Goal: Task Accomplishment & Management: Manage account settings

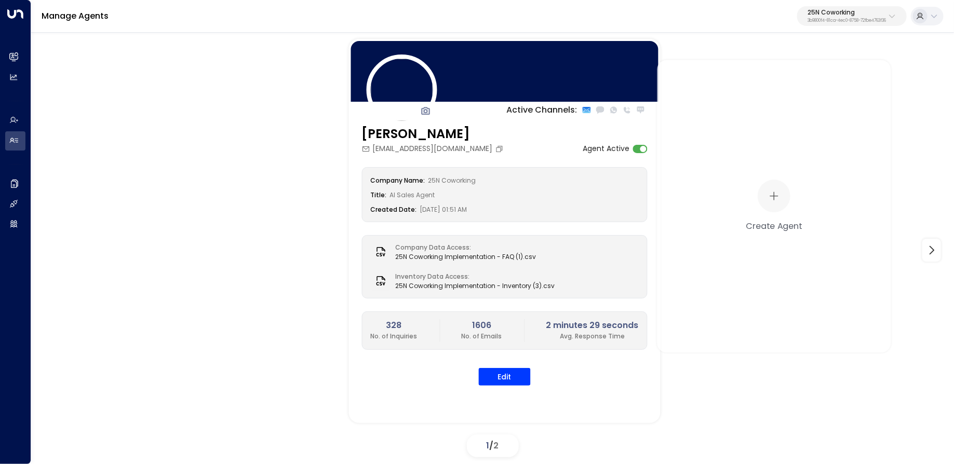
click at [876, 20] on p "3b9800f4-81ca-4ec0-8758-72fbe4763f36" at bounding box center [846, 21] width 78 height 4
type input "*********"
click at [779, 87] on span "ID: 0d57b456-76f9-434b-bc82-bf954502d602" at bounding box center [822, 88] width 148 height 9
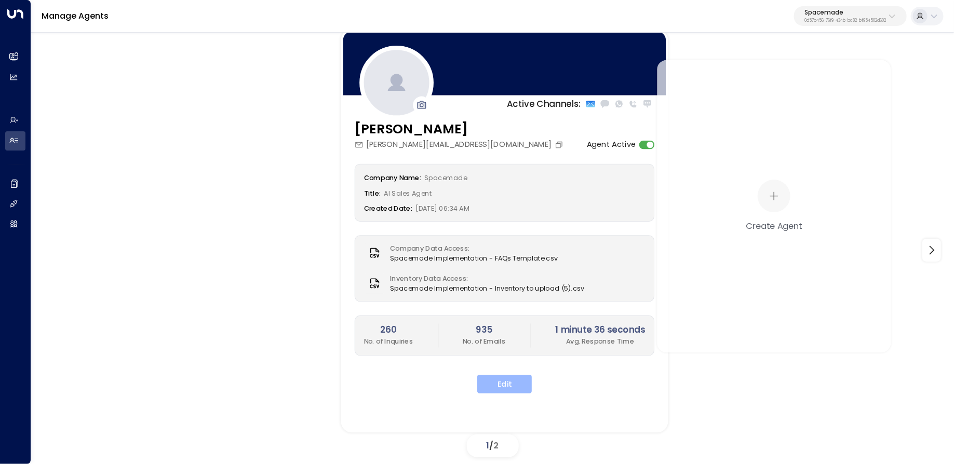
click at [504, 381] on button "Edit" at bounding box center [504, 384] width 55 height 19
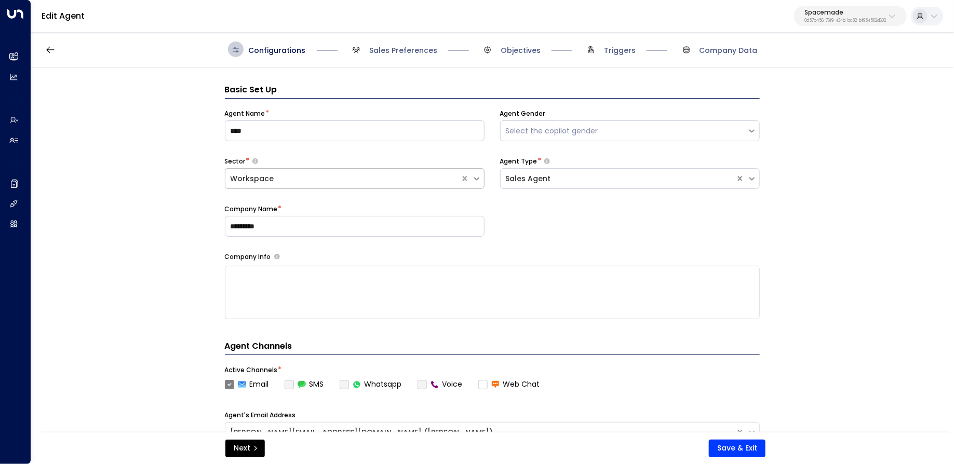
scroll to position [16, 0]
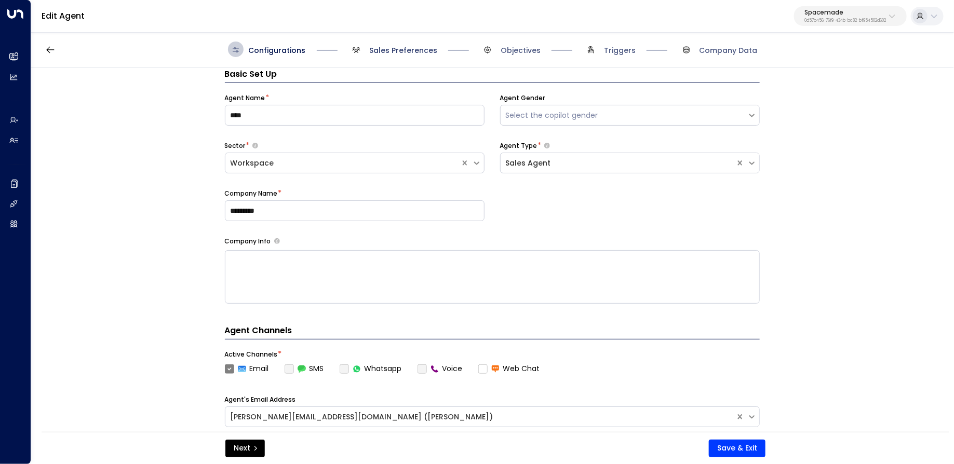
click at [394, 47] on span "Sales Preferences" at bounding box center [403, 50] width 68 height 10
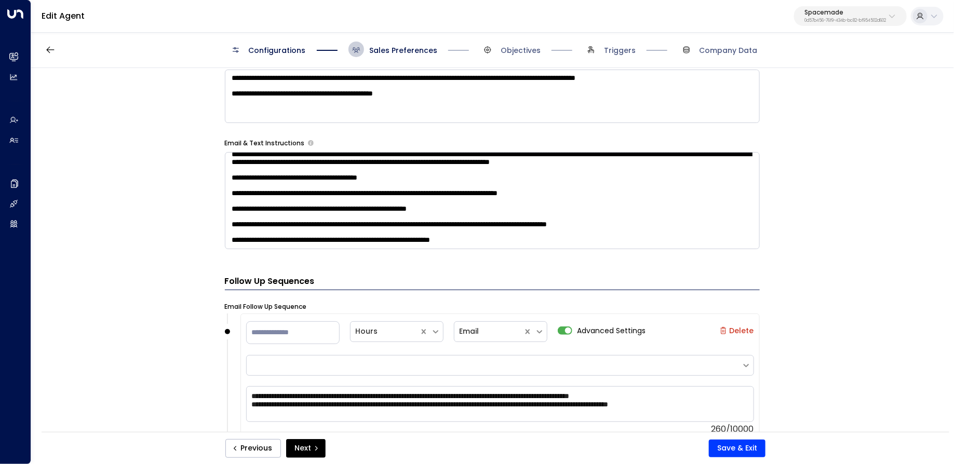
scroll to position [0, 0]
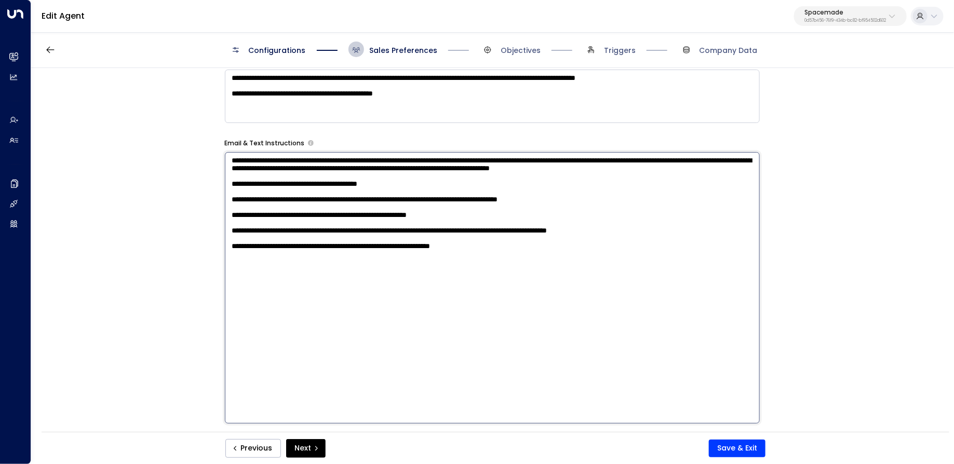
drag, startPoint x: 322, startPoint y: 187, endPoint x: 151, endPoint y: 150, distance: 175.5
click at [151, 150] on div "**********" at bounding box center [492, 253] width 922 height 371
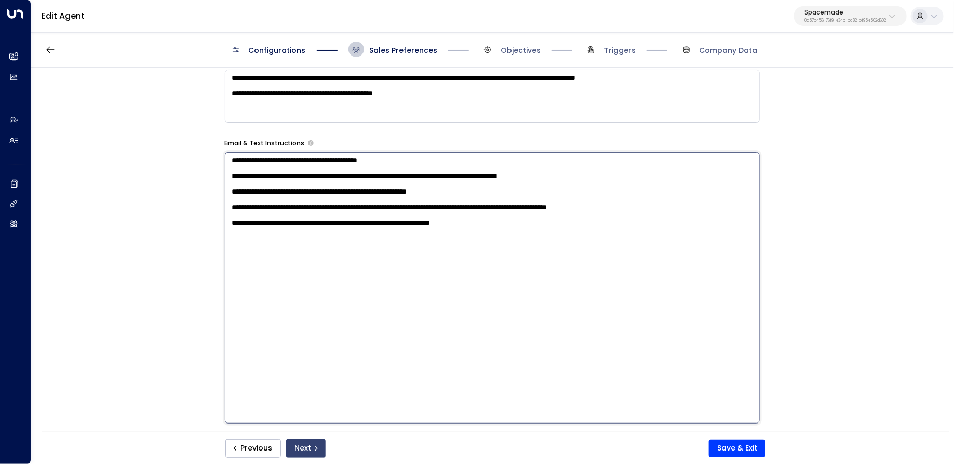
type textarea "**********"
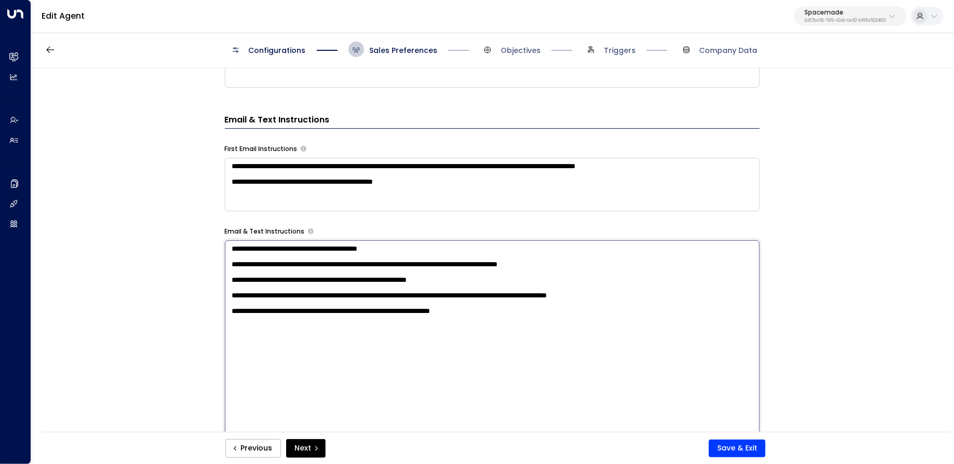
scroll to position [458, 0]
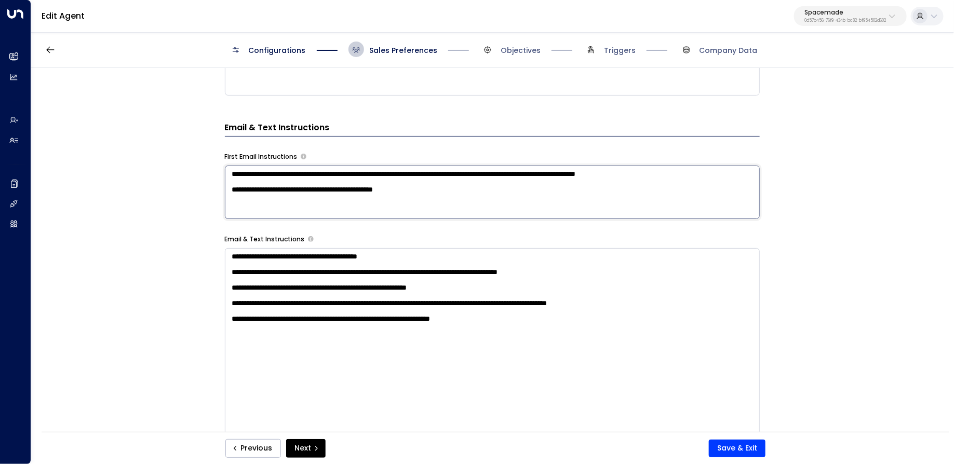
click at [336, 180] on textarea "**********" at bounding box center [492, 192] width 535 height 53
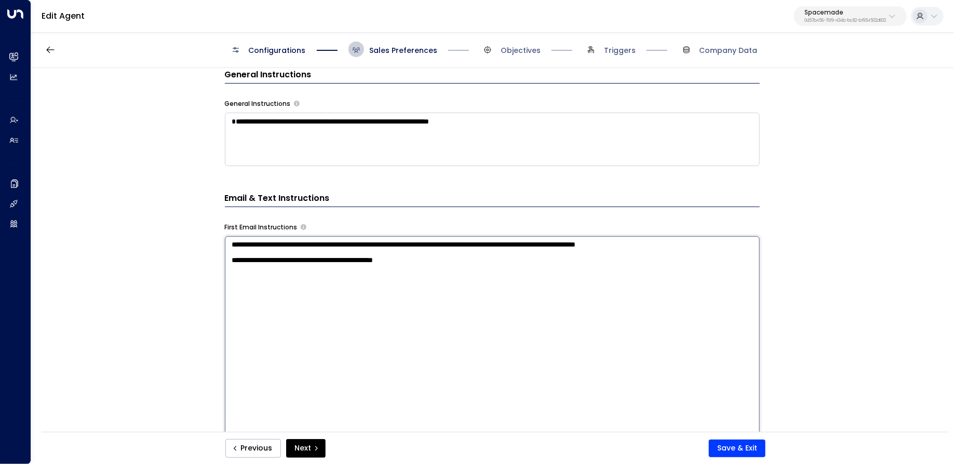
scroll to position [338, 0]
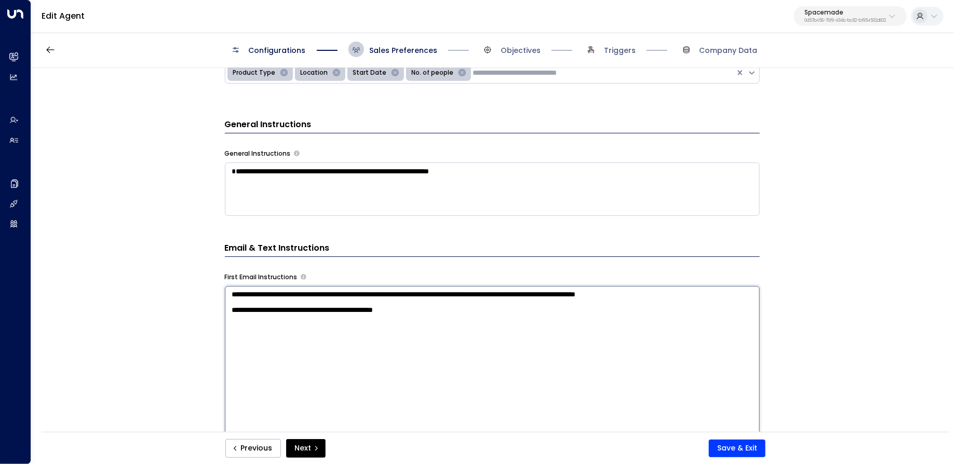
click at [375, 185] on textarea "**********" at bounding box center [492, 189] width 535 height 53
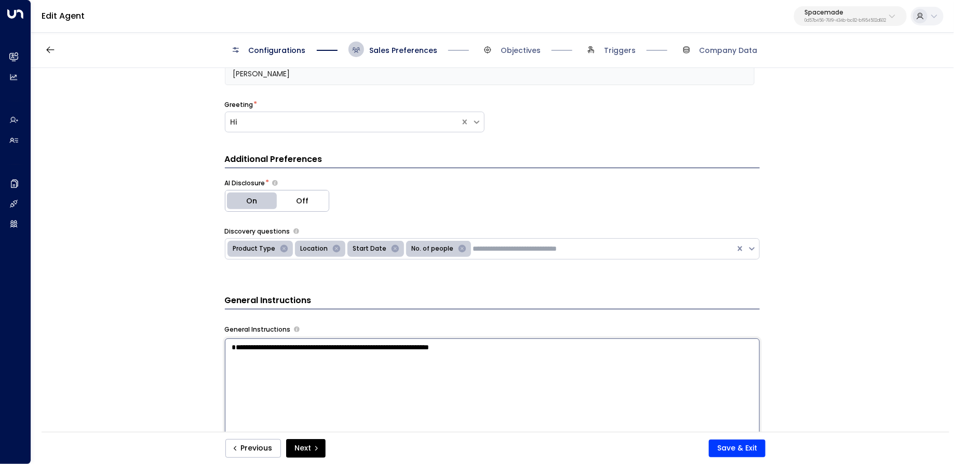
scroll to position [0, 0]
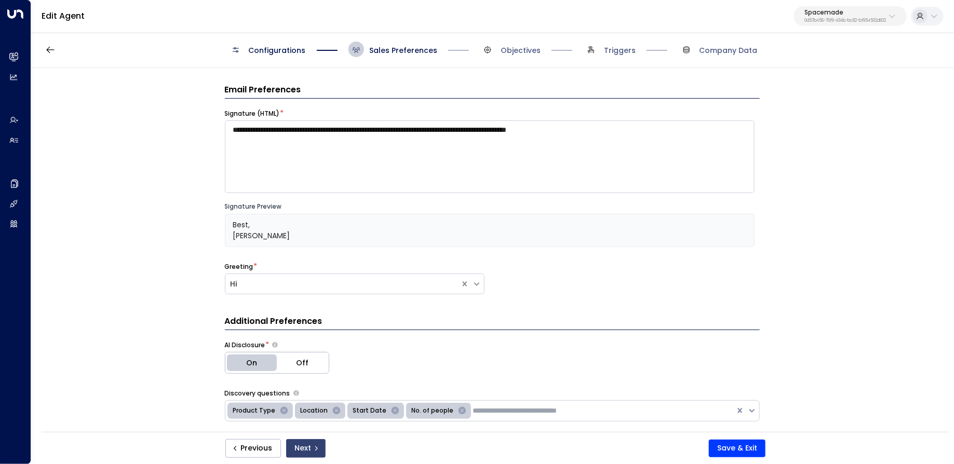
click at [309, 445] on button "Next" at bounding box center [305, 448] width 39 height 19
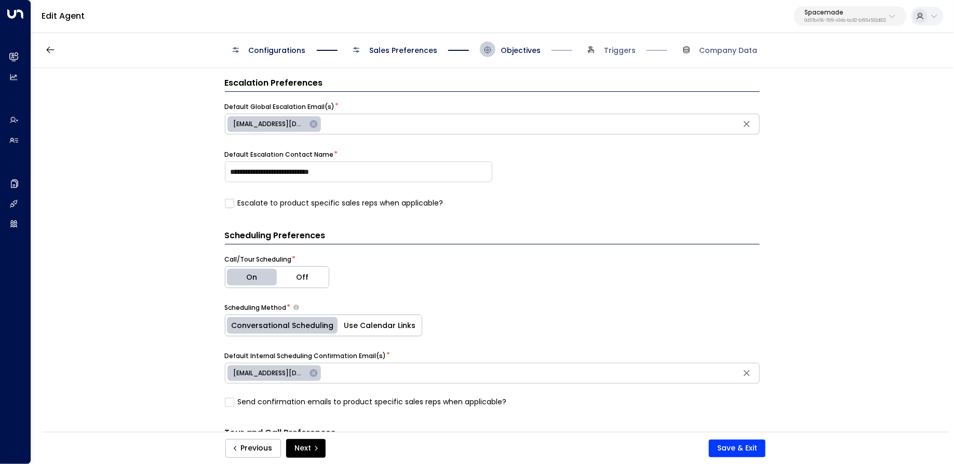
scroll to position [441, 0]
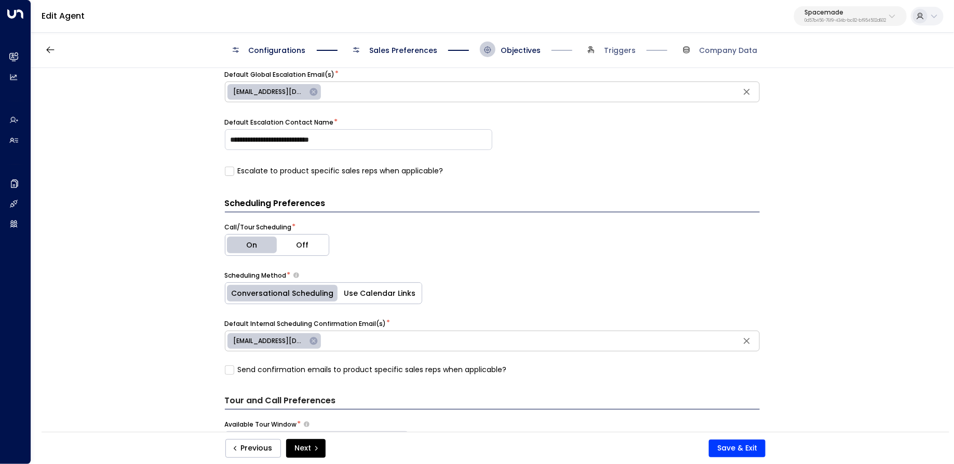
click at [826, 13] on p "Spacemade" at bounding box center [845, 12] width 82 height 6
type input "*****"
click at [834, 77] on div "Patch ID: e5119684-7cbb-4469-af7e-e9f84628bb31" at bounding box center [864, 82] width 141 height 21
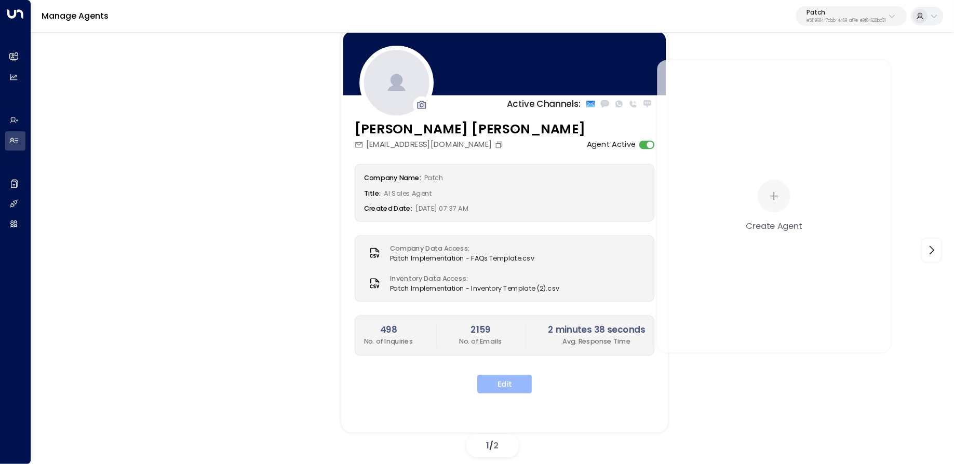
click at [502, 375] on button "Edit" at bounding box center [504, 384] width 55 height 19
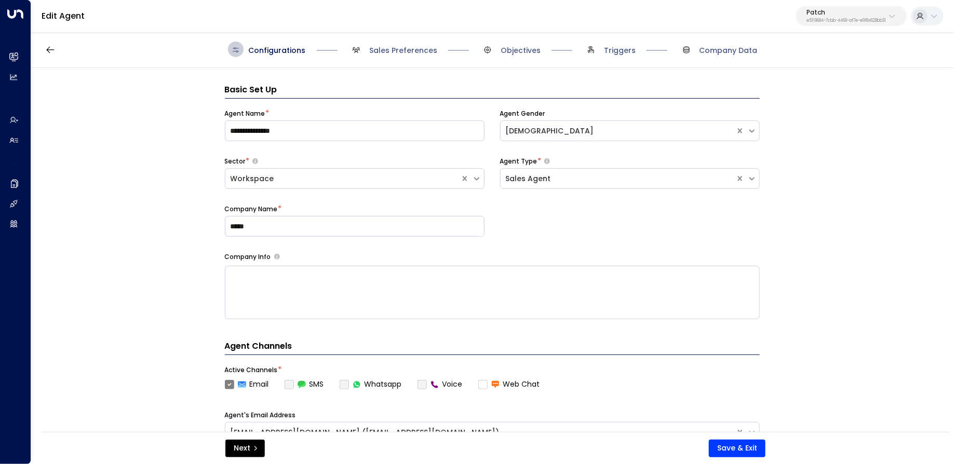
scroll to position [16, 0]
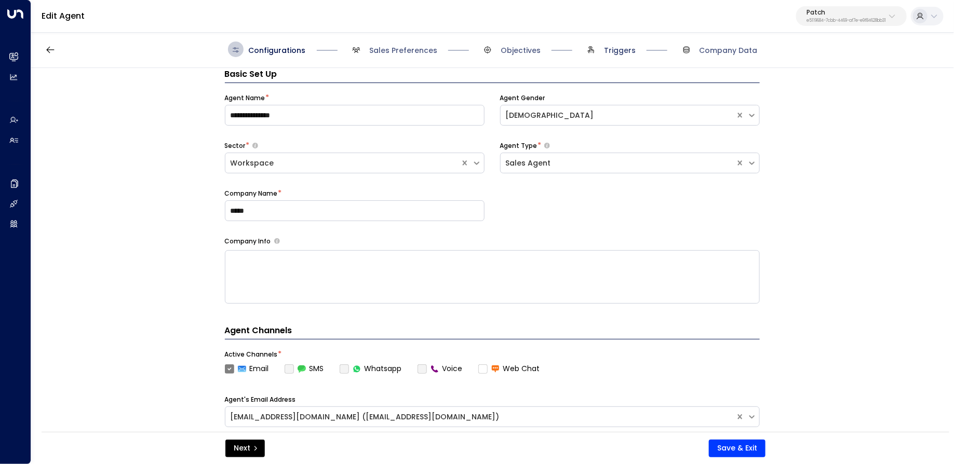
click at [619, 45] on span "Triggers" at bounding box center [620, 50] width 32 height 10
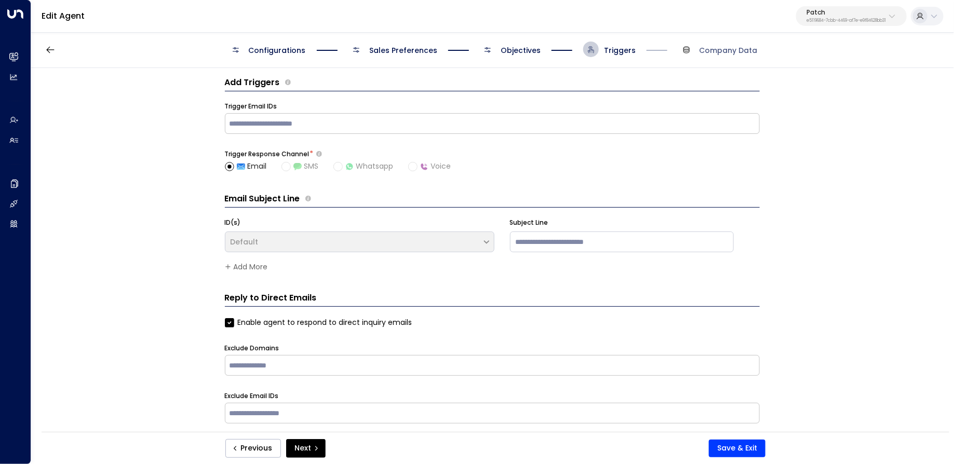
click at [530, 50] on span "Objectives" at bounding box center [521, 50] width 40 height 10
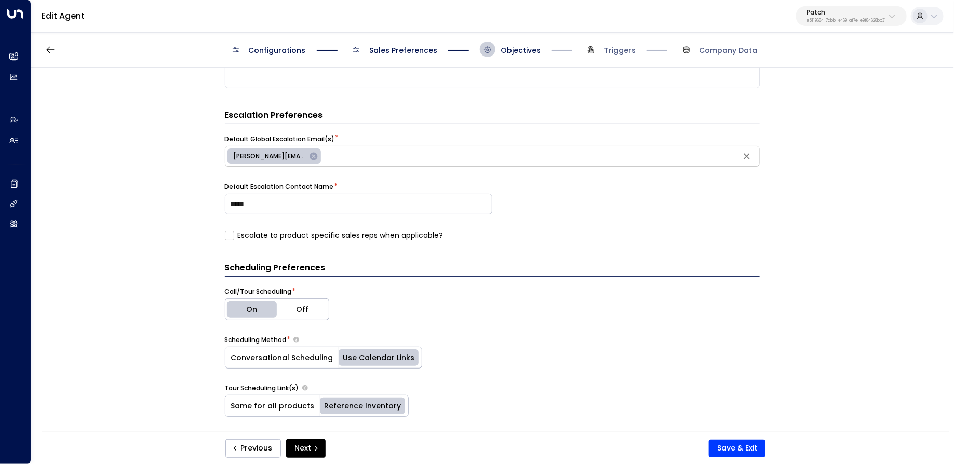
scroll to position [344, 0]
click at [824, 86] on div "**********" at bounding box center [492, 253] width 922 height 371
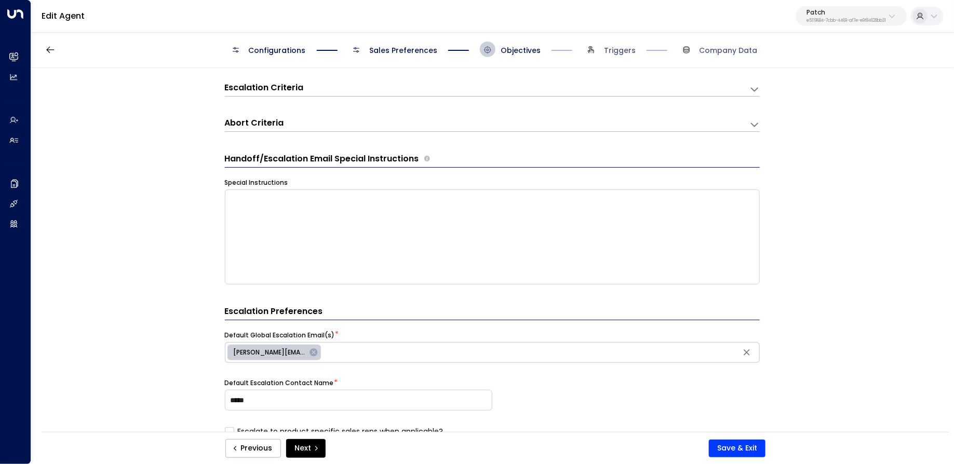
scroll to position [36, 0]
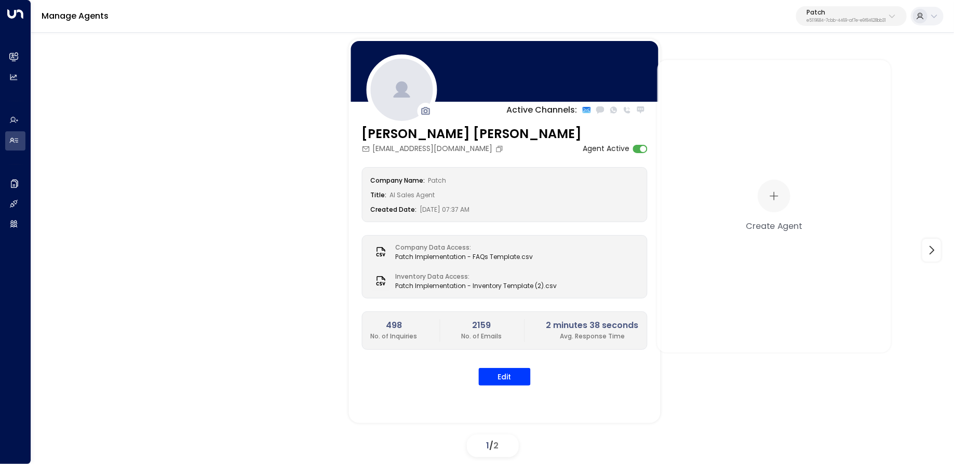
click at [867, 10] on p "Patch" at bounding box center [845, 12] width 79 height 6
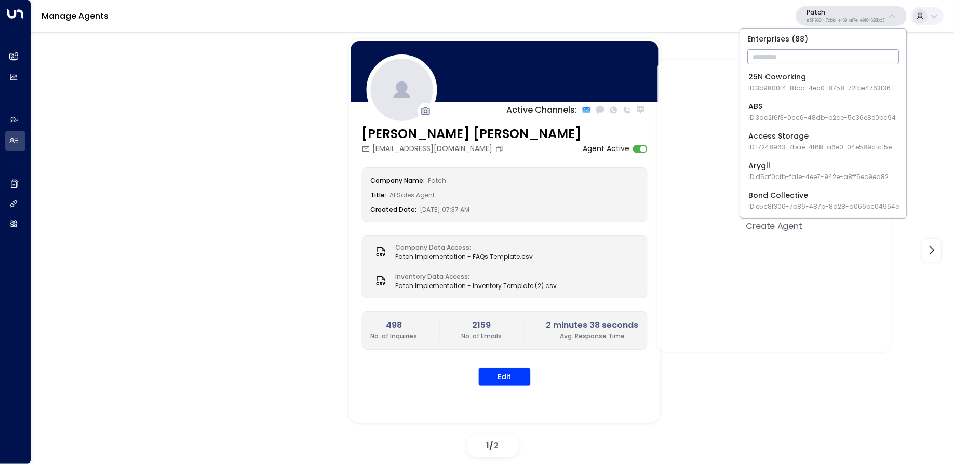
click at [202, 108] on div "Active Channels: Pat Cooper Hart pat@patch.work Agent Active Company Name: Patc…" at bounding box center [492, 250] width 871 height 423
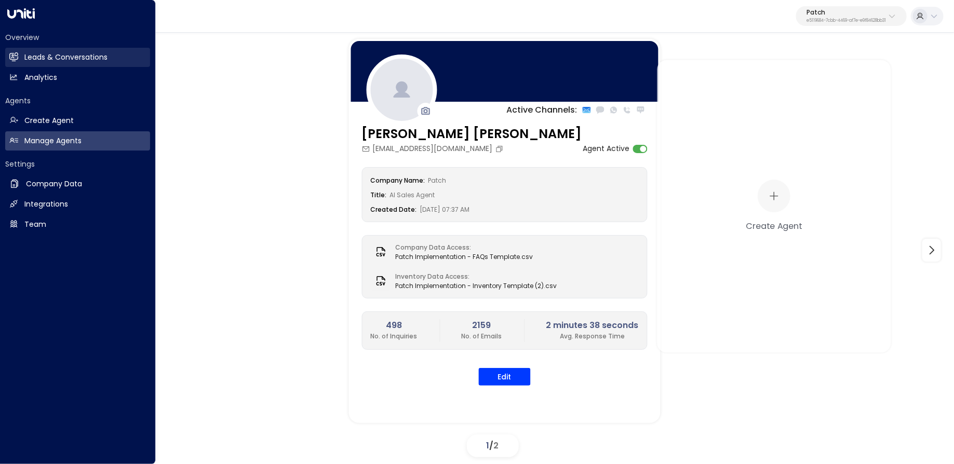
click at [17, 56] on icon at bounding box center [13, 56] width 9 height 9
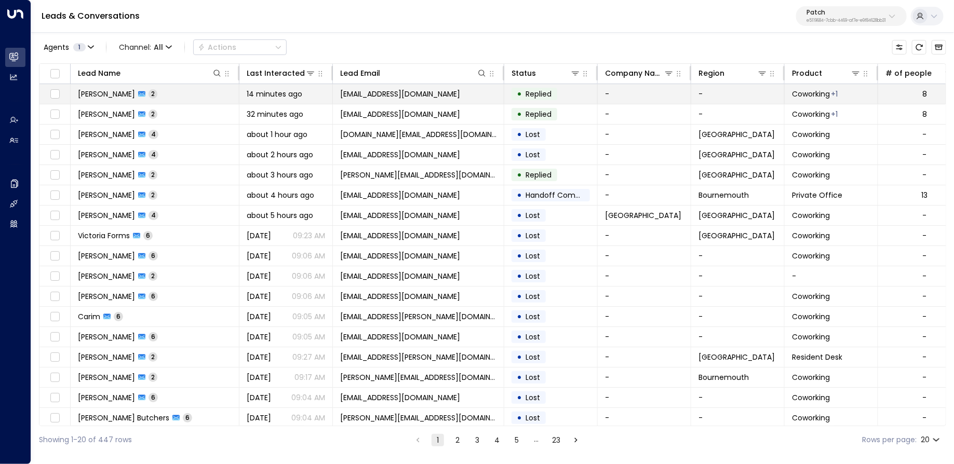
click at [211, 102] on td "Rayan Habbab 2" at bounding box center [155, 94] width 169 height 20
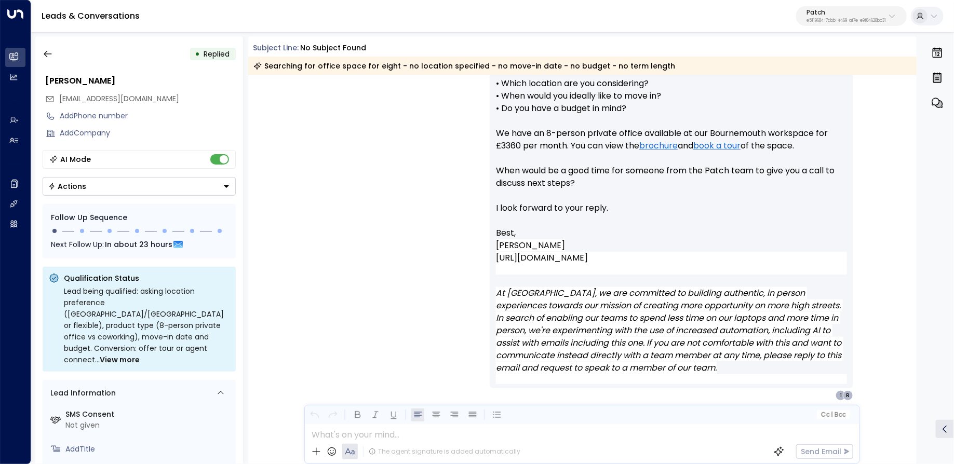
scroll to position [181, 0]
click at [51, 55] on icon "button" at bounding box center [48, 54] width 10 height 10
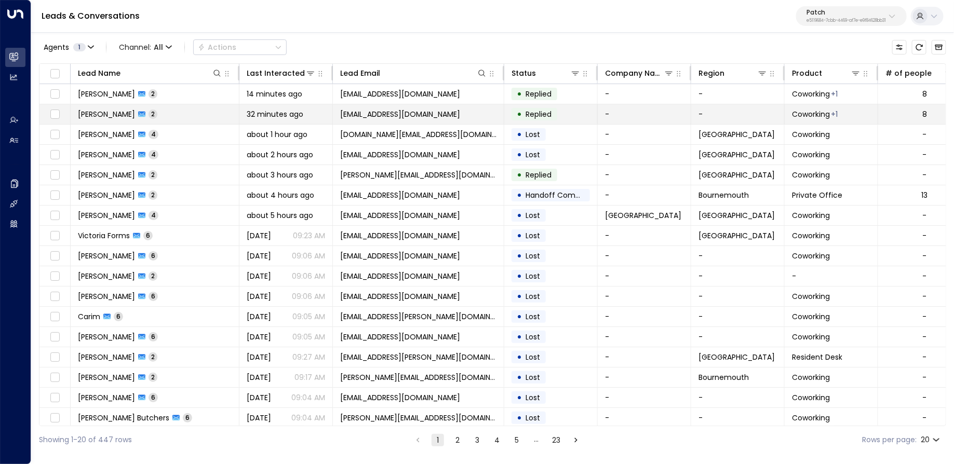
click at [171, 110] on td "Rayan Habbab 2" at bounding box center [155, 114] width 169 height 20
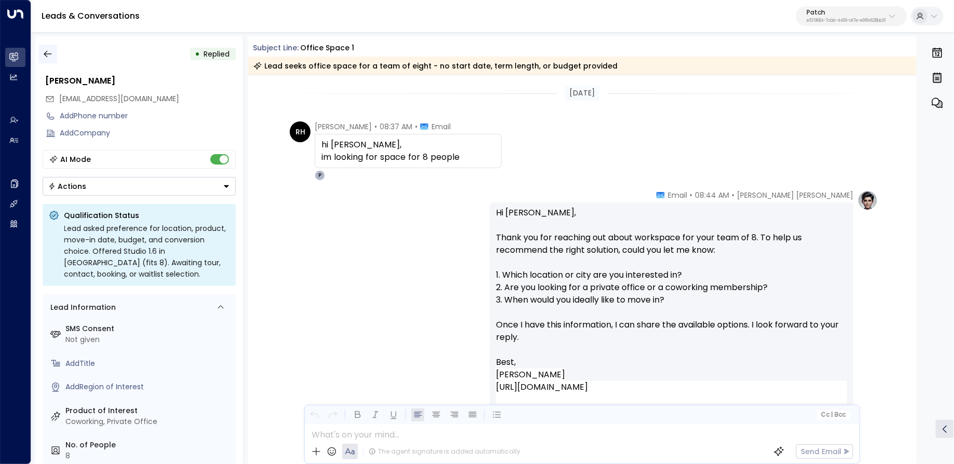
click at [48, 56] on icon "button" at bounding box center [48, 54] width 10 height 10
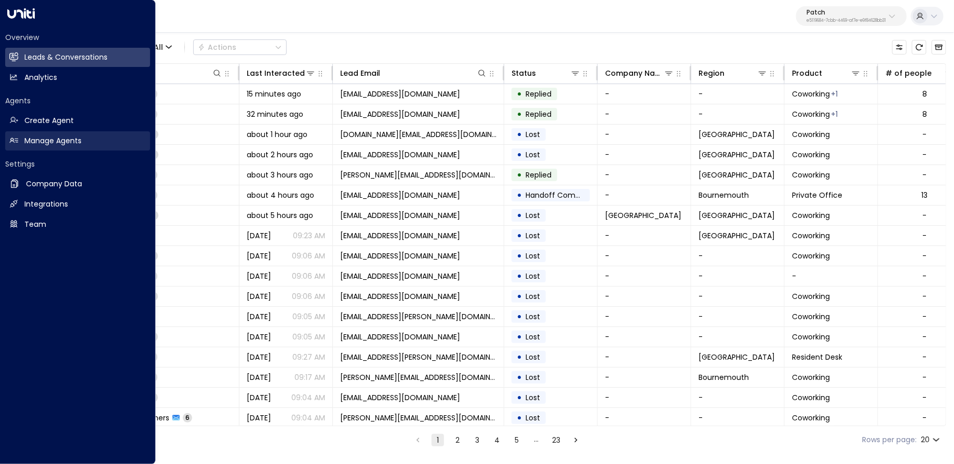
click at [22, 146] on link "Manage Agents Manage Agents" at bounding box center [77, 140] width 145 height 19
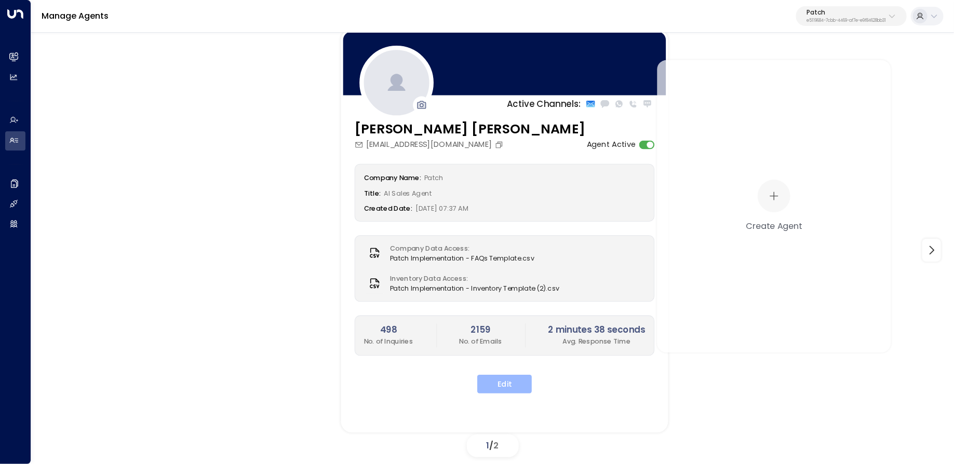
click at [511, 381] on button "Edit" at bounding box center [504, 384] width 55 height 19
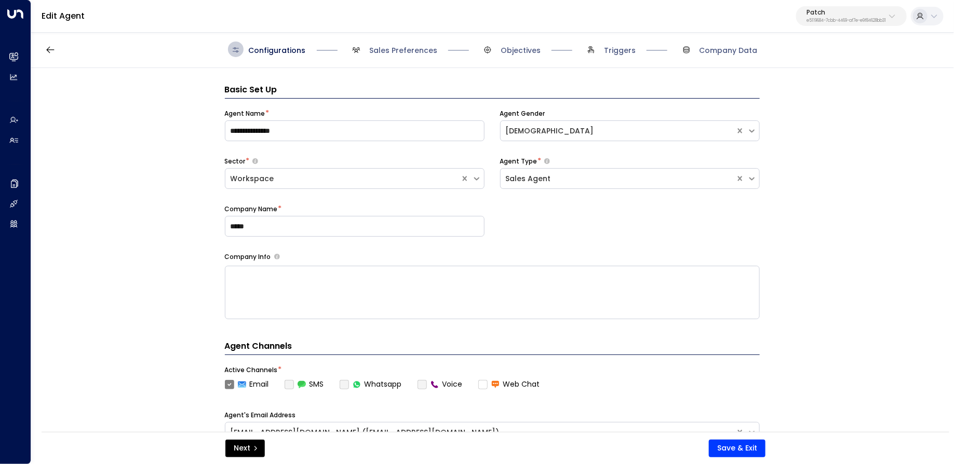
scroll to position [16, 0]
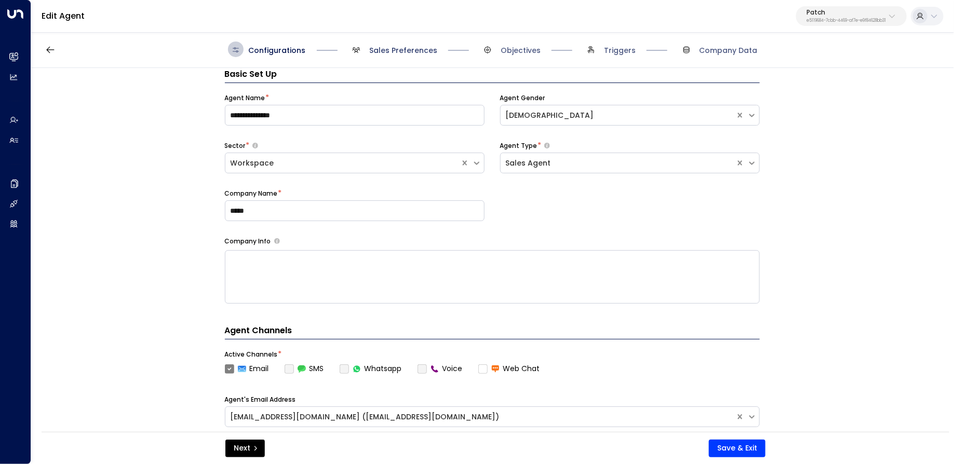
click at [382, 50] on span "Sales Preferences" at bounding box center [403, 50] width 68 height 10
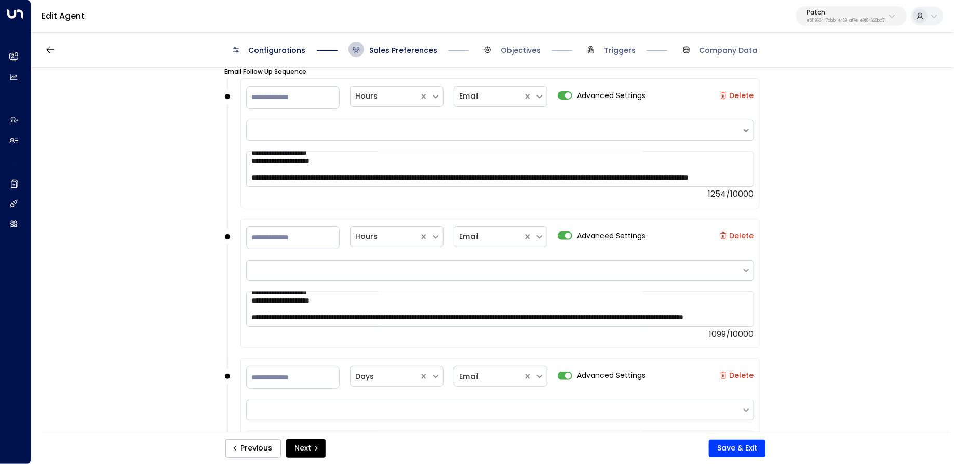
scroll to position [982, 0]
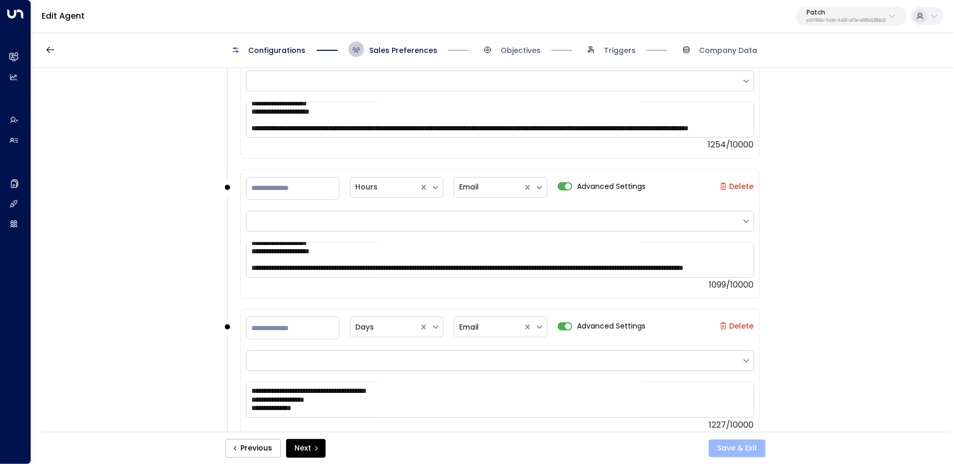
click at [742, 451] on button "Save & Exit" at bounding box center [737, 449] width 57 height 18
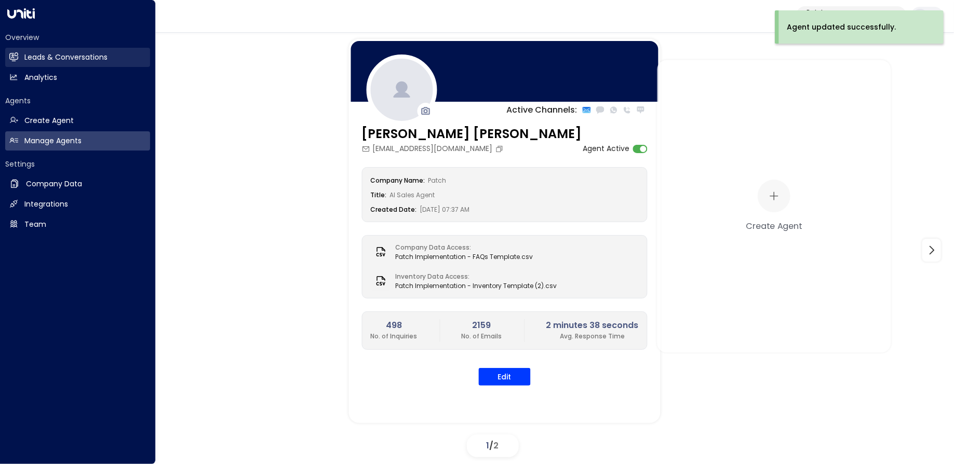
click at [88, 58] on h2 "Leads & Conversations" at bounding box center [65, 57] width 83 height 11
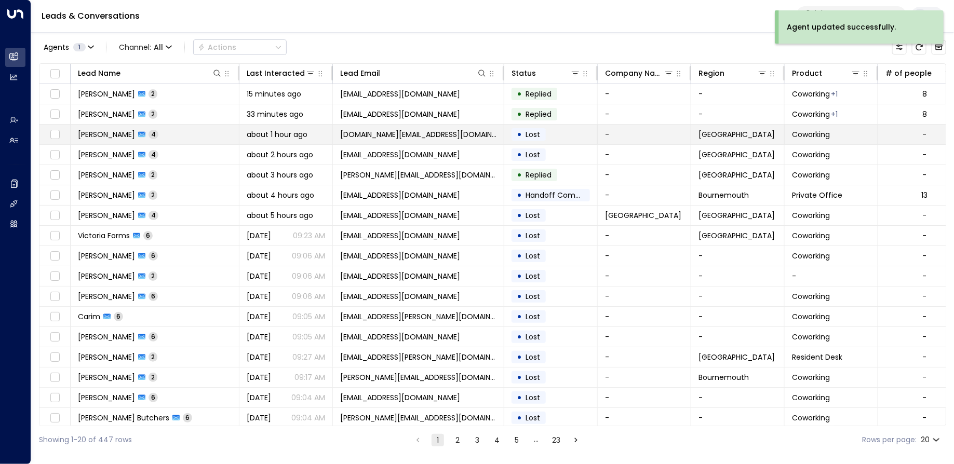
click at [205, 139] on td "Nathalie Cullen 4" at bounding box center [155, 135] width 169 height 20
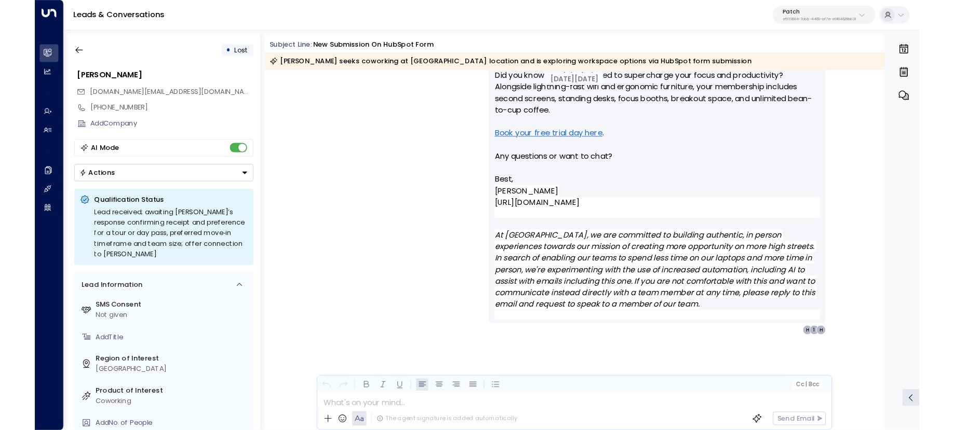
scroll to position [1415, 0]
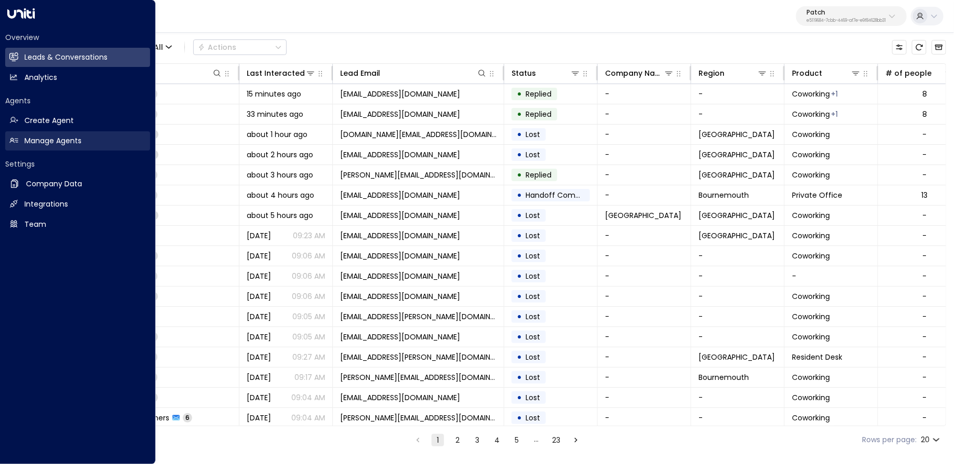
click at [9, 143] on icon at bounding box center [13, 140] width 9 height 9
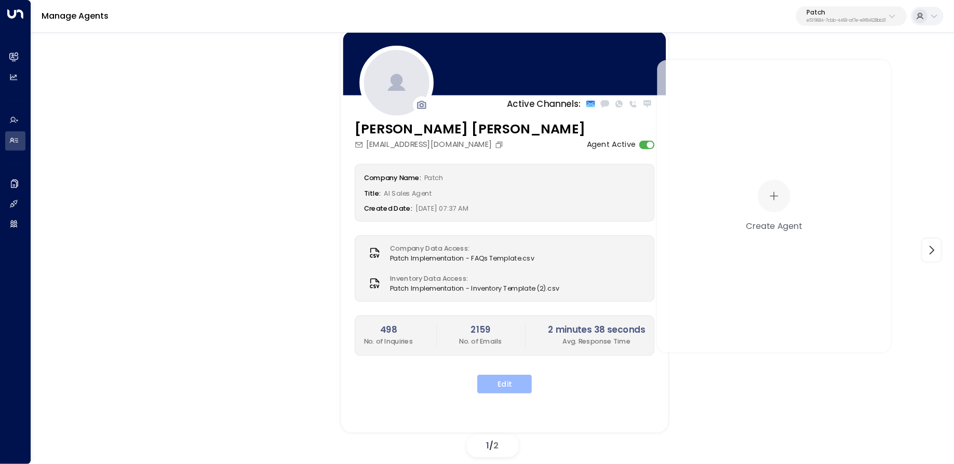
click at [522, 375] on button "Edit" at bounding box center [504, 384] width 55 height 19
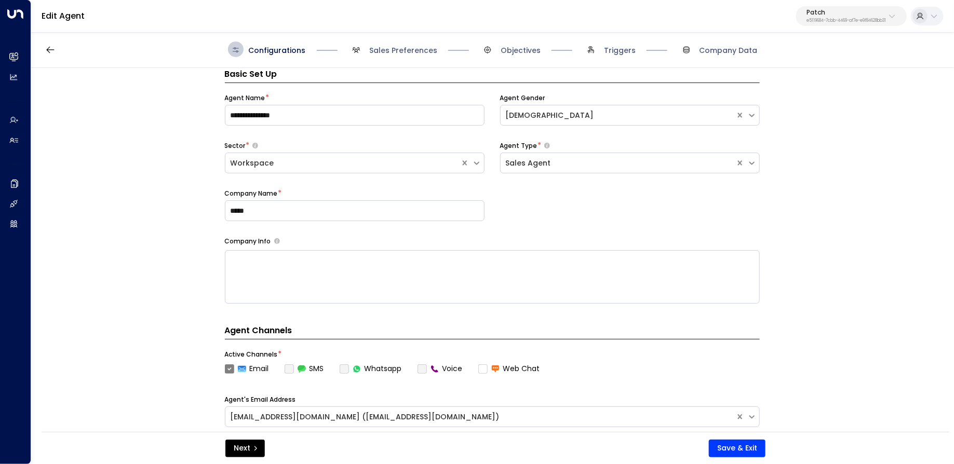
scroll to position [371, 0]
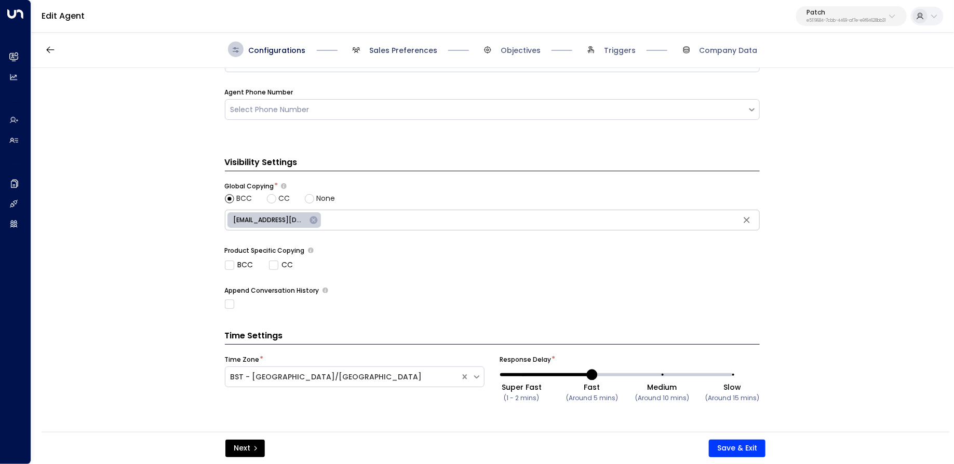
click at [399, 50] on span "Sales Preferences" at bounding box center [403, 50] width 68 height 10
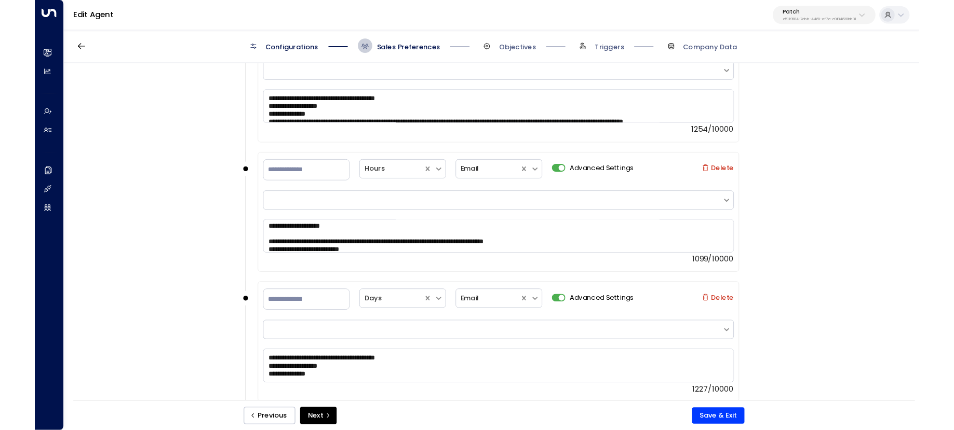
scroll to position [91, 0]
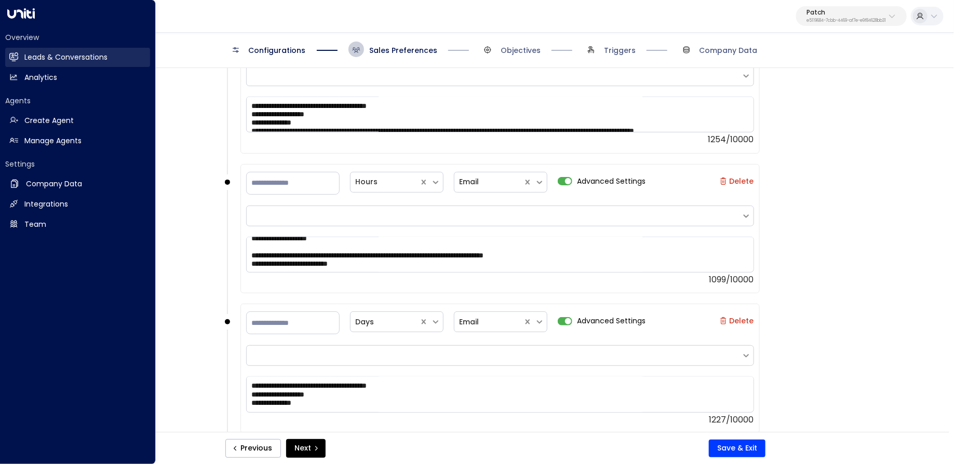
click at [38, 61] on h2 "Leads & Conversations" at bounding box center [65, 57] width 83 height 11
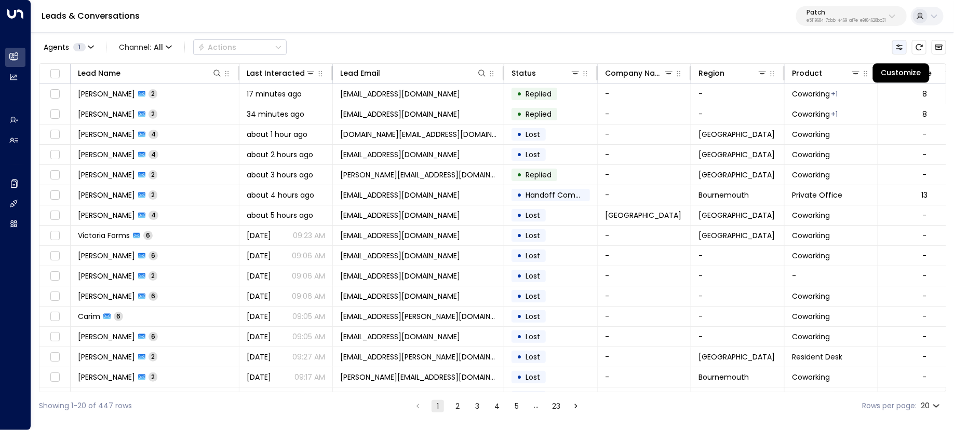
click at [902, 43] on icon "Customize" at bounding box center [899, 47] width 8 height 8
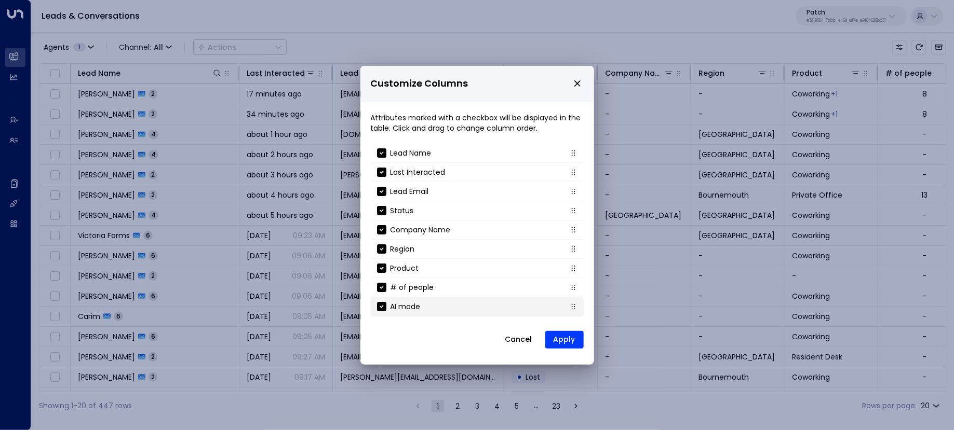
scroll to position [89, 0]
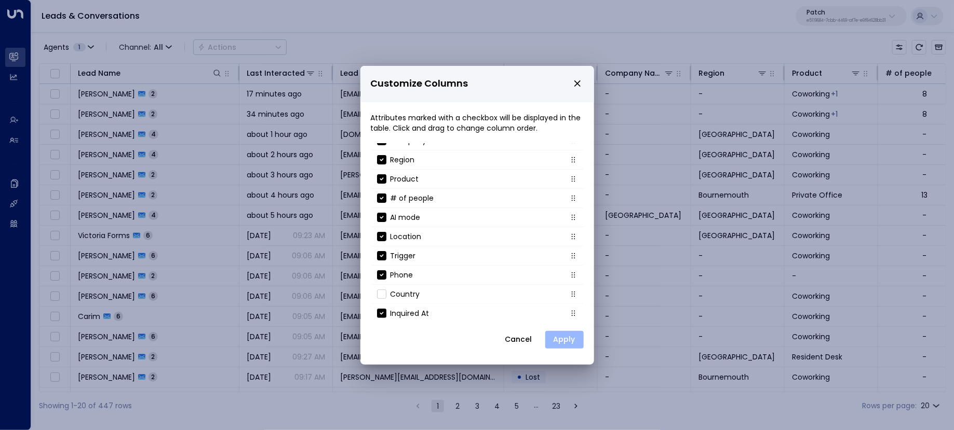
click at [572, 342] on button "Apply" at bounding box center [564, 340] width 38 height 18
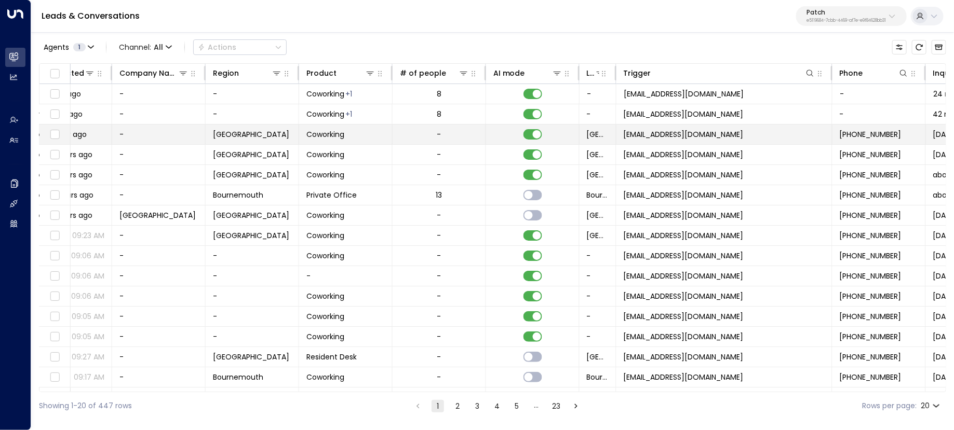
scroll to position [0, 562]
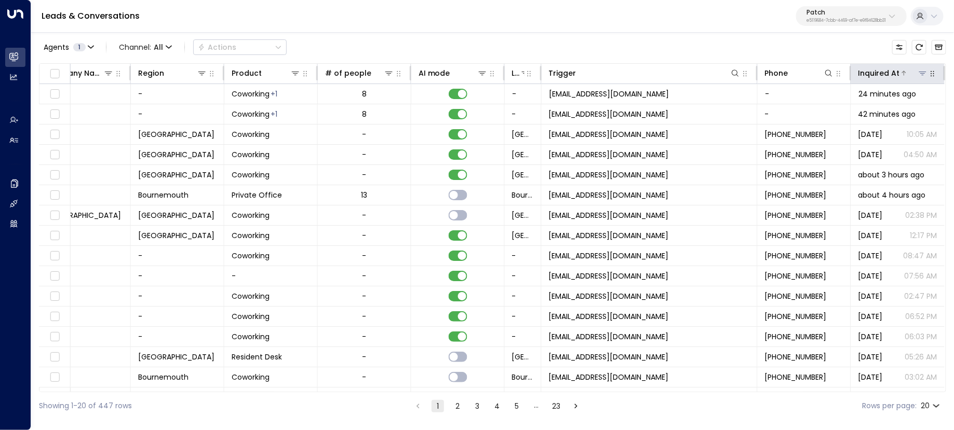
click at [905, 74] on div at bounding box center [914, 73] width 28 height 10
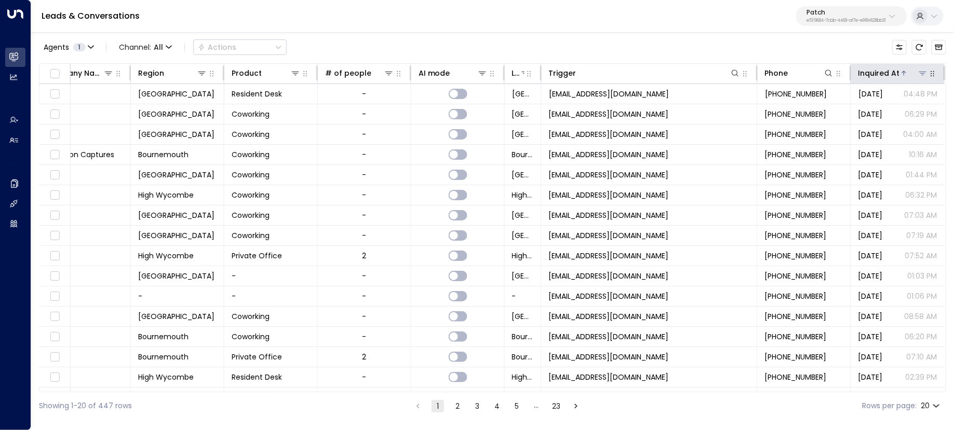
click at [901, 74] on icon at bounding box center [904, 73] width 6 height 6
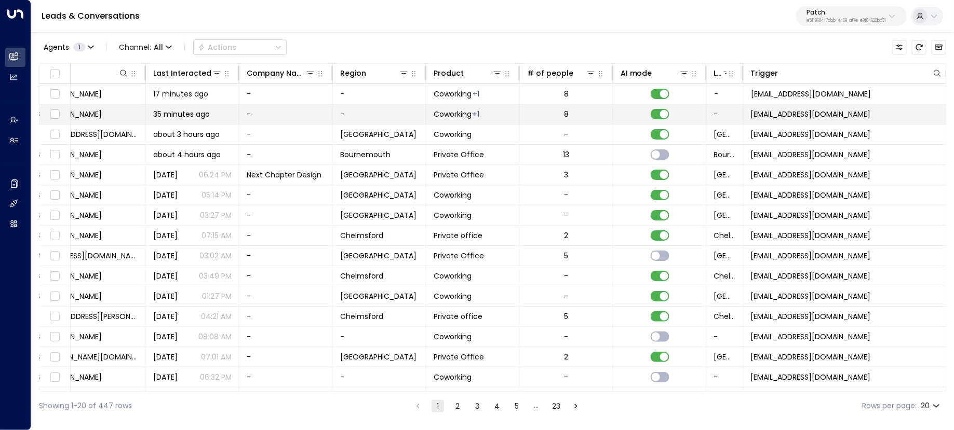
scroll to position [0, 562]
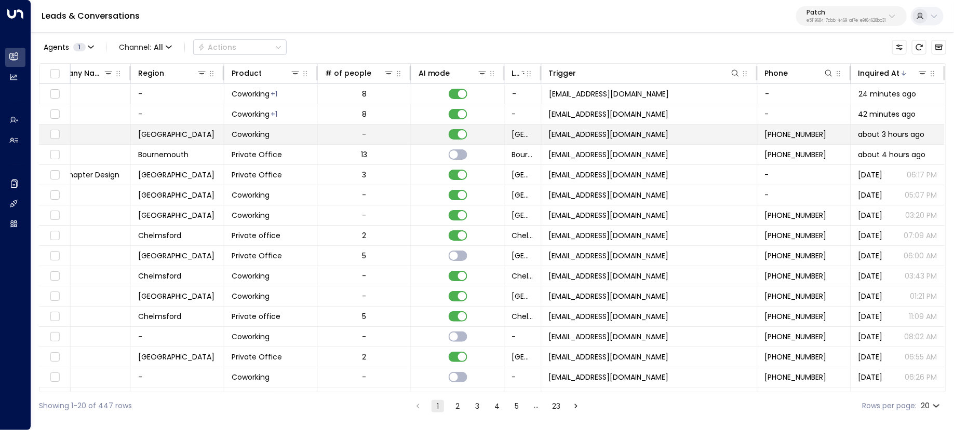
click at [573, 130] on span "[EMAIL_ADDRESS][DOMAIN_NAME]" at bounding box center [609, 134] width 120 height 10
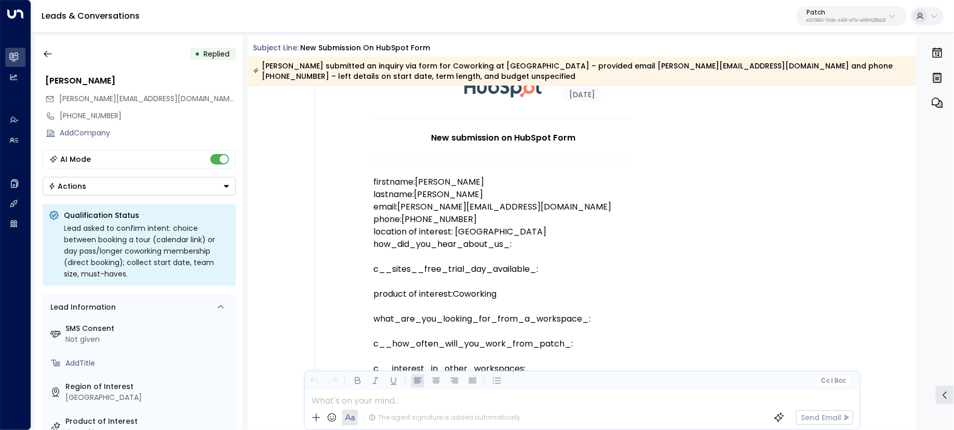
scroll to position [100, 0]
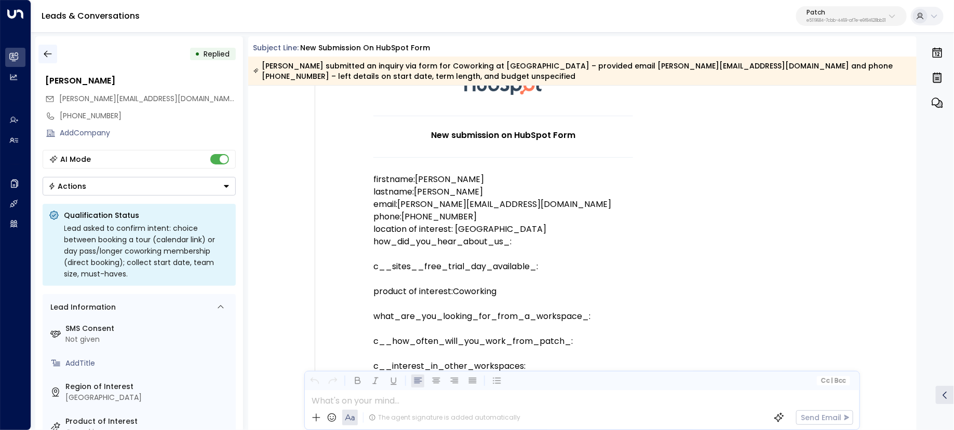
click at [44, 56] on icon "button" at bounding box center [48, 54] width 10 height 10
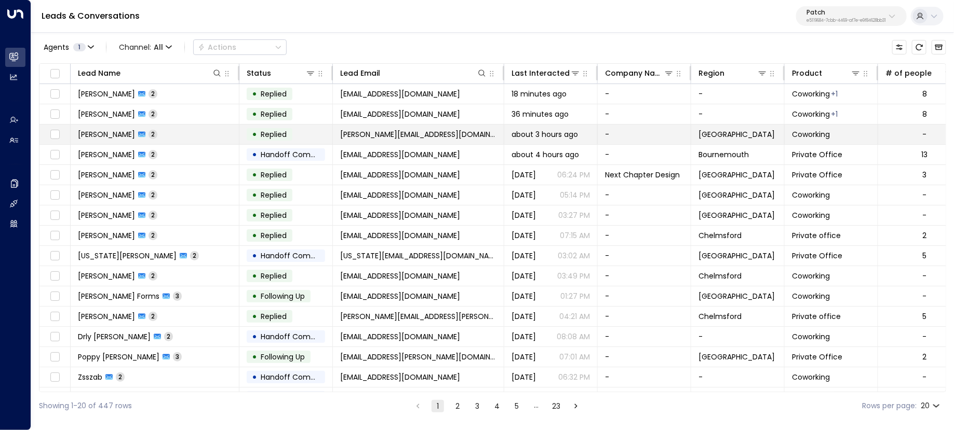
click at [222, 132] on td "Kay Harrison 2" at bounding box center [155, 135] width 169 height 20
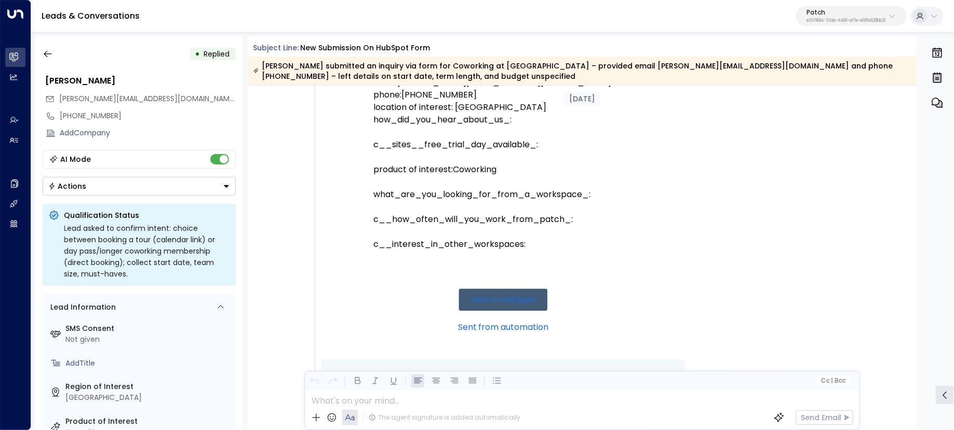
scroll to position [220, 0]
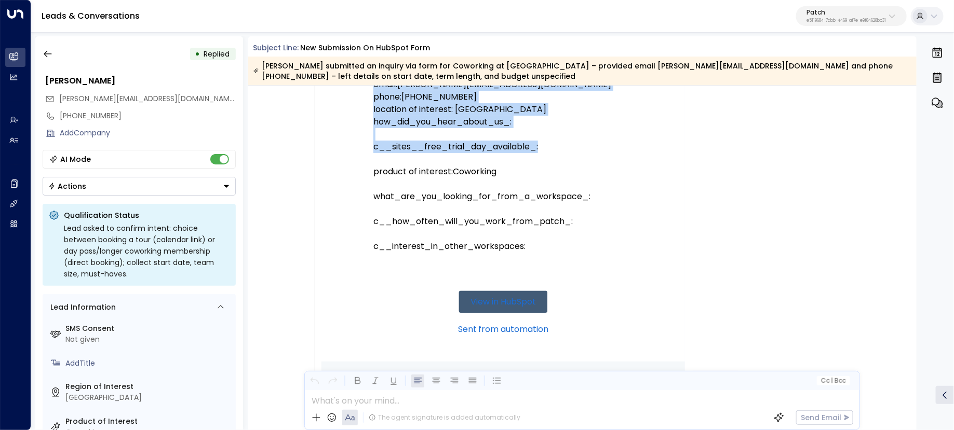
drag, startPoint x: 365, startPoint y: 147, endPoint x: 587, endPoint y: 148, distance: 222.2
click at [587, 148] on td "New submission on HubSpot Form firstname:Kay lastname:Harrison email:kay@about-…" at bounding box center [502, 145] width 363 height 433
click at [587, 148] on p "c__sites__free_trial_day_available_:" at bounding box center [503, 140] width 260 height 25
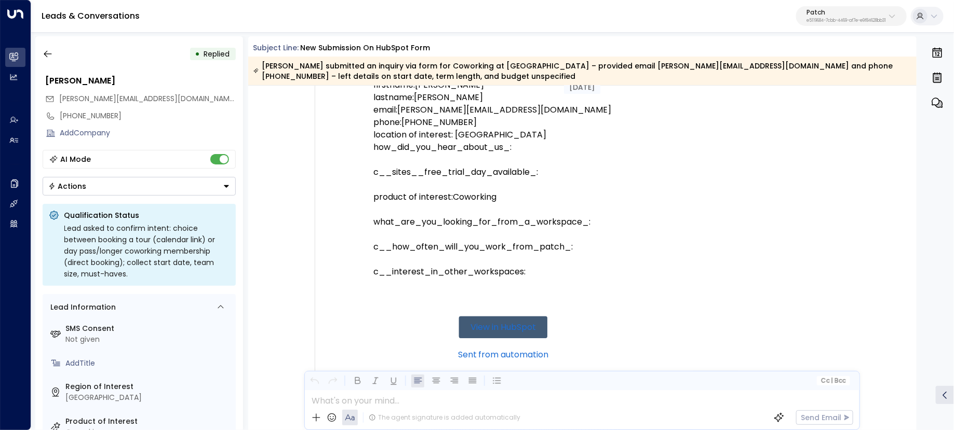
scroll to position [156, 0]
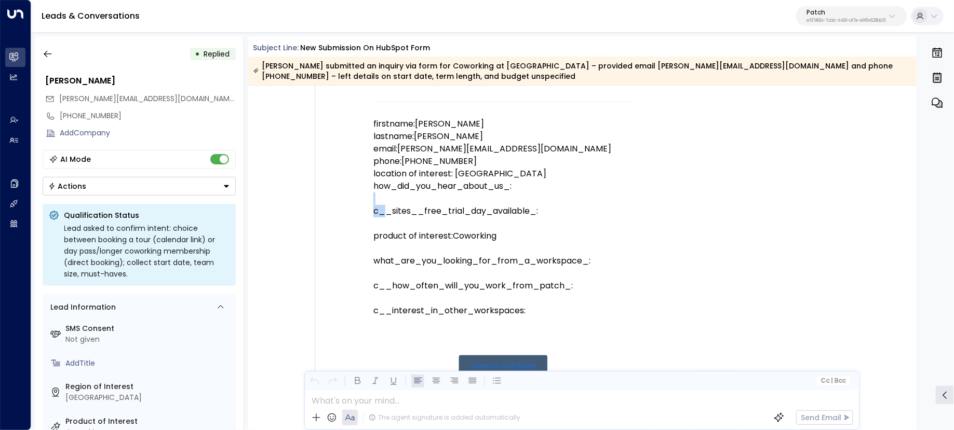
drag, startPoint x: 558, startPoint y: 203, endPoint x: 383, endPoint y: 205, distance: 174.5
click at [383, 205] on p "c__sites__free_trial_day_available_:" at bounding box center [503, 205] width 260 height 25
click at [401, 215] on p "c__sites__free_trial_day_available_:" at bounding box center [503, 205] width 260 height 25
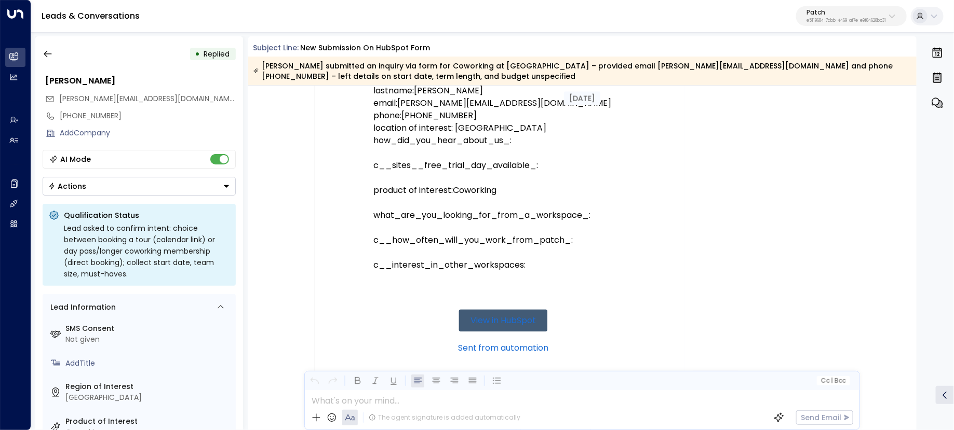
scroll to position [200, 0]
drag, startPoint x: 378, startPoint y: 163, endPoint x: 550, endPoint y: 175, distance: 172.8
click at [551, 176] on td "New submission on HubSpot Form firstname:Kay lastname:Harrison email:kay@about-…" at bounding box center [503, 199] width 260 height 366
click at [540, 163] on p "c__sites__free_trial_day_available_:" at bounding box center [503, 160] width 260 height 25
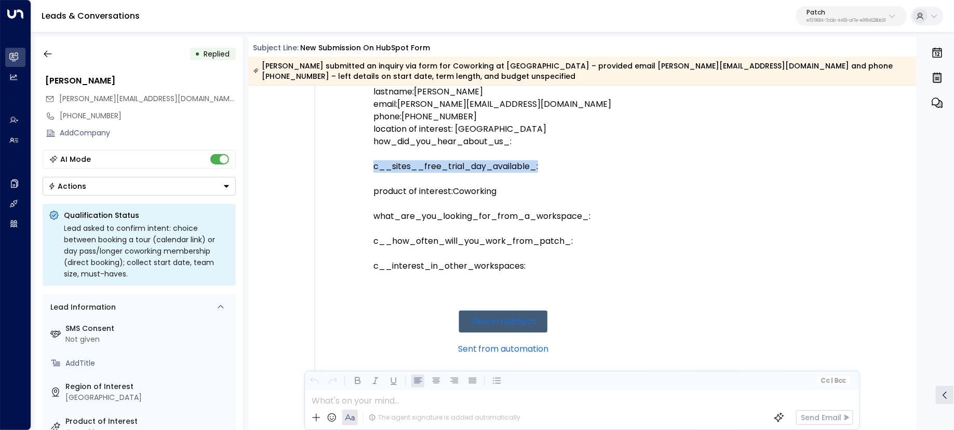
drag, startPoint x: 542, startPoint y: 166, endPoint x: 373, endPoint y: 170, distance: 168.8
click at [373, 170] on p "c__sites__free_trial_day_available_:" at bounding box center [503, 160] width 260 height 25
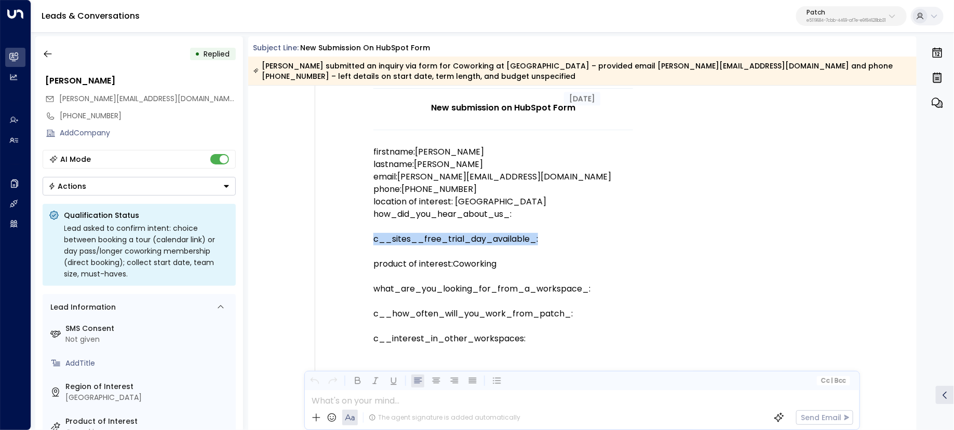
scroll to position [127, 0]
click at [55, 49] on button "button" at bounding box center [47, 54] width 19 height 19
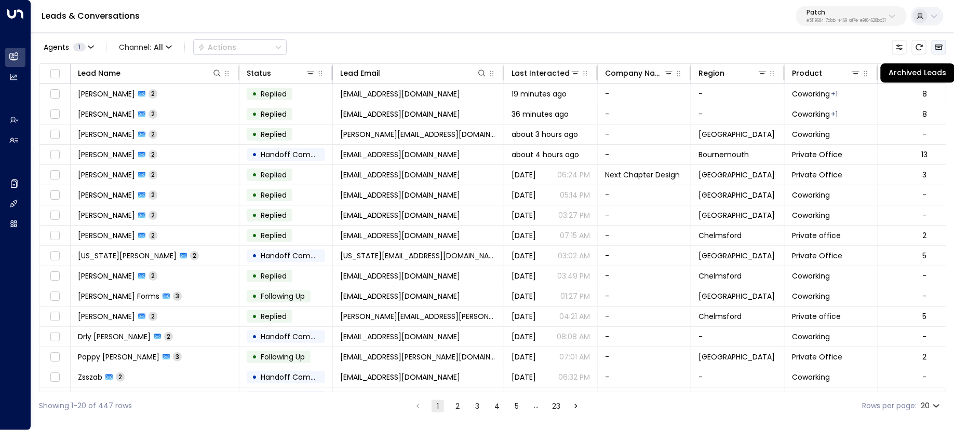
click at [945, 48] on button "Archived Leads" at bounding box center [938, 47] width 15 height 15
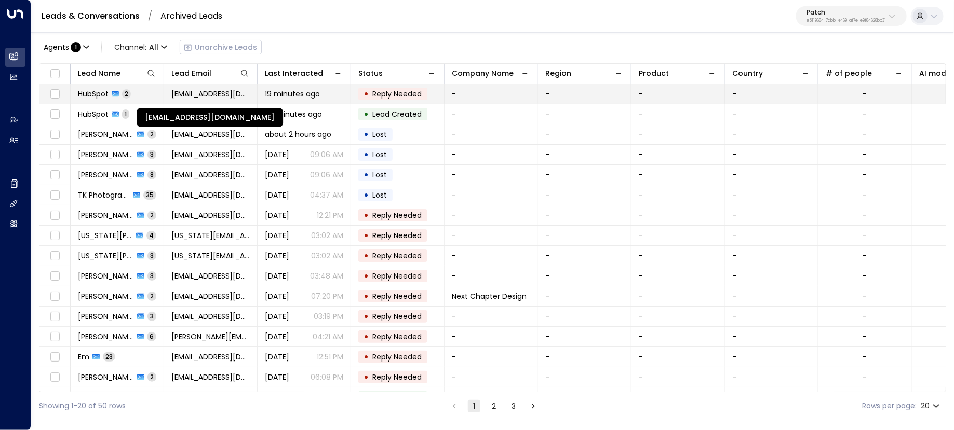
click at [213, 96] on span "noreply@notifications.hubspot.com" at bounding box center [210, 94] width 78 height 10
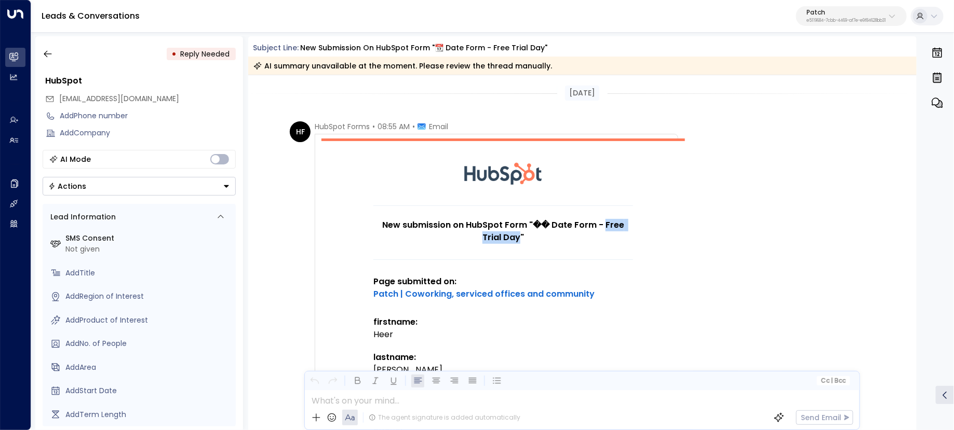
drag, startPoint x: 508, startPoint y: 239, endPoint x: 592, endPoint y: 227, distance: 85.5
click at [592, 227] on h1 "New submission on HubSpot Form "�� Date Form - Free Trial Day"" at bounding box center [503, 231] width 260 height 25
click at [50, 63] on button "button" at bounding box center [47, 54] width 19 height 19
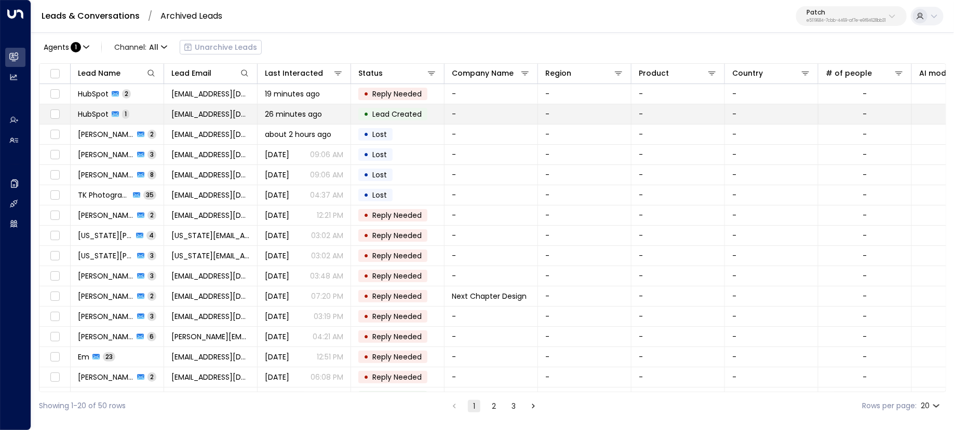
click at [99, 116] on span "HubSpot" at bounding box center [93, 114] width 31 height 10
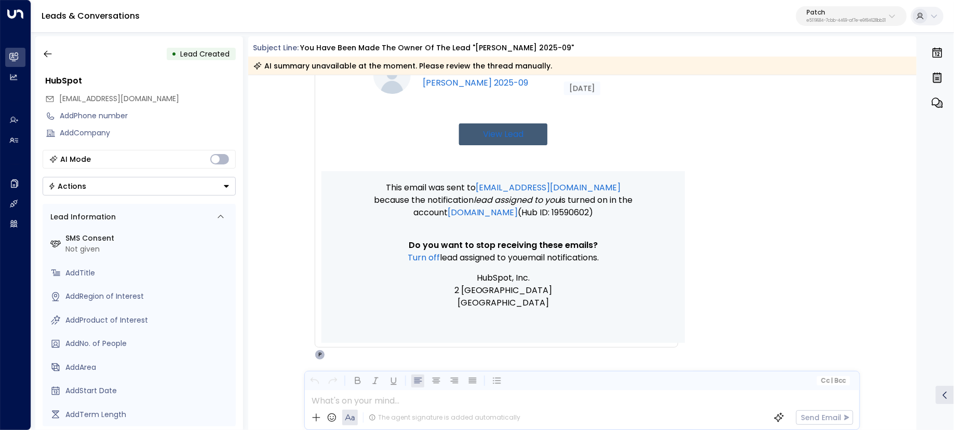
scroll to position [251, 0]
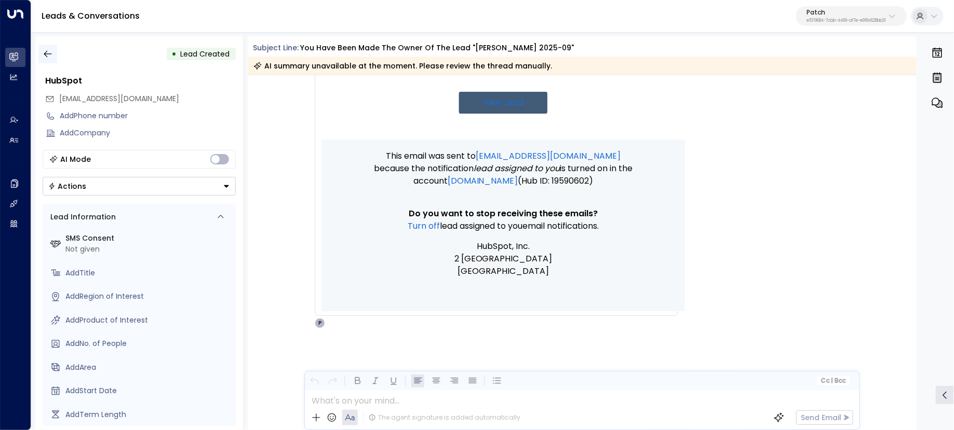
click at [53, 56] on button "button" at bounding box center [47, 54] width 19 height 19
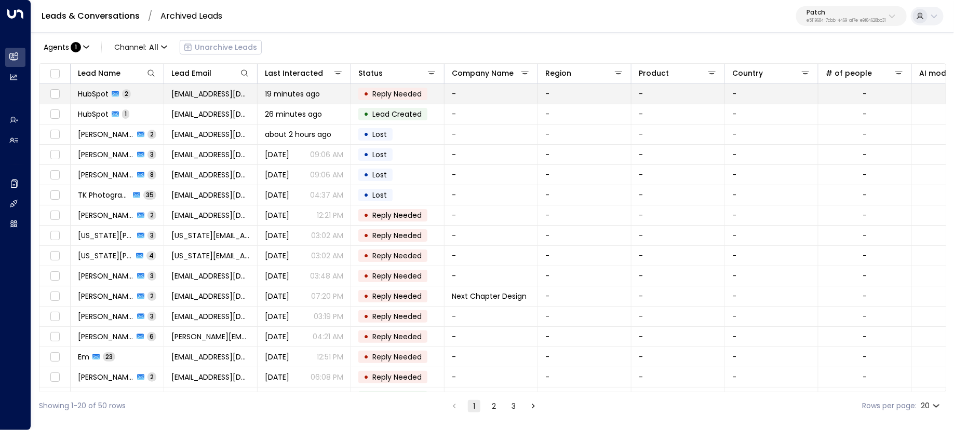
click at [160, 91] on td "HubSpot 2" at bounding box center [117, 94] width 93 height 20
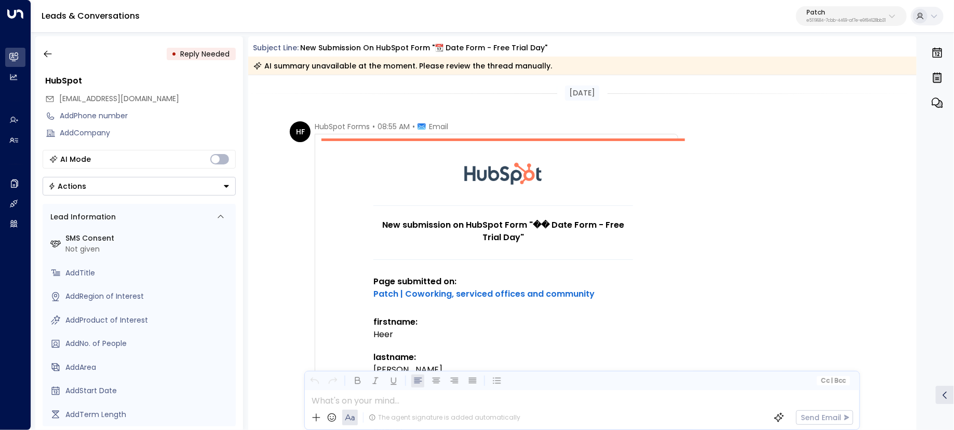
scroll to position [444, 0]
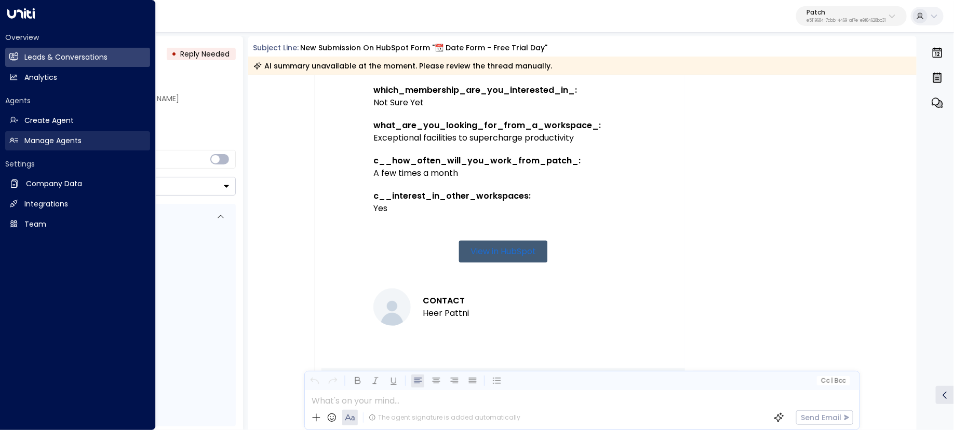
click at [115, 136] on link "Manage Agents Manage Agents" at bounding box center [77, 140] width 145 height 19
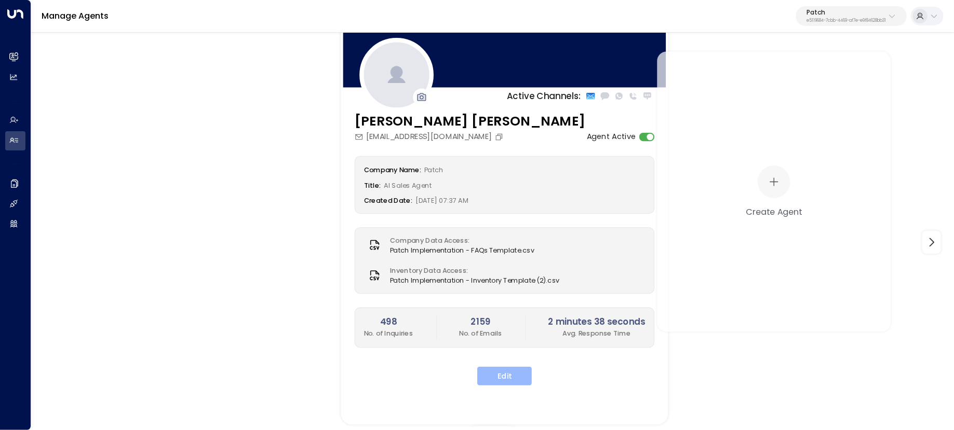
click at [494, 374] on button "Edit" at bounding box center [504, 376] width 55 height 19
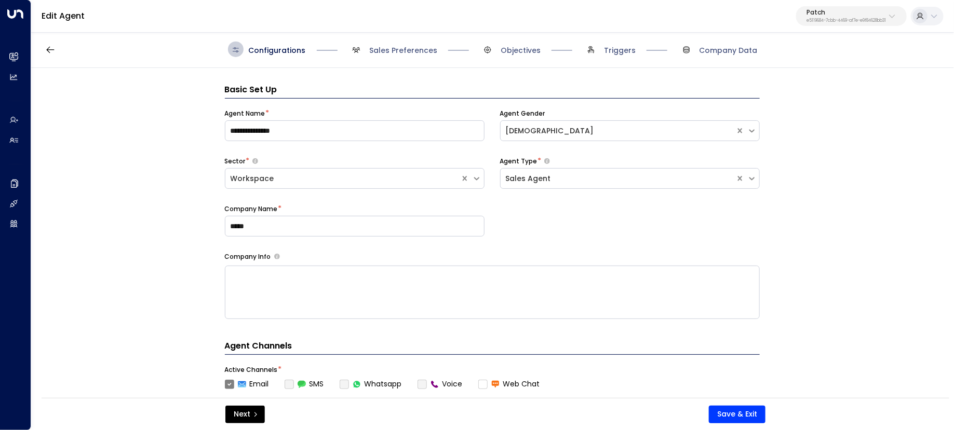
scroll to position [16, 0]
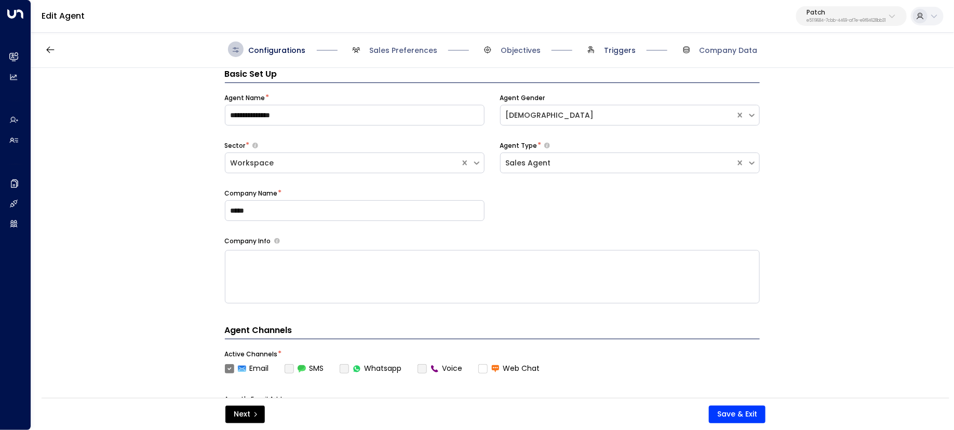
click at [613, 53] on span "Triggers" at bounding box center [620, 50] width 32 height 10
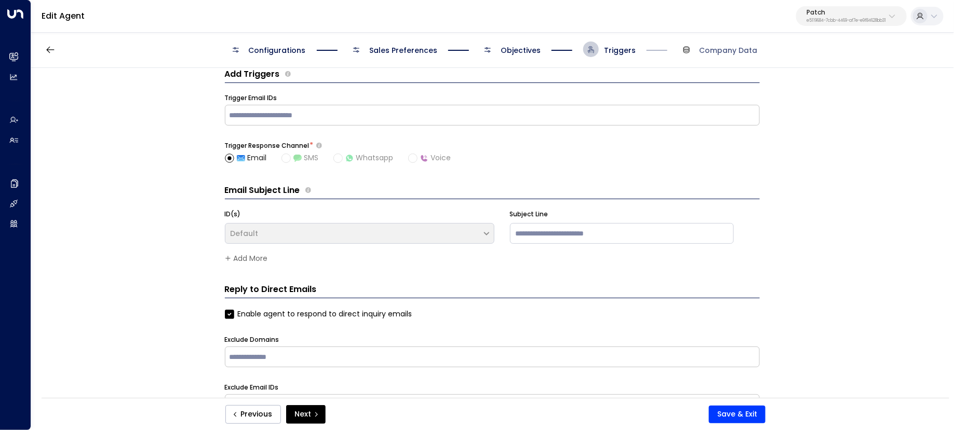
scroll to position [41, 0]
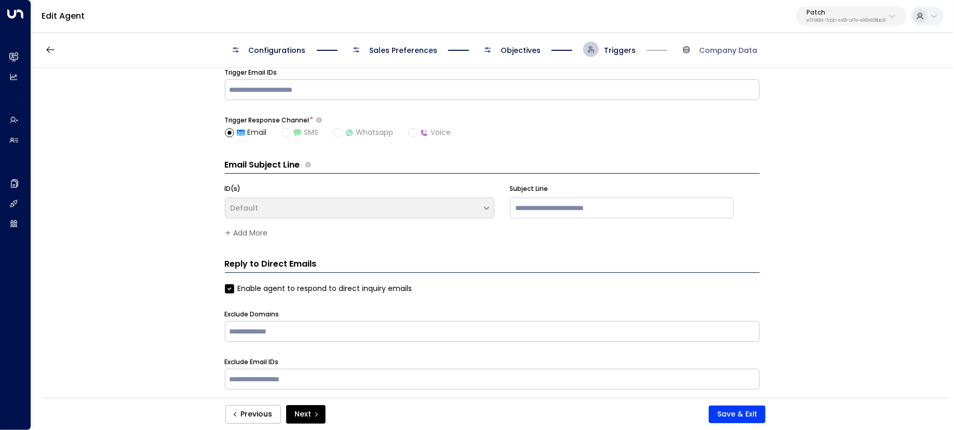
click at [518, 48] on span "Objectives" at bounding box center [521, 50] width 40 height 10
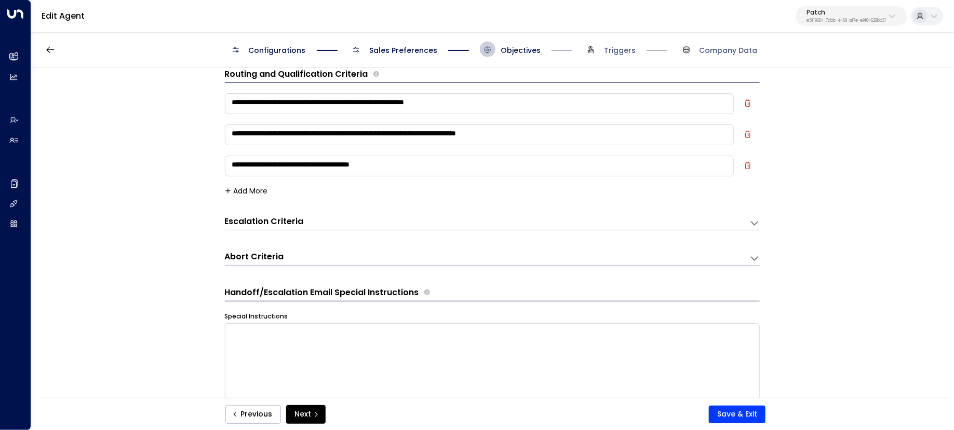
scroll to position [129, 0]
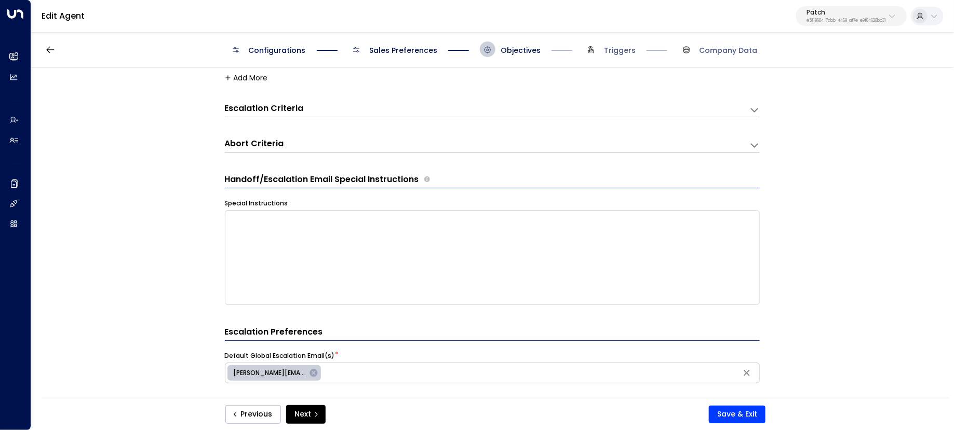
click at [591, 150] on div "Abort Criteria" at bounding box center [487, 145] width 524 height 14
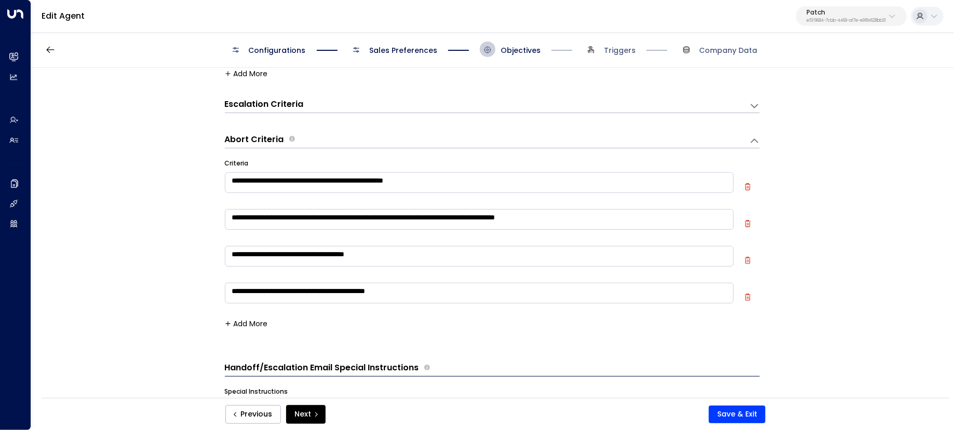
scroll to position [134, 0]
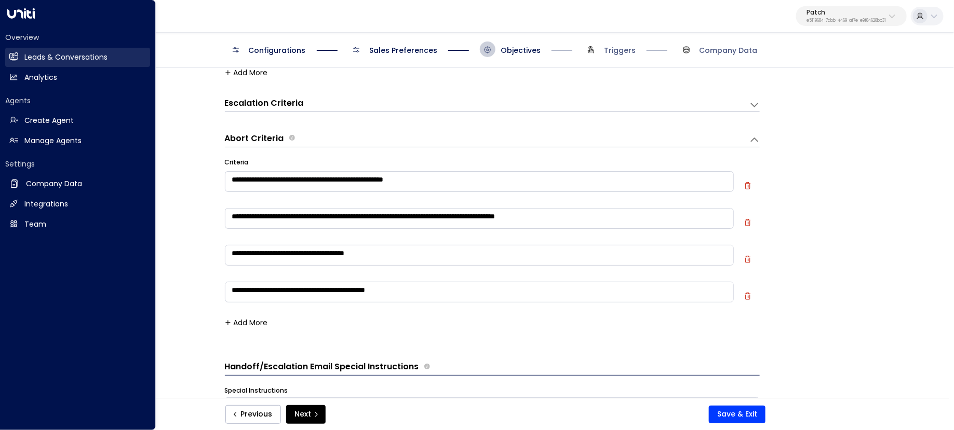
click at [15, 51] on link "Leads & Conversations Leads & Conversations" at bounding box center [77, 57] width 145 height 19
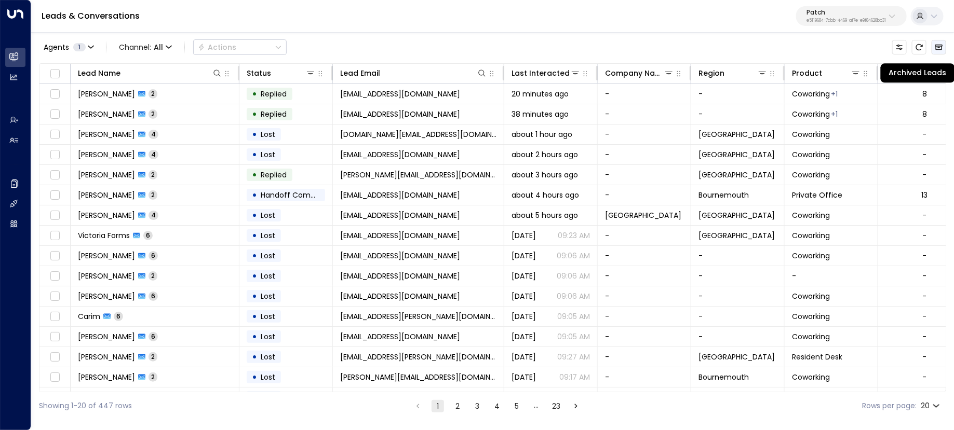
click at [942, 46] on icon "Archived Leads" at bounding box center [939, 47] width 8 height 8
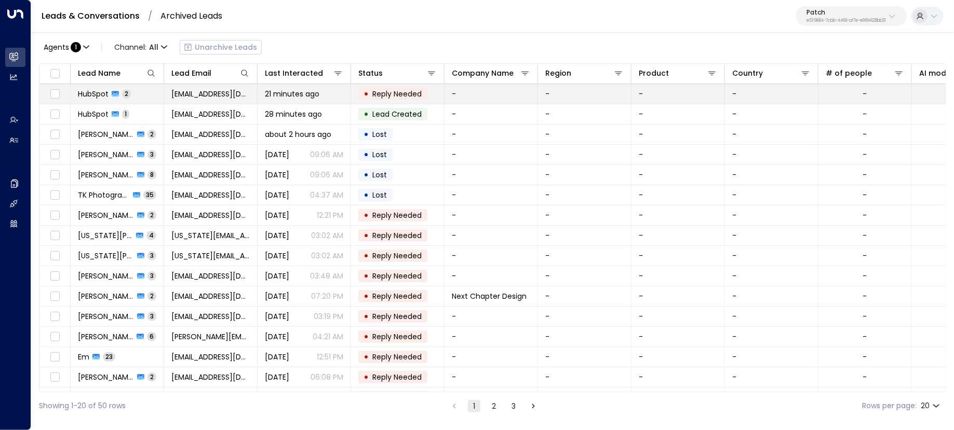
click at [281, 90] on span "21 minutes ago" at bounding box center [292, 94] width 55 height 10
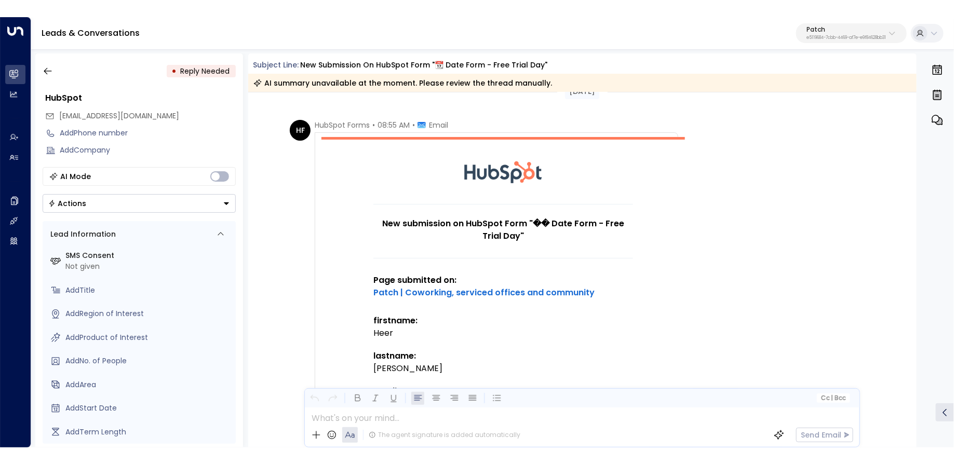
scroll to position [17, 0]
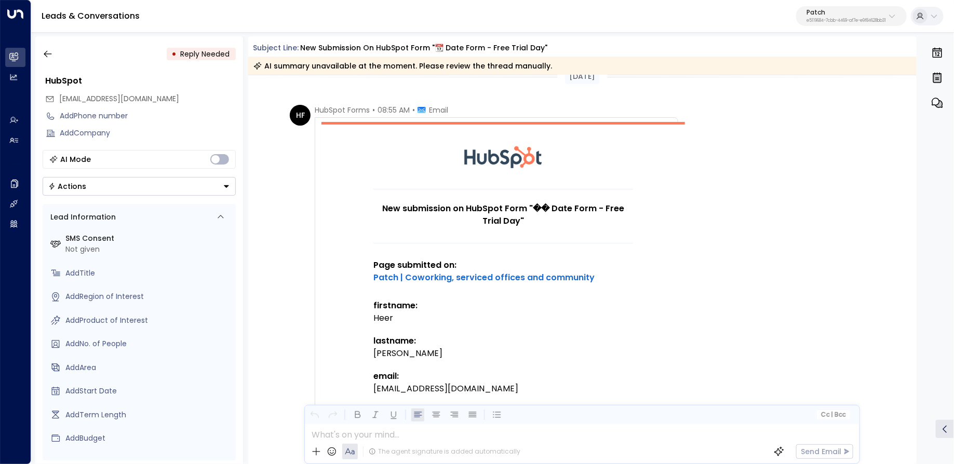
click at [815, 20] on p "e5119684-7cbb-4469-af7e-e9f84628bb31" at bounding box center [845, 21] width 79 height 4
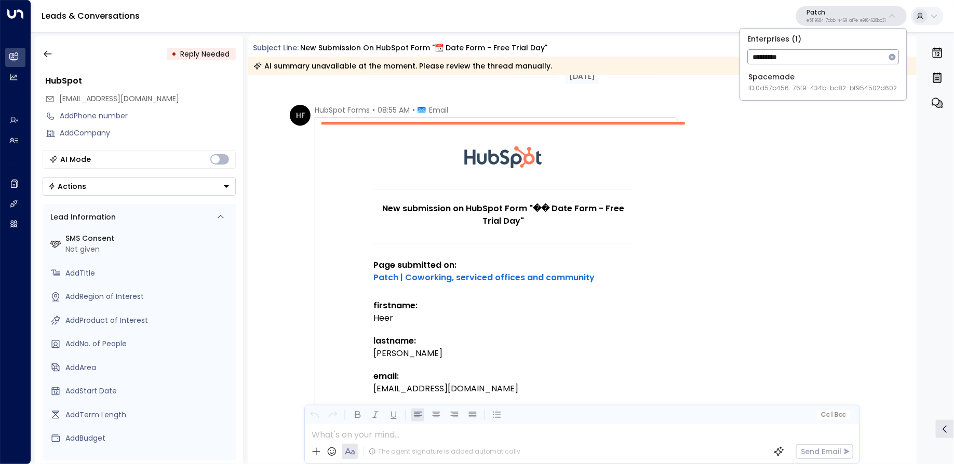
type input "*********"
click at [804, 76] on div "Spacemade ID: 0d57b456-76f9-434b-bc82-bf954502d602" at bounding box center [822, 82] width 148 height 21
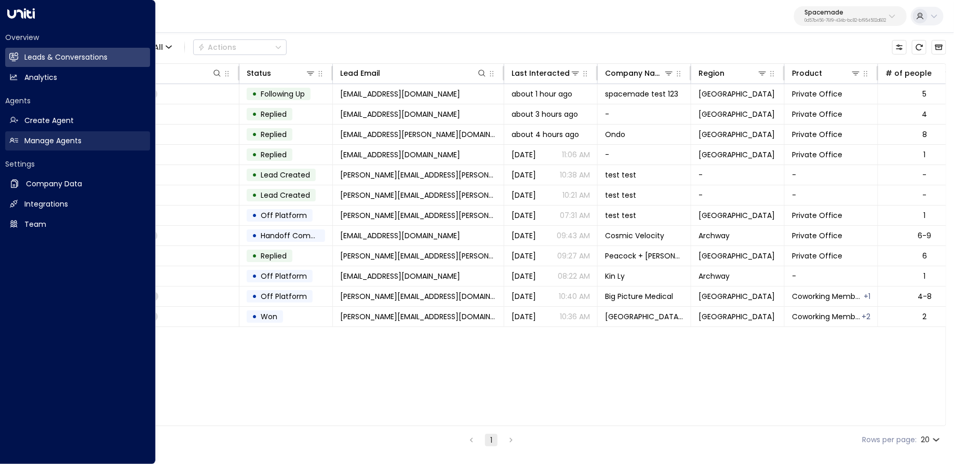
click at [21, 145] on link "Manage Agents Manage Agents" at bounding box center [77, 140] width 145 height 19
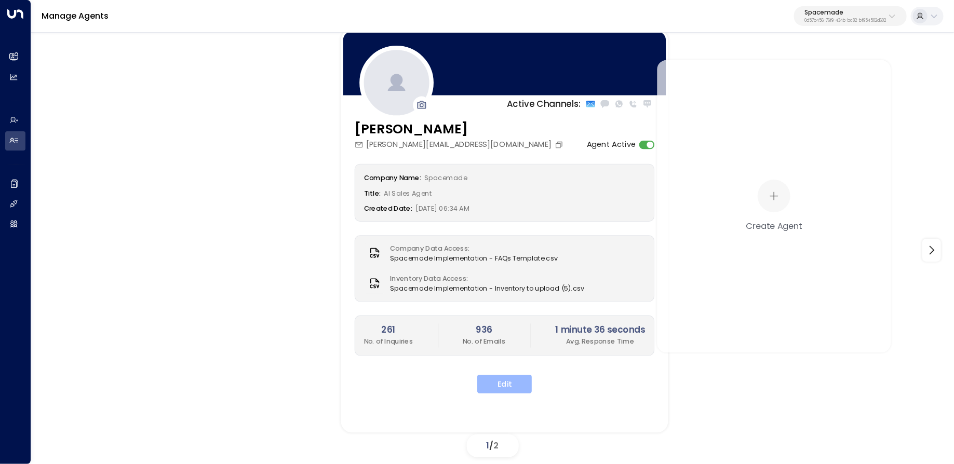
click at [514, 390] on button "Edit" at bounding box center [504, 384] width 55 height 19
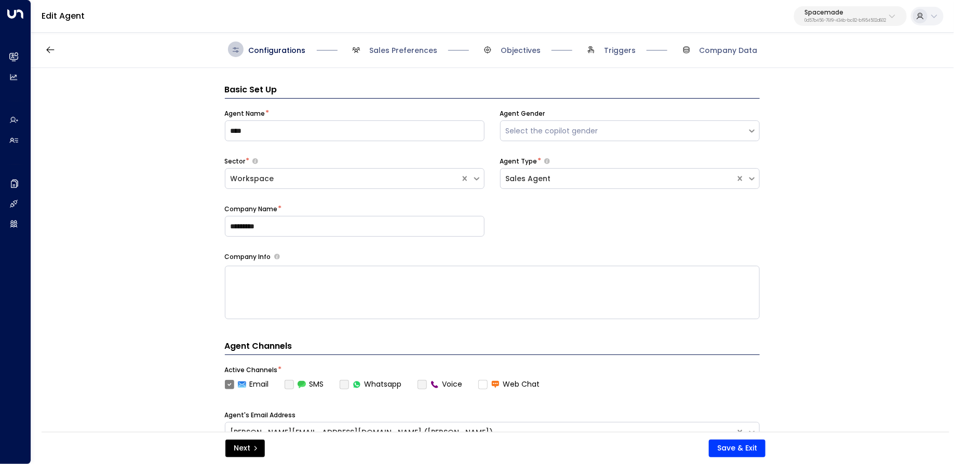
scroll to position [16, 0]
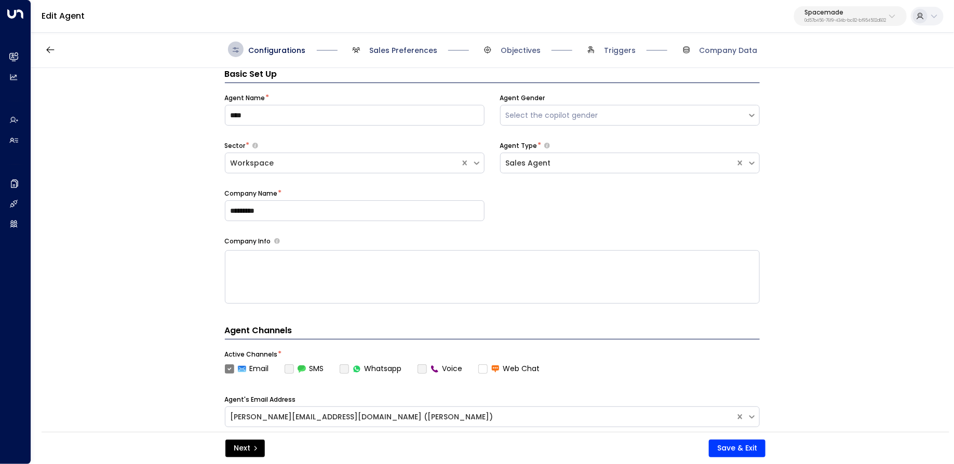
click at [413, 46] on span "Sales Preferences" at bounding box center [403, 50] width 68 height 10
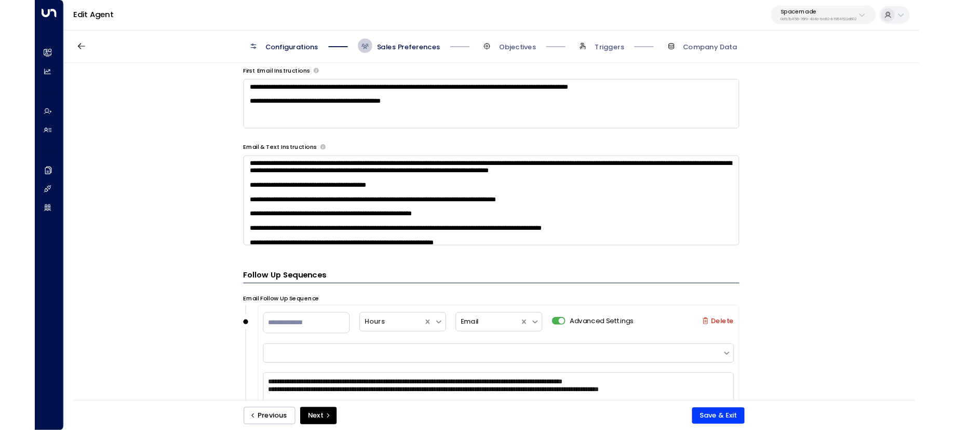
scroll to position [497, 0]
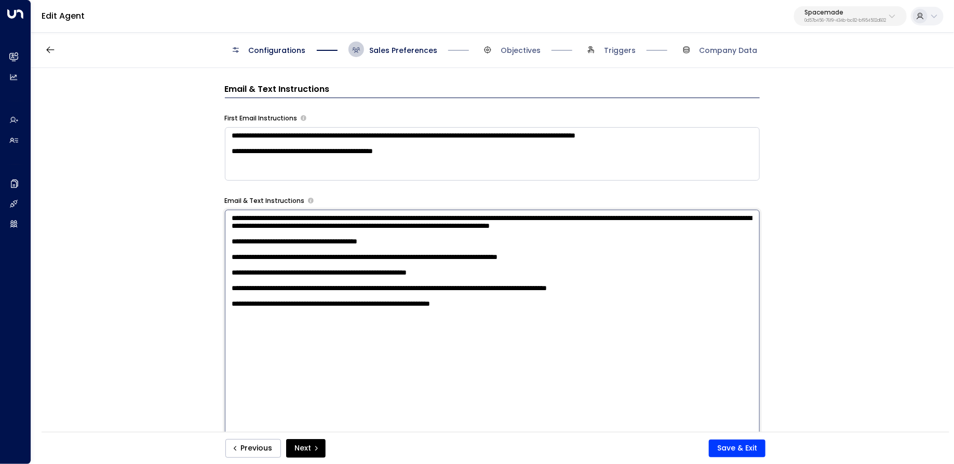
drag, startPoint x: 319, startPoint y: 247, endPoint x: 109, endPoint y: 154, distance: 229.2
click at [109, 154] on div "**********" at bounding box center [492, 253] width 922 height 371
click at [394, 346] on textarea "**********" at bounding box center [492, 346] width 535 height 272
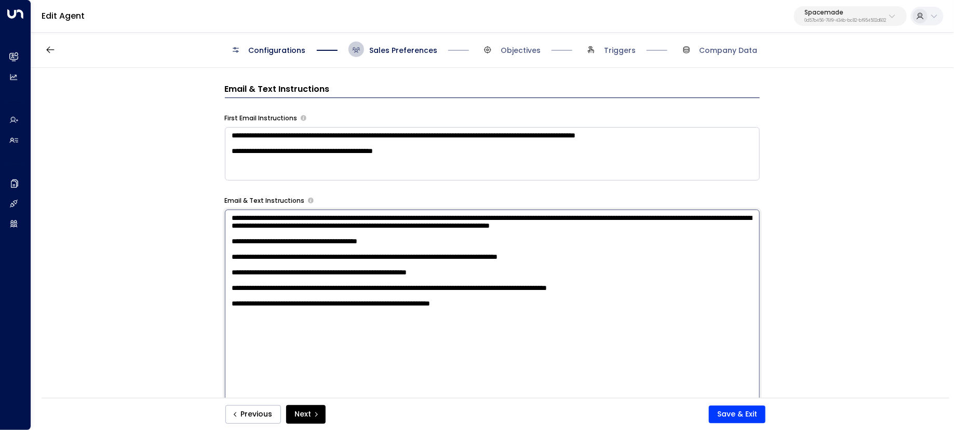
drag, startPoint x: 308, startPoint y: 243, endPoint x: 133, endPoint y: 197, distance: 180.5
click at [133, 198] on div "**********" at bounding box center [492, 236] width 922 height 337
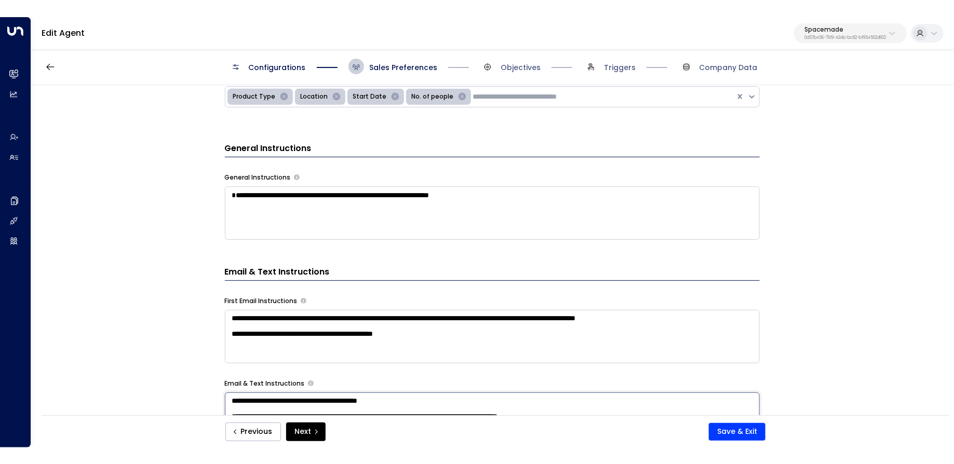
scroll to position [307, 0]
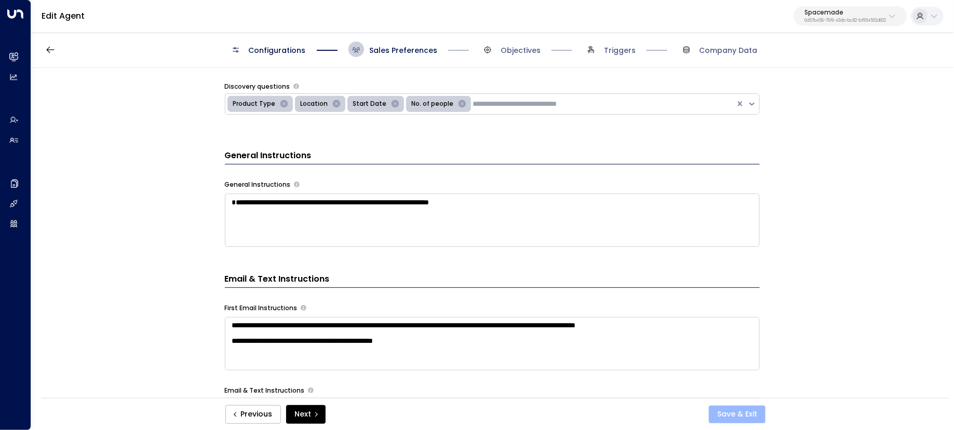
type textarea "**********"
click at [749, 417] on button "Save & Exit" at bounding box center [737, 415] width 57 height 18
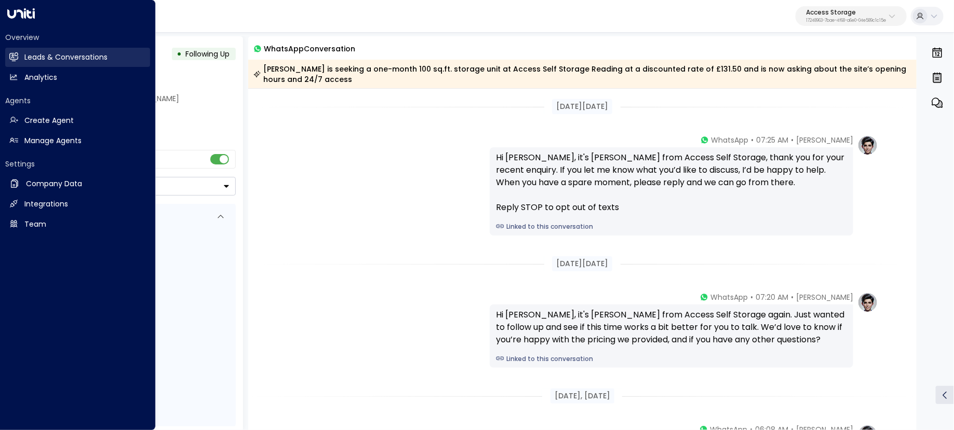
click at [16, 64] on link "Leads & Conversations Leads & Conversations" at bounding box center [77, 57] width 145 height 19
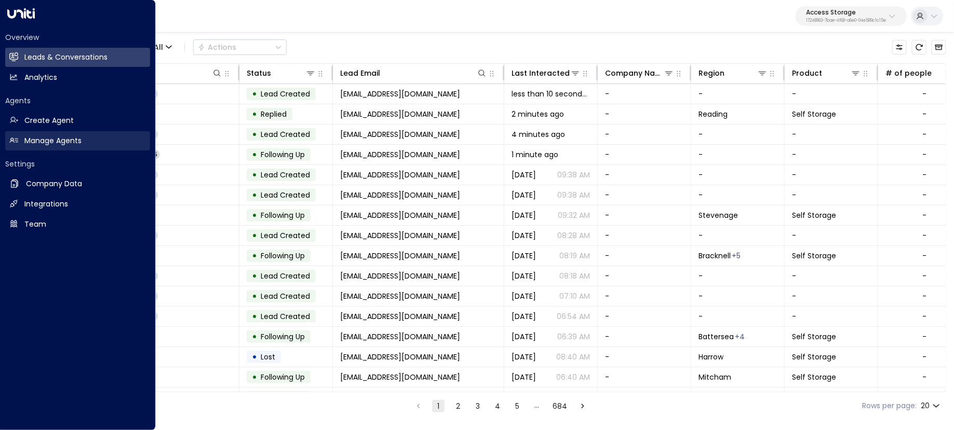
click at [82, 143] on h2 "Manage Agents" at bounding box center [52, 141] width 57 height 11
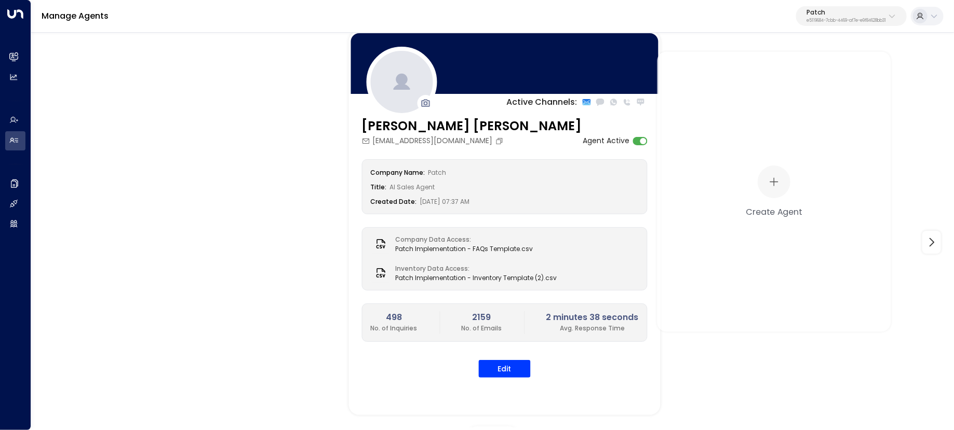
click at [817, 9] on p "Patch" at bounding box center [845, 12] width 79 height 6
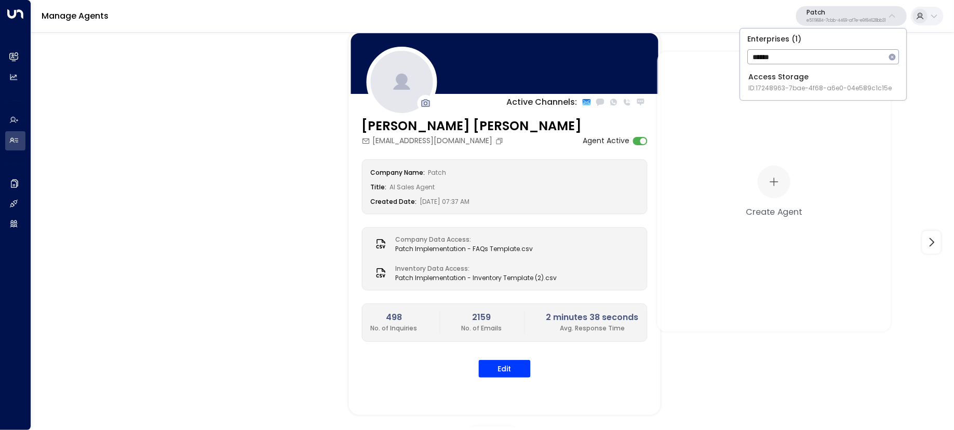
type input "******"
click at [789, 75] on div "Access Storage ID: 17248963-7bae-4f68-a6e0-04e589c1c15e" at bounding box center [819, 82] width 143 height 21
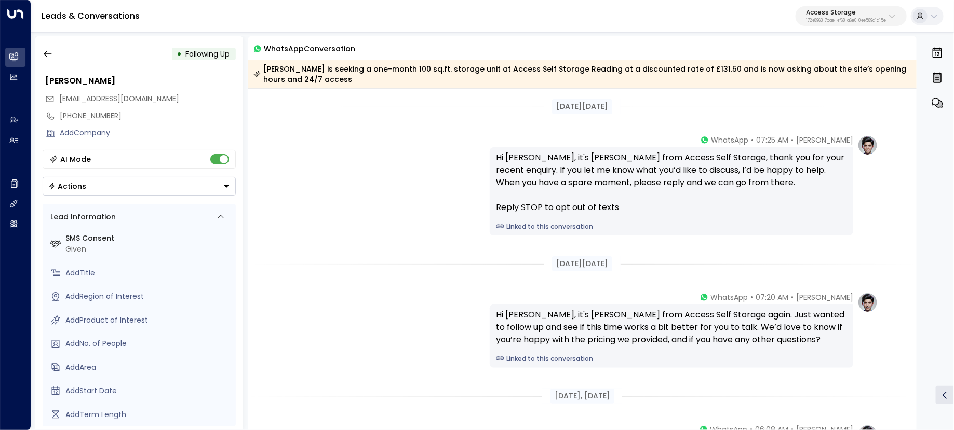
click at [515, 159] on div "Hi [PERSON_NAME], it's [PERSON_NAME] from Access Self Storage, thank you for yo…" at bounding box center [671, 183] width 351 height 62
copy div "[PERSON_NAME]"
click at [36, 52] on div "• Following Up [PERSON_NAME] [EMAIL_ADDRESS][DOMAIN_NAME] [PHONE_NUMBER] Add Co…" at bounding box center [139, 233] width 208 height 394
click at [44, 44] on div "• Following Up [PERSON_NAME] [EMAIL_ADDRESS][DOMAIN_NAME] [PHONE_NUMBER] Add Co…" at bounding box center [139, 233] width 208 height 394
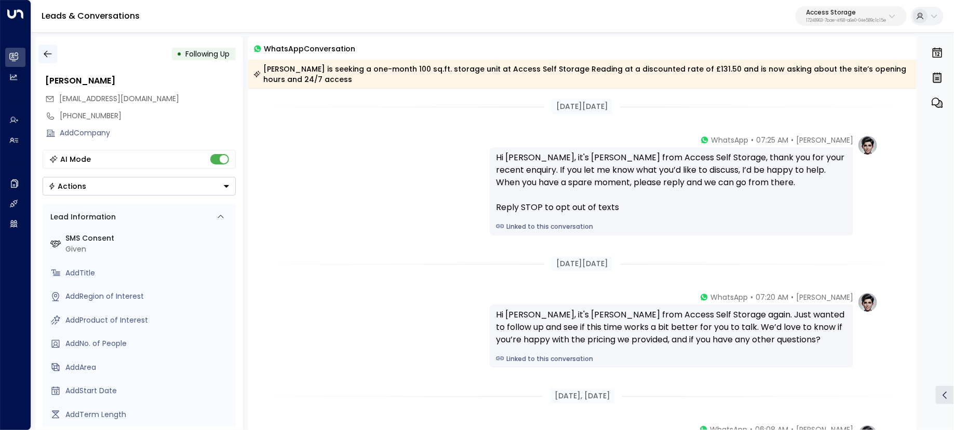
click at [46, 54] on icon "button" at bounding box center [48, 54] width 8 height 7
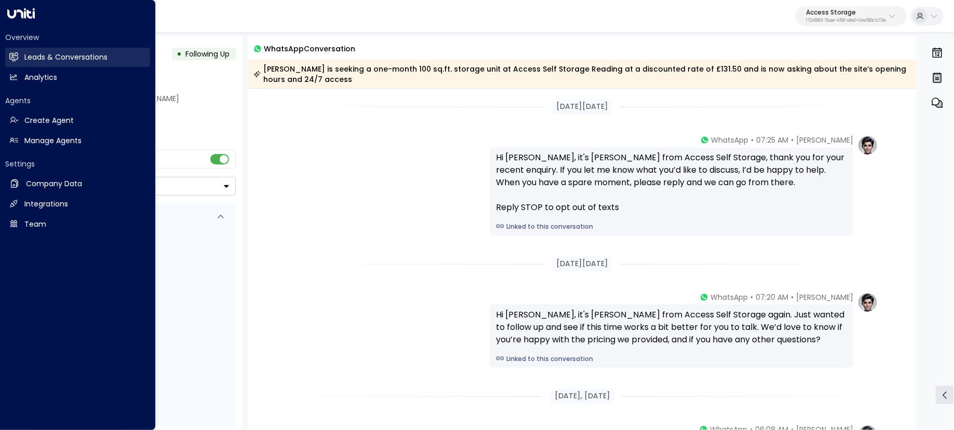
click at [21, 60] on link "Leads & Conversations Leads & Conversations" at bounding box center [77, 57] width 145 height 19
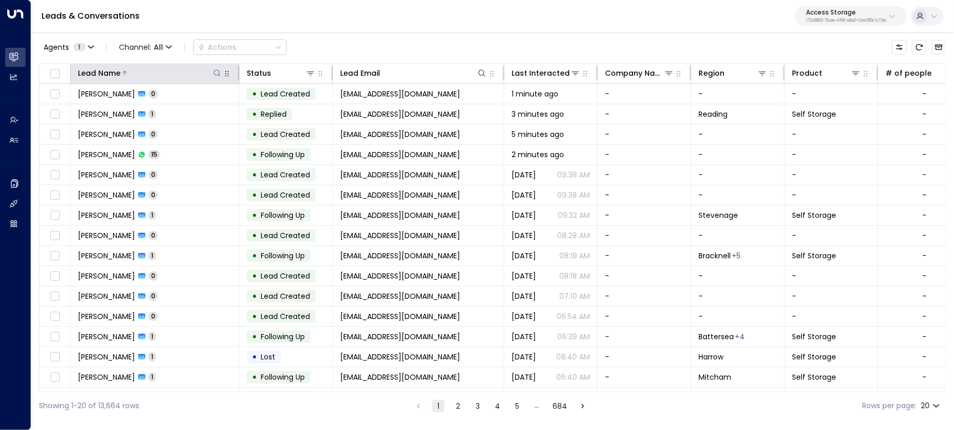
click at [208, 71] on div at bounding box center [171, 73] width 102 height 10
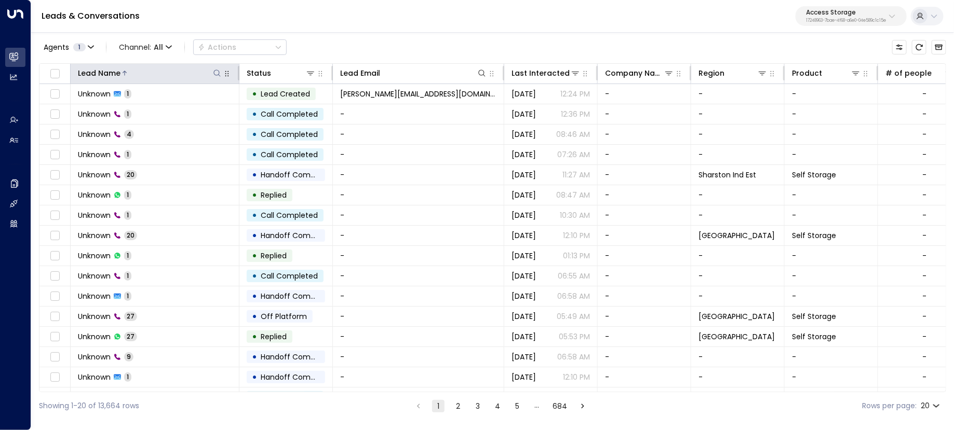
click at [220, 72] on icon at bounding box center [217, 73] width 8 height 8
type input "****"
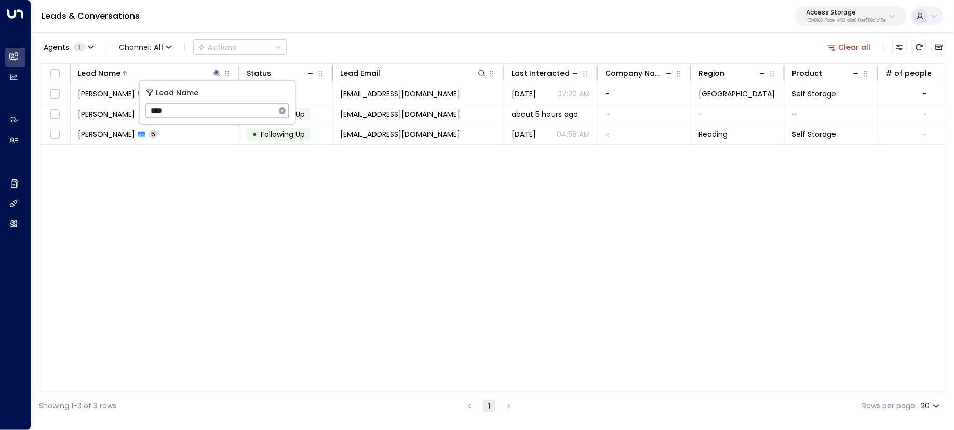
click at [366, 42] on div "Agents 1 Channel: All Actions Clear all" at bounding box center [492, 47] width 907 height 22
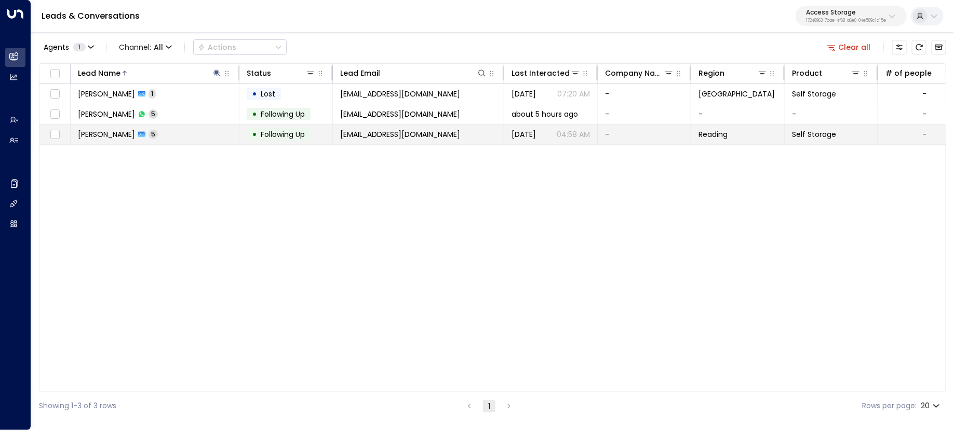
click at [179, 135] on td "Troy Cutler 5" at bounding box center [155, 135] width 169 height 20
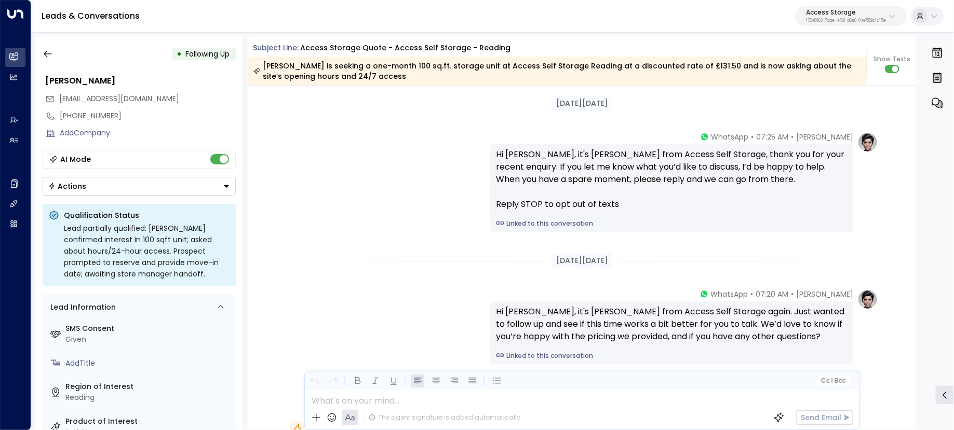
click at [54, 63] on div "• Following Up Troy Cutler troyacutler@gmail.com +447907320598 Add Company AI M…" at bounding box center [139, 233] width 208 height 394
click at [46, 56] on icon "button" at bounding box center [48, 54] width 8 height 7
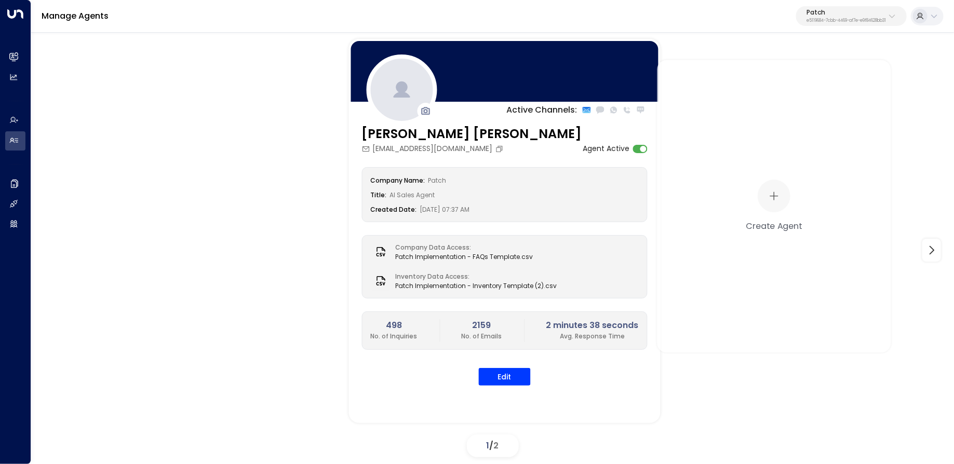
click at [854, 24] on button "Patch e5119684-7cbb-4469-af7e-e9f84628bb31" at bounding box center [851, 16] width 111 height 20
type input "*****"
click at [792, 82] on div "Cinch Storage ID: 20dc0344-df52-49ea-bc2a-8bb80861e769" at bounding box center [822, 82] width 149 height 21
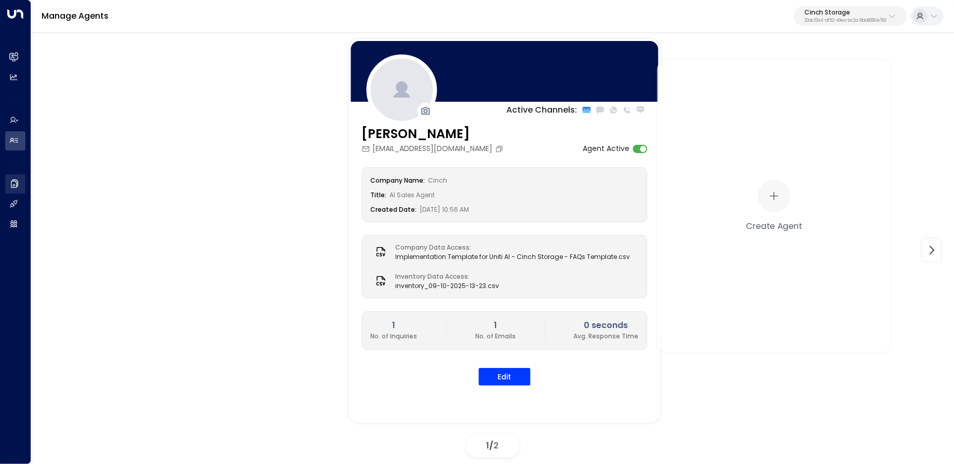
click at [26, 186] on h2 "Company Data" at bounding box center [26, 184] width 0 height 11
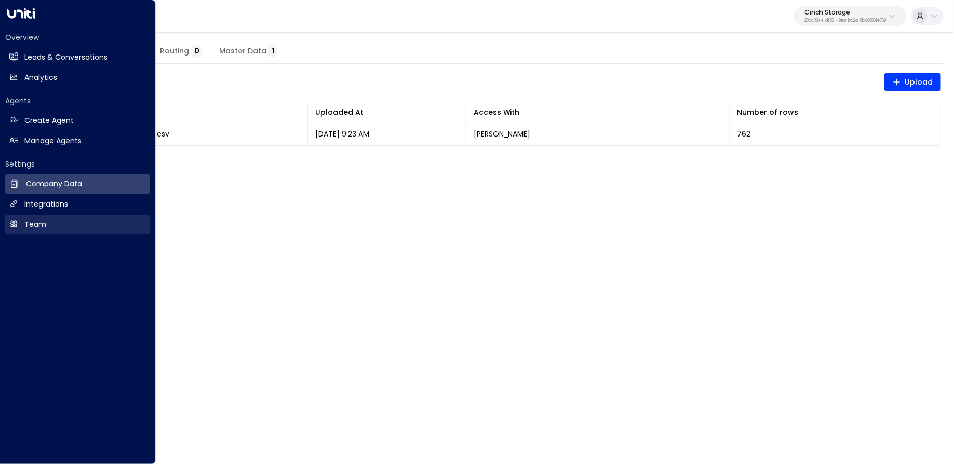
click at [31, 220] on h2 "Team" at bounding box center [35, 224] width 22 height 11
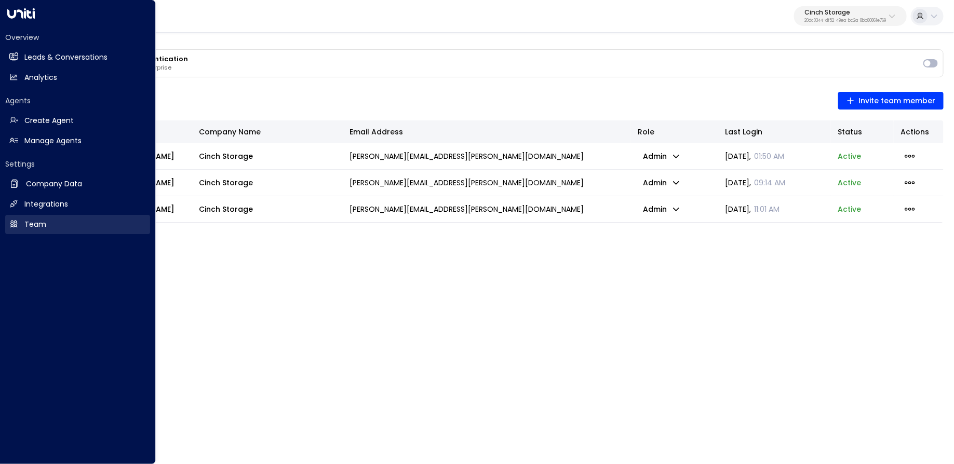
click at [55, 232] on link "Team Team" at bounding box center [77, 224] width 145 height 19
click at [17, 140] on icon at bounding box center [13, 140] width 9 height 9
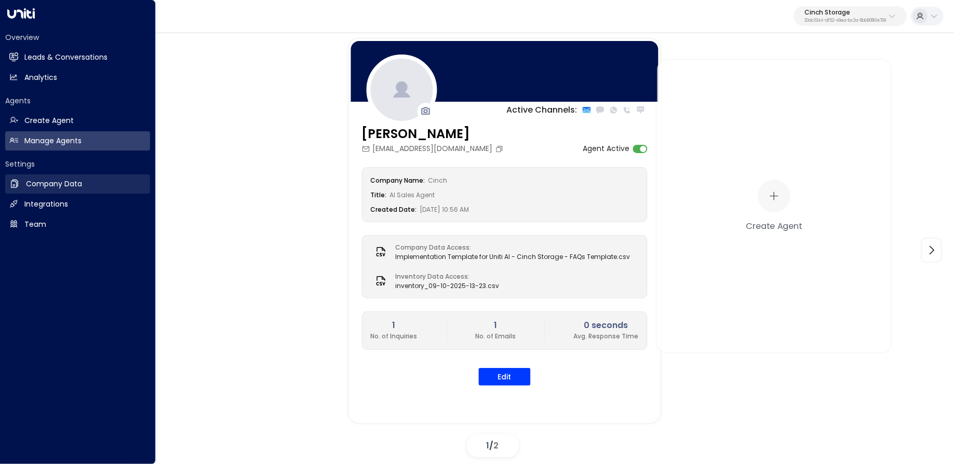
click at [60, 182] on h2 "Company Data" at bounding box center [54, 184] width 56 height 11
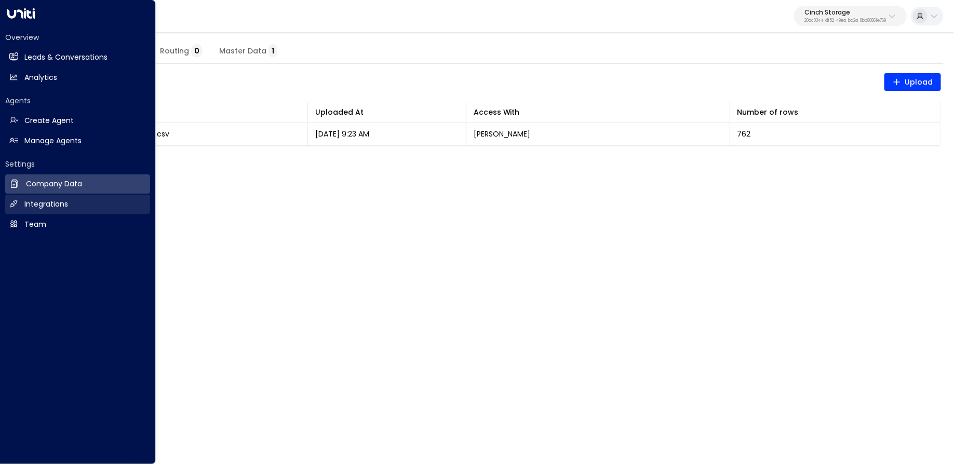
click at [65, 196] on link "Integrations Integrations" at bounding box center [77, 204] width 145 height 19
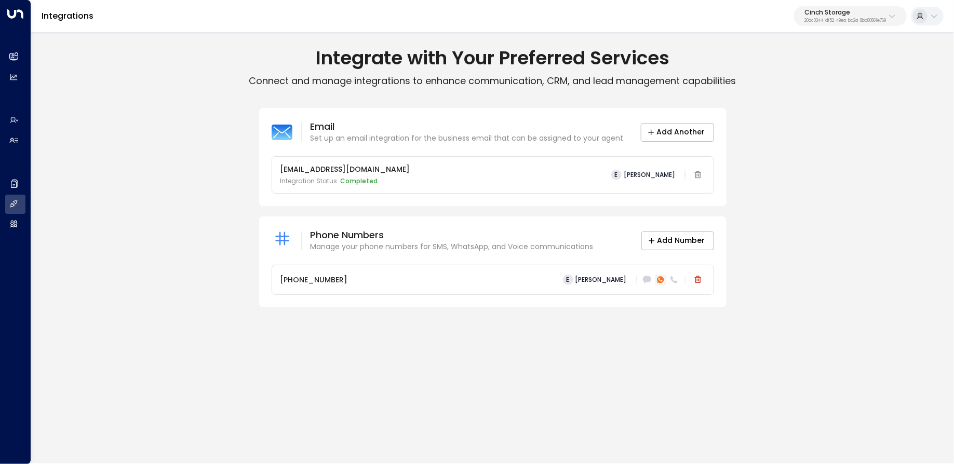
click at [659, 278] on icon at bounding box center [660, 280] width 4 height 4
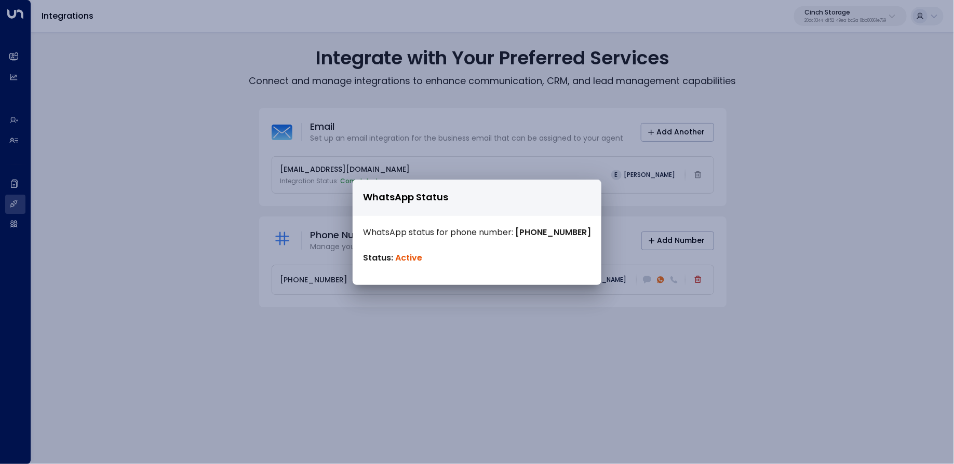
click at [598, 376] on div "WhatsApp Status WhatsApp status for phone number: [PHONE_NUMBER] Status: Active" at bounding box center [477, 232] width 954 height 464
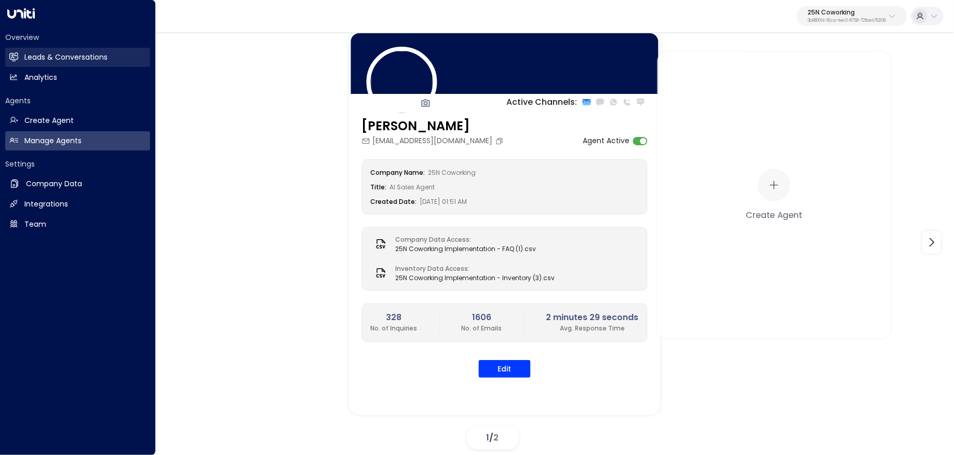
click at [102, 57] on h2 "Leads & Conversations" at bounding box center [65, 57] width 83 height 11
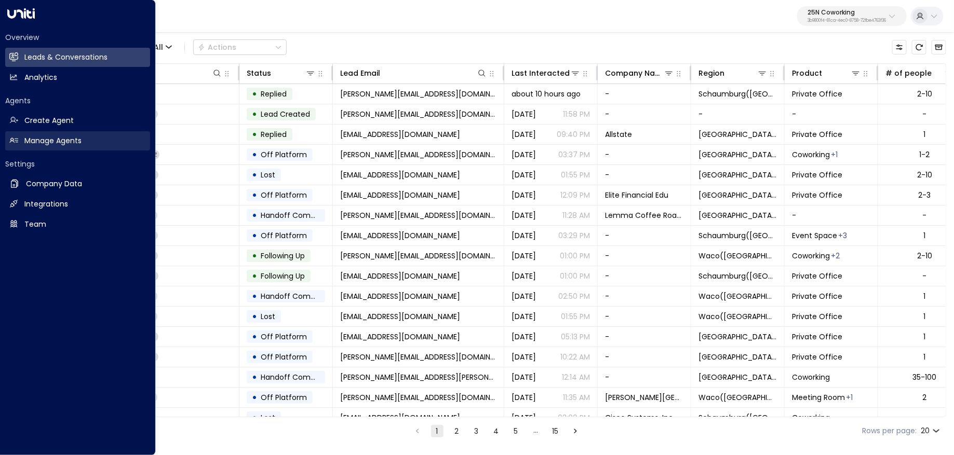
click at [68, 144] on h2 "Manage Agents" at bounding box center [52, 141] width 57 height 11
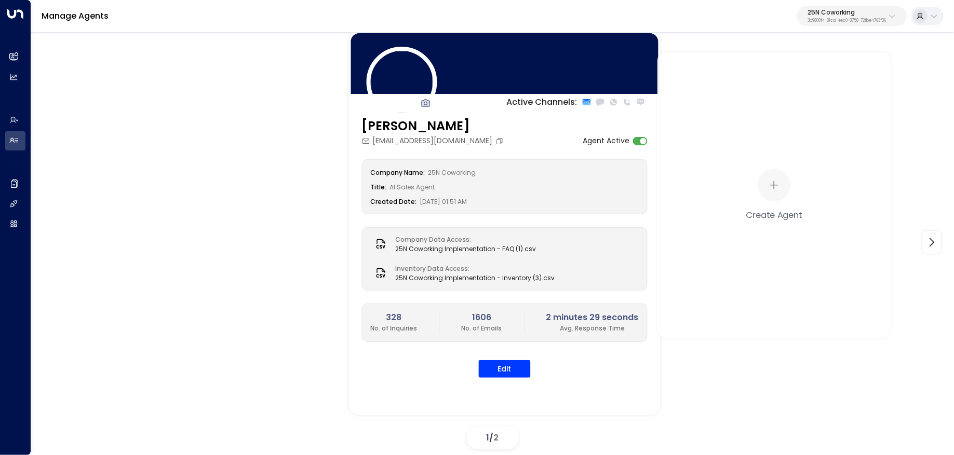
click at [819, 15] on p "25N Coworking" at bounding box center [846, 12] width 78 height 6
type input "*****"
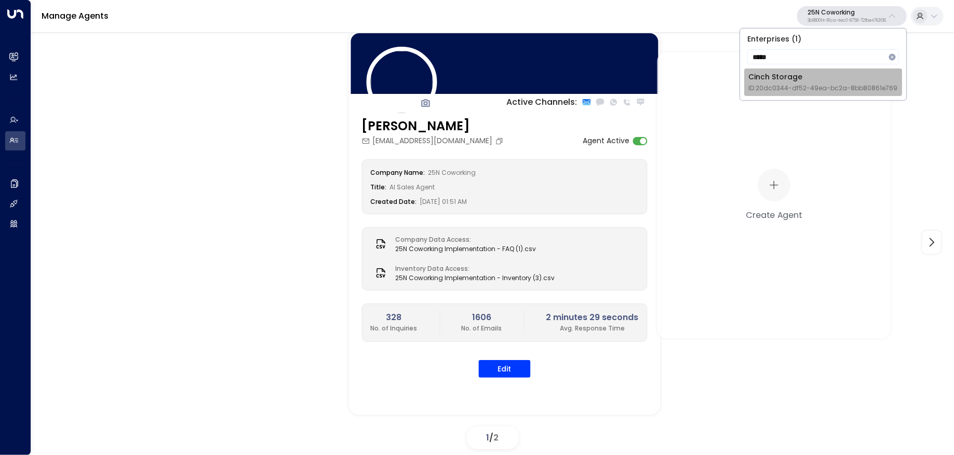
click at [790, 88] on span "ID: 20dc0344-df52-49ea-bc2a-8bb80861e769" at bounding box center [822, 88] width 149 height 9
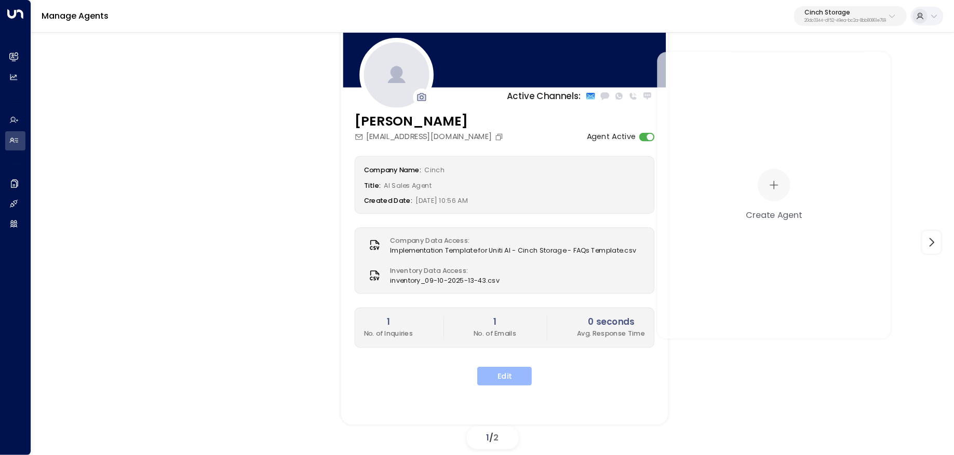
click at [517, 376] on button "Edit" at bounding box center [504, 376] width 55 height 19
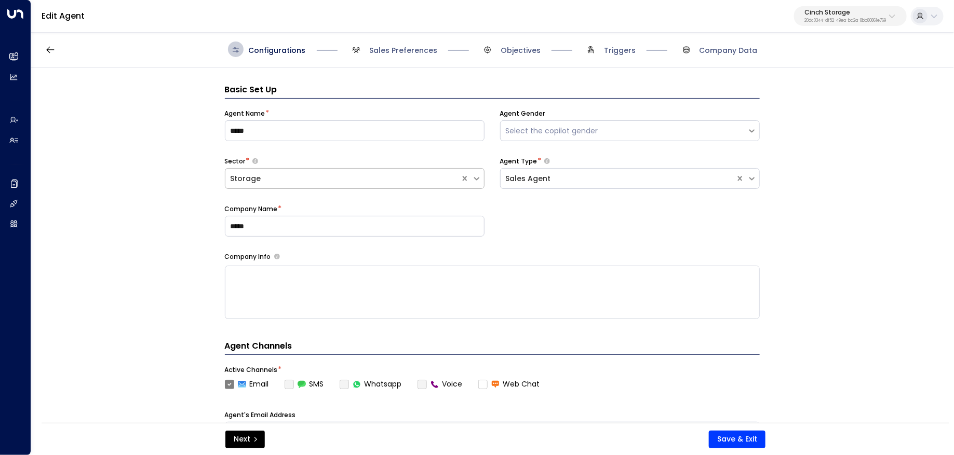
scroll to position [16, 0]
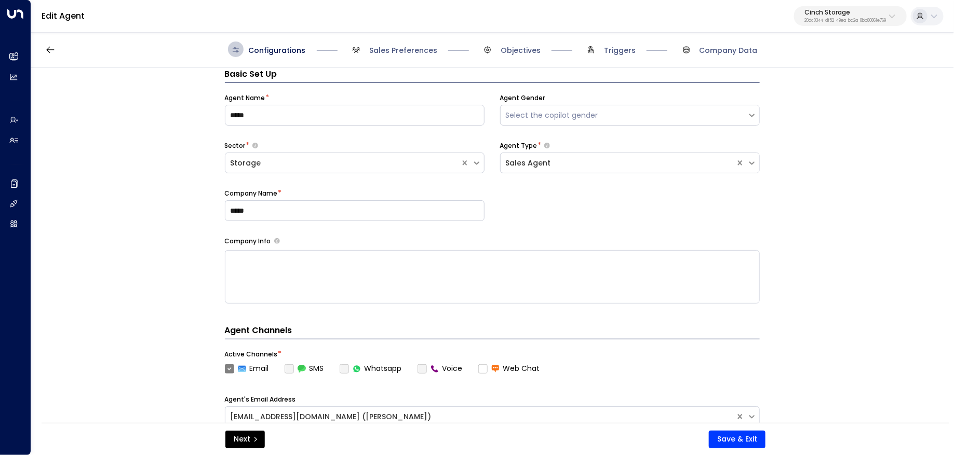
click at [346, 366] on label "Whatsapp" at bounding box center [371, 368] width 62 height 11
click at [343, 367] on label "Whatsapp" at bounding box center [371, 368] width 62 height 11
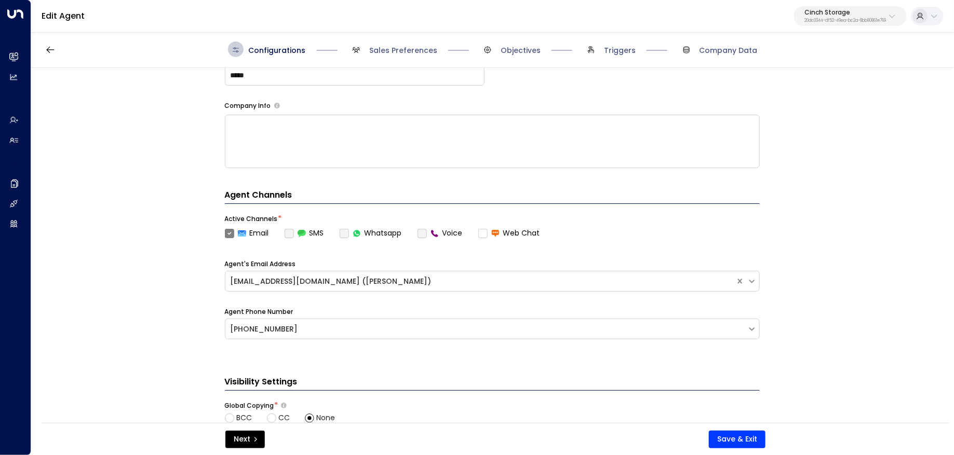
scroll to position [153, 0]
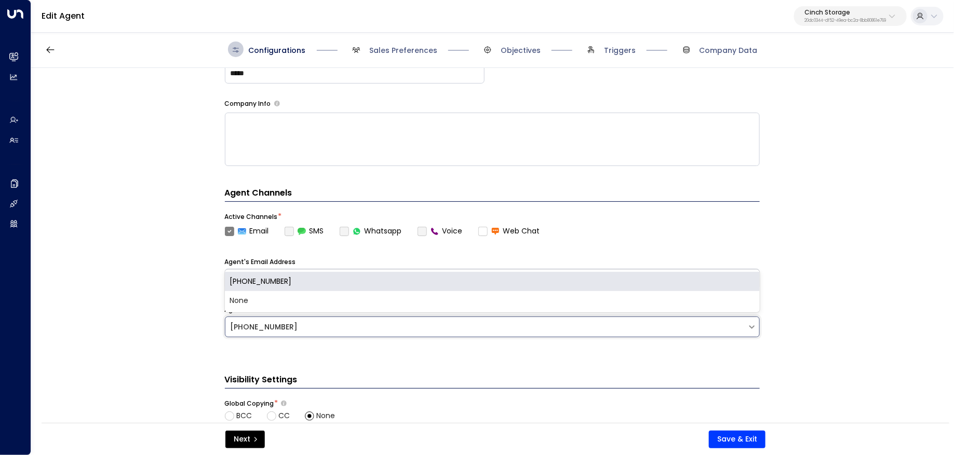
click at [370, 323] on div "[PHONE_NUMBER]" at bounding box center [486, 327] width 511 height 11
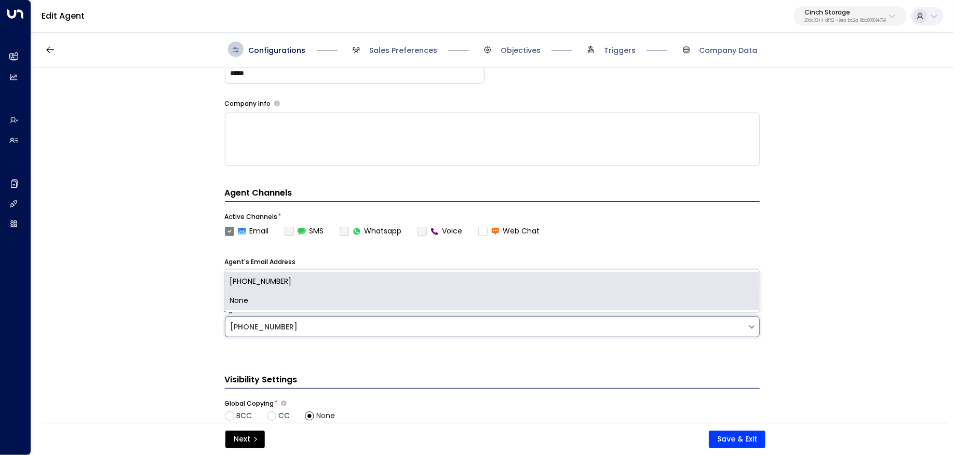
click at [304, 296] on div "None" at bounding box center [492, 300] width 535 height 19
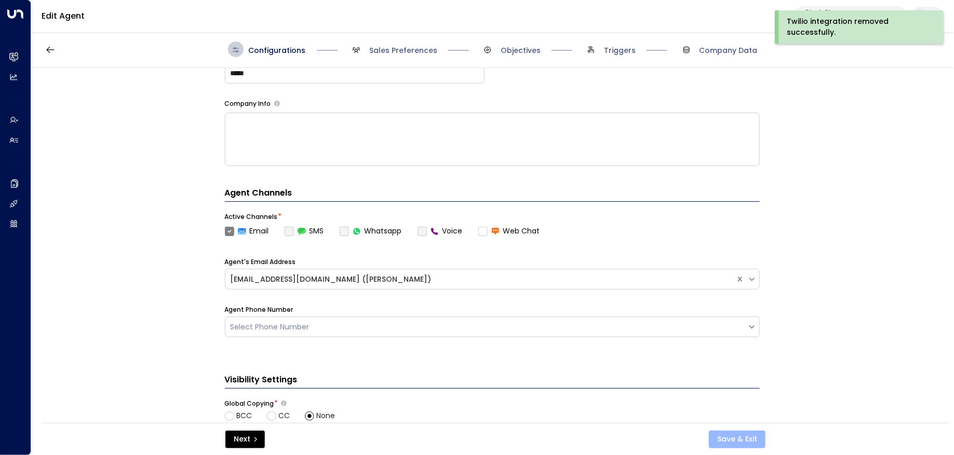
click at [739, 437] on button "Save & Exit" at bounding box center [737, 440] width 57 height 18
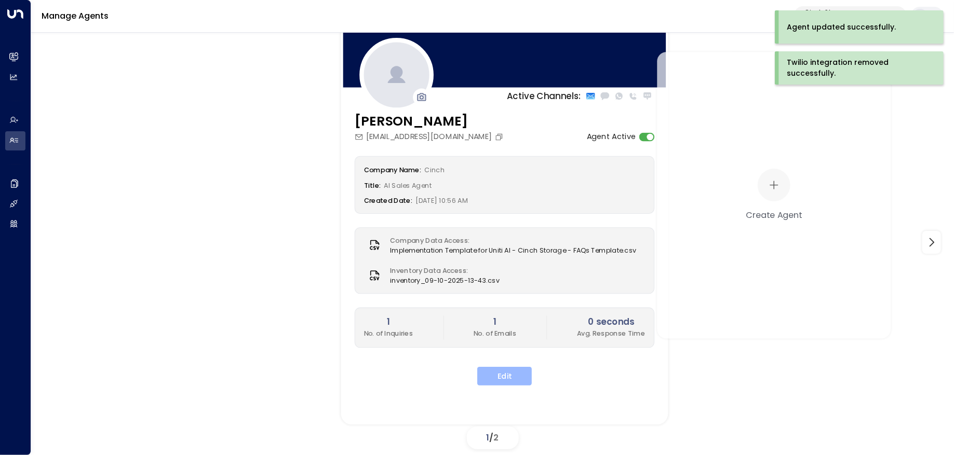
click at [513, 376] on button "Edit" at bounding box center [504, 376] width 55 height 19
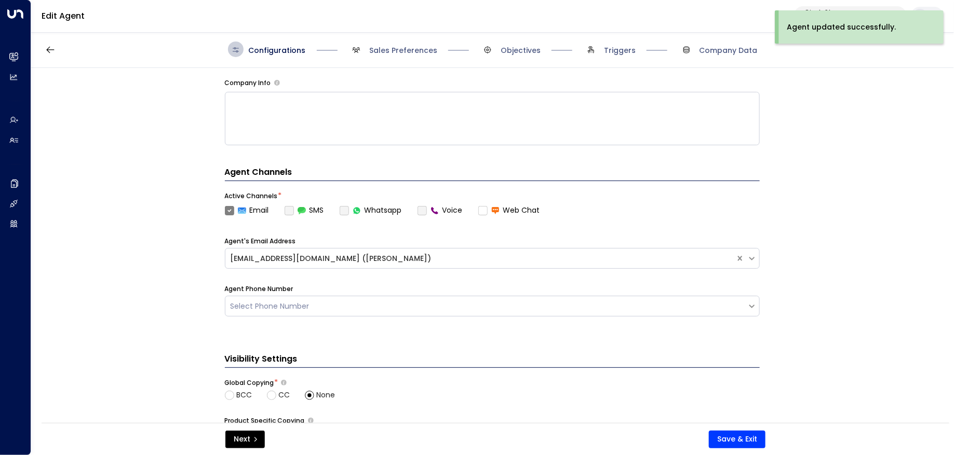
scroll to position [198, 0]
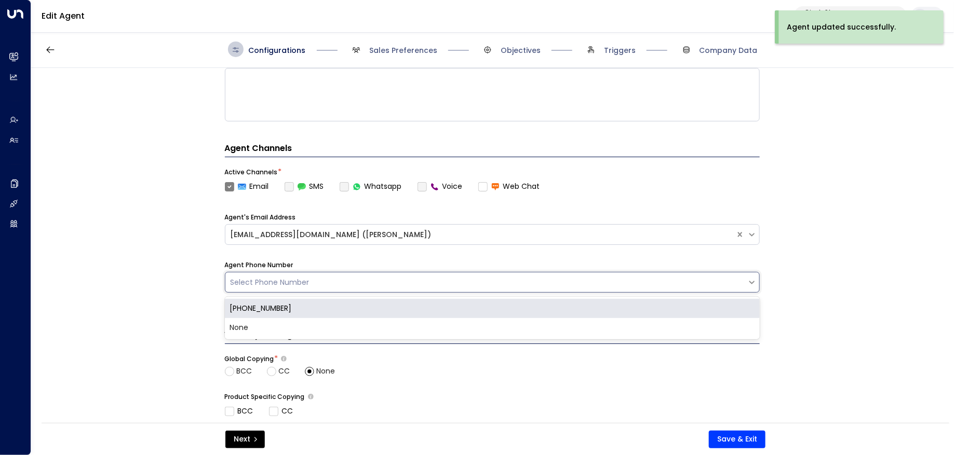
click at [412, 278] on div "Select Phone Number" at bounding box center [486, 282] width 511 height 11
click at [393, 313] on div "[PHONE_NUMBER]" at bounding box center [492, 308] width 535 height 19
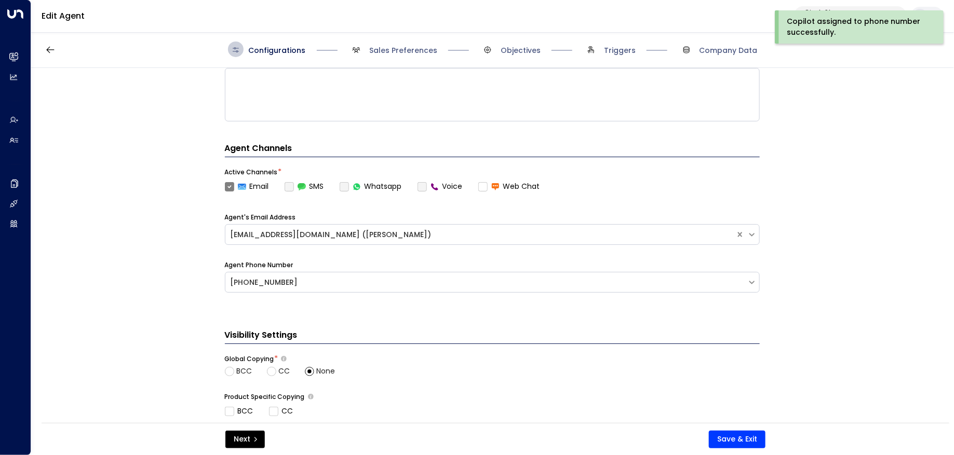
click at [289, 184] on label "SMS" at bounding box center [304, 186] width 39 height 11
click at [346, 183] on label "Whatsapp" at bounding box center [371, 186] width 62 height 11
click at [733, 435] on button "Save & Exit" at bounding box center [737, 440] width 57 height 18
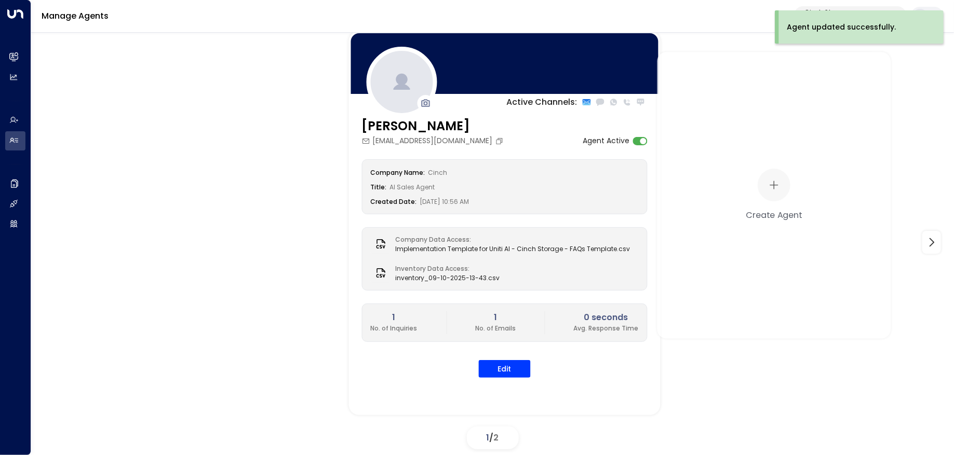
click at [519, 378] on button "Edit" at bounding box center [505, 369] width 52 height 18
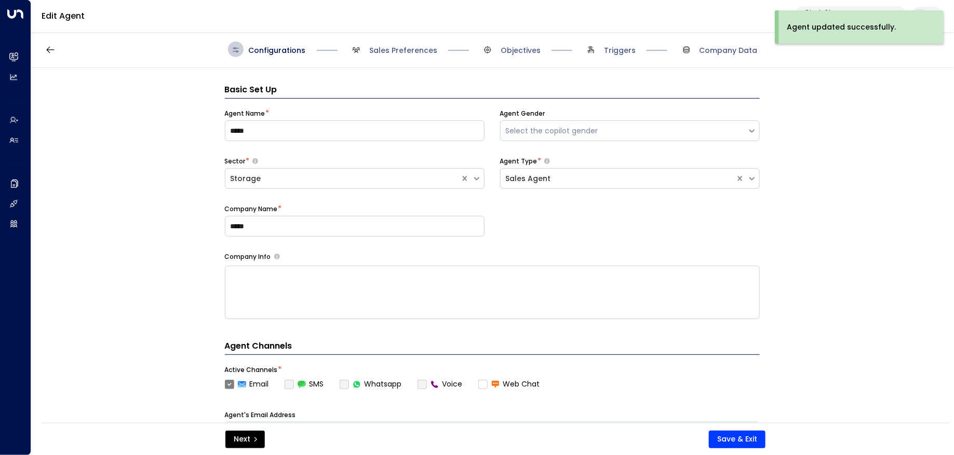
scroll to position [16, 0]
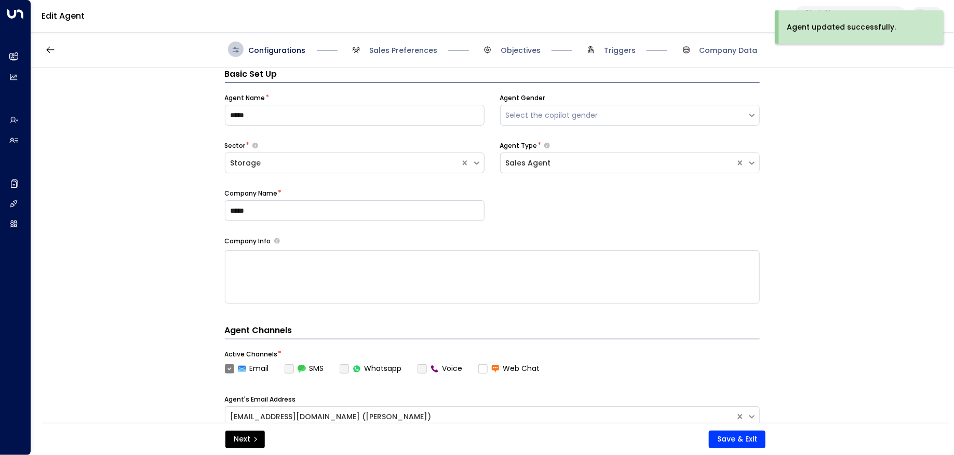
click at [344, 362] on div "Active Channels * Email SMS Whatsapp Voice Web Chat" at bounding box center [492, 362] width 535 height 24
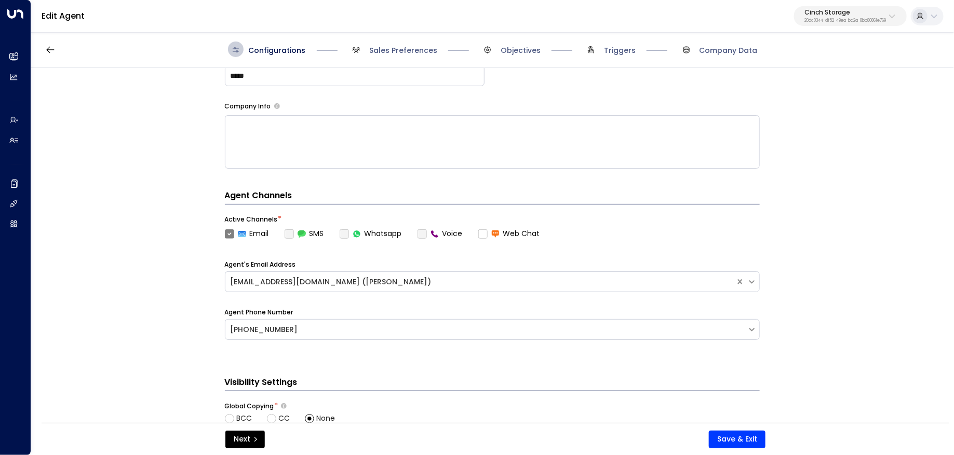
click at [345, 235] on label "Whatsapp" at bounding box center [371, 233] width 62 height 11
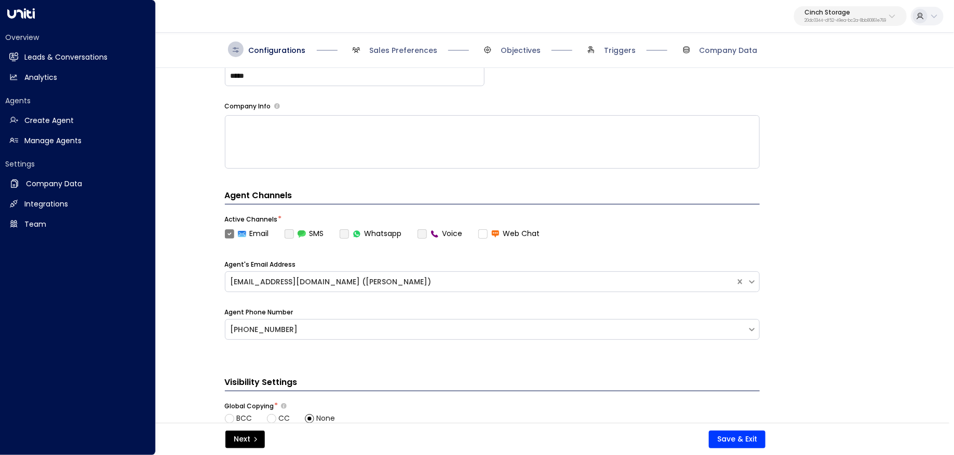
click at [30, 184] on h2 "Company Data" at bounding box center [54, 184] width 56 height 11
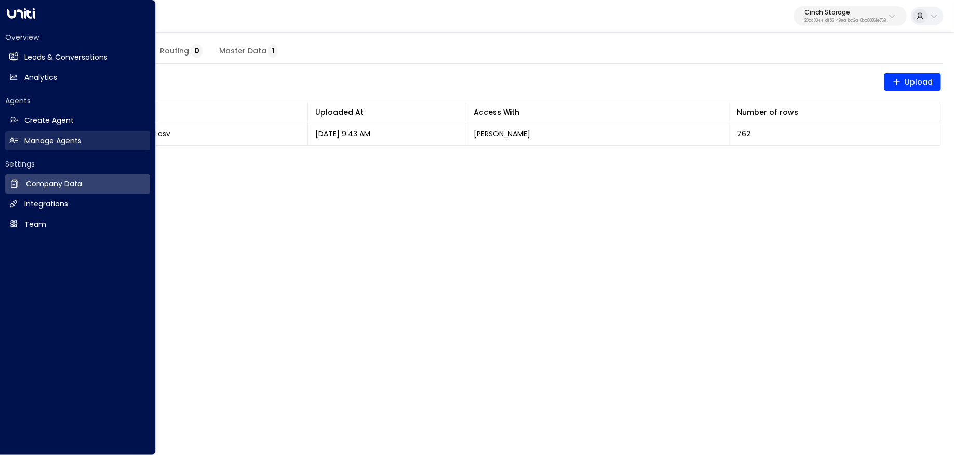
click at [62, 142] on h2 "Manage Agents" at bounding box center [52, 141] width 57 height 11
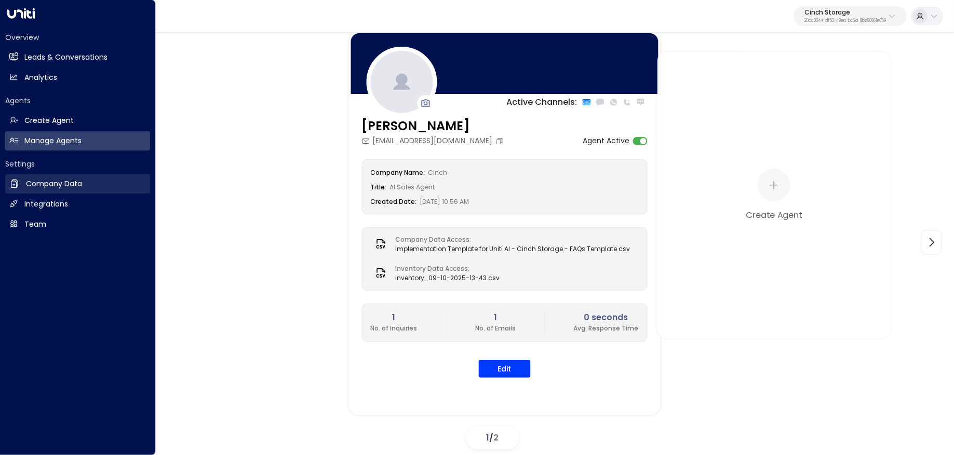
click at [84, 191] on link "Company Data Company Data" at bounding box center [77, 183] width 145 height 19
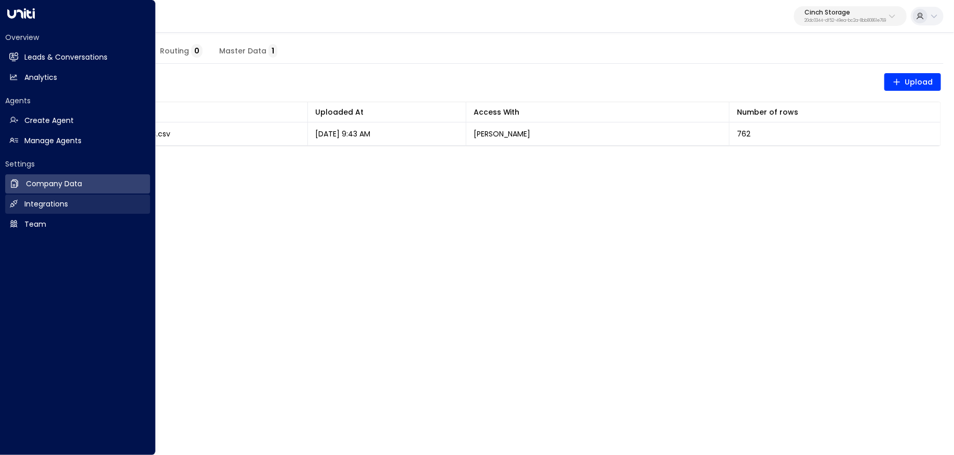
click at [84, 201] on link "Integrations Integrations" at bounding box center [77, 204] width 145 height 19
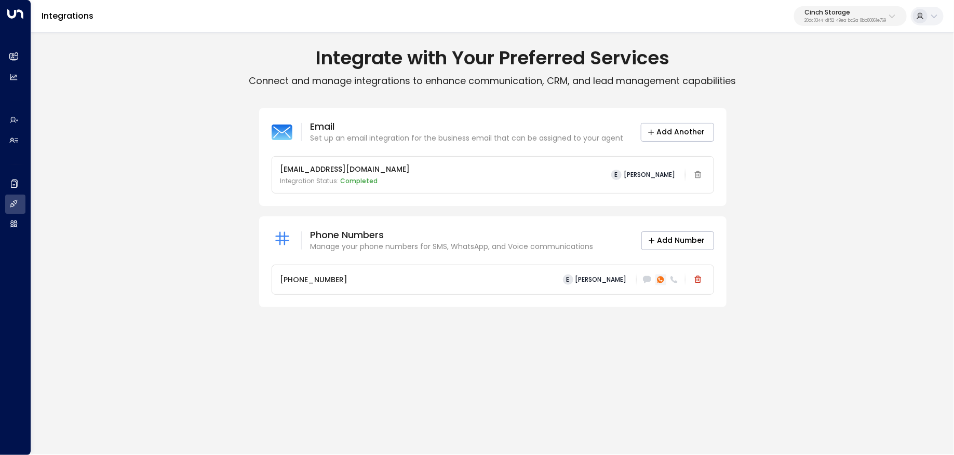
click at [661, 280] on icon at bounding box center [660, 280] width 4 height 4
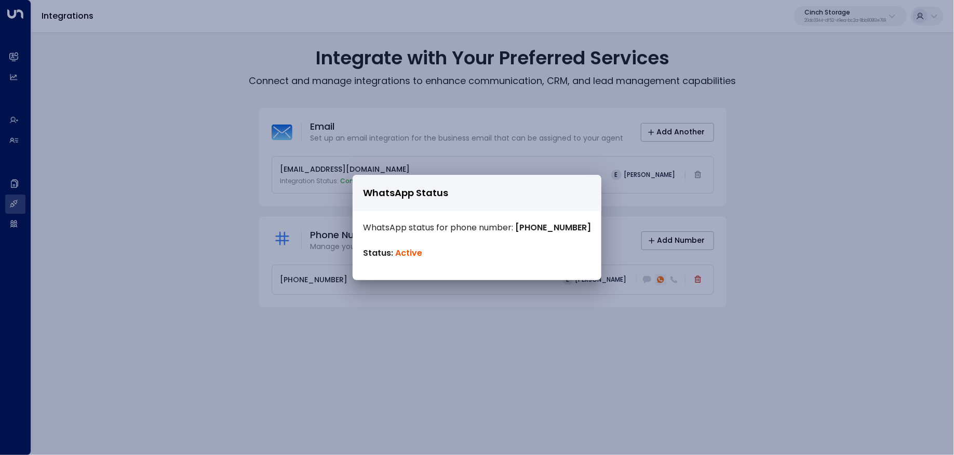
click at [661, 280] on div "WhatsApp Status WhatsApp status for phone number: +447400449872 Status: Active" at bounding box center [477, 227] width 954 height 455
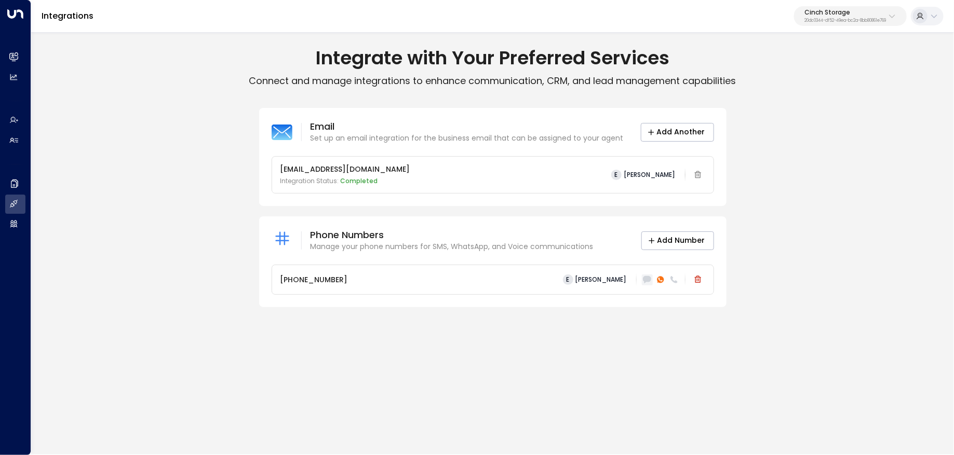
click at [648, 277] on icon at bounding box center [647, 279] width 8 height 7
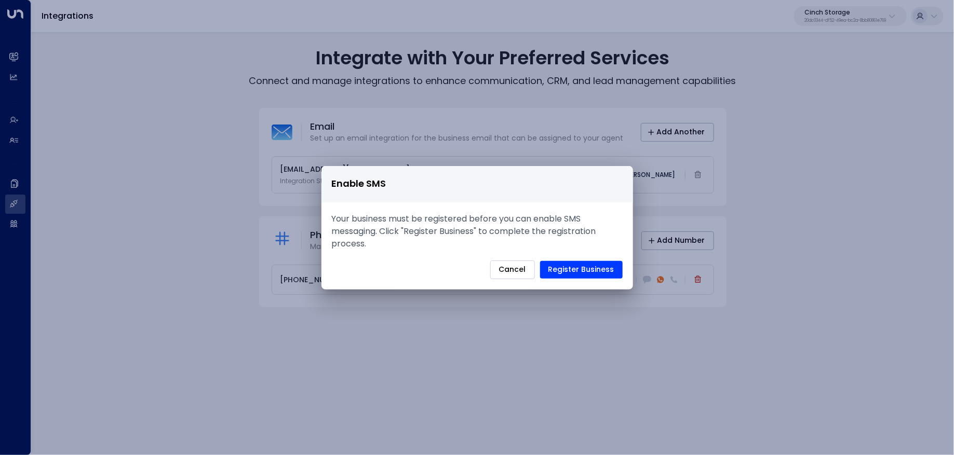
click at [517, 263] on button "Cancel" at bounding box center [512, 270] width 45 height 19
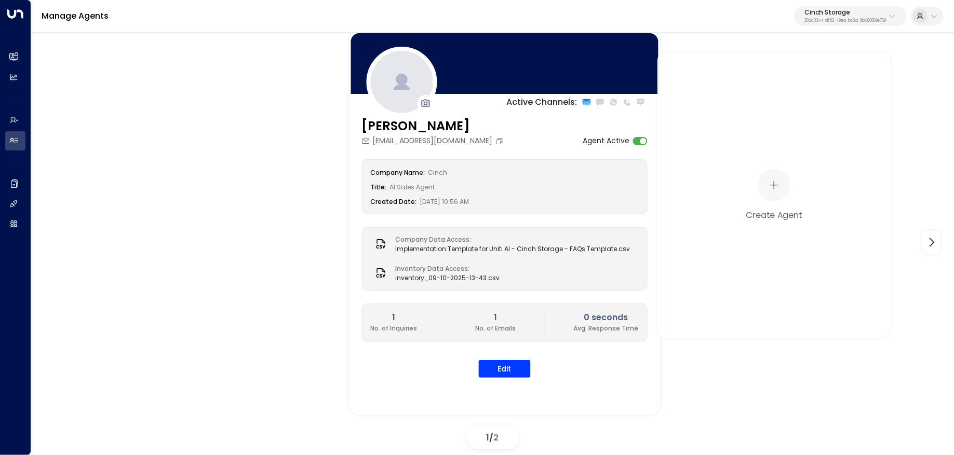
click at [870, 12] on p "Cinch Storage" at bounding box center [845, 12] width 82 height 6
type input "*****"
click at [831, 86] on span "ID: 17248963-7bae-4f68-a6e0-04e589c1c15e" at bounding box center [865, 88] width 143 height 9
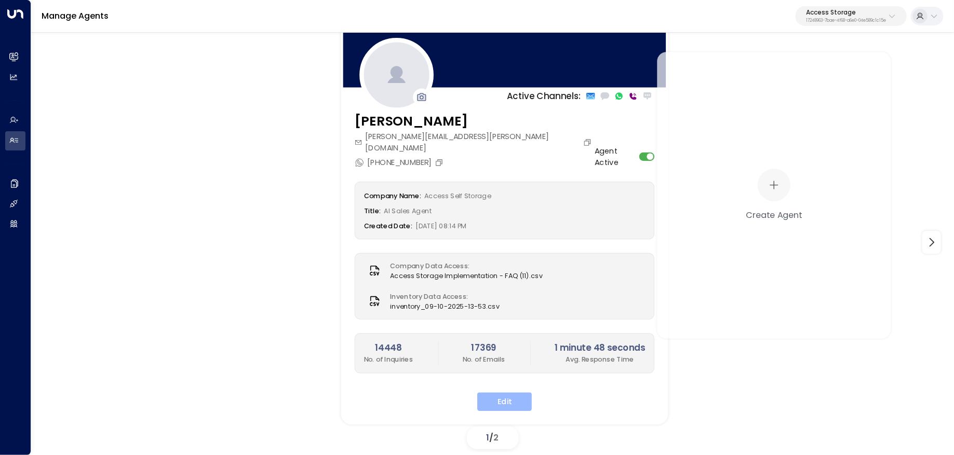
click at [520, 393] on button "Edit" at bounding box center [504, 402] width 55 height 19
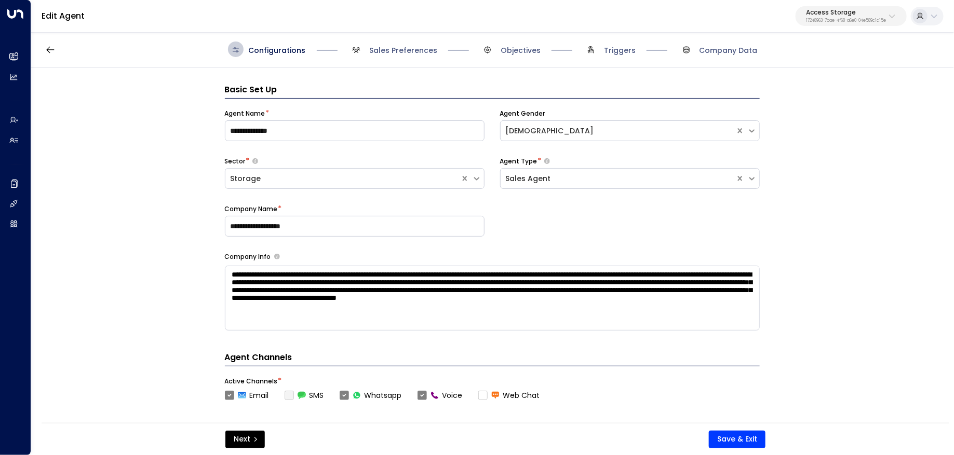
scroll to position [16, 0]
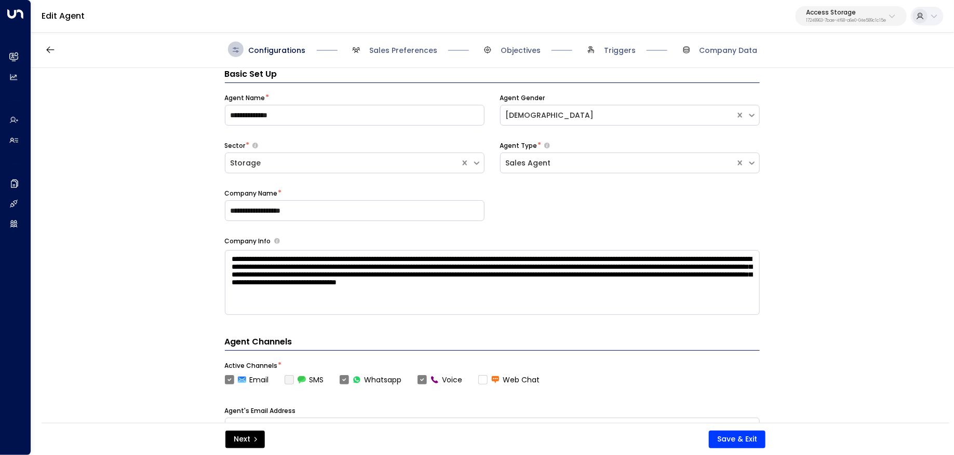
click at [830, 9] on p "Access Storage" at bounding box center [846, 12] width 80 height 6
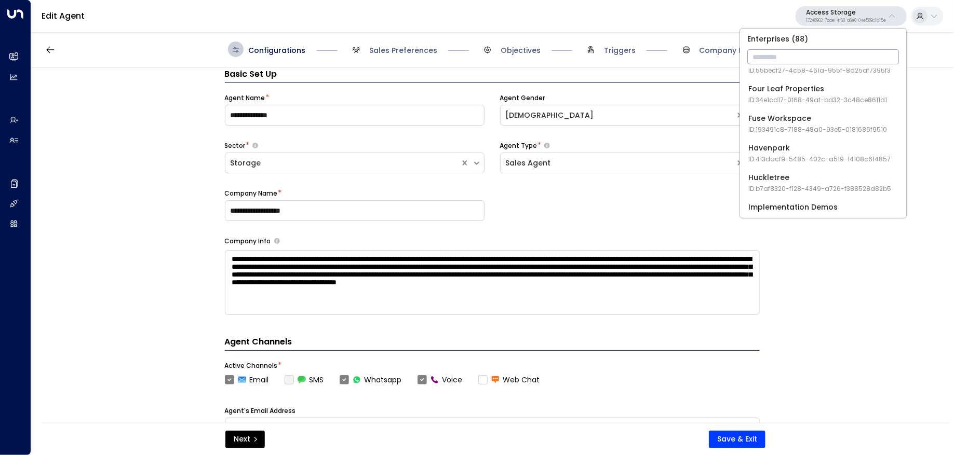
scroll to position [0, 0]
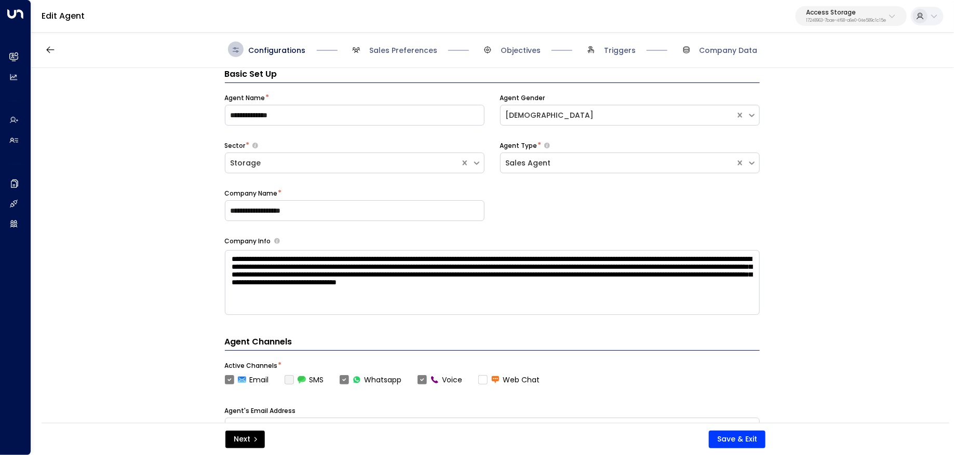
click at [561, 221] on div "**********" at bounding box center [492, 164] width 535 height 143
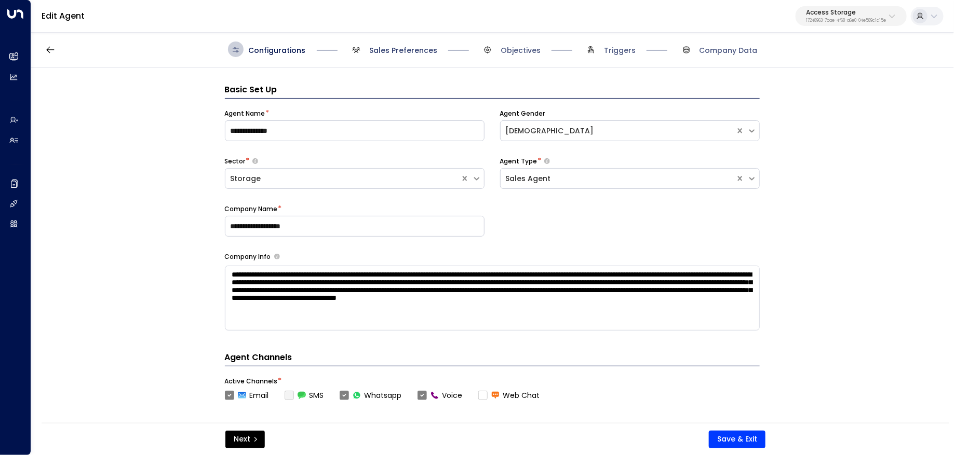
click at [411, 49] on span "Sales Preferences" at bounding box center [403, 50] width 68 height 10
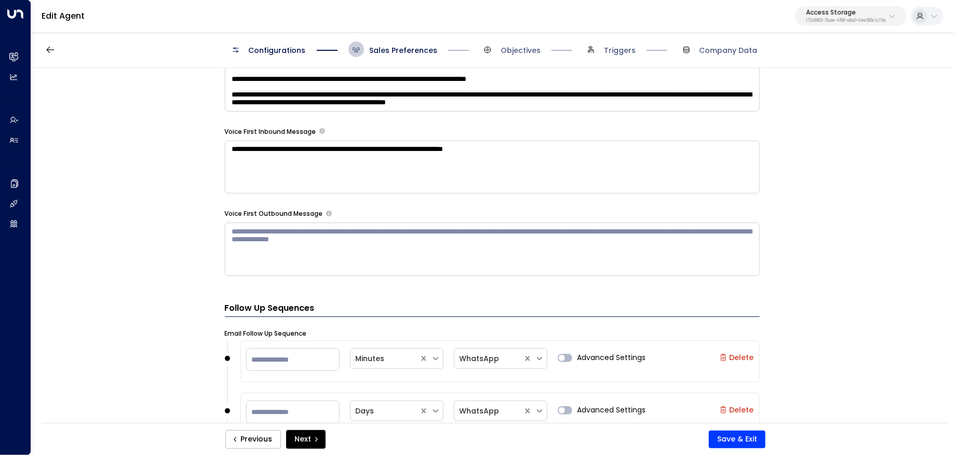
scroll to position [1192, 0]
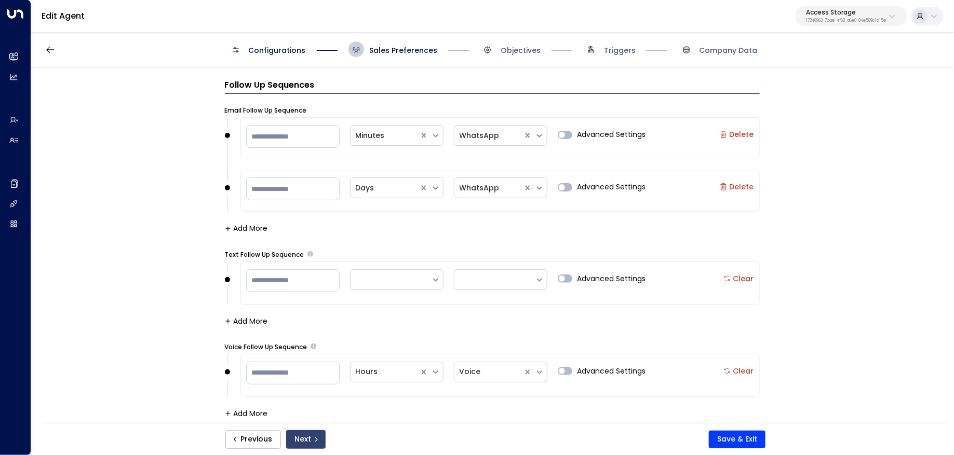
click at [307, 437] on button "Next" at bounding box center [305, 439] width 39 height 19
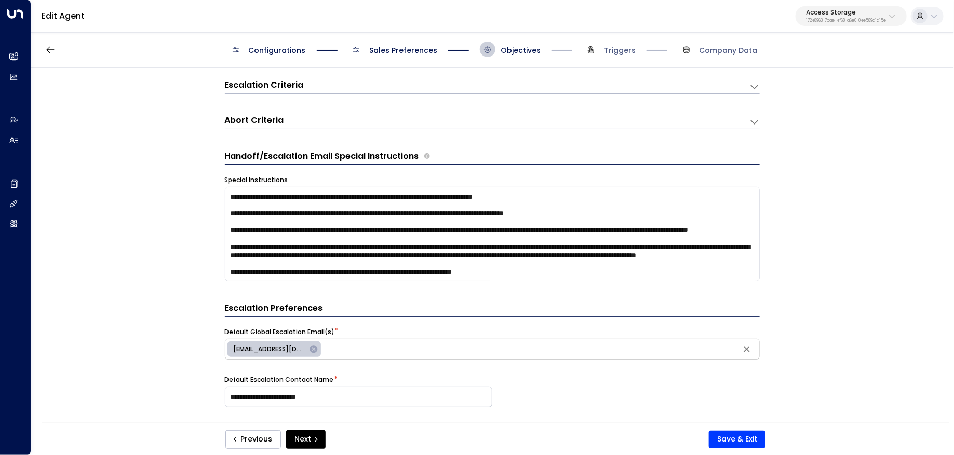
scroll to position [152, 0]
click at [427, 237] on textarea "**********" at bounding box center [492, 234] width 535 height 94
drag, startPoint x: 427, startPoint y: 237, endPoint x: 278, endPoint y: 210, distance: 150.8
click at [279, 210] on textarea "**********" at bounding box center [492, 234] width 535 height 94
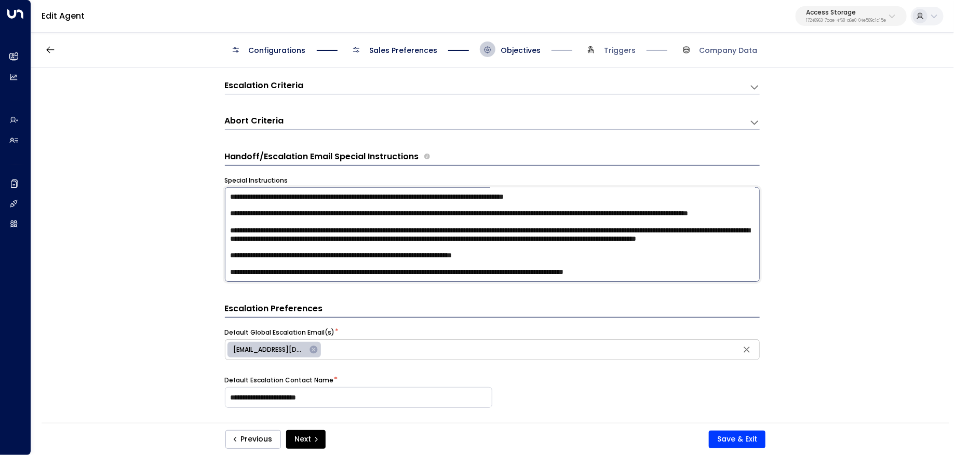
scroll to position [34, 0]
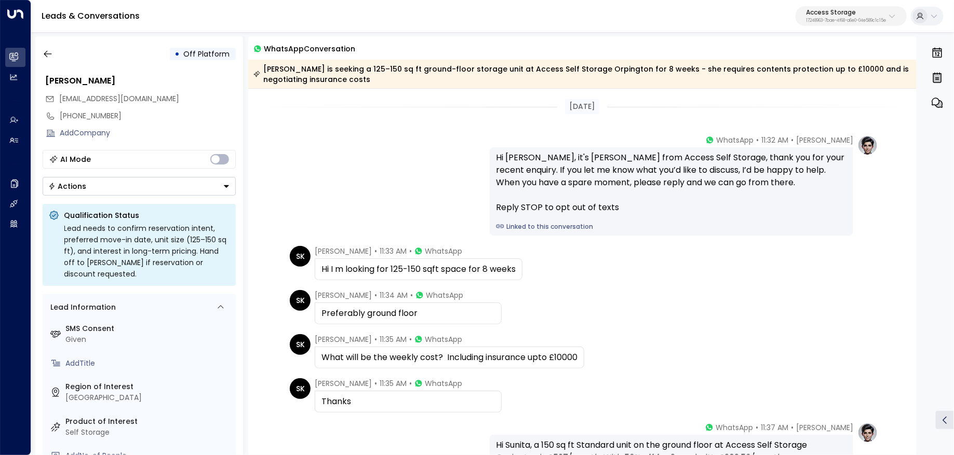
scroll to position [384, 0]
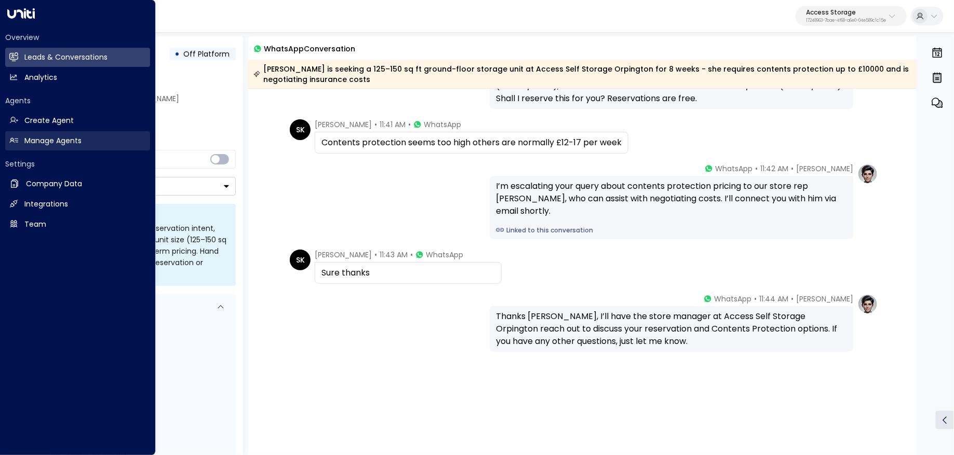
click at [18, 147] on link "Manage Agents Manage Agents" at bounding box center [77, 140] width 145 height 19
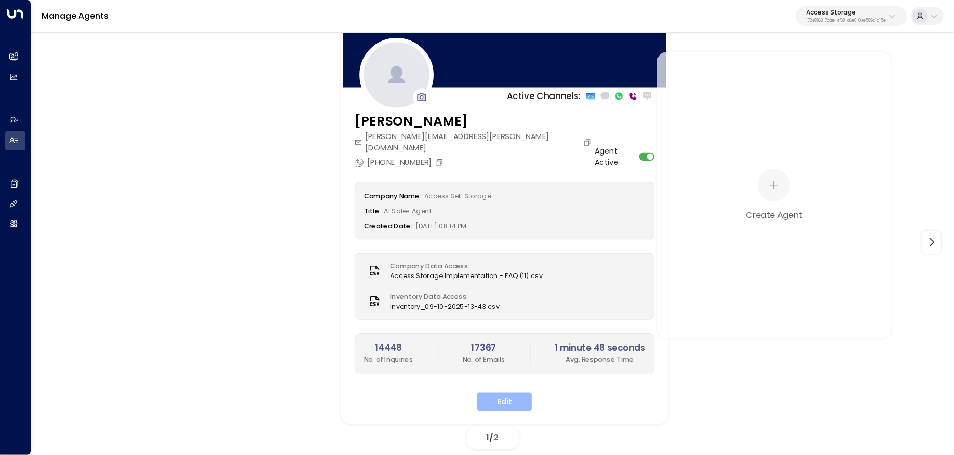
click at [519, 393] on button "Edit" at bounding box center [504, 402] width 55 height 19
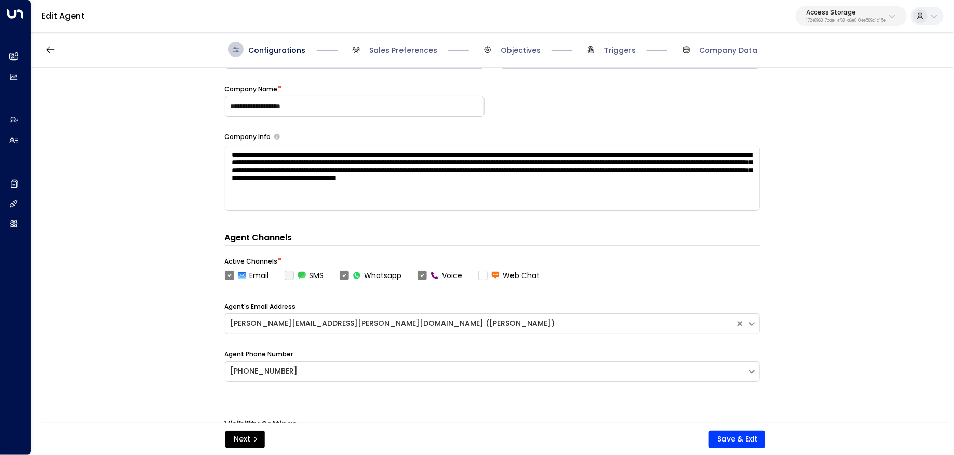
scroll to position [319, 0]
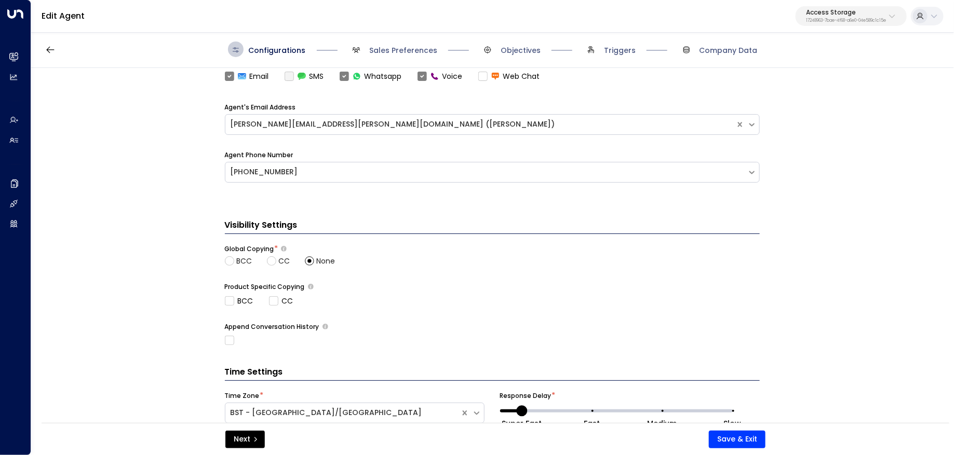
click at [408, 39] on div "Configurations Sales Preferences Objectives Triggers Company Data" at bounding box center [492, 49] width 923 height 37
click at [407, 56] on span "Sales Preferences" at bounding box center [392, 50] width 89 height 16
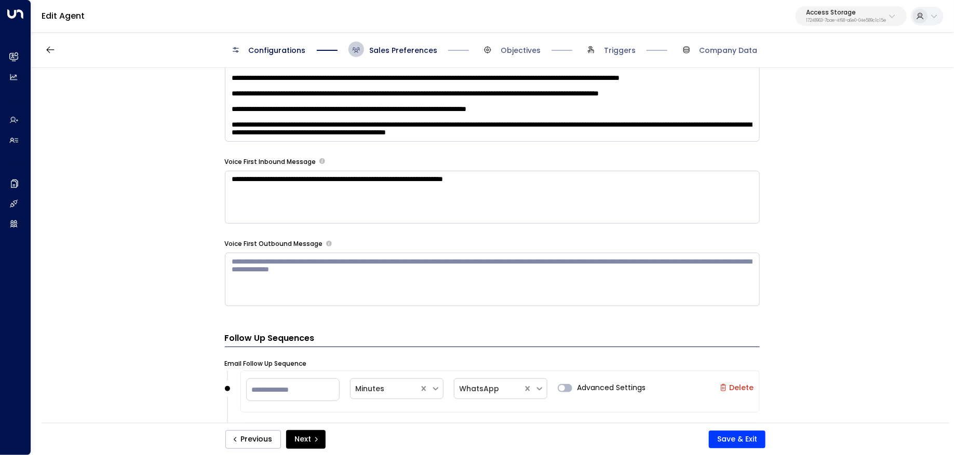
scroll to position [766, 0]
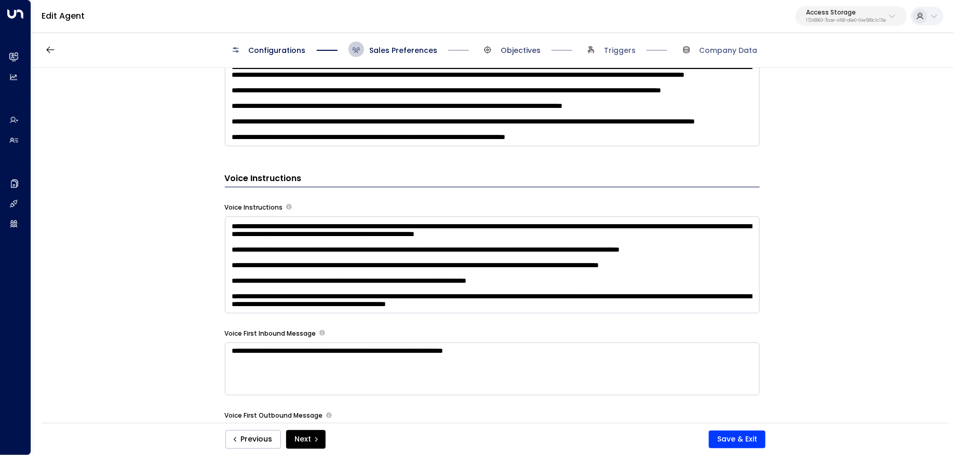
click at [520, 52] on span "Objectives" at bounding box center [521, 50] width 40 height 10
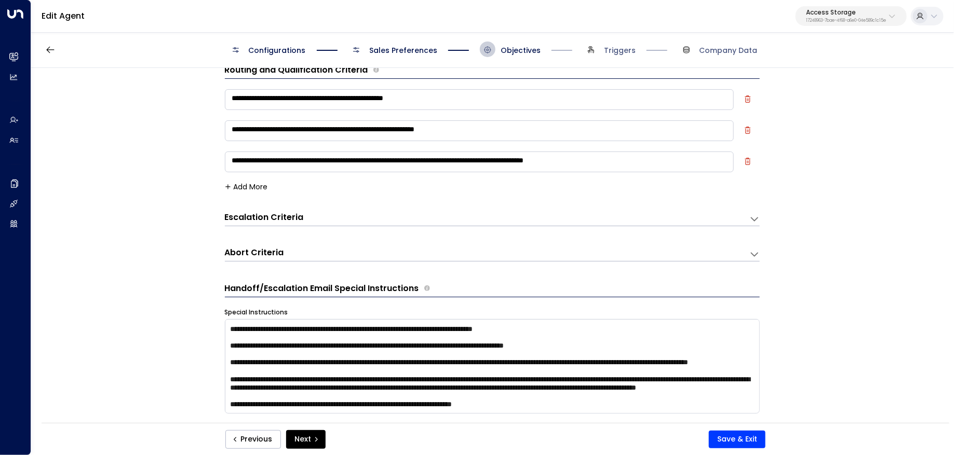
scroll to position [16, 0]
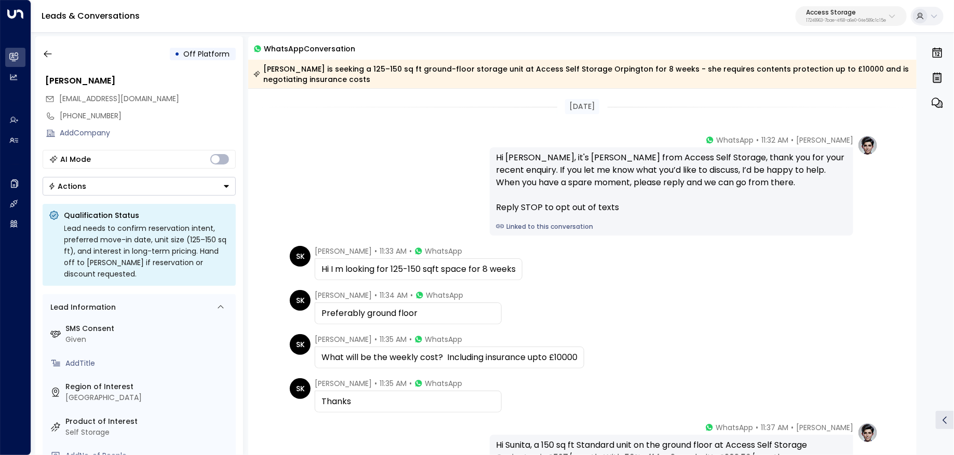
click at [551, 230] on link "Linked to this conversation" at bounding box center [671, 226] width 351 height 9
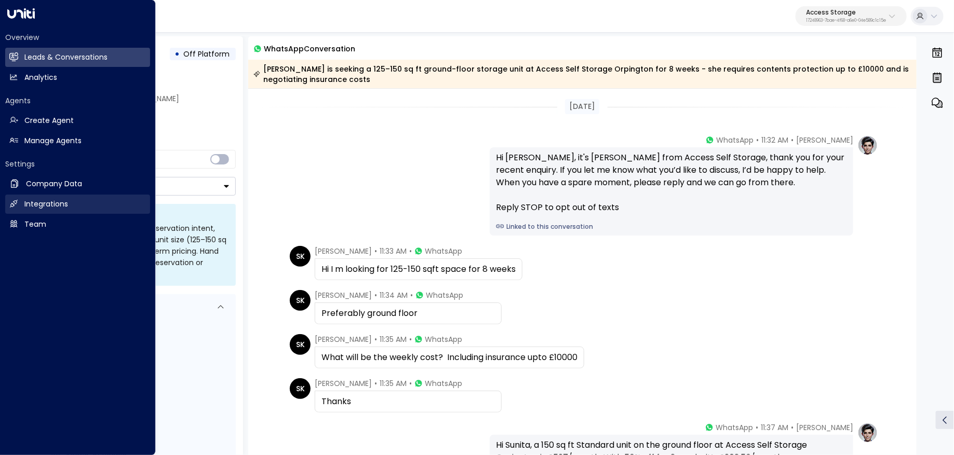
click at [45, 201] on h2 "Integrations" at bounding box center [46, 204] width 44 height 11
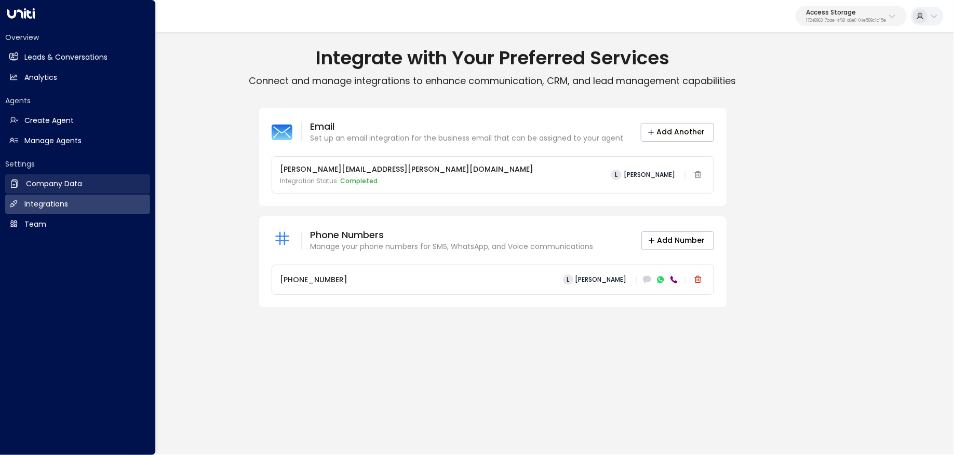
click at [60, 178] on link "Company Data Company Data" at bounding box center [77, 183] width 145 height 19
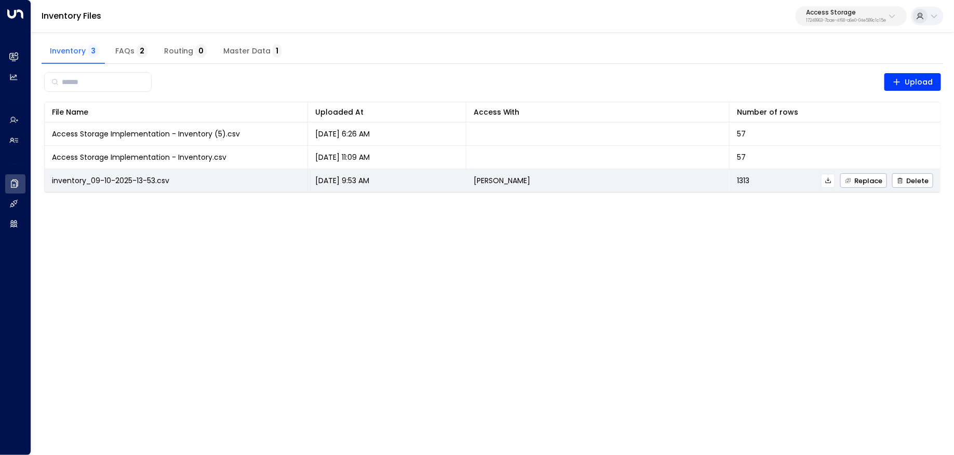
click at [832, 185] on button at bounding box center [828, 181] width 14 height 14
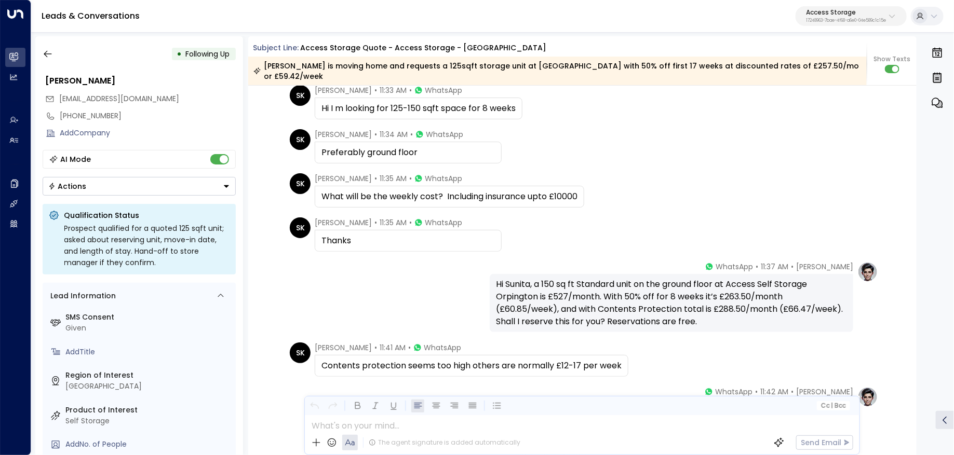
scroll to position [984, 0]
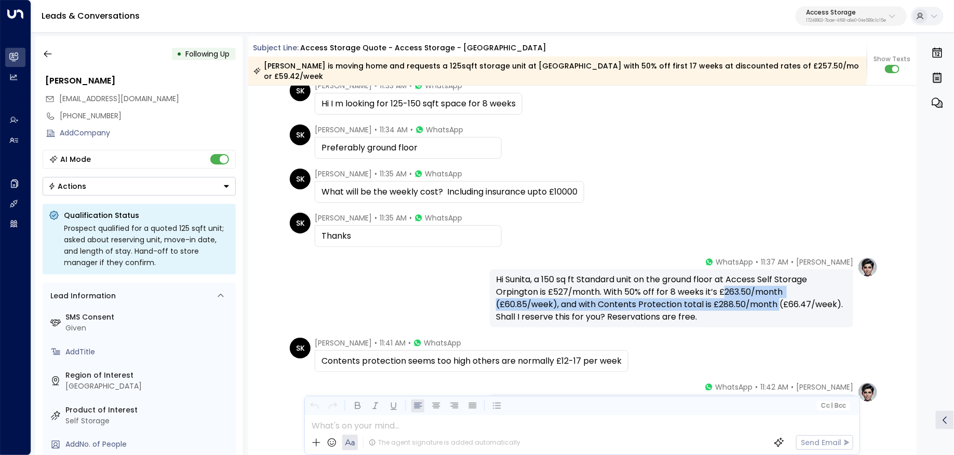
drag, startPoint x: 779, startPoint y: 292, endPoint x: 721, endPoint y: 281, distance: 58.7
click at [721, 281] on div "Hi Sunita, a 150 sq ft Standard unit on the ground floor at Access Self Storage…" at bounding box center [671, 299] width 351 height 50
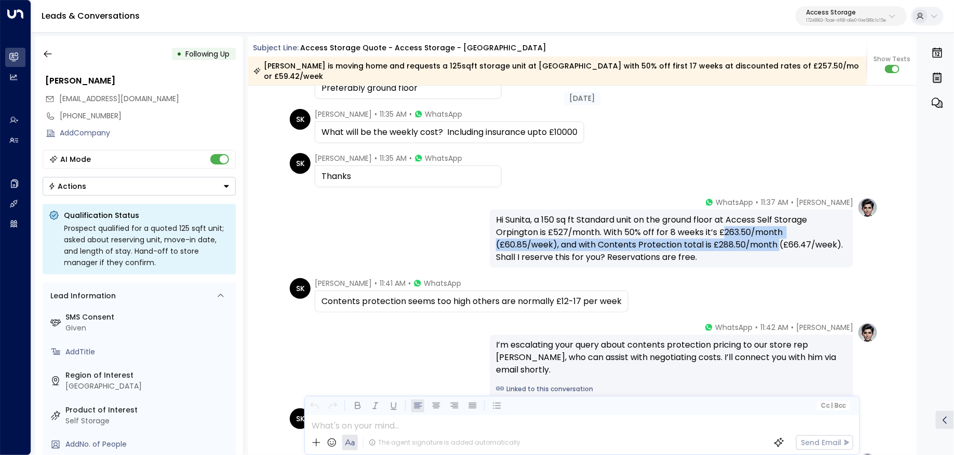
scroll to position [1045, 0]
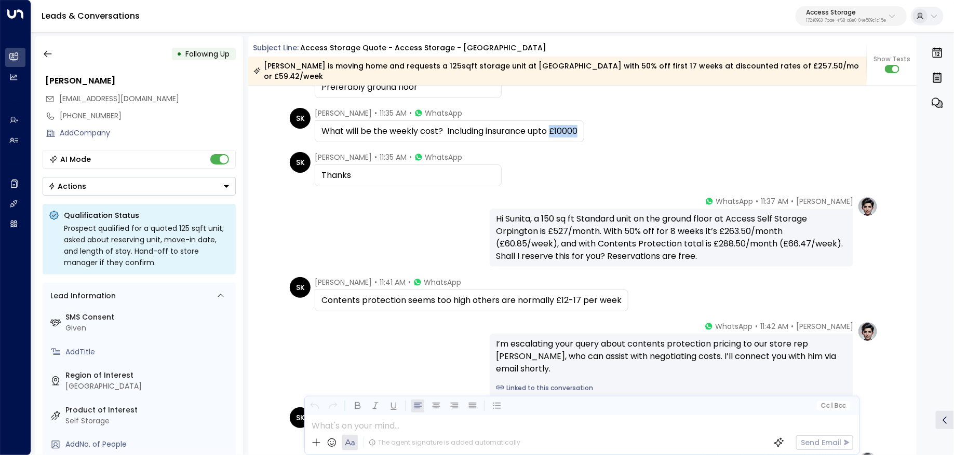
drag, startPoint x: 549, startPoint y: 124, endPoint x: 588, endPoint y: 124, distance: 38.4
click at [588, 124] on div "SK [PERSON_NAME] • 11:35 AM • WhatsApp What will be the weekly cost? Including …" at bounding box center [584, 125] width 588 height 34
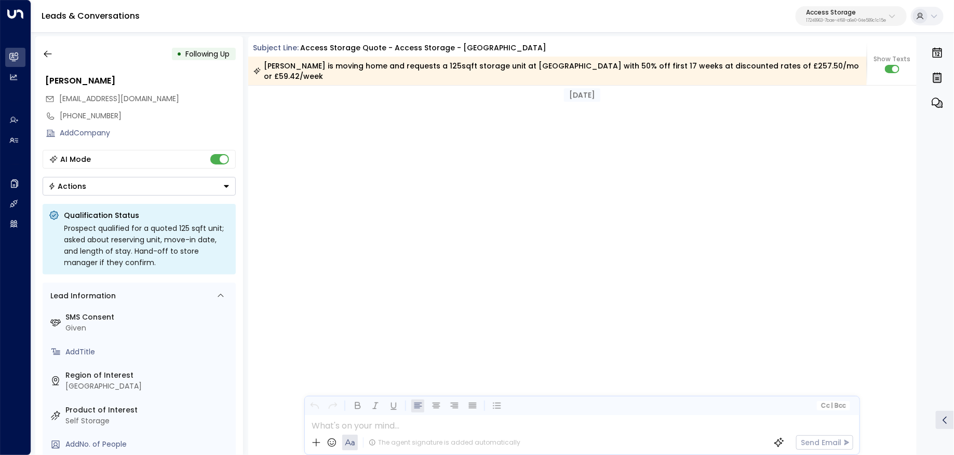
scroll to position [339, 0]
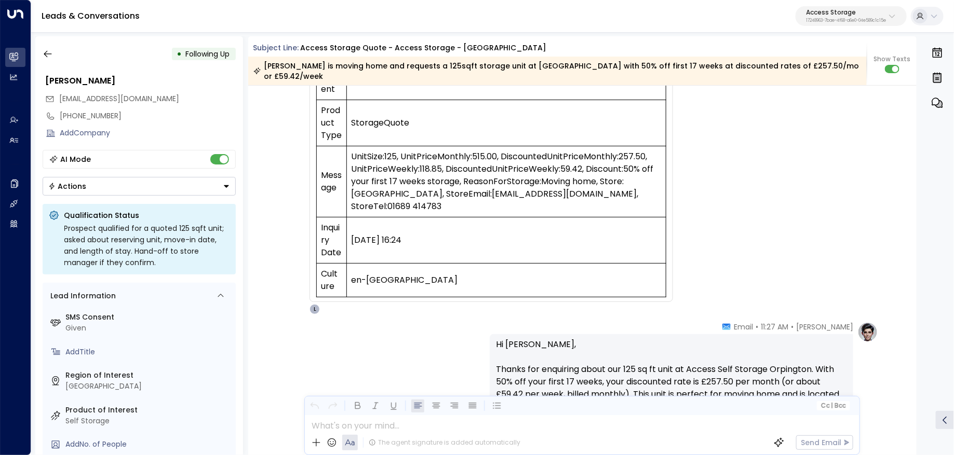
click at [503, 146] on td "UnitSize:125, UnitPriceMonthly:515.00, DiscountedUnitPriceMonthly:257.50, UnitP…" at bounding box center [505, 181] width 319 height 71
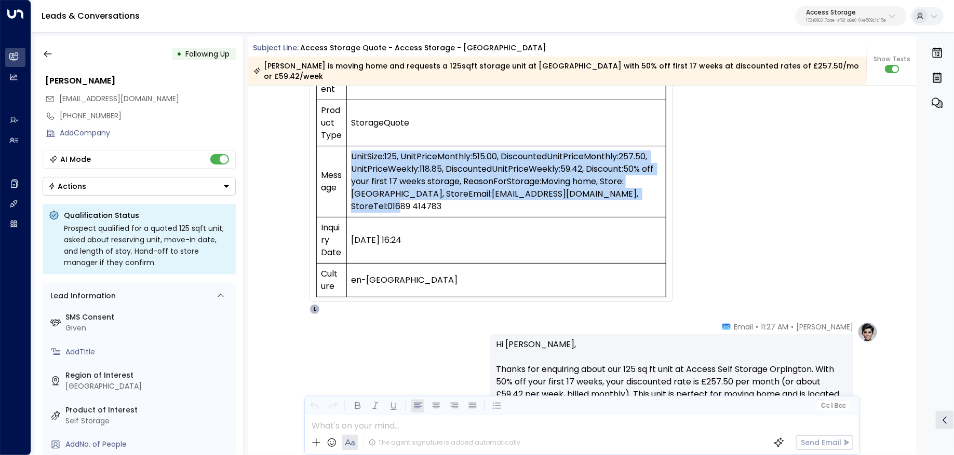
drag, startPoint x: 431, startPoint y: 193, endPoint x: 350, endPoint y: 137, distance: 98.8
click at [350, 146] on td "UnitSize:125, UnitPriceMonthly:515.00, DiscountedUnitPriceMonthly:257.50, UnitP…" at bounding box center [505, 181] width 319 height 71
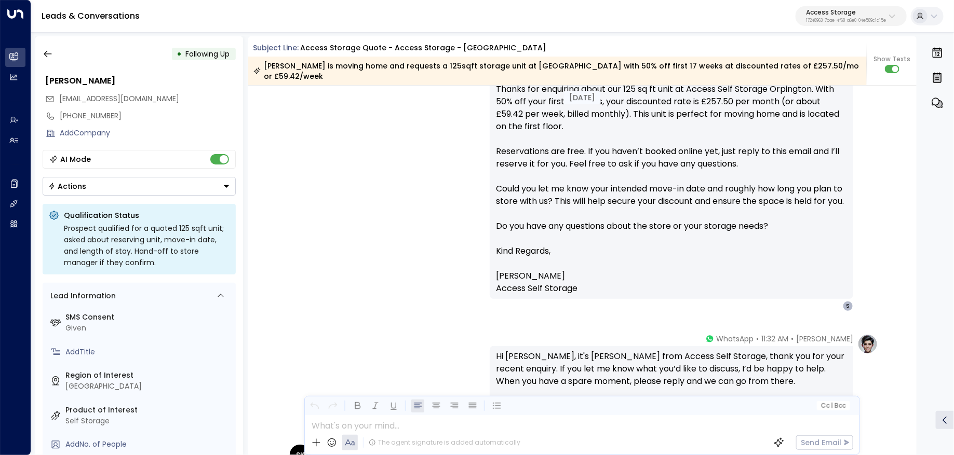
scroll to position [616, 0]
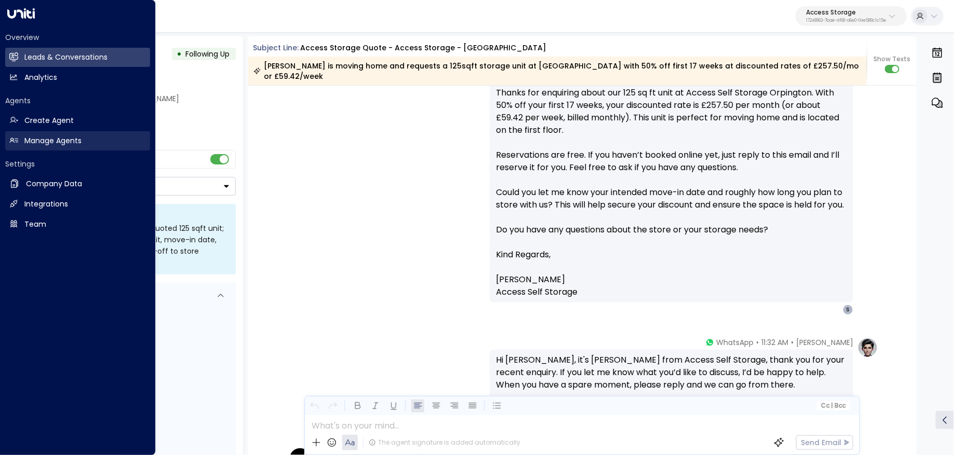
click at [72, 141] on h2 "Manage Agents" at bounding box center [52, 141] width 57 height 11
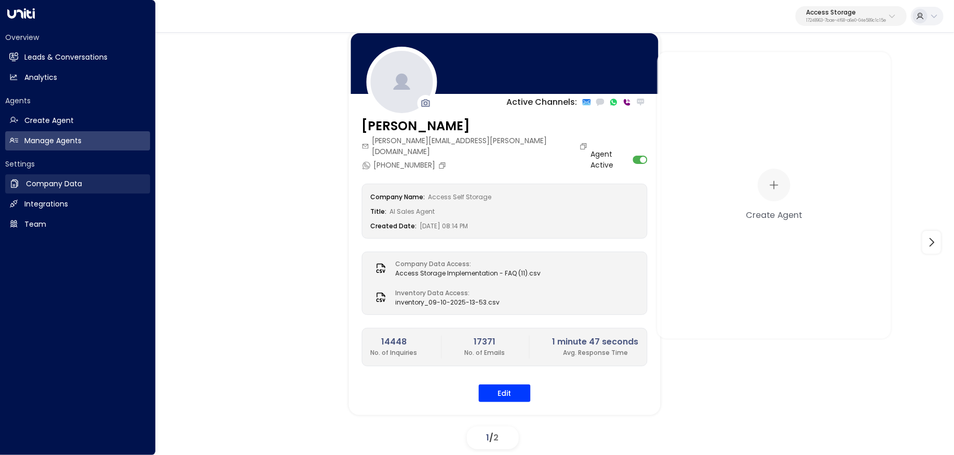
click at [40, 183] on h2 "Company Data" at bounding box center [54, 184] width 56 height 11
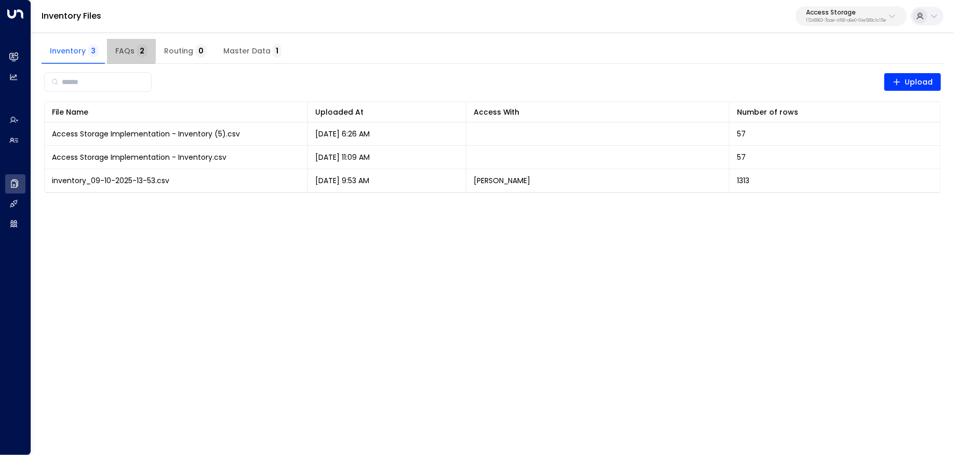
click at [125, 51] on span "FAQs 2" at bounding box center [131, 51] width 32 height 9
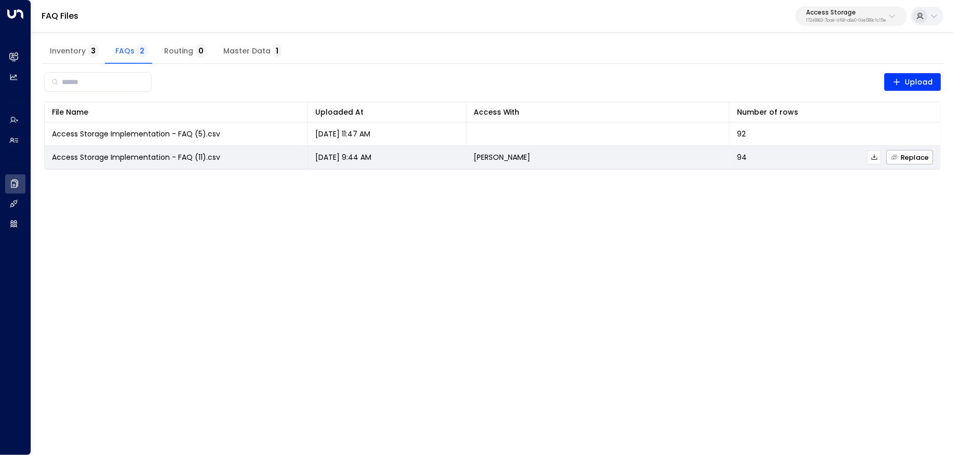
click at [878, 160] on button at bounding box center [874, 158] width 14 height 14
click at [898, 158] on icon "button" at bounding box center [894, 157] width 7 height 7
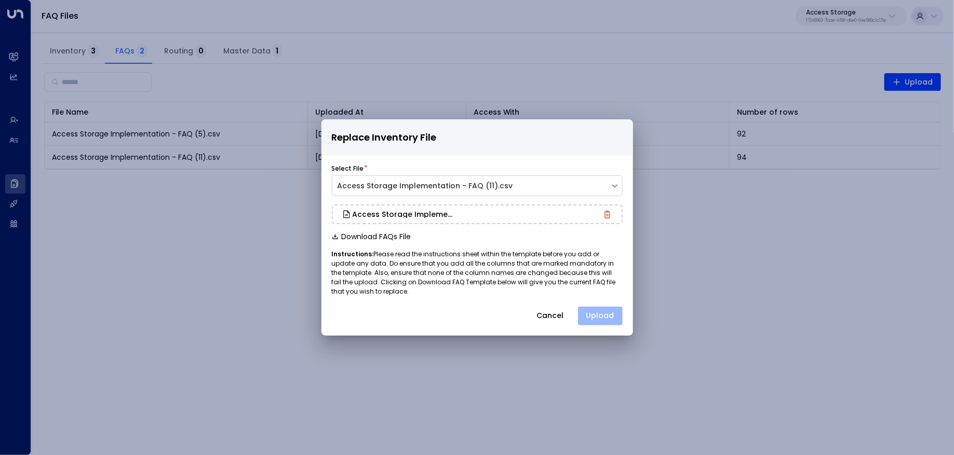
click at [599, 318] on button "Upload" at bounding box center [600, 316] width 45 height 19
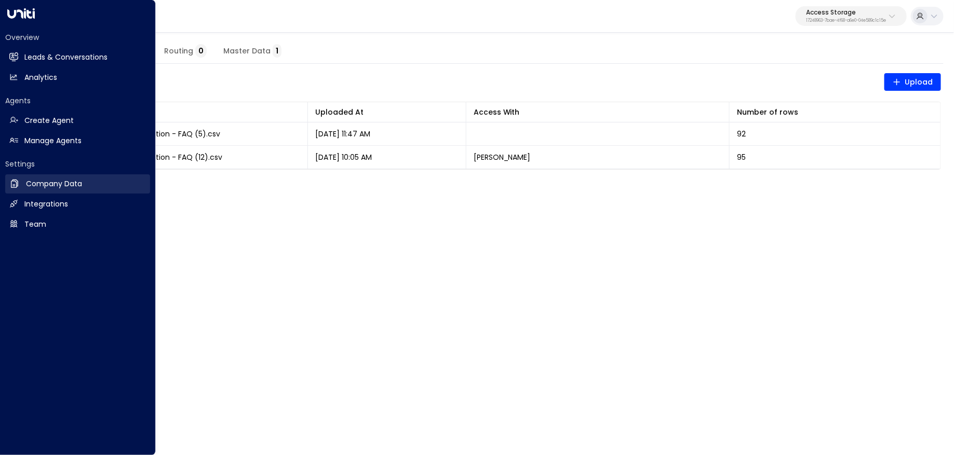
click at [62, 185] on h2 "Company Data" at bounding box center [54, 184] width 56 height 11
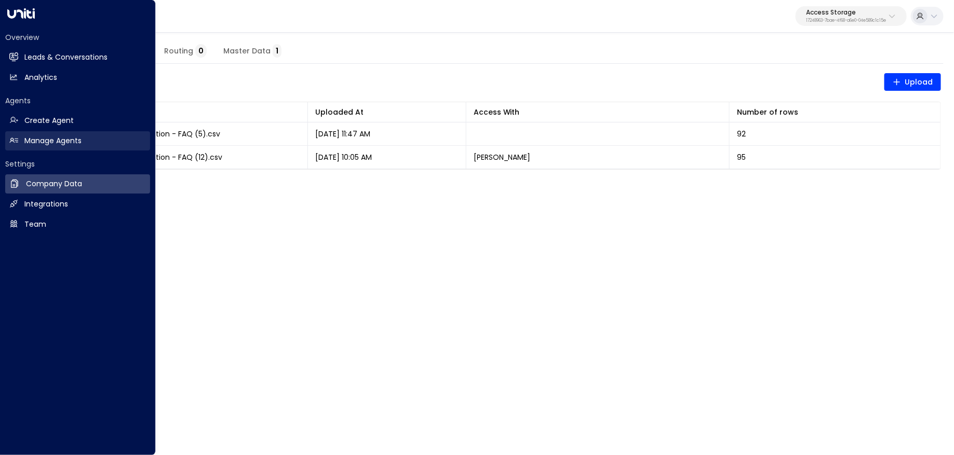
click at [62, 144] on h2 "Manage Agents" at bounding box center [52, 141] width 57 height 11
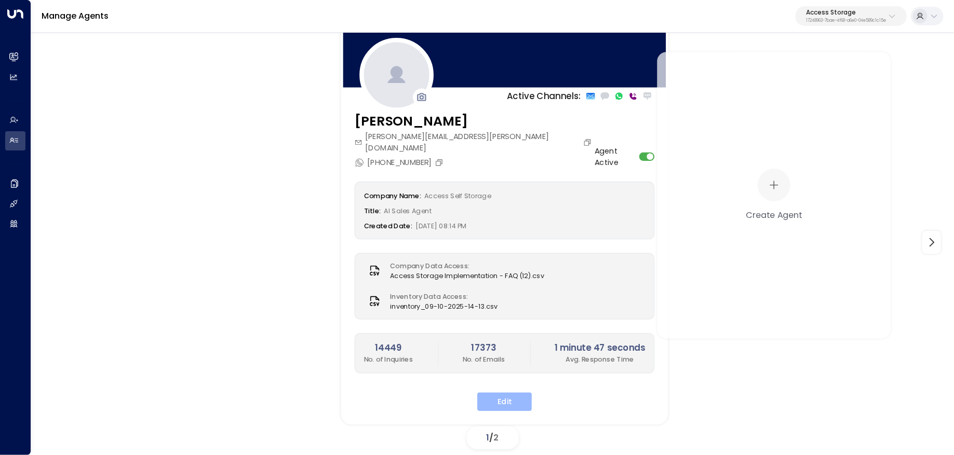
click at [515, 393] on button "Edit" at bounding box center [504, 402] width 55 height 19
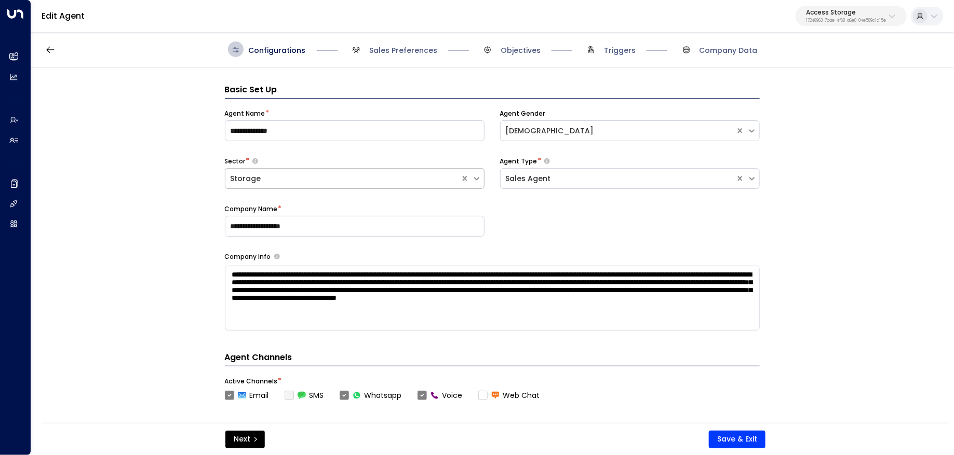
scroll to position [16, 0]
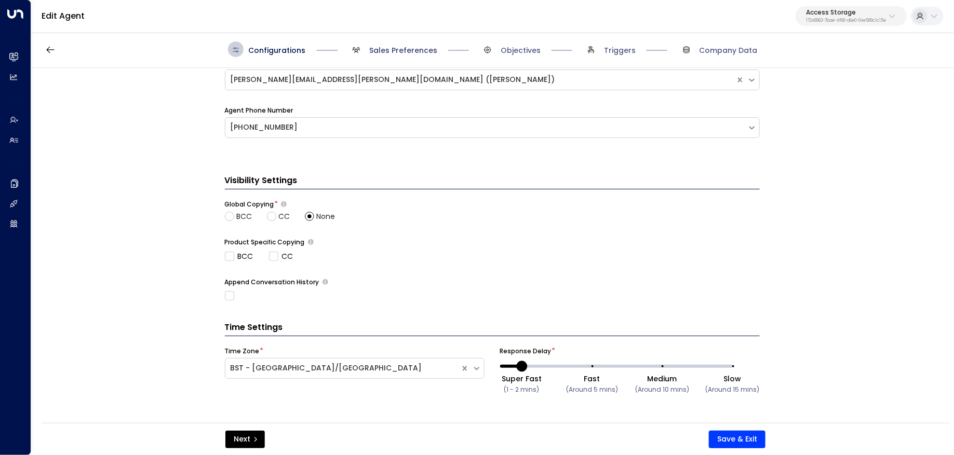
click at [410, 55] on span "Sales Preferences" at bounding box center [403, 50] width 68 height 10
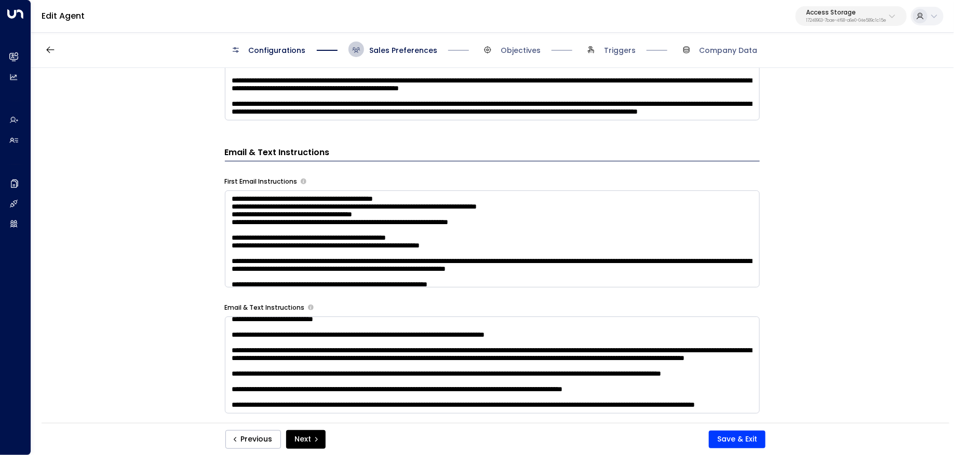
scroll to position [498, 0]
click at [297, 222] on textarea at bounding box center [492, 239] width 535 height 97
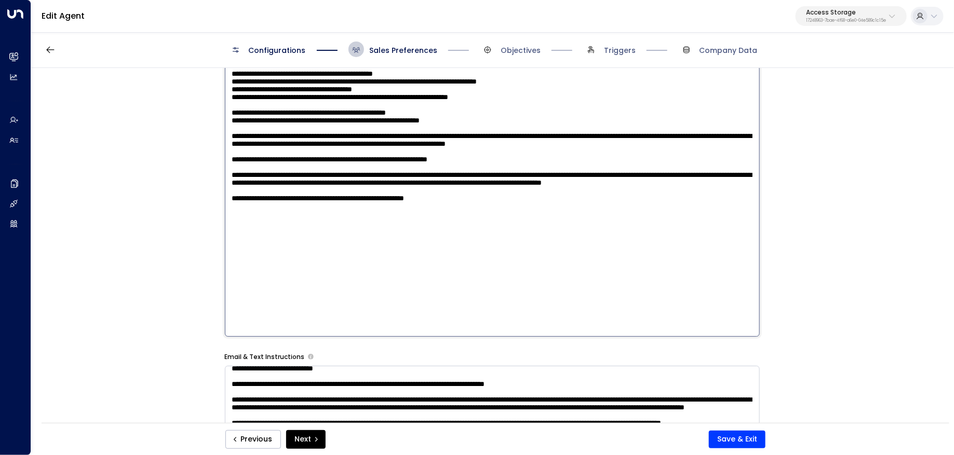
scroll to position [538, 0]
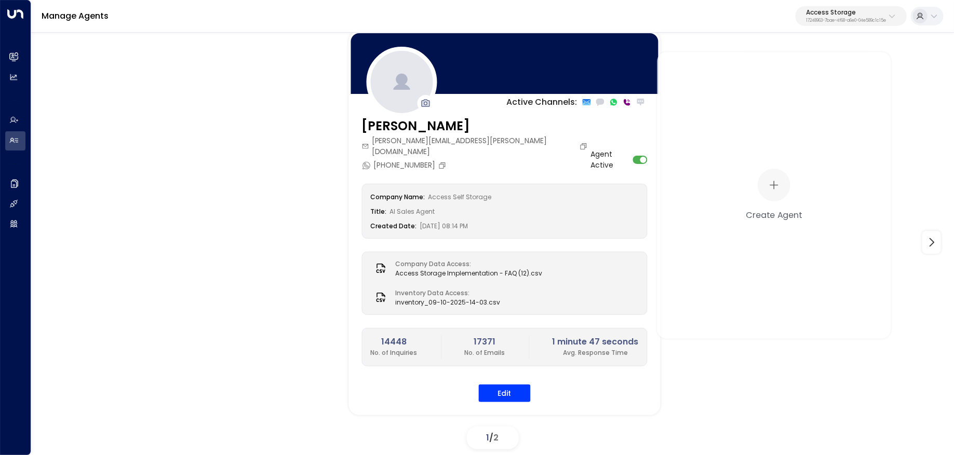
click at [853, 19] on p "17248963-7bae-4f68-a6e0-04e589c1c15e" at bounding box center [846, 21] width 80 height 4
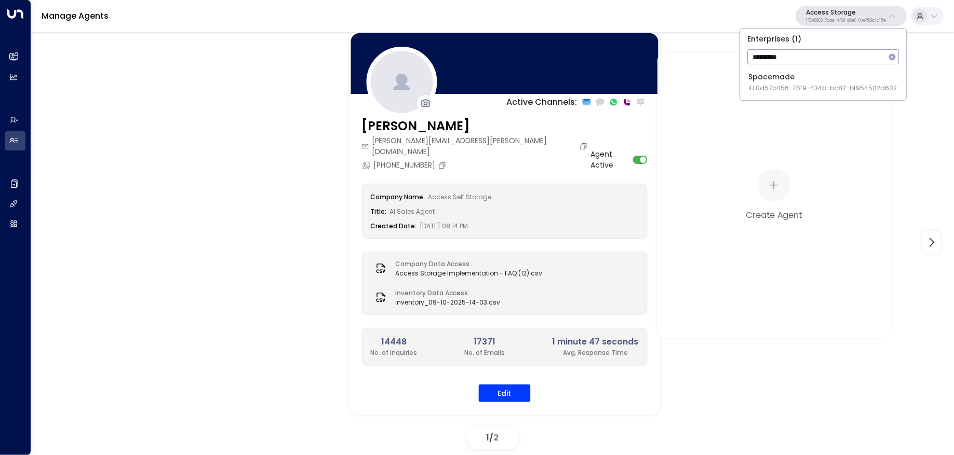
type input "*********"
click at [797, 89] on span "ID: 0d57b456-76f9-434b-bc82-bf954502d602" at bounding box center [822, 88] width 148 height 9
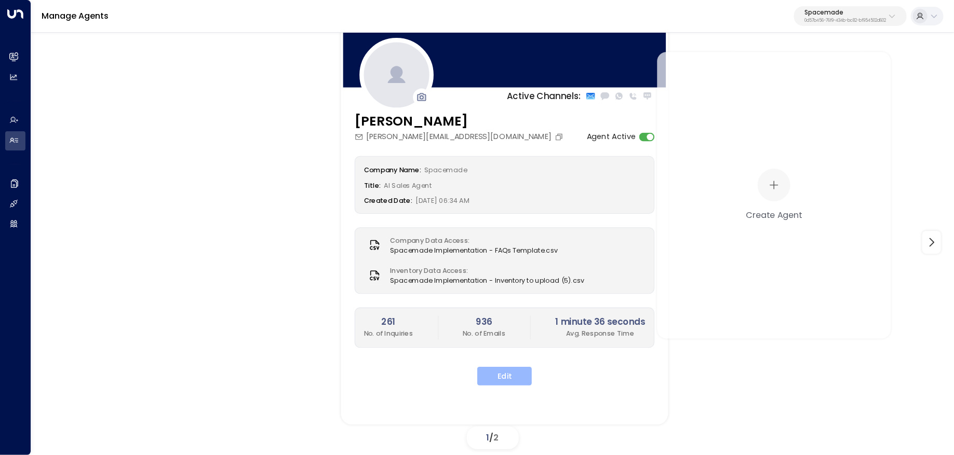
click at [523, 367] on button "Edit" at bounding box center [504, 376] width 55 height 19
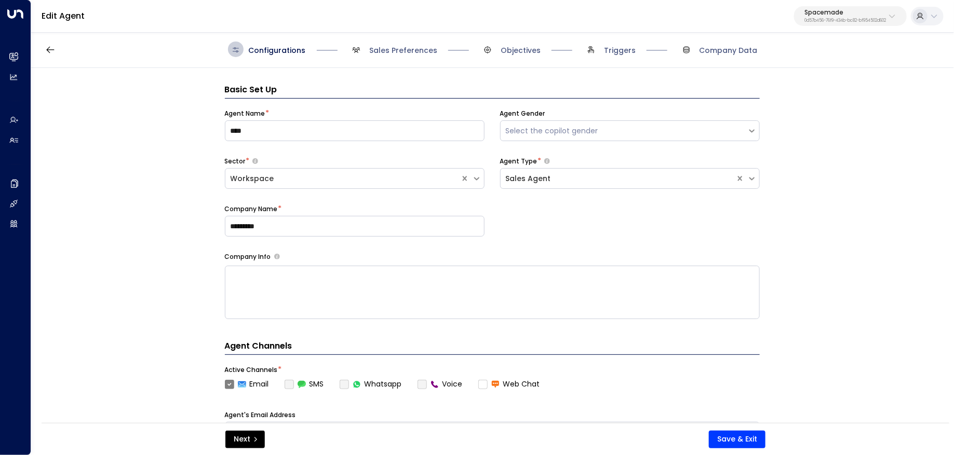
scroll to position [16, 0]
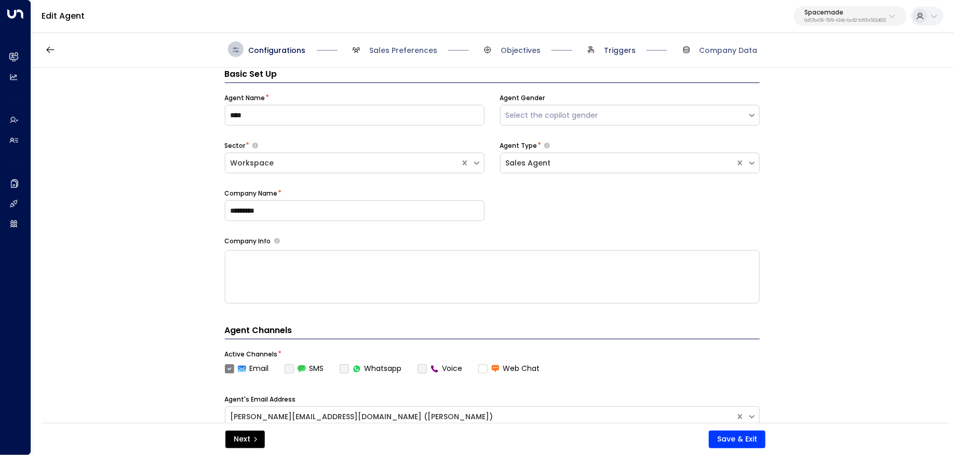
click at [616, 47] on span "Triggers" at bounding box center [620, 50] width 32 height 10
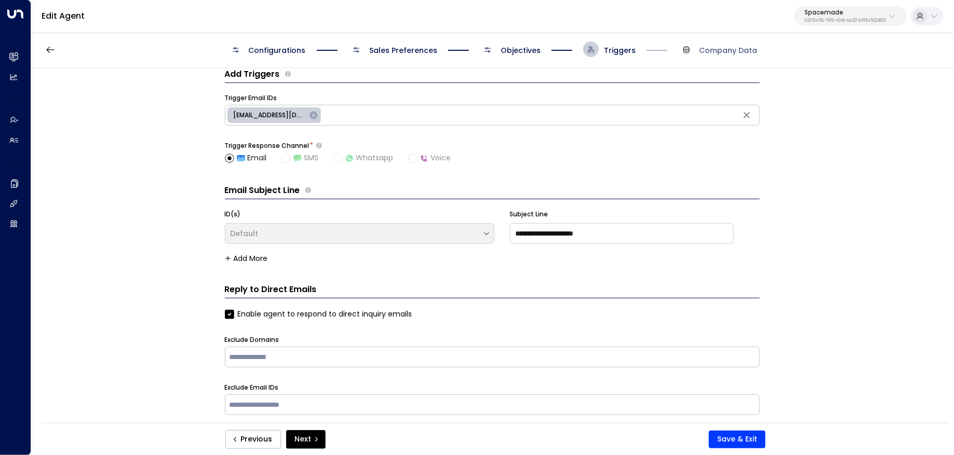
click at [526, 46] on span "Objectives" at bounding box center [521, 50] width 40 height 10
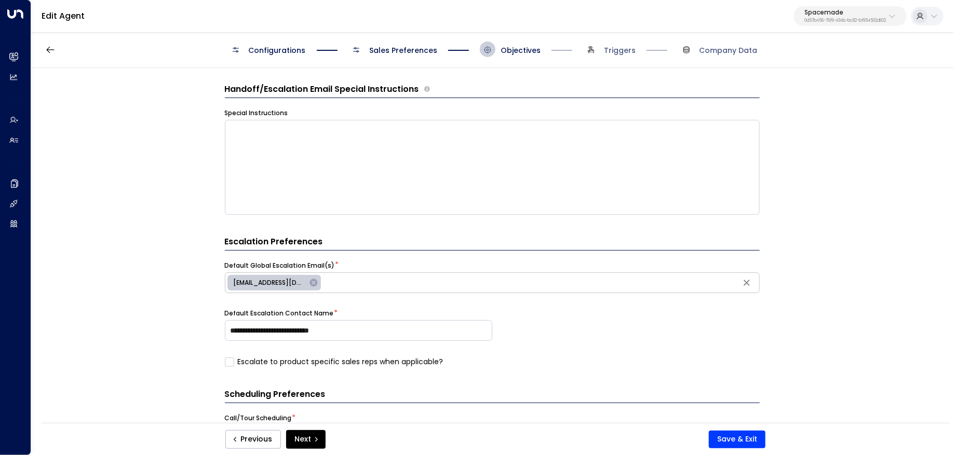
scroll to position [359, 0]
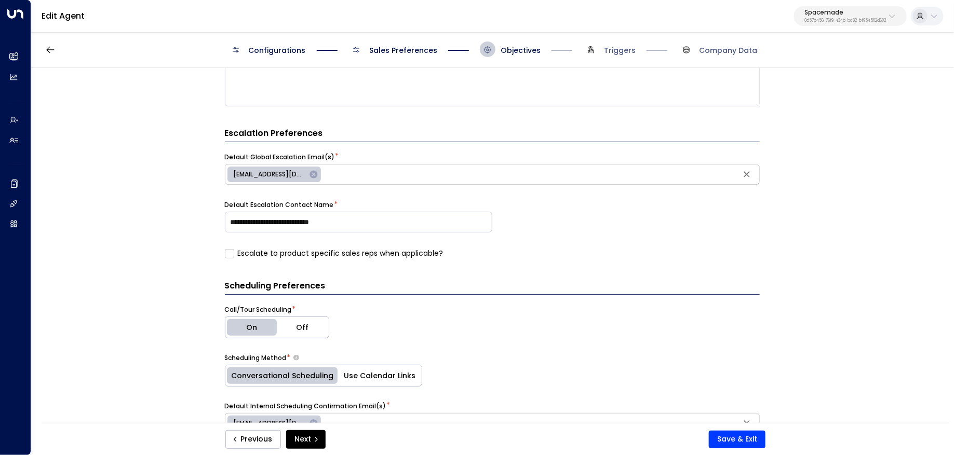
click at [399, 252] on label "Escalate to product specific sales reps when applicable?" at bounding box center [334, 253] width 219 height 11
click at [736, 445] on button "Save & Exit" at bounding box center [737, 440] width 57 height 18
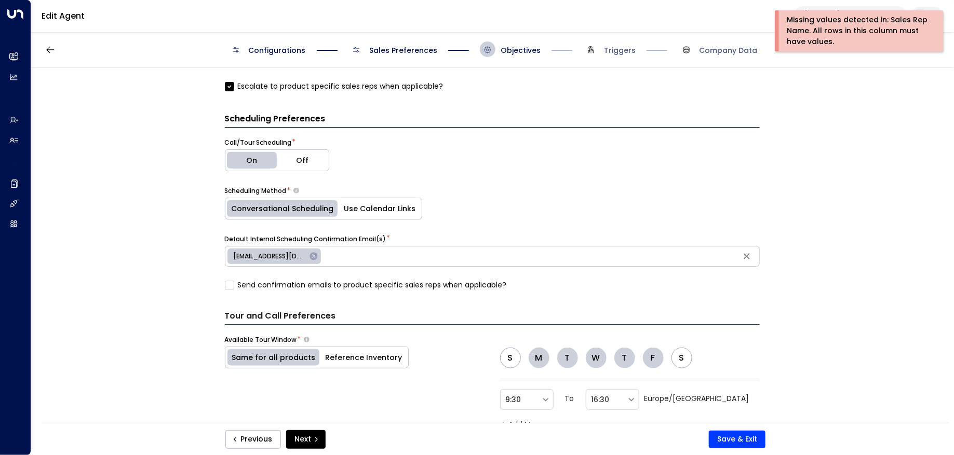
scroll to position [354, 0]
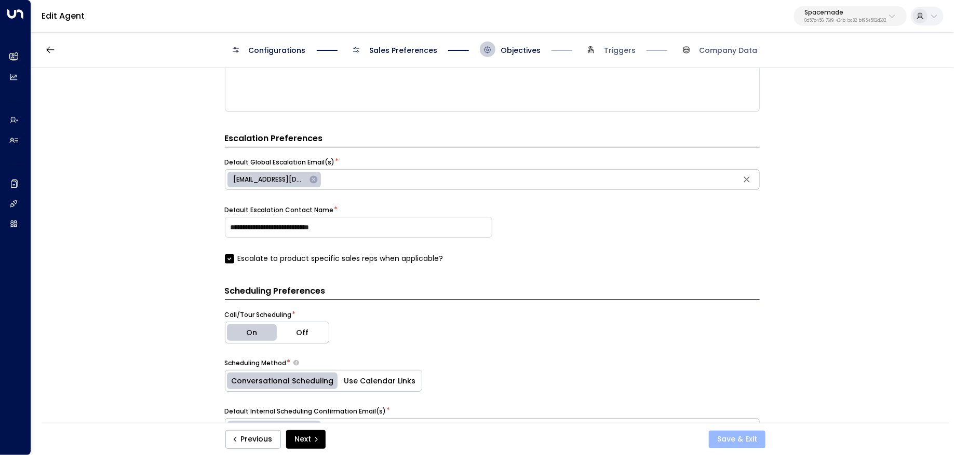
click at [735, 440] on button "Save & Exit" at bounding box center [737, 440] width 57 height 18
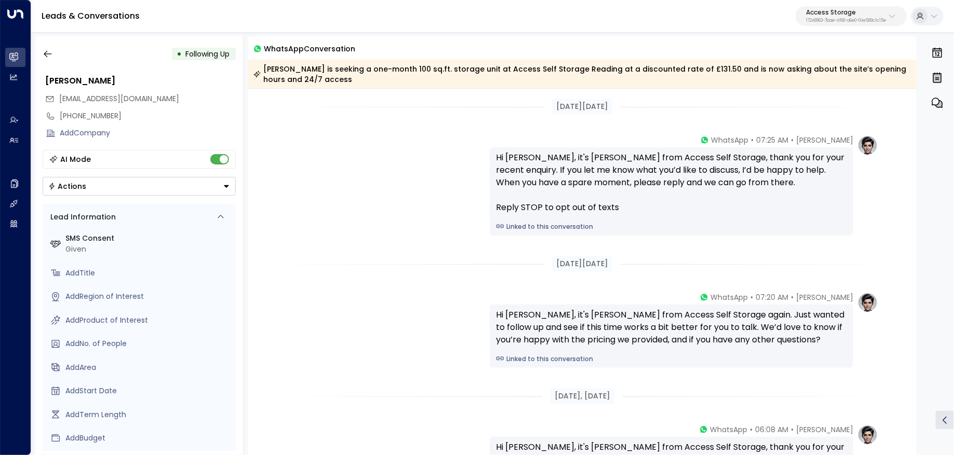
click at [534, 228] on link "Linked to this conversation" at bounding box center [671, 226] width 351 height 9
click at [541, 228] on link "Linked to this conversation" at bounding box center [671, 226] width 351 height 9
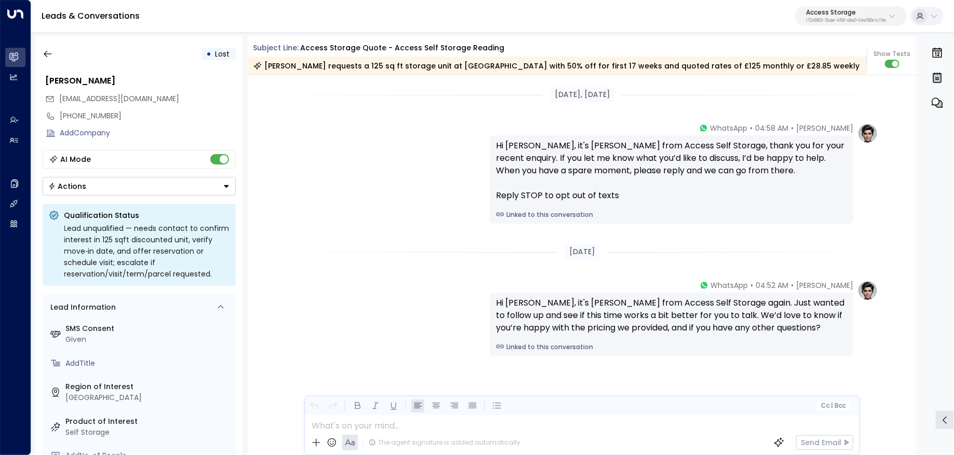
scroll to position [2161, 0]
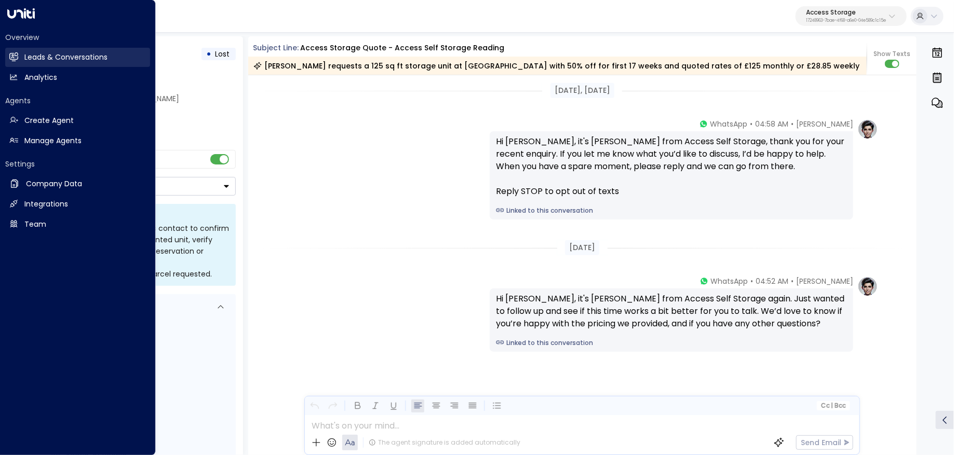
click at [16, 58] on icon at bounding box center [14, 56] width 8 height 6
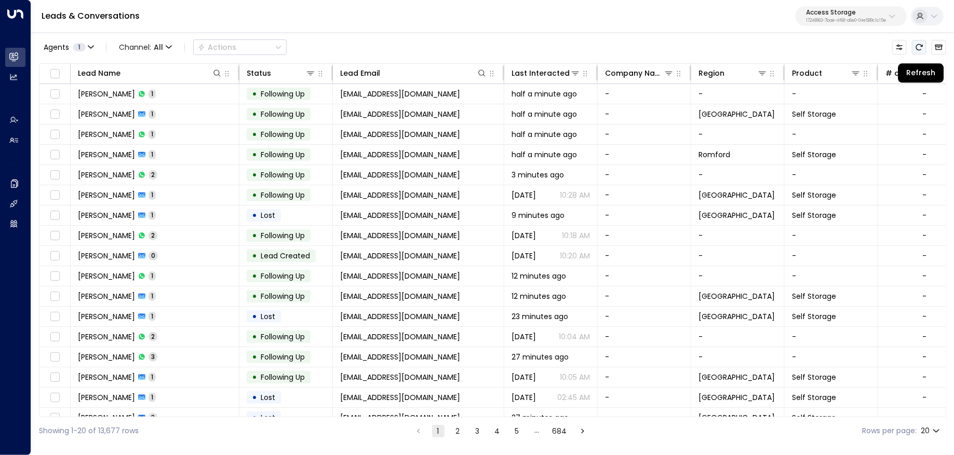
click at [924, 49] on button "Refresh" at bounding box center [919, 47] width 15 height 15
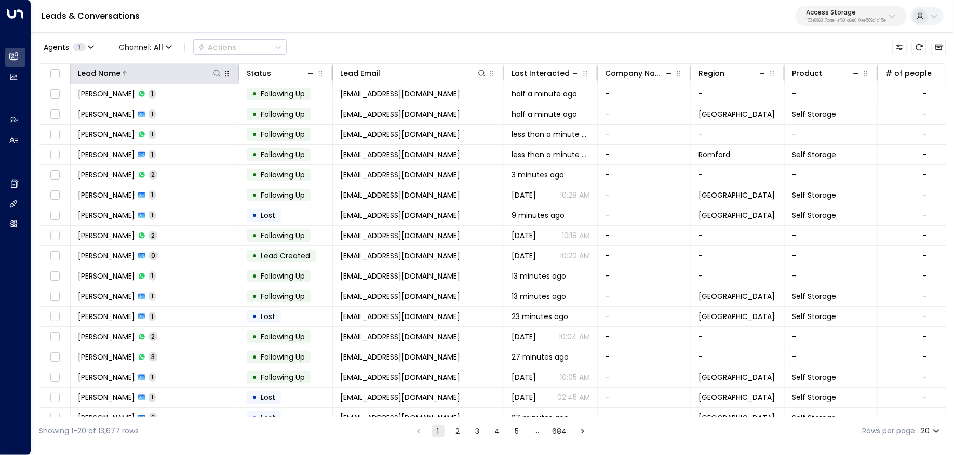
click at [219, 71] on icon at bounding box center [216, 73] width 7 height 7
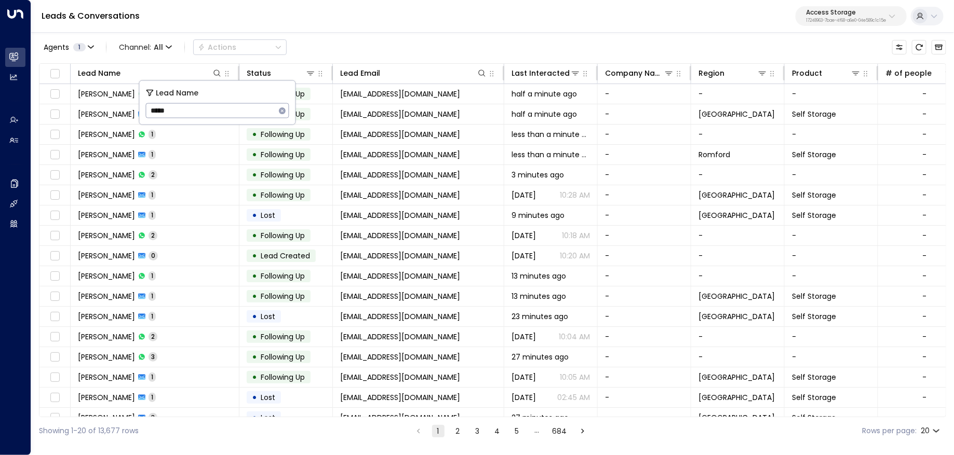
type input "*****"
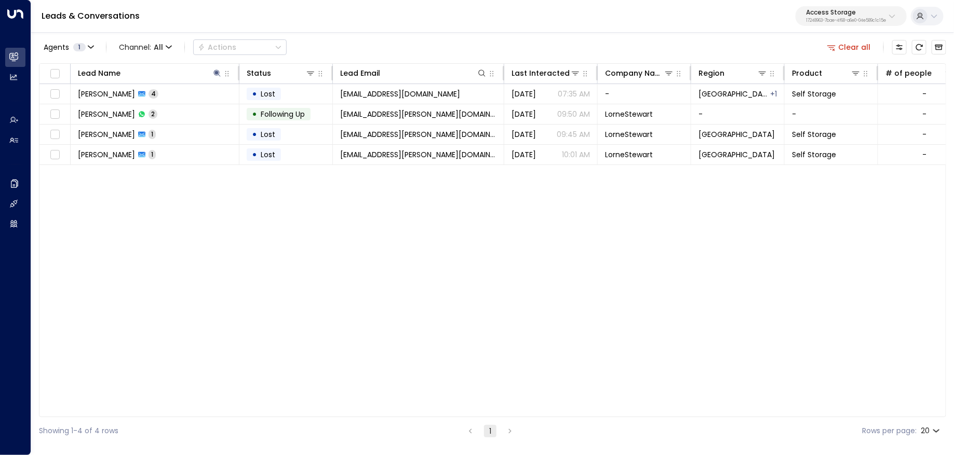
click at [344, 58] on div "Agents 1 Channel: All Actions Clear all" at bounding box center [492, 47] width 907 height 22
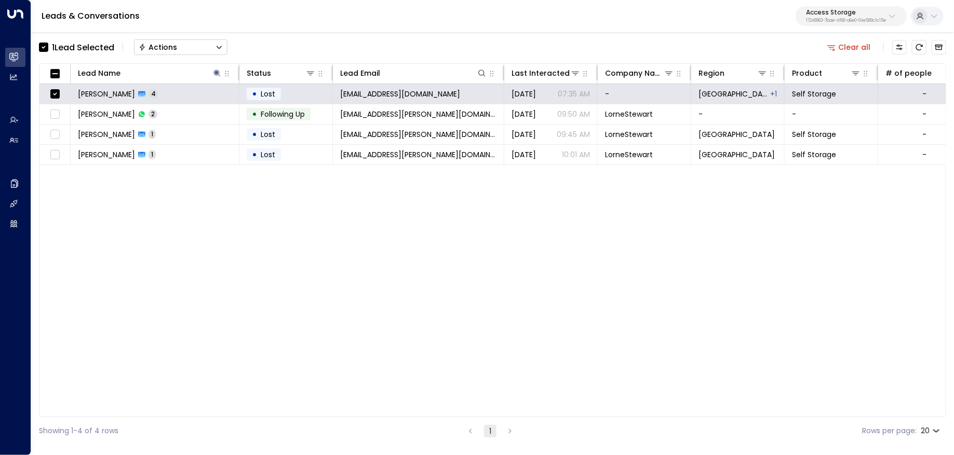
click at [219, 50] on icon "Button group with a nested menu" at bounding box center [218, 47] width 7 height 7
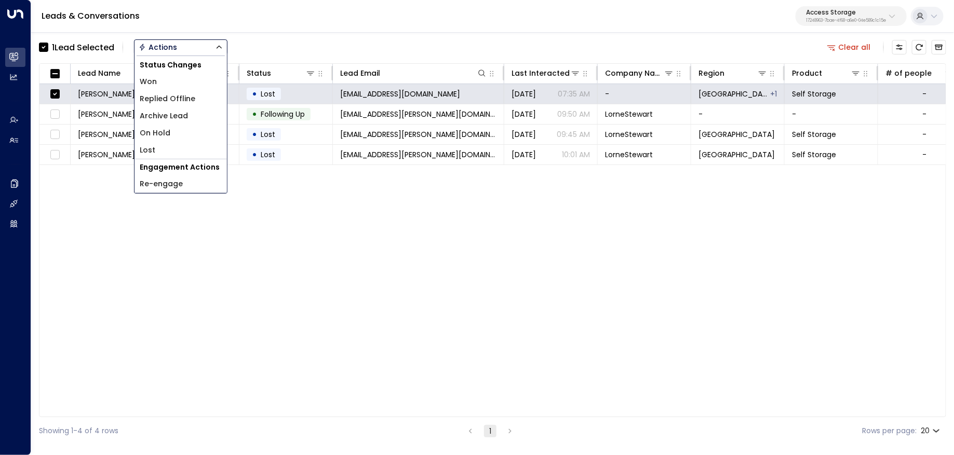
click at [199, 115] on li "Archive Lead" at bounding box center [180, 115] width 92 height 17
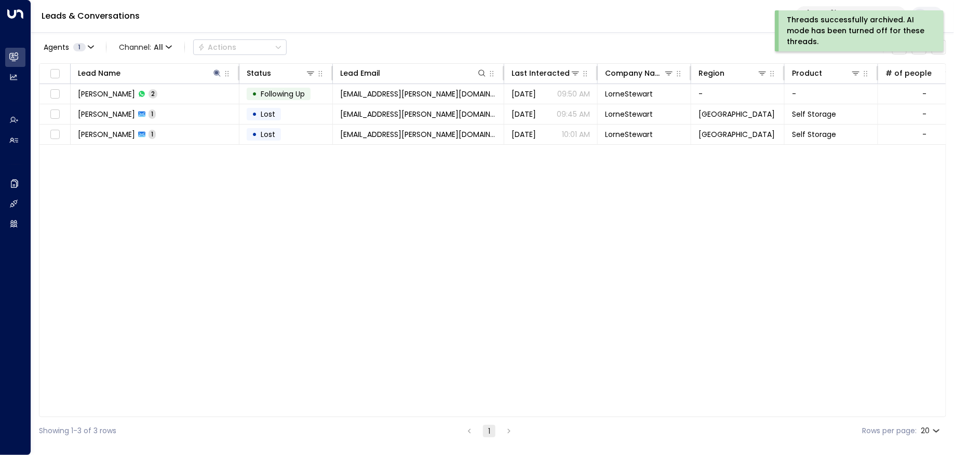
click at [732, 278] on div "Lead Name Status Lead Email Last Interacted Company Name Region Product # of pe…" at bounding box center [492, 240] width 907 height 354
click at [724, 24] on div "Leads & Conversations Access Storage 17248963-7bae-4f68-a6e0-04e589c1c15e" at bounding box center [492, 16] width 923 height 33
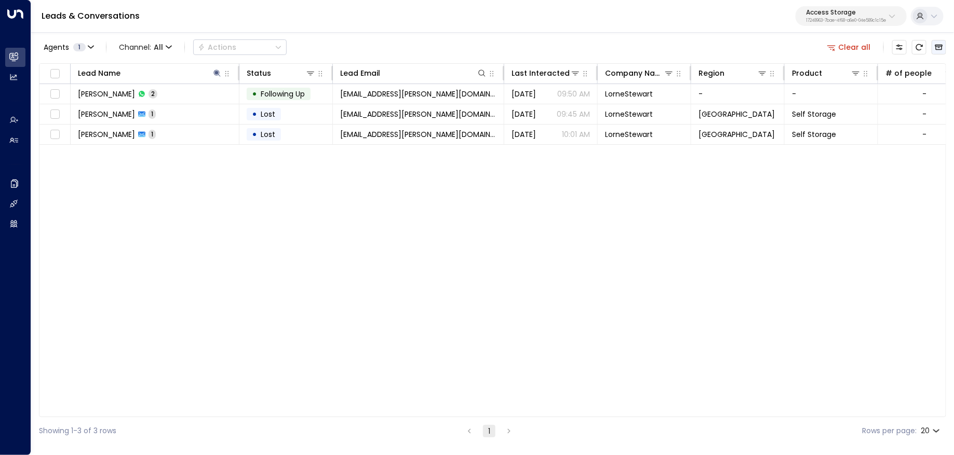
click at [938, 45] on icon "Archived Leads" at bounding box center [939, 48] width 8 height 6
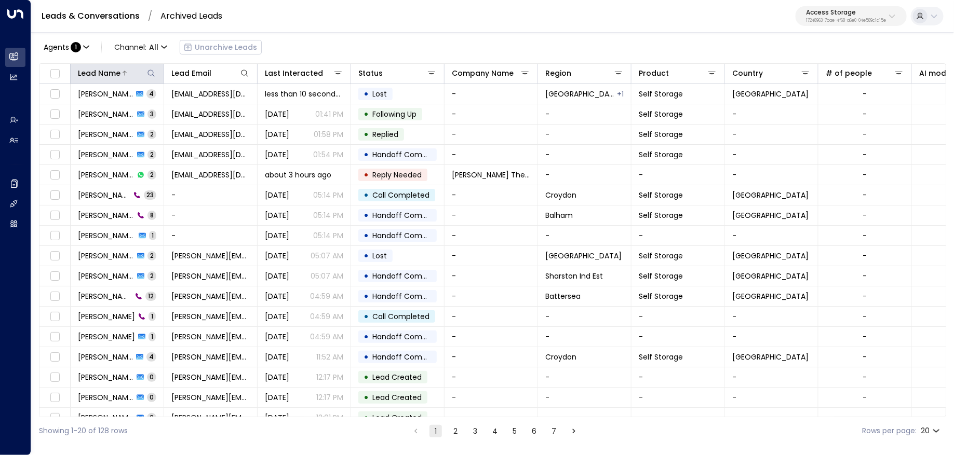
click at [151, 72] on icon at bounding box center [151, 73] width 8 height 8
type input "*****"
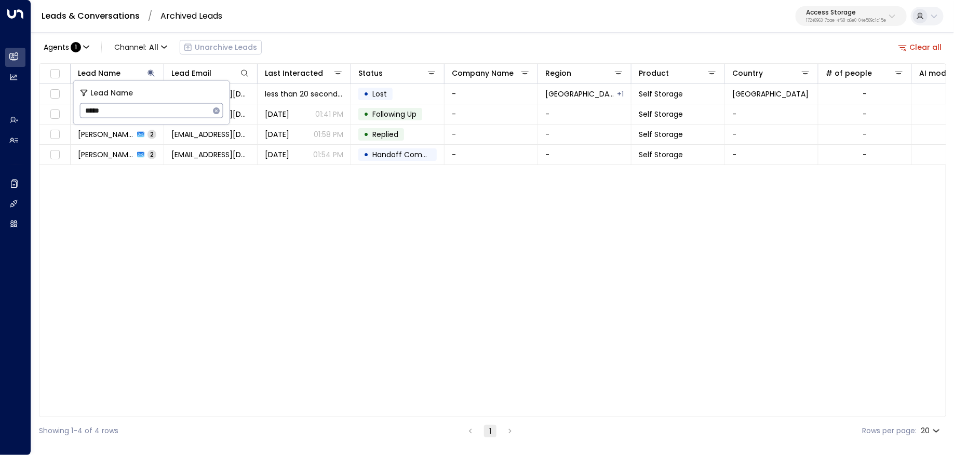
click at [544, 23] on div "Leads & Conversations / Archived Leads Access Storage 17248963-7bae-4f68-a6e0-0…" at bounding box center [492, 16] width 923 height 33
click at [926, 50] on button "Clear all" at bounding box center [920, 47] width 52 height 15
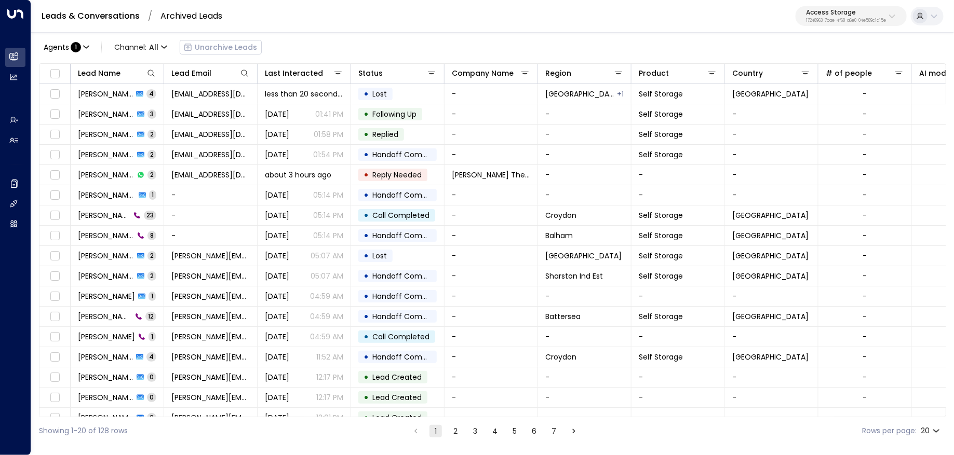
click at [99, 10] on link "Leads & Conversations" at bounding box center [91, 16] width 98 height 12
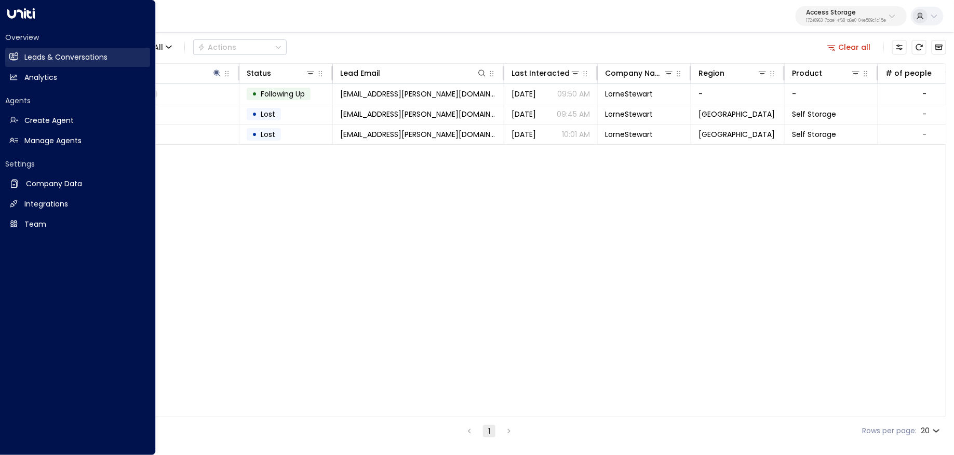
click at [10, 57] on icon at bounding box center [14, 56] width 8 height 6
click at [26, 145] on h2 "Manage Agents" at bounding box center [52, 141] width 57 height 11
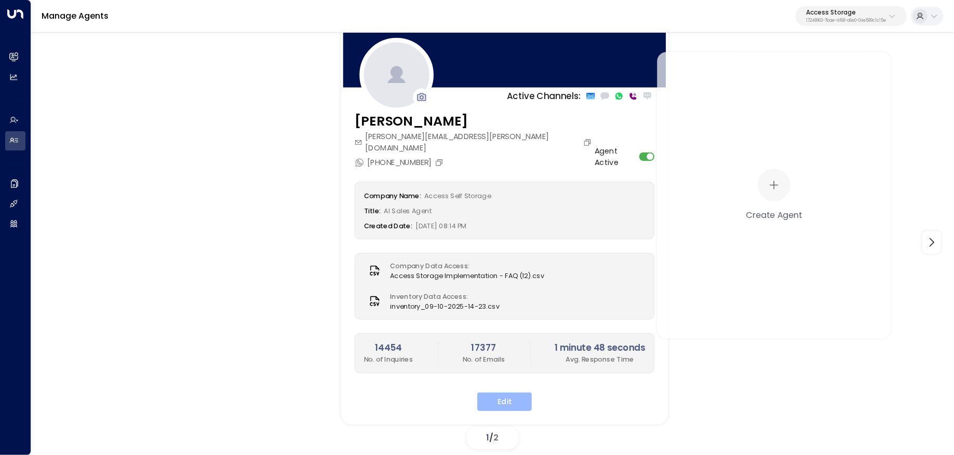
click at [491, 393] on button "Edit" at bounding box center [504, 402] width 55 height 19
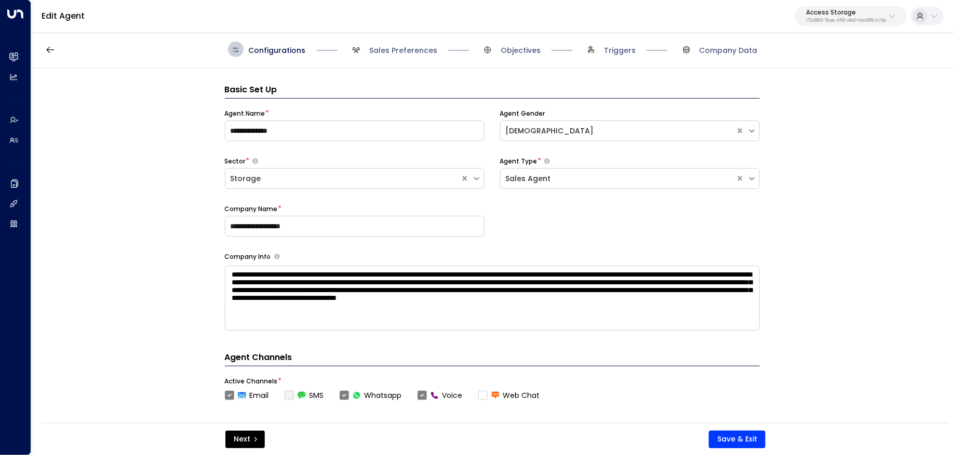
scroll to position [16, 0]
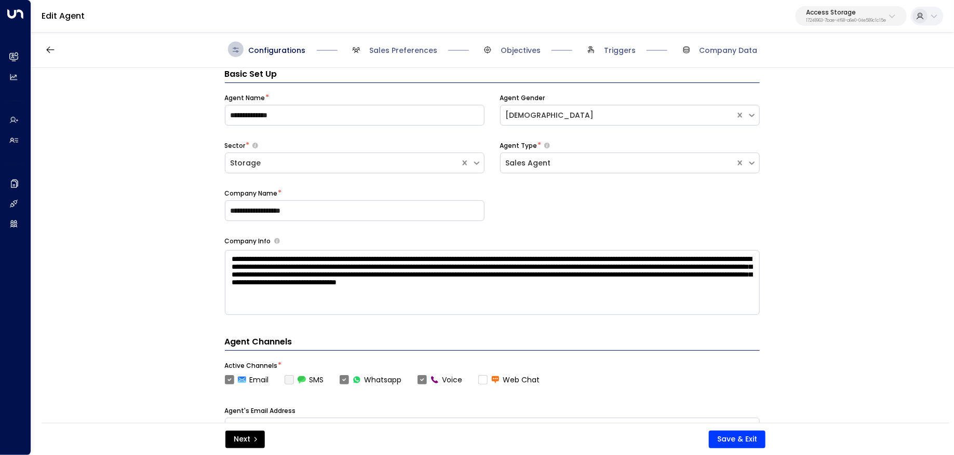
click at [699, 53] on span "Company Data" at bounding box center [718, 50] width 79 height 16
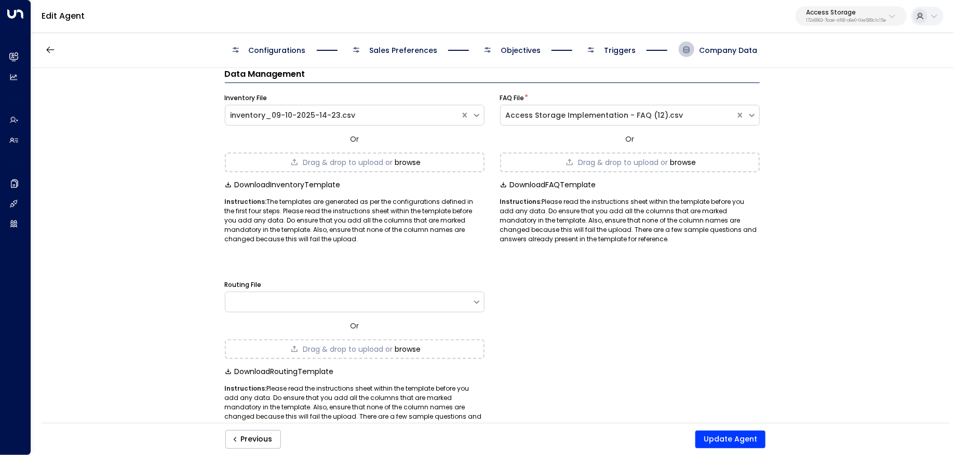
click at [629, 41] on div "Configurations Sales Preferences Objectives Triggers Company Data" at bounding box center [492, 49] width 923 height 37
click at [620, 49] on span "Triggers" at bounding box center [620, 50] width 32 height 10
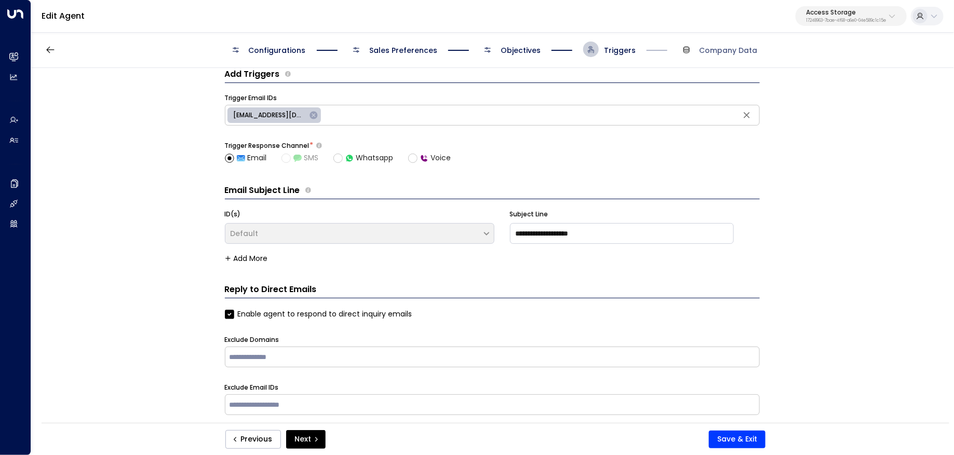
click at [534, 51] on span "Objectives" at bounding box center [521, 50] width 40 height 10
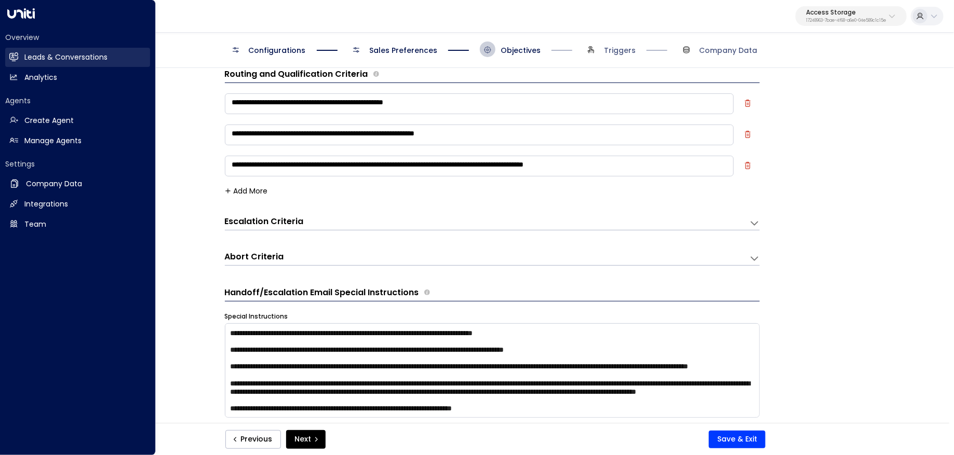
click at [18, 60] on icon at bounding box center [13, 56] width 9 height 9
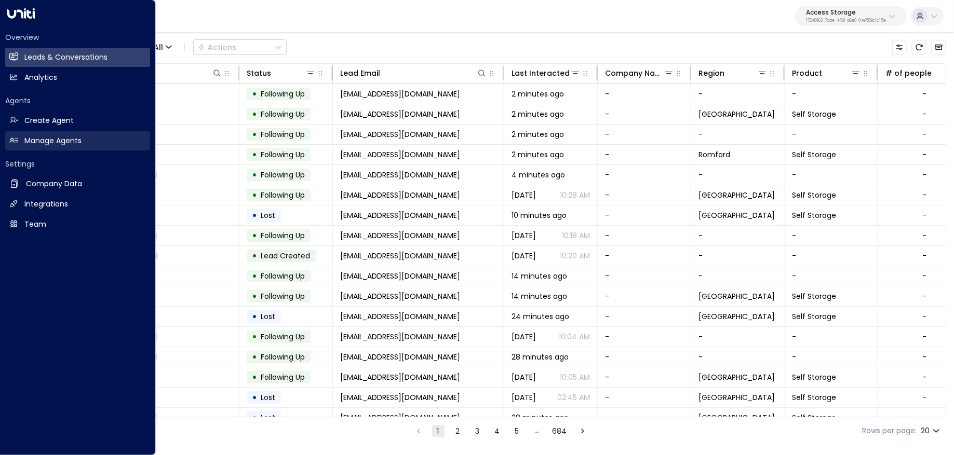
click at [64, 141] on h2 "Manage Agents" at bounding box center [52, 141] width 57 height 11
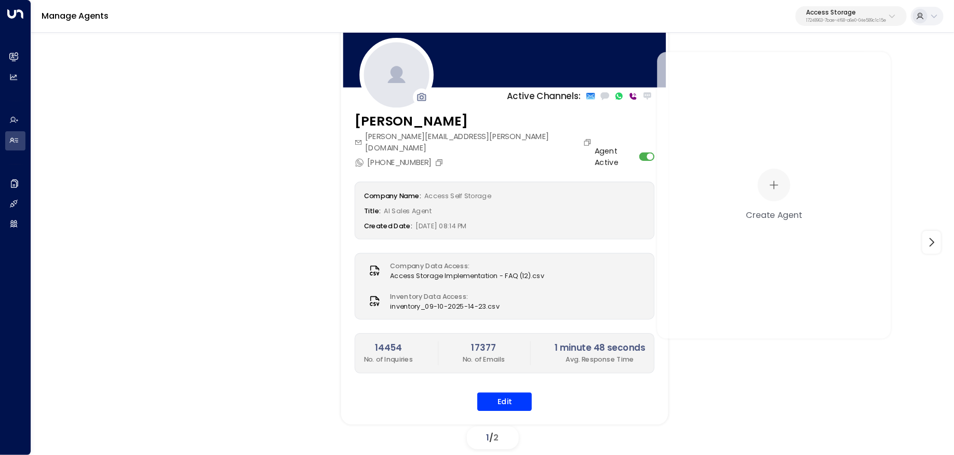
click at [516, 142] on div "laura.chambers@accessstorage.com" at bounding box center [475, 142] width 240 height 23
click at [519, 131] on div "laura.chambers@accessstorage.com" at bounding box center [475, 142] width 240 height 23
click at [519, 142] on div "Laura Chambers laura.chambers@accessstorage.com +447427255715" at bounding box center [475, 140] width 240 height 57
click at [584, 139] on icon "Copy" at bounding box center [587, 142] width 7 height 7
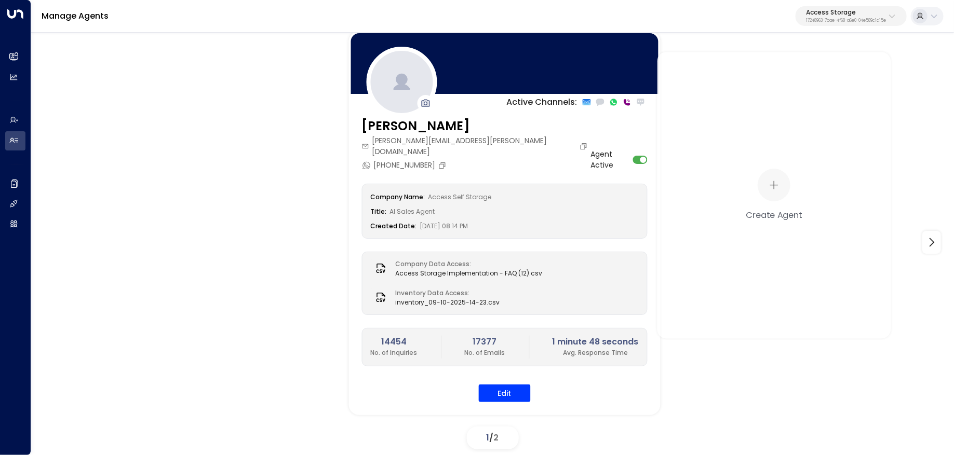
click at [838, 19] on p "17248963-7bae-4f68-a6e0-04e589c1c15e" at bounding box center [846, 21] width 80 height 4
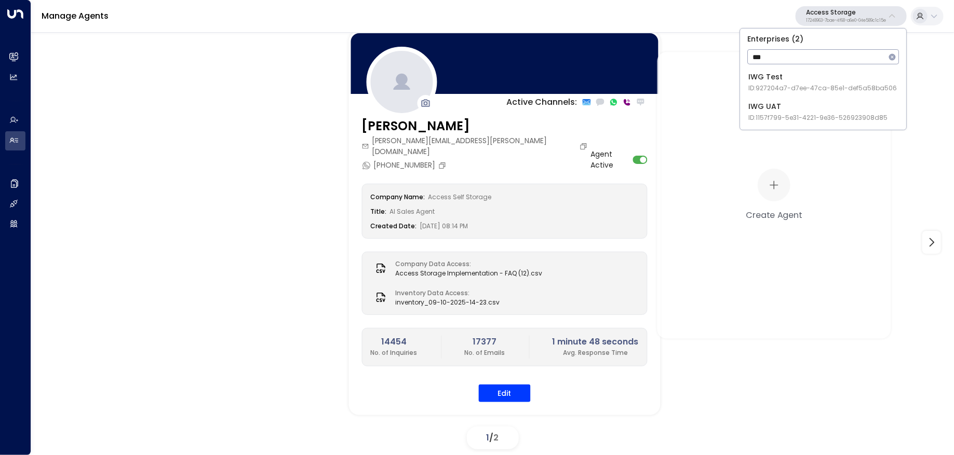
type input "***"
click at [784, 78] on div "IWG Test ID: 927204a7-d7ee-47ca-85e1-def5a58ba506" at bounding box center [822, 82] width 148 height 21
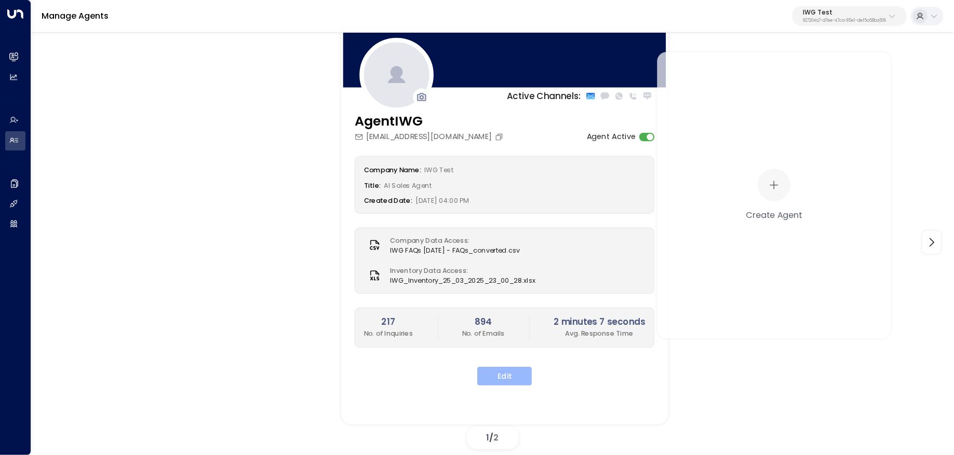
click at [510, 379] on button "Edit" at bounding box center [504, 376] width 55 height 19
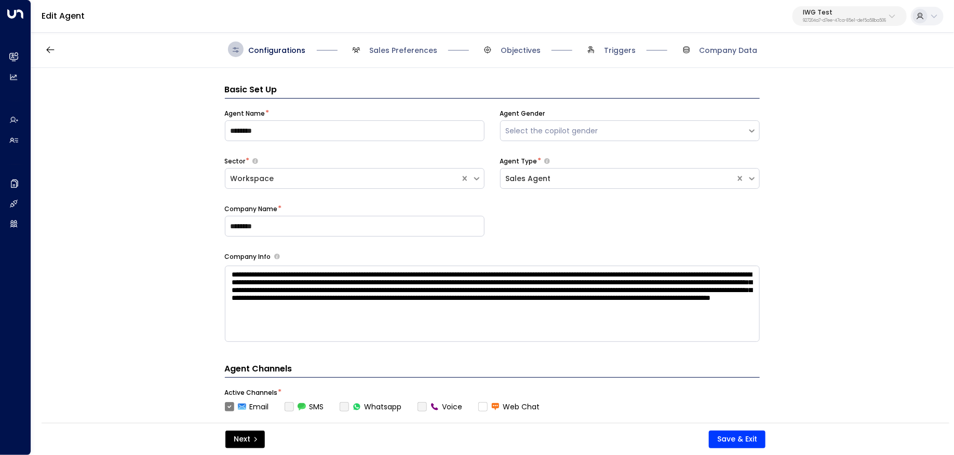
scroll to position [16, 0]
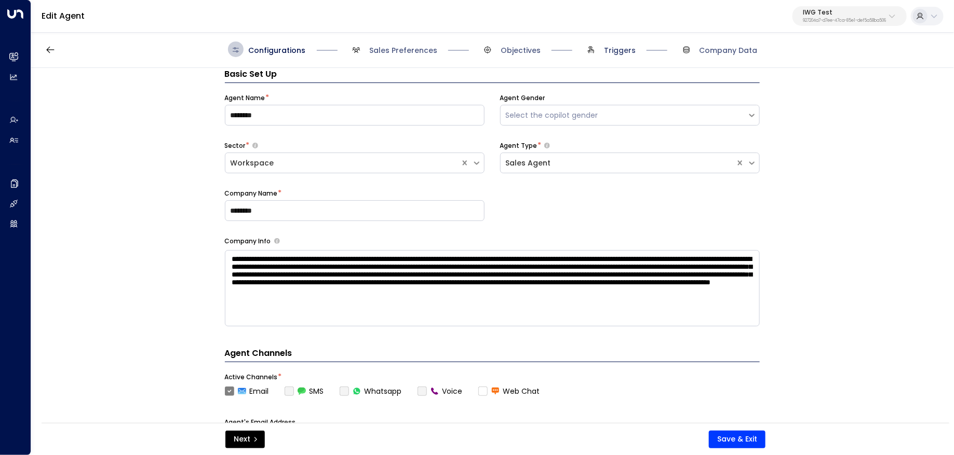
click at [606, 50] on span "Triggers" at bounding box center [620, 50] width 32 height 10
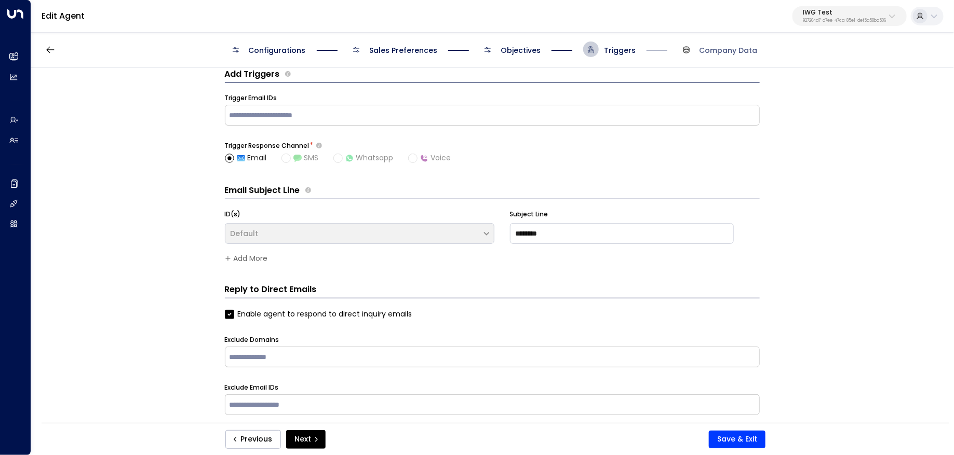
click at [519, 41] on div "Configurations Sales Preferences Objectives Triggers Company Data" at bounding box center [492, 49] width 923 height 37
click at [519, 43] on span "Objectives" at bounding box center [510, 50] width 61 height 16
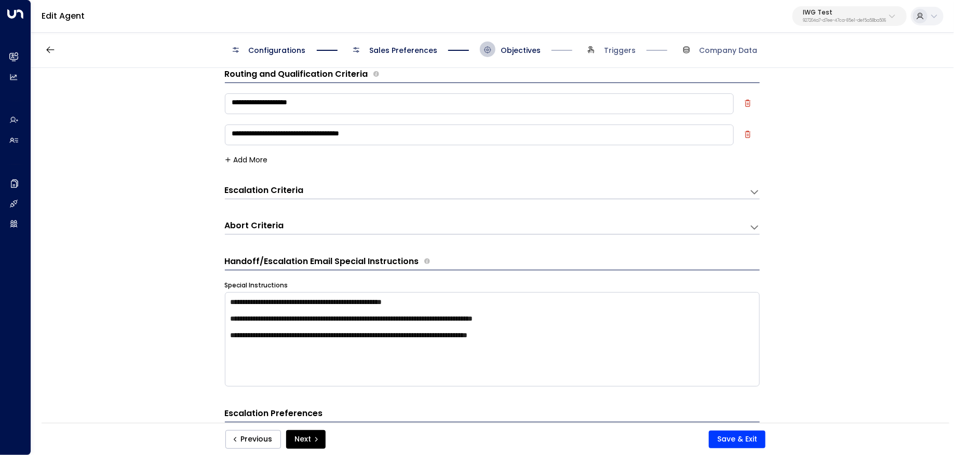
scroll to position [0, 0]
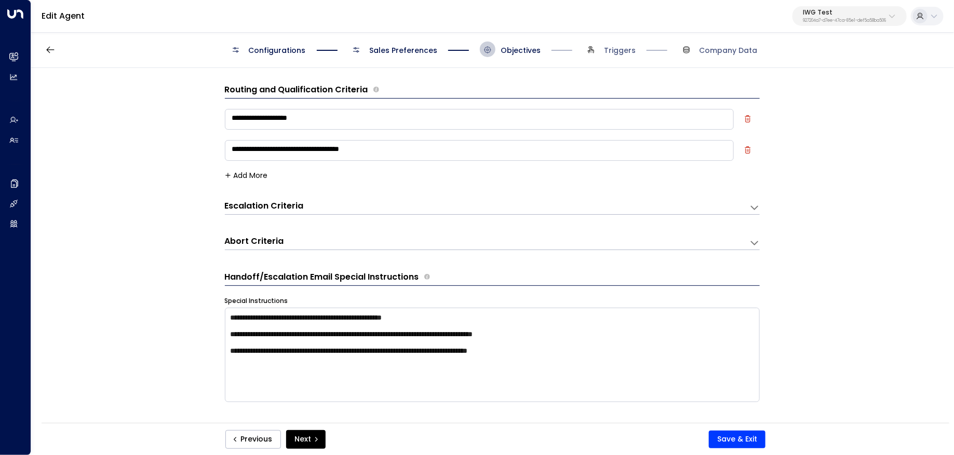
click at [383, 206] on div "Escalation Criteria Reset" at bounding box center [482, 206] width 514 height 12
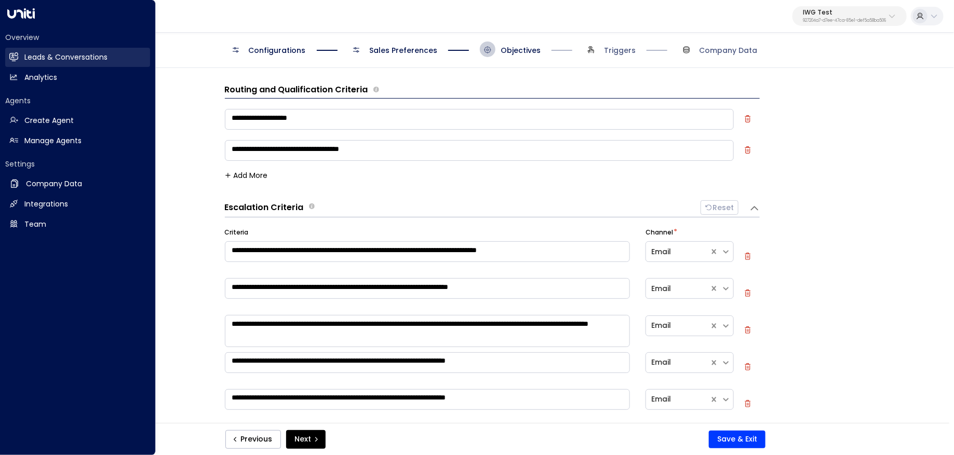
click at [22, 58] on link "Leads & Conversations Leads & Conversations" at bounding box center [77, 57] width 145 height 19
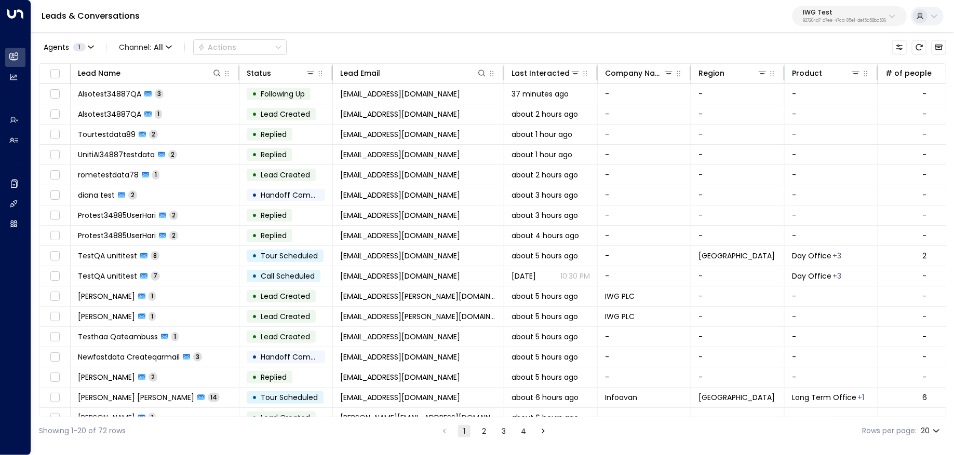
click at [852, 12] on p "IWG Test" at bounding box center [844, 12] width 83 height 6
type input "*****"
click at [901, 71] on li "Access Storage ID: 17248963-7bae-4f68-a6e0-04e589c1c15e" at bounding box center [870, 83] width 158 height 28
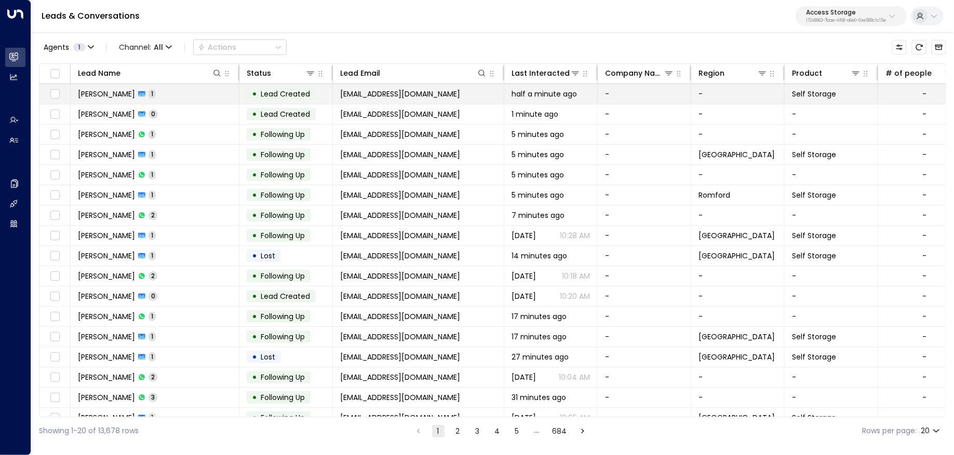
click at [186, 94] on td "Rayan Habbab 1" at bounding box center [155, 94] width 169 height 20
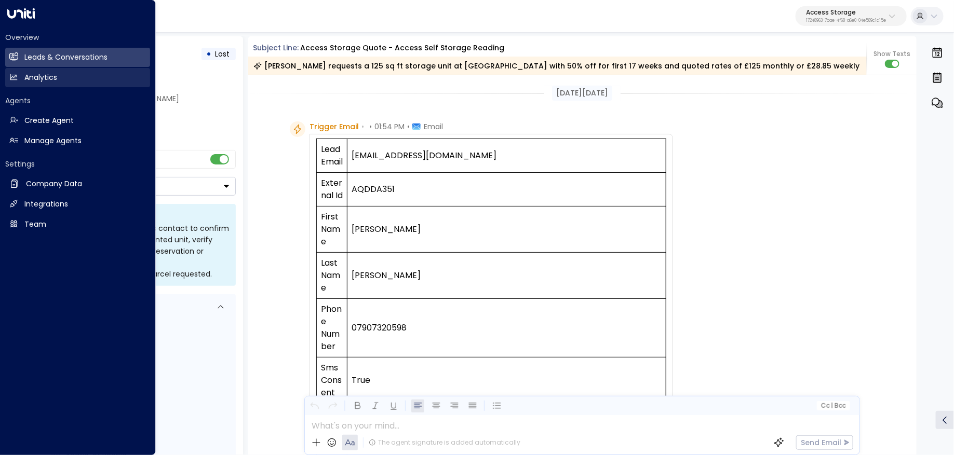
click at [22, 70] on link "Analytics Analytics" at bounding box center [77, 77] width 145 height 19
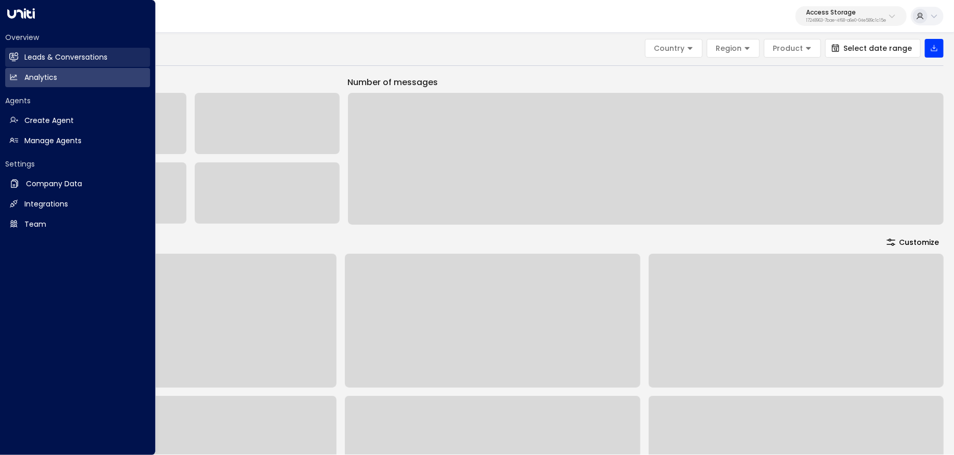
click at [25, 60] on h2 "Leads & Conversations" at bounding box center [65, 57] width 83 height 11
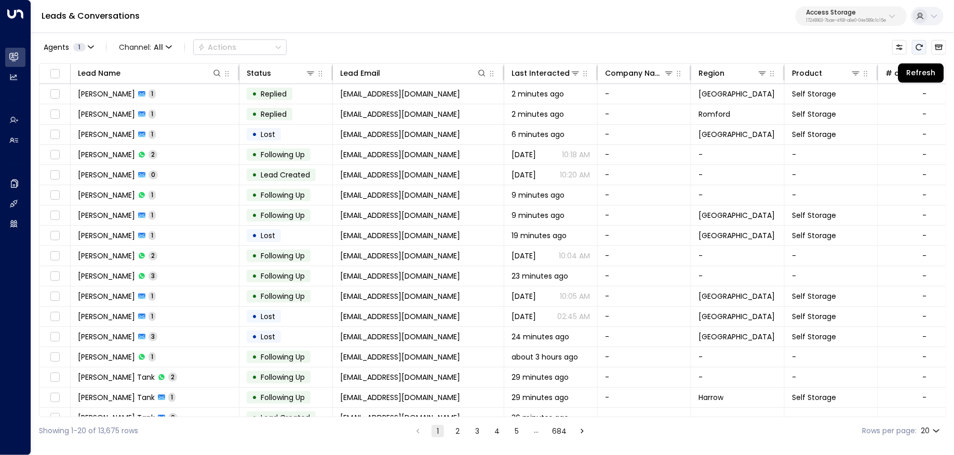
click at [926, 45] on button "Refresh" at bounding box center [919, 47] width 15 height 15
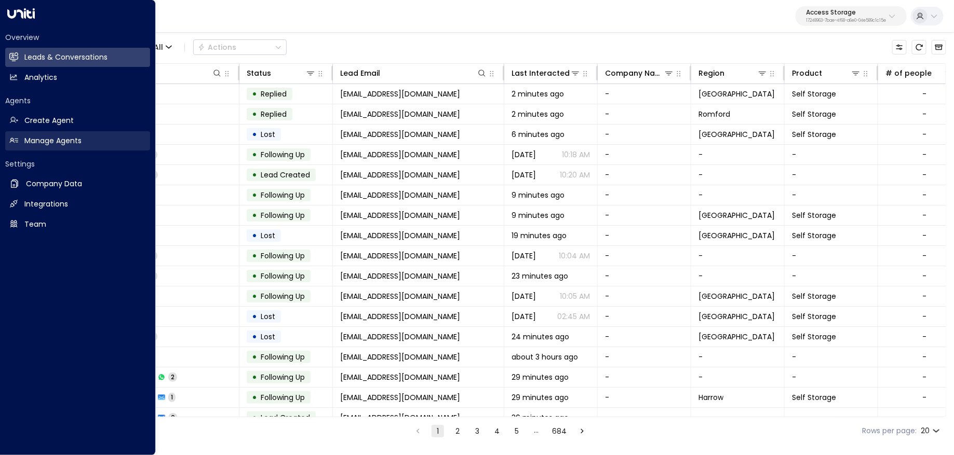
click at [34, 142] on h2 "Manage Agents" at bounding box center [52, 141] width 57 height 11
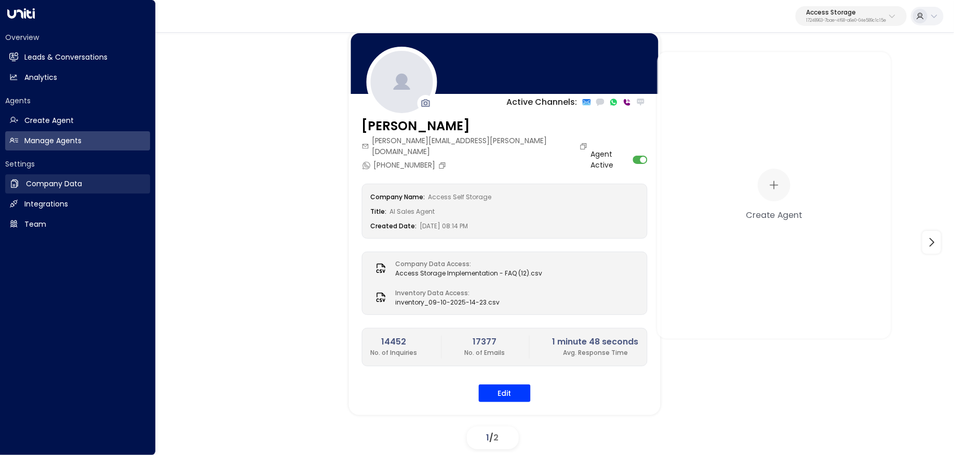
click at [39, 178] on link "Company Data Company Data" at bounding box center [77, 183] width 145 height 19
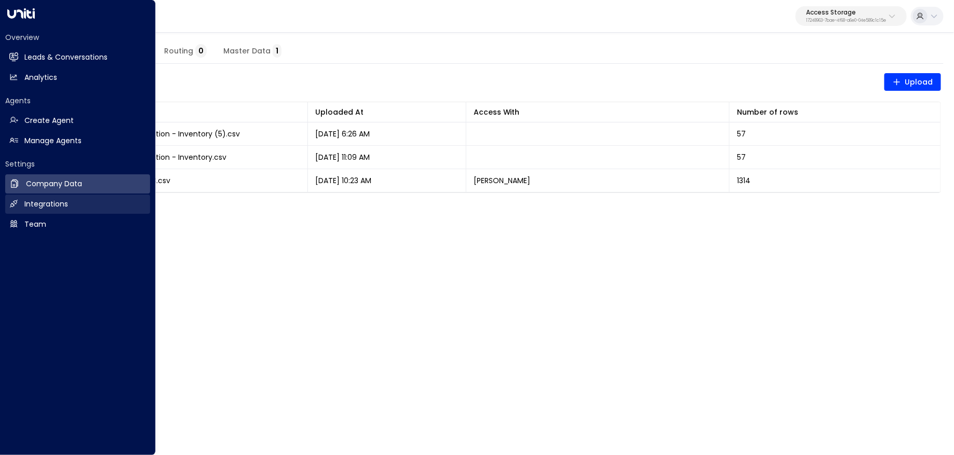
click at [39, 200] on h2 "Integrations" at bounding box center [46, 204] width 44 height 11
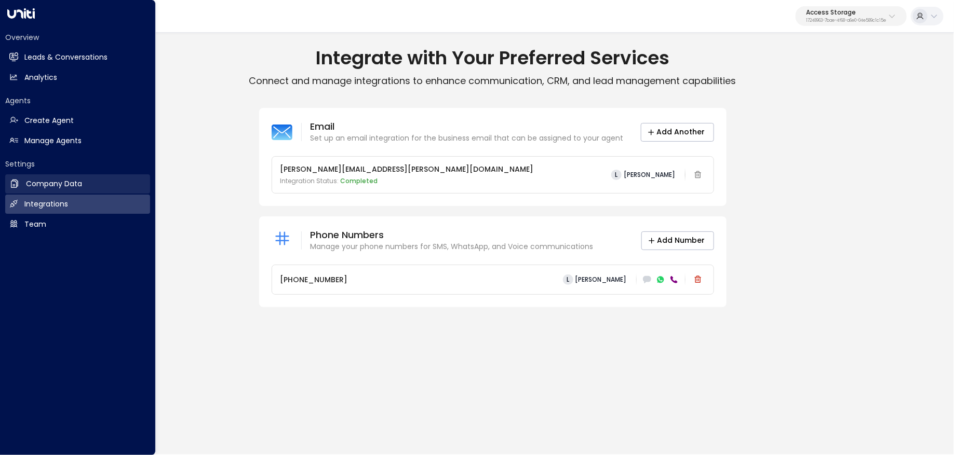
click at [44, 186] on h2 "Company Data" at bounding box center [54, 184] width 56 height 11
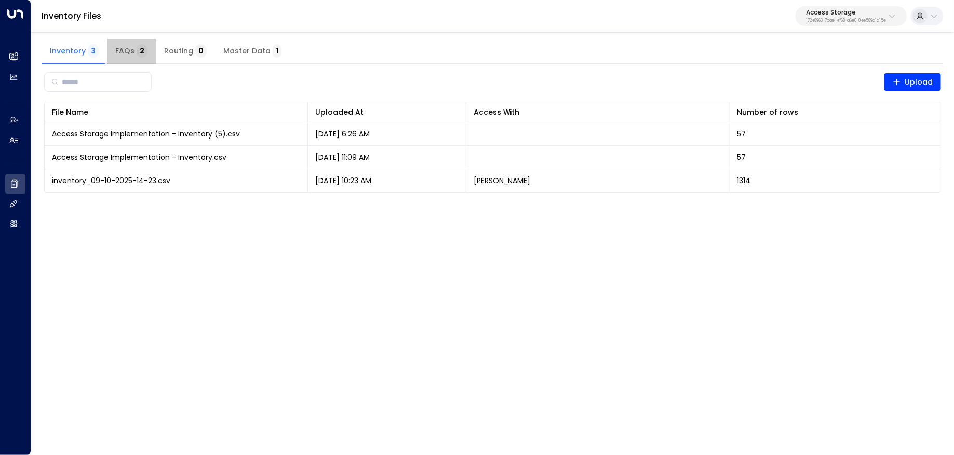
click at [137, 49] on span "2" at bounding box center [142, 50] width 11 height 13
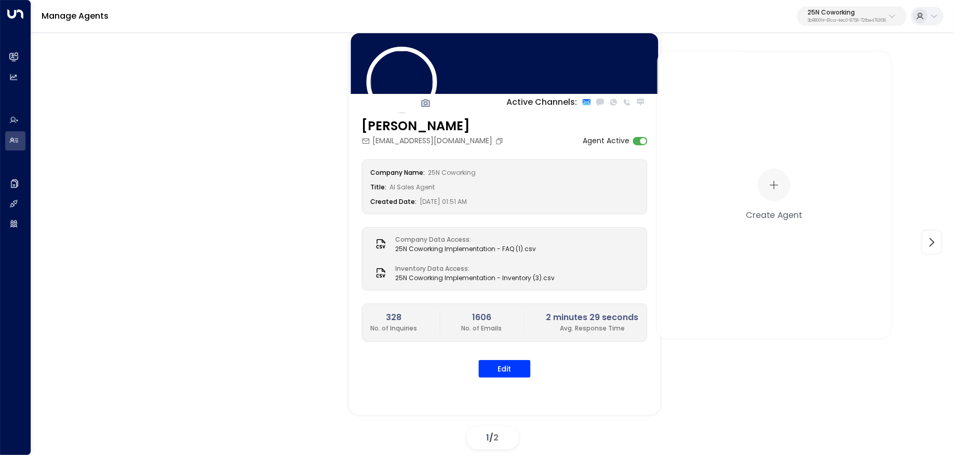
click at [837, 7] on button "25N Coworking 3b9800f4-81ca-4ec0-8758-72fbe4763f36" at bounding box center [852, 16] width 110 height 20
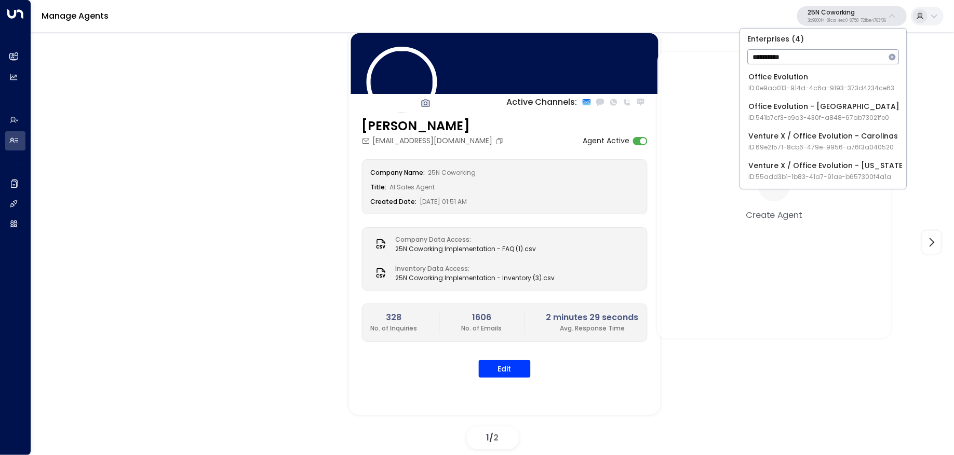
type input "**********"
click at [924, 155] on div "Active Channels: [PERSON_NAME] [PERSON_NAME][EMAIL_ADDRESS][DOMAIN_NAME] Agent …" at bounding box center [784, 223] width 871 height 384
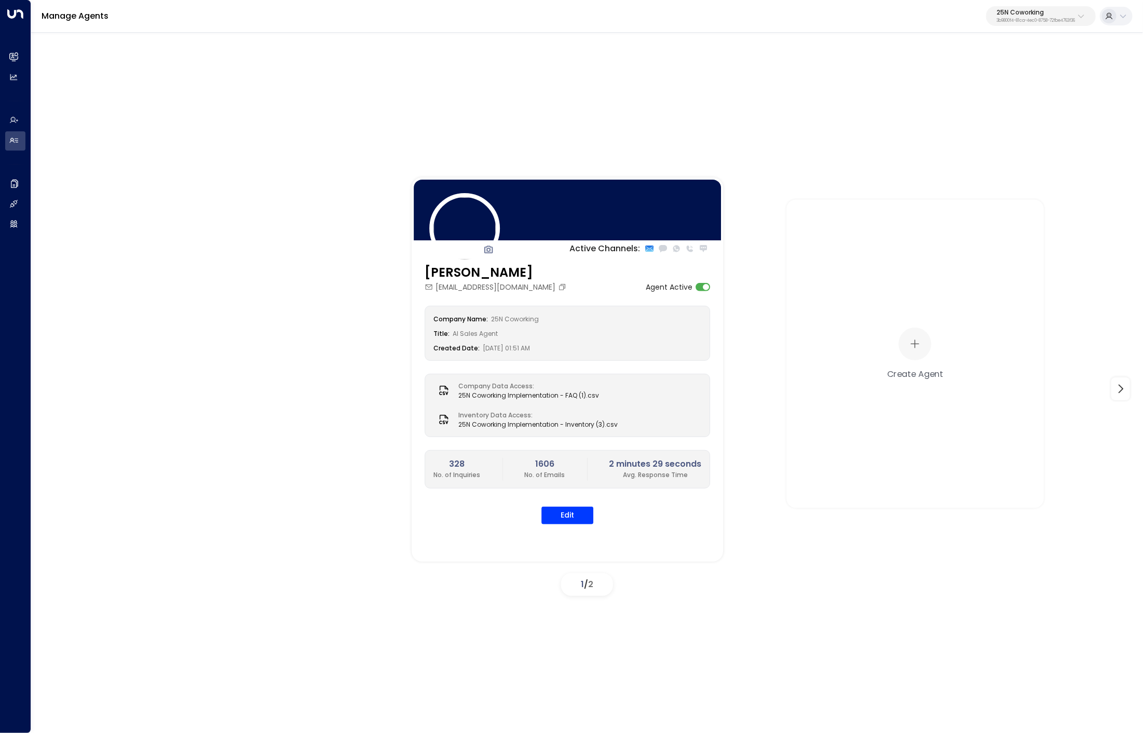
click at [1022, 10] on p "25N Coworking" at bounding box center [1036, 12] width 78 height 6
type input "*********"
click at [944, 83] on div "Spacemade ID: 0d57b456-76f9-434b-bc82-bf954502d602" at bounding box center [1012, 82] width 148 height 21
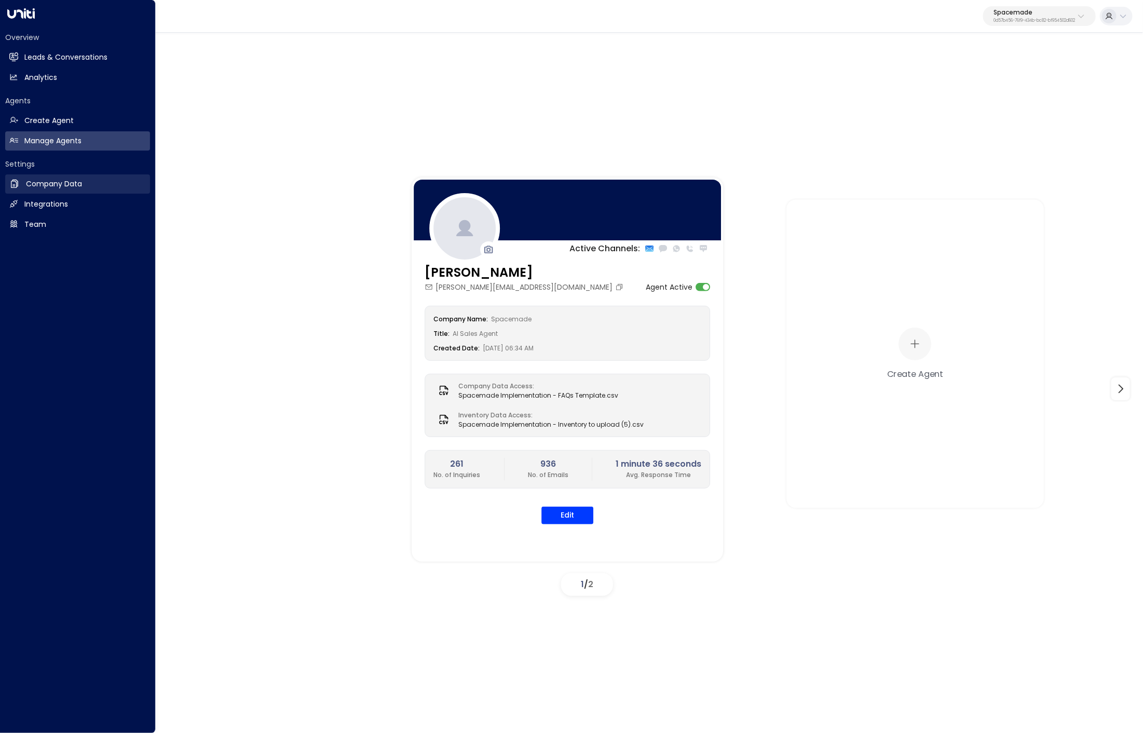
click at [50, 186] on h2 "Company Data" at bounding box center [54, 184] width 56 height 11
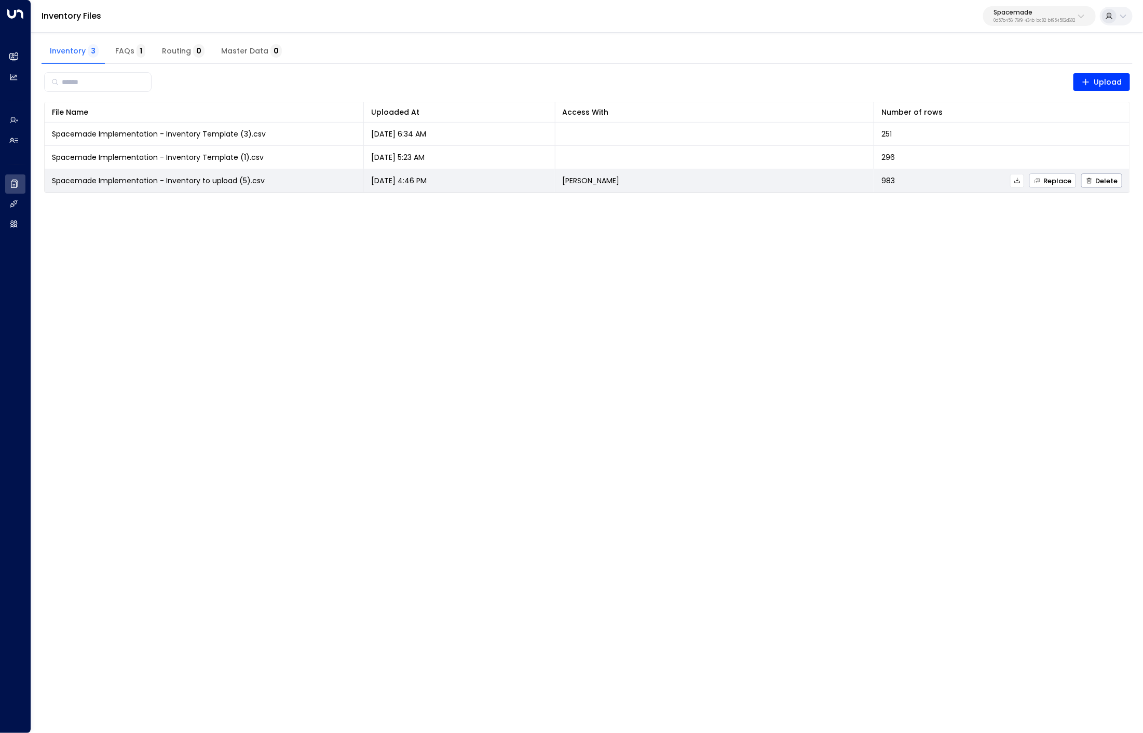
click at [1051, 181] on span "Replace" at bounding box center [1052, 181] width 37 height 7
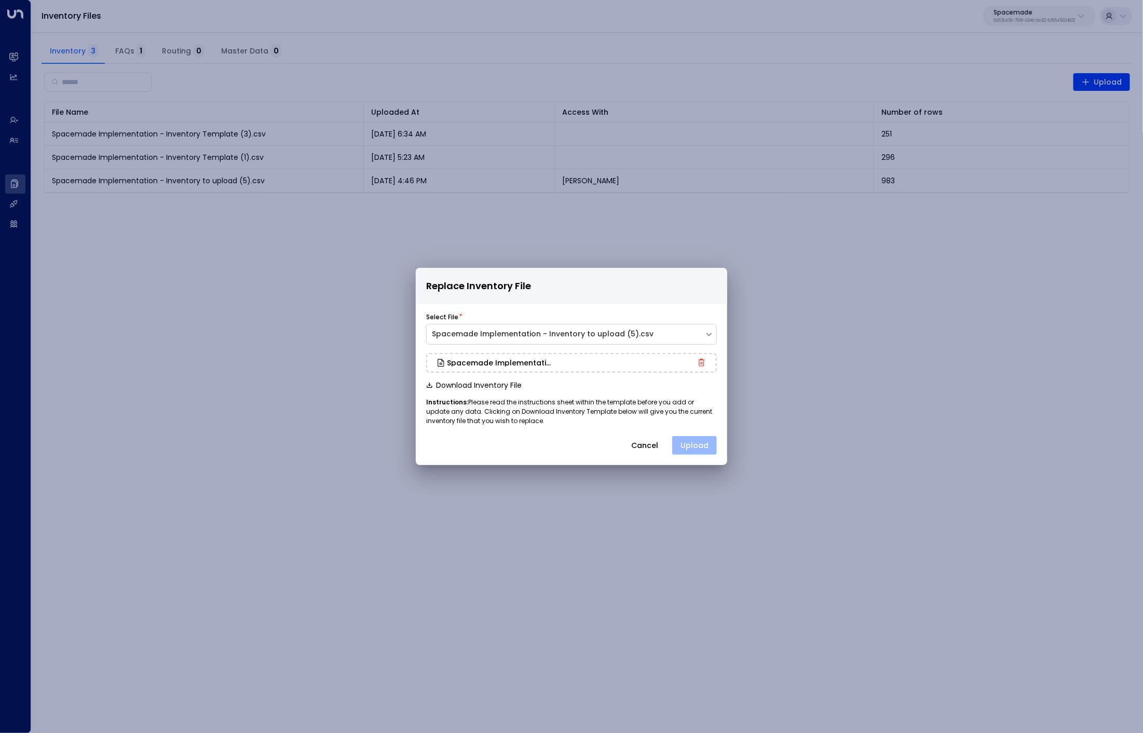
click at [695, 442] on button "Upload" at bounding box center [694, 445] width 45 height 19
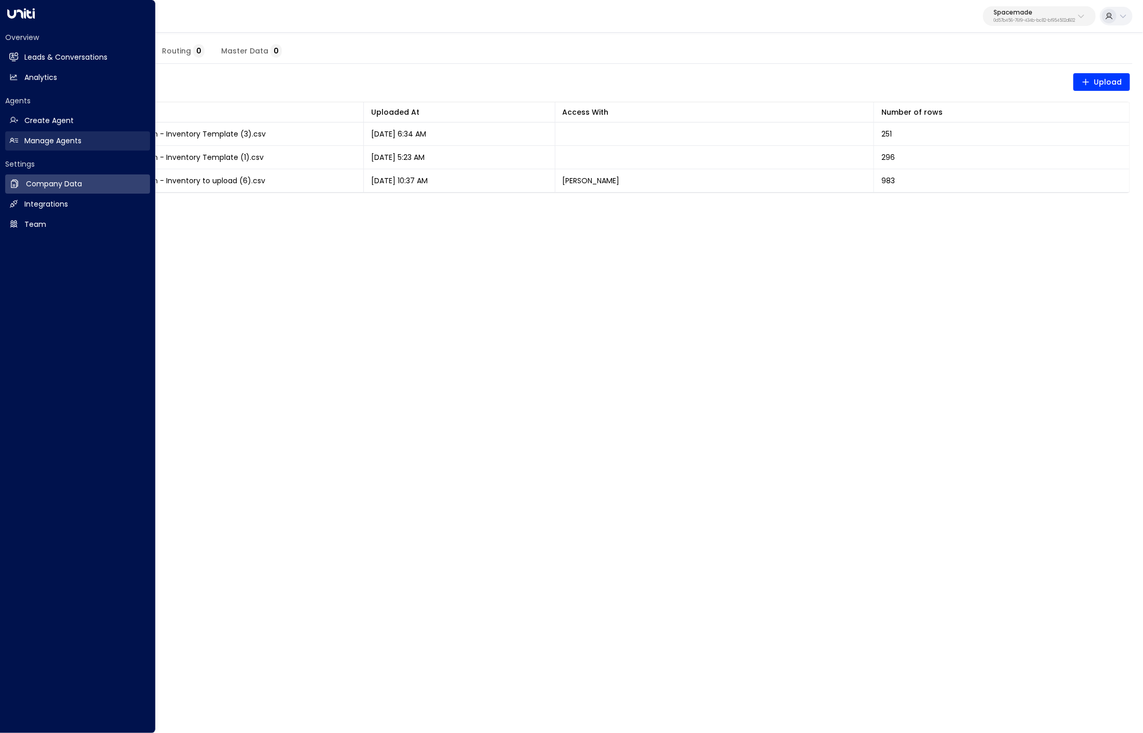
click at [19, 132] on link "Manage Agents Manage Agents" at bounding box center [77, 140] width 145 height 19
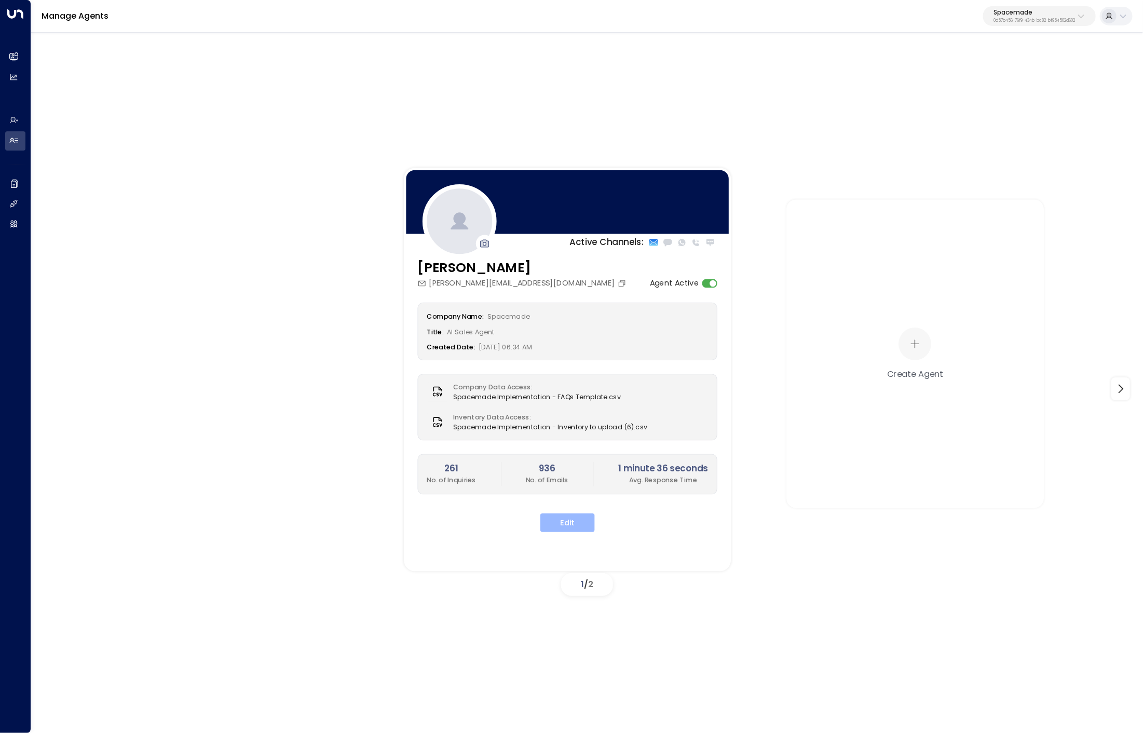
click at [560, 513] on button "Edit" at bounding box center [567, 522] width 55 height 19
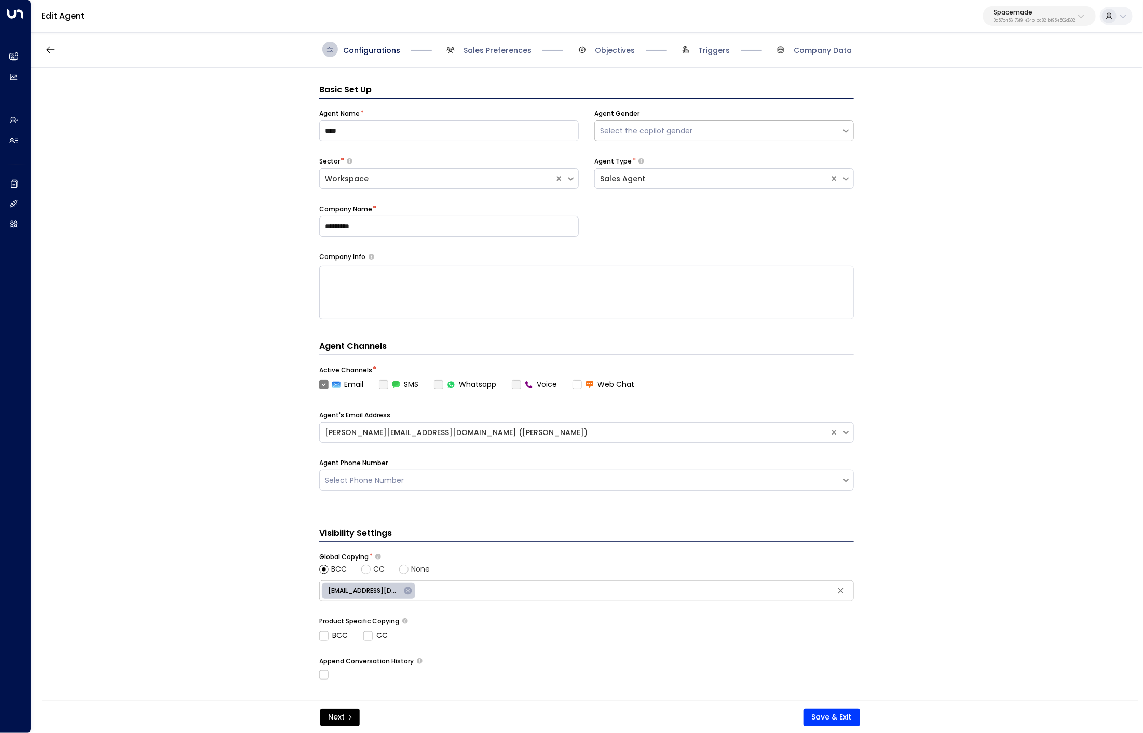
scroll to position [16, 0]
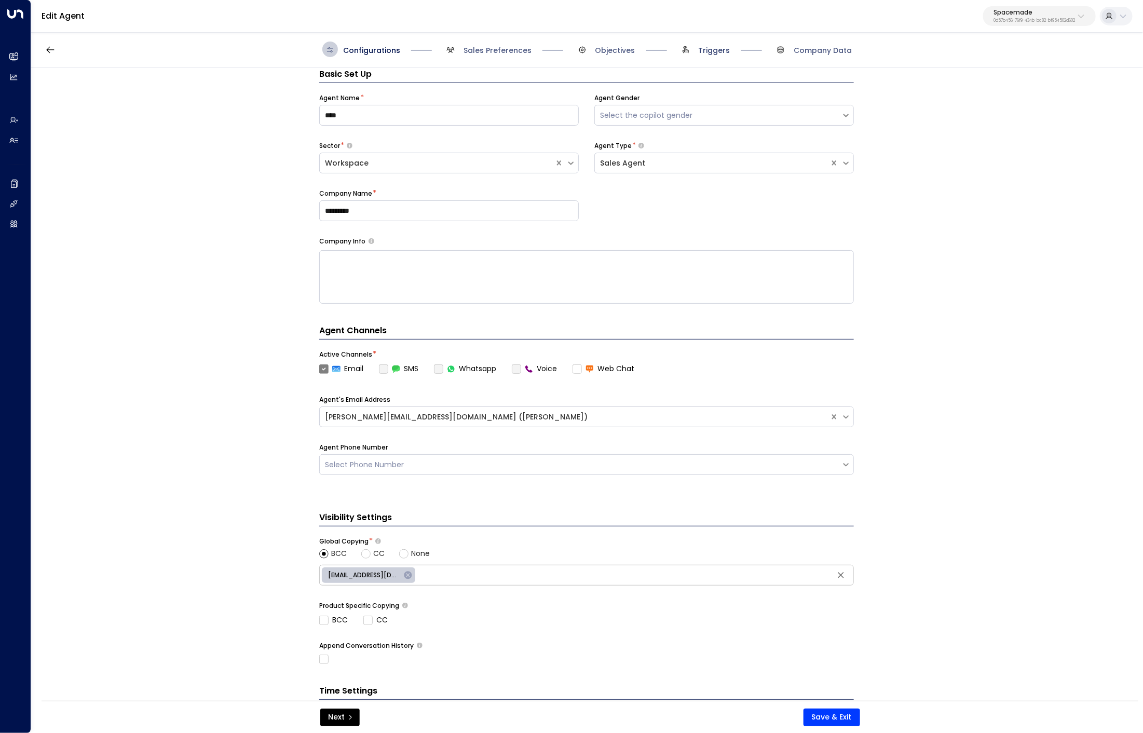
click at [718, 52] on span "Triggers" at bounding box center [715, 50] width 32 height 10
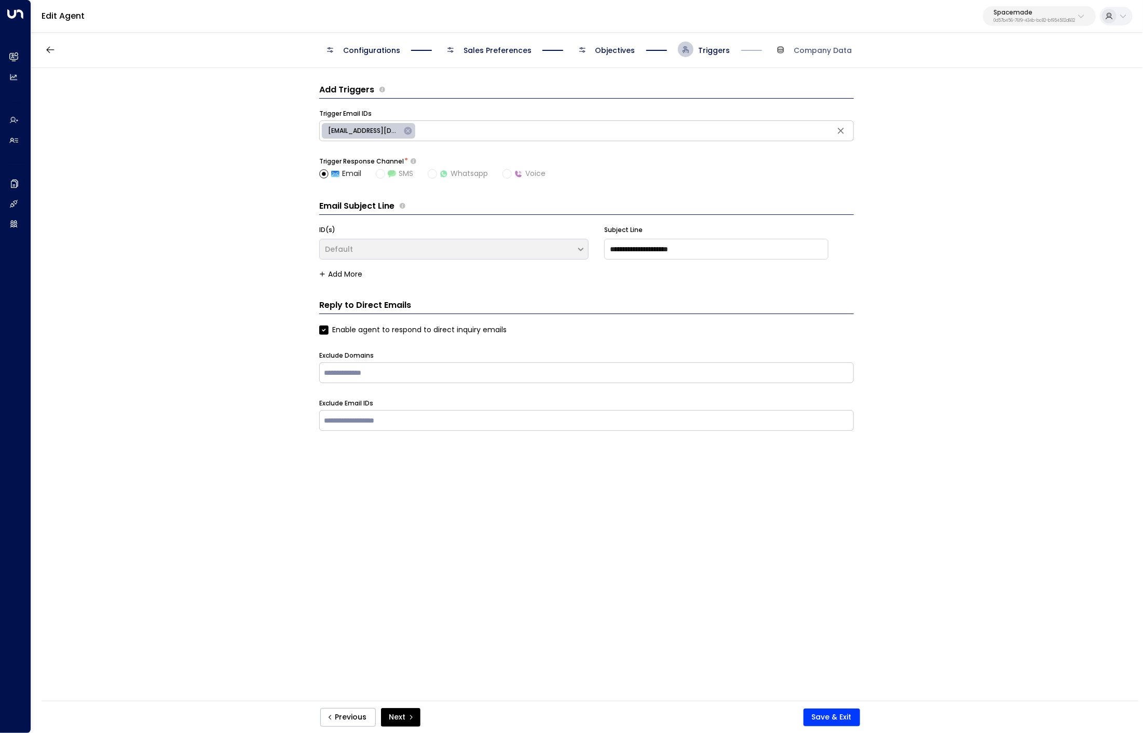
scroll to position [0, 0]
click at [611, 48] on span "Objectives" at bounding box center [616, 50] width 40 height 10
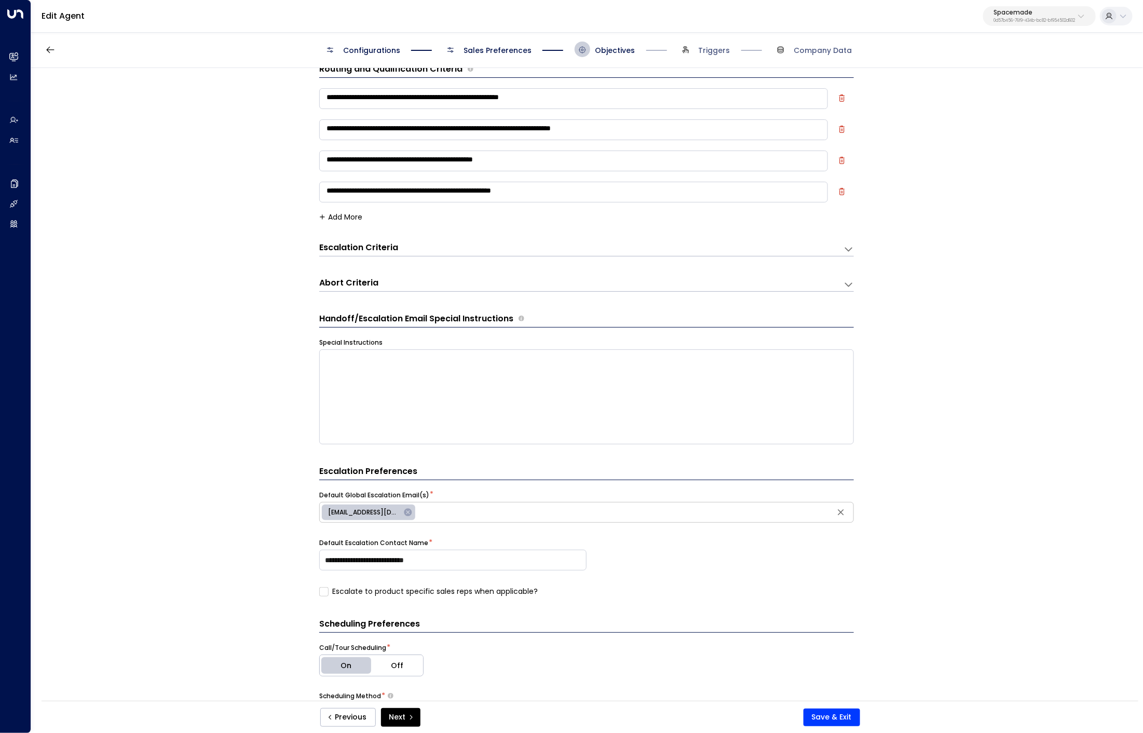
click at [424, 255] on div "Escalation Criteria Reset" at bounding box center [581, 249] width 524 height 14
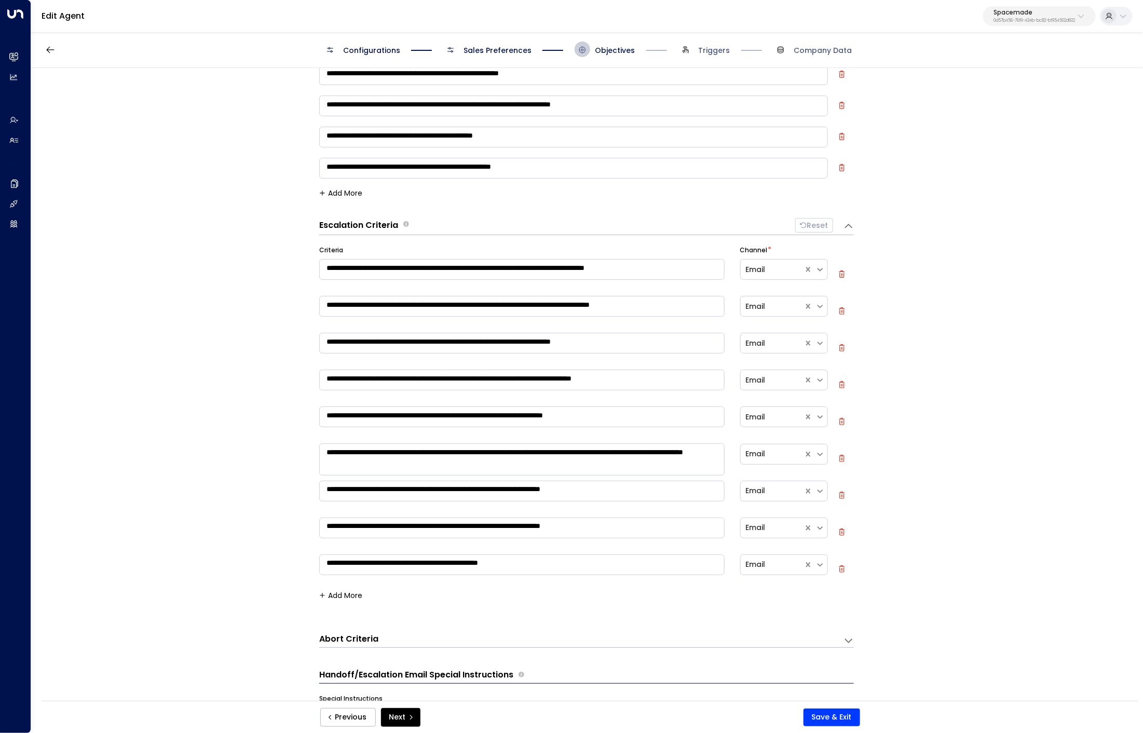
scroll to position [299, 0]
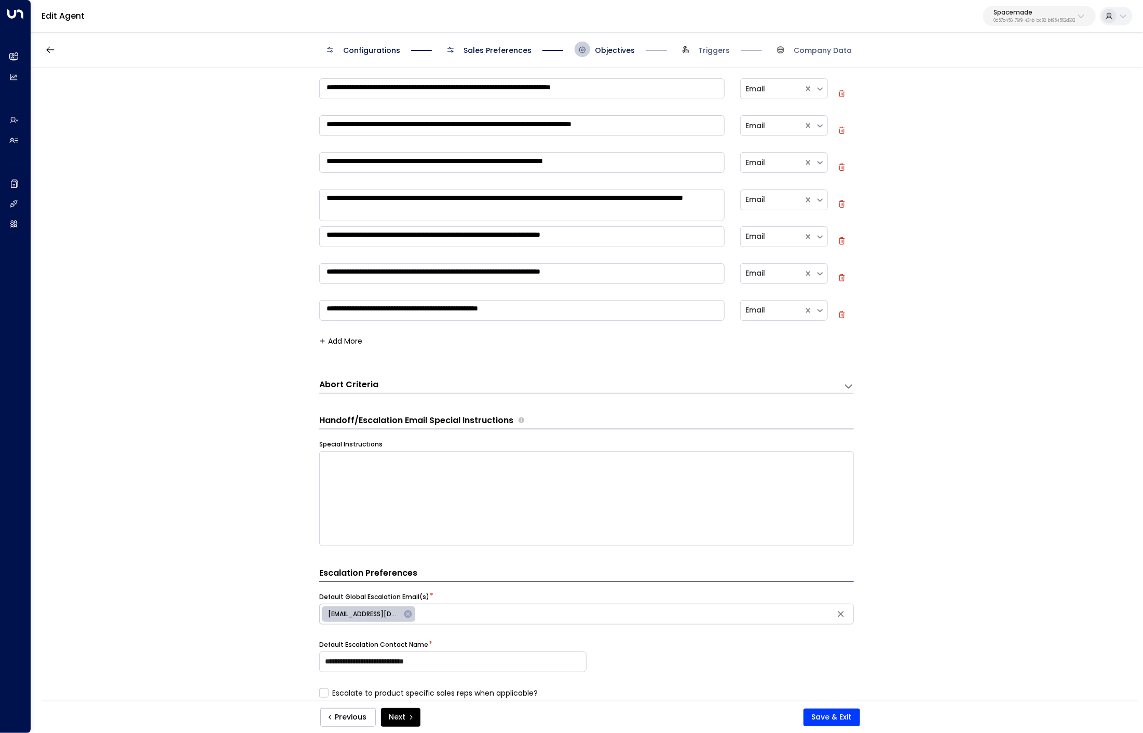
click at [402, 374] on div "**********" at bounding box center [586, 384] width 535 height 20
click at [404, 380] on div "Abort Criteria" at bounding box center [581, 386] width 524 height 14
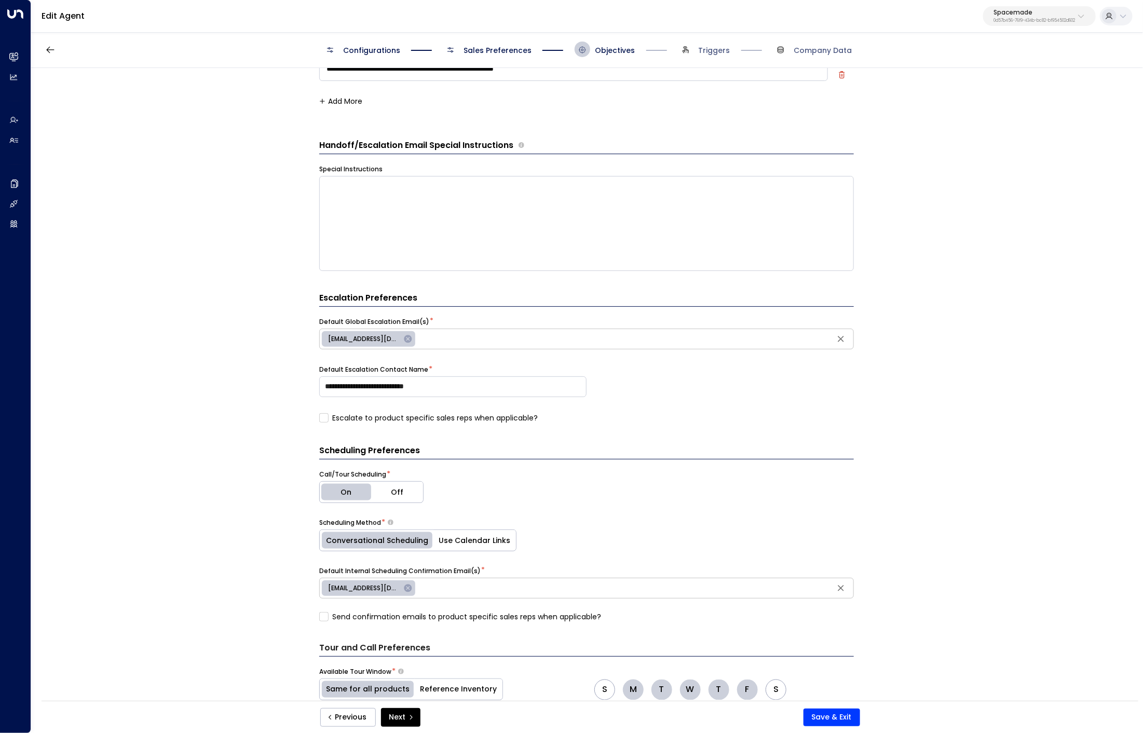
scroll to position [673, 0]
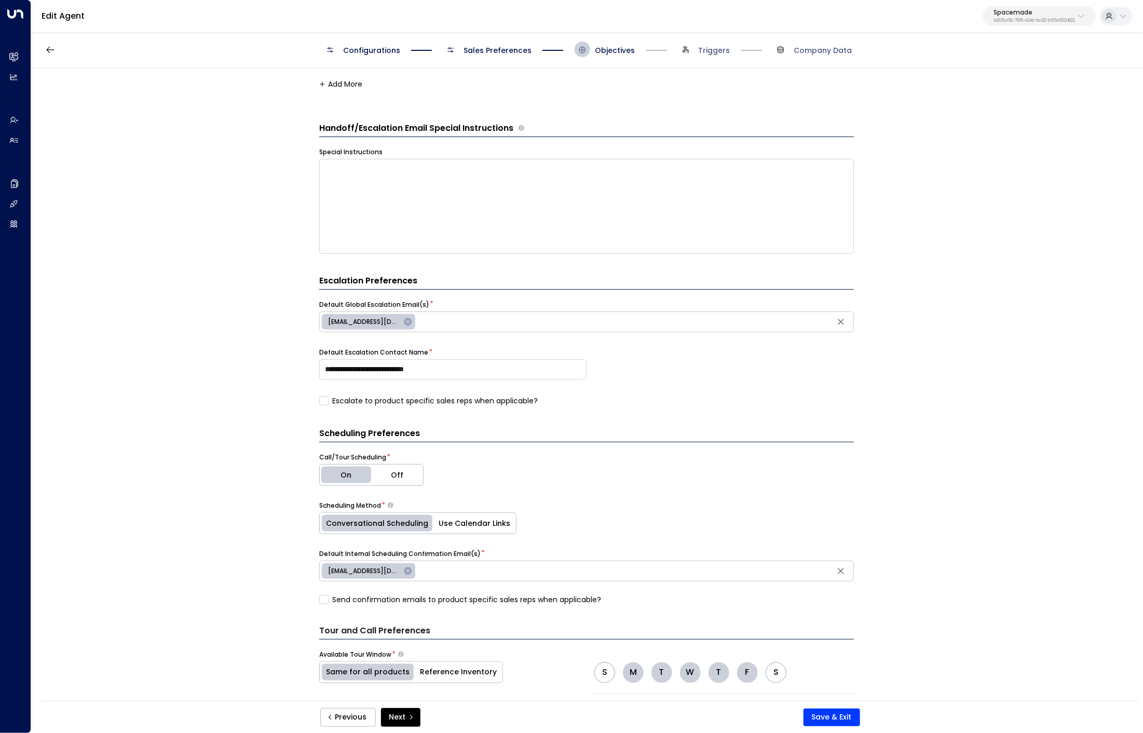
click at [455, 396] on label "Escalate to product specific sales reps when applicable?" at bounding box center [428, 401] width 219 height 11
click at [847, 716] on button "Save & Exit" at bounding box center [832, 718] width 57 height 18
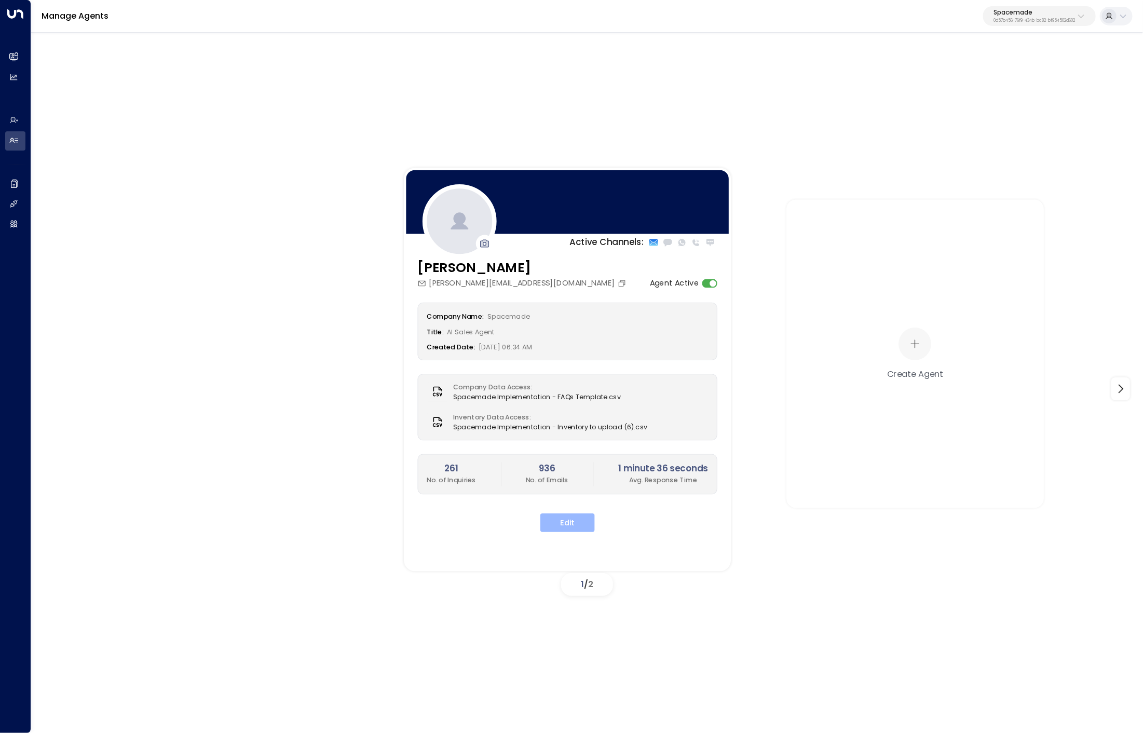
click at [583, 522] on button "Edit" at bounding box center [567, 522] width 55 height 19
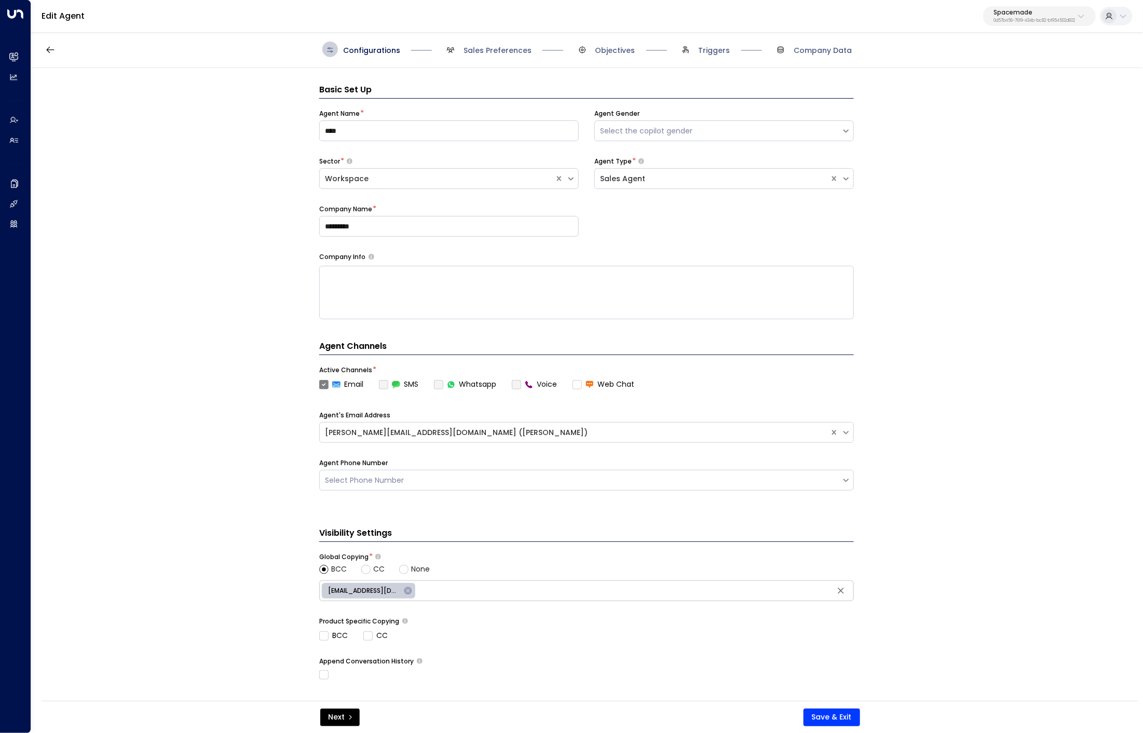
scroll to position [16, 0]
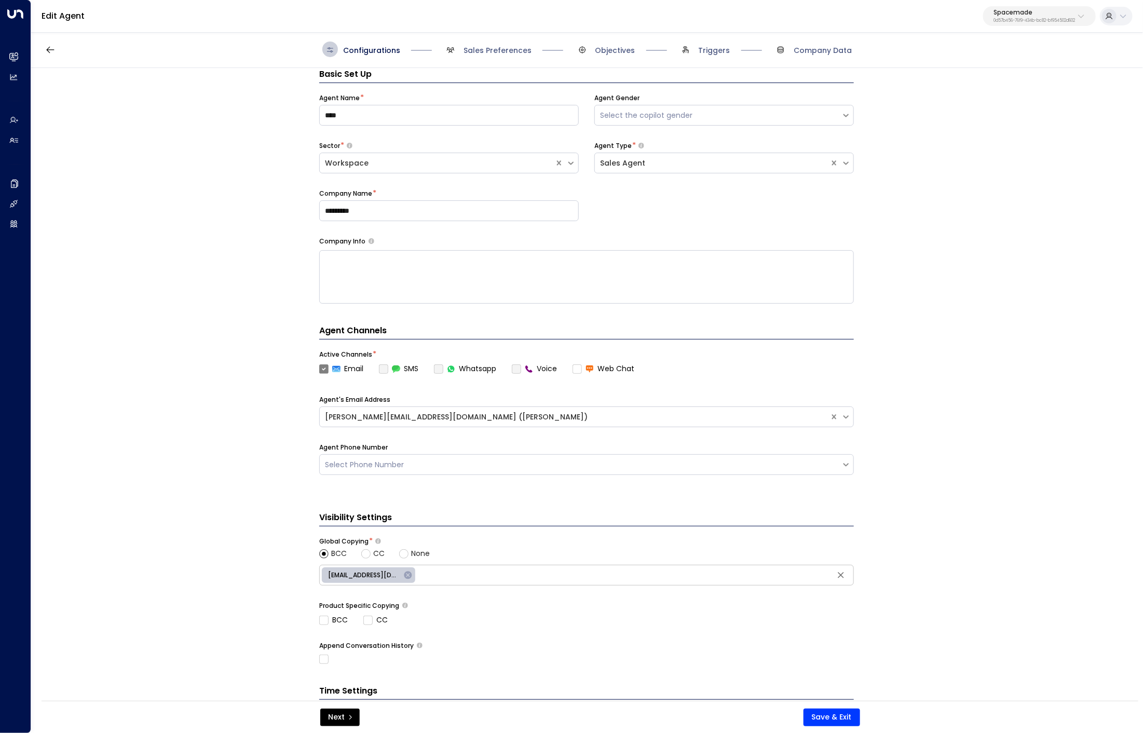
click at [463, 49] on span "Sales Preferences" at bounding box center [487, 50] width 89 height 16
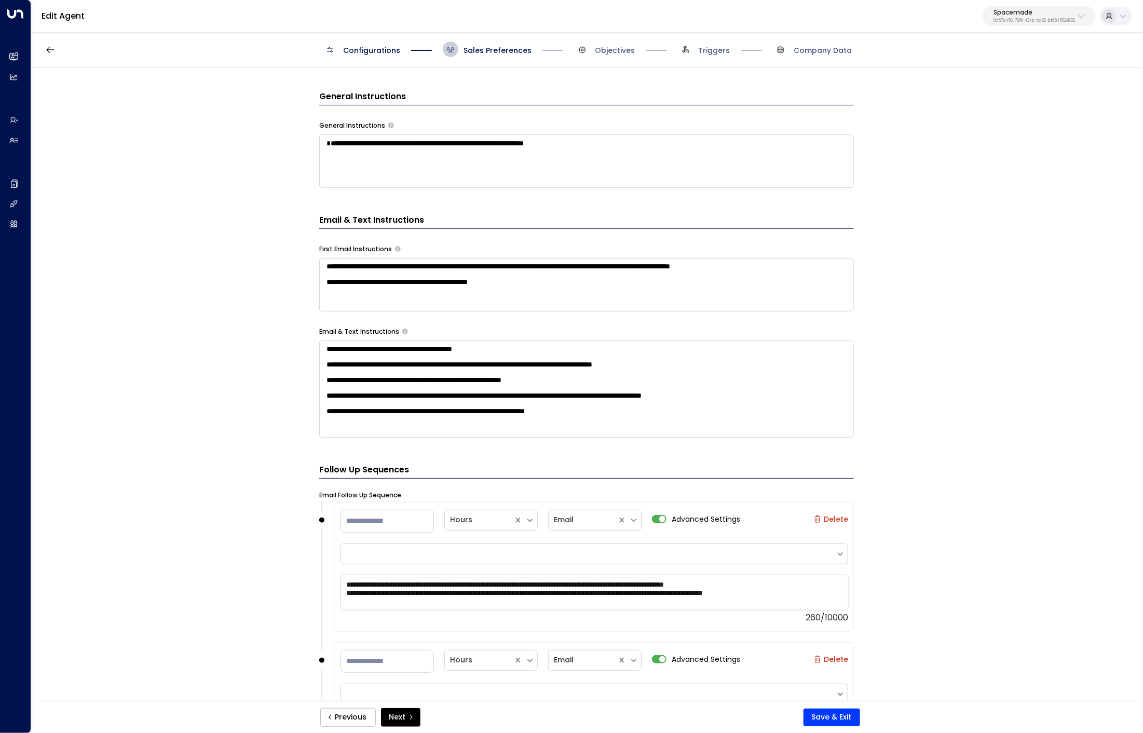
scroll to position [415, 0]
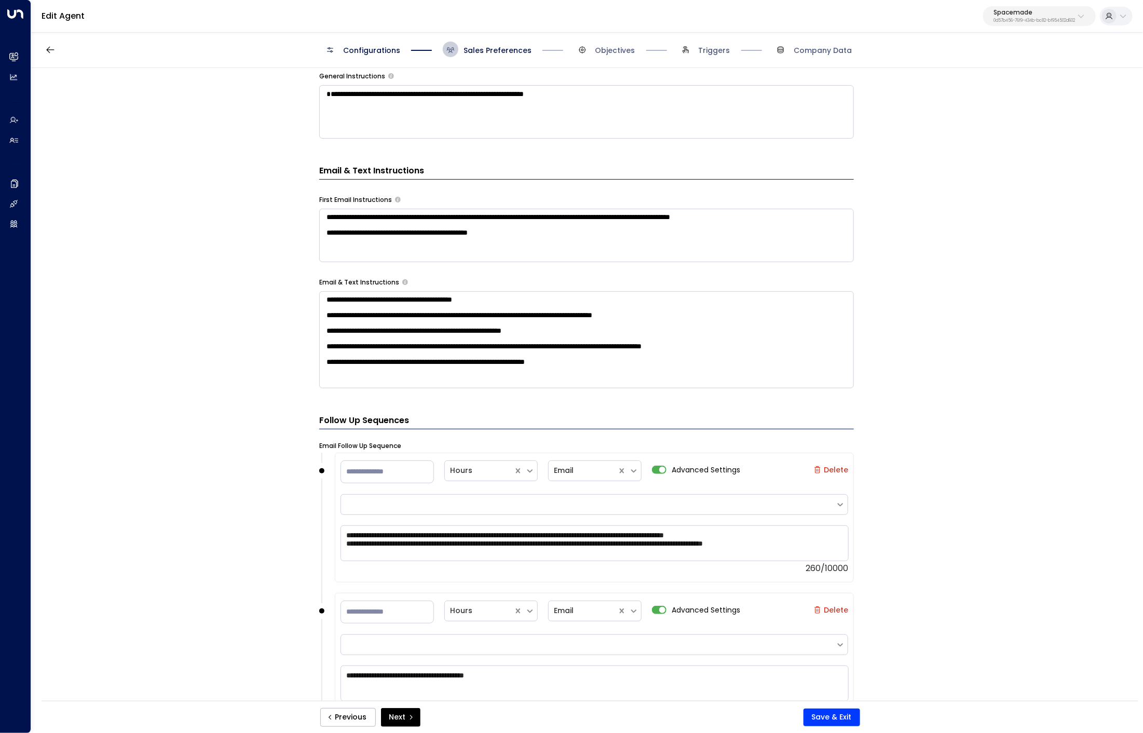
click at [553, 248] on textarea "**********" at bounding box center [586, 235] width 535 height 53
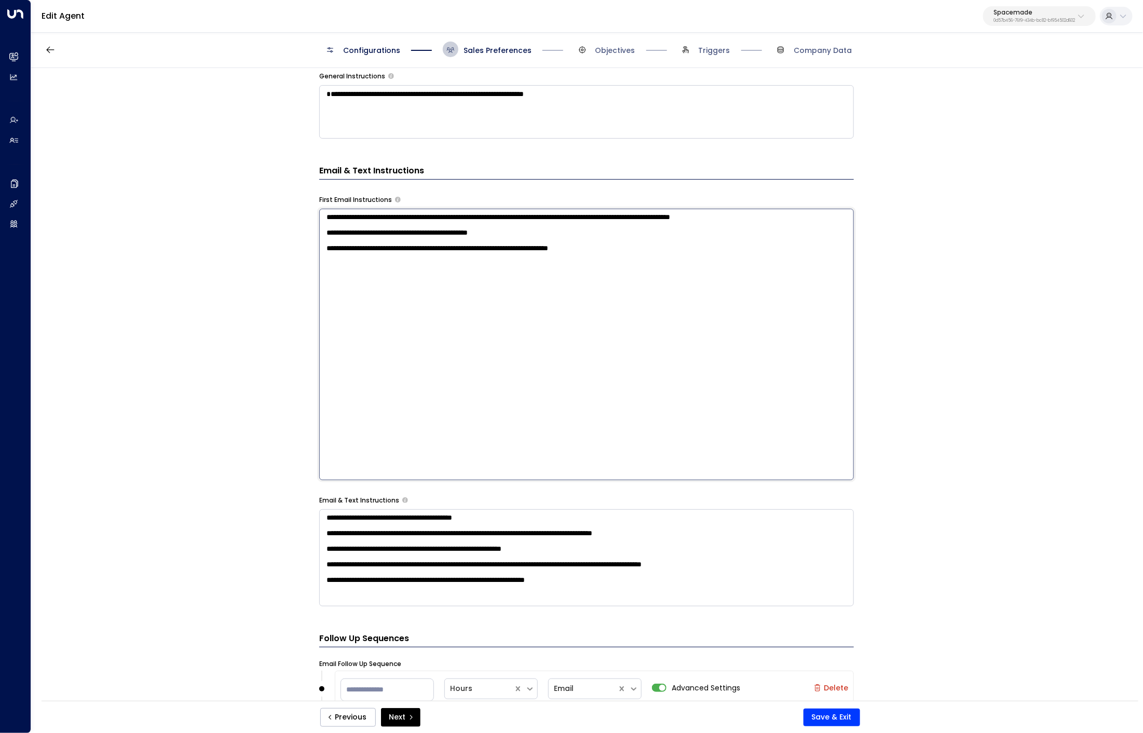
drag, startPoint x: 692, startPoint y: 262, endPoint x: 210, endPoint y: 256, distance: 482.4
click at [210, 256] on div "**********" at bounding box center [586, 388] width 1111 height 640
type textarea "**********"
click at [634, 597] on form "**********" at bounding box center [586, 527] width 535 height 1719
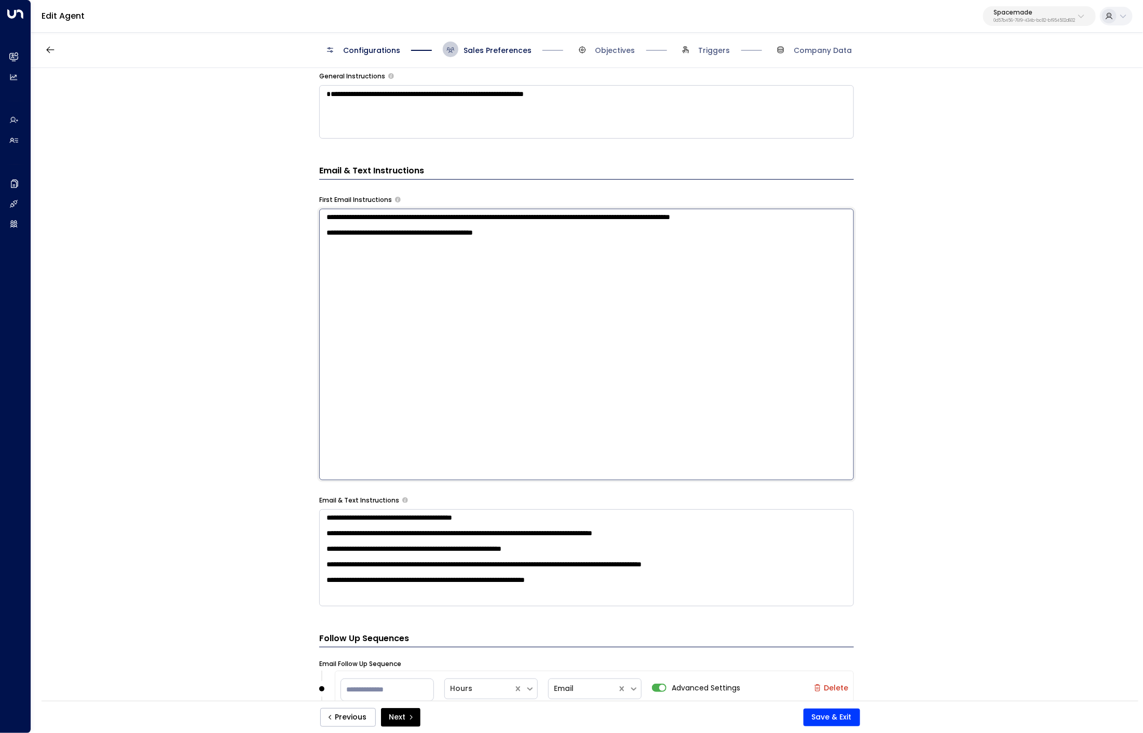
scroll to position [0, 0]
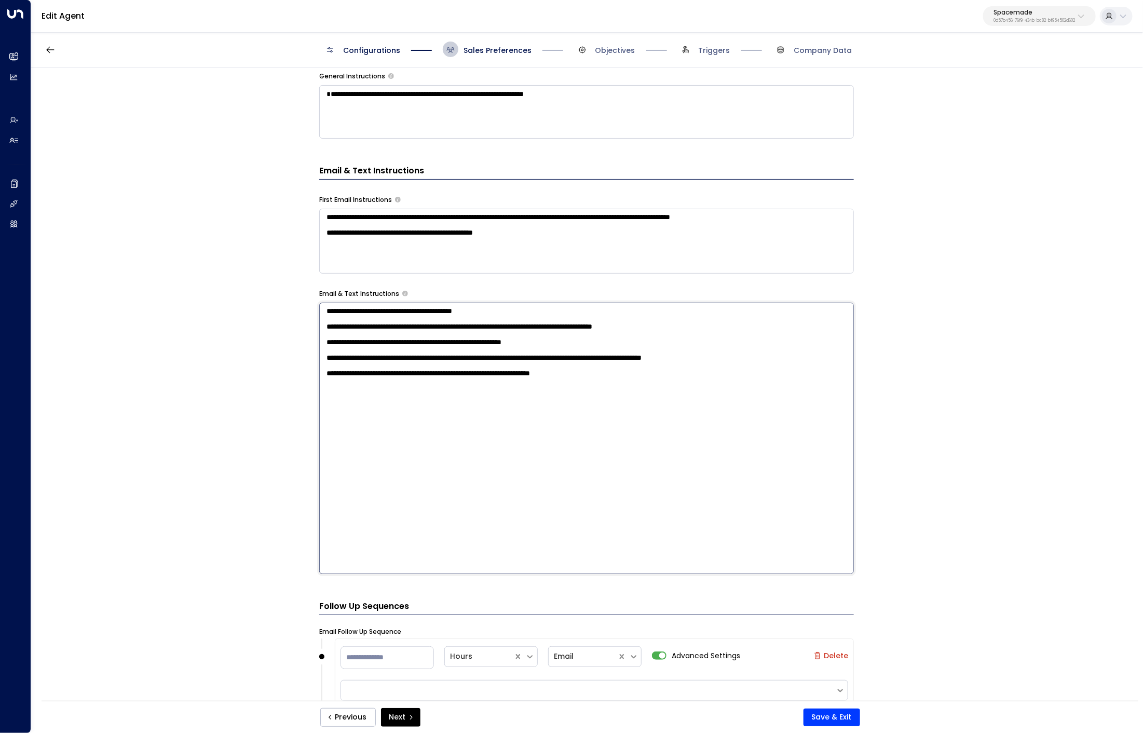
paste textarea "**********"
type textarea "**********"
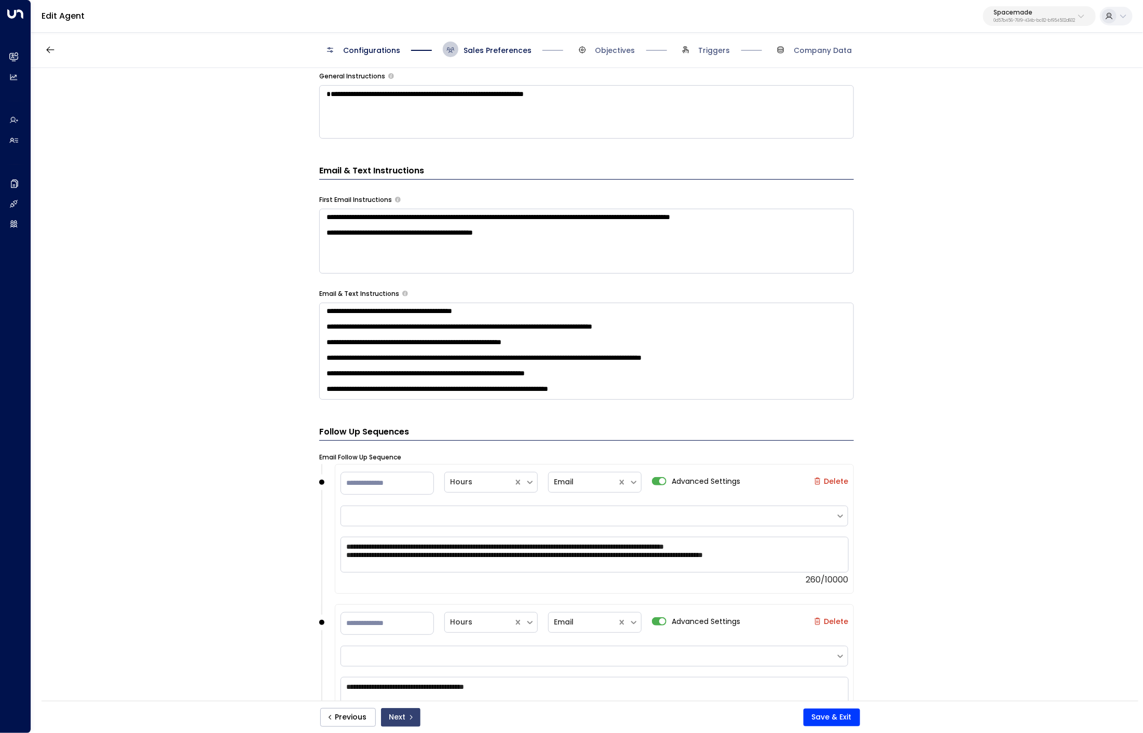
click at [408, 718] on icon "submit" at bounding box center [411, 717] width 6 height 6
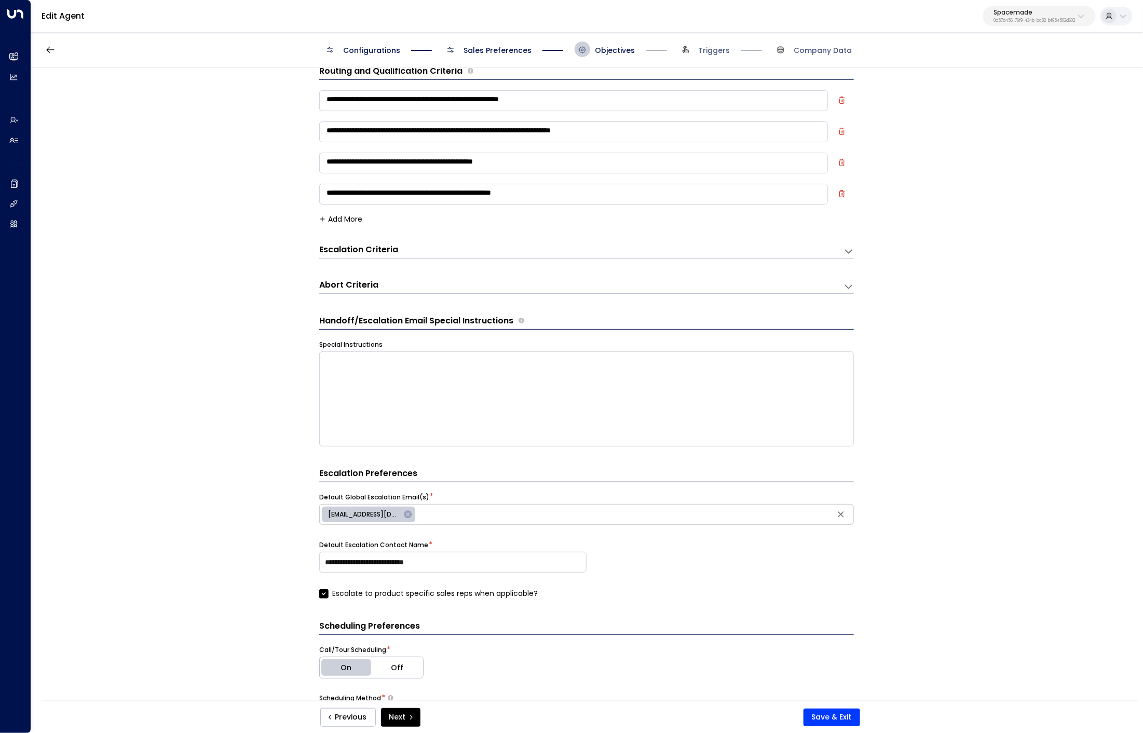
scroll to position [16, 0]
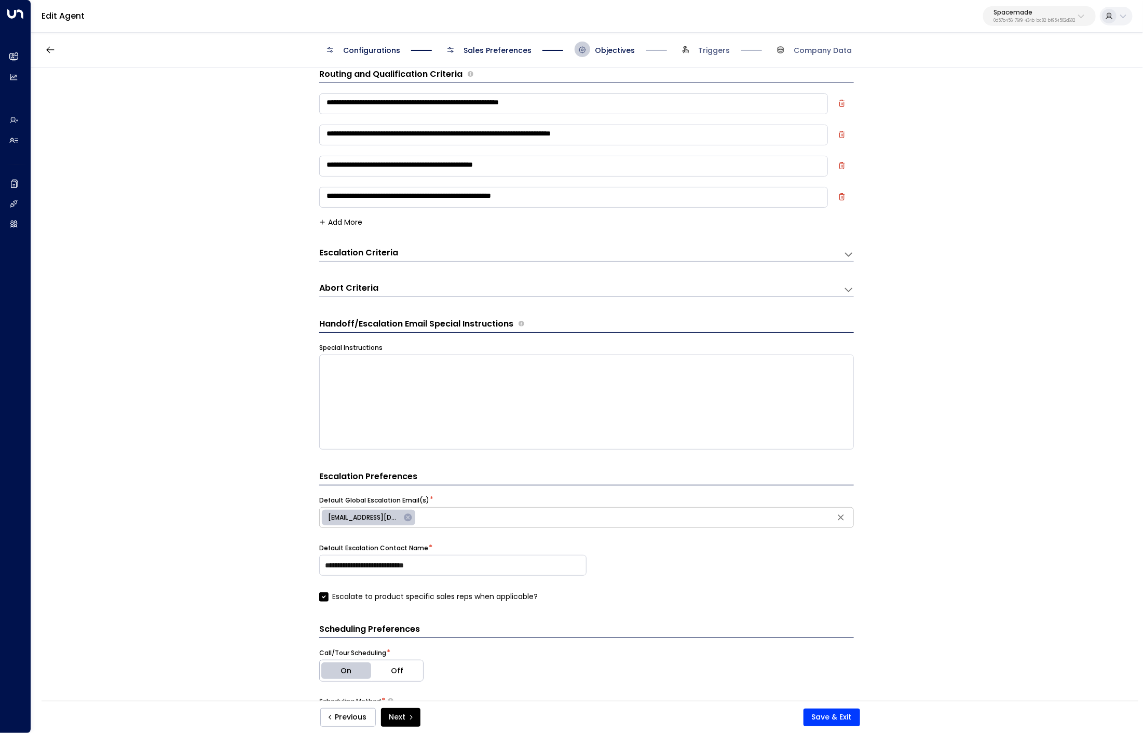
click at [349, 221] on button "Add More" at bounding box center [340, 222] width 43 height 8
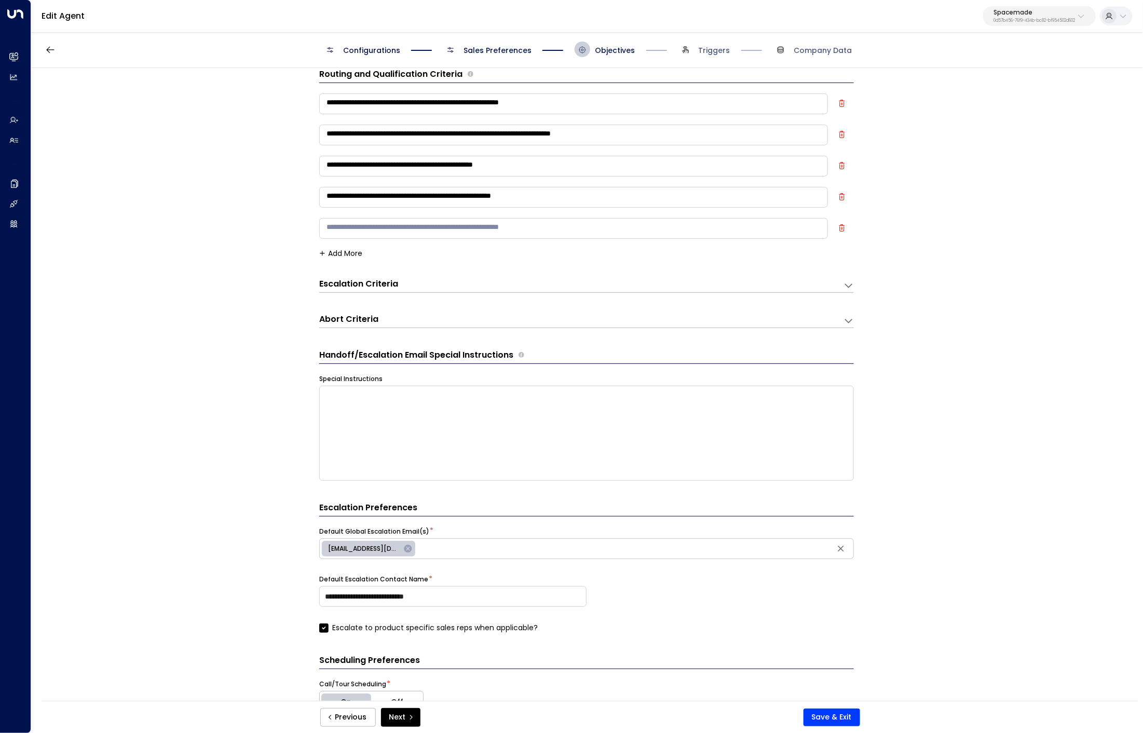
click at [400, 233] on textarea at bounding box center [573, 228] width 509 height 21
click at [367, 286] on h3 "Escalation Criteria" at bounding box center [358, 284] width 79 height 12
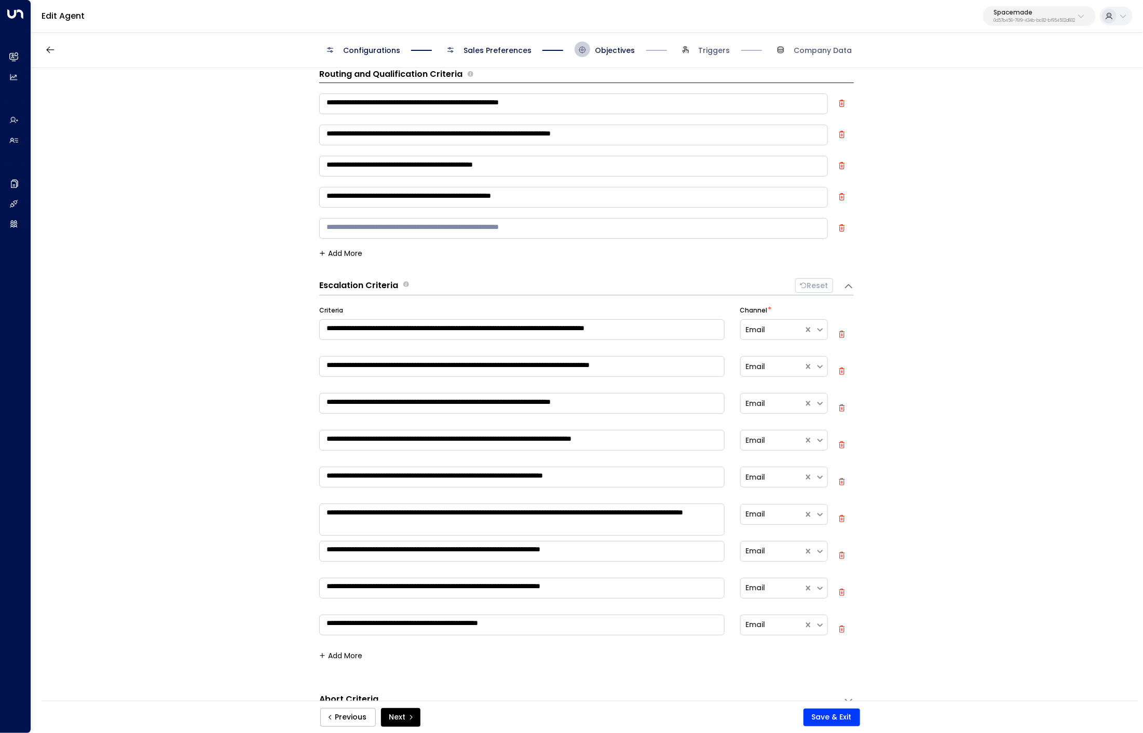
click at [465, 237] on textarea at bounding box center [573, 228] width 509 height 21
paste textarea "**********"
drag, startPoint x: 437, startPoint y: 230, endPoint x: 360, endPoint y: 230, distance: 76.8
click at [360, 230] on textarea "**********" at bounding box center [573, 228] width 509 height 21
click at [362, 229] on textarea "**********" at bounding box center [573, 228] width 509 height 21
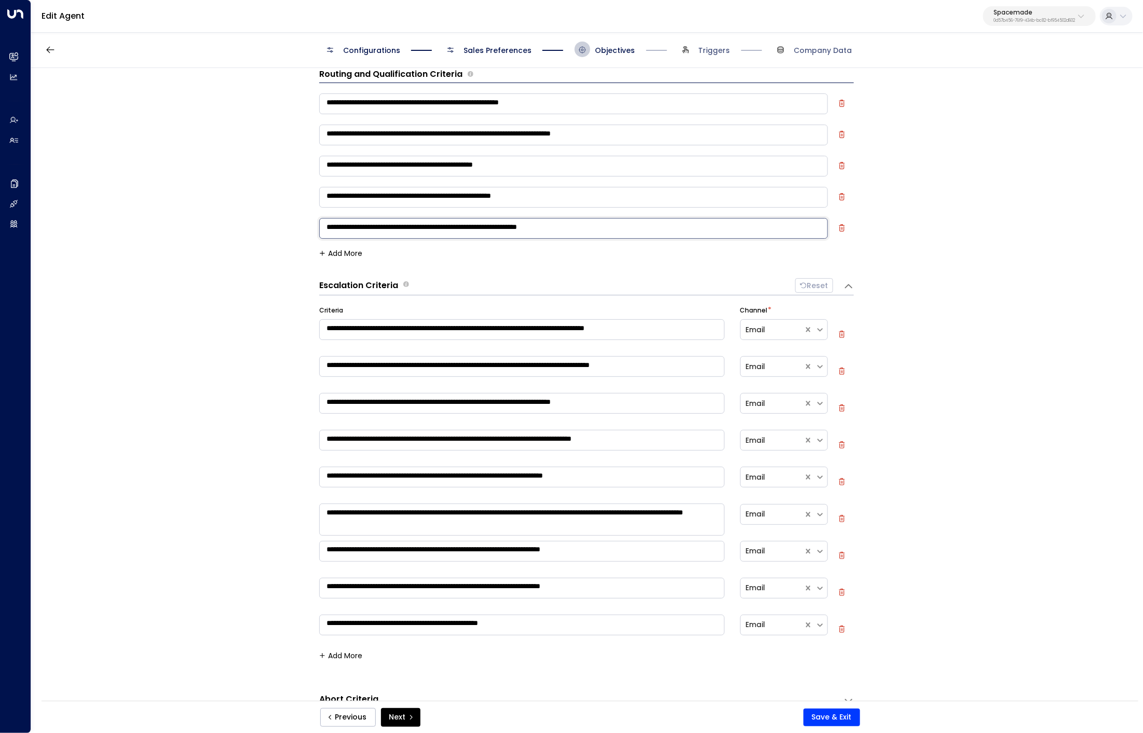
click at [362, 229] on textarea "**********" at bounding box center [573, 228] width 509 height 21
drag, startPoint x: 459, startPoint y: 228, endPoint x: 810, endPoint y: 209, distance: 352.0
click at [810, 209] on div "**********" at bounding box center [586, 169] width 535 height 156
click at [714, 246] on div "**********" at bounding box center [586, 231] width 535 height 31
drag, startPoint x: 678, startPoint y: 227, endPoint x: 463, endPoint y: 234, distance: 215.6
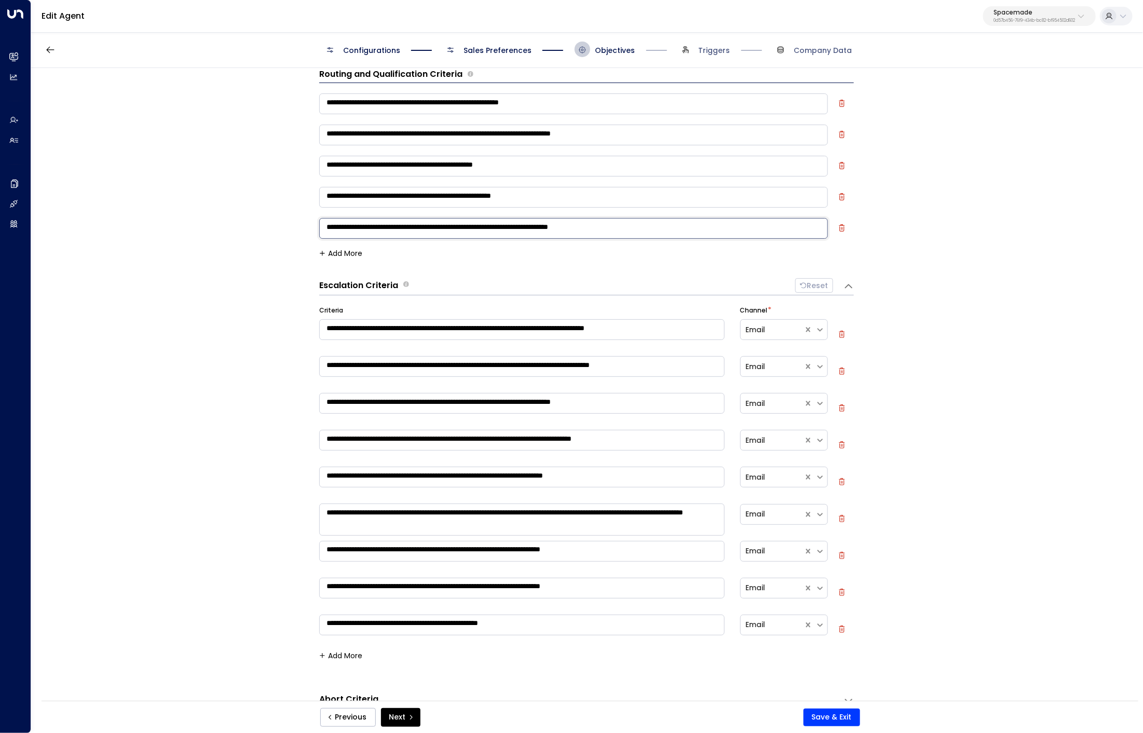
click at [462, 234] on textarea "**********" at bounding box center [573, 228] width 509 height 21
drag, startPoint x: 459, startPoint y: 231, endPoint x: 669, endPoint y: 224, distance: 210.4
click at [669, 224] on textarea "**********" at bounding box center [573, 228] width 509 height 21
type textarea "**********"
click at [831, 715] on button "Save & Exit" at bounding box center [832, 718] width 57 height 18
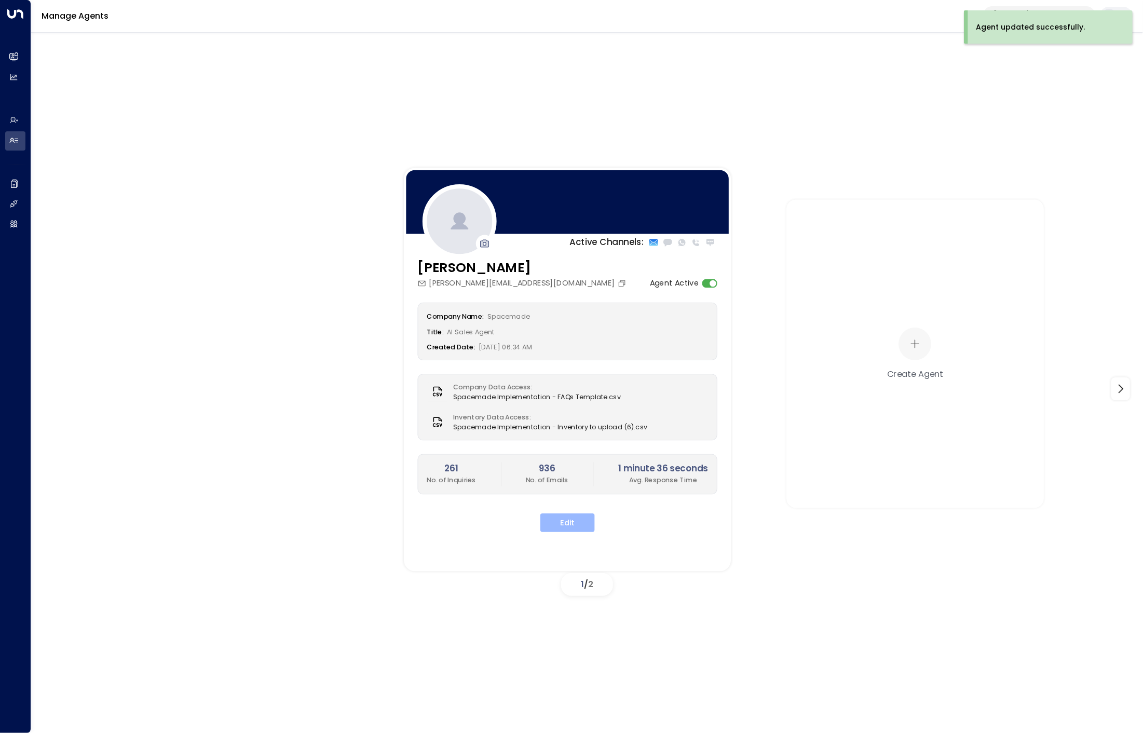
click at [558, 524] on button "Edit" at bounding box center [567, 522] width 55 height 19
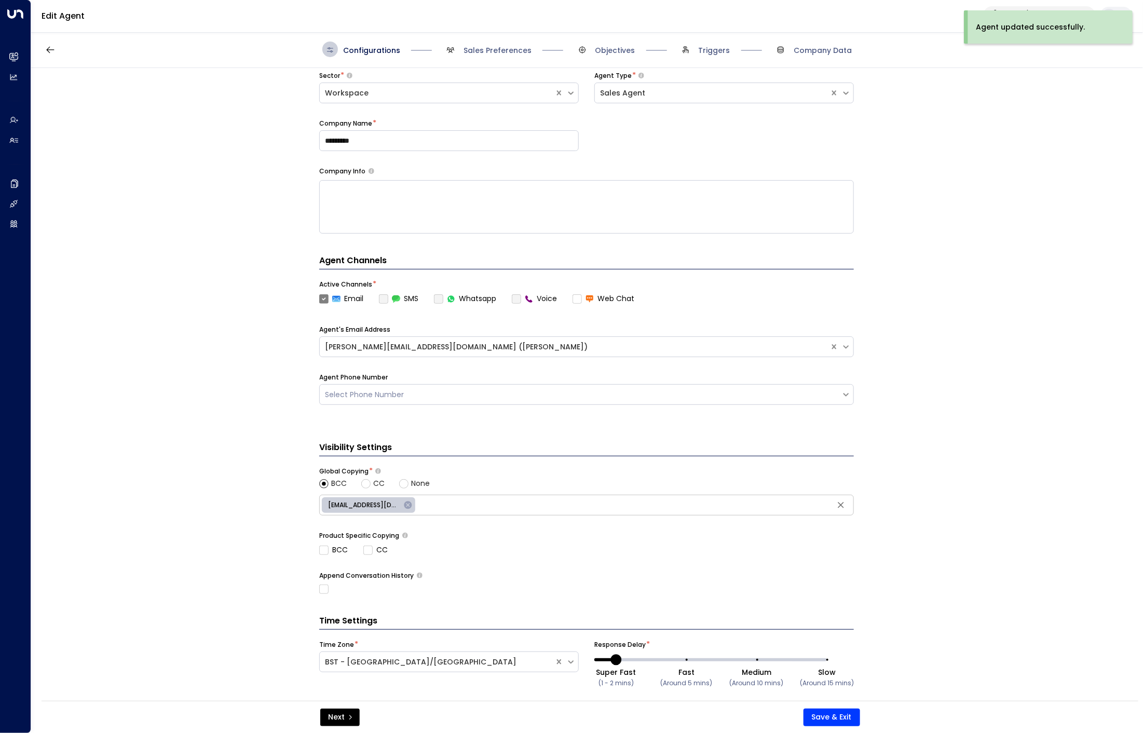
scroll to position [101, 0]
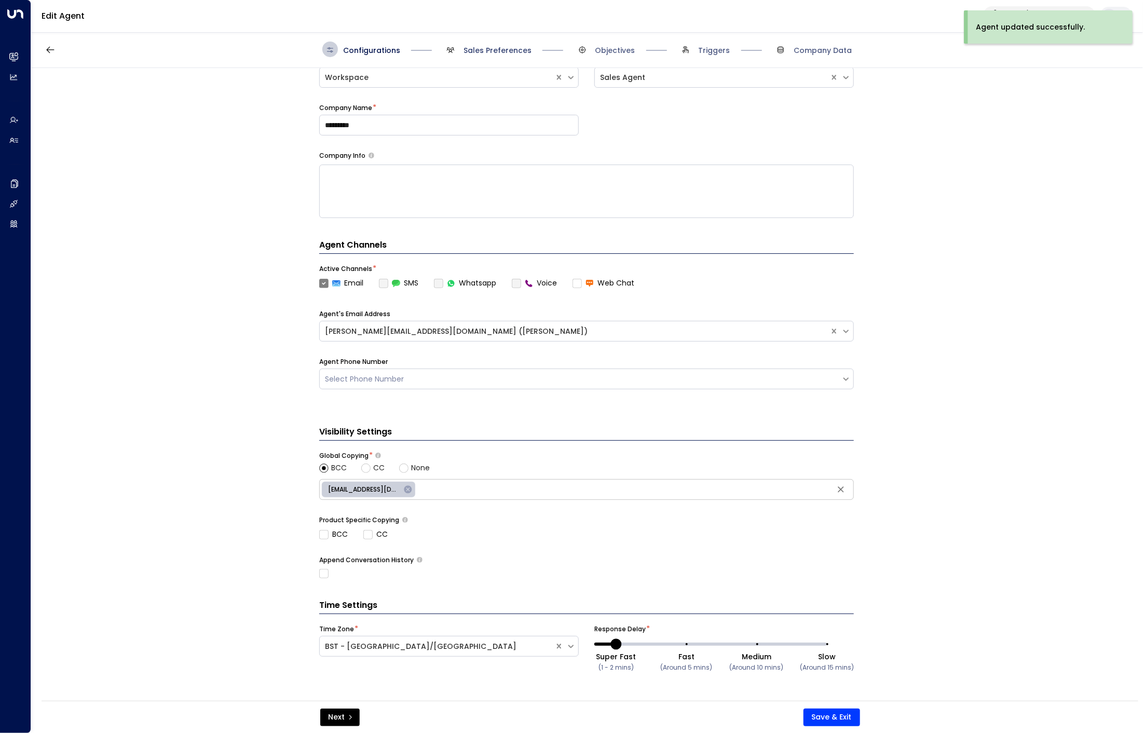
click at [496, 47] on span "Sales Preferences" at bounding box center [498, 50] width 68 height 10
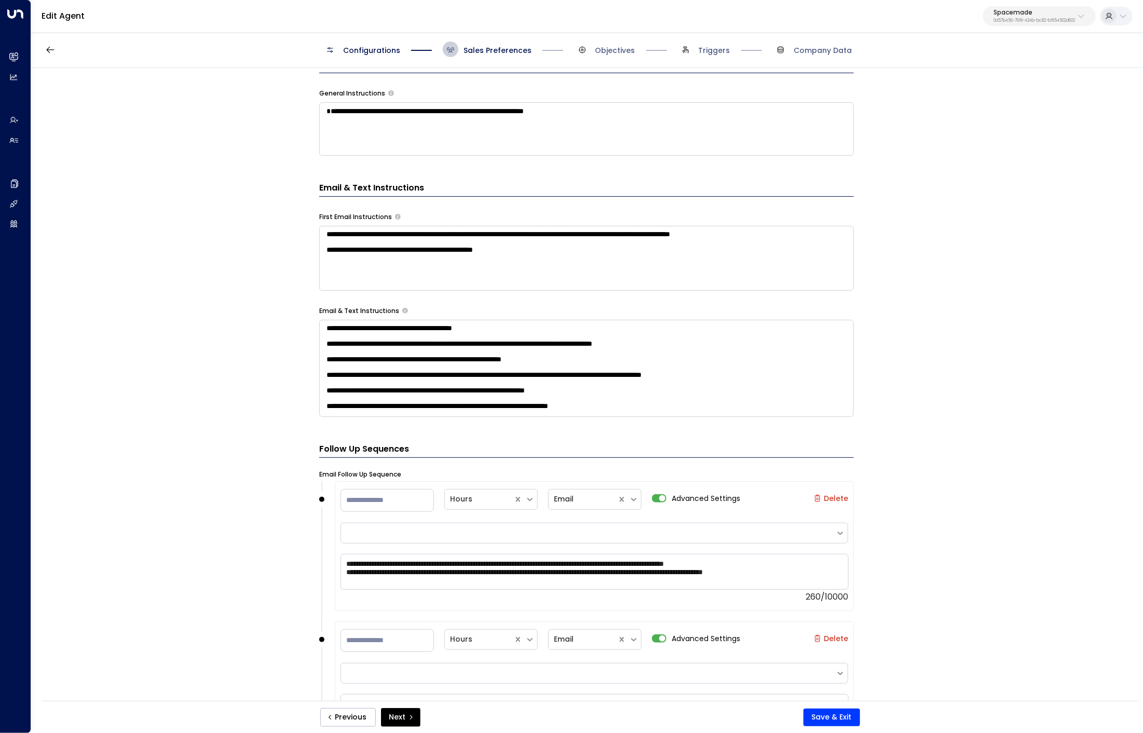
scroll to position [0, 0]
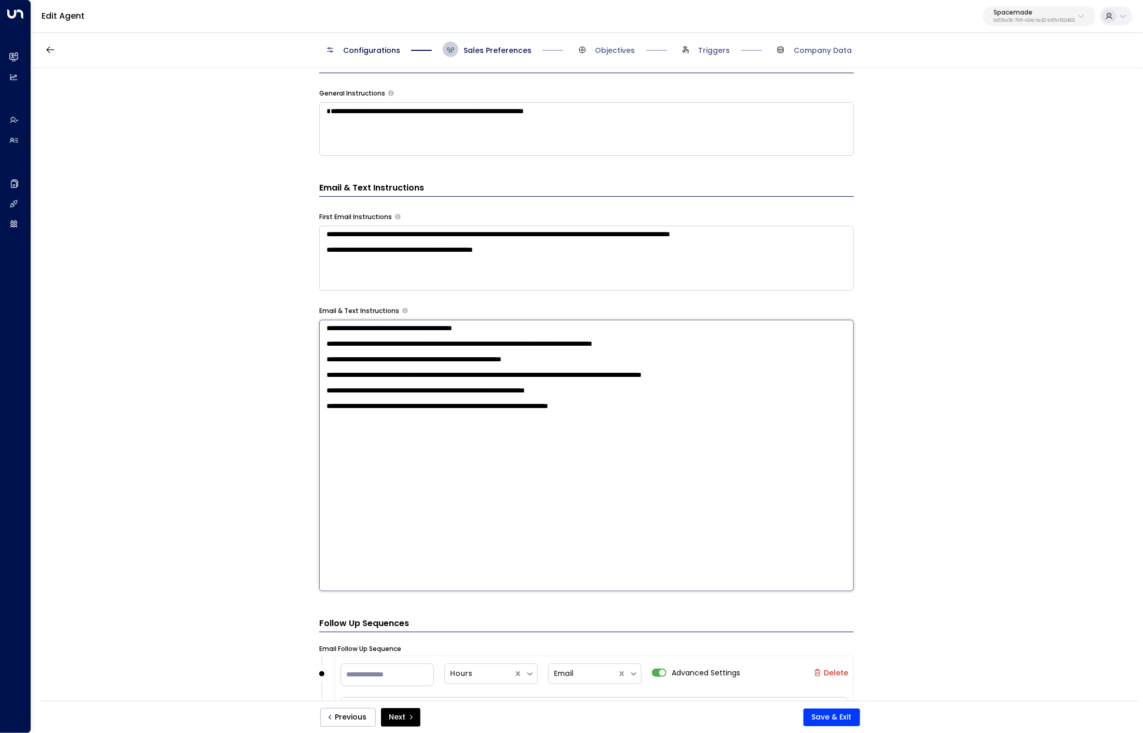
drag, startPoint x: 486, startPoint y: 383, endPoint x: 640, endPoint y: 383, distance: 153.2
click at [640, 383] on textarea "**********" at bounding box center [586, 456] width 535 height 272
click at [611, 426] on textarea "**********" at bounding box center [586, 456] width 535 height 272
drag, startPoint x: 563, startPoint y: 407, endPoint x: 487, endPoint y: 412, distance: 76.0
click at [487, 412] on textarea "**********" at bounding box center [586, 456] width 535 height 272
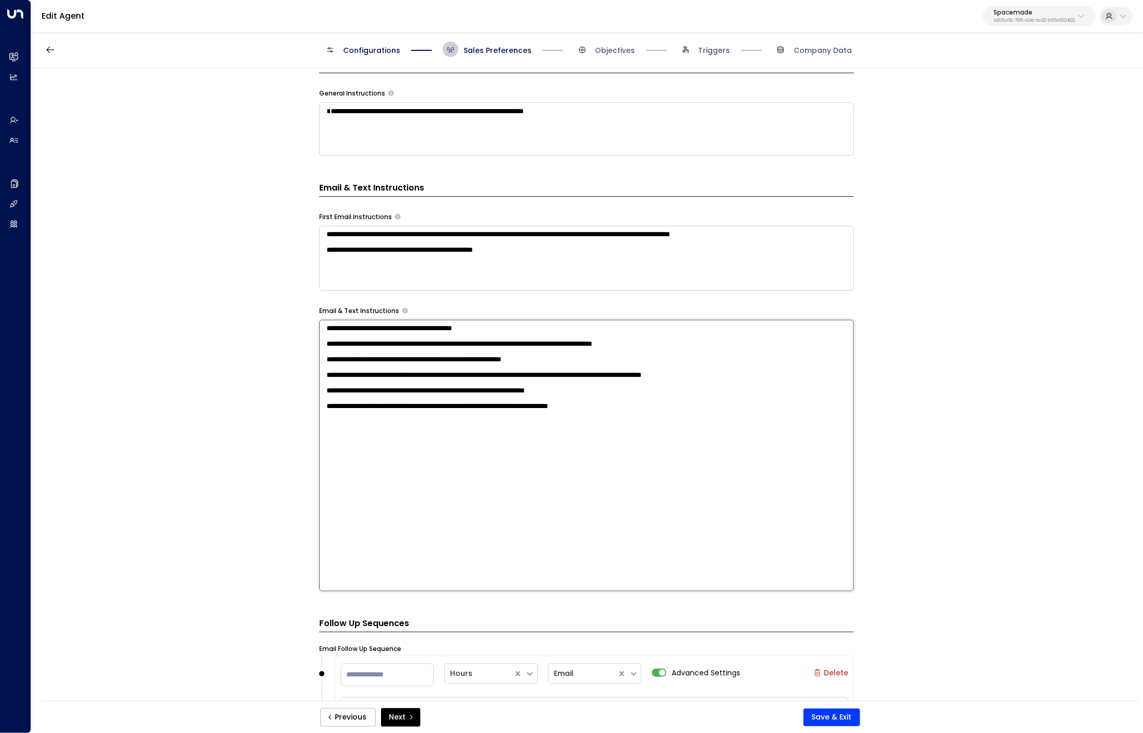
click at [494, 413] on textarea "**********" at bounding box center [586, 456] width 535 height 272
click at [623, 417] on textarea "**********" at bounding box center [586, 456] width 535 height 272
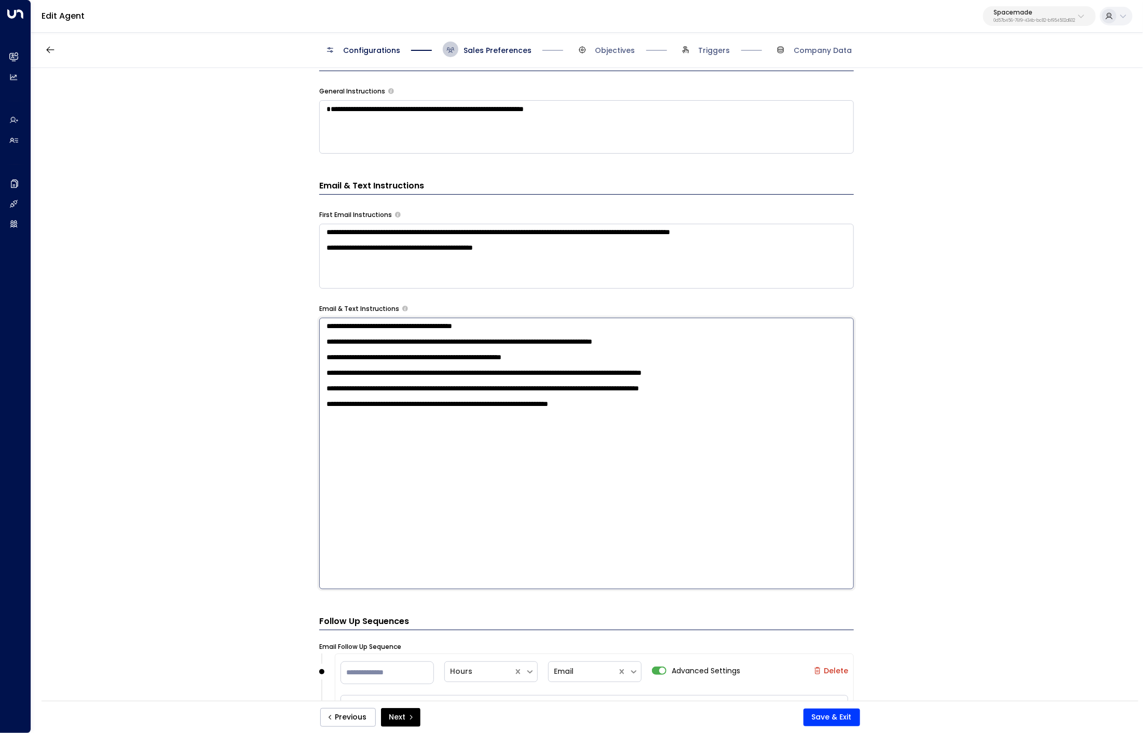
scroll to position [404, 0]
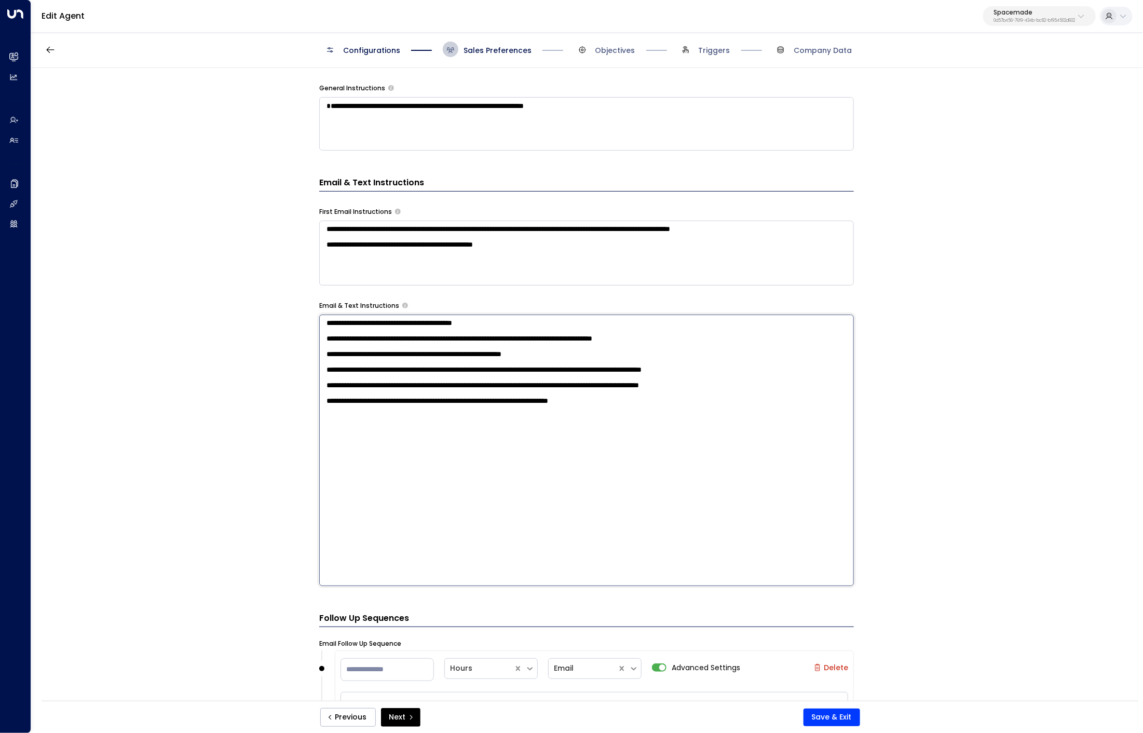
click at [713, 453] on textarea "**********" at bounding box center [586, 451] width 535 height 272
paste textarea "**********"
drag, startPoint x: 415, startPoint y: 455, endPoint x: 674, endPoint y: 459, distance: 259.1
click at [674, 459] on textarea "**********" at bounding box center [586, 450] width 535 height 272
type textarea "**********"
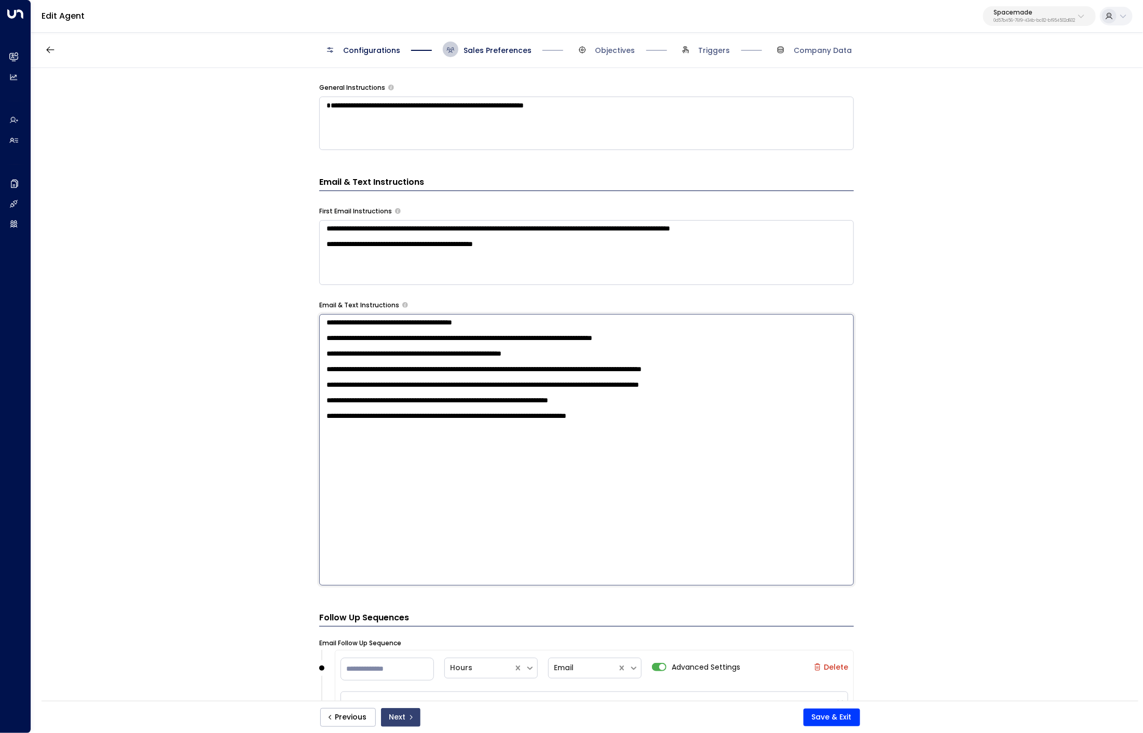
click at [407, 721] on button "Next" at bounding box center [400, 717] width 39 height 19
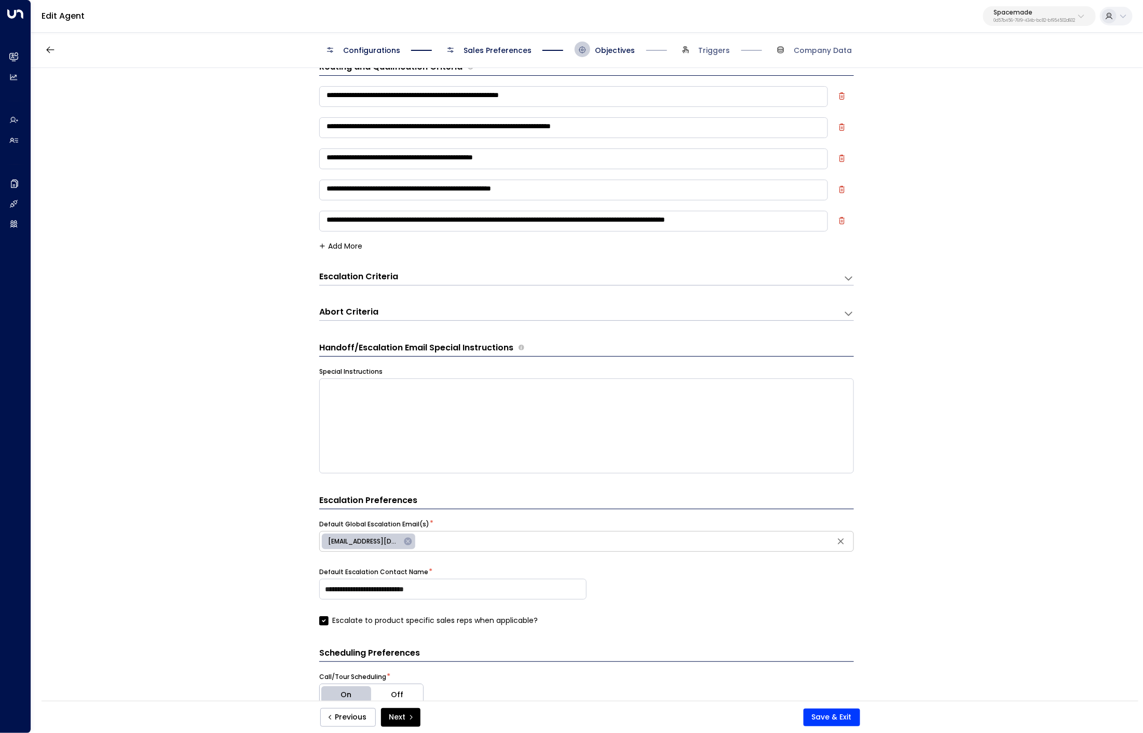
scroll to position [16, 0]
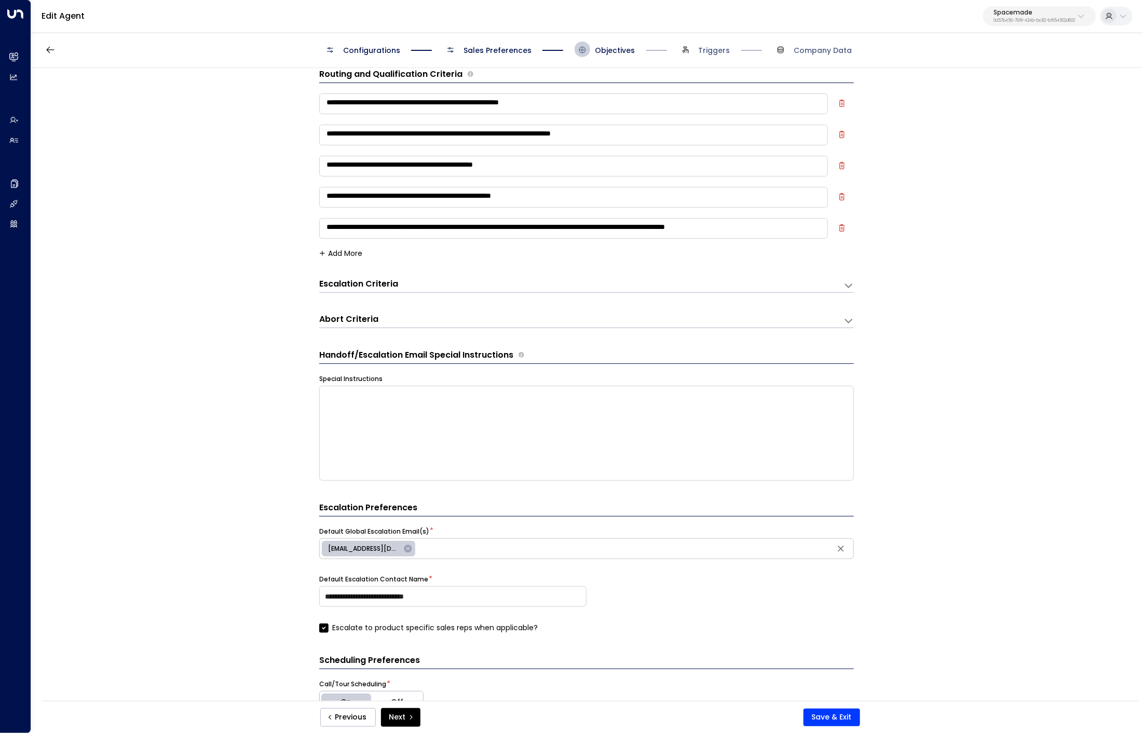
click at [342, 246] on div "**********" at bounding box center [586, 231] width 535 height 31
click at [351, 256] on button "Add More" at bounding box center [340, 253] width 43 height 8
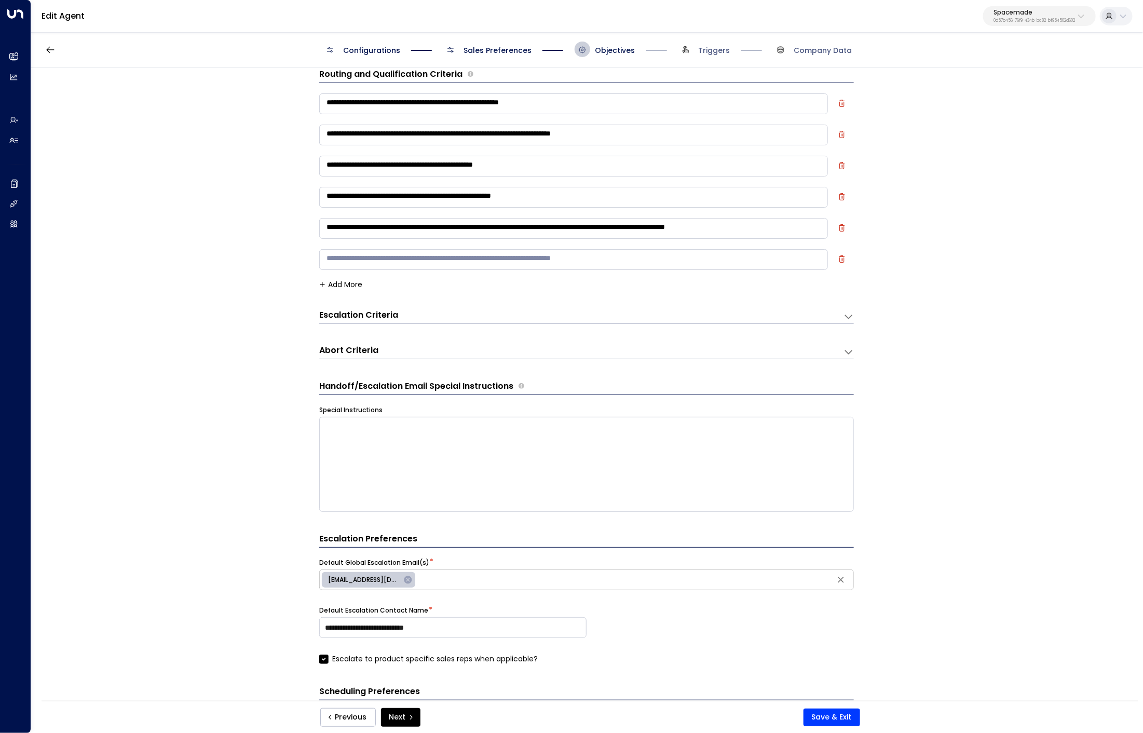
click at [370, 260] on textarea at bounding box center [573, 259] width 509 height 21
click at [368, 713] on button "Previous" at bounding box center [348, 717] width 56 height 19
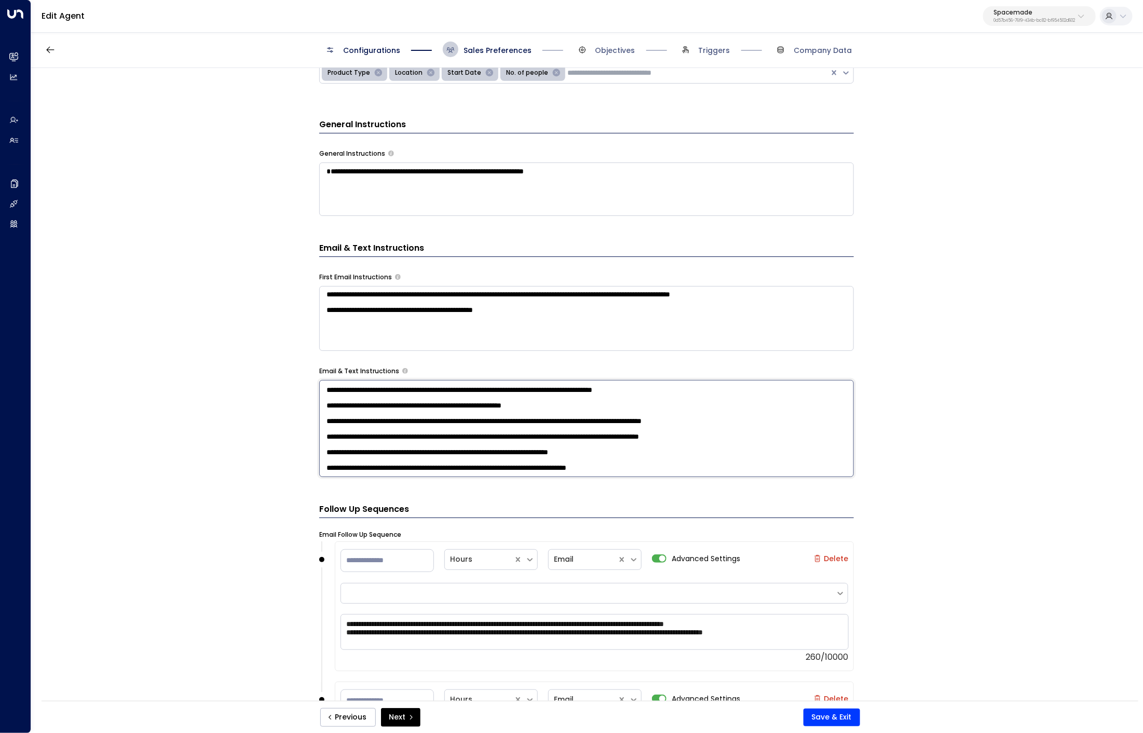
scroll to position [0, 0]
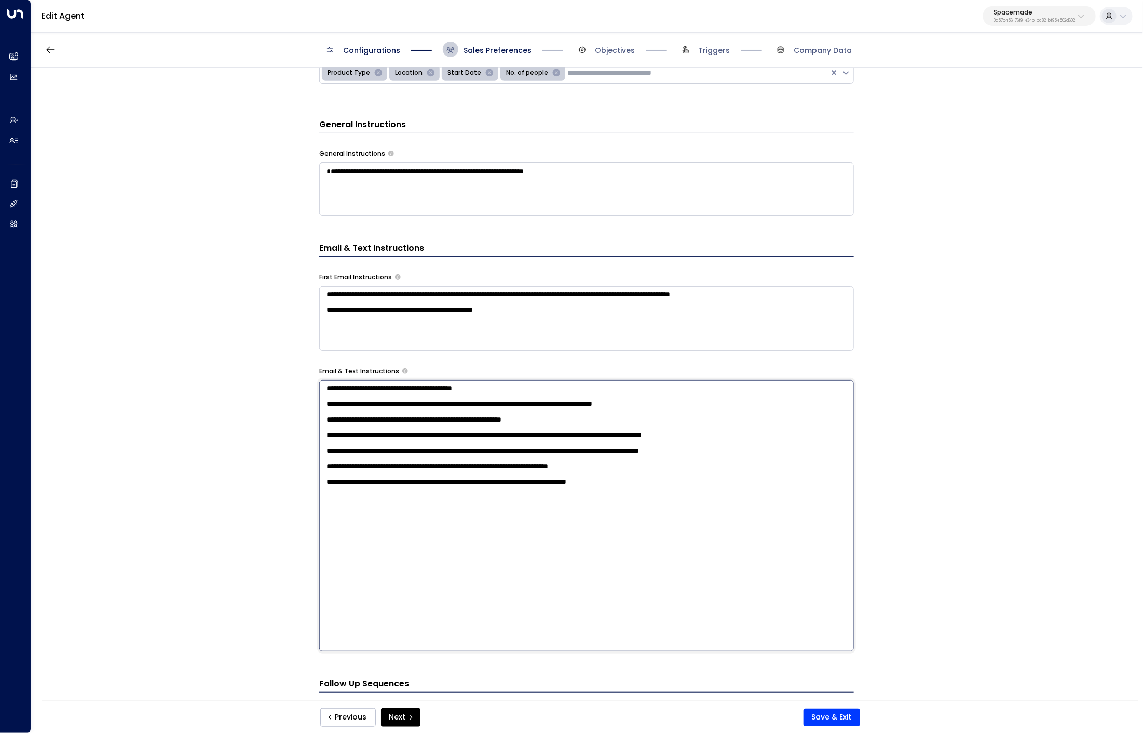
drag, startPoint x: 683, startPoint y: 463, endPoint x: 332, endPoint y: 505, distance: 353.0
click at [329, 505] on textarea "**********" at bounding box center [586, 516] width 535 height 272
drag, startPoint x: 628, startPoint y: 518, endPoint x: 276, endPoint y: 519, distance: 352.5
click at [276, 519] on div "**********" at bounding box center [586, 388] width 1111 height 640
click at [405, 717] on button "Next" at bounding box center [400, 717] width 39 height 19
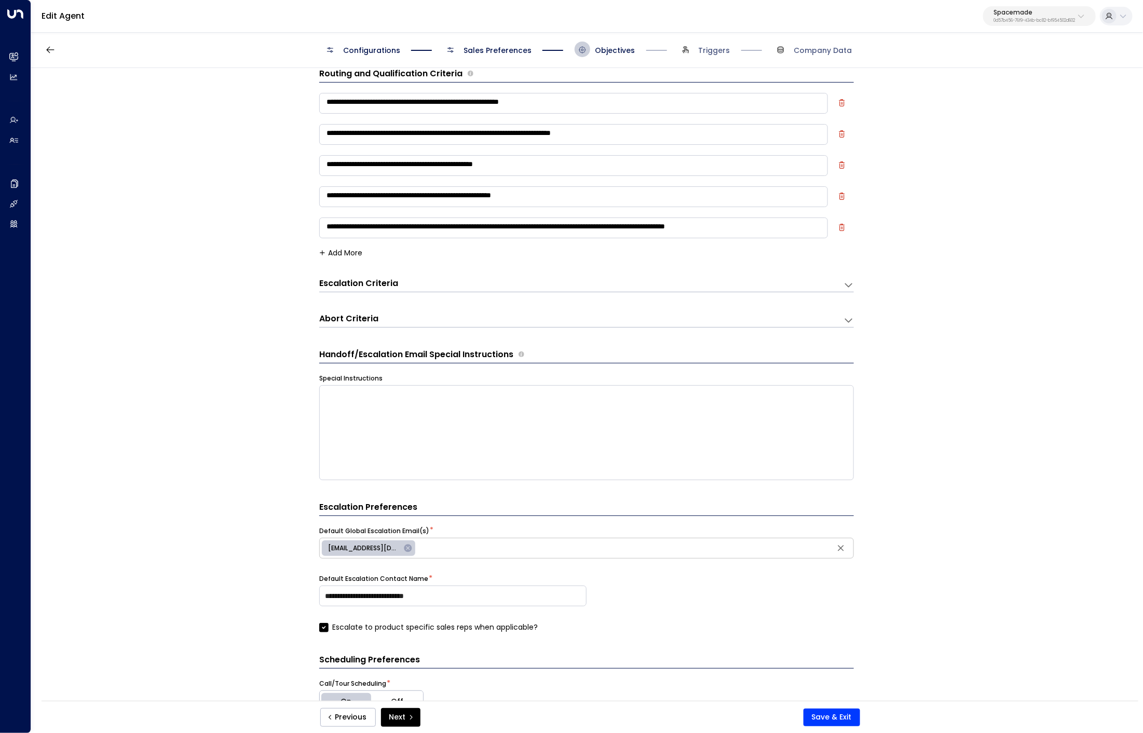
scroll to position [16, 0]
click at [339, 251] on button "Add More" at bounding box center [340, 253] width 43 height 8
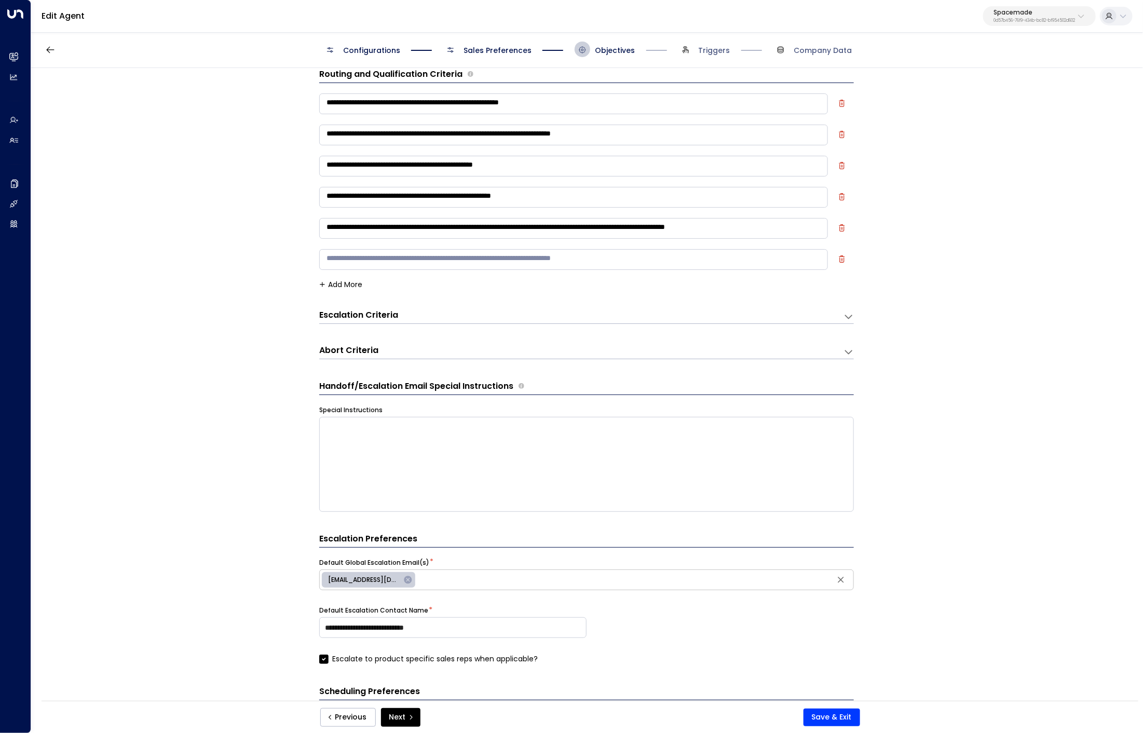
click at [381, 272] on div "* ​" at bounding box center [573, 262] width 509 height 26
click at [384, 260] on textarea at bounding box center [573, 259] width 509 height 21
paste textarea "**********"
click at [484, 254] on textarea "**********" at bounding box center [573, 259] width 509 height 21
click at [738, 262] on textarea "**********" at bounding box center [573, 259] width 509 height 21
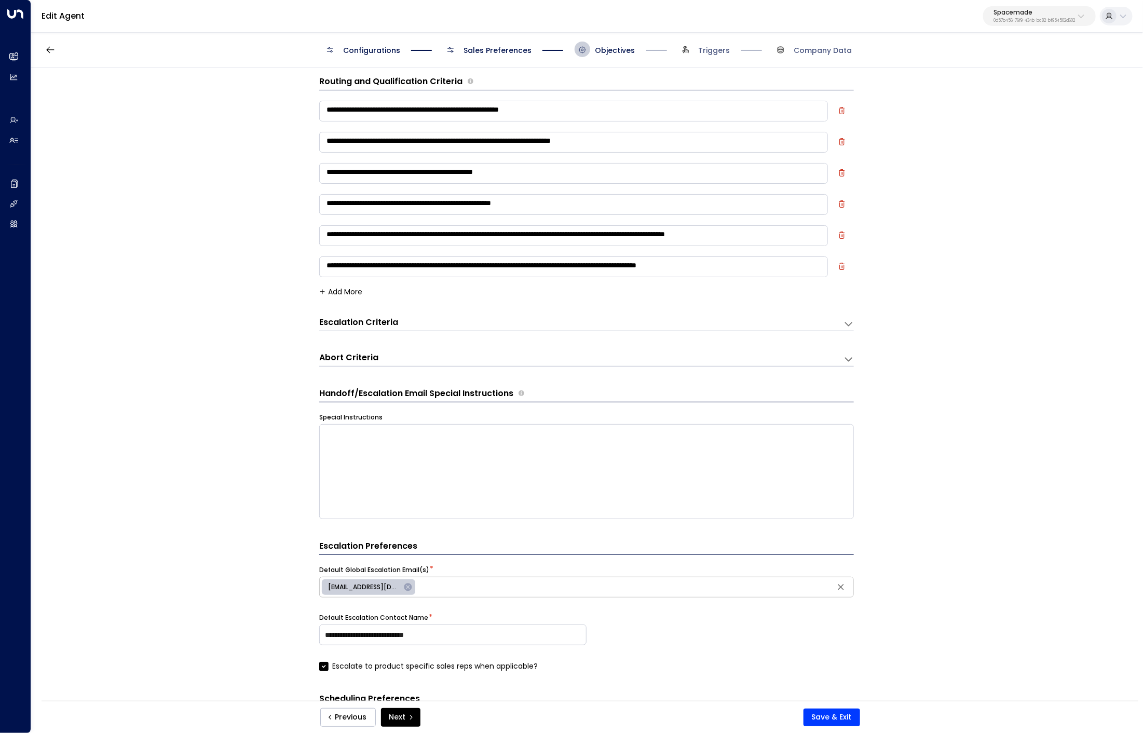
scroll to position [0, 0]
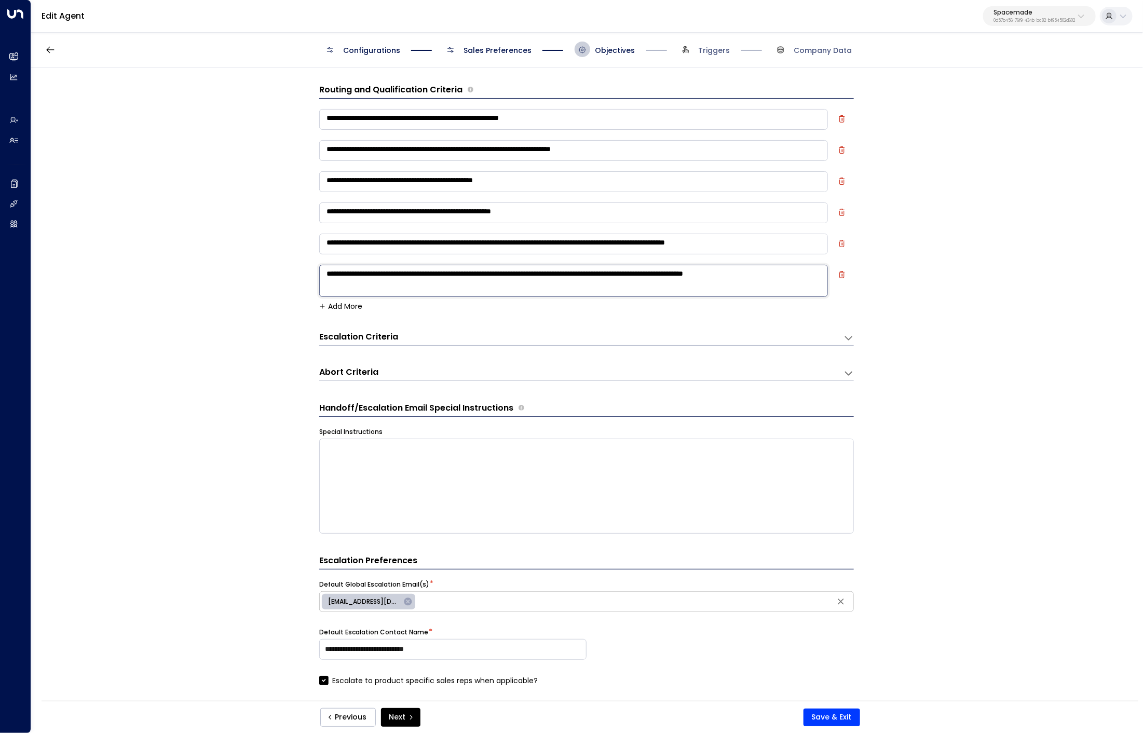
type textarea "**********"
click at [374, 604] on span "sales@spacemade.com" at bounding box center [364, 601] width 85 height 9
type input "**********"
click at [258, 559] on div "**********" at bounding box center [586, 388] width 1111 height 640
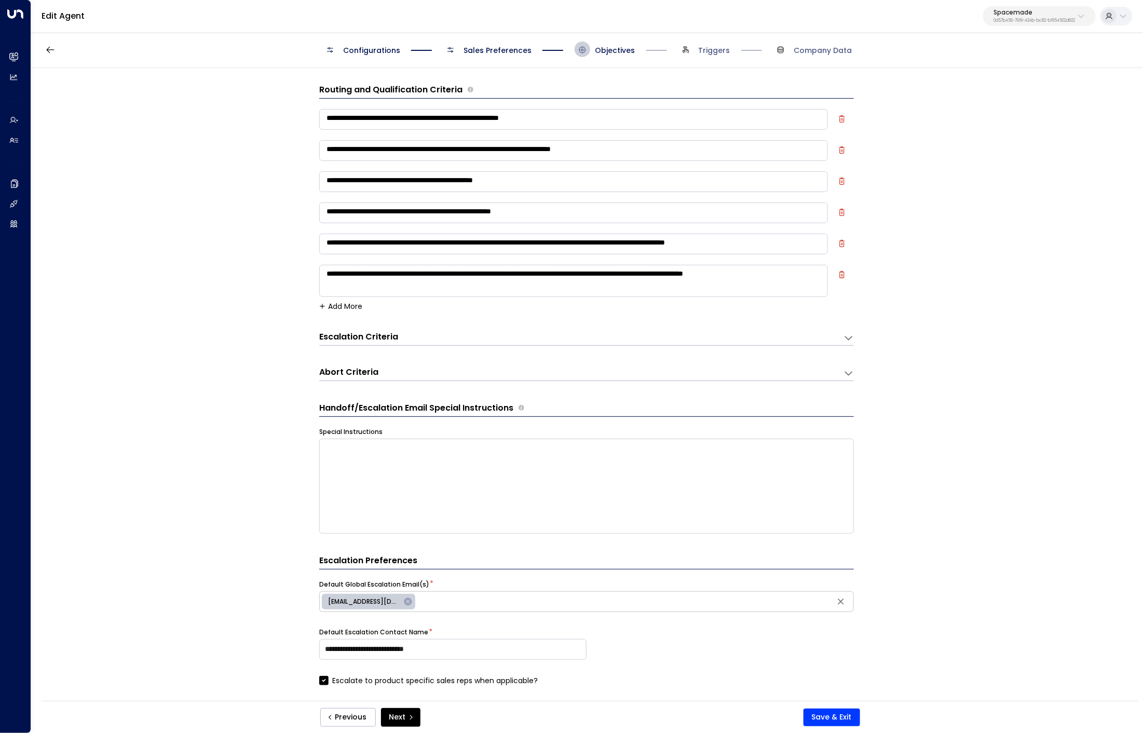
click at [450, 286] on textarea "**********" at bounding box center [573, 281] width 509 height 32
type textarea "**********"
click at [209, 308] on div "**********" at bounding box center [586, 388] width 1111 height 640
click at [833, 707] on div "Previous Next Save & Exit" at bounding box center [590, 717] width 1097 height 32
drag, startPoint x: 825, startPoint y: 720, endPoint x: 829, endPoint y: 707, distance: 14.1
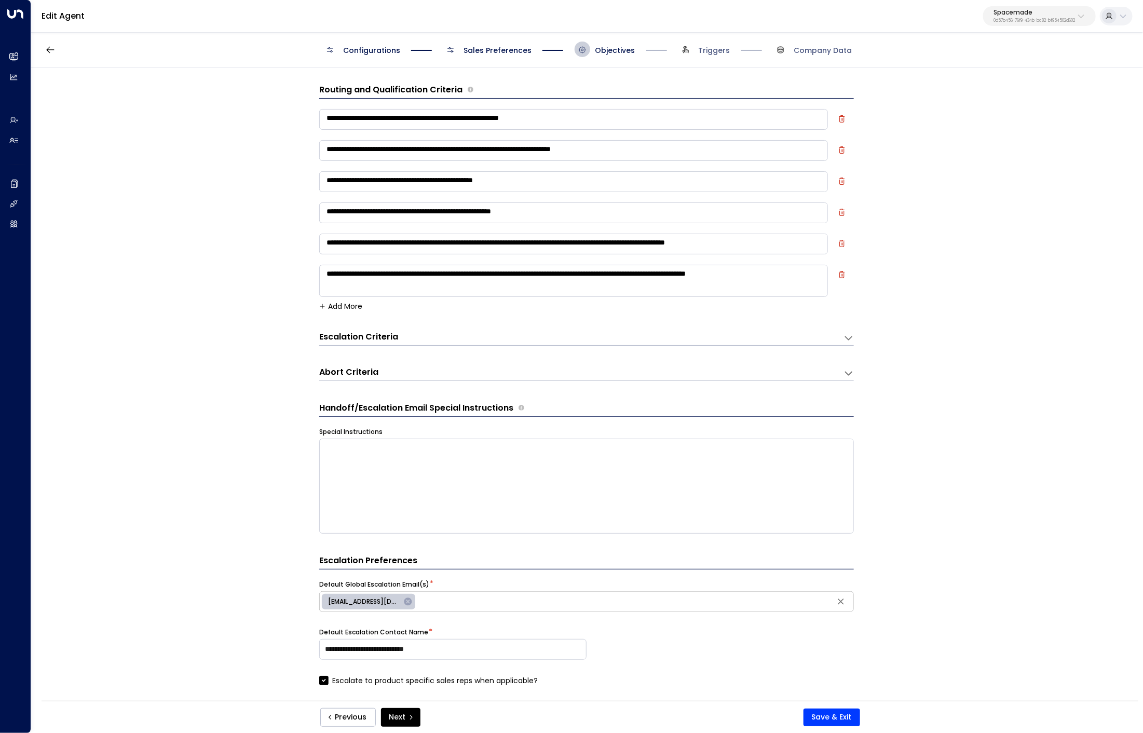
click at [825, 720] on button "Save & Exit" at bounding box center [832, 718] width 57 height 18
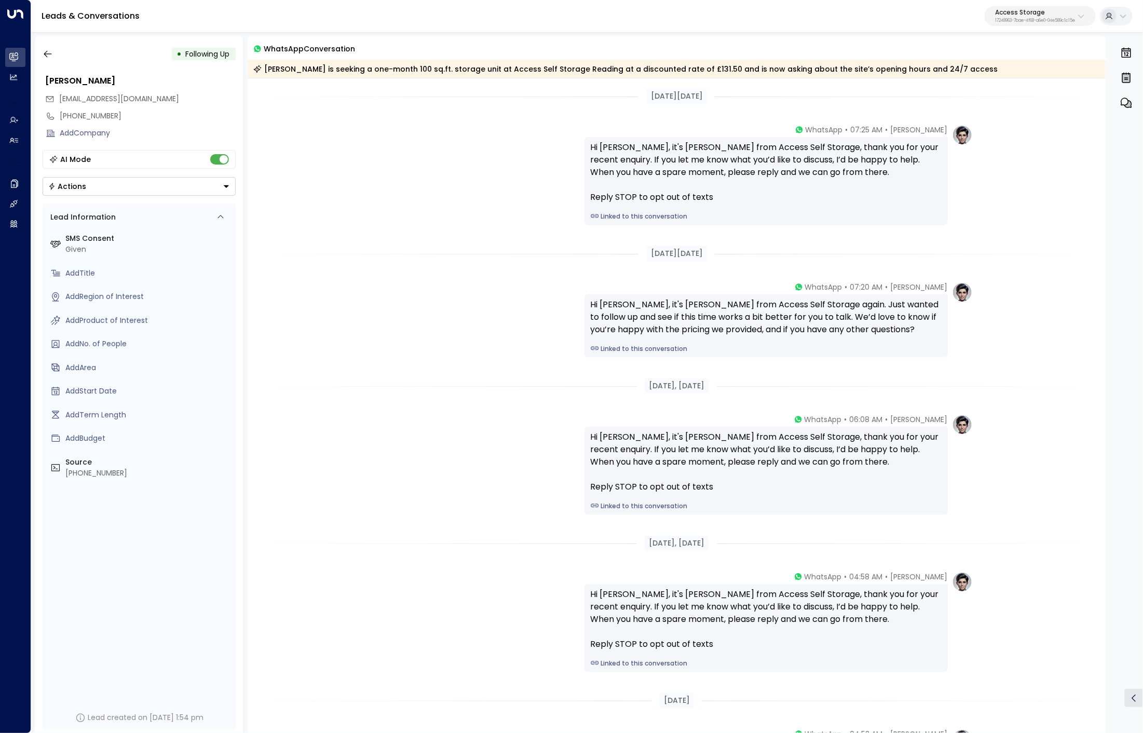
click at [662, 212] on link "Linked to this conversation" at bounding box center [766, 216] width 351 height 9
click at [45, 53] on icon "button" at bounding box center [48, 54] width 8 height 7
click at [52, 53] on button "button" at bounding box center [47, 54] width 19 height 19
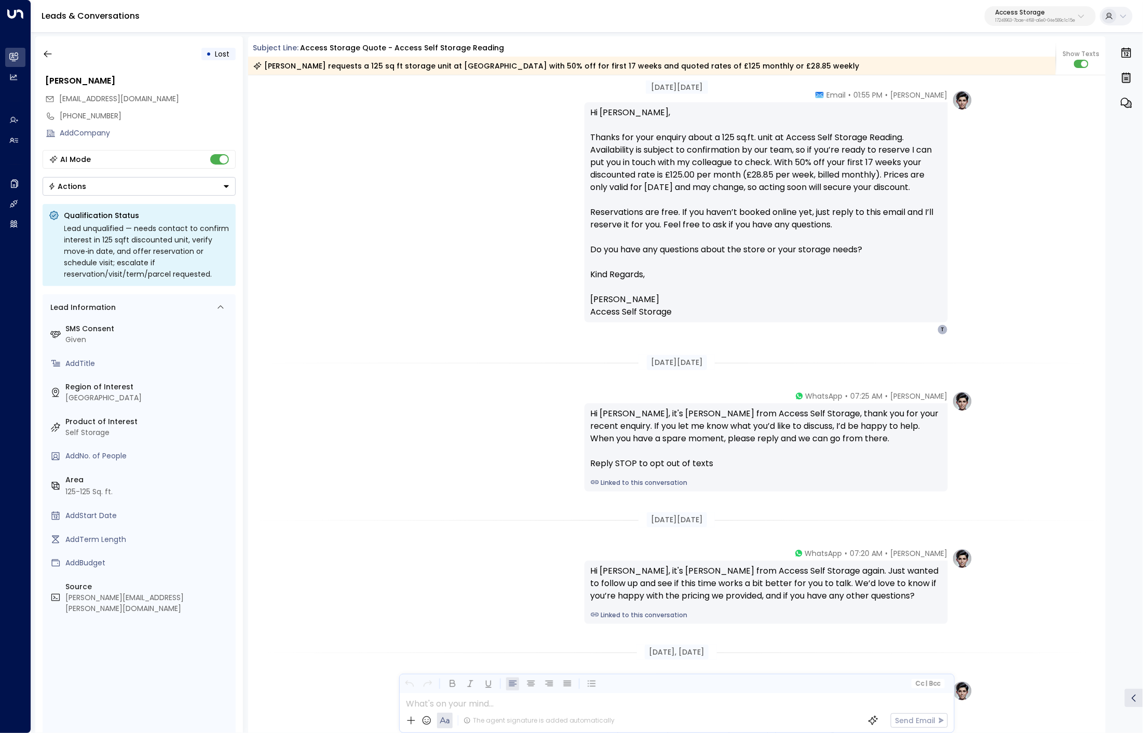
scroll to position [838, 0]
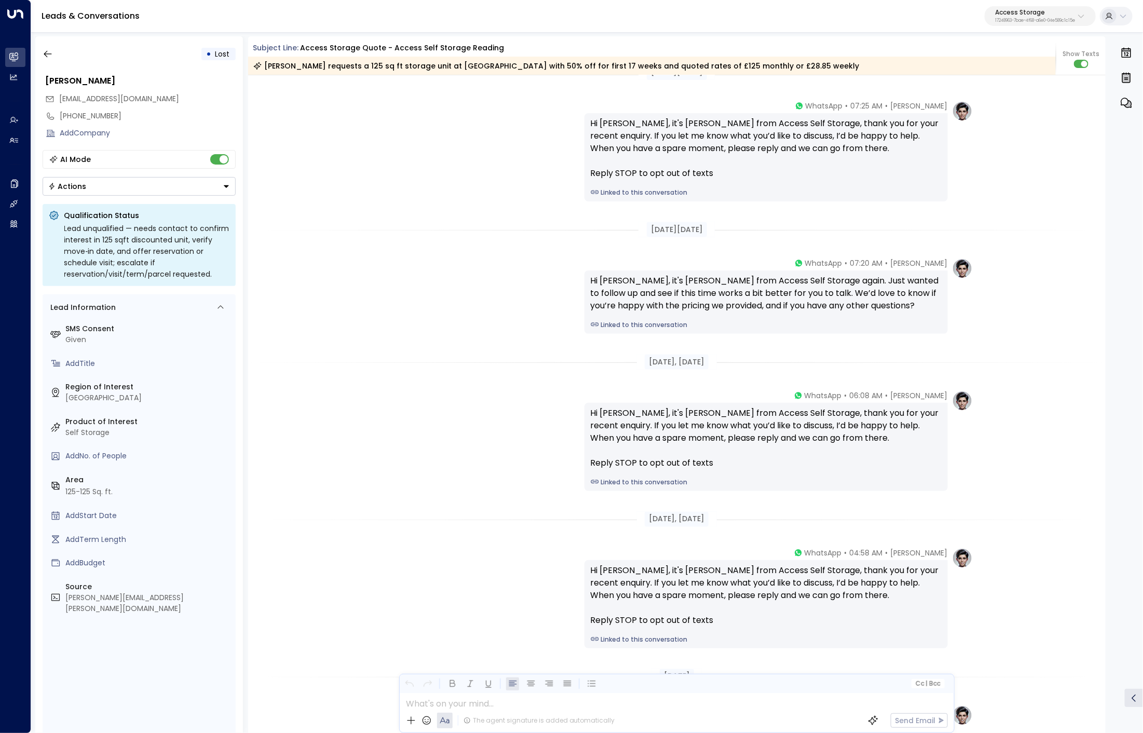
click at [640, 186] on div "Hi Troy, it's Laura Chambers from Access Self Storage, thank you for your recen…" at bounding box center [766, 157] width 363 height 88
click at [640, 188] on link "Linked to this conversation" at bounding box center [766, 192] width 351 height 9
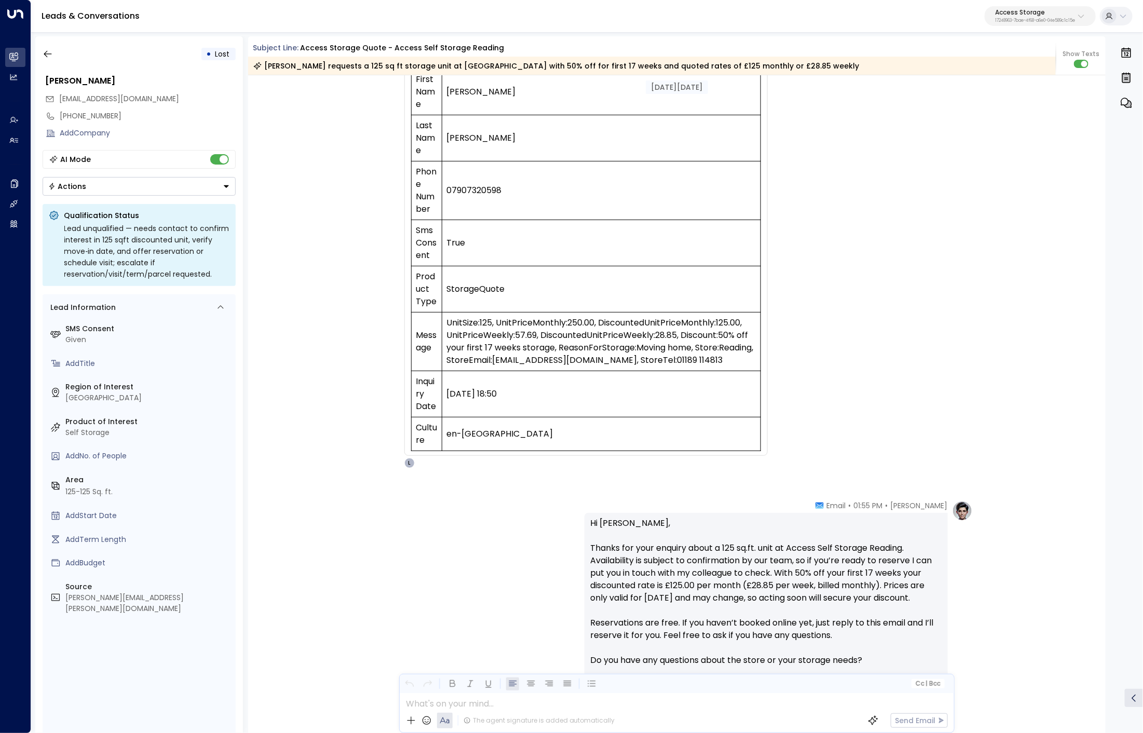
scroll to position [431, 0]
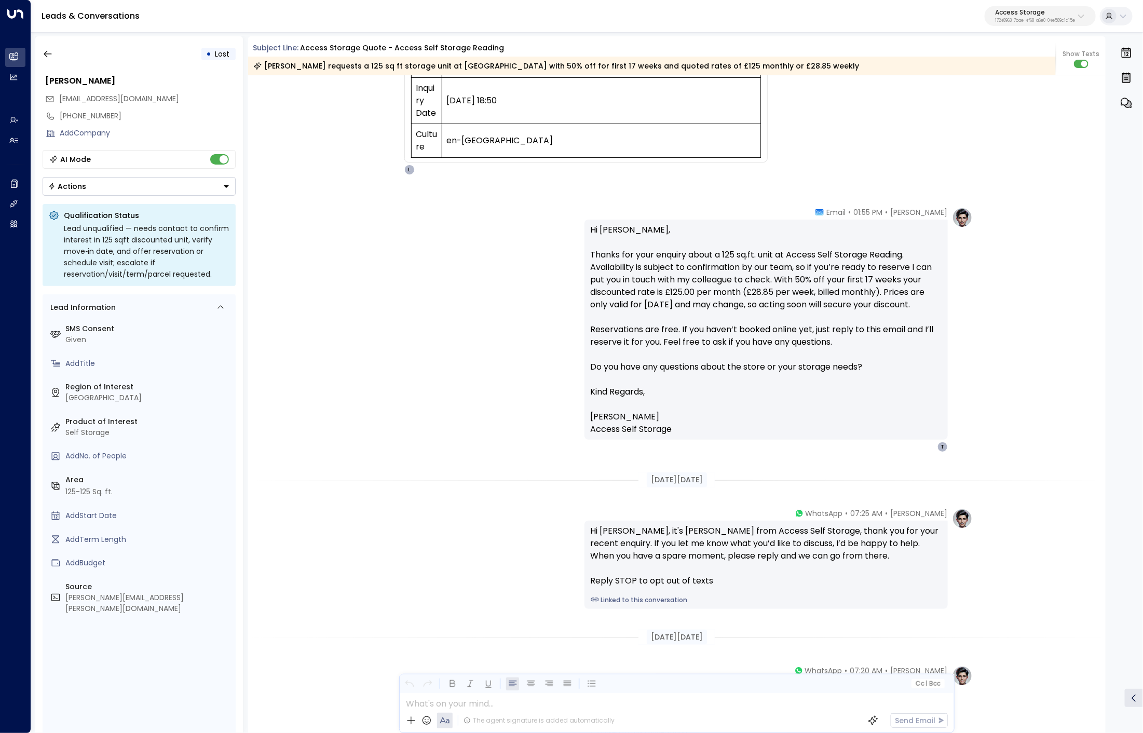
click at [34, 51] on div "• Lost Troy Cutler troyacutler@gmail.com +447907320598 Add Company AI Mode Acti…" at bounding box center [587, 384] width 1112 height 707
click at [48, 49] on icon "button" at bounding box center [48, 54] width 10 height 10
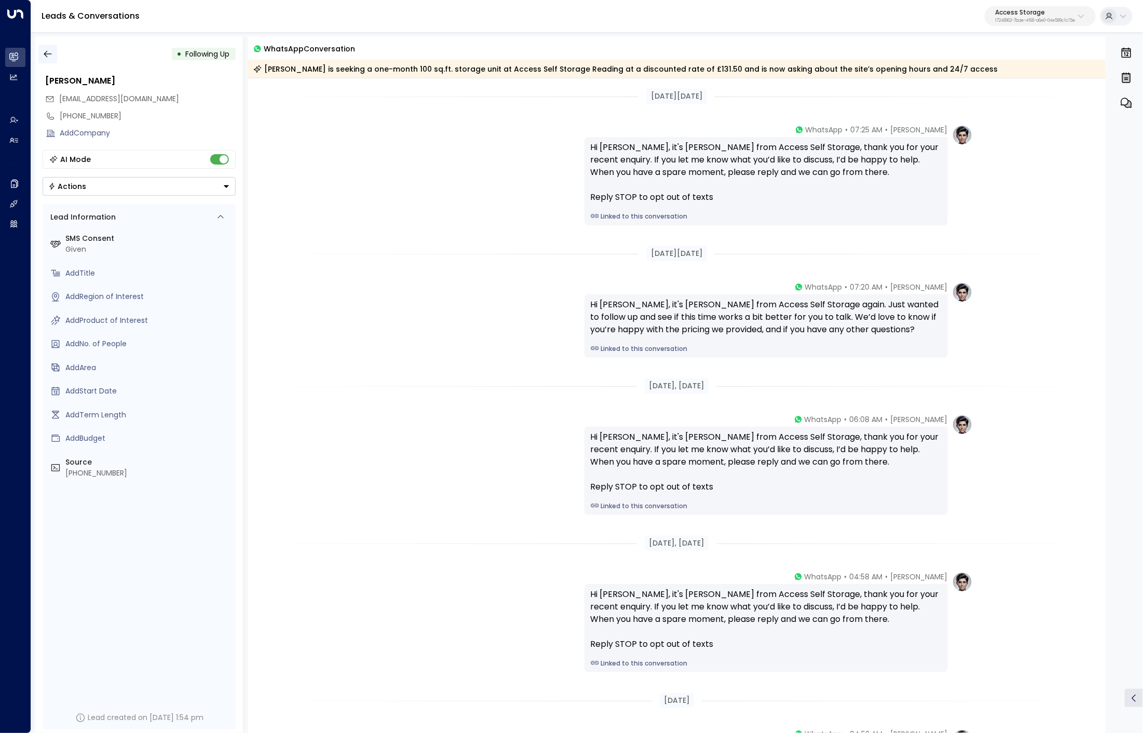
click at [43, 54] on icon "button" at bounding box center [48, 54] width 10 height 10
click at [50, 56] on icon "button" at bounding box center [48, 54] width 10 height 10
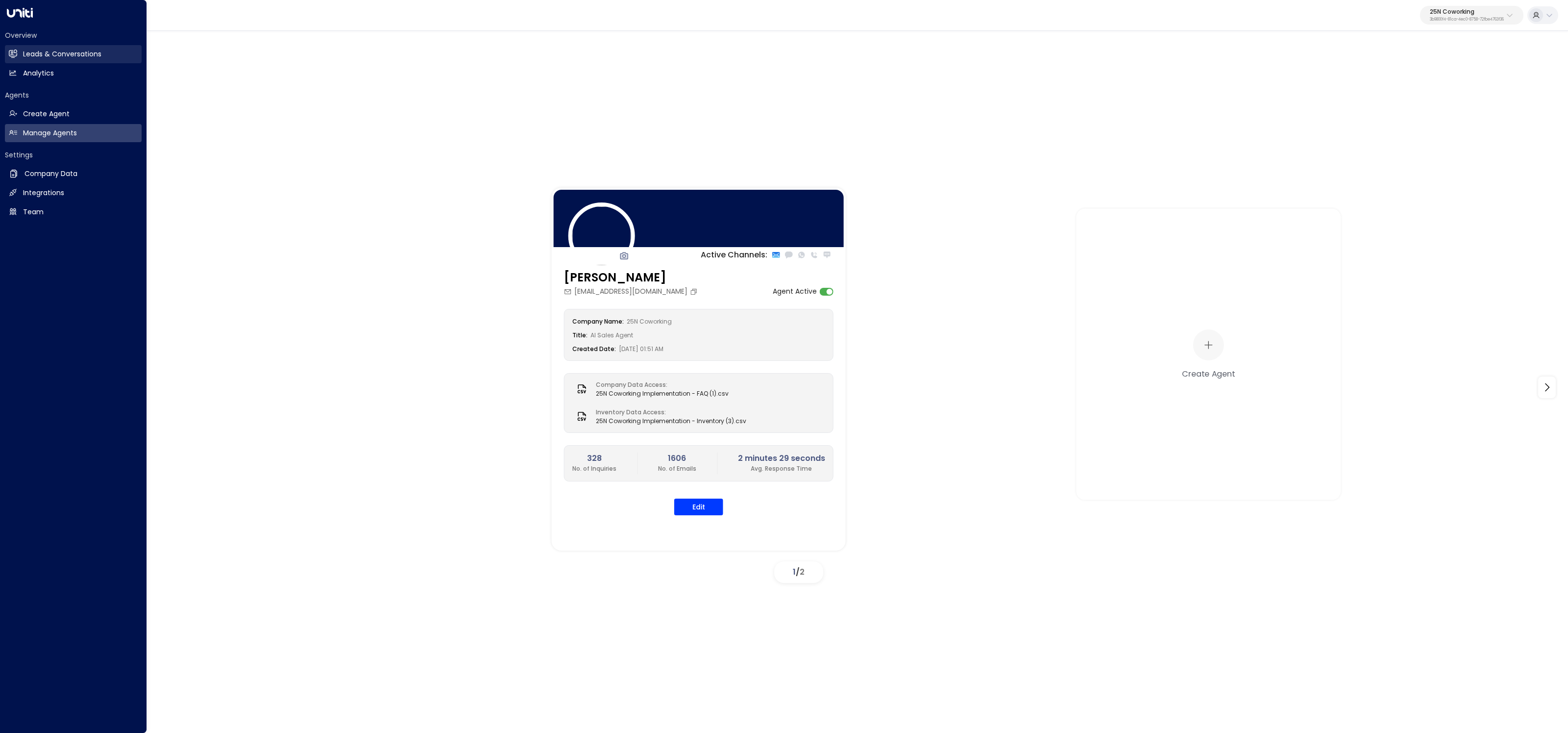
click at [20, 45] on link "Leads & Conversations Leads & Conversations" at bounding box center [73, 54] width 137 height 18
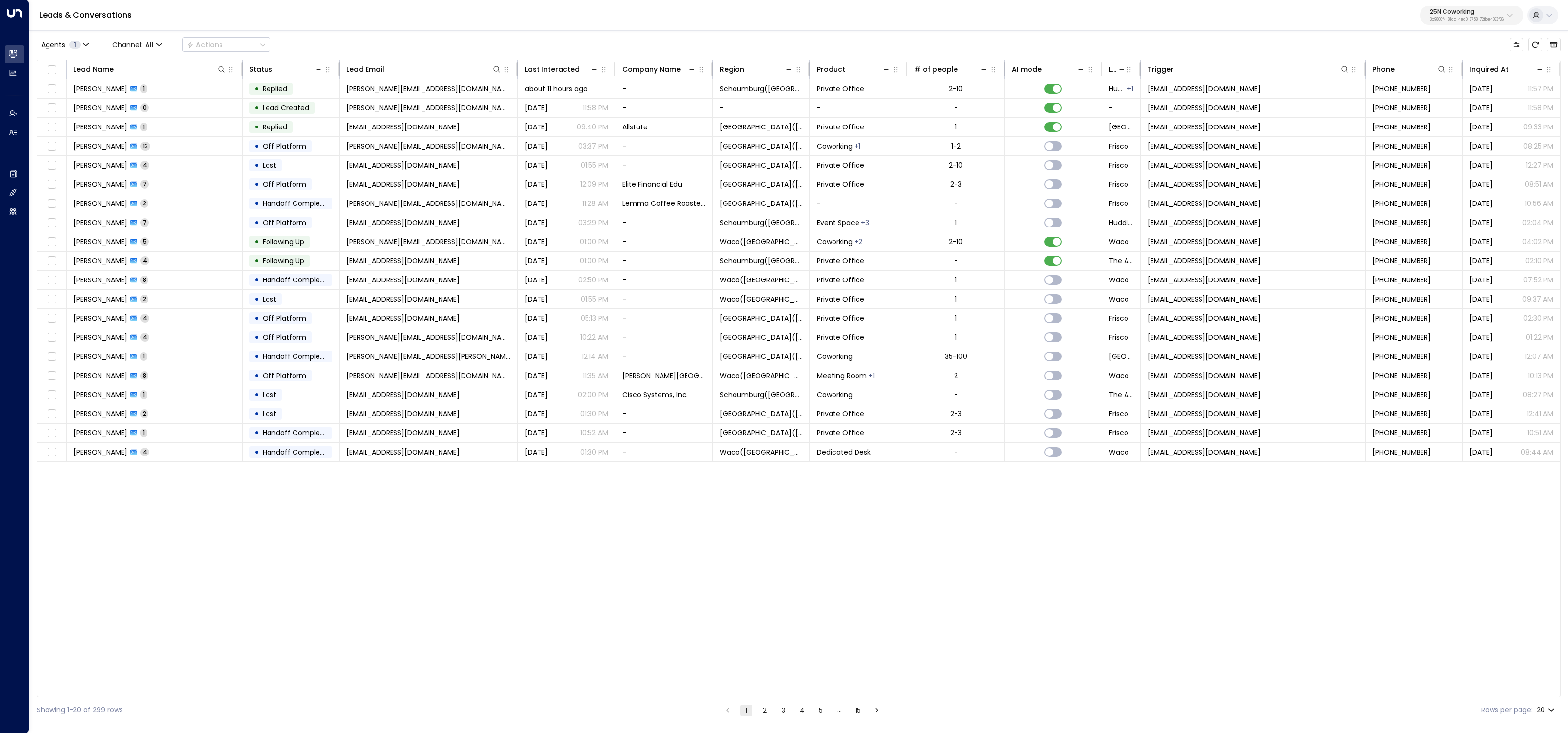
click at [1457, 18] on p "3b9800f4-81ca-4ec0-8758-72fbe4763f36" at bounding box center [1467, 20] width 74 height 4
type input "*****"
click at [1392, 77] on div "Access Storage ID: 17248963-7bae-4f68-a6e0-04e589c1c15e" at bounding box center [1442, 77] width 135 height 20
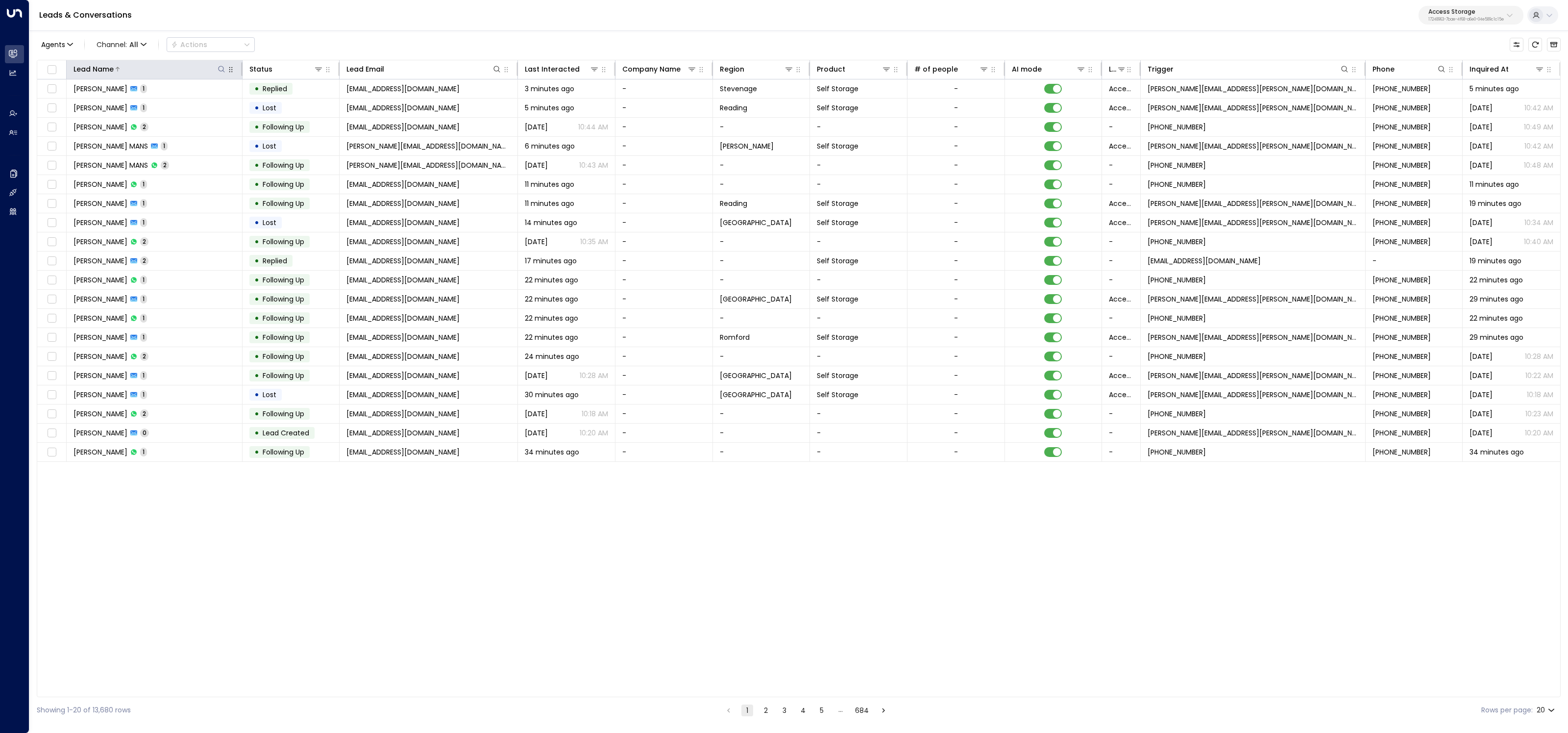
click at [221, 71] on icon at bounding box center [222, 69] width 8 height 8
type input "****"
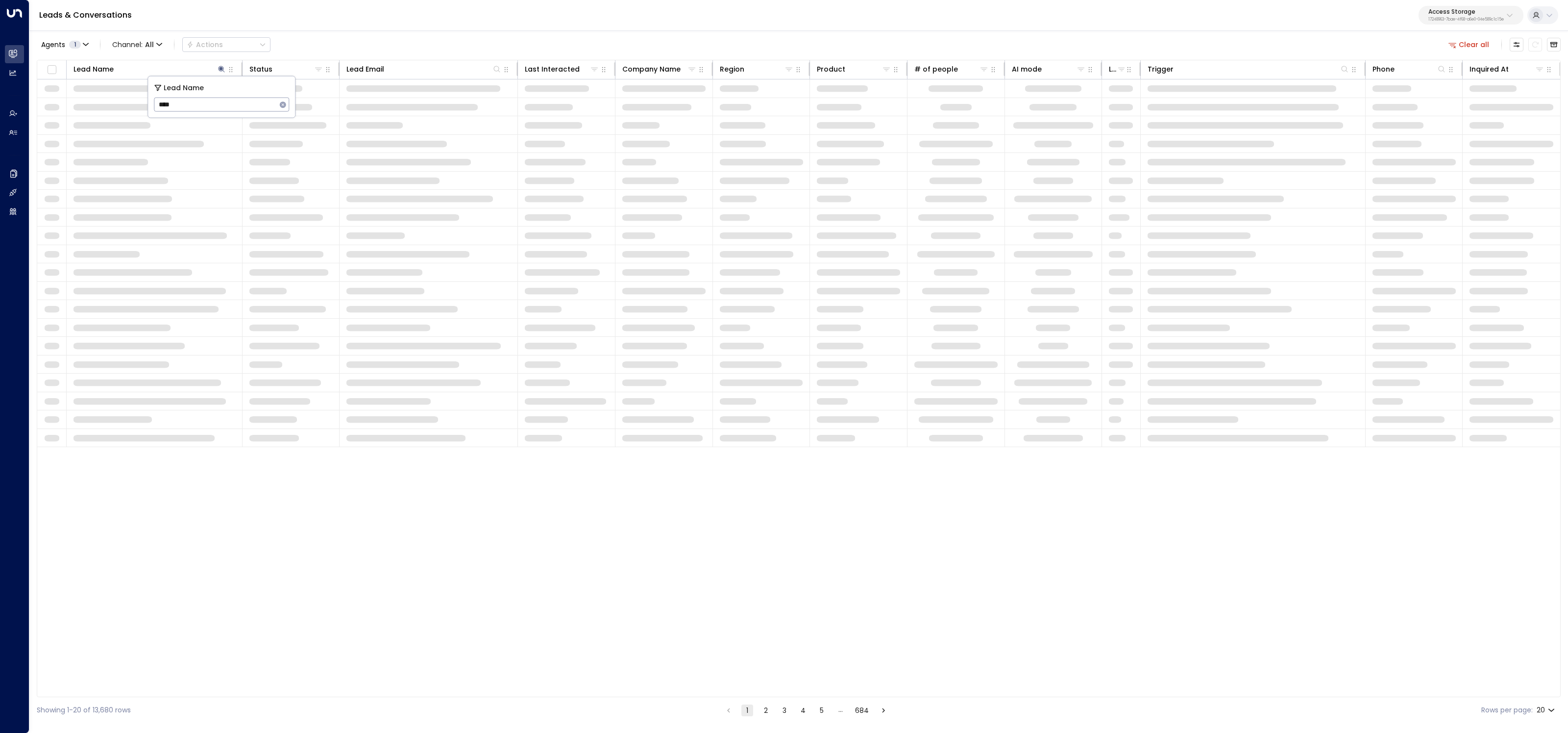
click at [426, 23] on div "Leads & Conversations Access Storage 17248963-7bae-4f68-a6e0-04e589c1c15e" at bounding box center [799, 15] width 1539 height 31
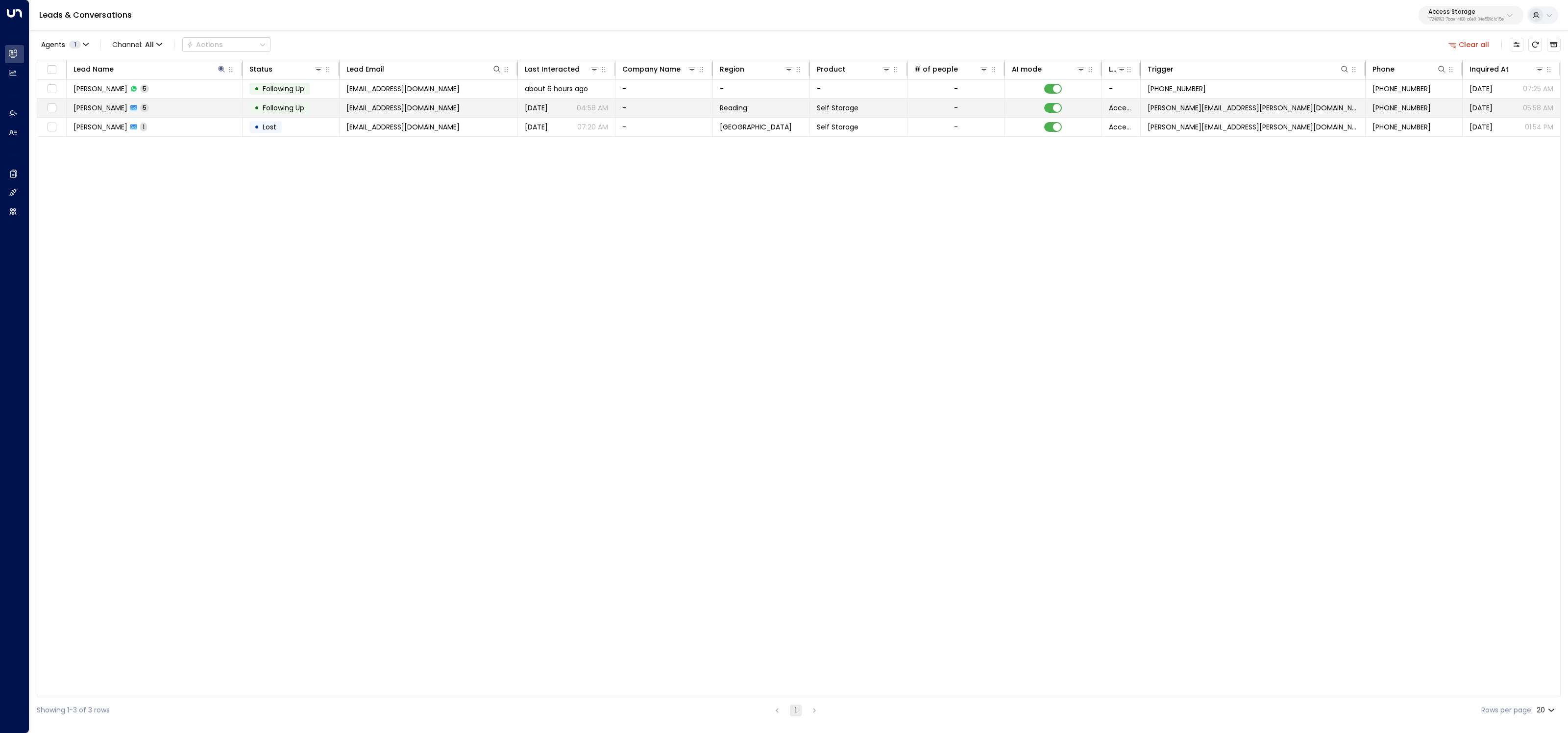
click at [150, 110] on td "Troy Cutler 5" at bounding box center [155, 108] width 176 height 19
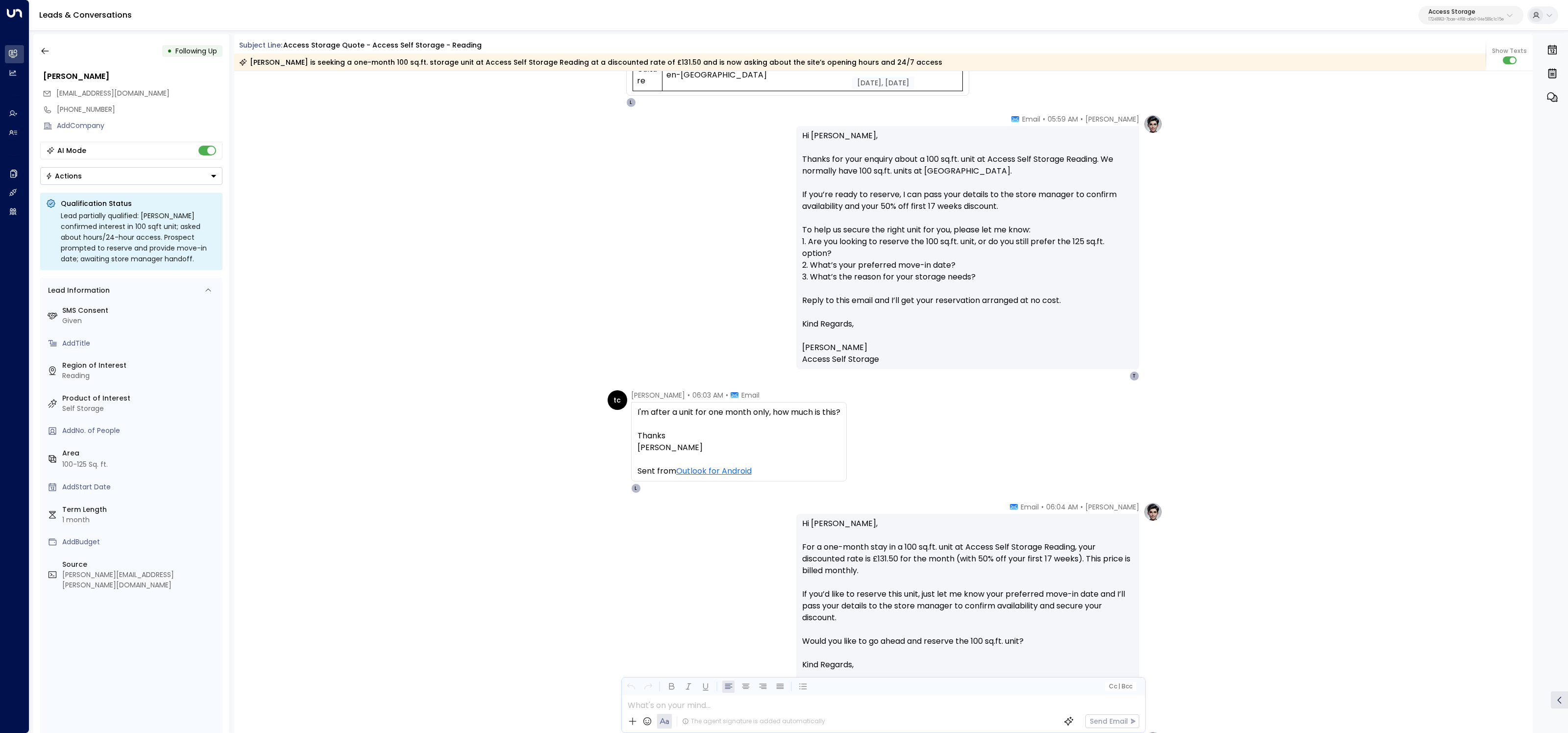
scroll to position [743, 0]
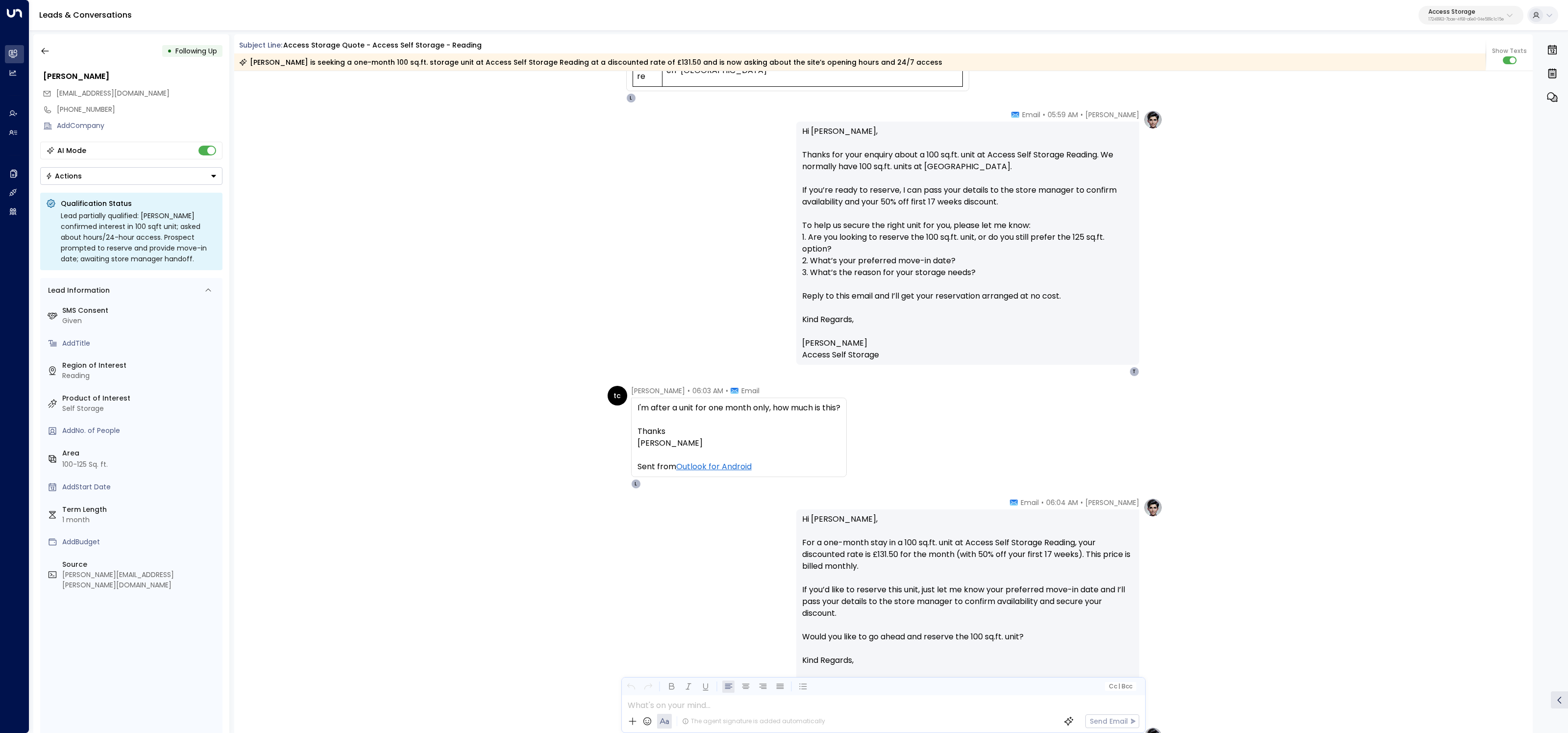
click at [1460, 9] on p "Access Storage" at bounding box center [1466, 11] width 76 height 6
type input "*********"
click at [1419, 76] on div "Spacemade ID: 0d57b456-76f9-434b-bc82-bf954502d602" at bounding box center [1444, 77] width 140 height 20
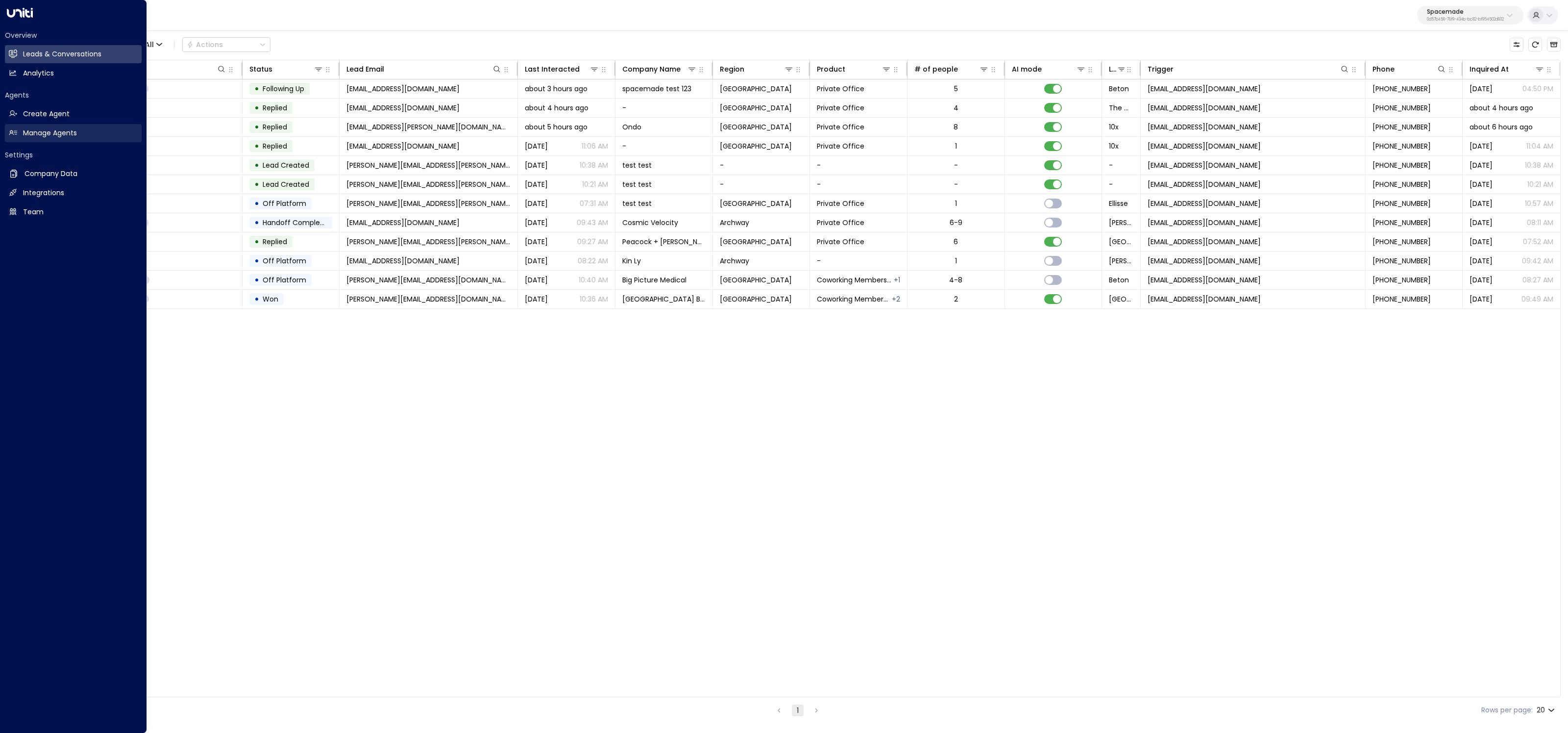
click at [57, 137] on h2 "Manage Agents" at bounding box center [49, 133] width 54 height 10
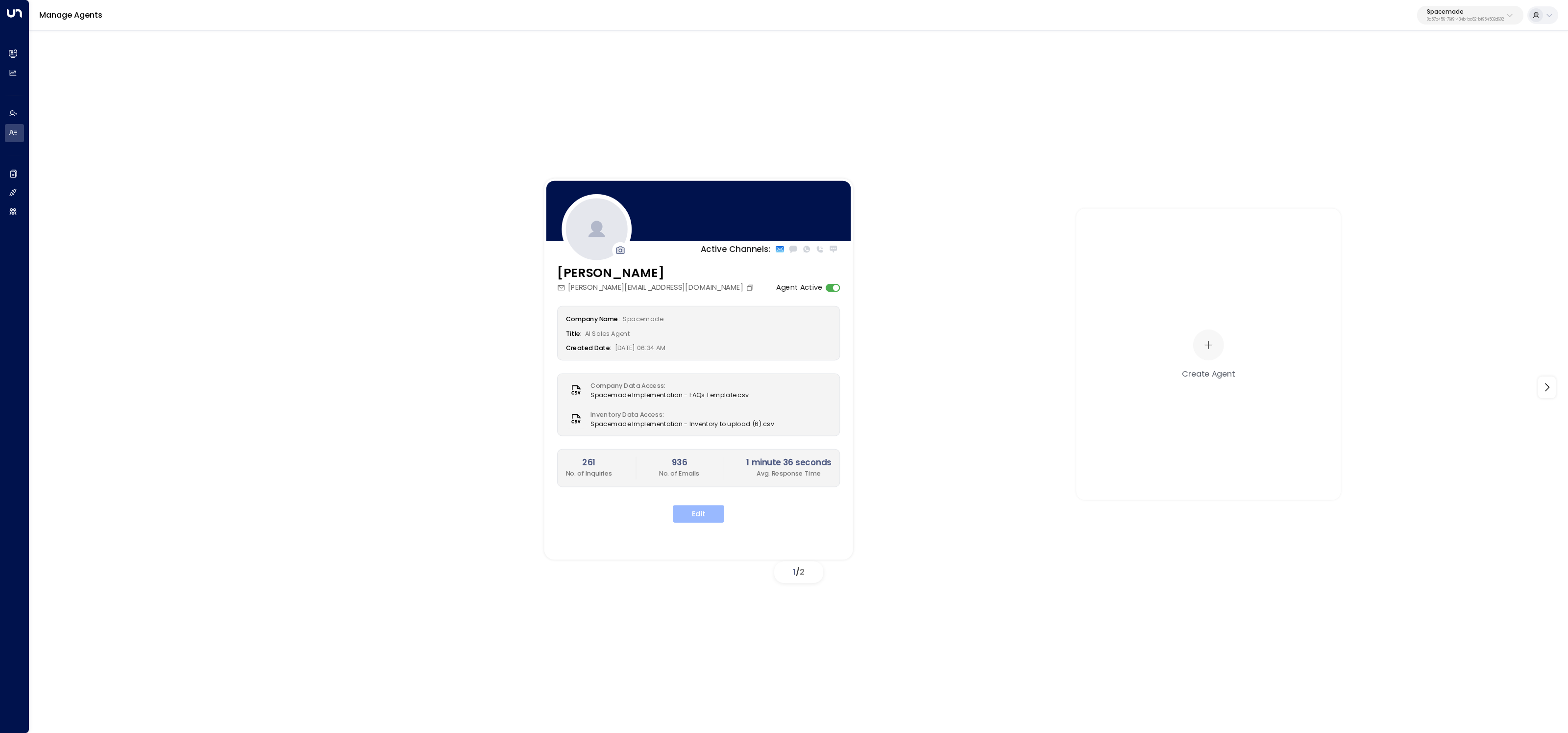
click at [699, 515] on button "Edit" at bounding box center [699, 514] width 52 height 18
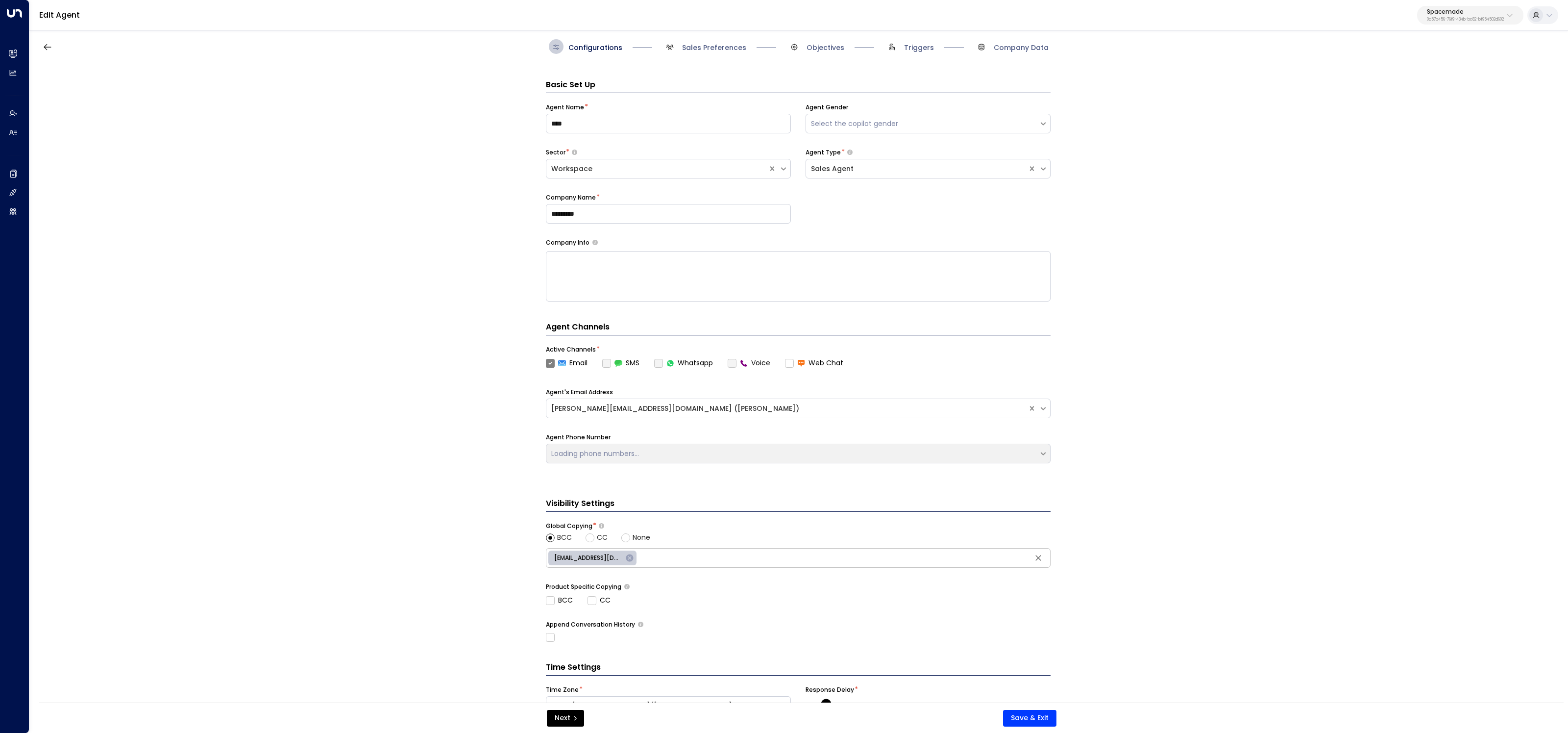
scroll to position [15, 0]
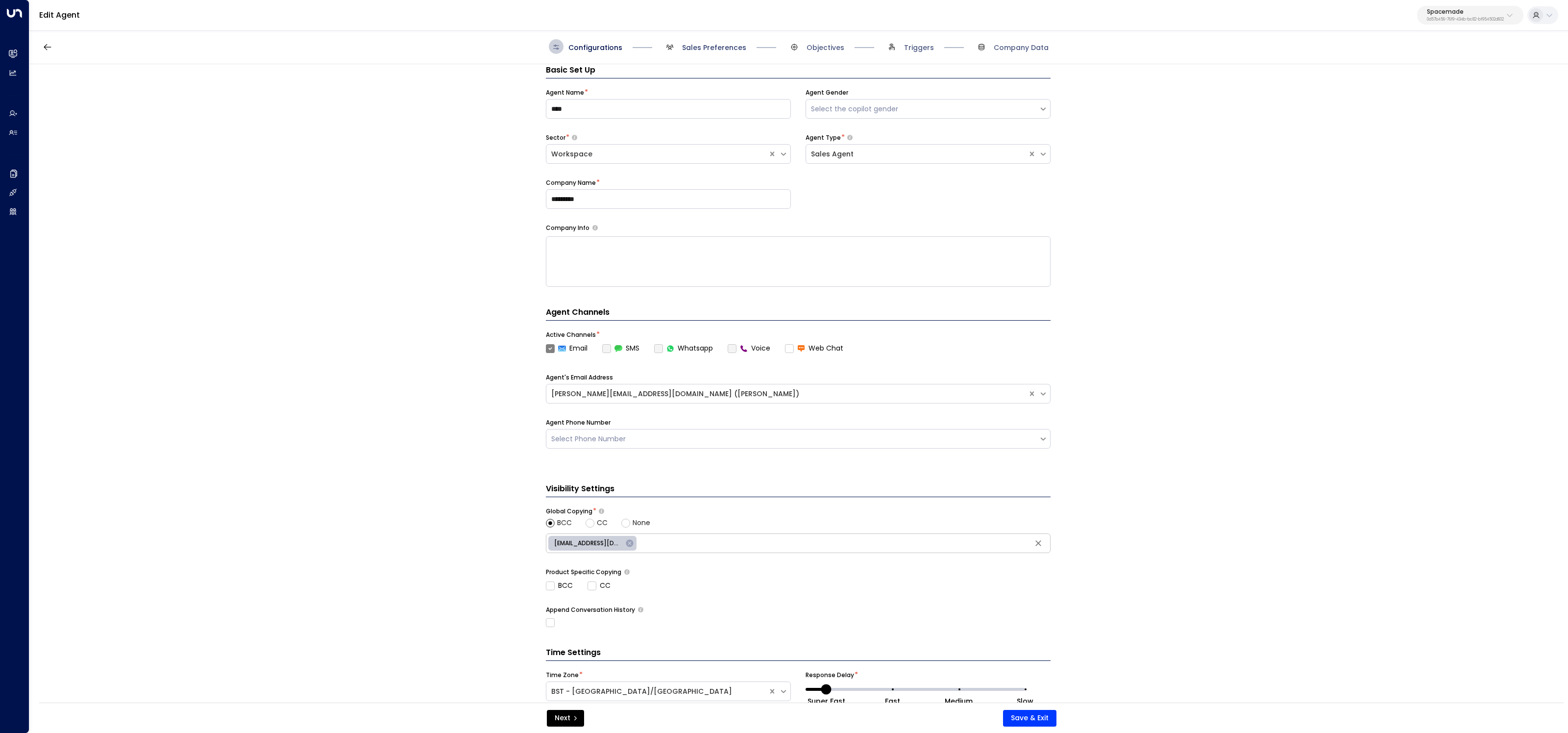
click at [717, 46] on span "Sales Preferences" at bounding box center [715, 47] width 64 height 9
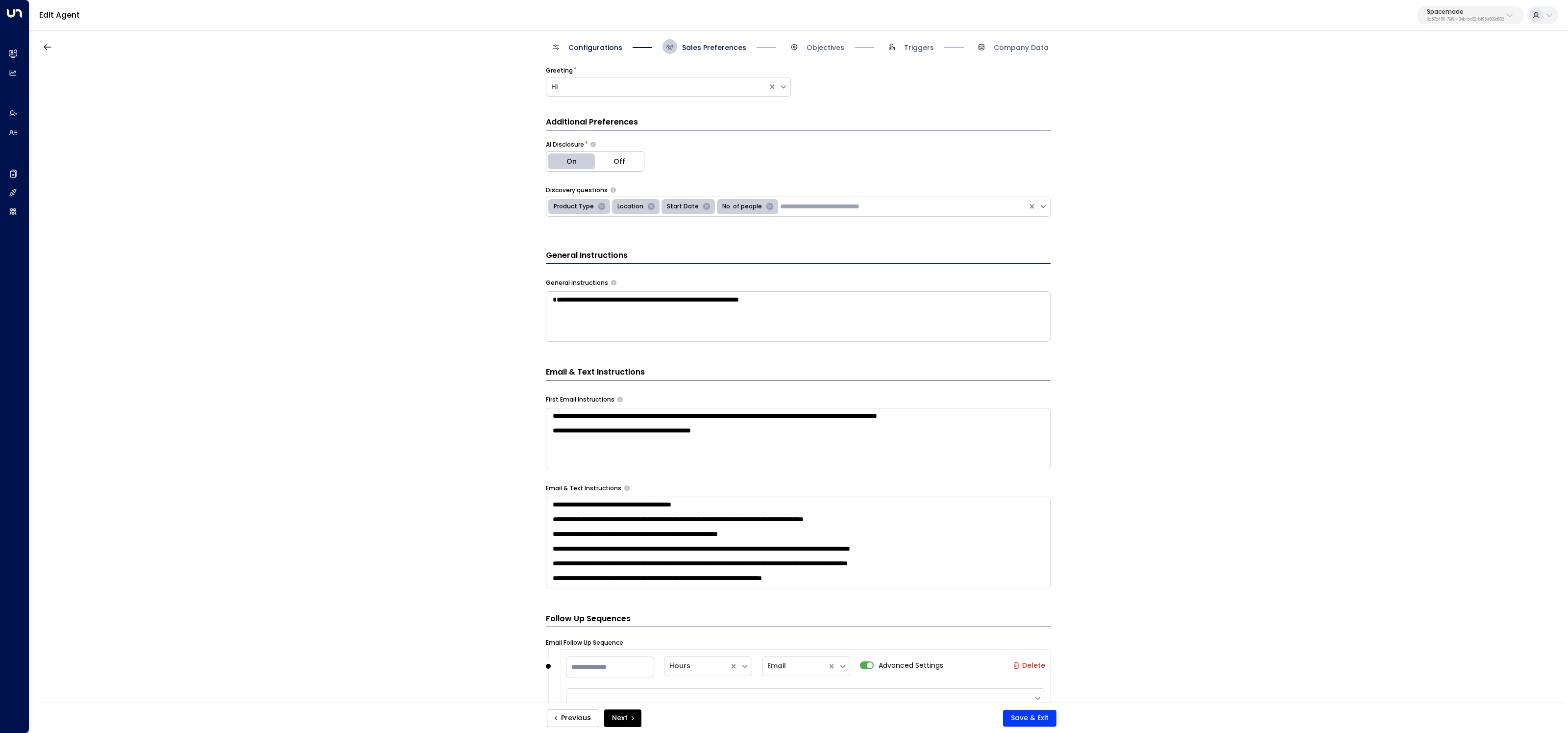
scroll to position [392, 0]
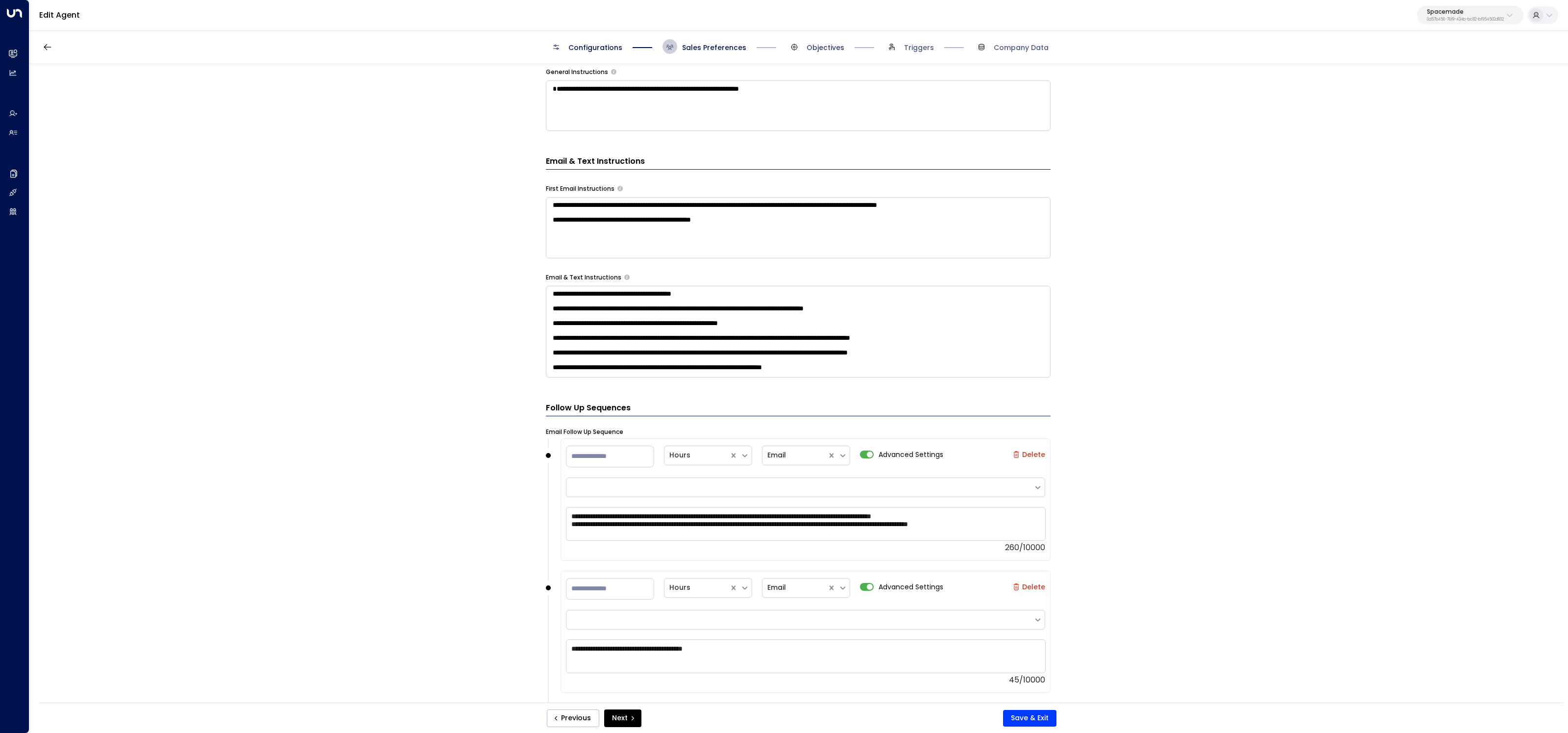
click at [809, 46] on span "Objectives" at bounding box center [826, 47] width 38 height 9
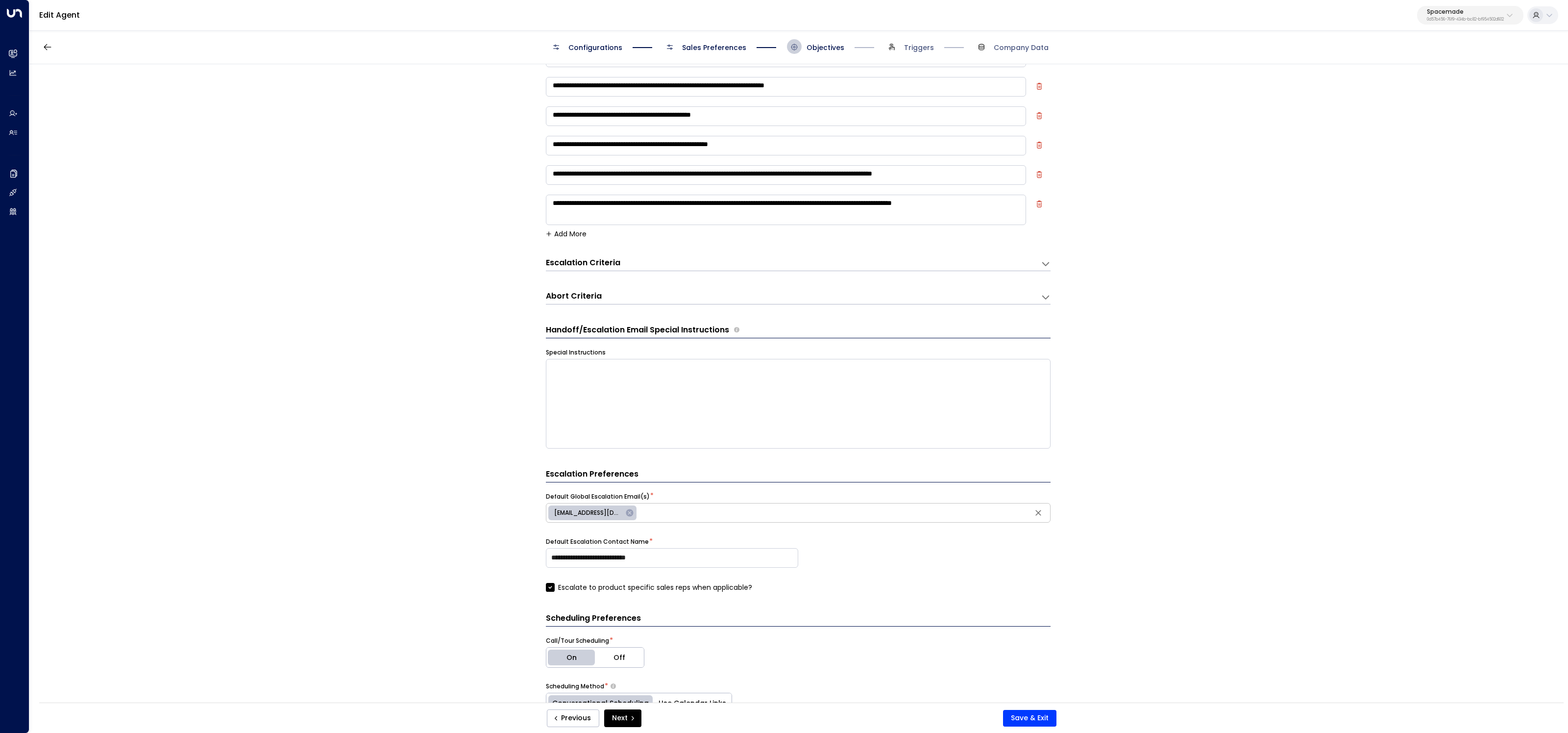
scroll to position [117, 0]
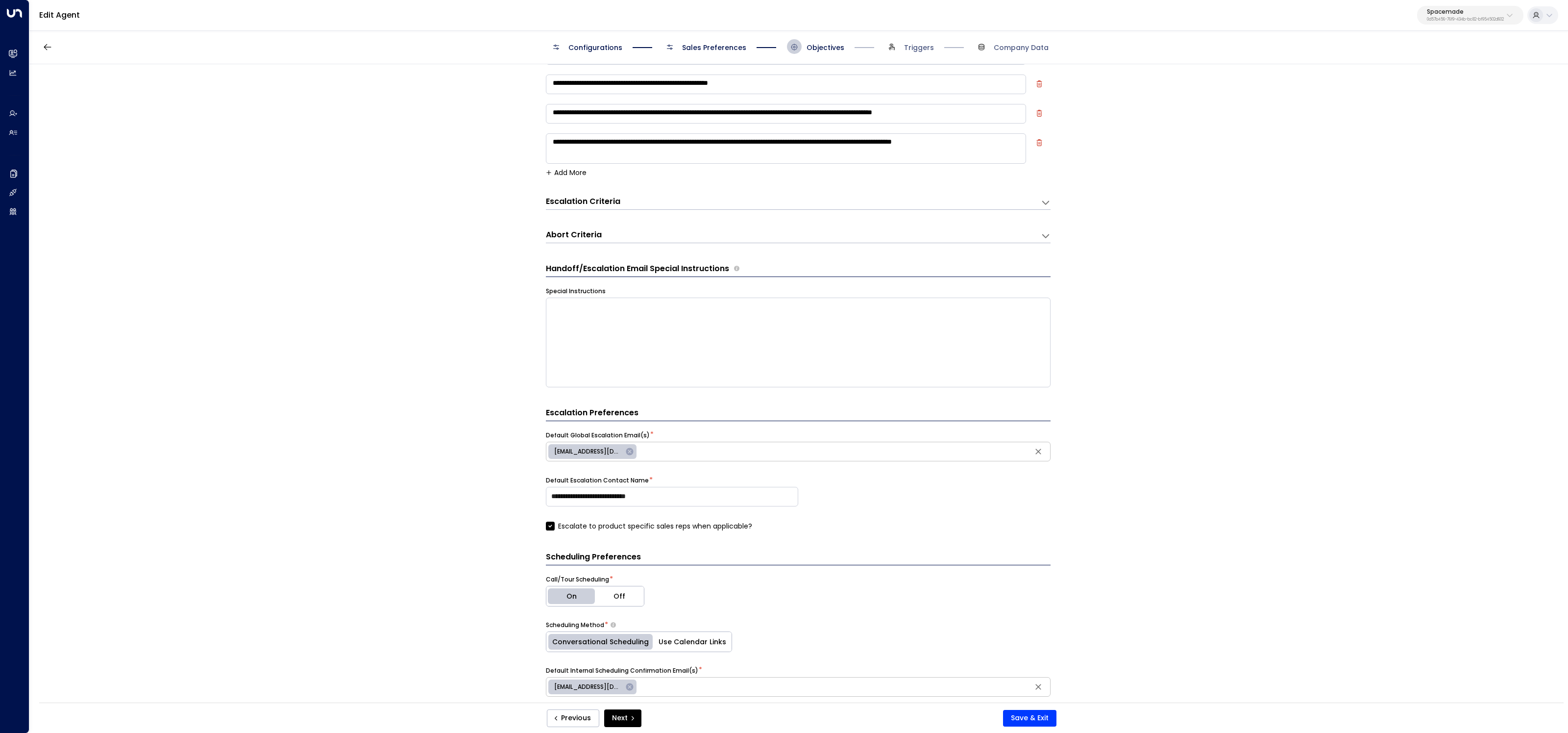
click at [611, 453] on span "sales@spacemade.com" at bounding box center [588, 452] width 80 height 9
type input "**********"
paste input "**********"
type input "**********"
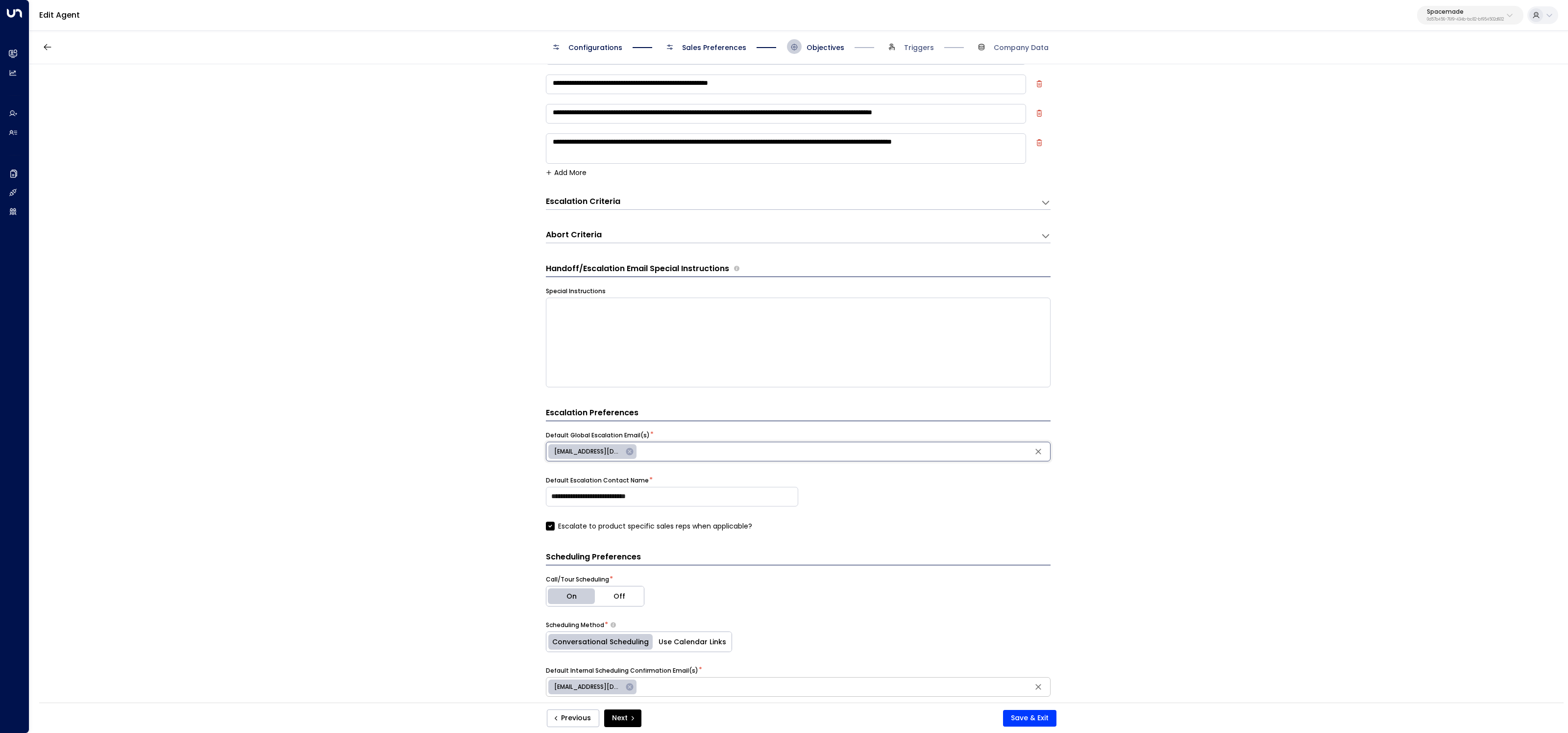
click at [652, 139] on textarea "**********" at bounding box center [785, 148] width 481 height 30
click at [654, 153] on textarea "**********" at bounding box center [785, 148] width 481 height 30
type textarea "**********"
click at [1044, 723] on button "Save & Exit" at bounding box center [1030, 719] width 54 height 17
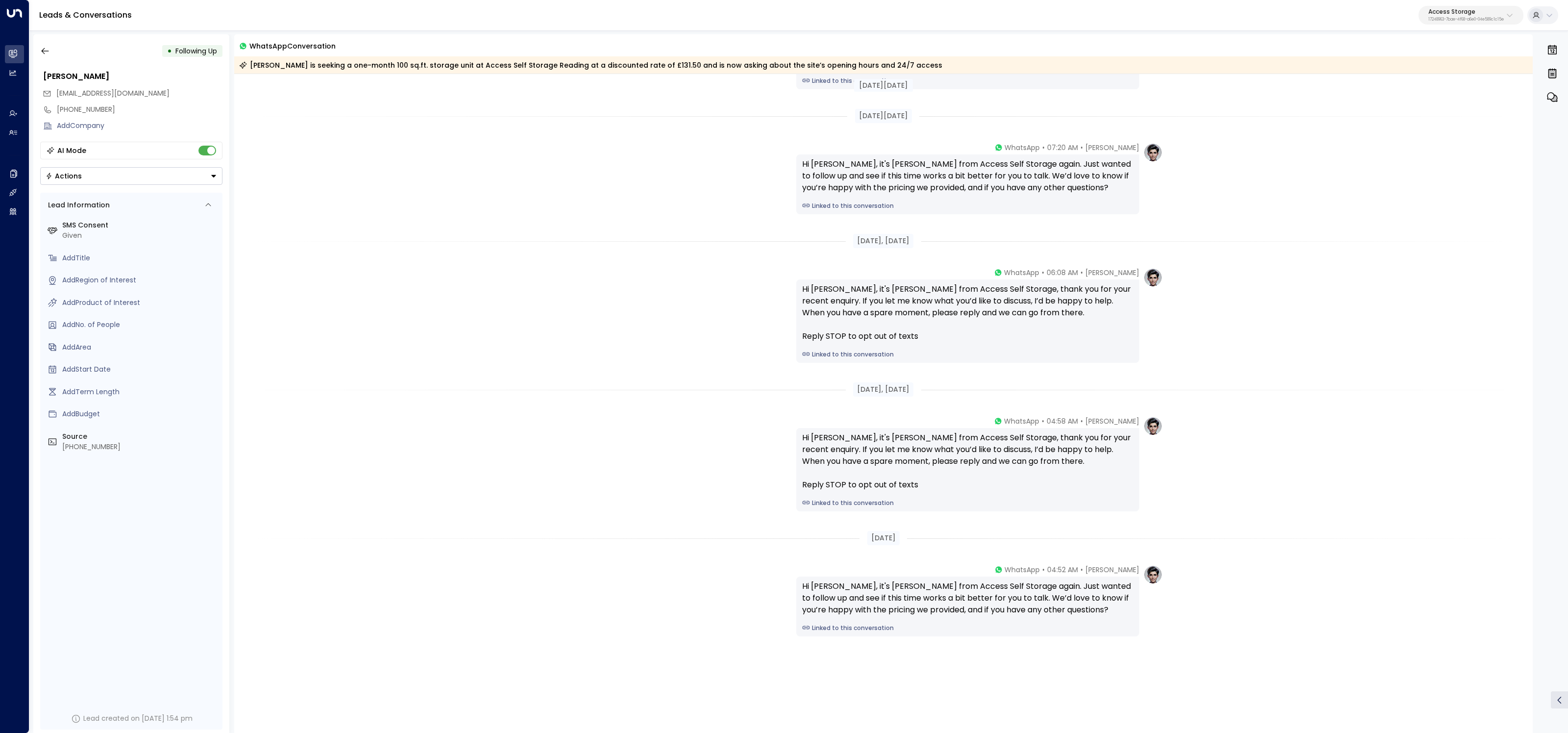
scroll to position [125, 0]
click at [1453, 12] on p "Access Storage" at bounding box center [1466, 11] width 76 height 6
type input "*****"
click at [1422, 92] on div "Enterprises ( 1 ) ***** ​ OneCoWork ID: 79d65865-1365-41cc-9dd2-ab2246952f84" at bounding box center [1445, 61] width 157 height 68
click at [1422, 85] on span "ID: 79d65865-1365-41cc-9dd2-ab2246952f84" at bounding box center [1443, 83] width 139 height 9
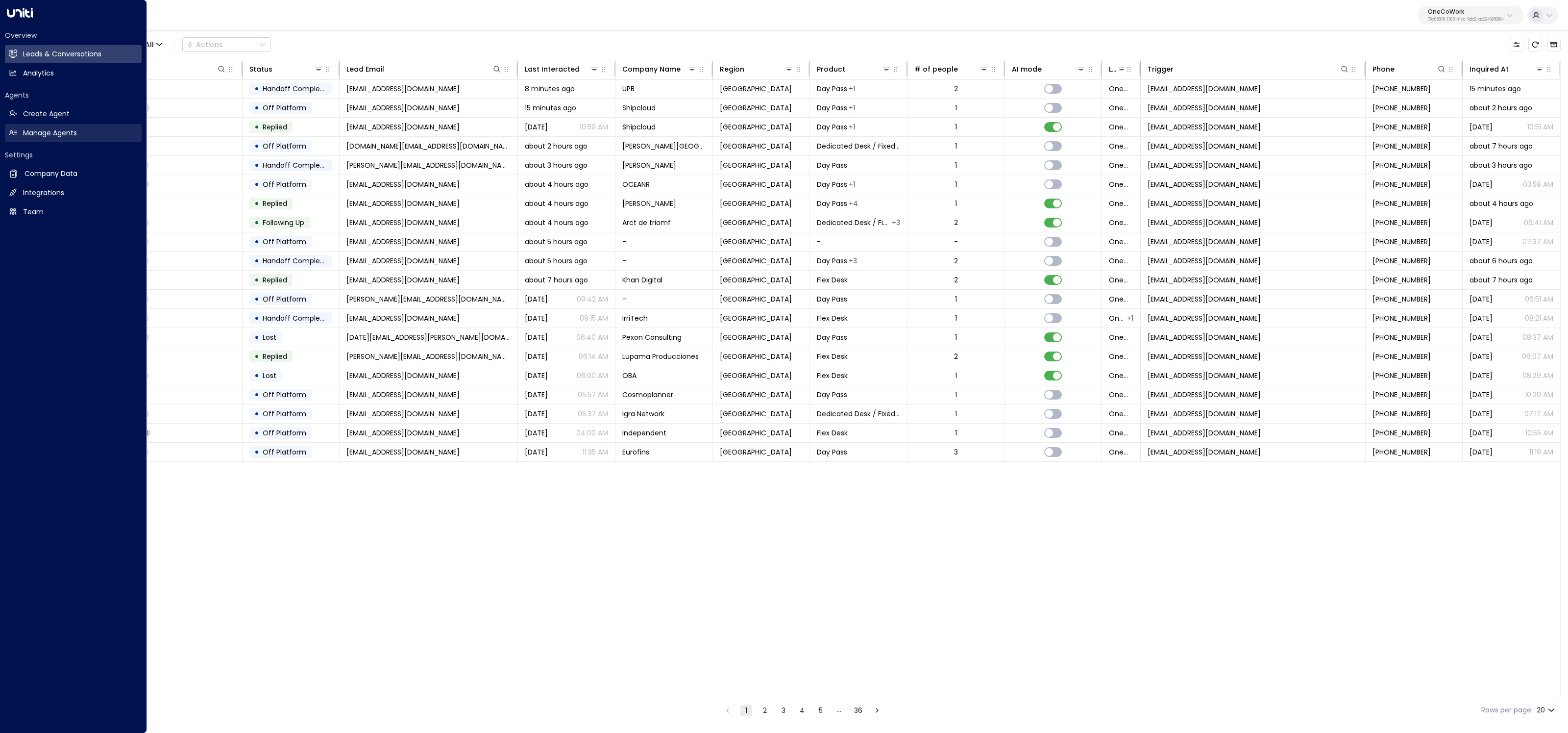
click at [23, 135] on h2 "Manage Agents" at bounding box center [49, 133] width 54 height 10
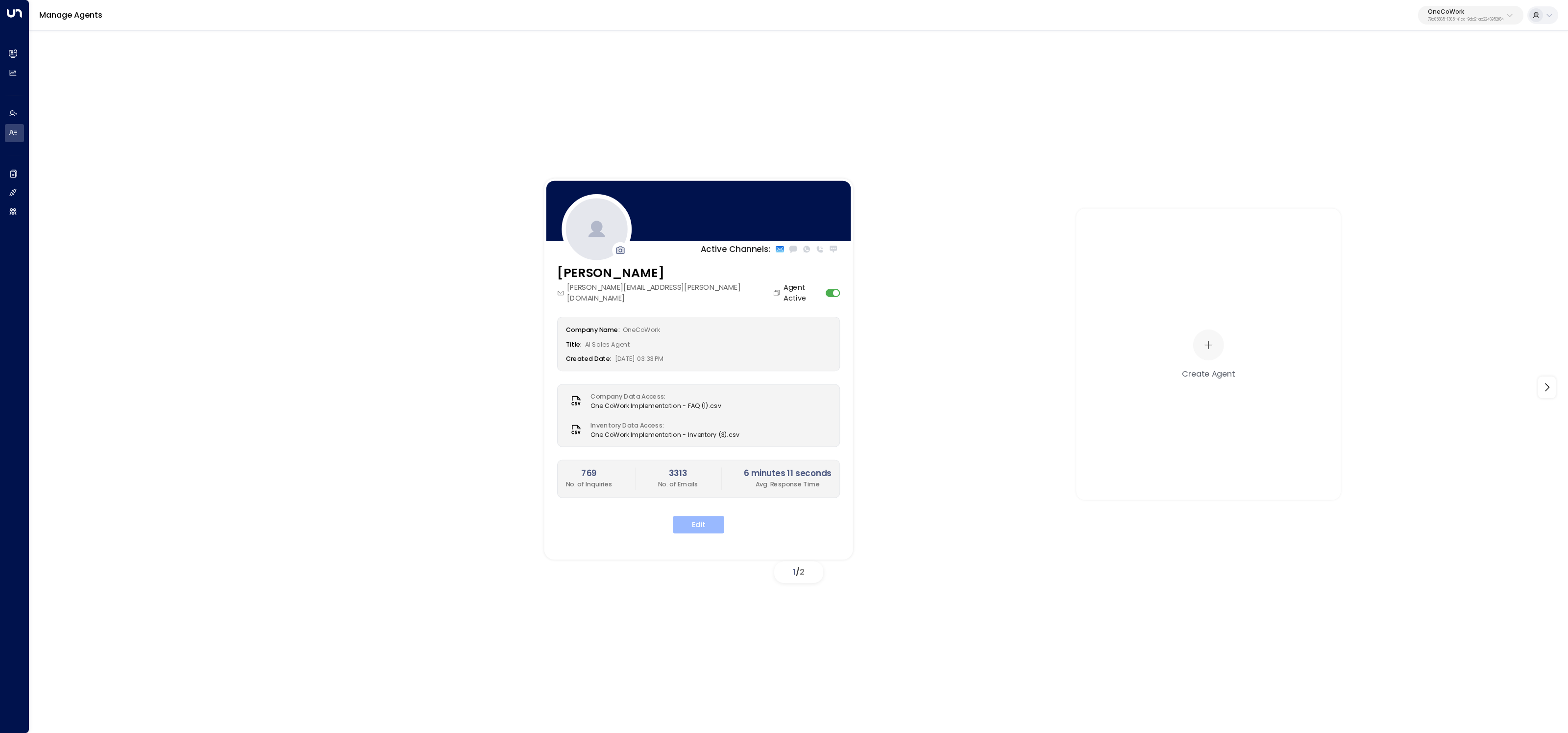
click at [687, 516] on button "Edit" at bounding box center [699, 524] width 52 height 18
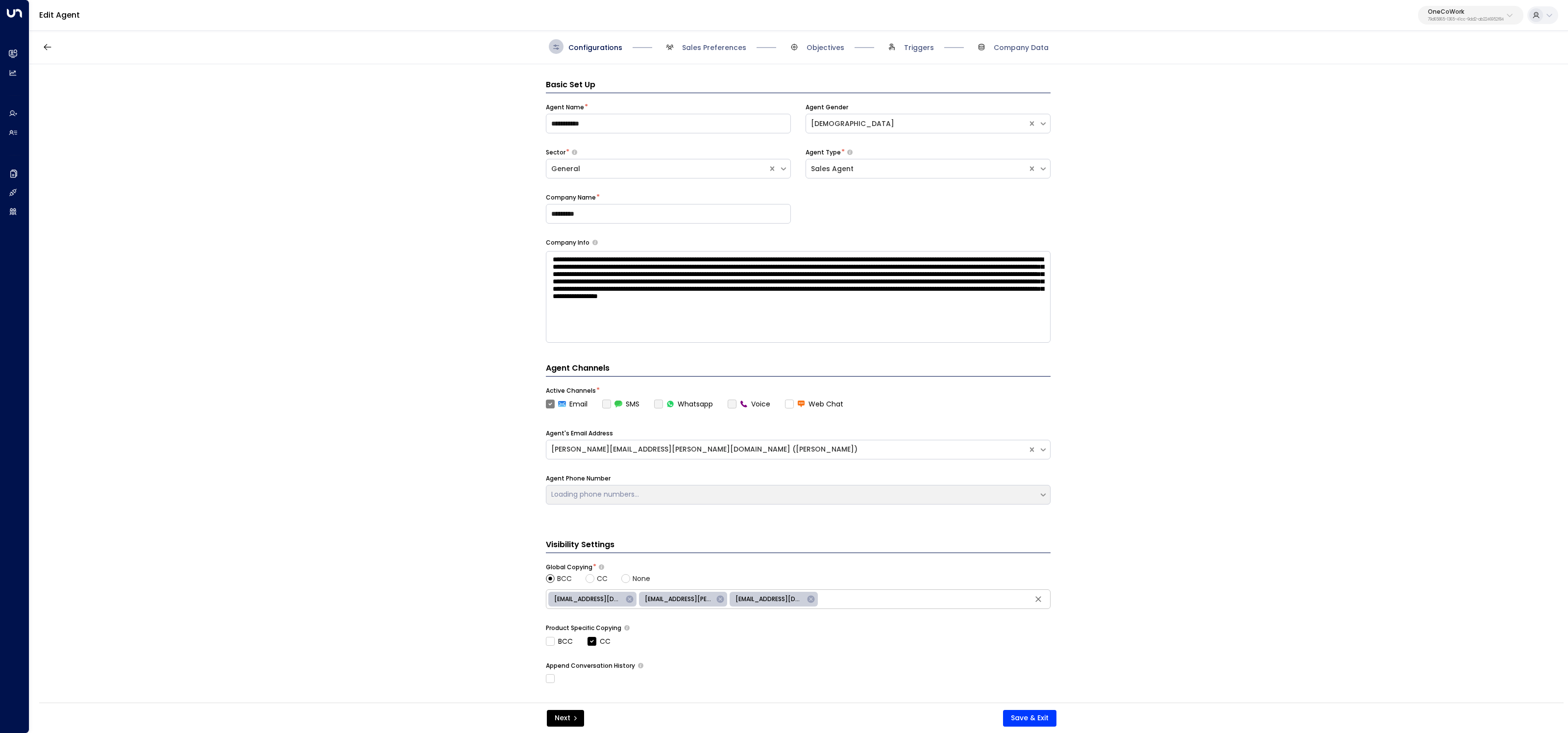
scroll to position [15, 0]
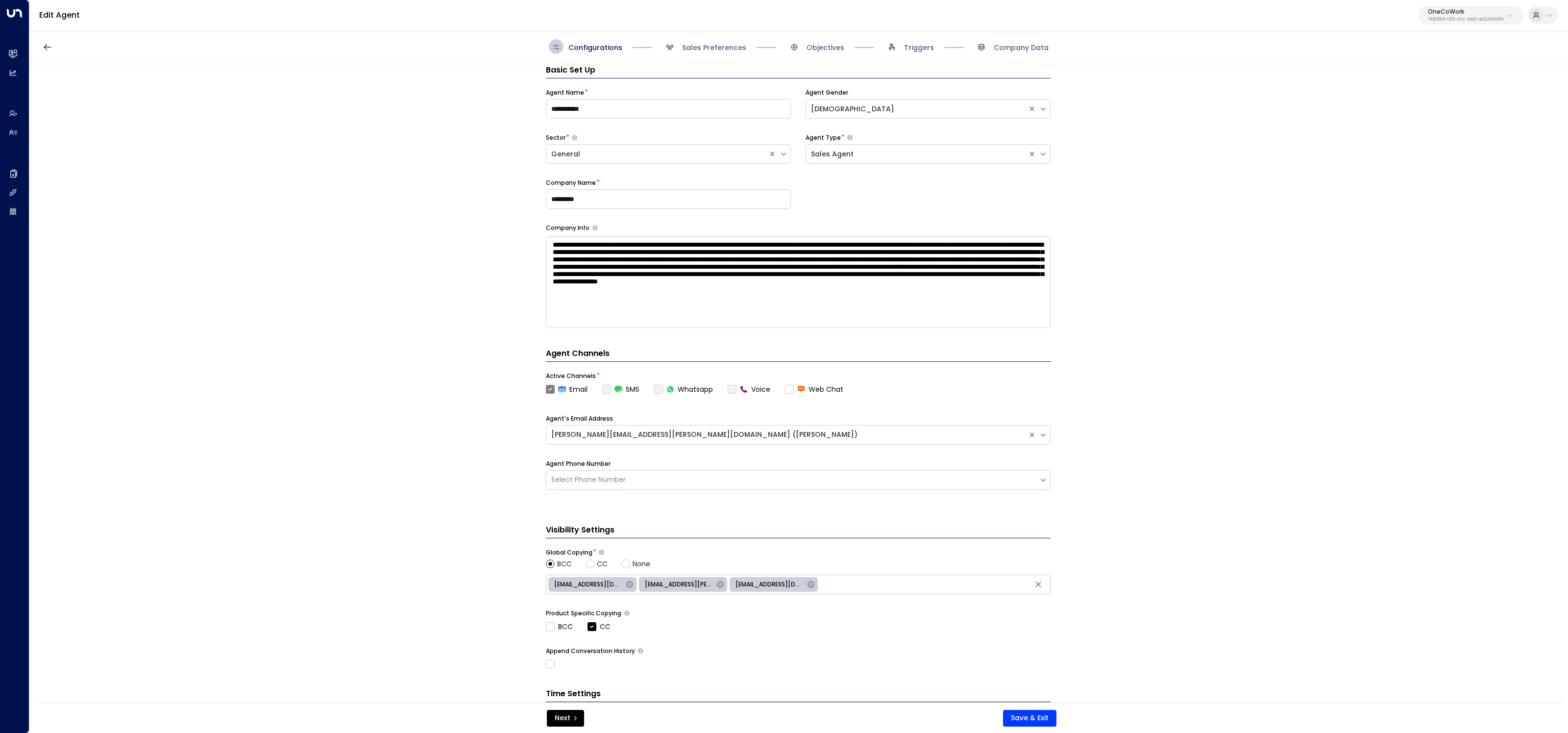
click at [704, 40] on span "Sales Preferences" at bounding box center [704, 47] width 84 height 15
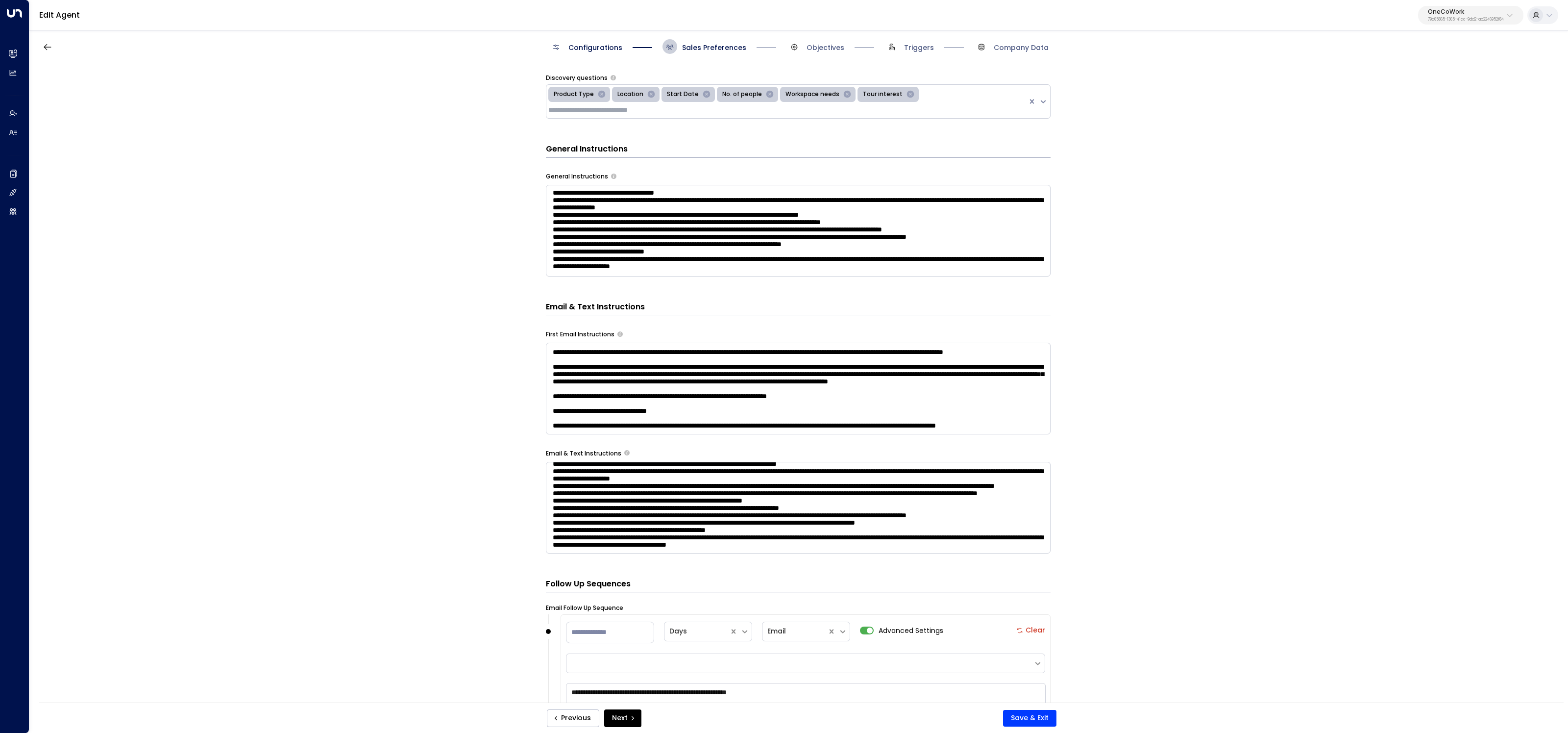
scroll to position [0, 0]
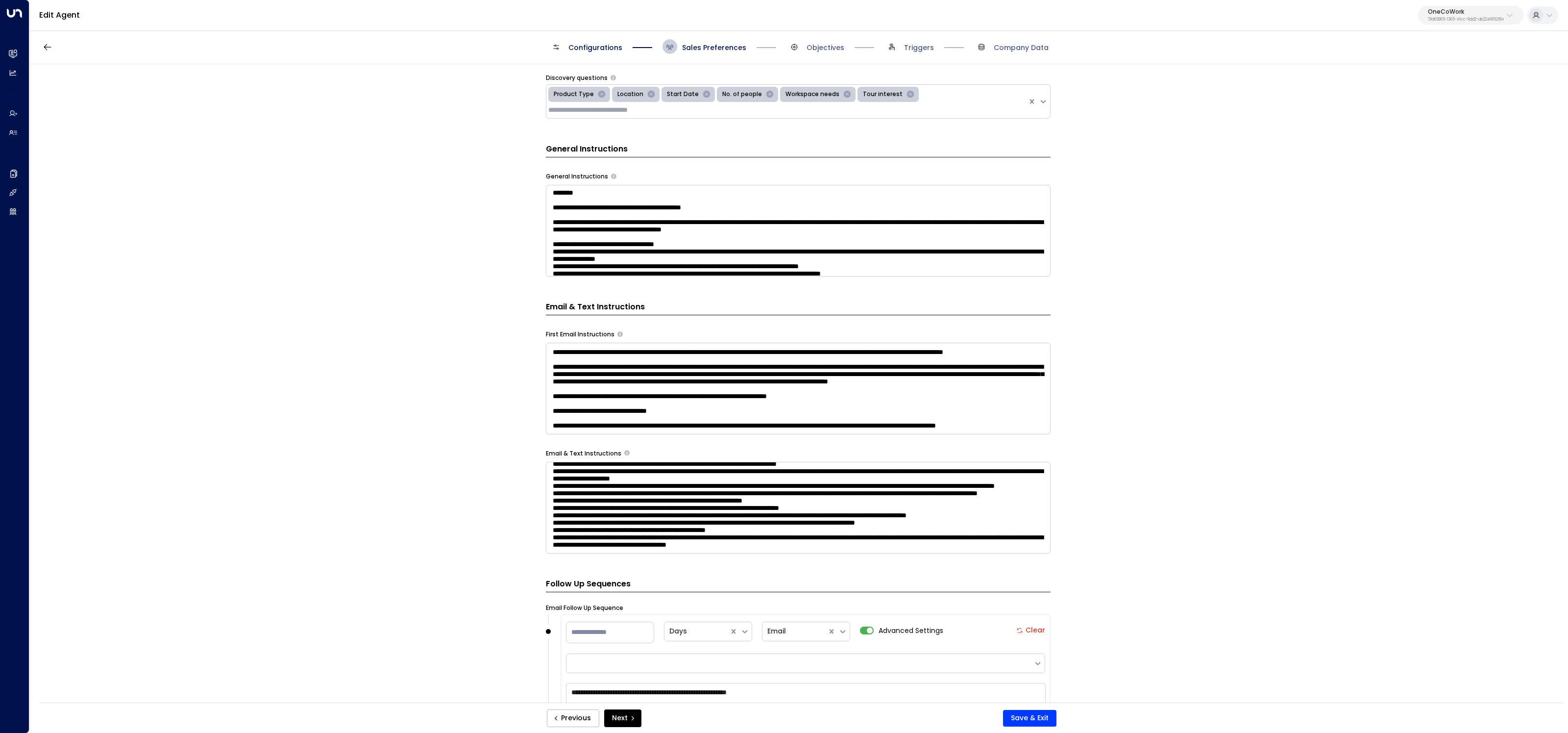
click at [554, 214] on textarea at bounding box center [798, 230] width 505 height 92
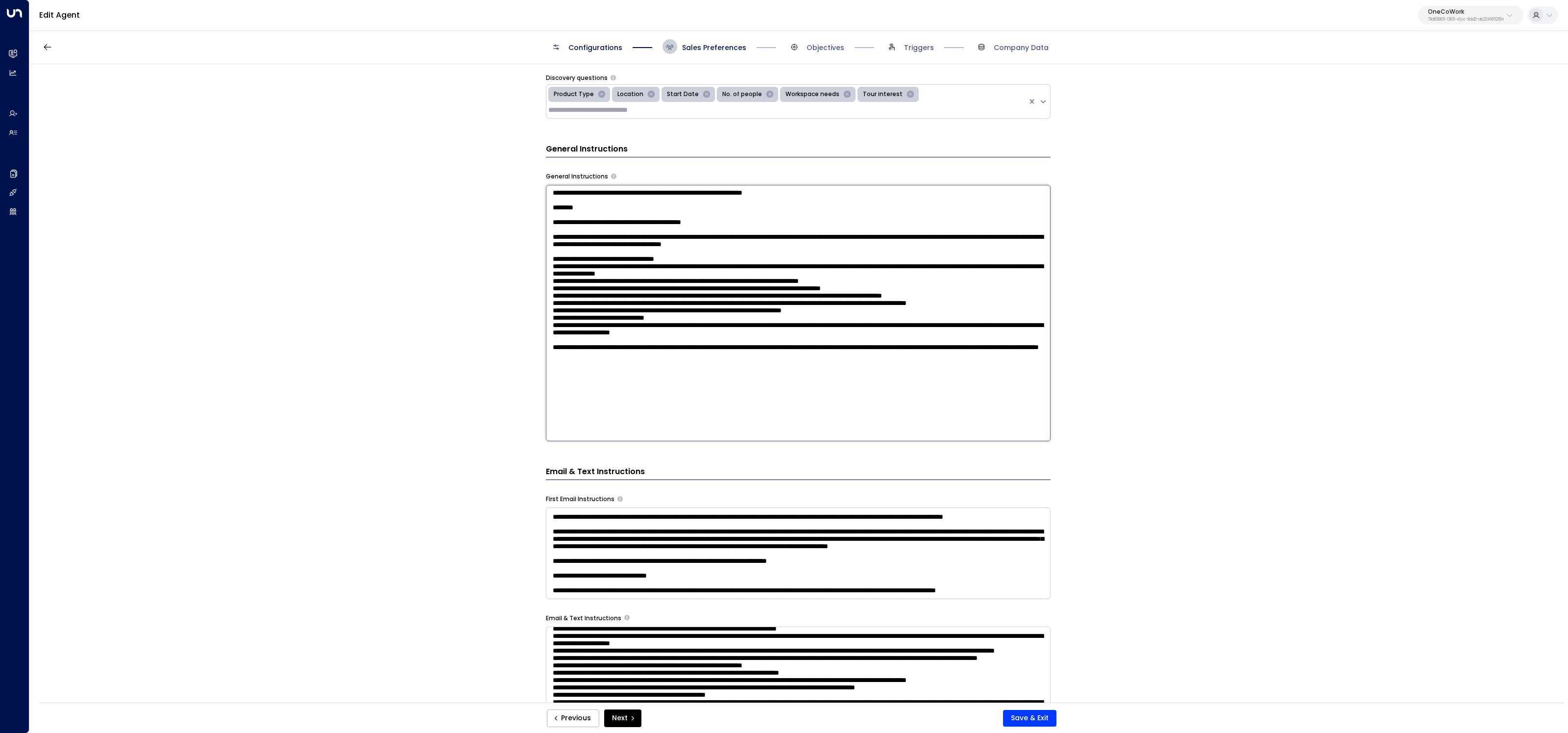
click at [666, 214] on textarea at bounding box center [798, 314] width 505 height 257
type textarea "**********"
click at [1037, 718] on button "Save & Exit" at bounding box center [1030, 719] width 54 height 17
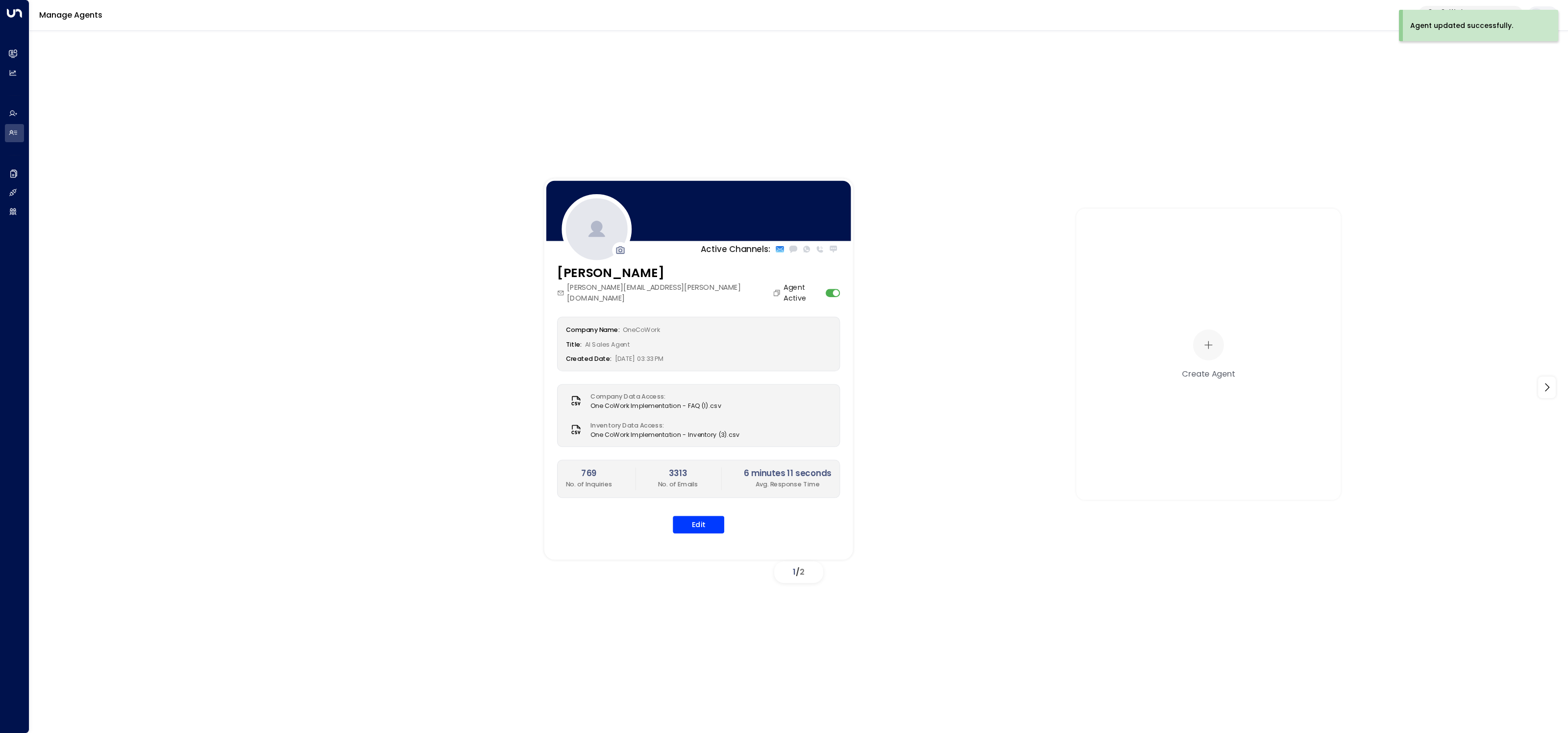
click at [698, 523] on div "[PERSON_NAME] [PERSON_NAME][EMAIL_ADDRESS][PERSON_NAME][DOMAIN_NAME] Agent Acti…" at bounding box center [699, 404] width 309 height 282
click at [700, 516] on button "Edit" at bounding box center [699, 524] width 52 height 18
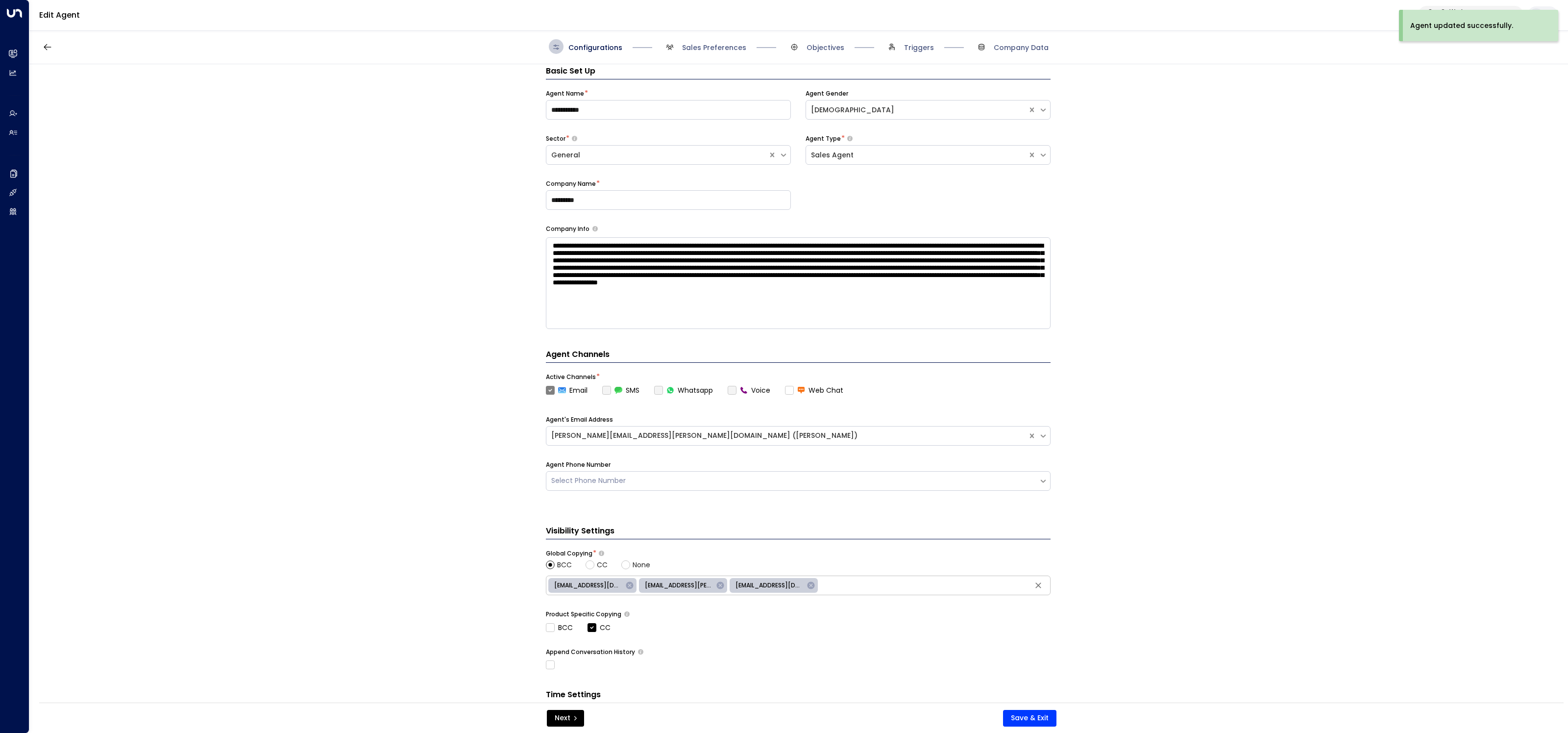
scroll to position [15, 0]
click at [704, 49] on span "Sales Preferences" at bounding box center [715, 47] width 64 height 9
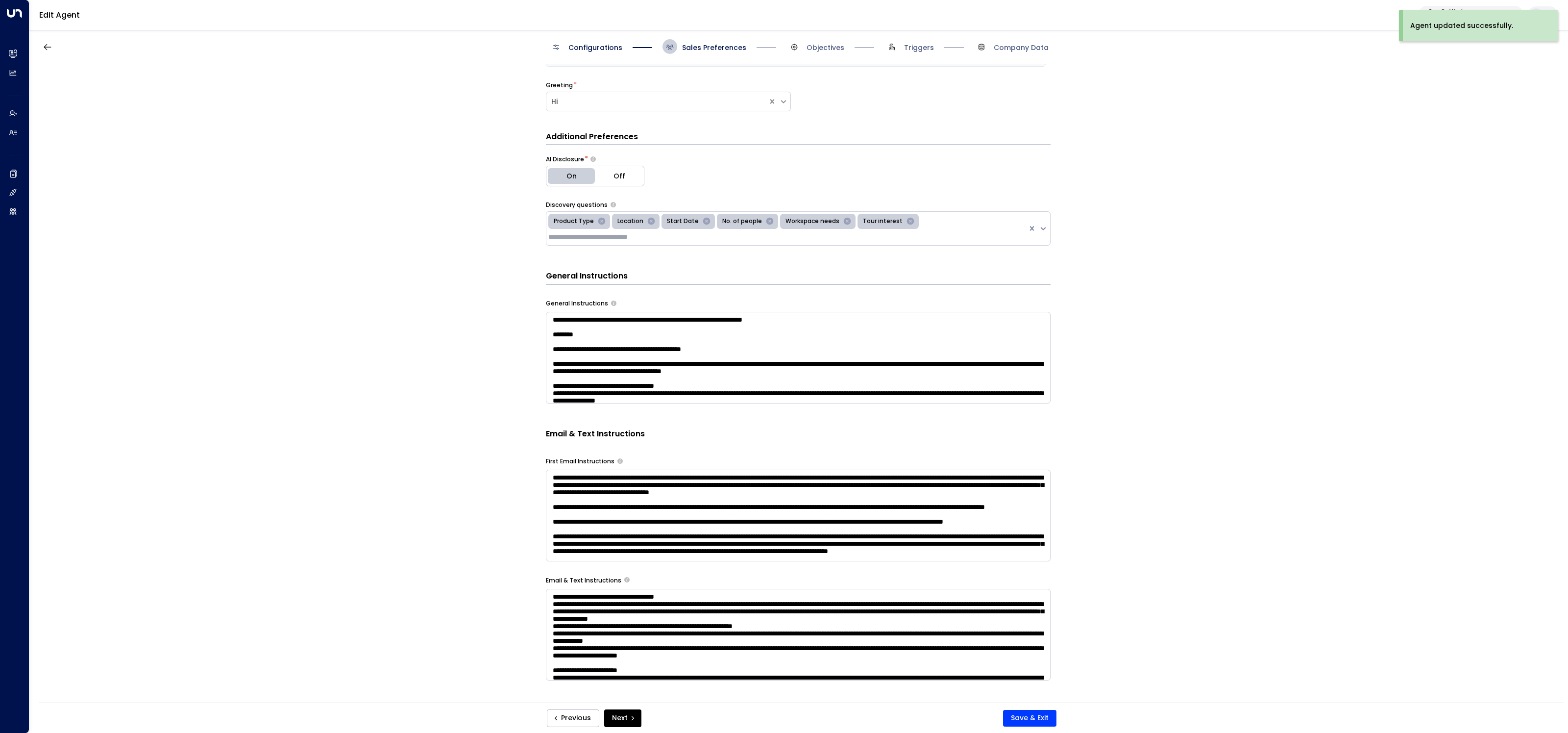
scroll to position [403, 0]
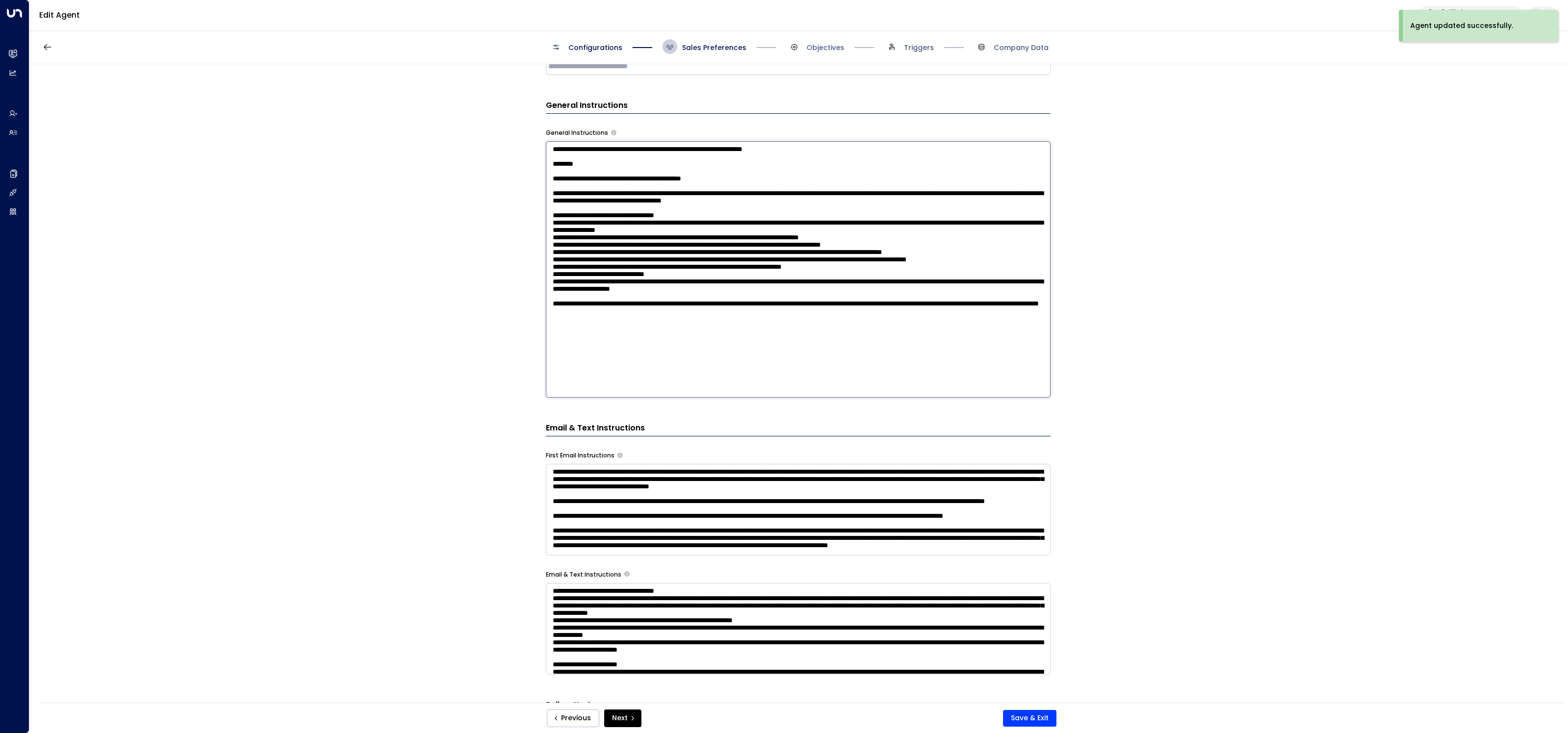
click at [885, 161] on textarea at bounding box center [798, 270] width 505 height 257
click at [878, 167] on textarea at bounding box center [798, 270] width 505 height 257
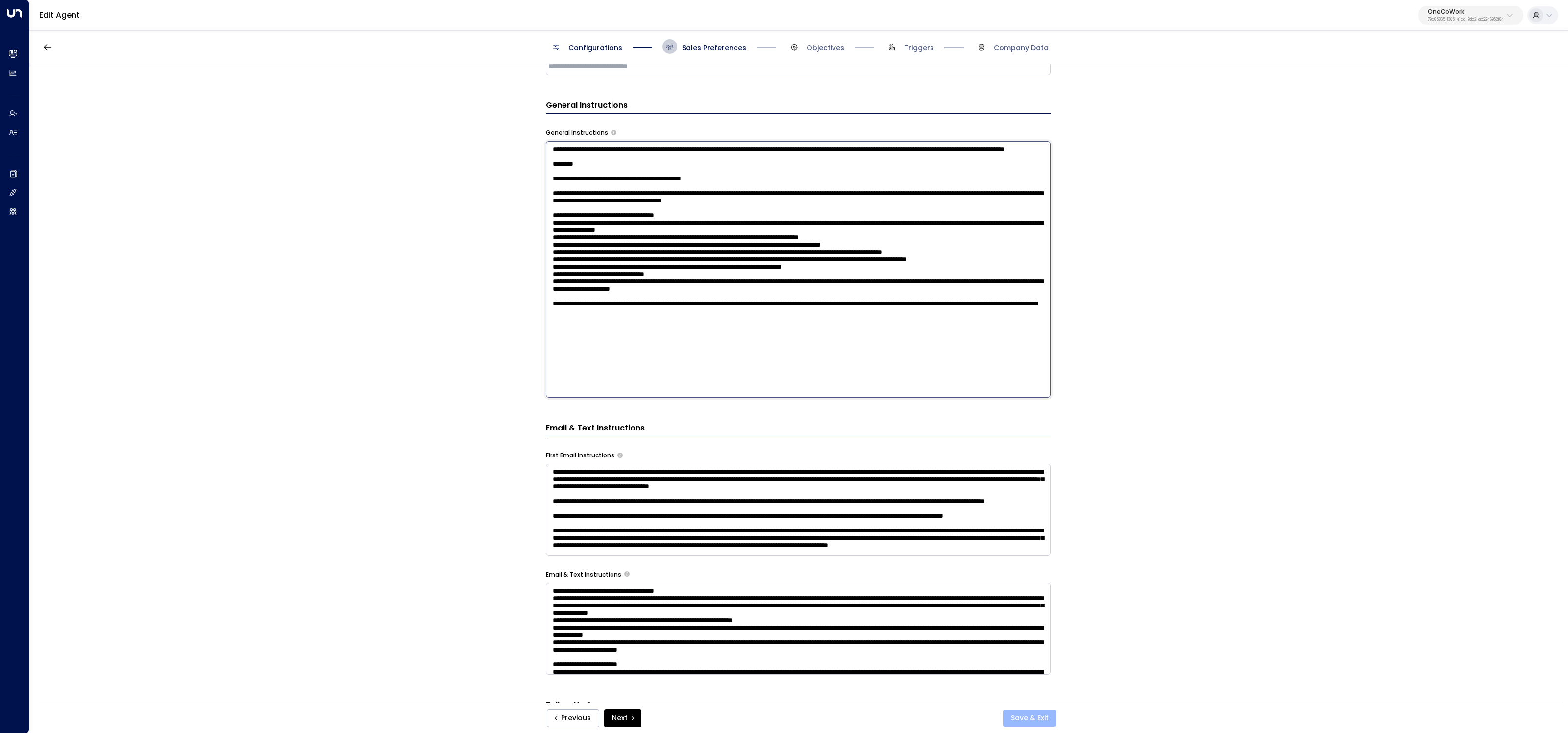
type textarea "**********"
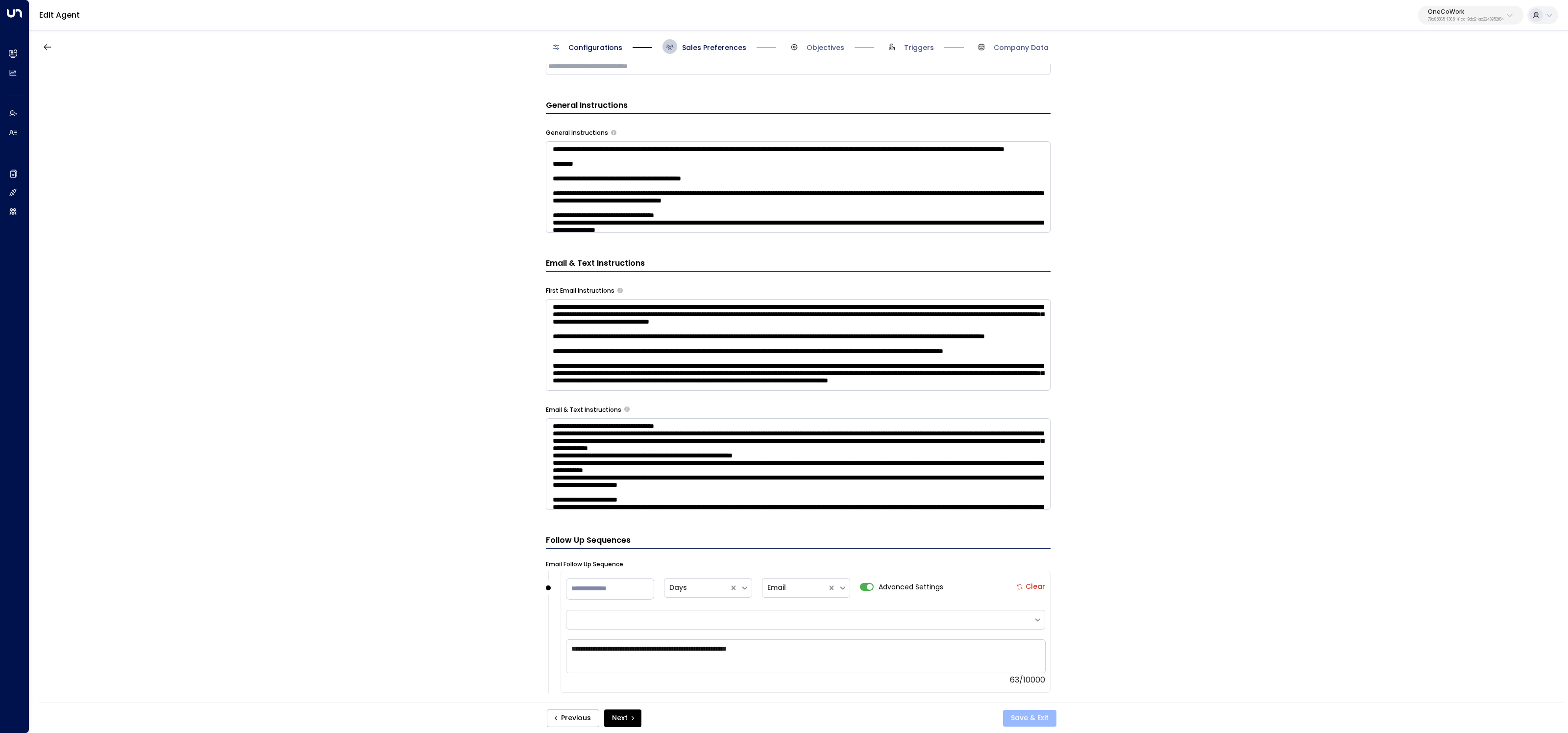
click at [1027, 720] on button "Save & Exit" at bounding box center [1030, 719] width 54 height 17
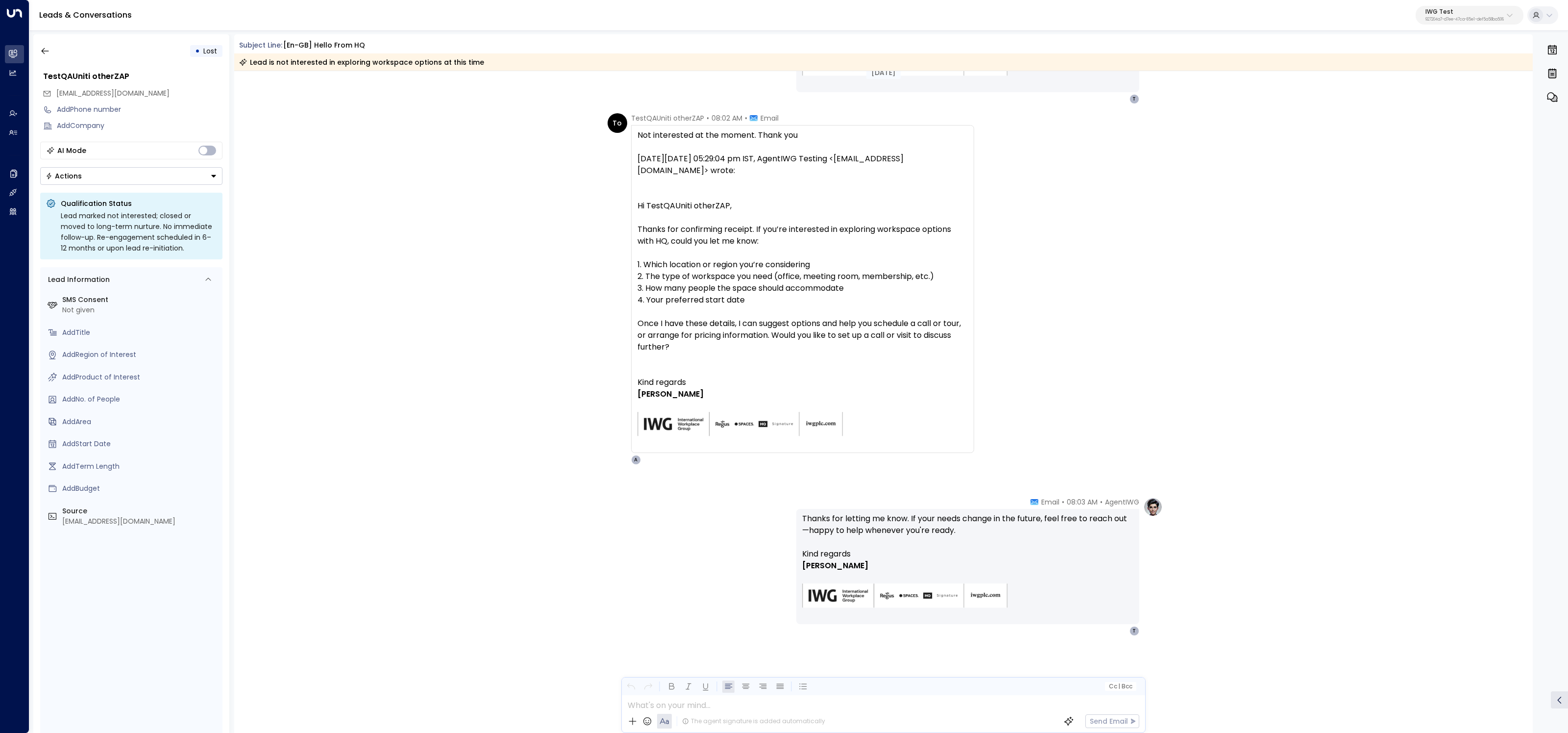
scroll to position [1036, 0]
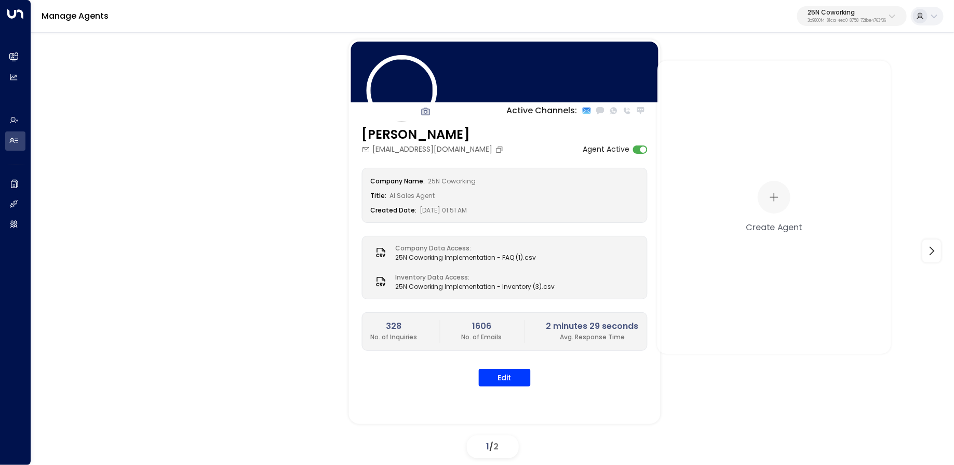
click at [831, 25] on button "25N Coworking 3b9800f4-81ca-4ec0-8758-72fbe4763f36" at bounding box center [852, 16] width 110 height 20
type input "*****"
click at [806, 77] on div "Cinch Storage ID: 20dc0344-df52-49ea-bc2a-8bb80861e769" at bounding box center [822, 82] width 149 height 21
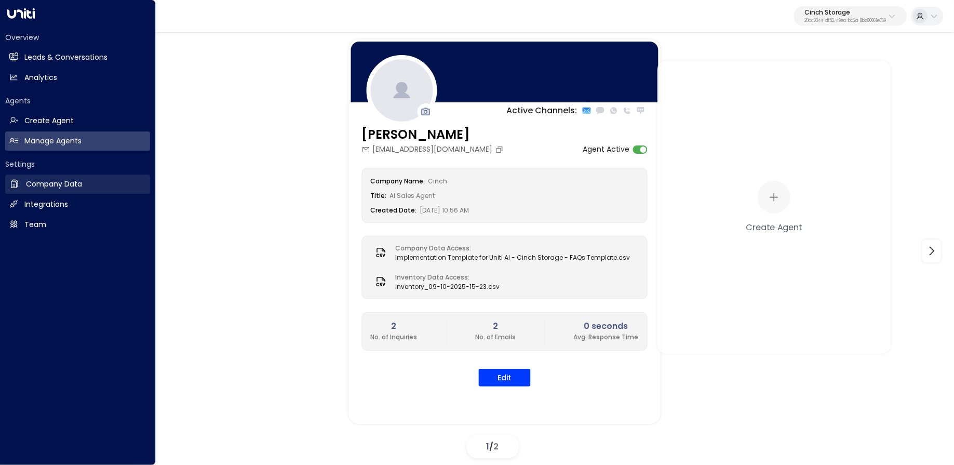
click at [58, 192] on link "Company Data Company Data" at bounding box center [77, 183] width 145 height 19
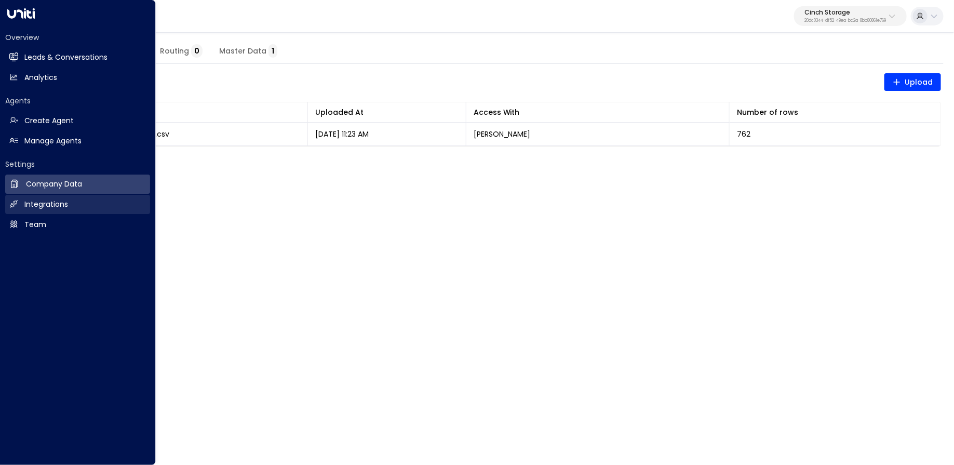
click at [57, 205] on h2 "Integrations" at bounding box center [46, 204] width 44 height 11
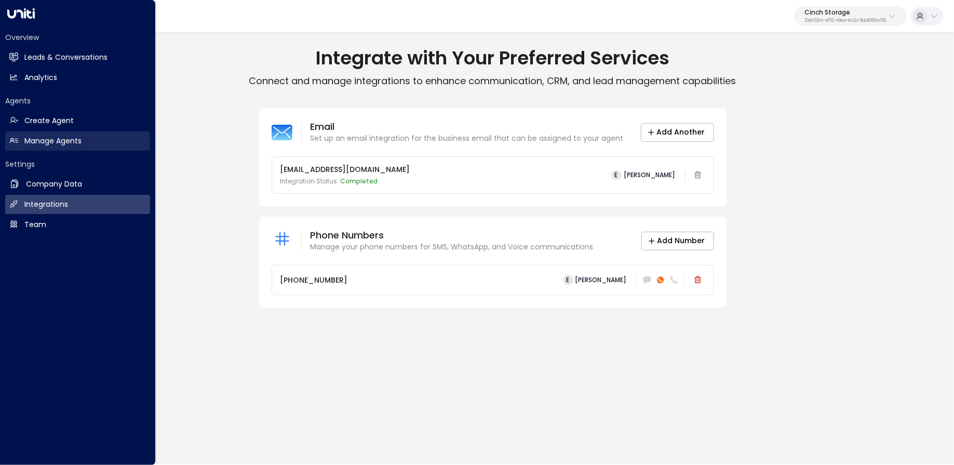
click at [26, 132] on link "Manage Agents Manage Agents" at bounding box center [77, 140] width 145 height 19
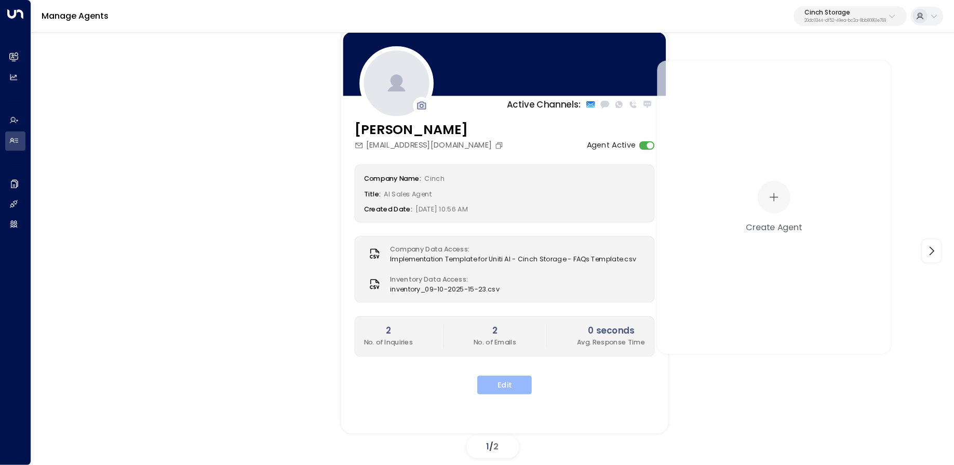
click at [525, 377] on button "Edit" at bounding box center [504, 384] width 55 height 19
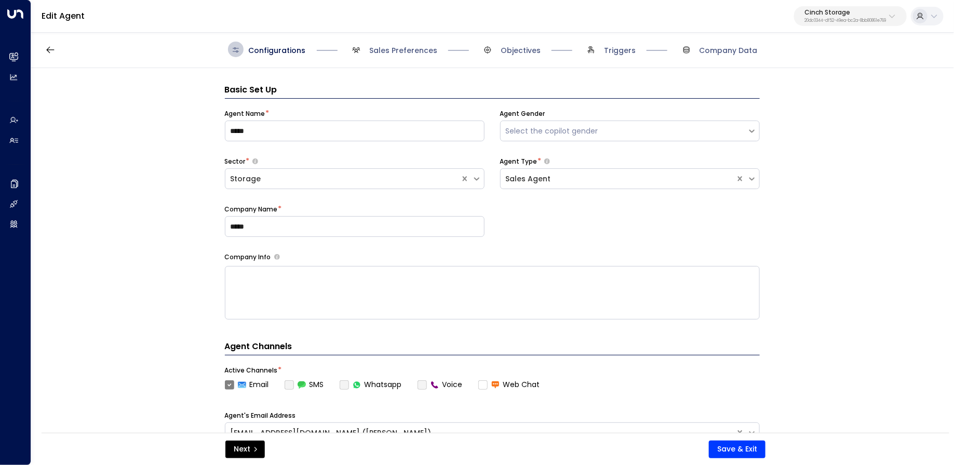
scroll to position [16, 0]
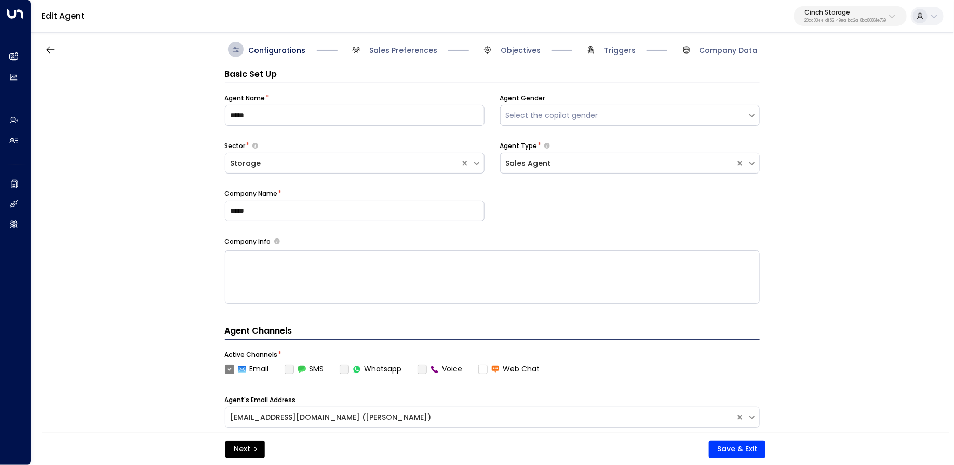
click at [344, 369] on label "Whatsapp" at bounding box center [371, 368] width 62 height 11
click at [840, 19] on p "20dc0344-df52-49ea-bc2a-8bb80861e769" at bounding box center [845, 21] width 82 height 4
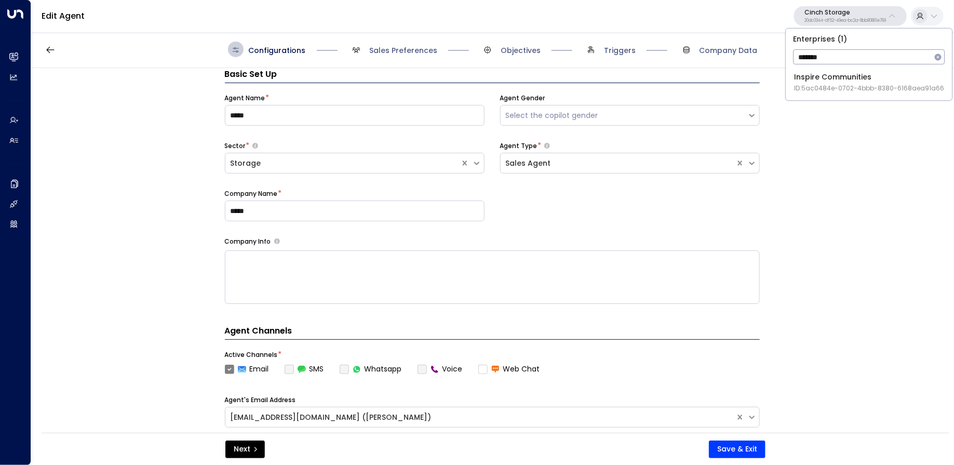
type input "*******"
click at [799, 90] on span "ID: 5ac0484e-0702-4bbb-8380-6168aea91a66" at bounding box center [869, 88] width 150 height 9
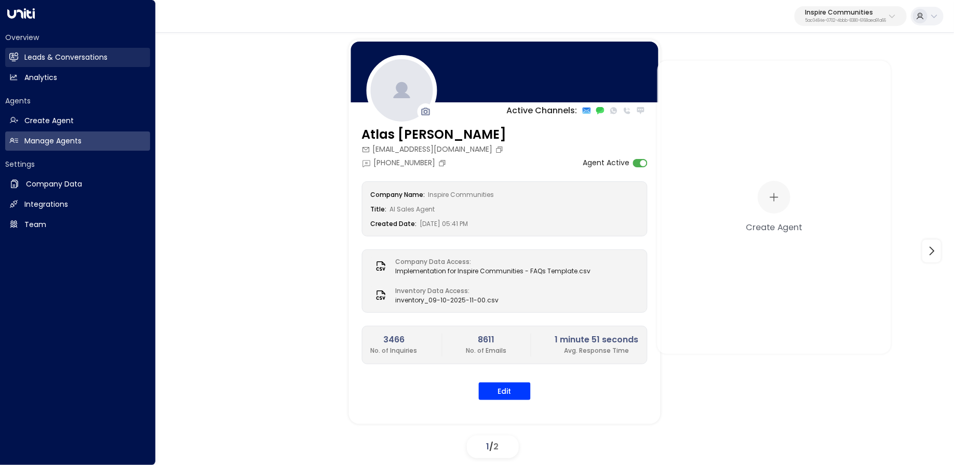
click at [16, 55] on icon at bounding box center [13, 56] width 9 height 9
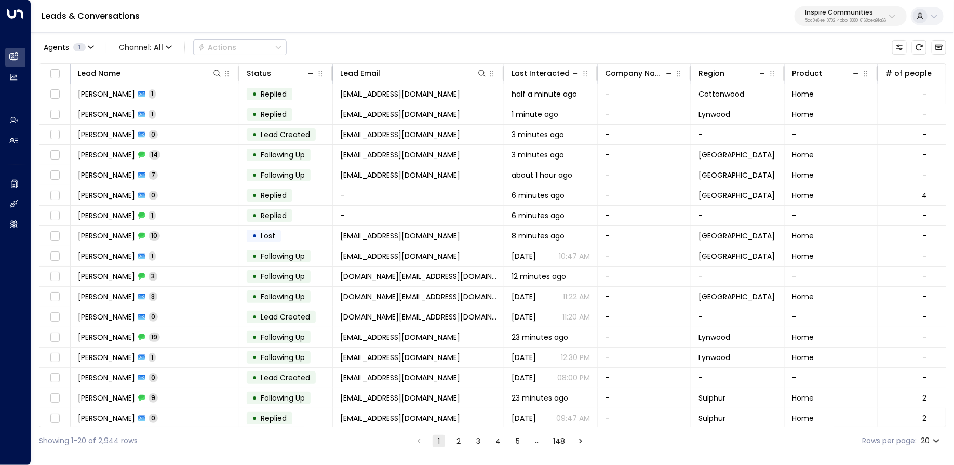
scroll to position [61, 0]
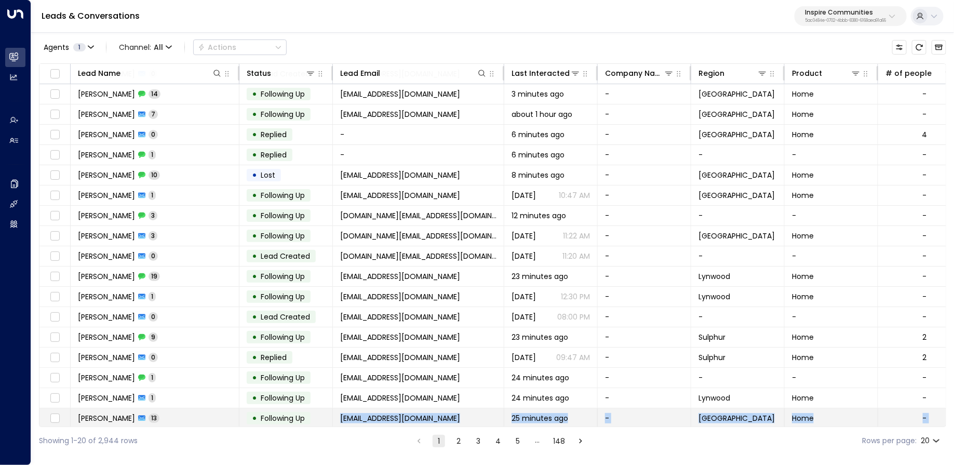
drag, startPoint x: 236, startPoint y: 428, endPoint x: 333, endPoint y: 421, distance: 96.8
click at [333, 421] on div "Agents 1 Channel: All Actions Lead Name Status Lead Email Last Interacted Compa…" at bounding box center [492, 242] width 907 height 423
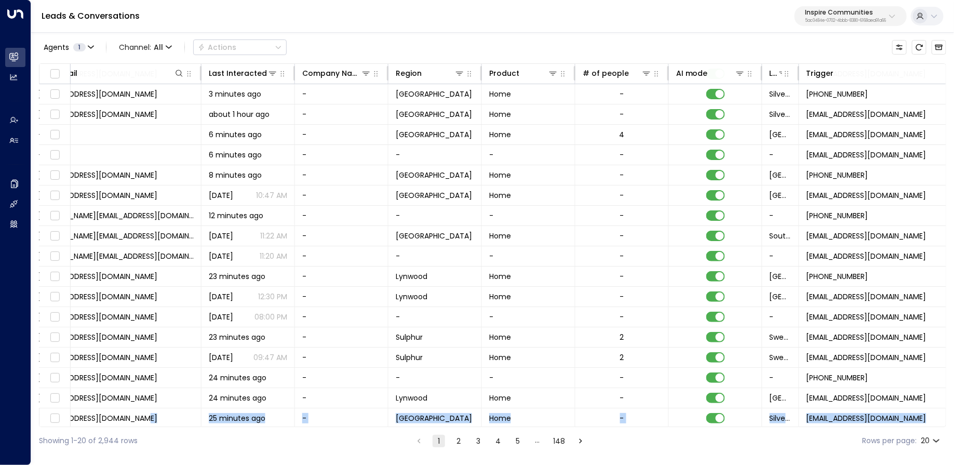
scroll to position [61, 562]
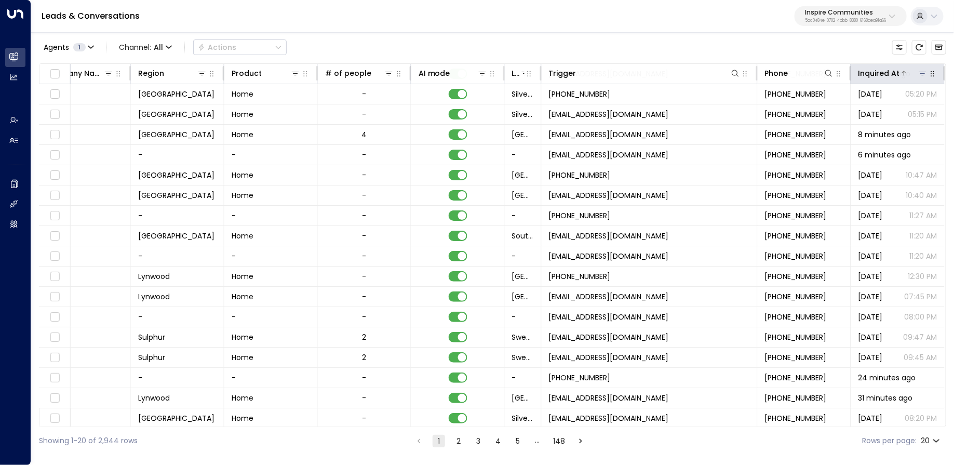
click at [873, 73] on div "Inquired At" at bounding box center [879, 73] width 42 height 12
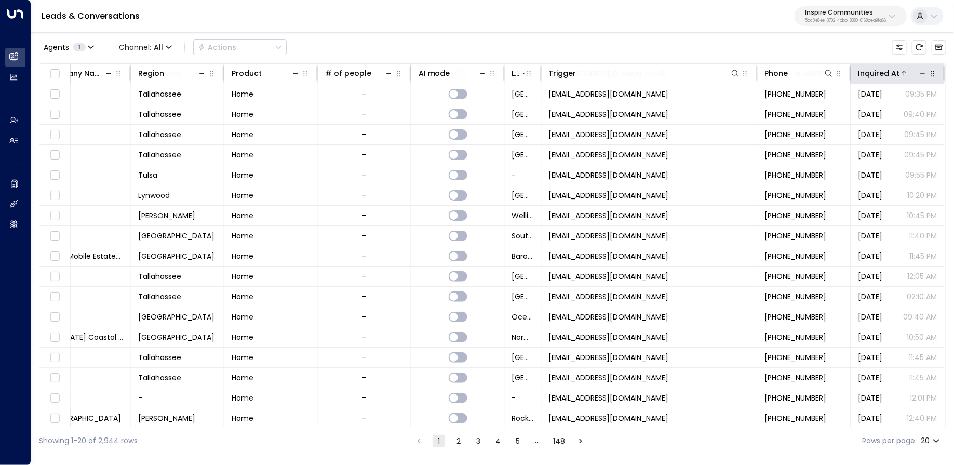
click at [873, 73] on div "Inquired At" at bounding box center [879, 73] width 42 height 12
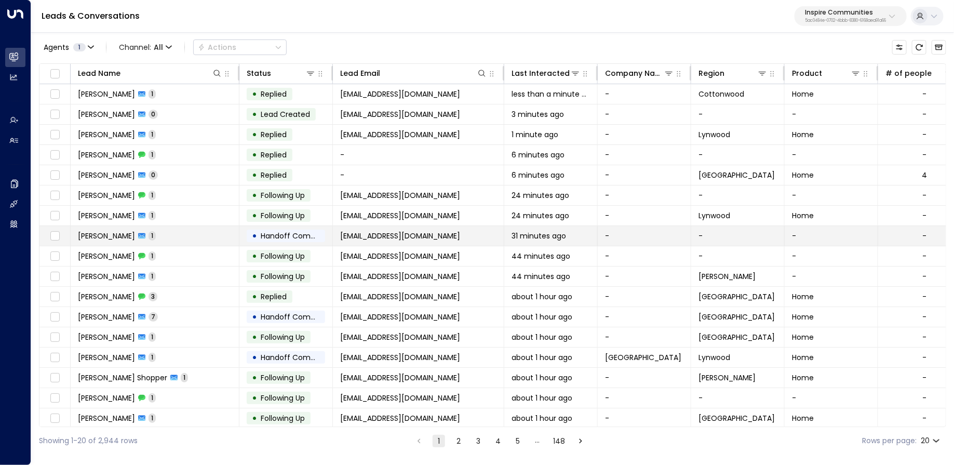
click at [213, 240] on td "[PERSON_NAME] 1" at bounding box center [155, 236] width 169 height 20
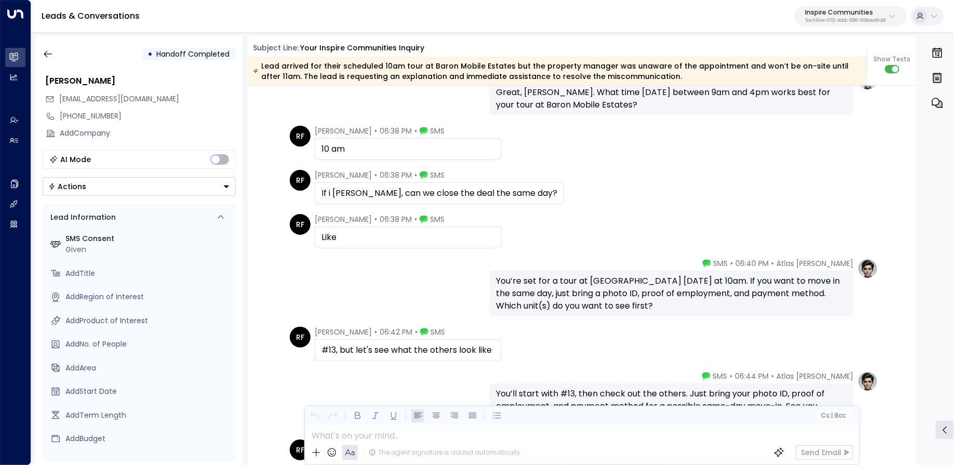
scroll to position [691, 0]
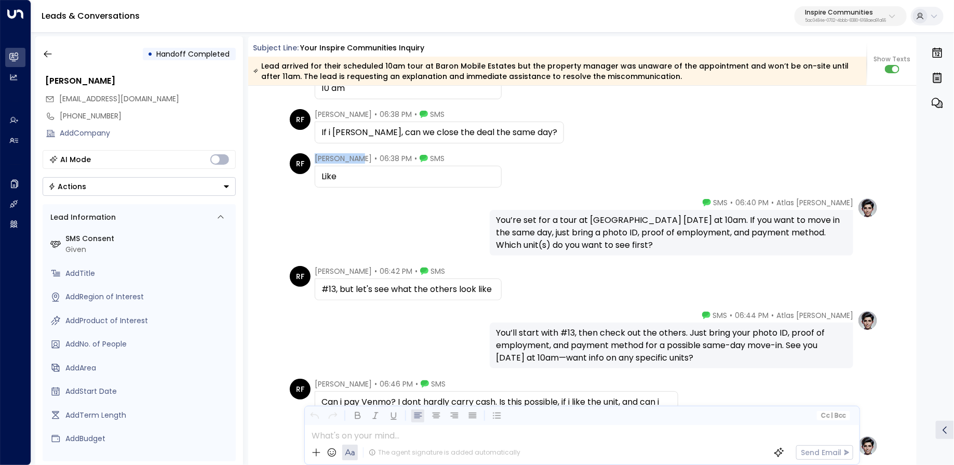
drag, startPoint x: 350, startPoint y: 159, endPoint x: 309, endPoint y: 154, distance: 41.9
click at [309, 154] on div "RF [PERSON_NAME] • 06:38 PM • SMS Like" at bounding box center [396, 170] width 212 height 34
copy span "[PERSON_NAME]"
click at [51, 60] on button "button" at bounding box center [47, 54] width 19 height 19
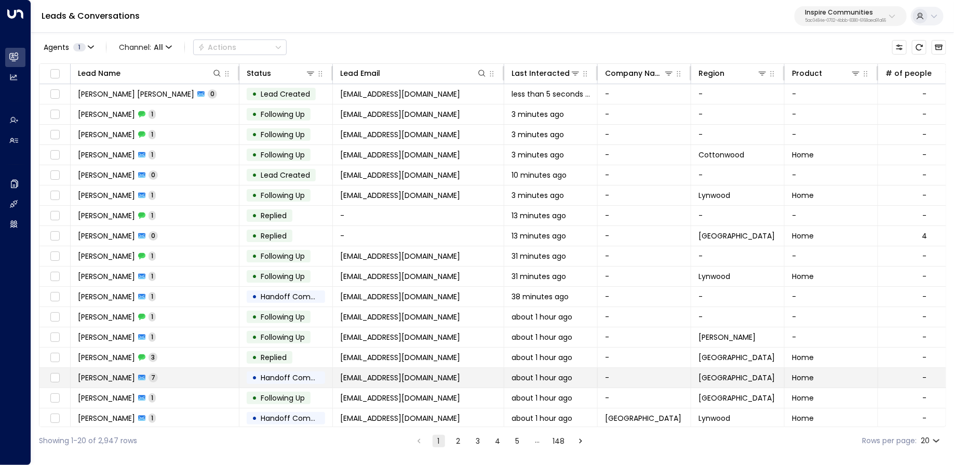
click at [221, 372] on td "[PERSON_NAME] 7" at bounding box center [155, 378] width 169 height 20
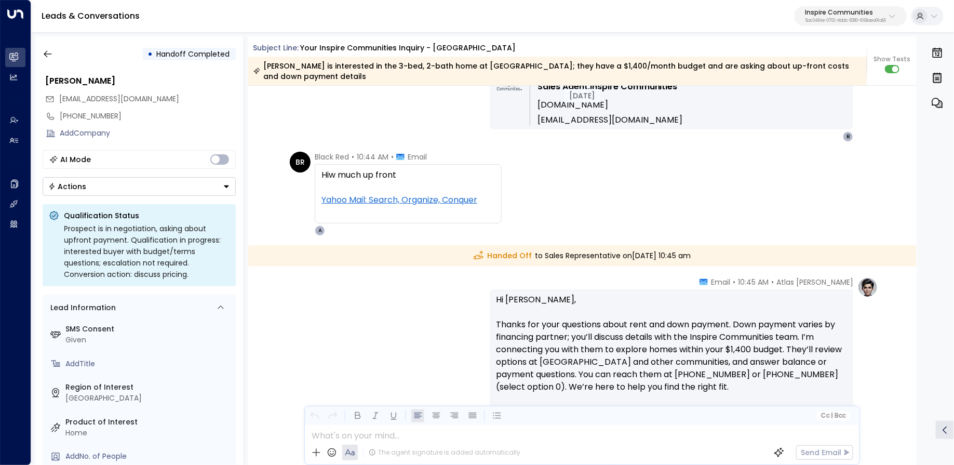
scroll to position [7594, 0]
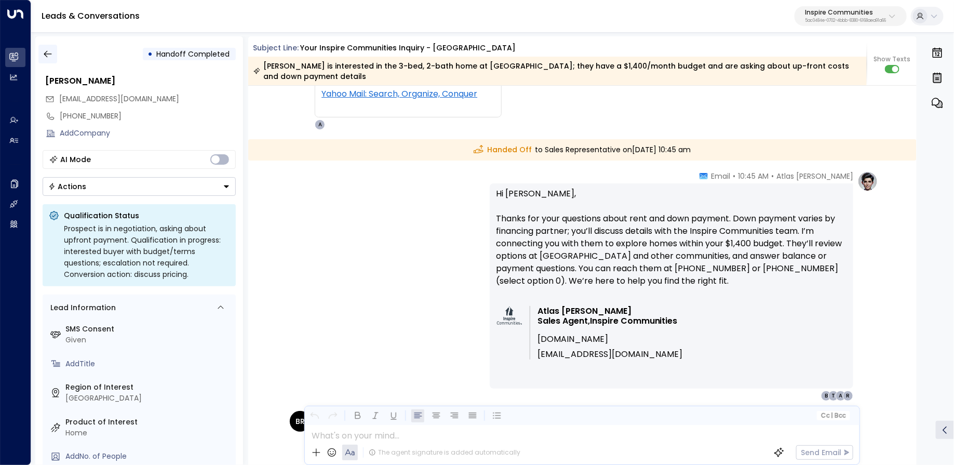
click at [50, 51] on icon "button" at bounding box center [48, 54] width 10 height 10
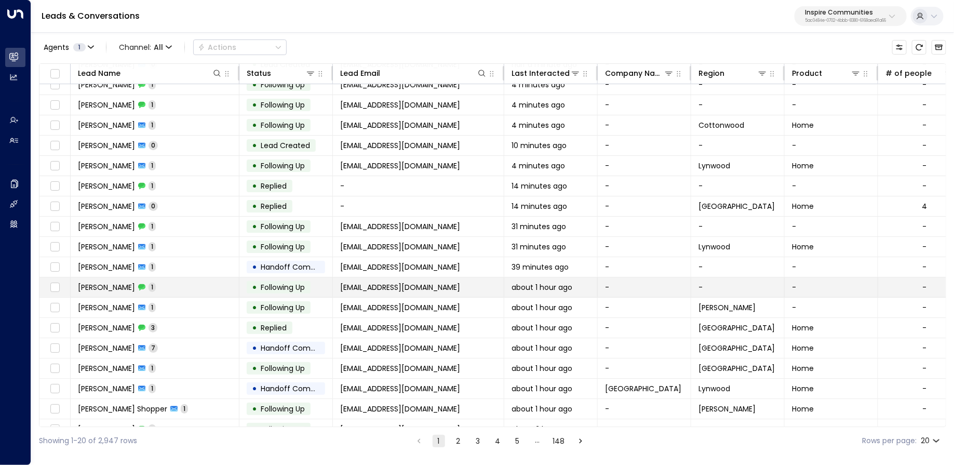
scroll to position [61, 0]
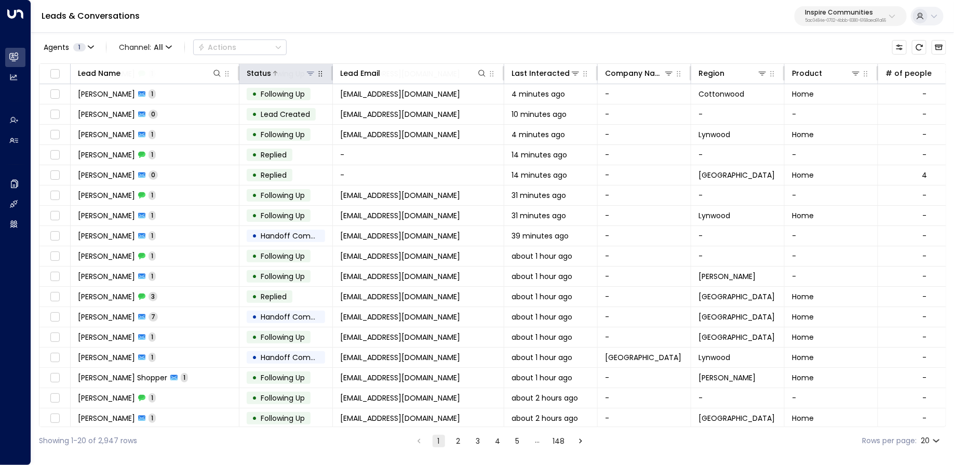
click at [307, 72] on icon at bounding box center [310, 73] width 8 height 8
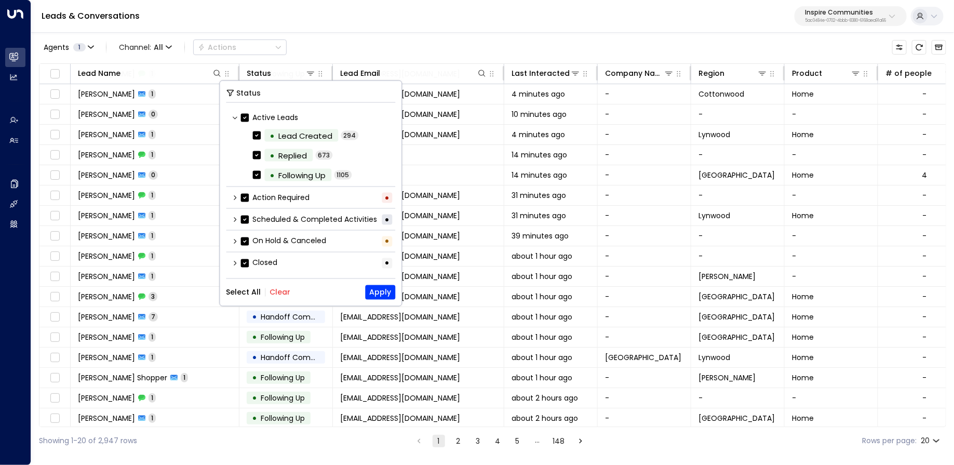
click at [274, 291] on button "Clear" at bounding box center [280, 292] width 21 height 8
click at [235, 262] on icon at bounding box center [235, 262] width 6 height 6
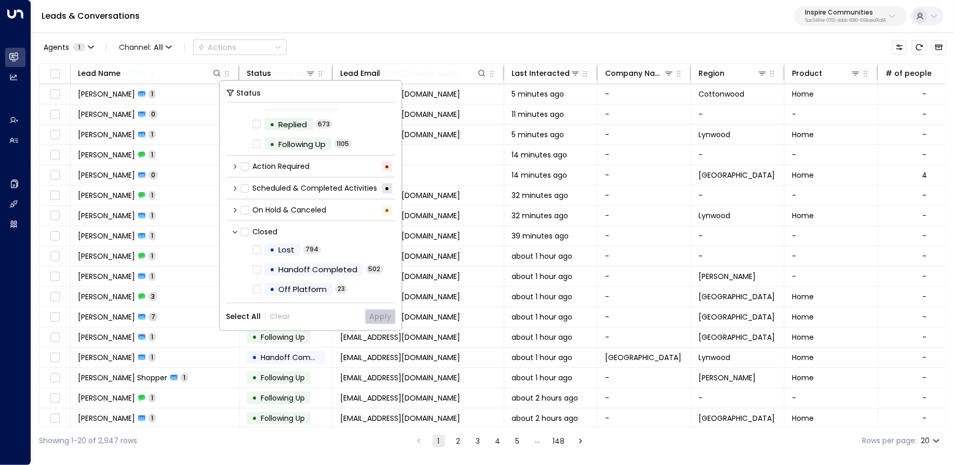
scroll to position [33, 0]
click at [267, 262] on div "• Handoff Completed" at bounding box center [314, 267] width 99 height 12
click at [384, 315] on button "Apply" at bounding box center [381, 316] width 30 height 15
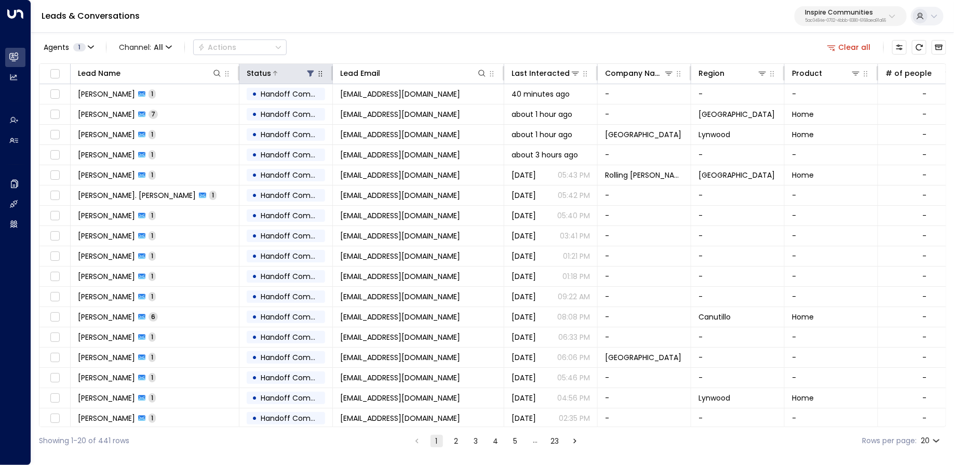
click at [305, 71] on button at bounding box center [310, 73] width 10 height 10
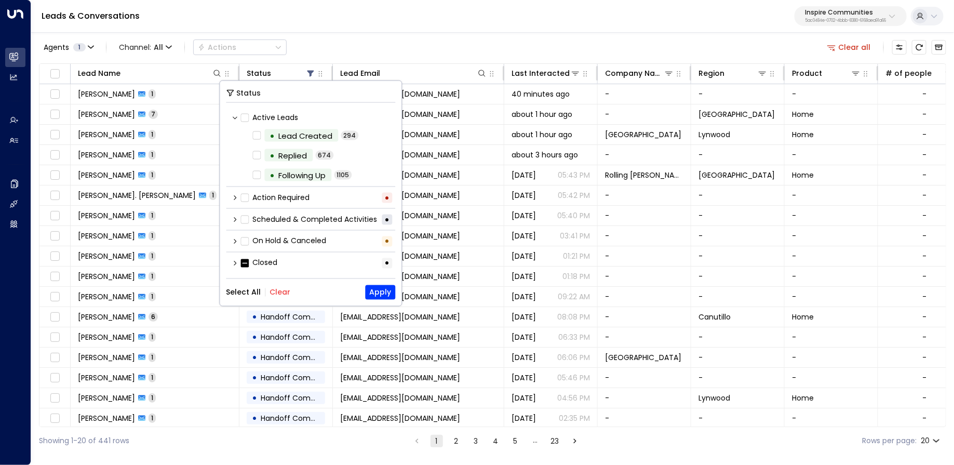
click at [234, 263] on icon at bounding box center [235, 263] width 6 height 6
click at [254, 263] on label "Closed" at bounding box center [259, 263] width 37 height 11
click at [256, 258] on label "Closed" at bounding box center [259, 263] width 37 height 11
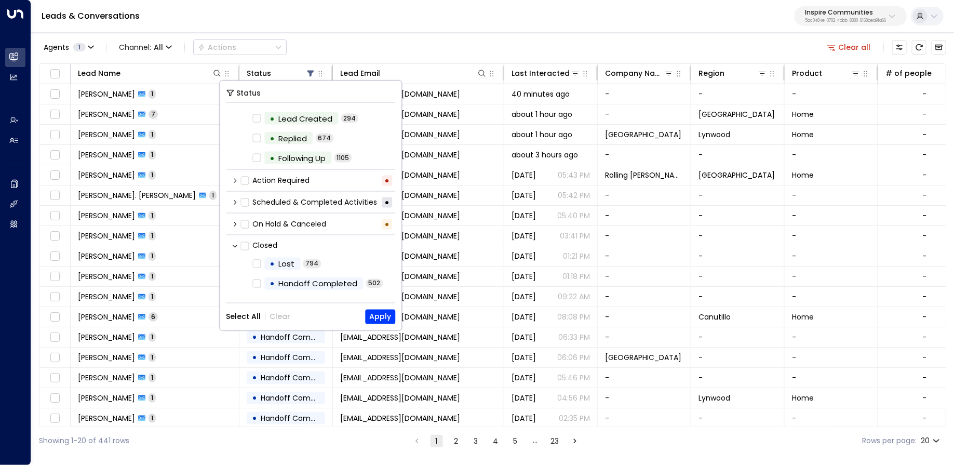
scroll to position [33, 0]
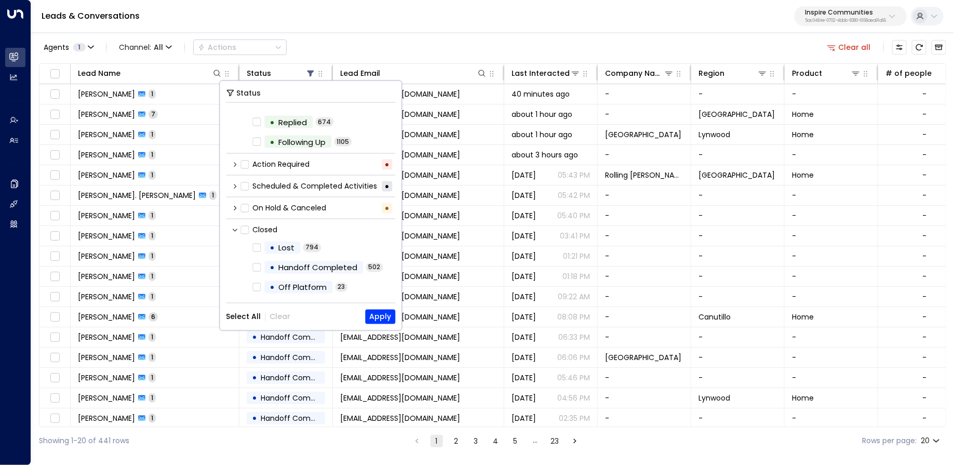
click at [231, 206] on div "On Hold & Canceled •" at bounding box center [310, 207] width 169 height 17
click at [234, 205] on icon at bounding box center [235, 208] width 6 height 6
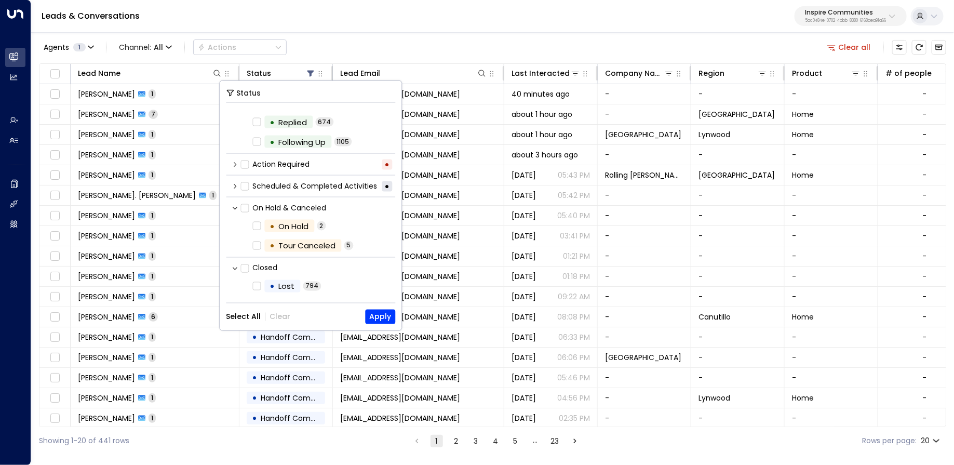
click at [239, 185] on div "Scheduled & Completed Activities •" at bounding box center [310, 186] width 169 height 17
click at [236, 185] on icon at bounding box center [235, 186] width 3 height 5
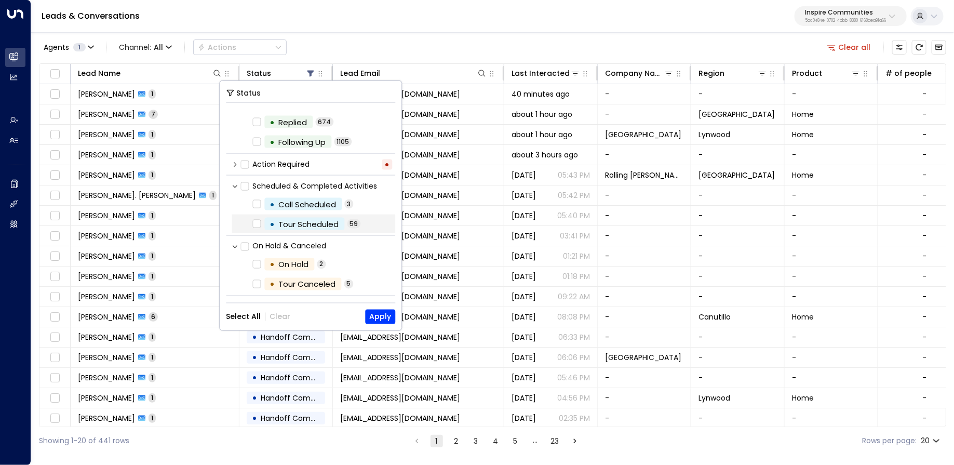
click at [293, 224] on div "Tour Scheduled" at bounding box center [309, 224] width 60 height 12
click at [390, 317] on button "Apply" at bounding box center [381, 316] width 30 height 15
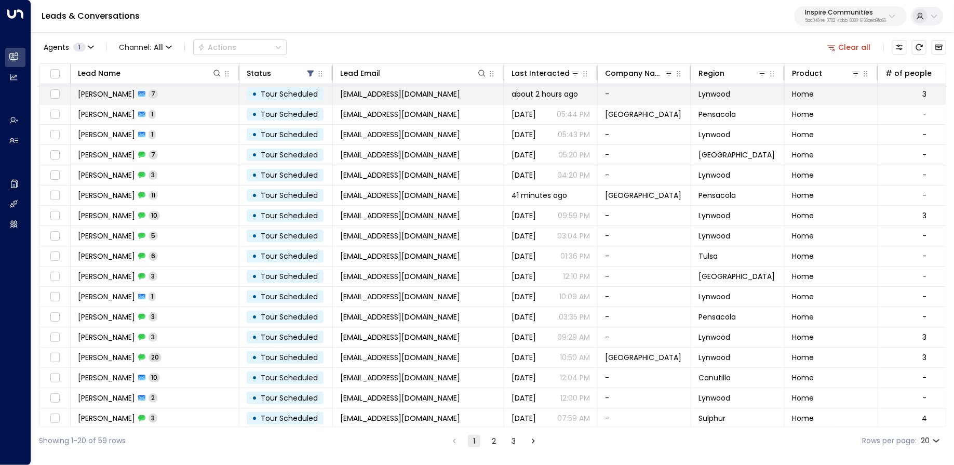
click at [309, 94] on span "Tour Scheduled" at bounding box center [289, 94] width 57 height 10
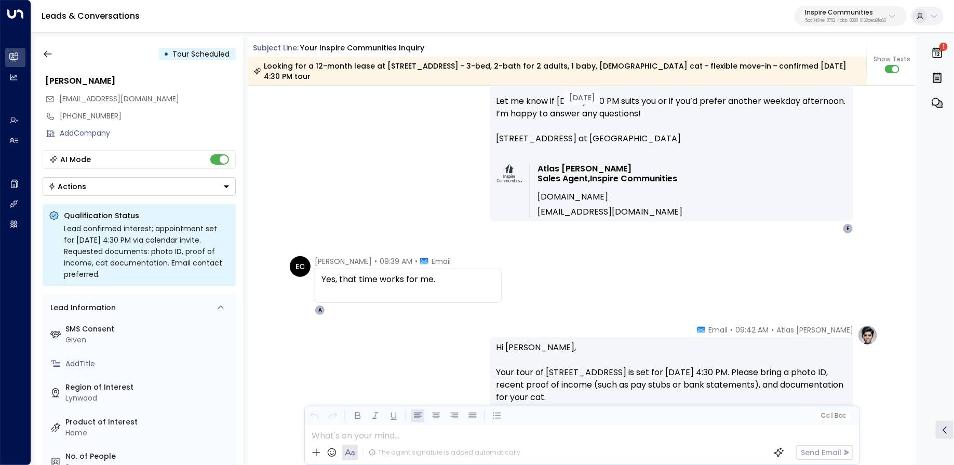
scroll to position [7306, 0]
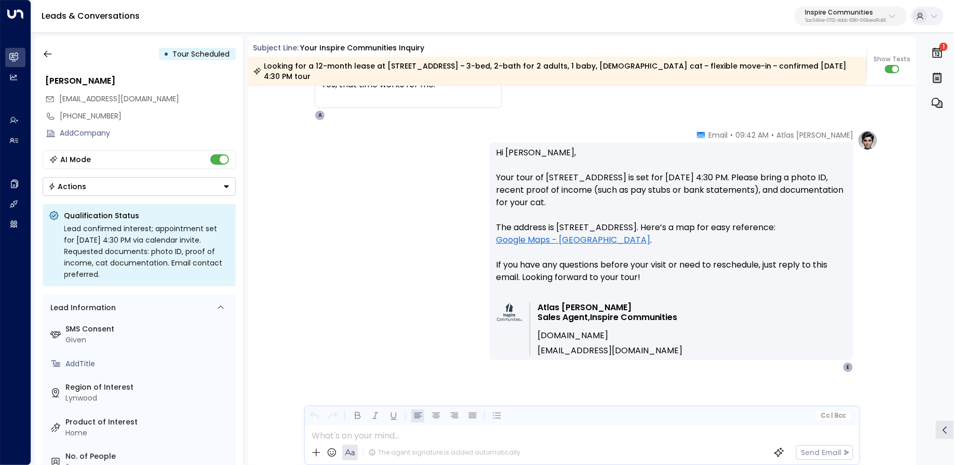
click at [525, 146] on p "Hi [PERSON_NAME], Your tour of [STREET_ADDRESS] at [GEOGRAPHIC_DATA] is set for…" at bounding box center [671, 221] width 351 height 150
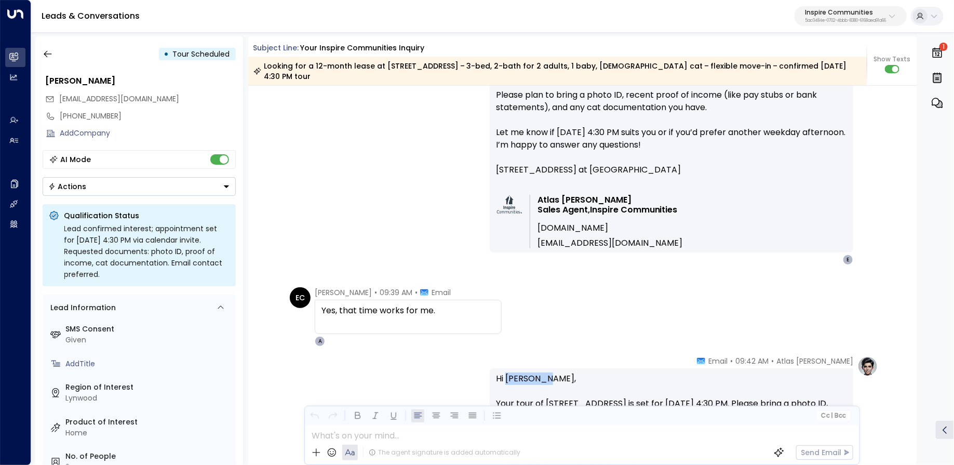
copy div "[PERSON_NAME]"
drag, startPoint x: 155, startPoint y: 77, endPoint x: 40, endPoint y: 78, distance: 114.2
click at [40, 78] on div "• Tour Scheduled [PERSON_NAME] [EMAIL_ADDRESS][DOMAIN_NAME] [PHONE_NUMBER] Add …" at bounding box center [139, 250] width 208 height 428
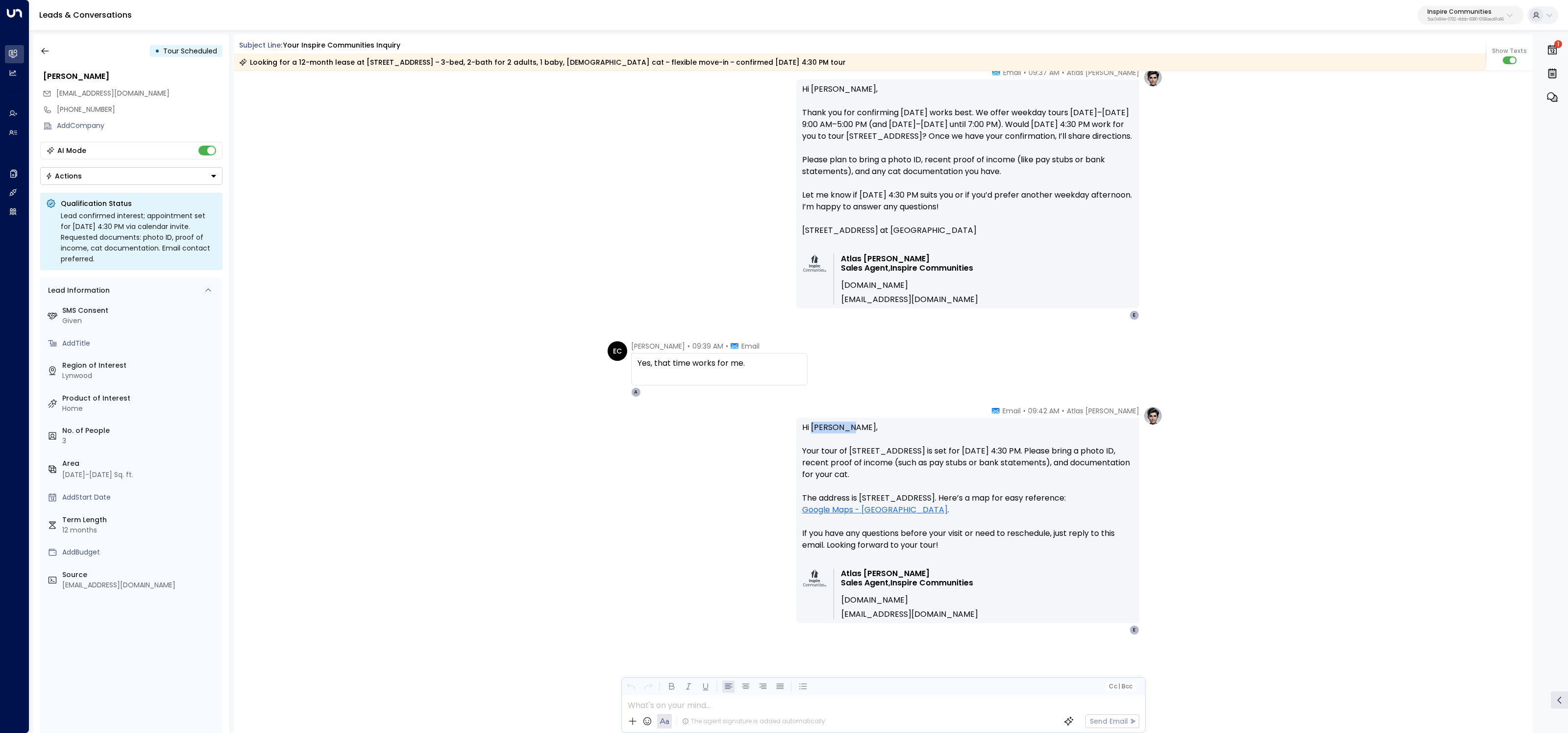
scroll to position [6606, 0]
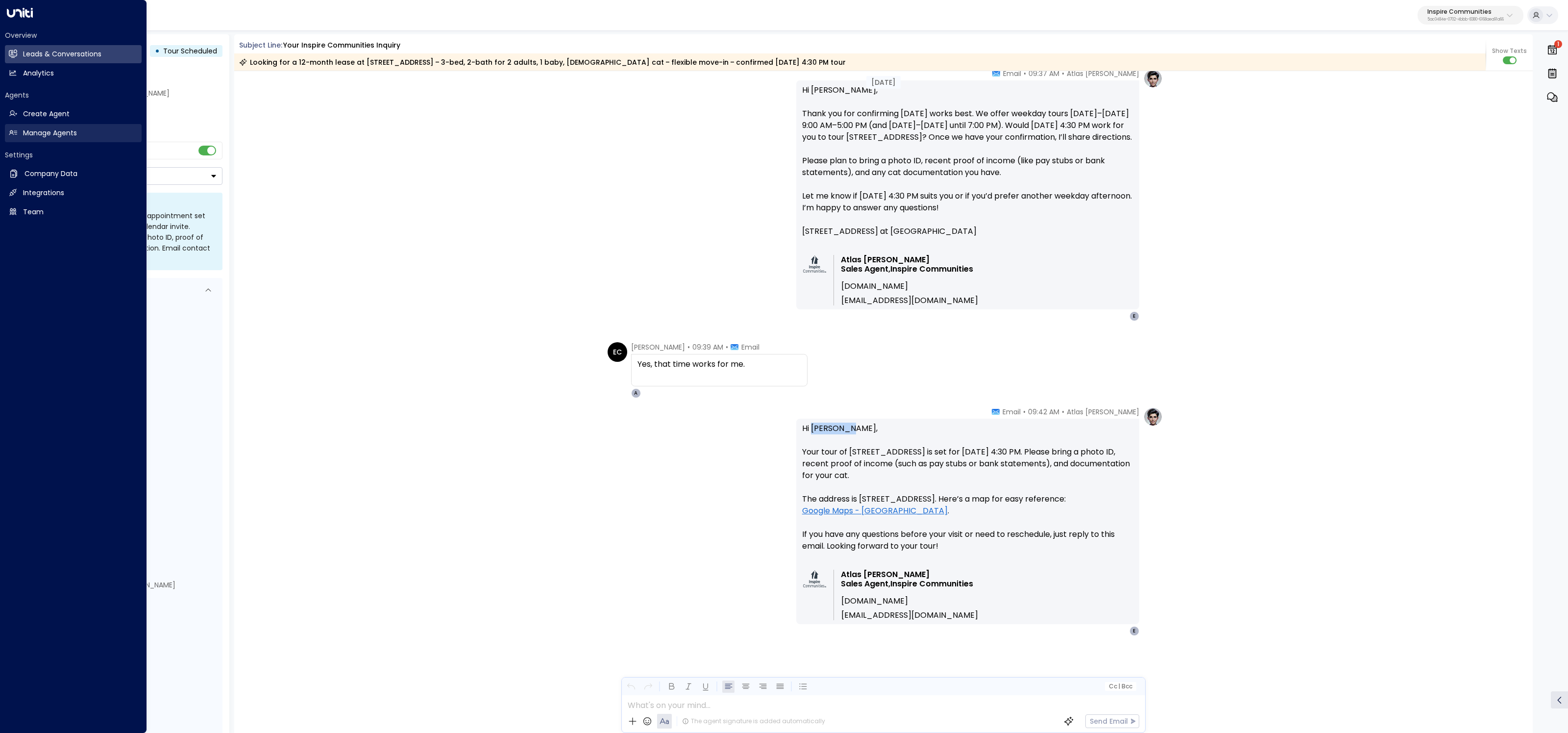
click at [83, 133] on link "Manage Agents Manage Agents" at bounding box center [73, 132] width 137 height 18
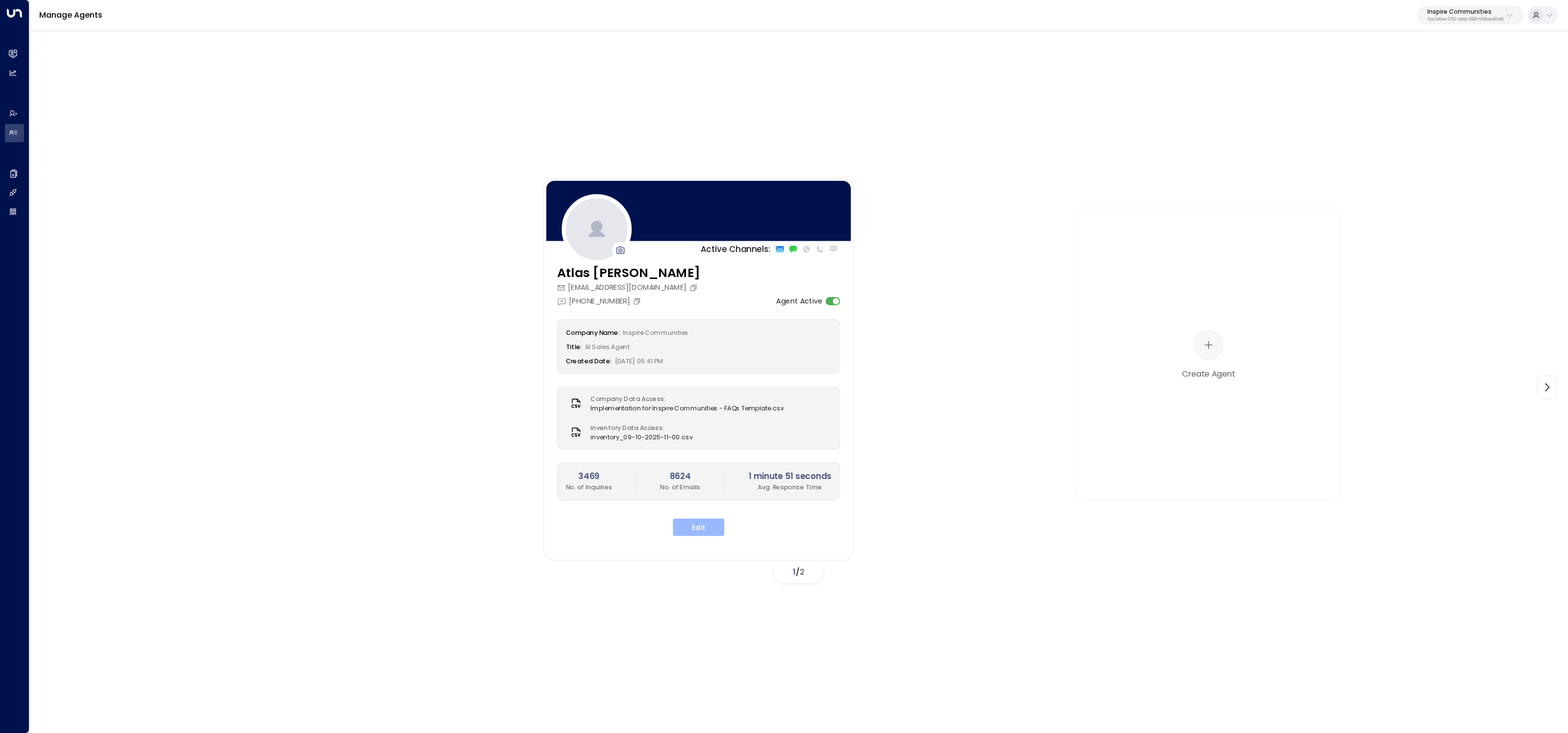
click at [688, 438] on button "Edit" at bounding box center [699, 527] width 52 height 18
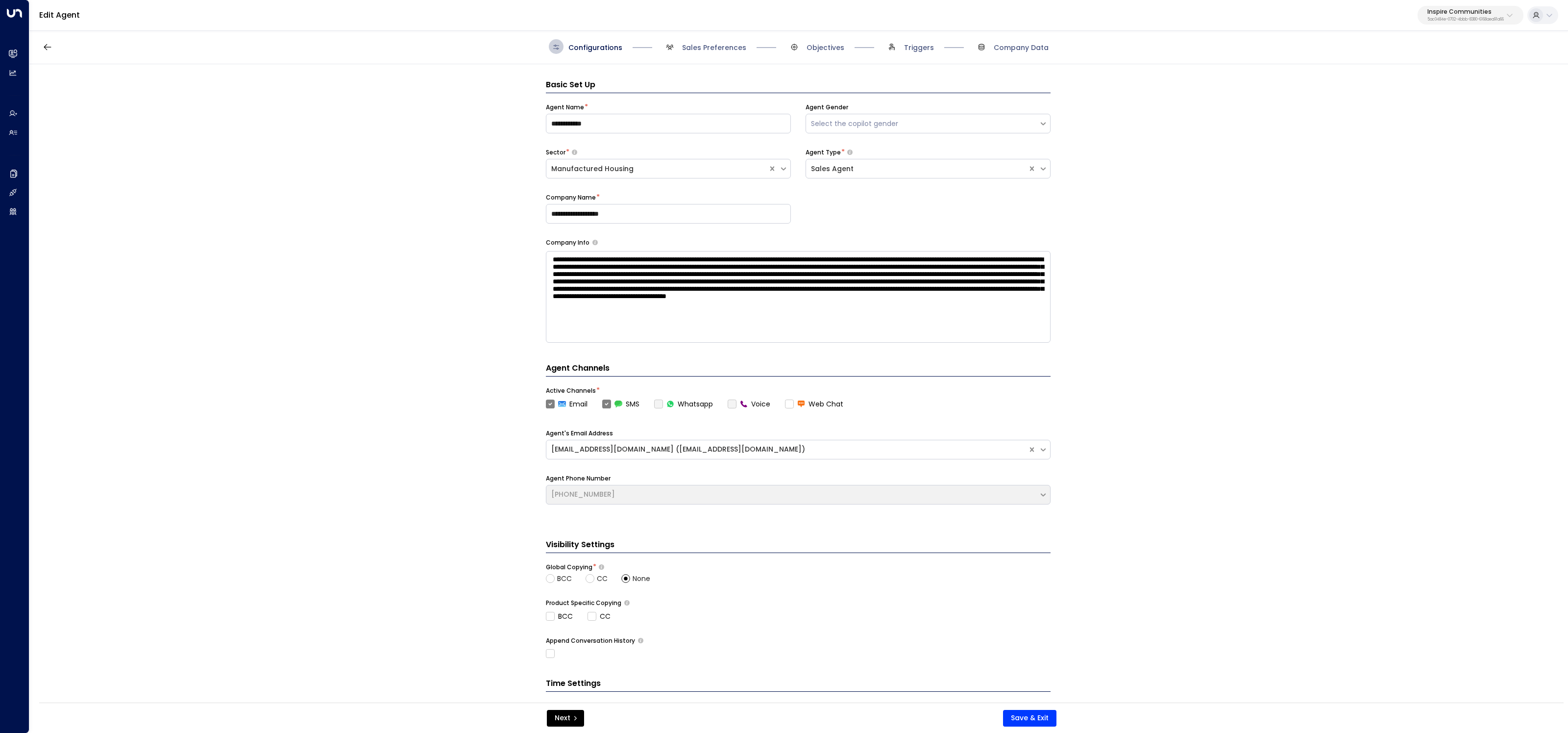
scroll to position [15, 0]
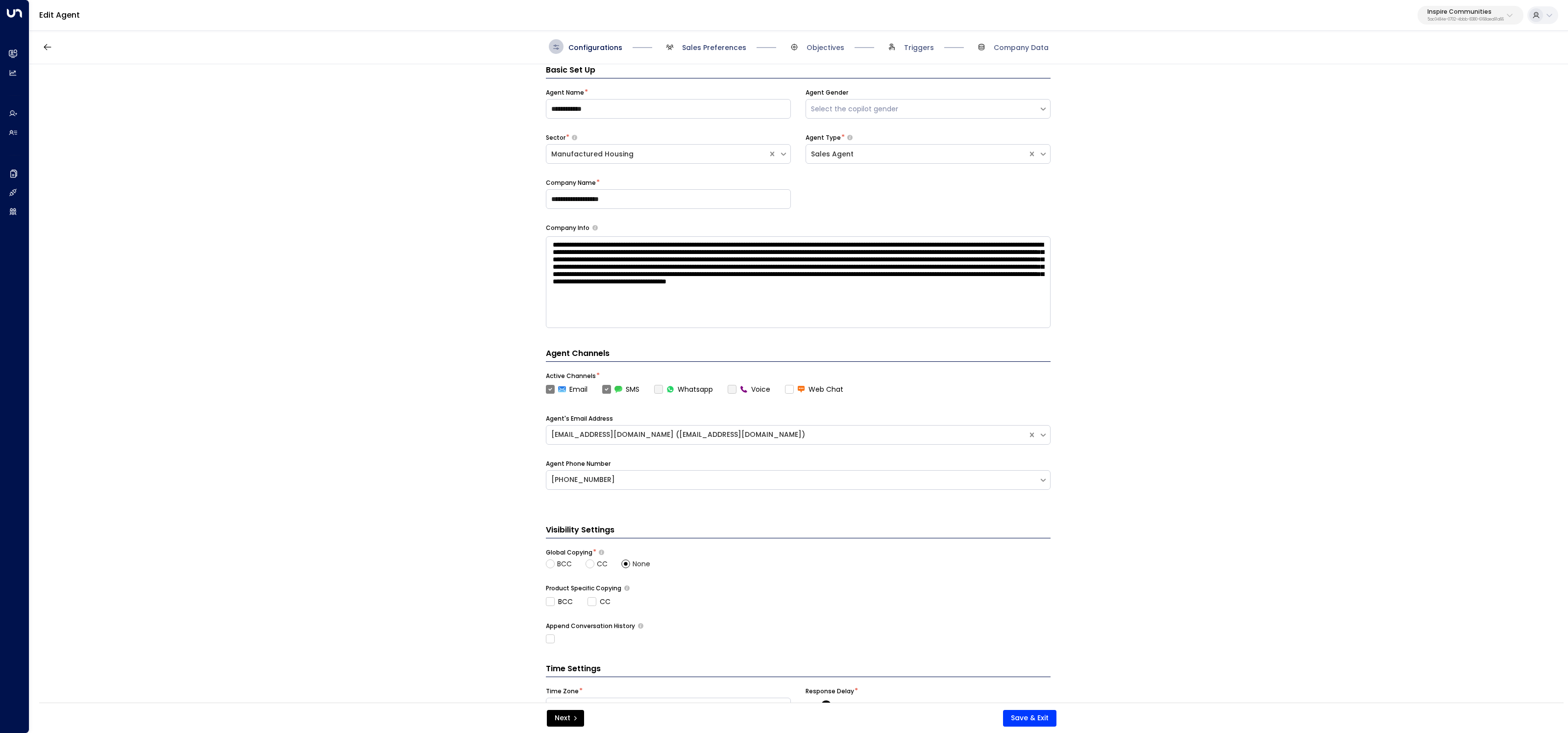
click at [720, 43] on span "Sales Preferences" at bounding box center [715, 47] width 64 height 9
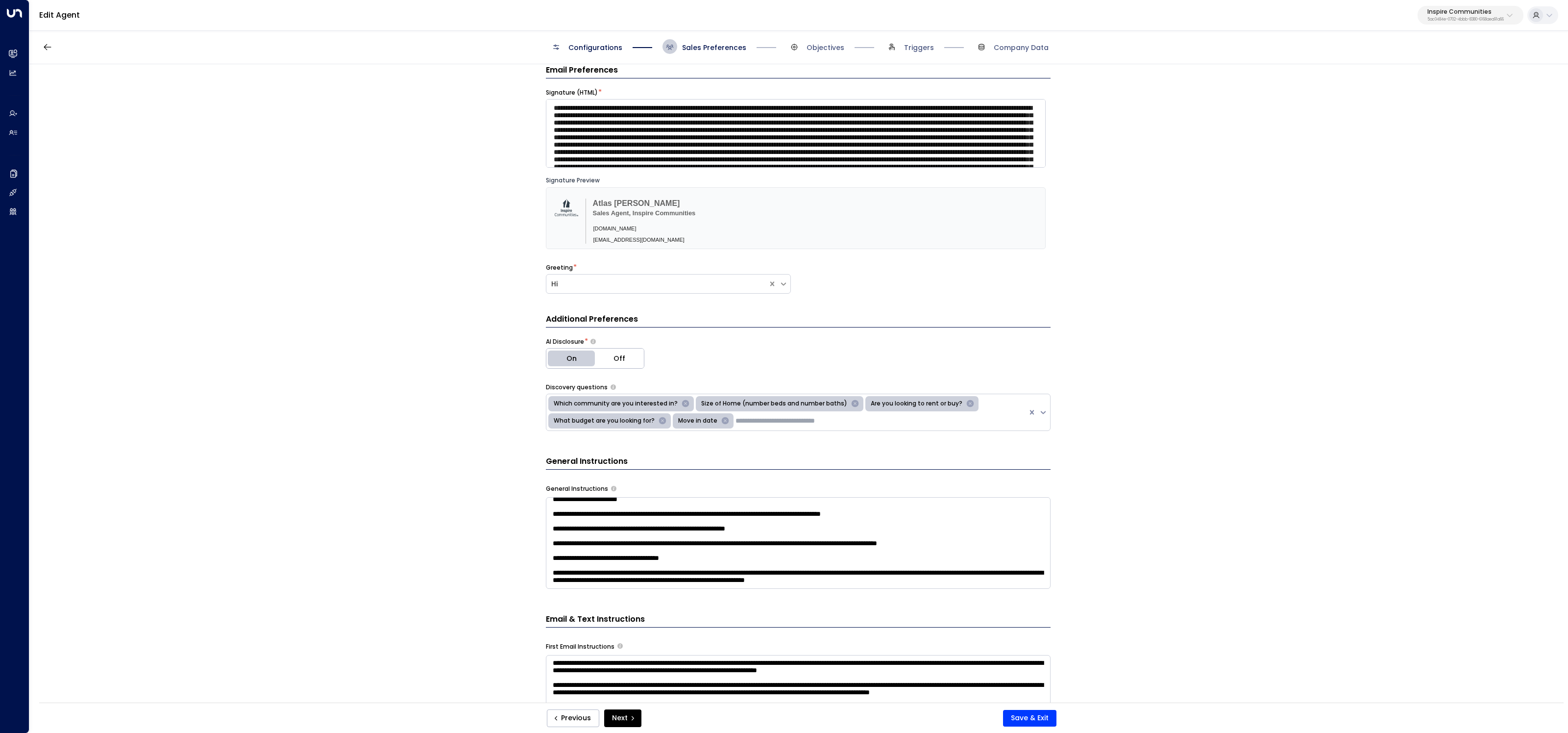
scroll to position [146, 0]
click at [815, 42] on span "Objectives" at bounding box center [816, 47] width 58 height 15
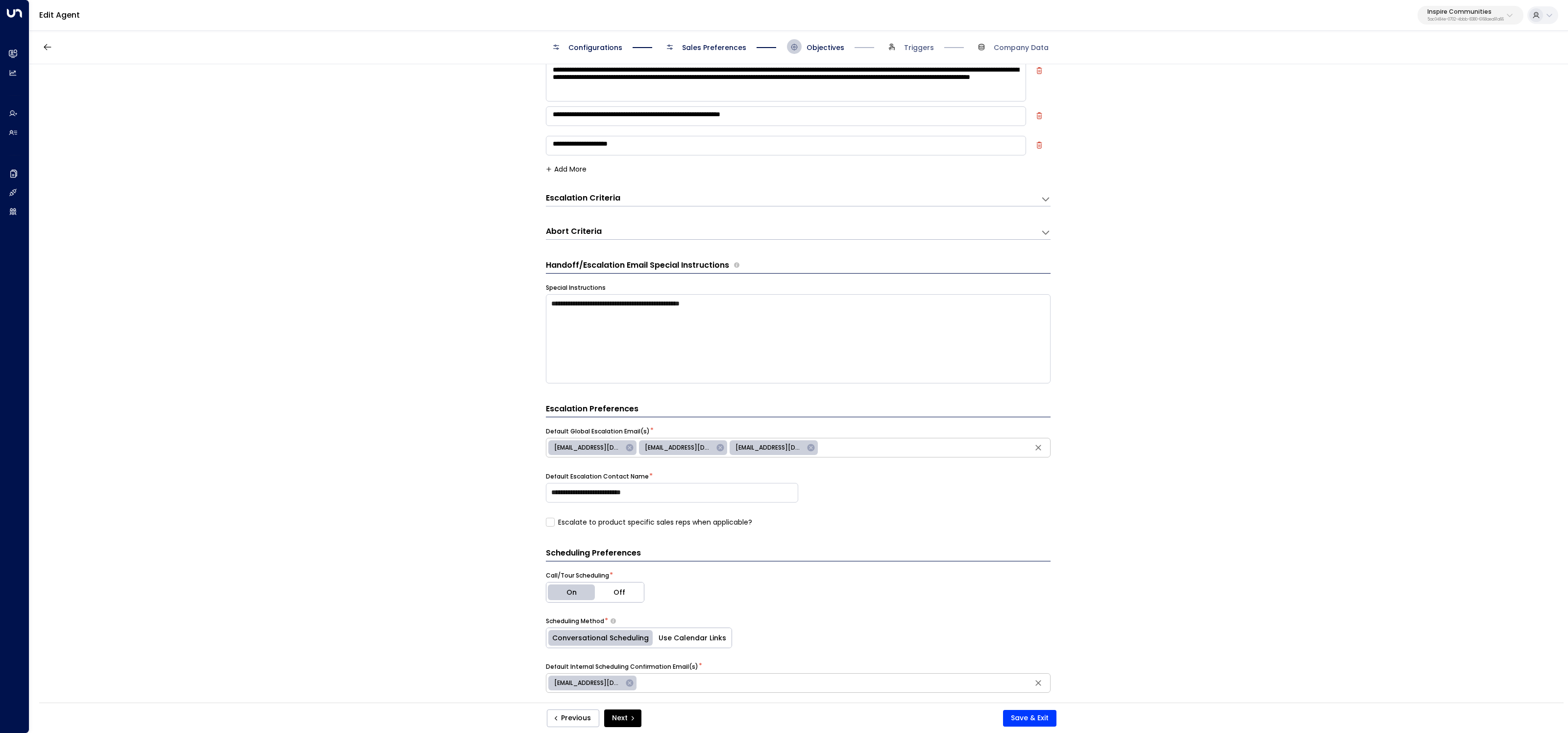
scroll to position [210, 0]
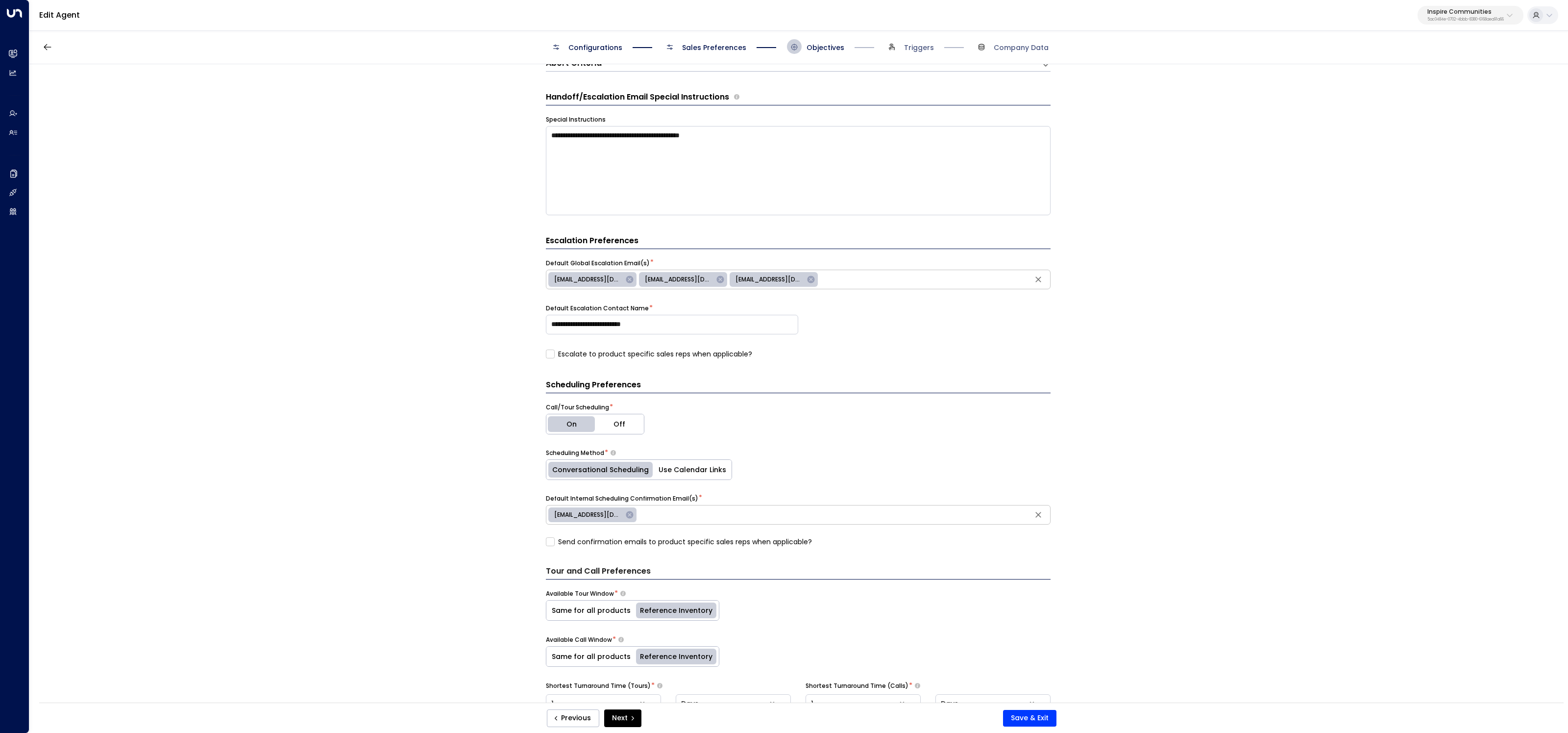
click at [685, 438] on div "[EMAIL_ADDRESS][DOMAIN_NAME] ​" at bounding box center [798, 515] width 505 height 20
type input "**********"
click at [667, 438] on span "[EMAIL_ADDRESS][DOMAIN_NAME]" at bounding box center [679, 514] width 80 height 9
type input "**********"
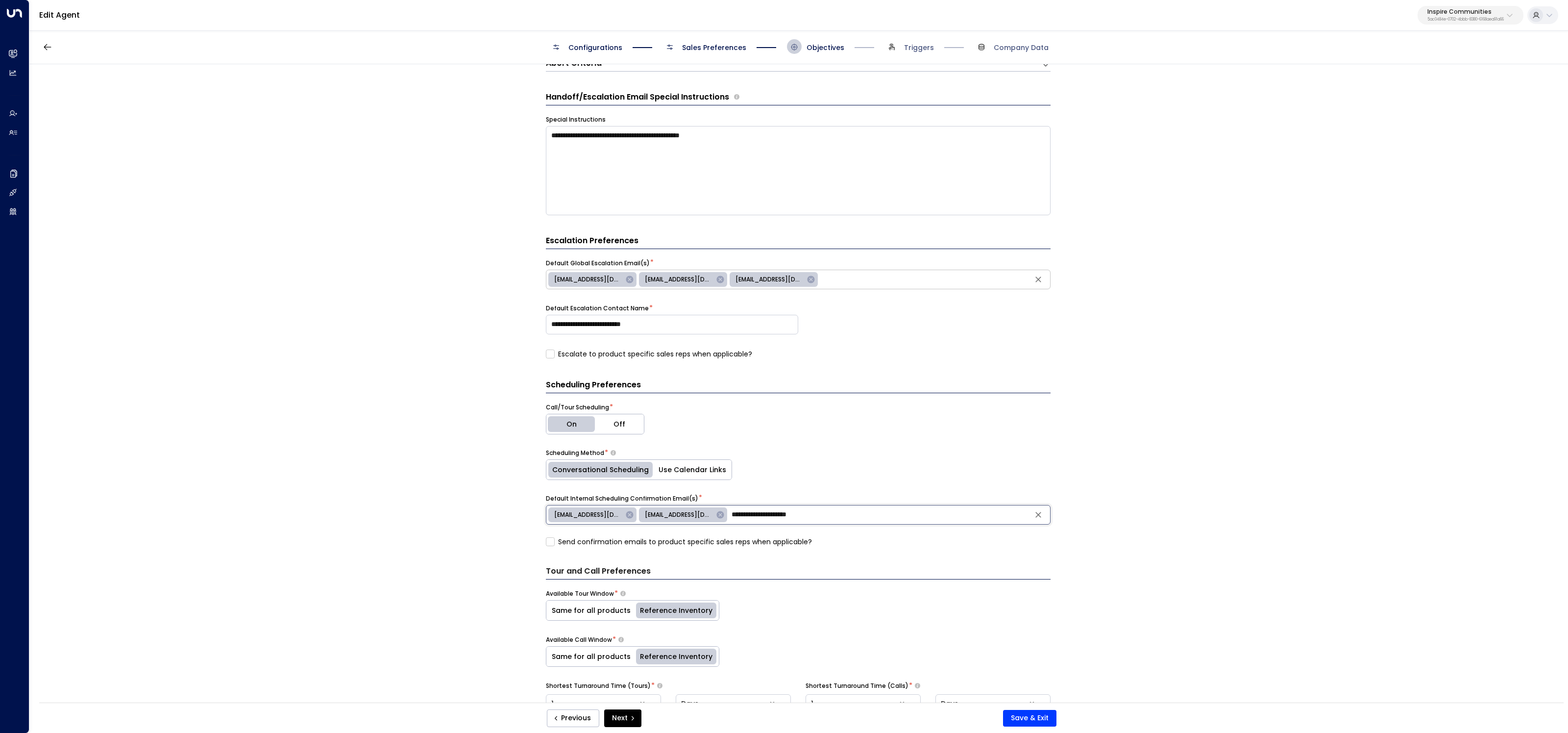
click at [354, 438] on div "**********" at bounding box center [798, 386] width 1538 height 645
click at [900, 438] on button "Save & Exit" at bounding box center [1030, 719] width 54 height 17
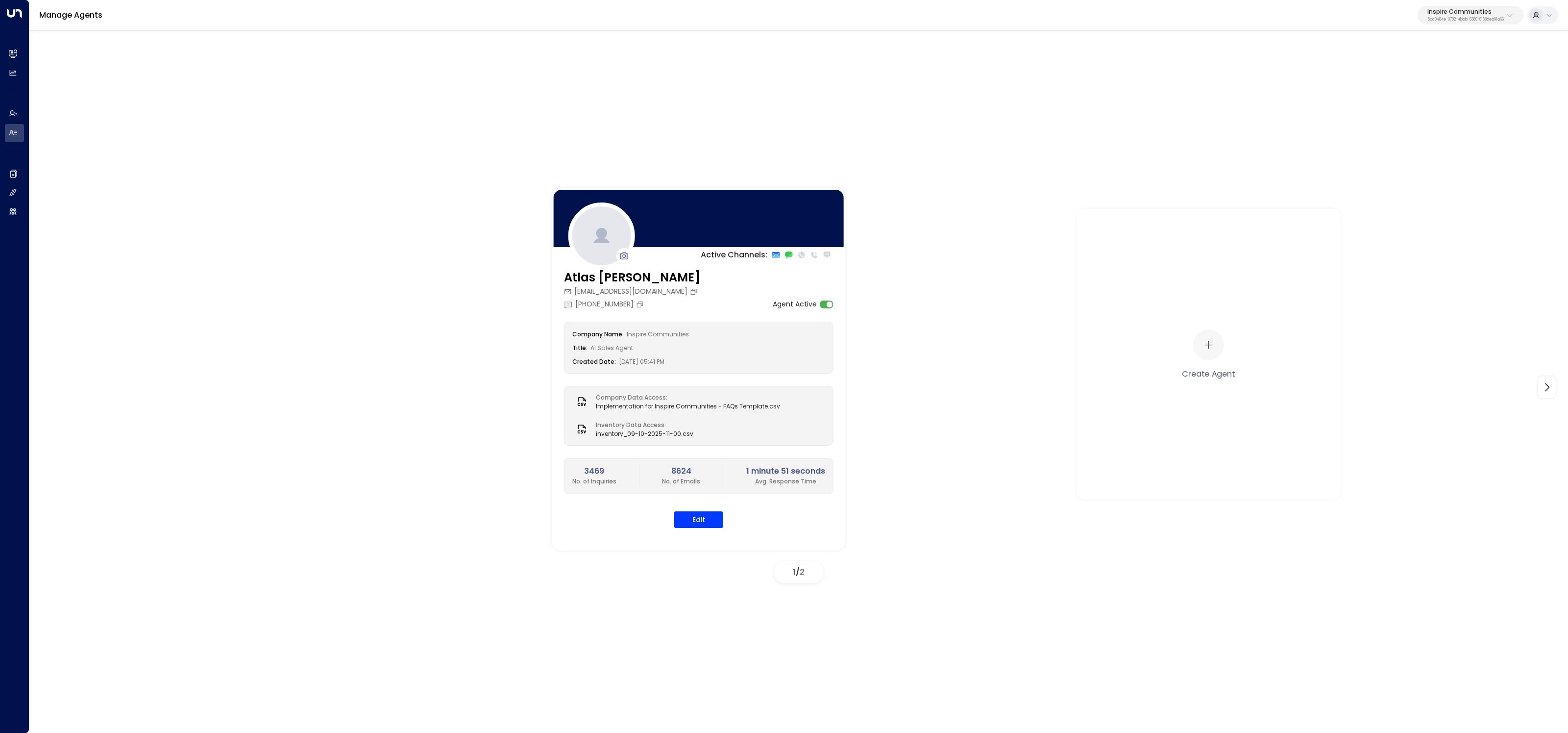
click at [900, 24] on button "Inspire Communities 5ac0484e-0702-4bbb-8380-6168aea91a66" at bounding box center [1471, 15] width 106 height 19
type input "****"
click at [900, 79] on span "ID: e5c8f306-7b86-487b-8d28-d066bc04964e" at bounding box center [1488, 83] width 143 height 9
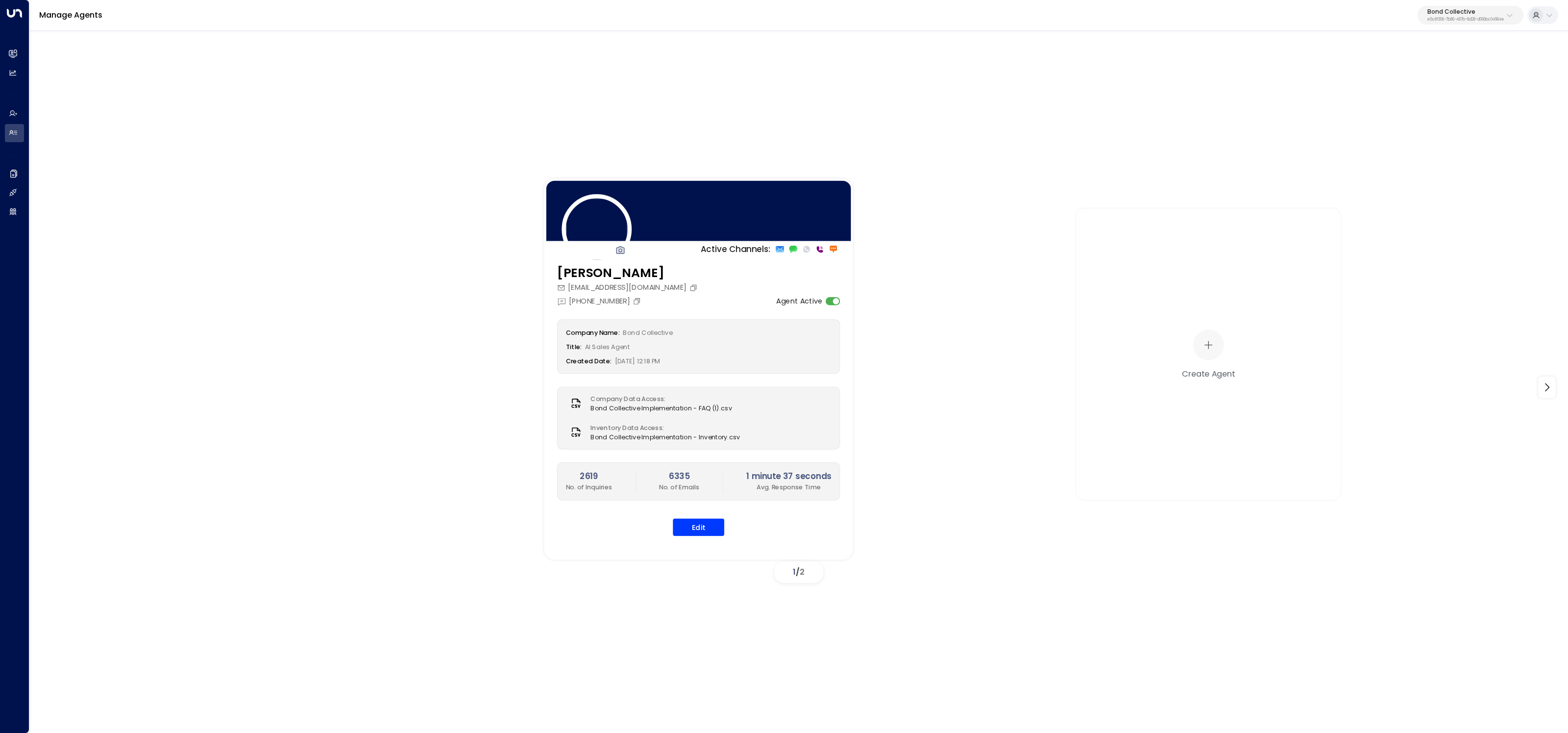
click at [698, 438] on div "Company Name: Bond Collective Title: AI Sales Agent Created Date: [DATE] 12:18 …" at bounding box center [699, 427] width 283 height 216
click at [699, 438] on button "Edit" at bounding box center [699, 527] width 52 height 18
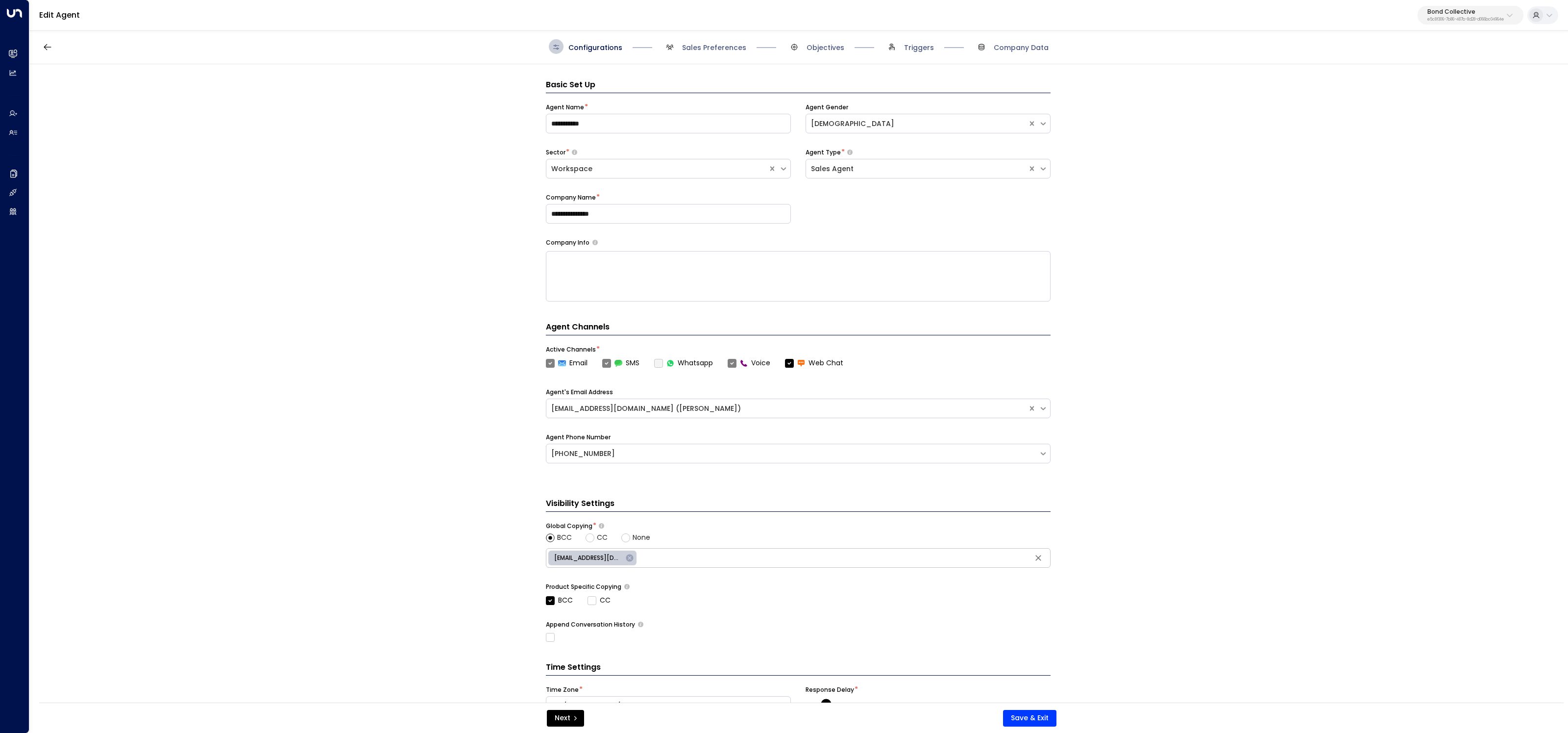
scroll to position [15, 0]
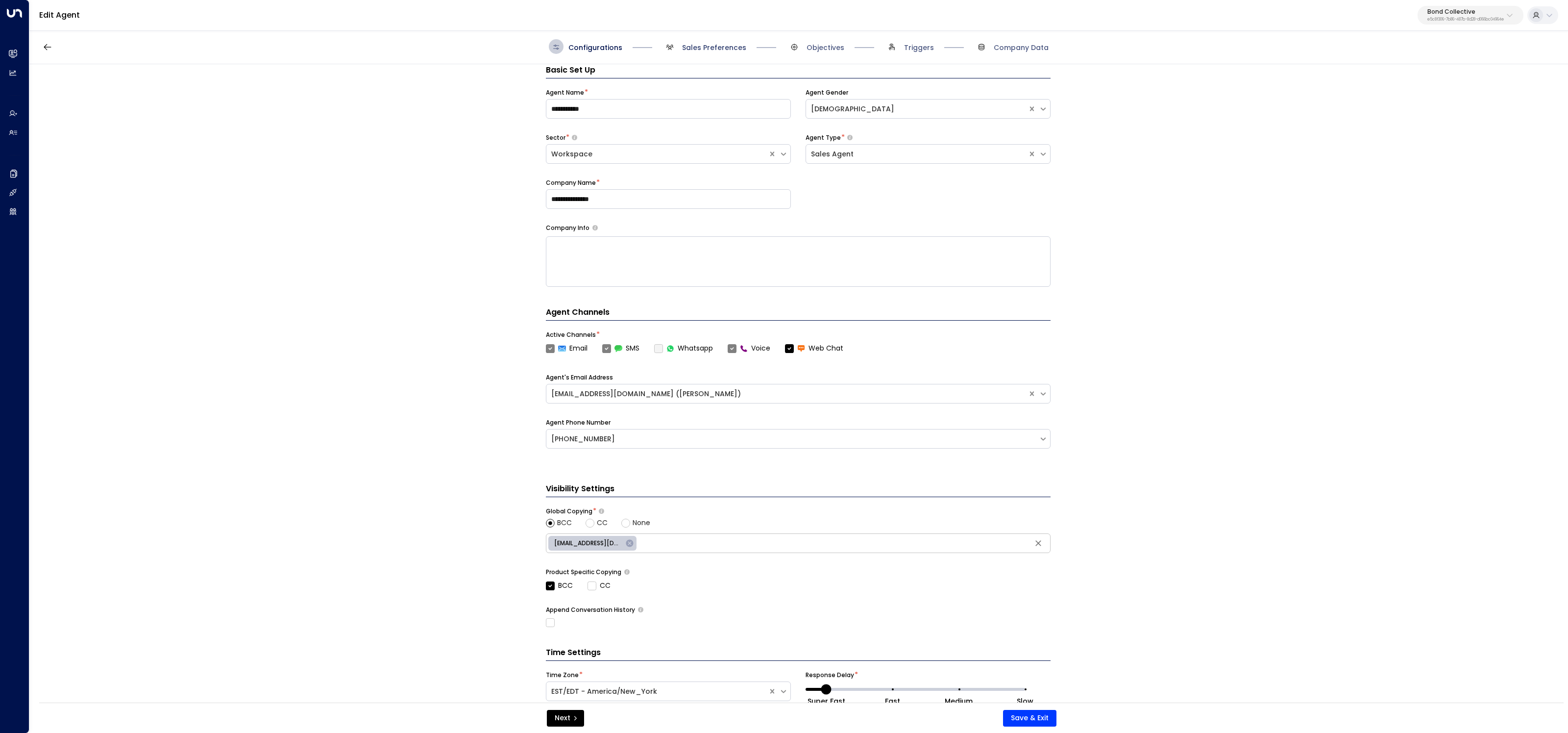
click at [698, 45] on span "Sales Preferences" at bounding box center [715, 47] width 64 height 9
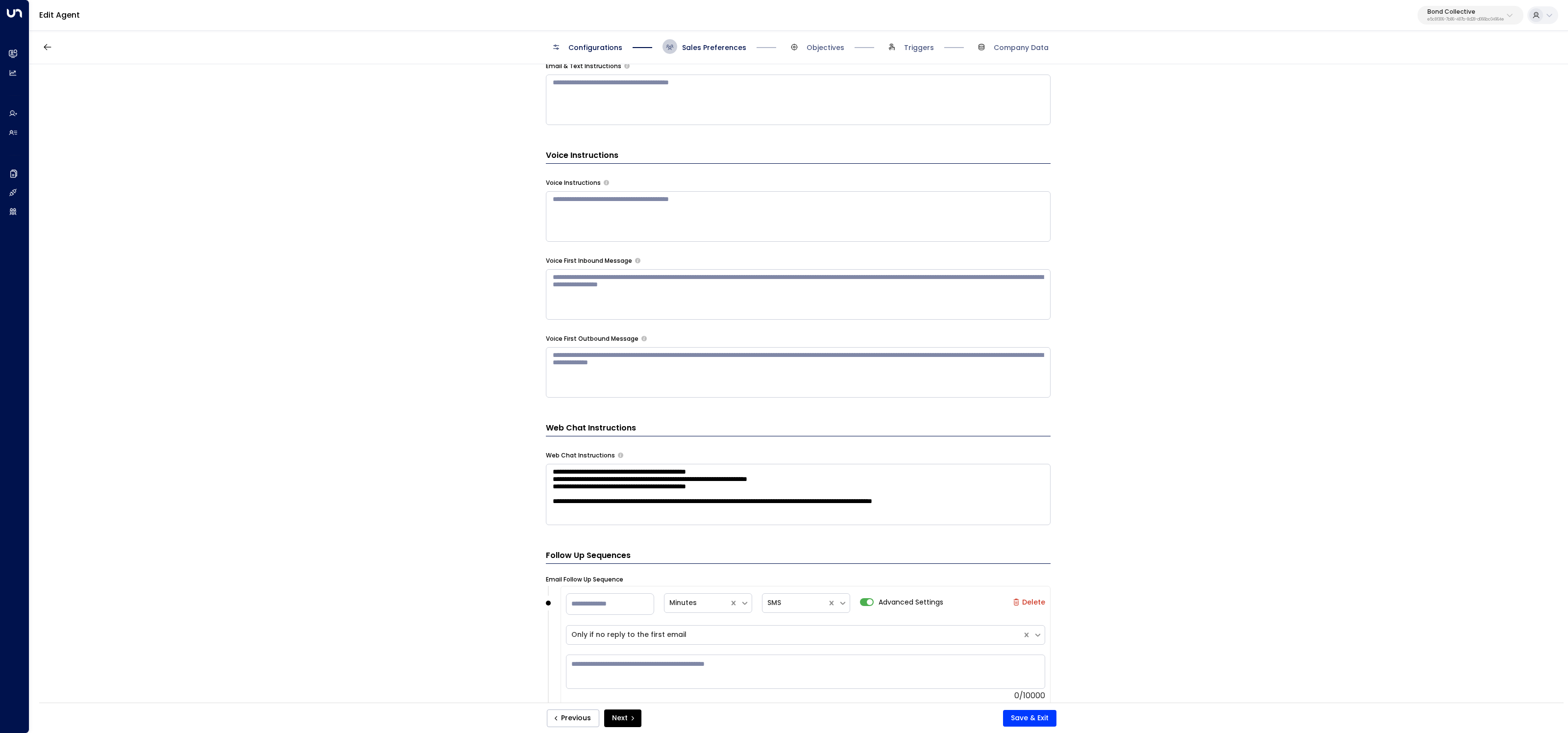
scroll to position [641, 0]
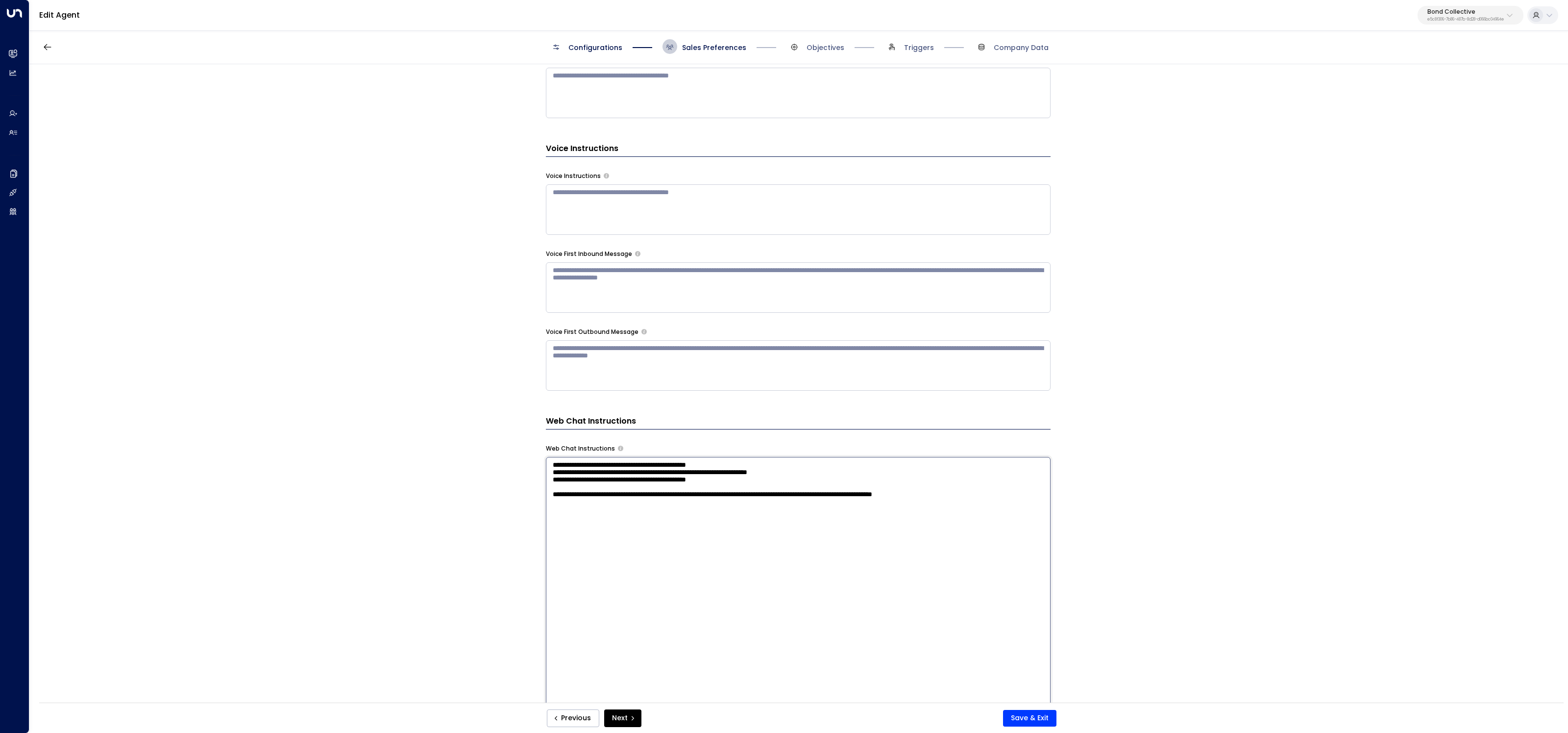
click at [763, 438] on textarea "**********" at bounding box center [798, 586] width 505 height 257
drag, startPoint x: 745, startPoint y: 488, endPoint x: 777, endPoint y: 517, distance: 43.2
click at [777, 438] on textarea "**********" at bounding box center [798, 586] width 505 height 257
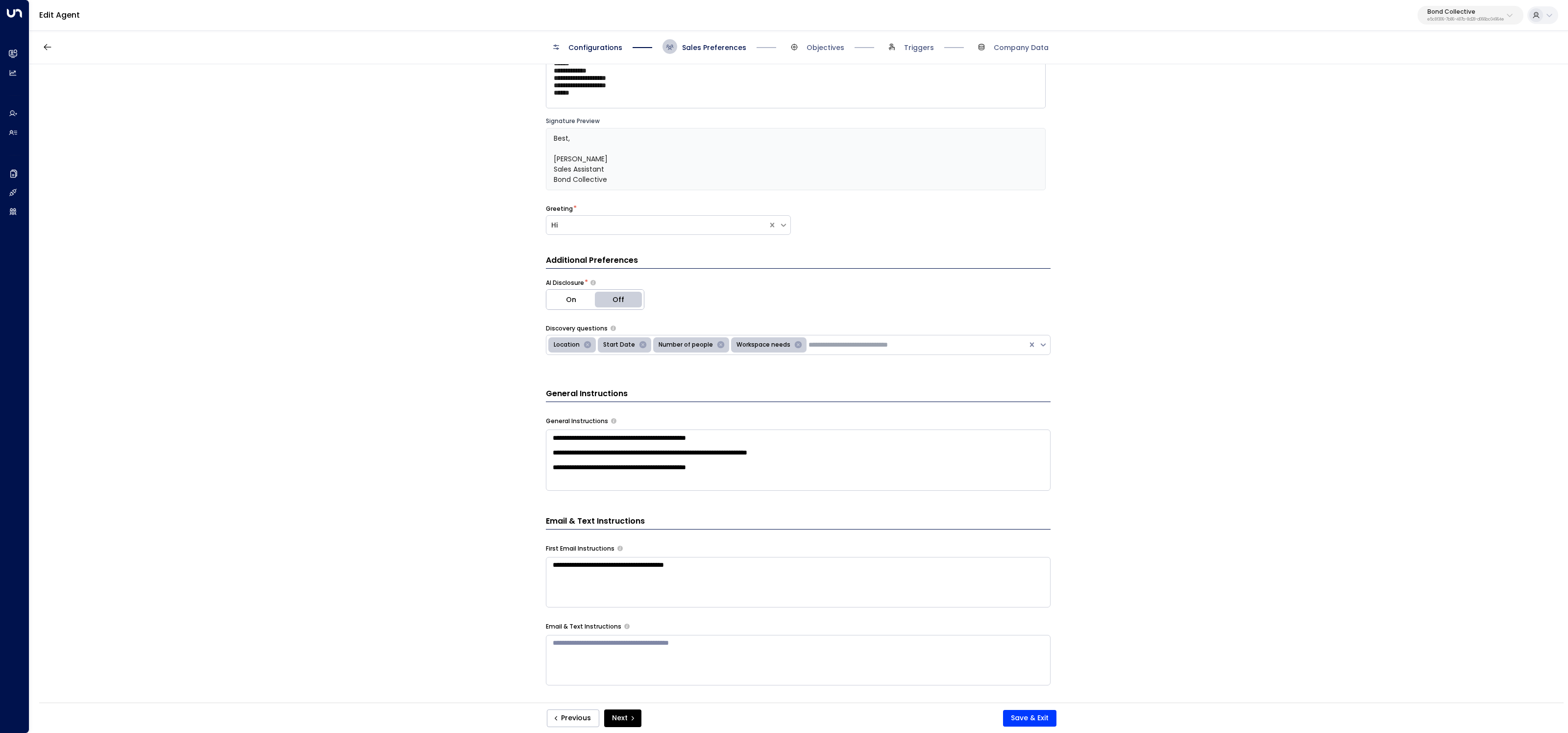
scroll to position [81, 0]
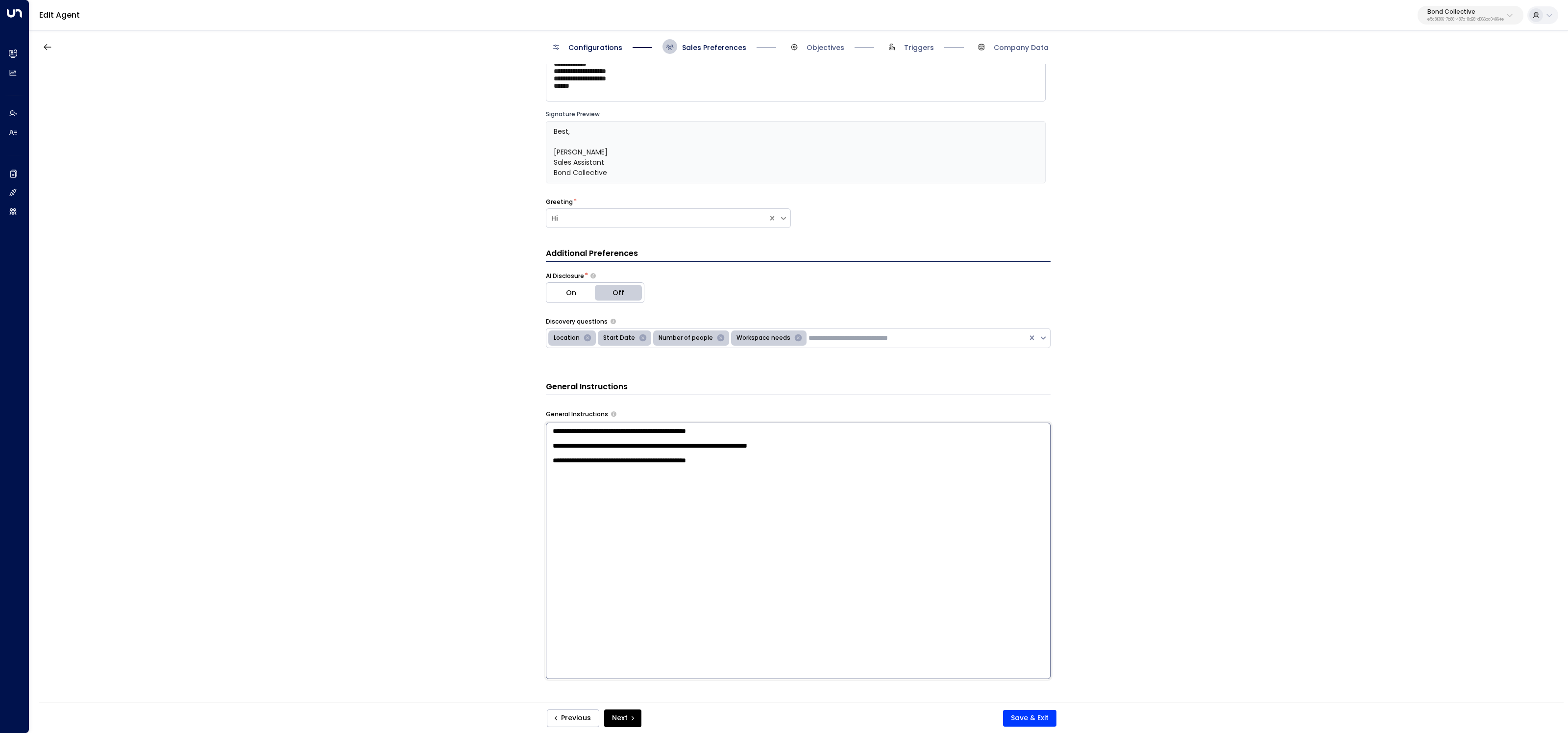
click at [695, 433] on textarea "**********" at bounding box center [798, 552] width 505 height 257
drag, startPoint x: 783, startPoint y: 473, endPoint x: 422, endPoint y: 406, distance: 367.2
click at [422, 406] on div "**********" at bounding box center [798, 386] width 1538 height 645
click at [492, 438] on div "**********" at bounding box center [798, 386] width 1538 height 645
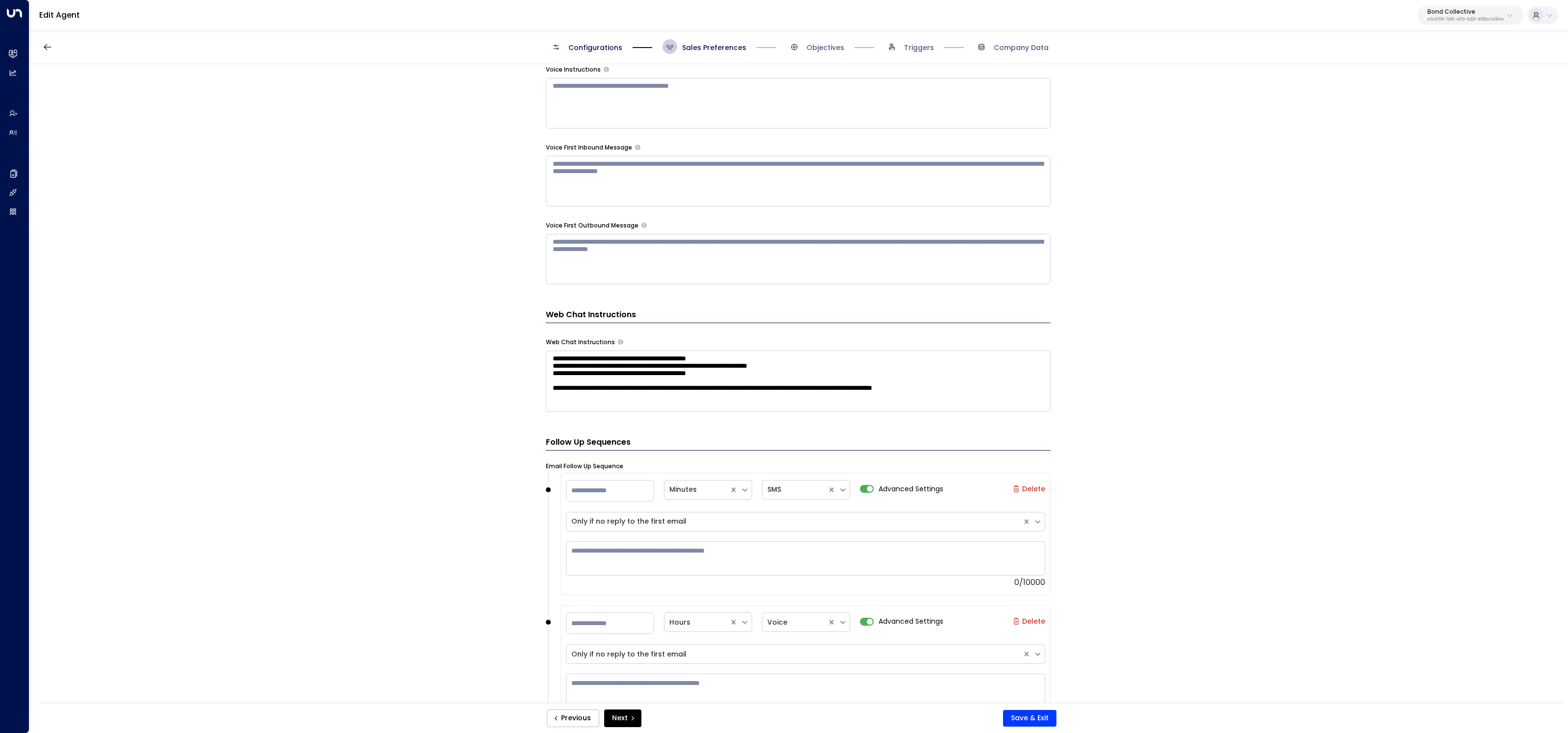
scroll to position [771, 0]
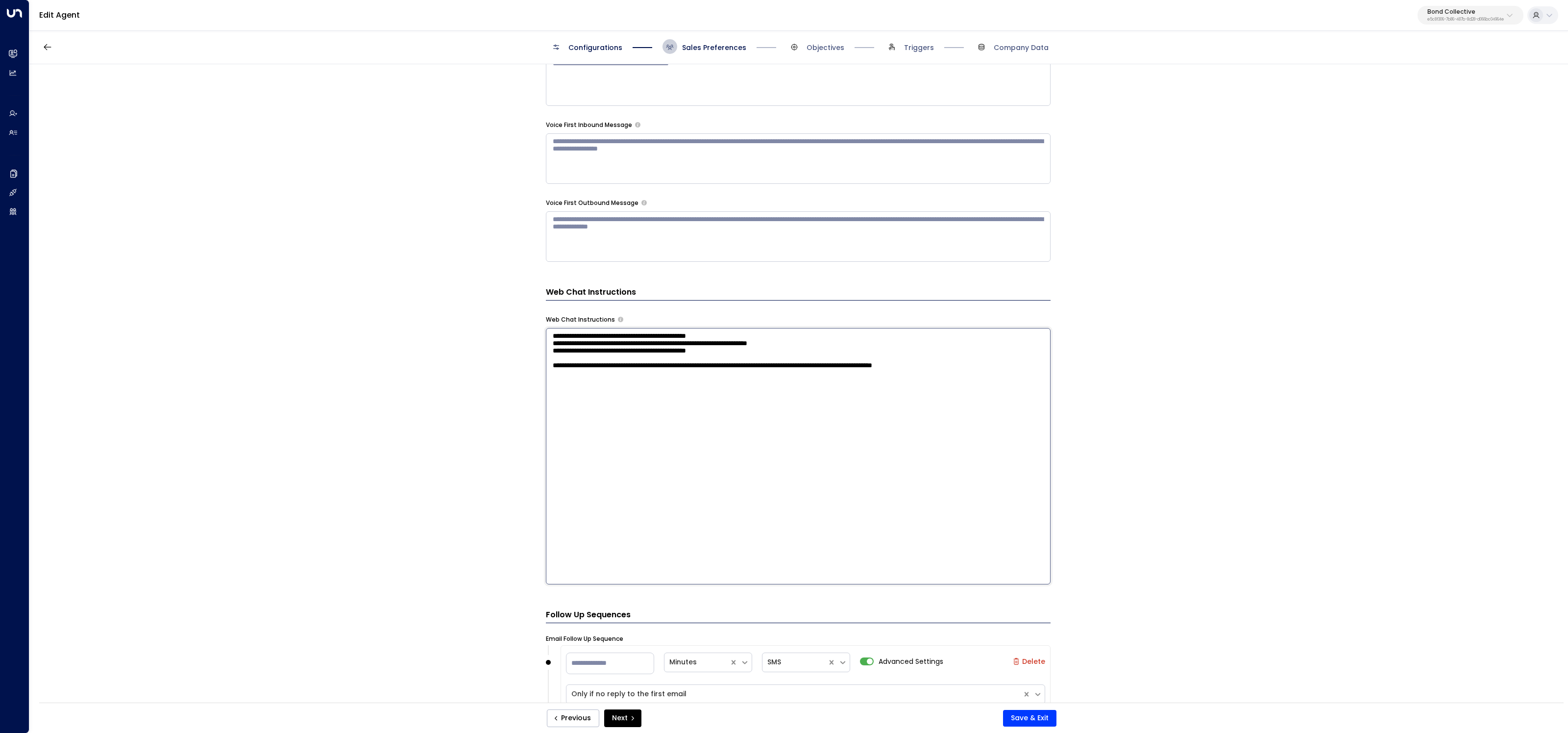
drag, startPoint x: 570, startPoint y: 345, endPoint x: 786, endPoint y: 410, distance: 225.6
click at [786, 410] on textarea "**********" at bounding box center [798, 456] width 505 height 257
drag, startPoint x: 651, startPoint y: 383, endPoint x: 630, endPoint y: 379, distance: 21.4
click at [640, 381] on textarea "**********" at bounding box center [798, 456] width 505 height 257
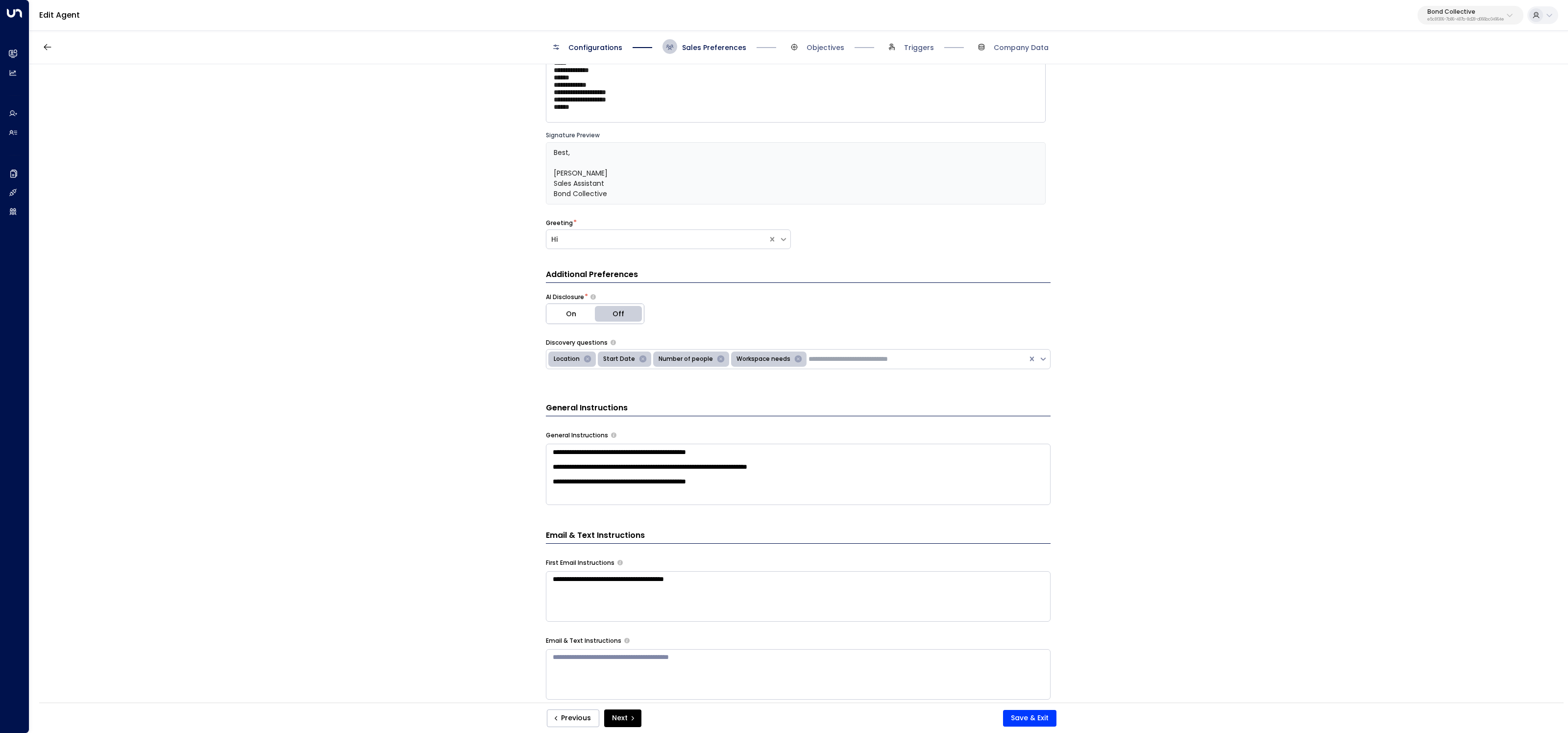
scroll to position [211, 0]
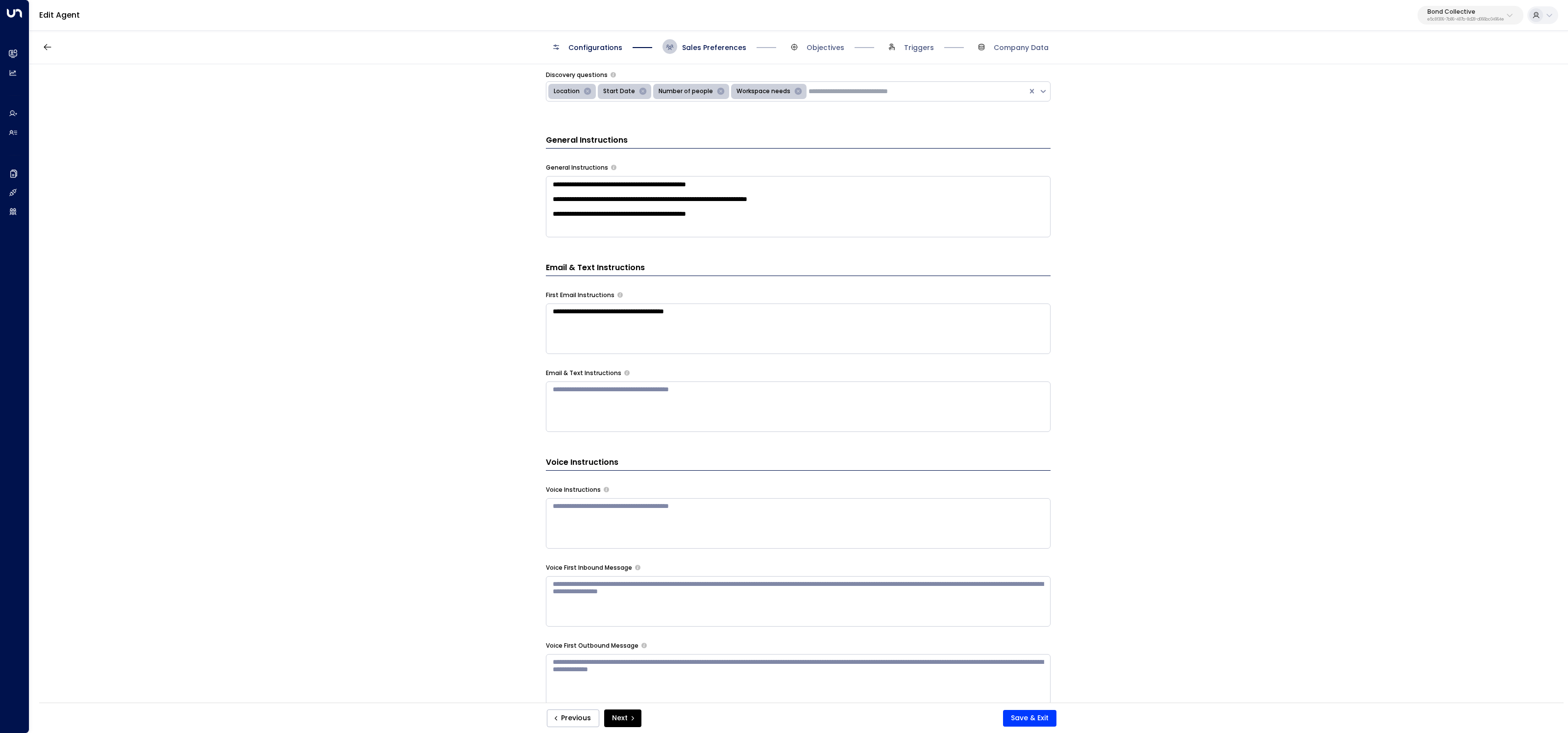
scroll to position [330, 0]
click at [775, 223] on textarea "**********" at bounding box center [798, 204] width 505 height 61
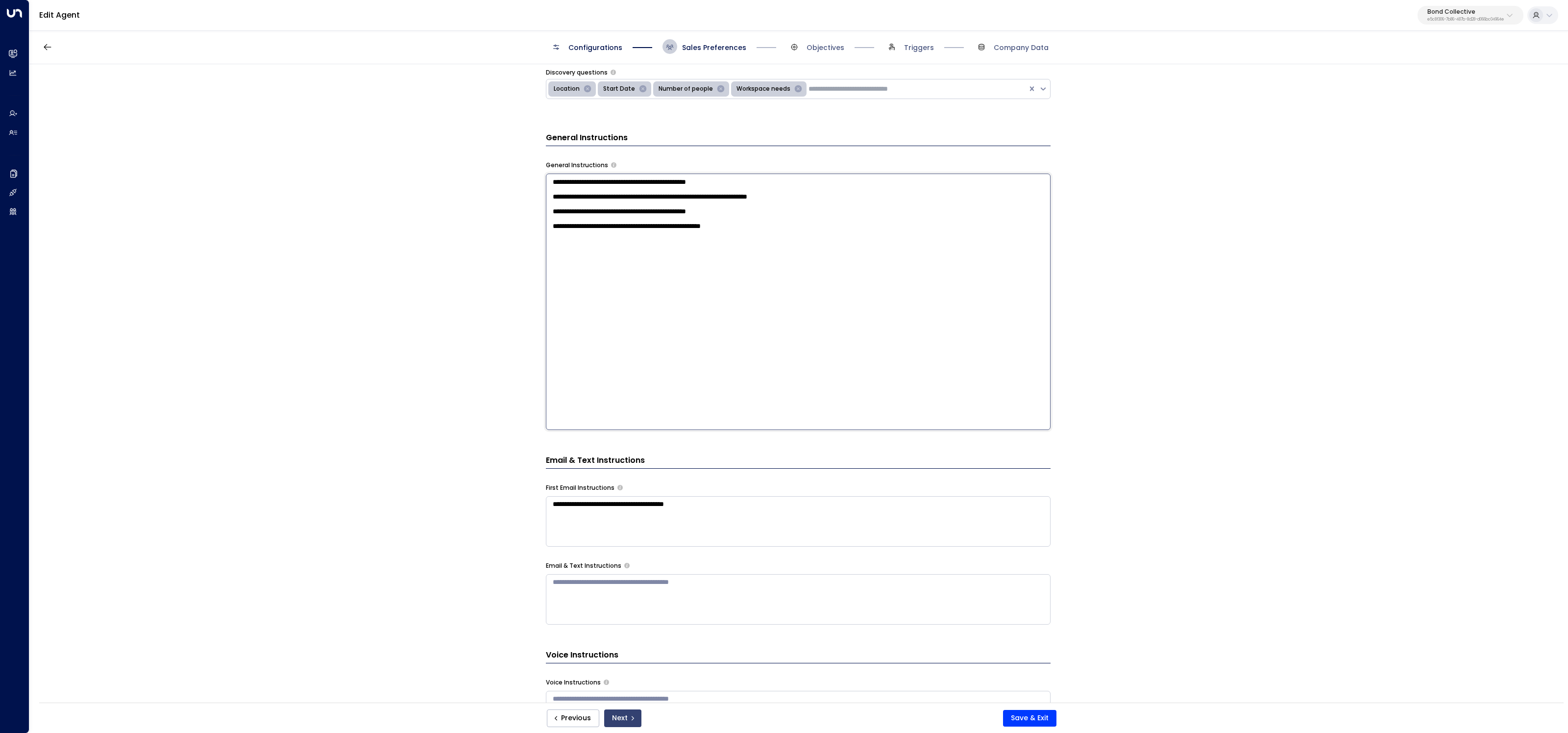
type textarea "**********"
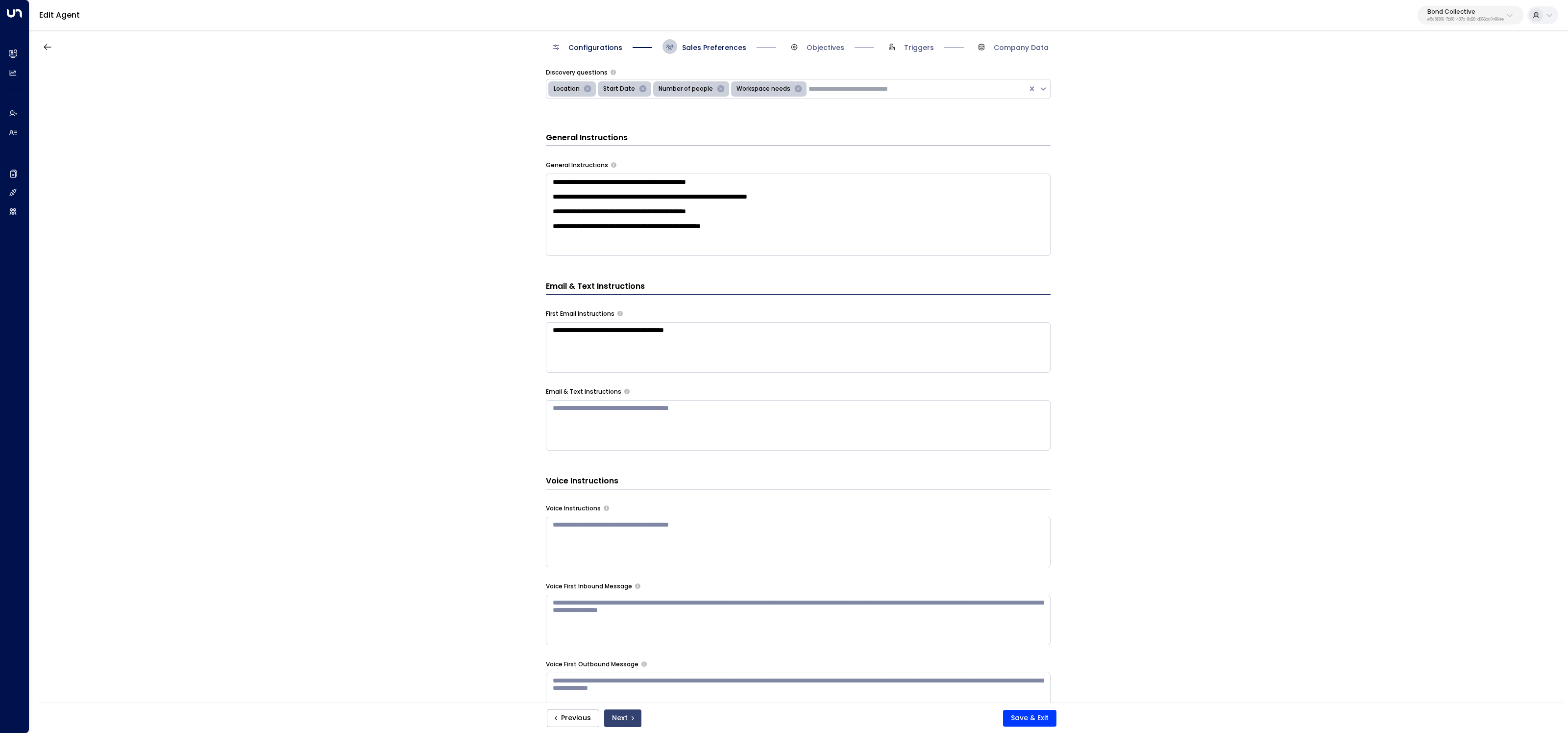
click at [631, 438] on icon "submit" at bounding box center [632, 718] width 6 height 6
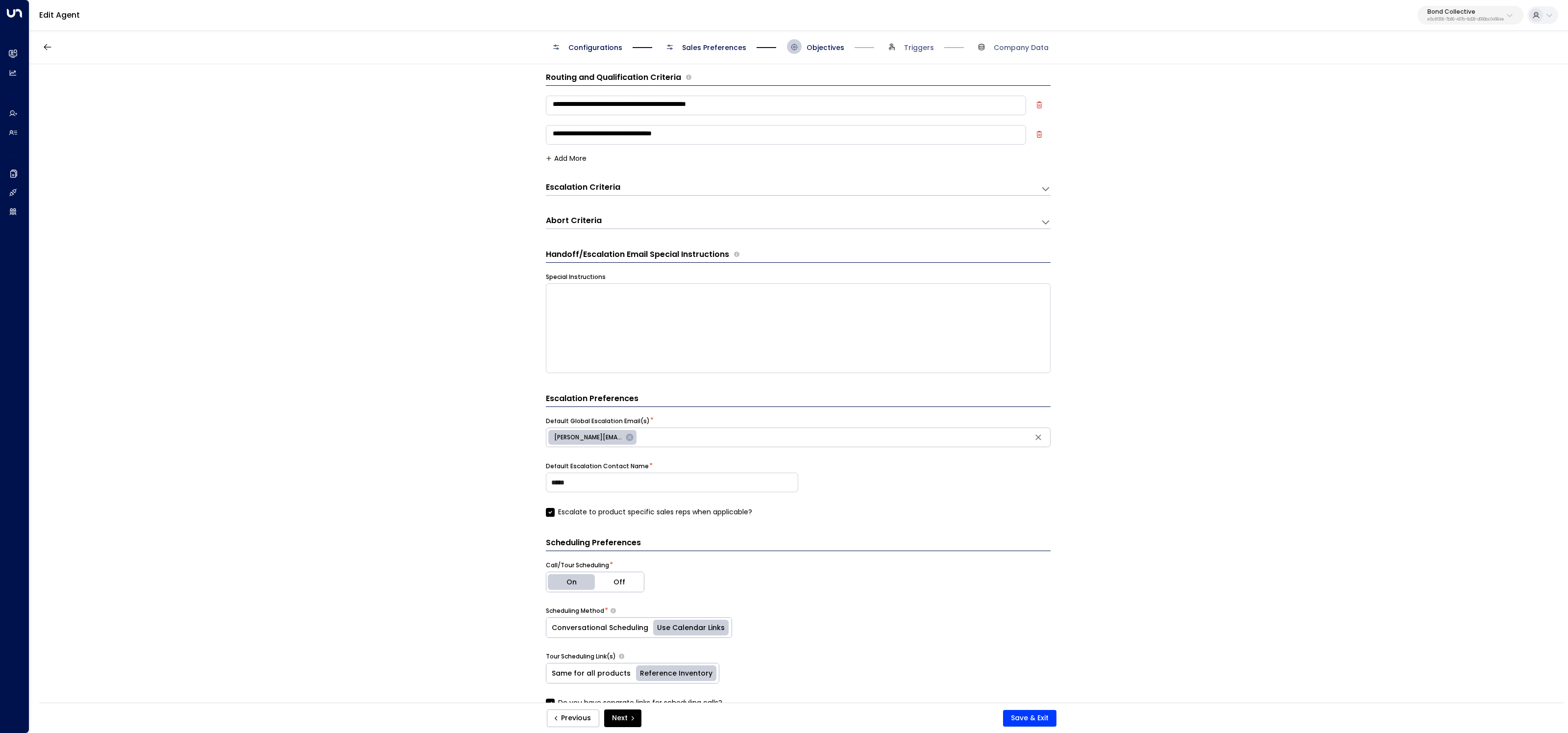
scroll to position [0, 0]
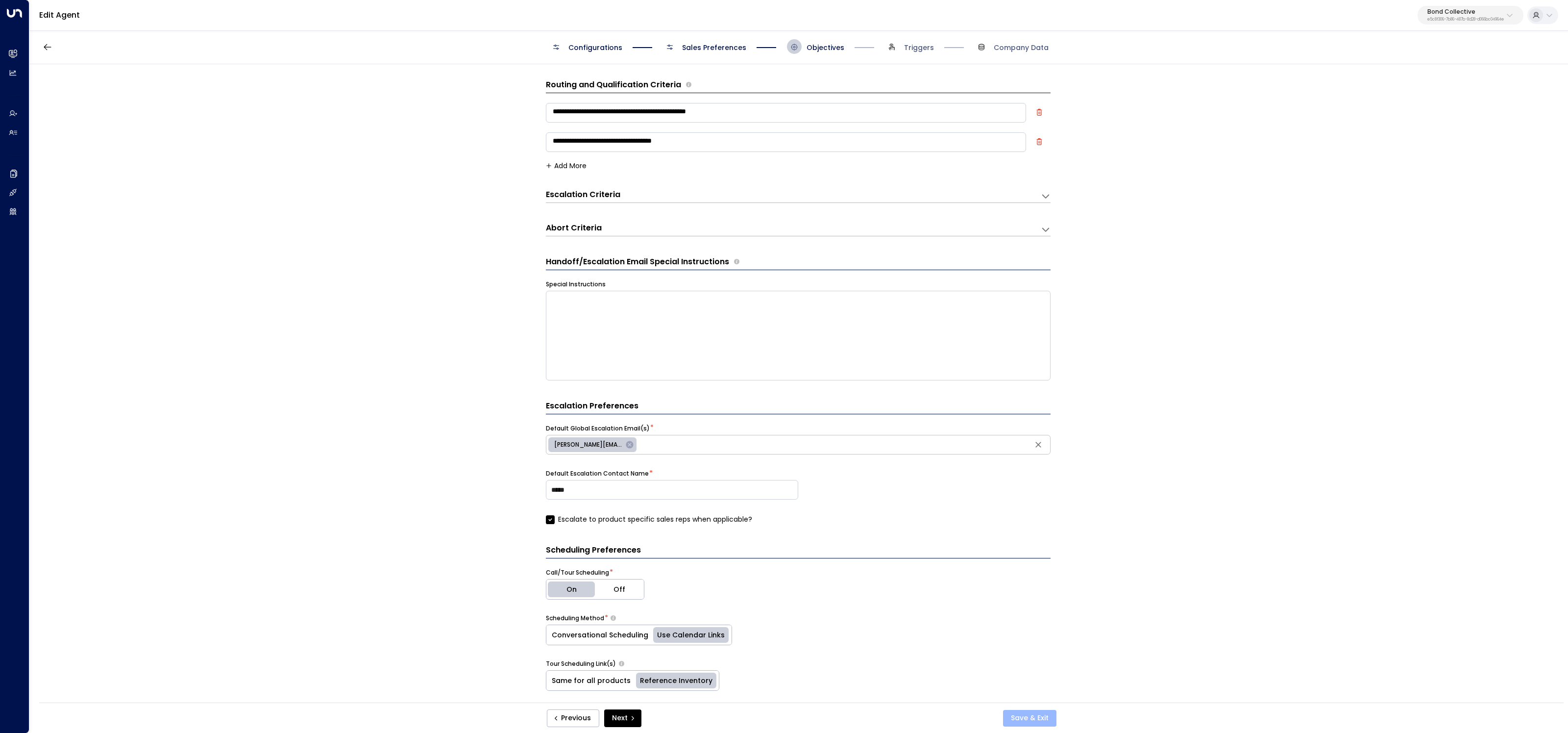
click at [900, 438] on button "Save & Exit" at bounding box center [1030, 719] width 54 height 17
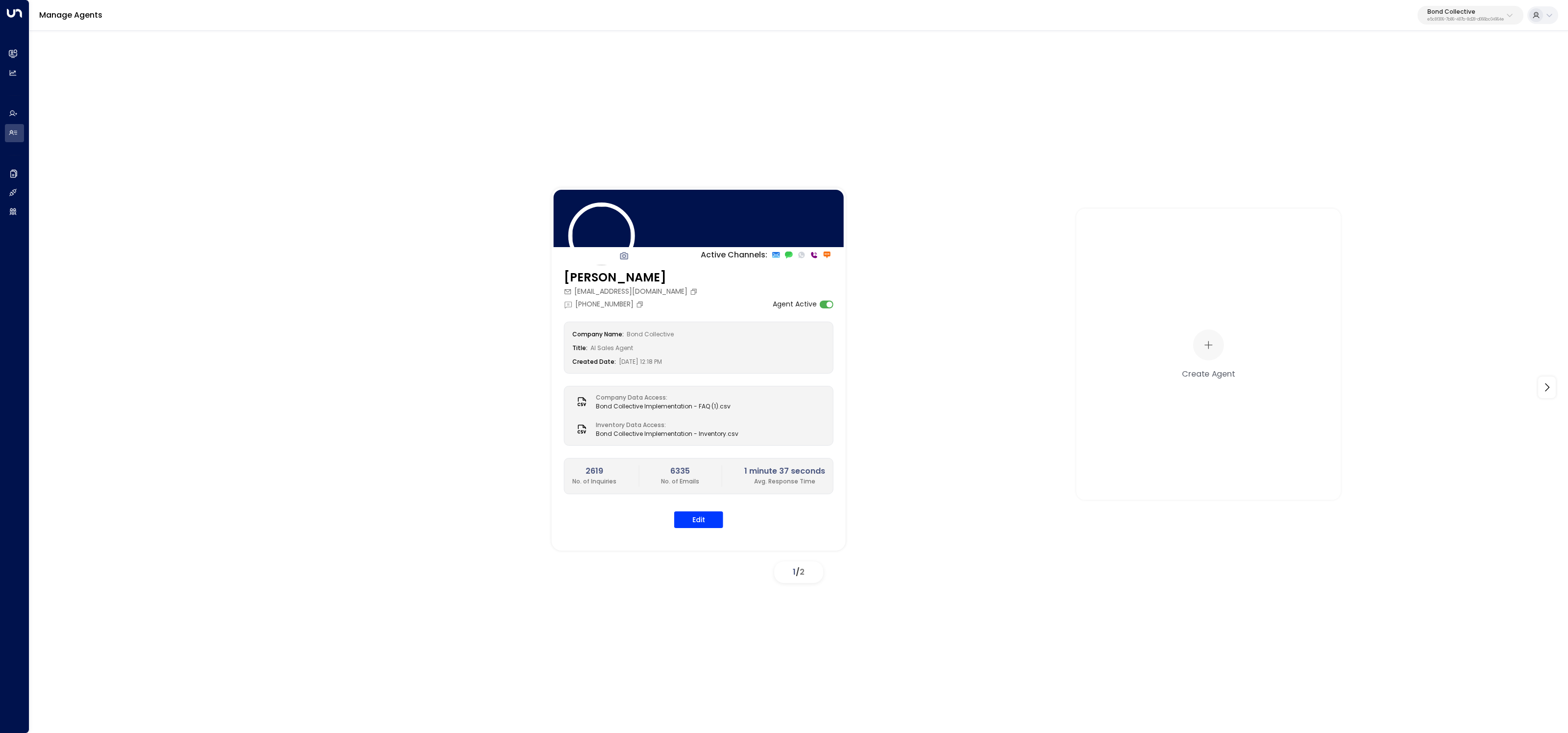
click at [900, 22] on button "Bond Collective e5c8f306-7b86-487b-8d28-d066bc04964e" at bounding box center [1471, 15] width 106 height 19
type input "*******"
click at [900, 84] on span "ID: 5ac0484e-0702-4bbb-8380-6168aea91a66" at bounding box center [1487, 83] width 142 height 9
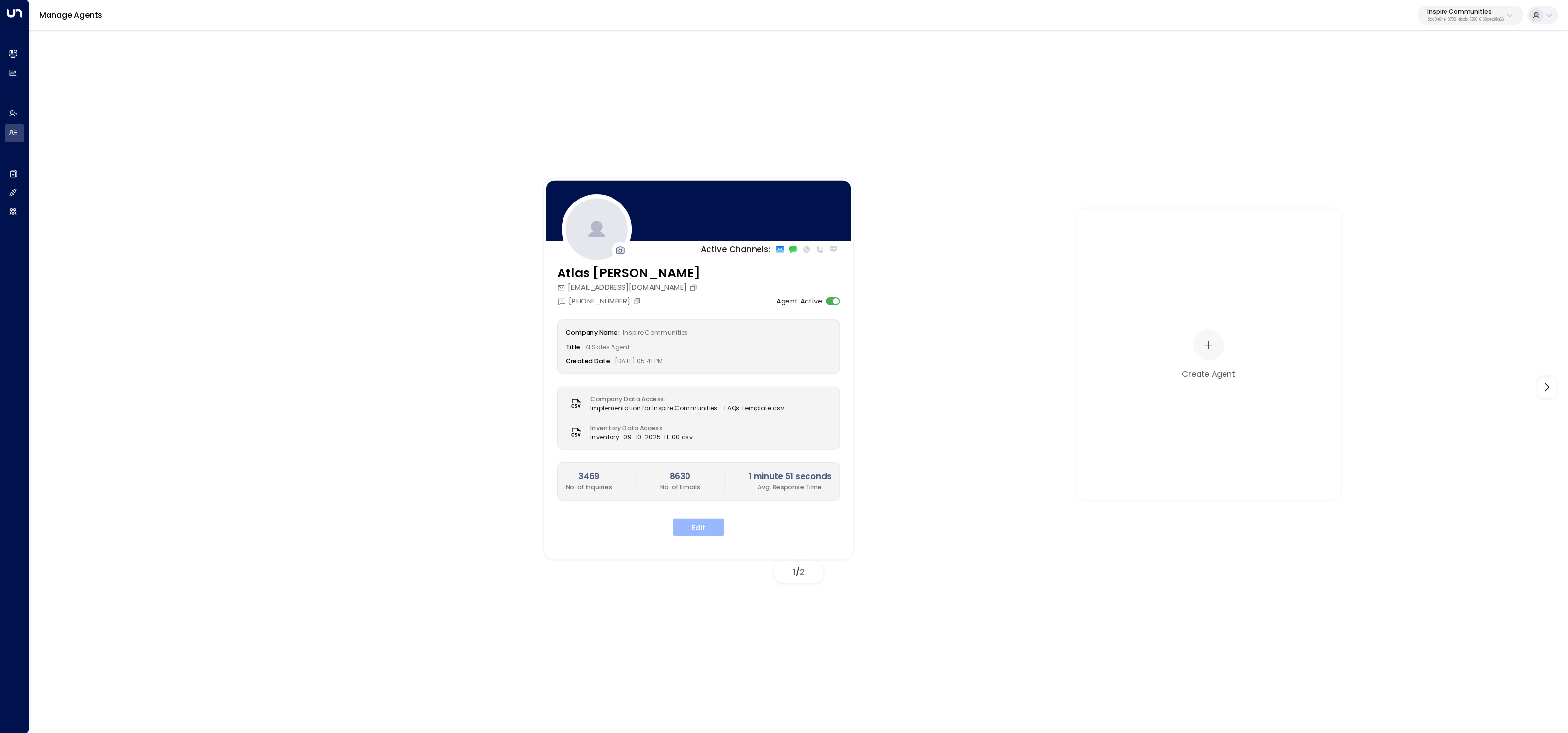
click at [699, 438] on button "Edit" at bounding box center [699, 527] width 52 height 18
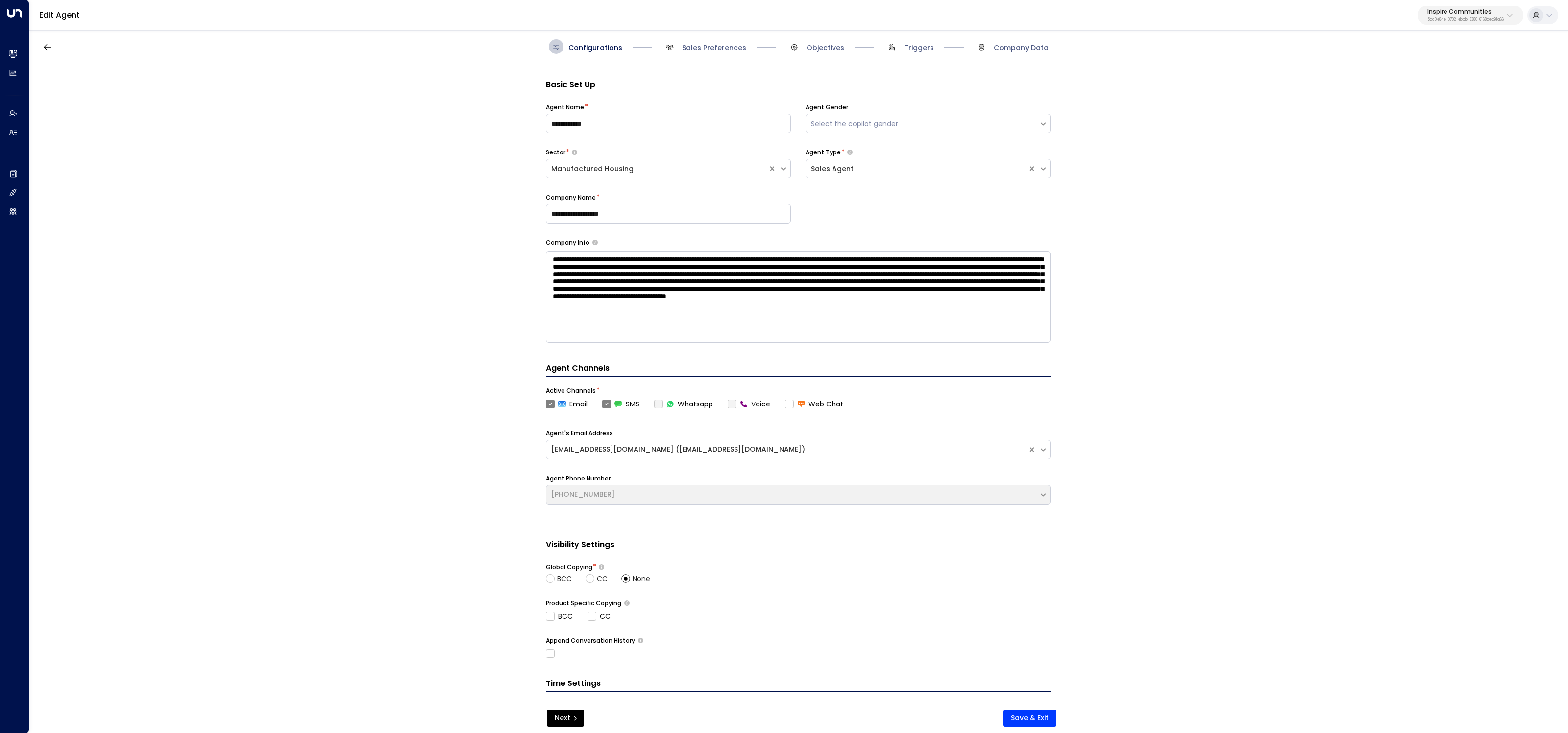
scroll to position [15, 0]
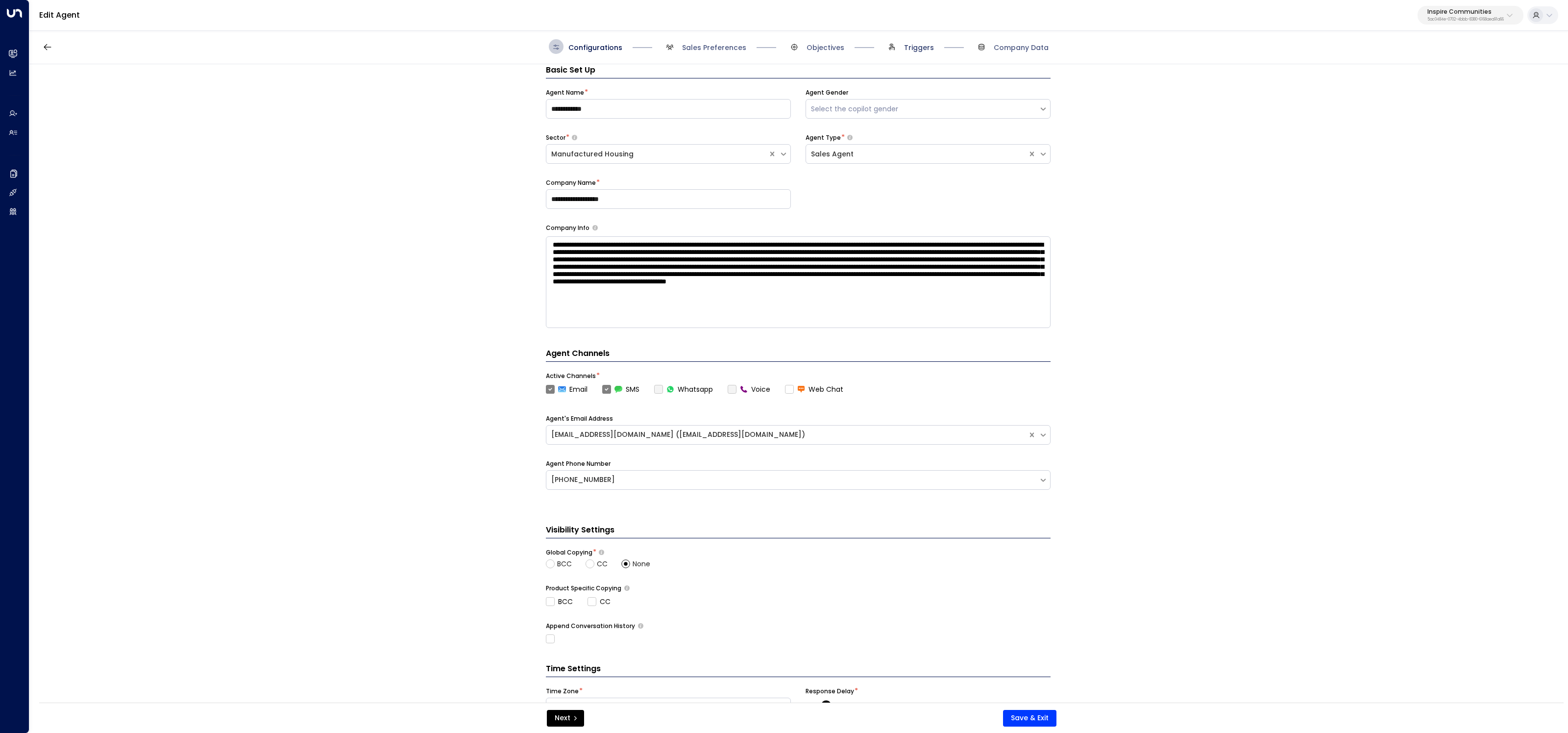
click at [900, 44] on span "Triggers" at bounding box center [919, 47] width 30 height 9
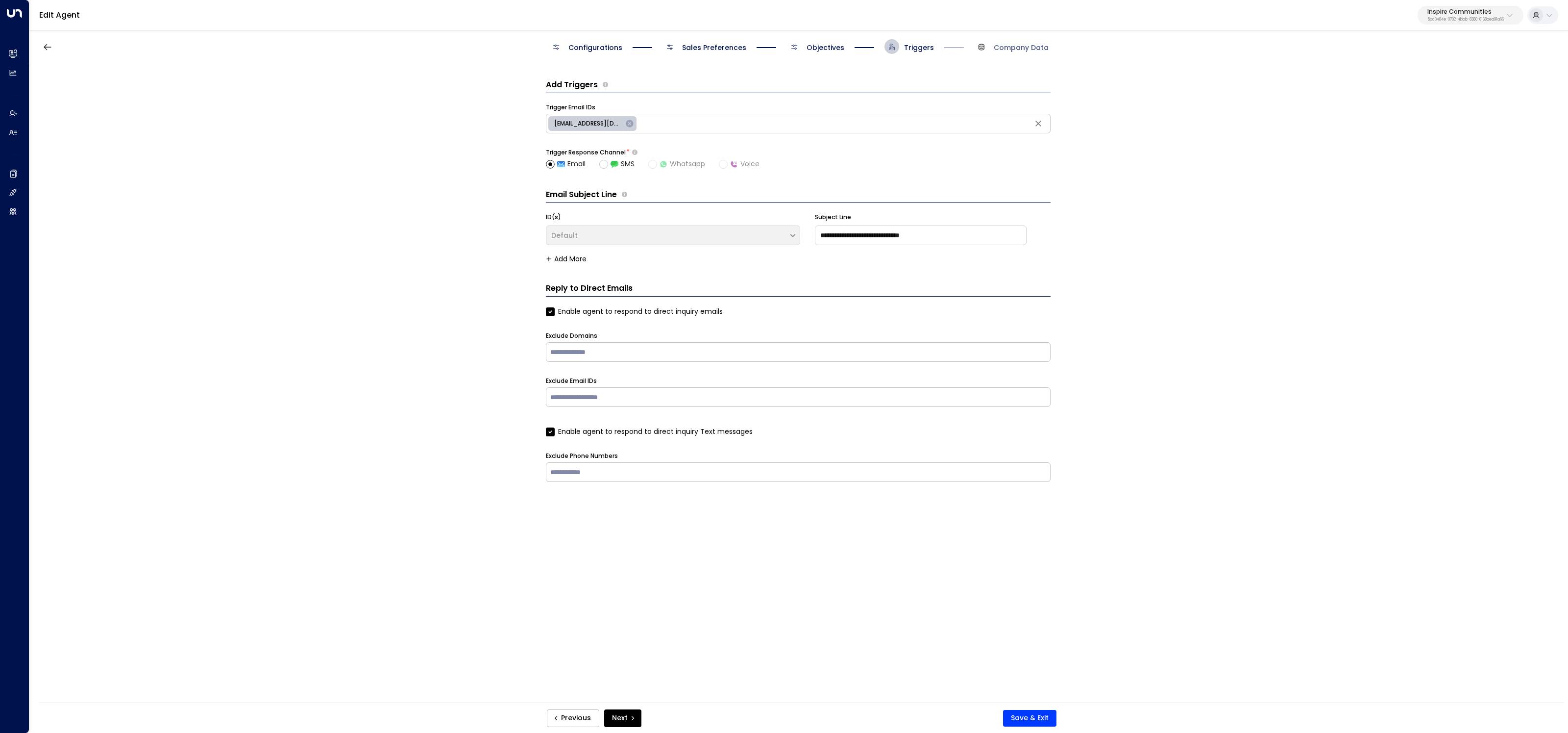
click at [828, 45] on span "Objectives" at bounding box center [826, 47] width 38 height 9
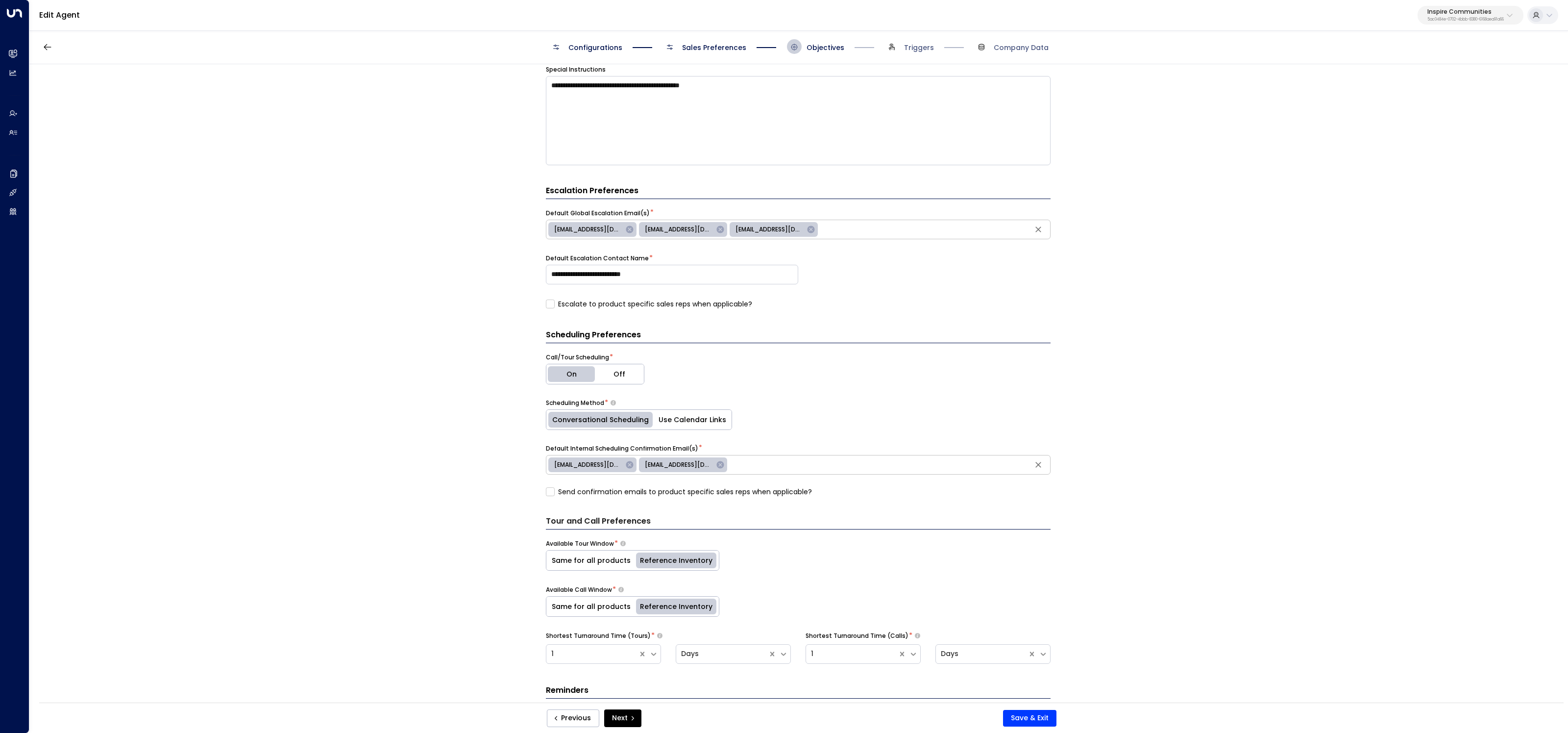
scroll to position [331, 0]
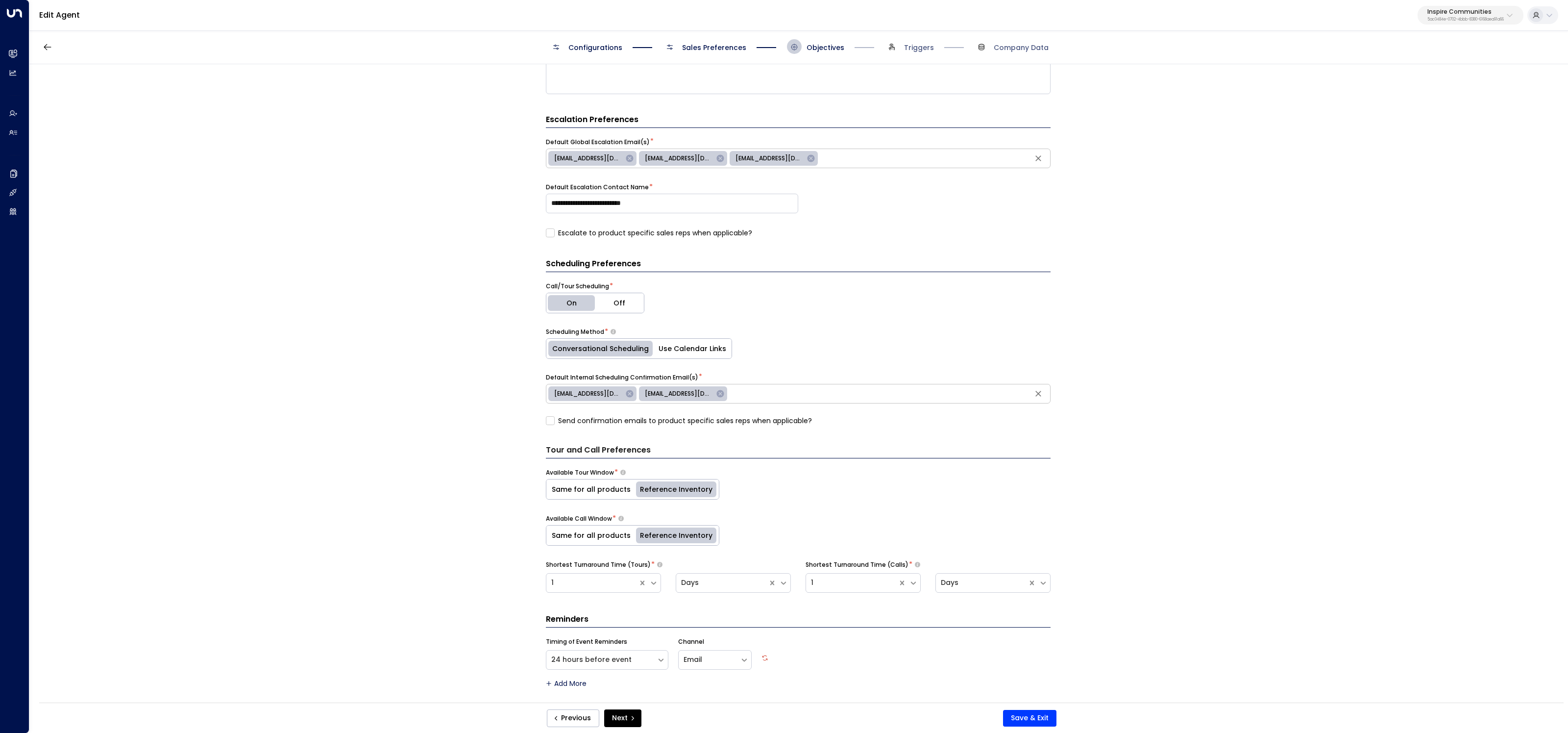
click at [358, 321] on div "**********" at bounding box center [798, 386] width 1538 height 645
click at [568, 395] on span "[EMAIL_ADDRESS][DOMAIN_NAME]" at bounding box center [588, 393] width 80 height 9
type input "**********"
drag, startPoint x: 873, startPoint y: 393, endPoint x: 730, endPoint y: 395, distance: 143.0
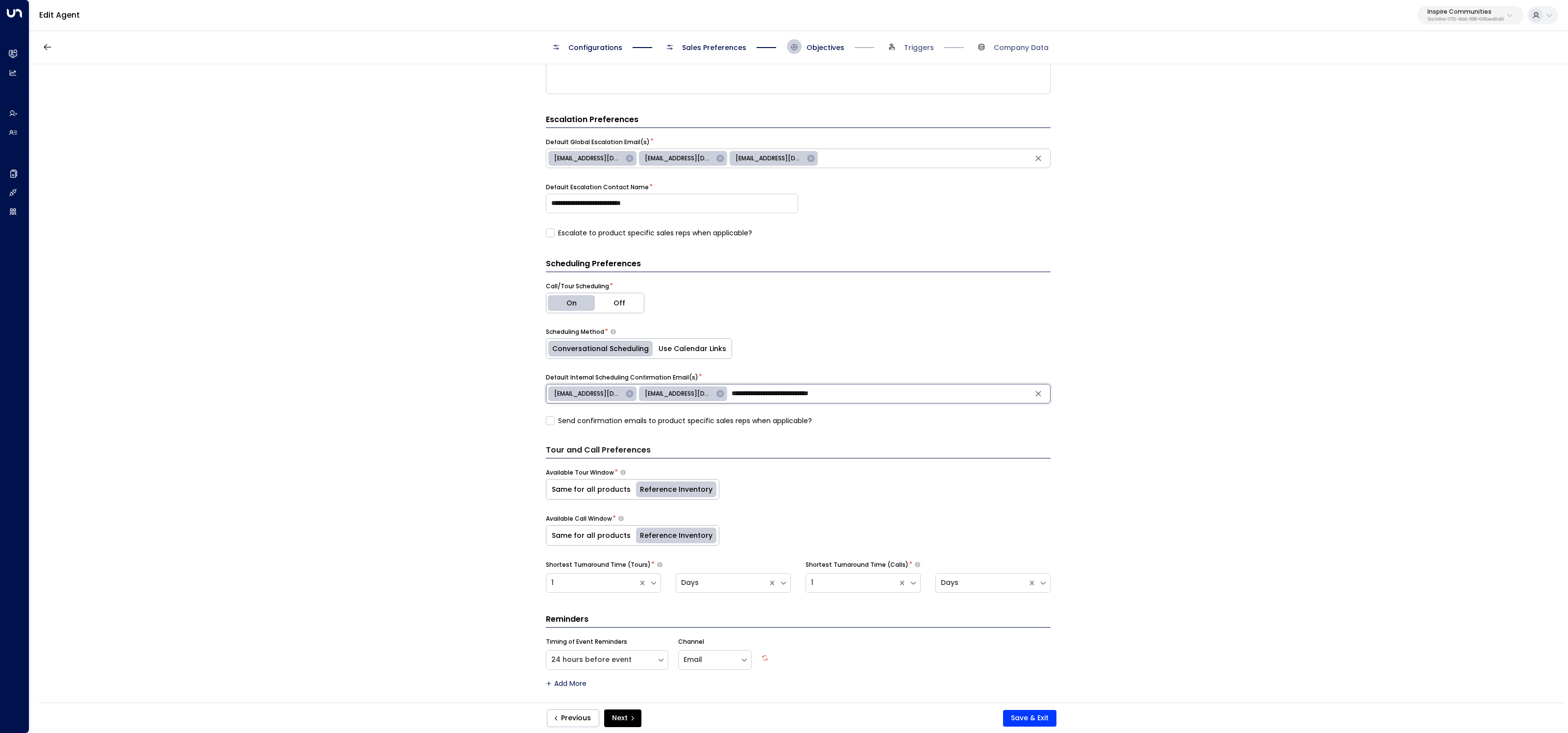
click at [730, 395] on input "**********" at bounding box center [888, 394] width 318 height 15
click at [900, 213] on div "**********" at bounding box center [798, 386] width 1538 height 645
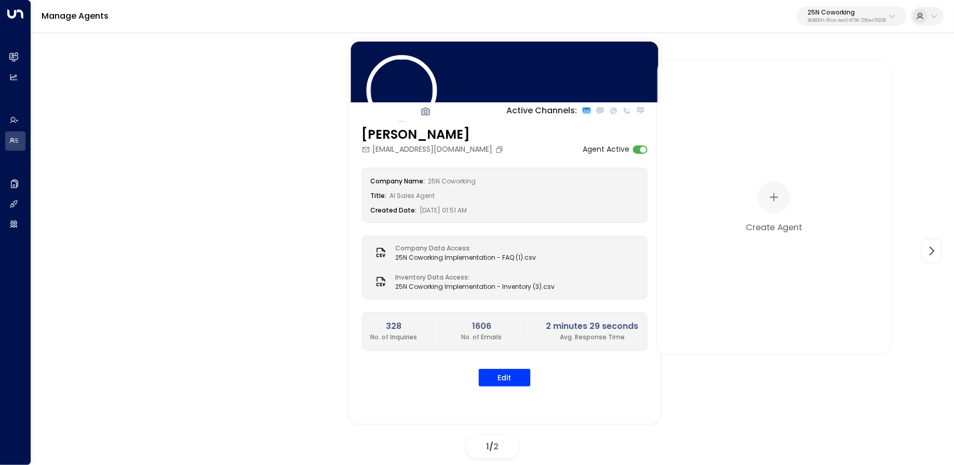
click at [847, 14] on p "25N Coworking" at bounding box center [846, 12] width 78 height 6
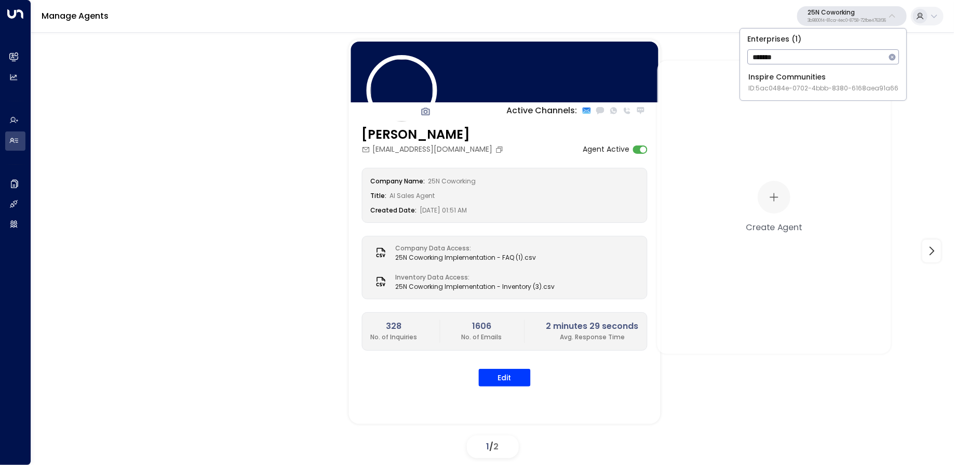
type input "*******"
click at [756, 80] on div "Inspire Communities ID: 5ac0484e-0702-4bbb-8380-6168aea91a66" at bounding box center [823, 82] width 150 height 21
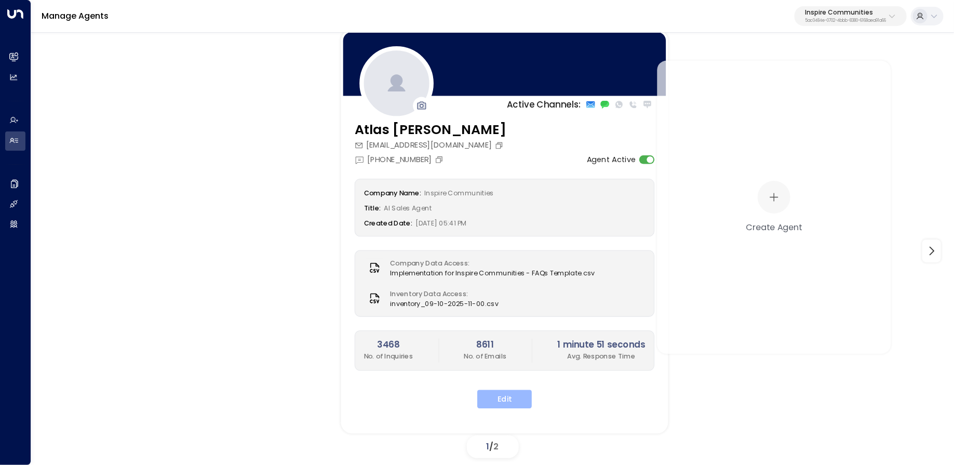
click at [507, 395] on button "Edit" at bounding box center [504, 399] width 55 height 19
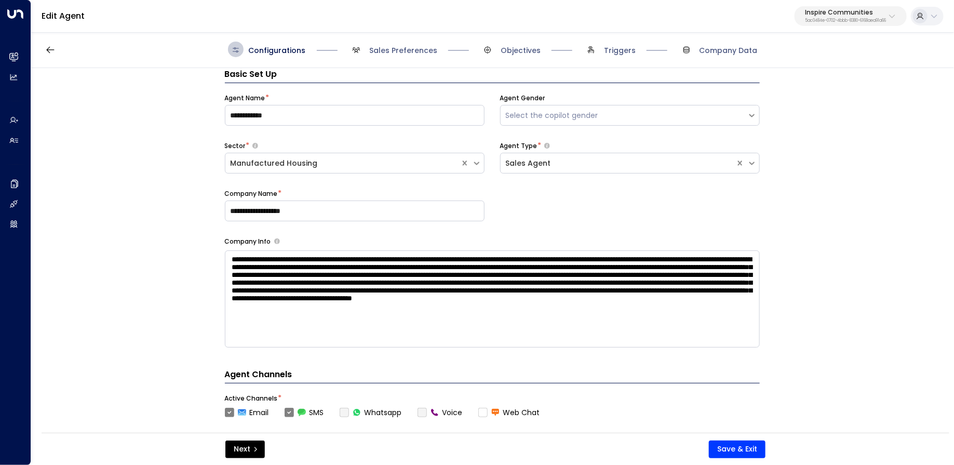
scroll to position [387, 0]
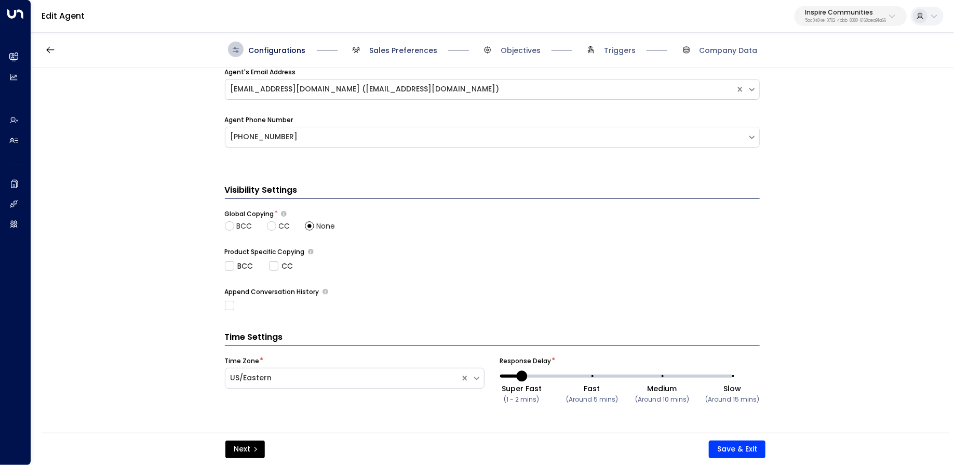
click at [387, 45] on span "Sales Preferences" at bounding box center [403, 50] width 68 height 10
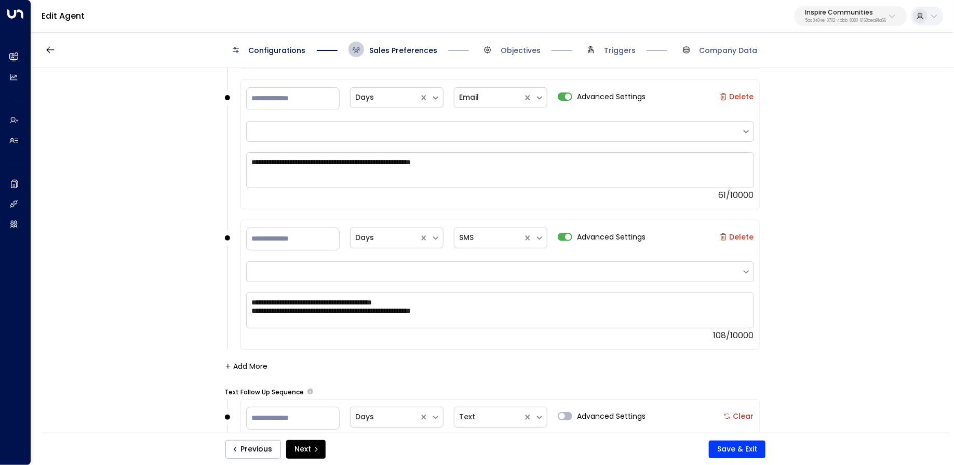
scroll to position [1651, 0]
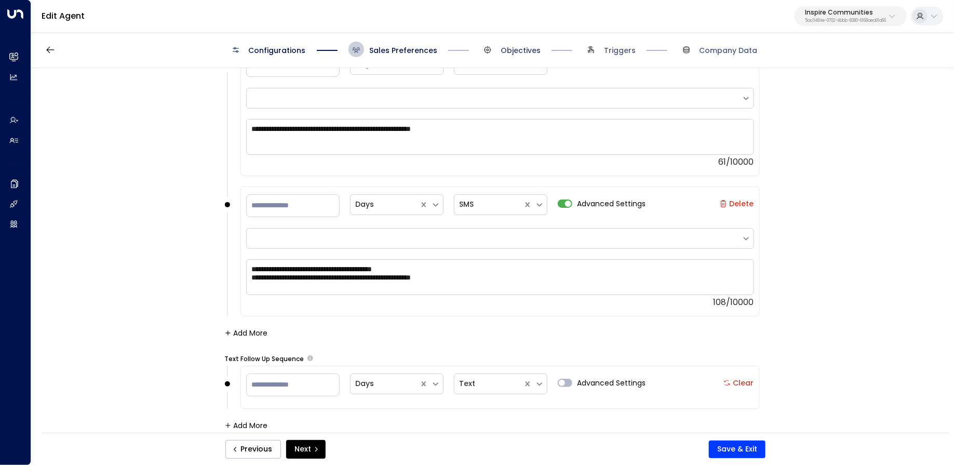
click at [511, 53] on span "Objectives" at bounding box center [521, 50] width 40 height 10
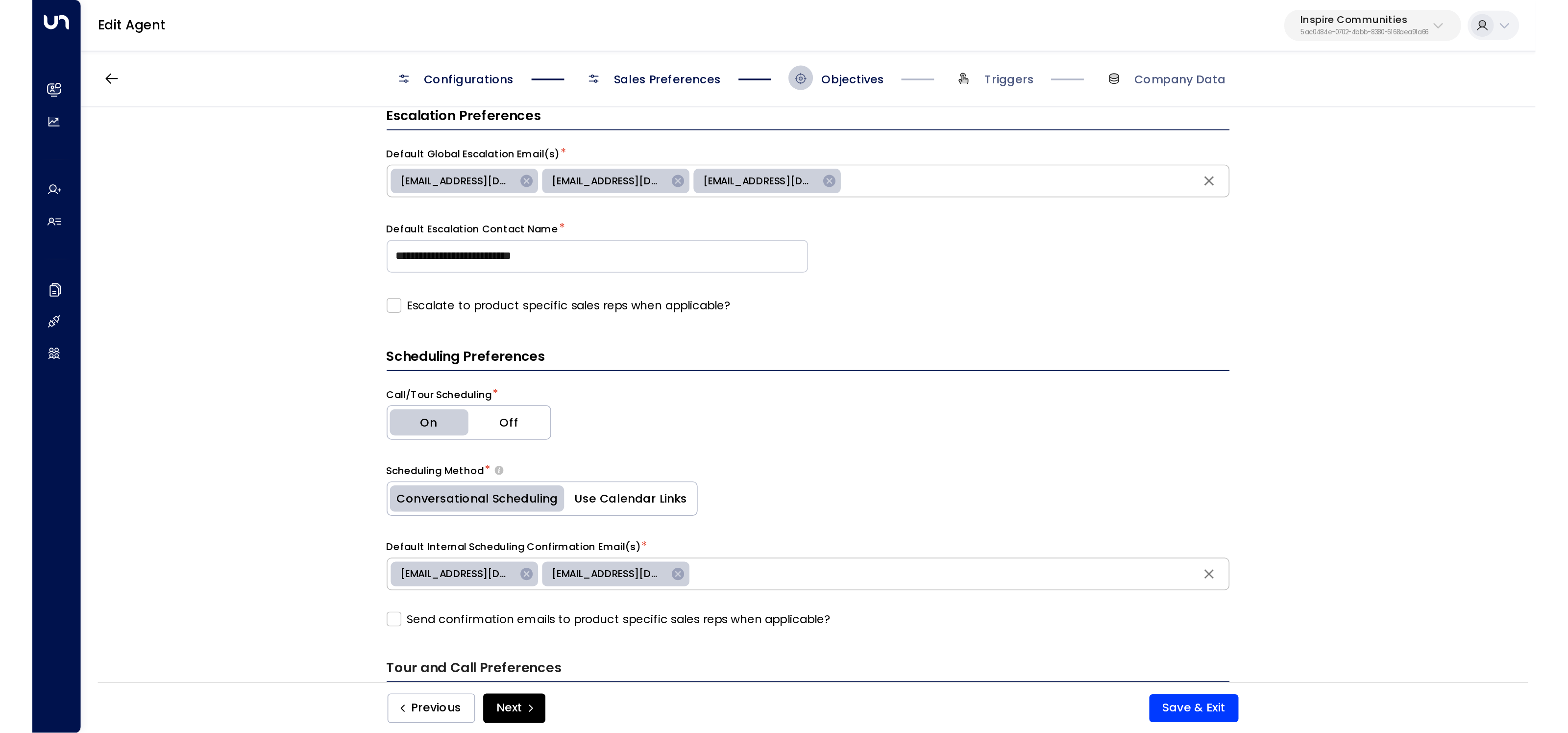
scroll to position [401, 0]
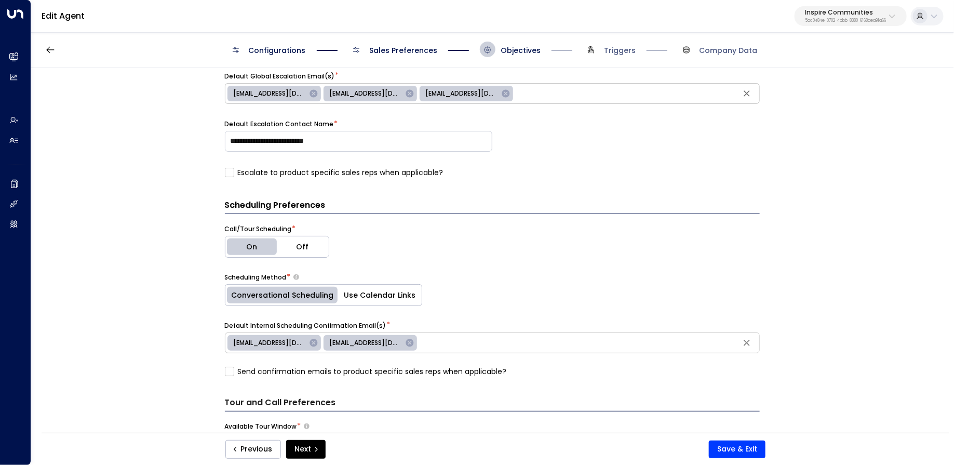
click at [161, 223] on div "**********" at bounding box center [492, 253] width 922 height 371
click at [395, 341] on div "[EMAIL_ADDRESS][DOMAIN_NAME]" at bounding box center [369, 343] width 93 height 16
click at [405, 341] on icon at bounding box center [409, 342] width 9 height 9
click at [356, 335] on input "text" at bounding box center [540, 343] width 434 height 16
click at [753, 454] on button "Save & Exit" at bounding box center [737, 449] width 57 height 18
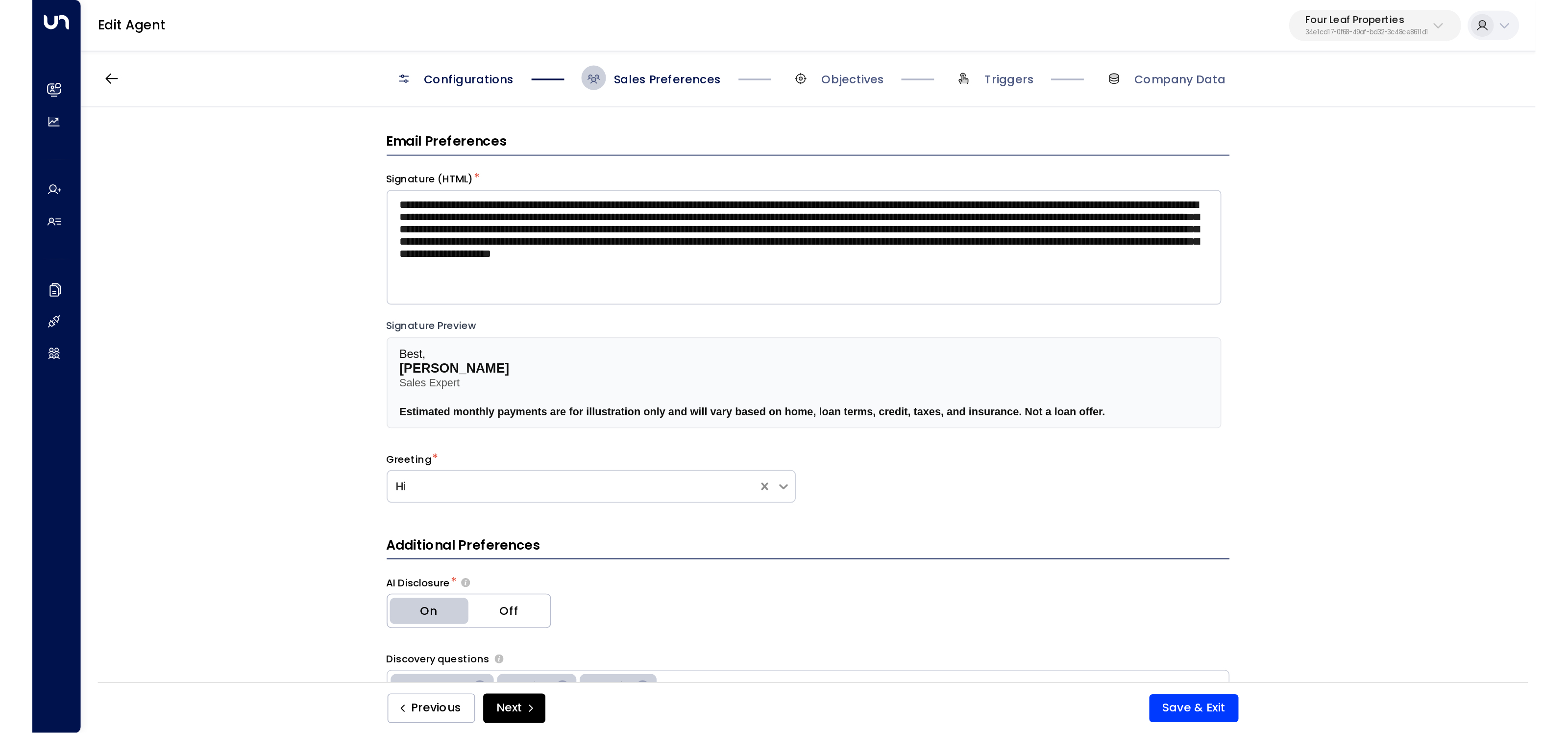
scroll to position [84, 0]
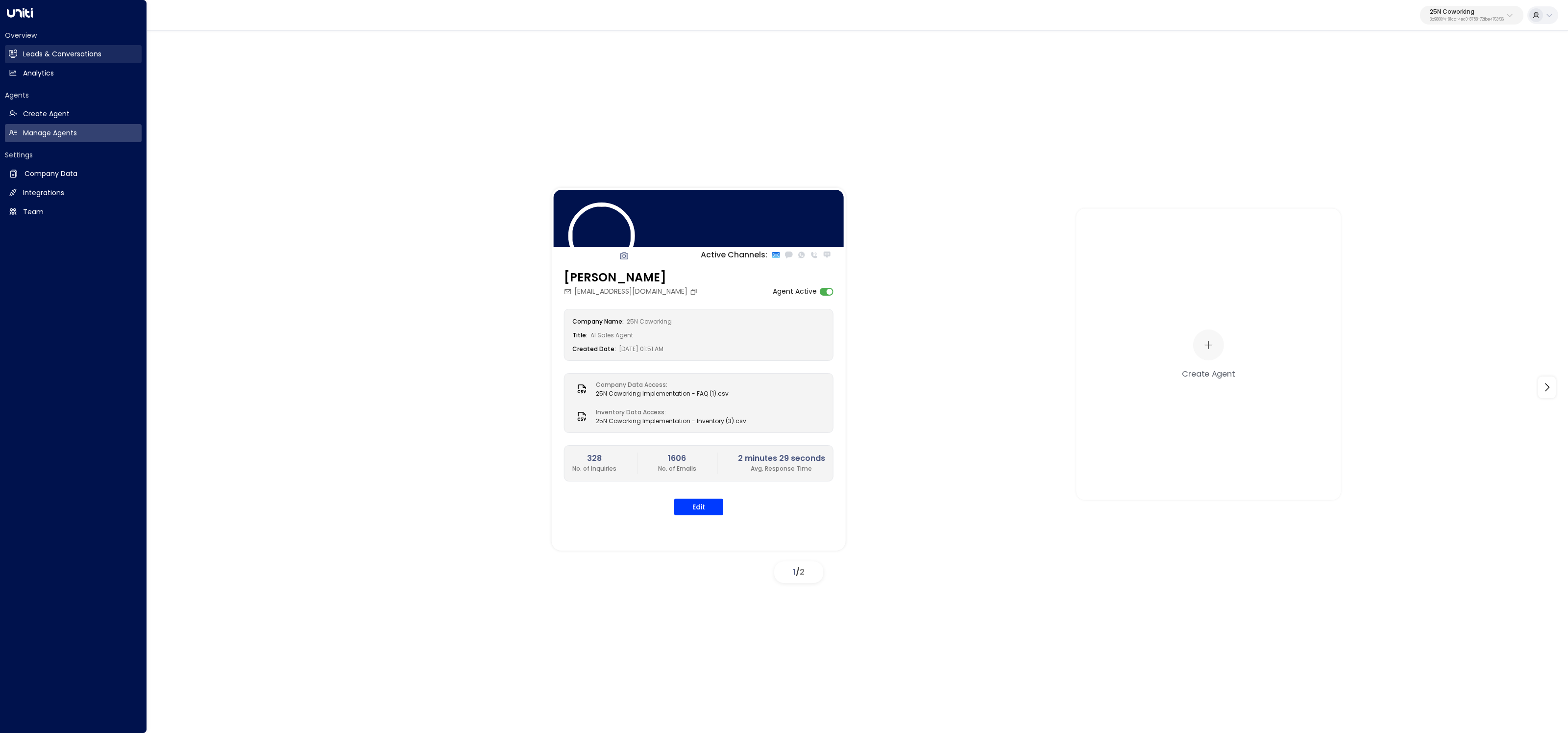
click at [23, 51] on h2 "Leads & Conversations" at bounding box center [61, 54] width 78 height 10
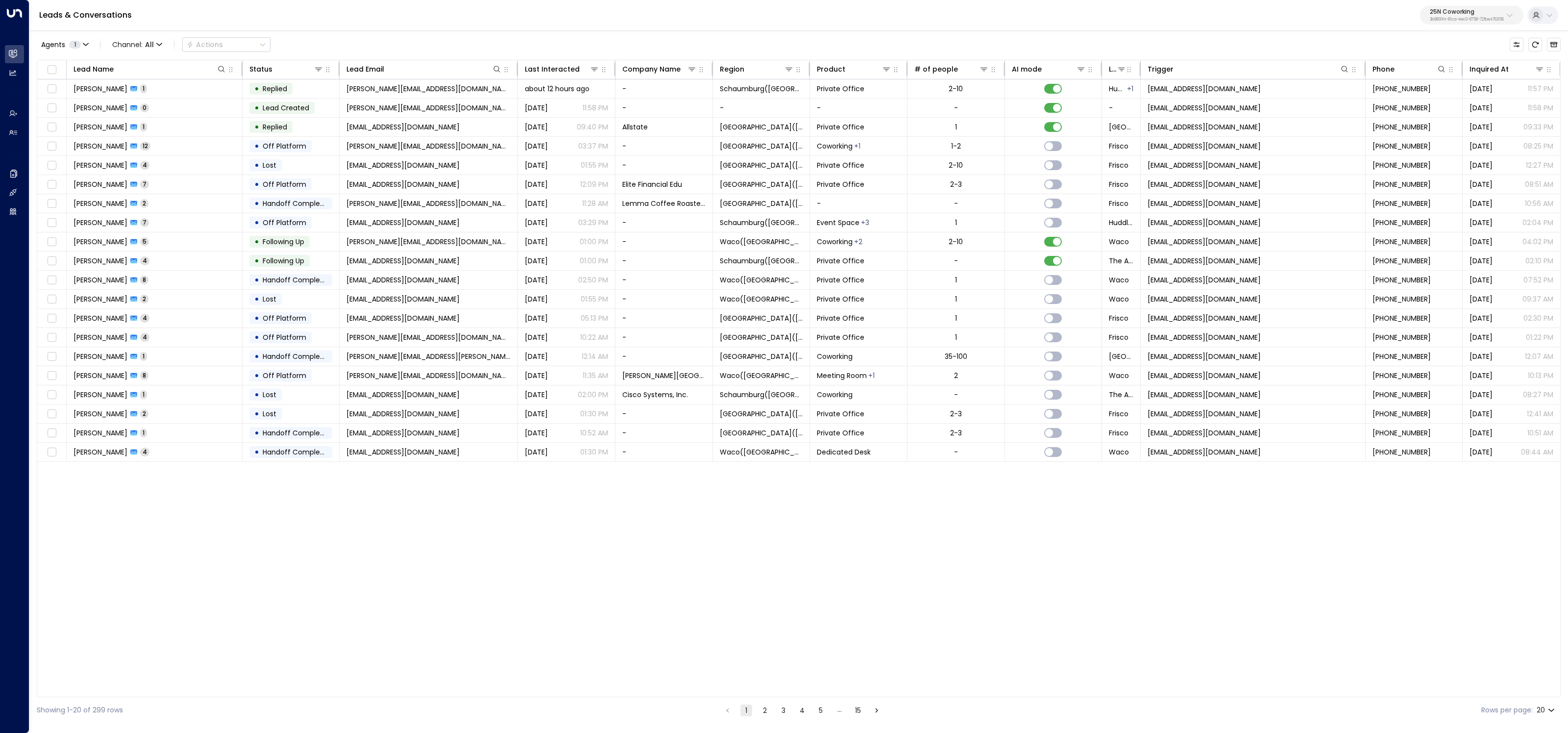
click at [1440, 9] on p "25N Coworking" at bounding box center [1467, 11] width 74 height 6
type input "*******"
click at [1473, 76] on div "Inspire Communities ID: 5ac0484e-0702-4bbb-8380-6168aea91a66" at bounding box center [1445, 77] width 142 height 20
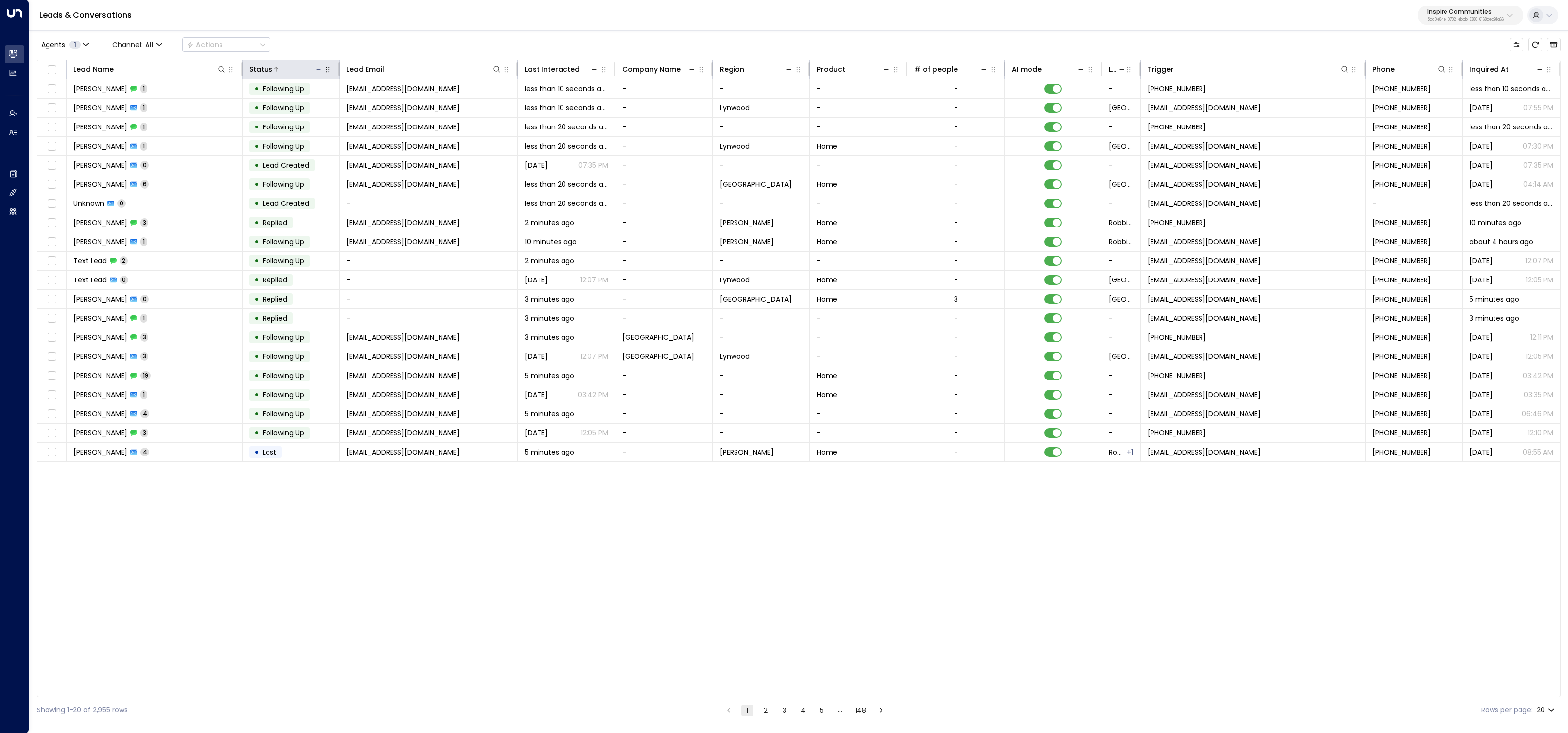
click at [320, 68] on icon at bounding box center [318, 70] width 7 height 4
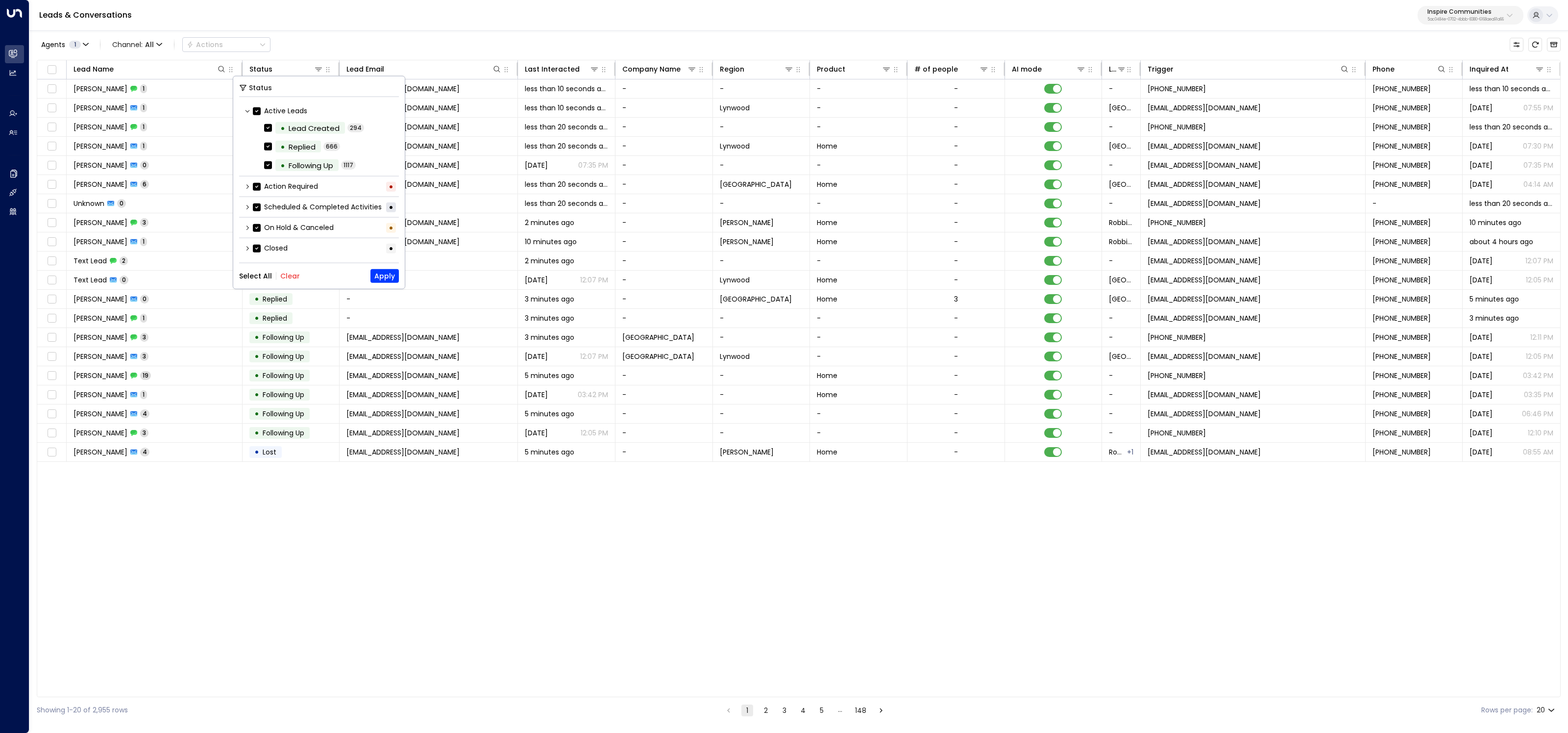
click at [285, 275] on button "Clear" at bounding box center [290, 276] width 20 height 8
click at [249, 247] on icon at bounding box center [247, 248] width 6 height 6
click at [247, 177] on icon at bounding box center [247, 176] width 6 height 6
click at [284, 211] on div "•" at bounding box center [282, 211] width 5 height 17
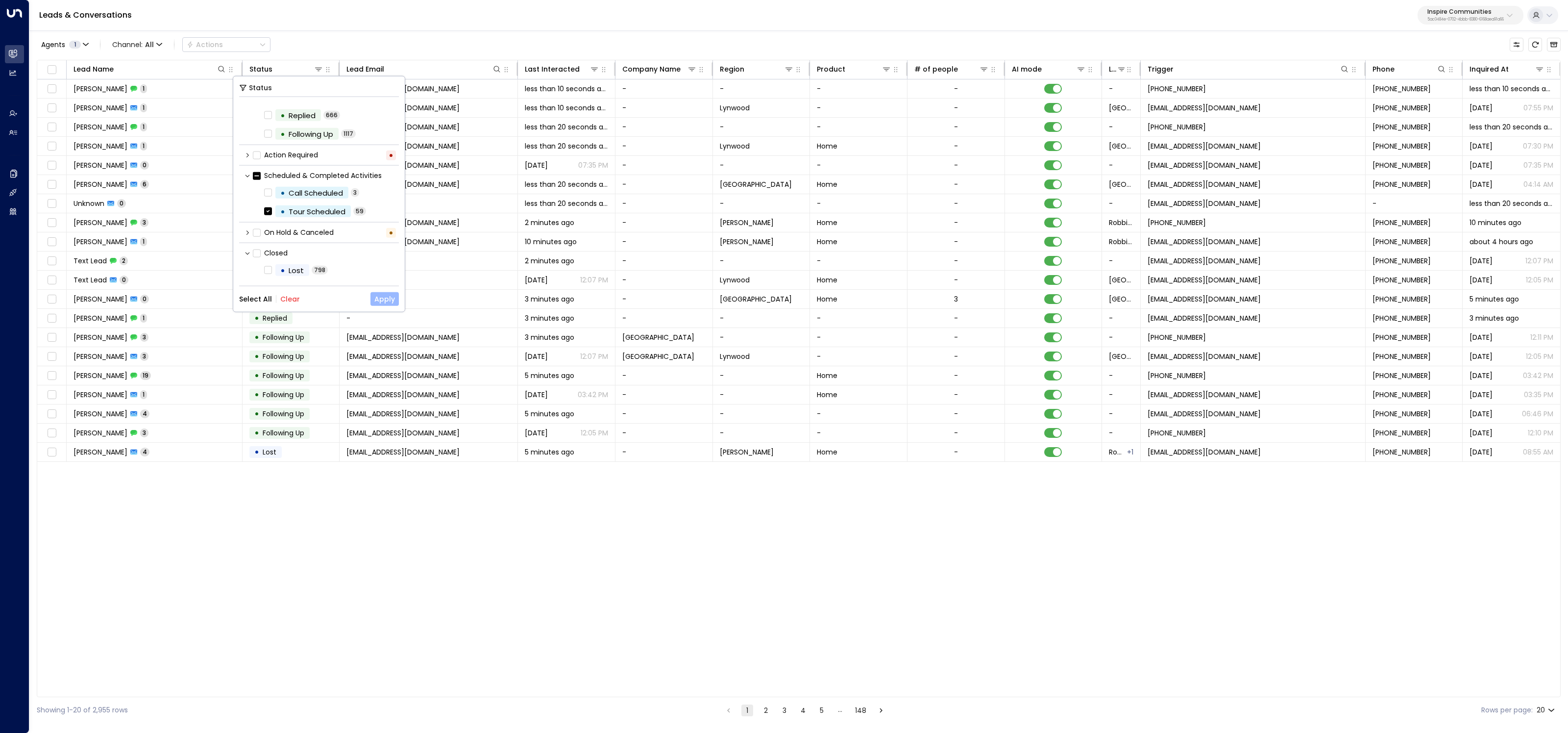
click at [395, 299] on button "Apply" at bounding box center [385, 298] width 28 height 14
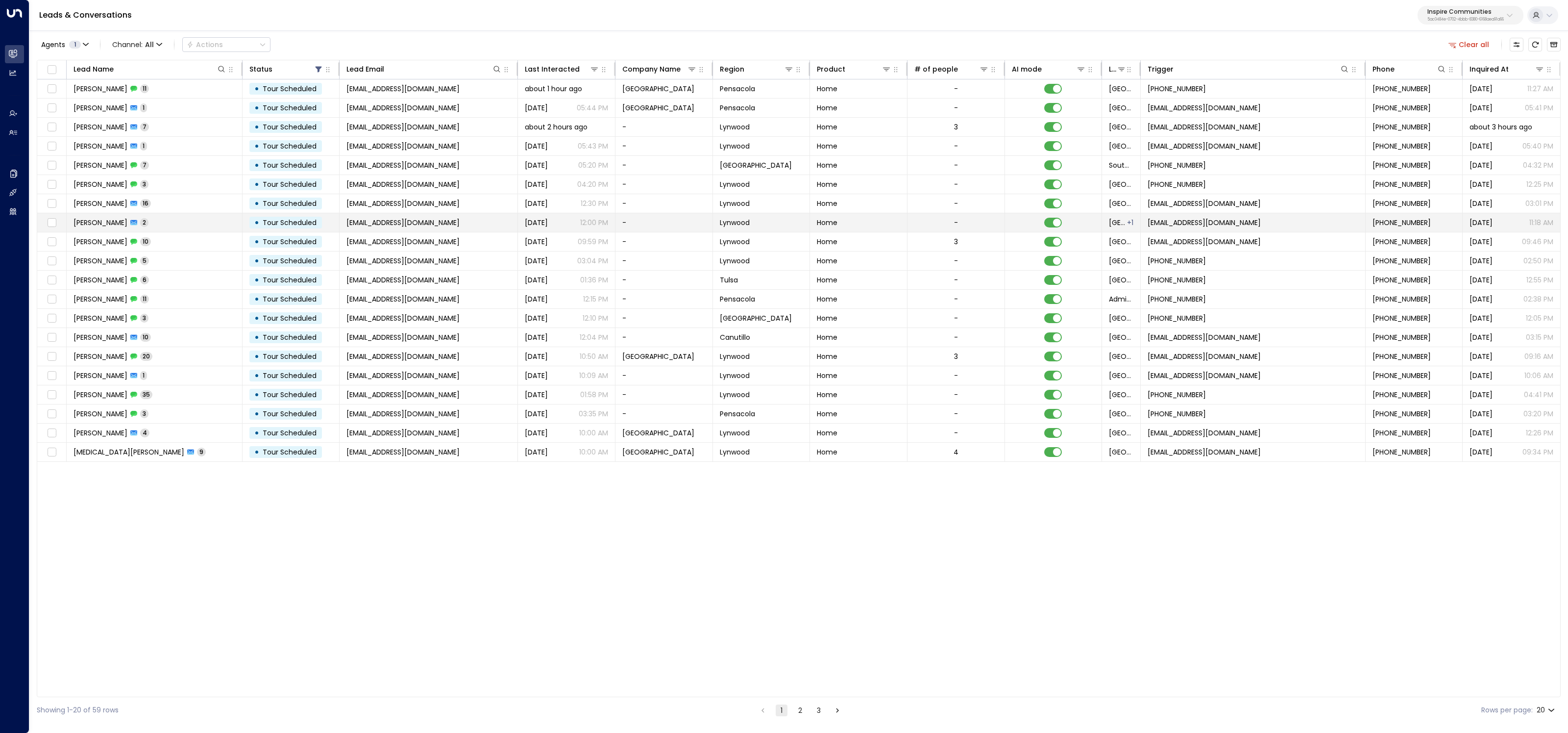
click at [208, 223] on td "[PERSON_NAME] 2" at bounding box center [155, 223] width 176 height 19
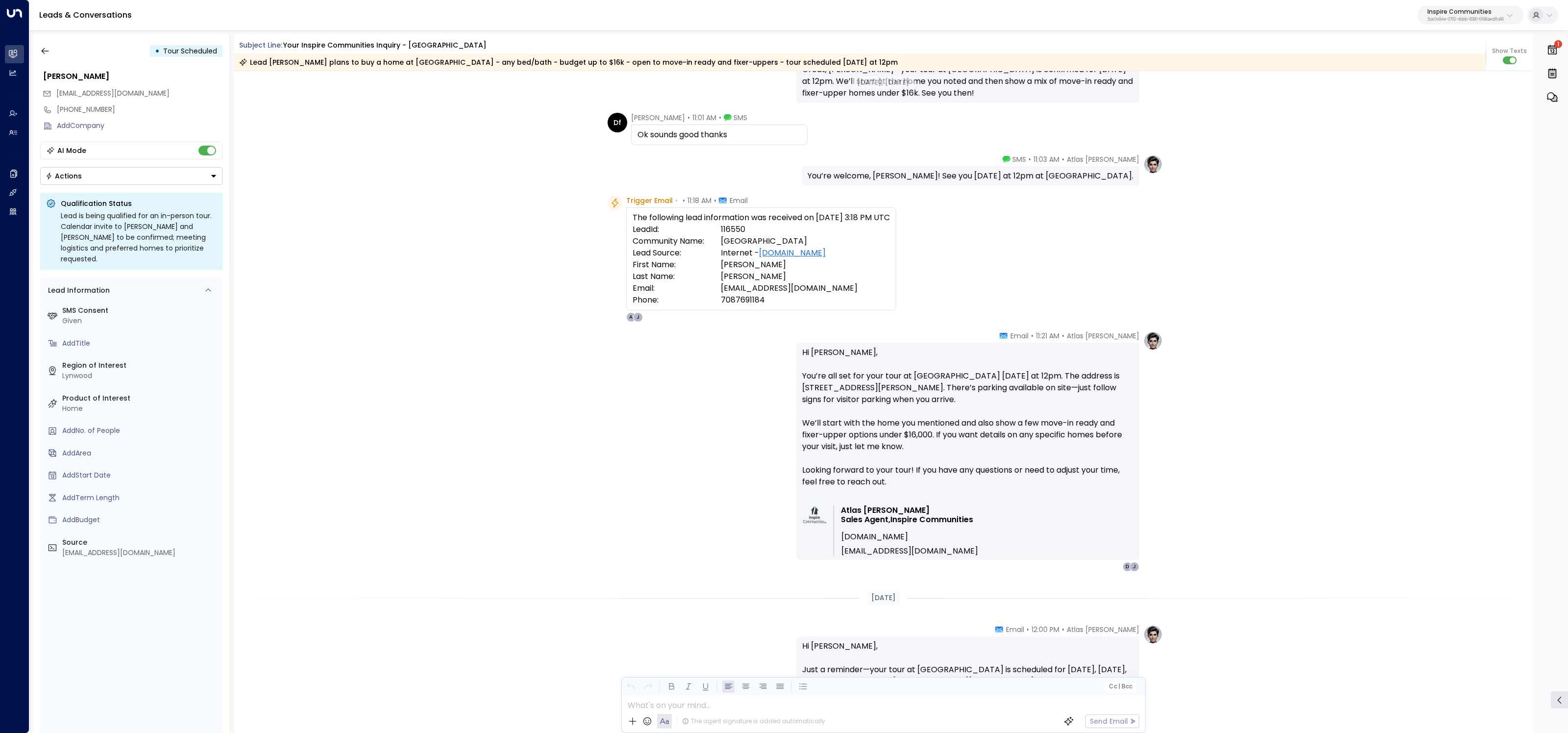
scroll to position [481, 0]
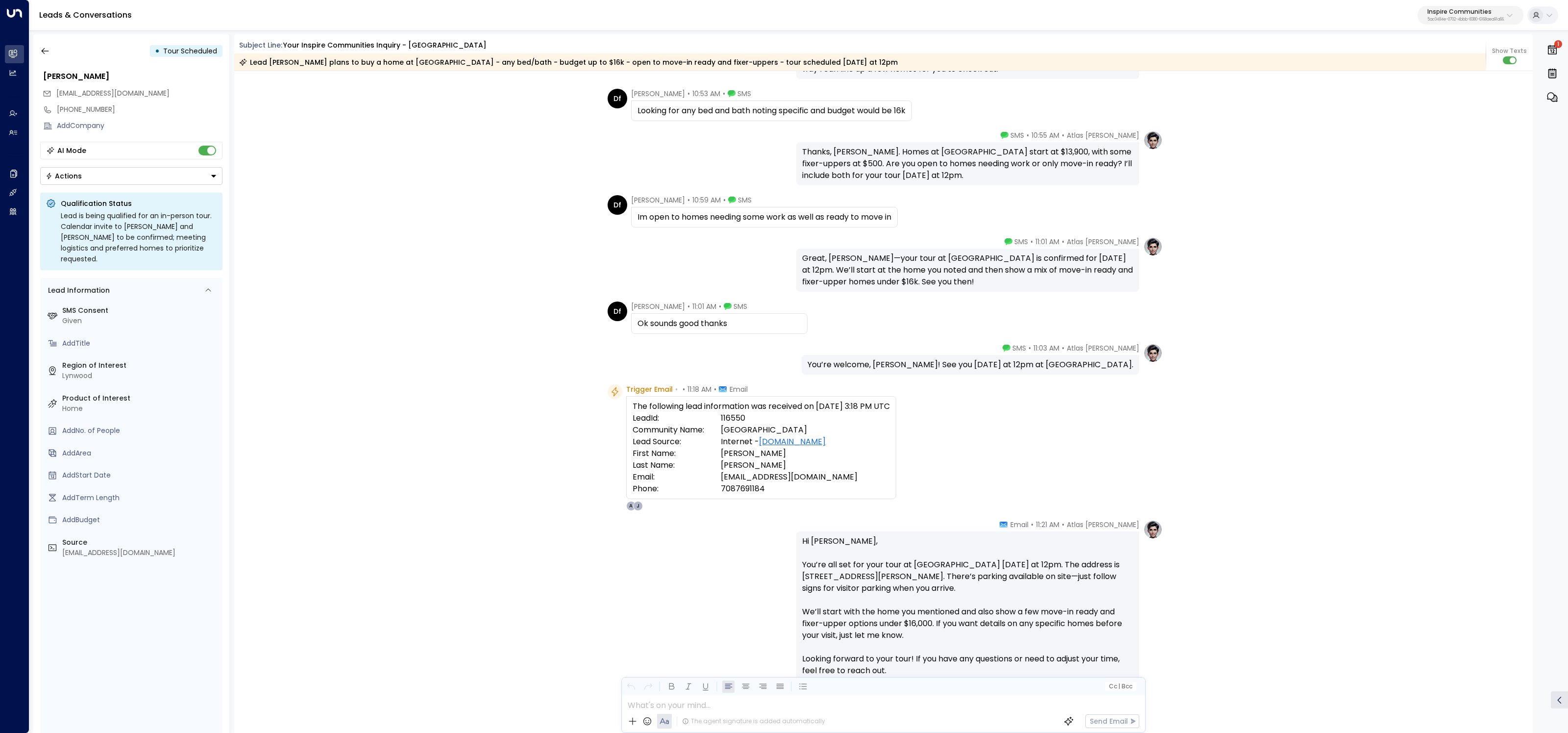
drag, startPoint x: 683, startPoint y: 305, endPoint x: 629, endPoint y: 310, distance: 54.2
click at [629, 310] on div "[PERSON_NAME] • 11:01 AM • SMS Ok sounds good thanks" at bounding box center [708, 317] width 200 height 32
copy span "[PERSON_NAME]"
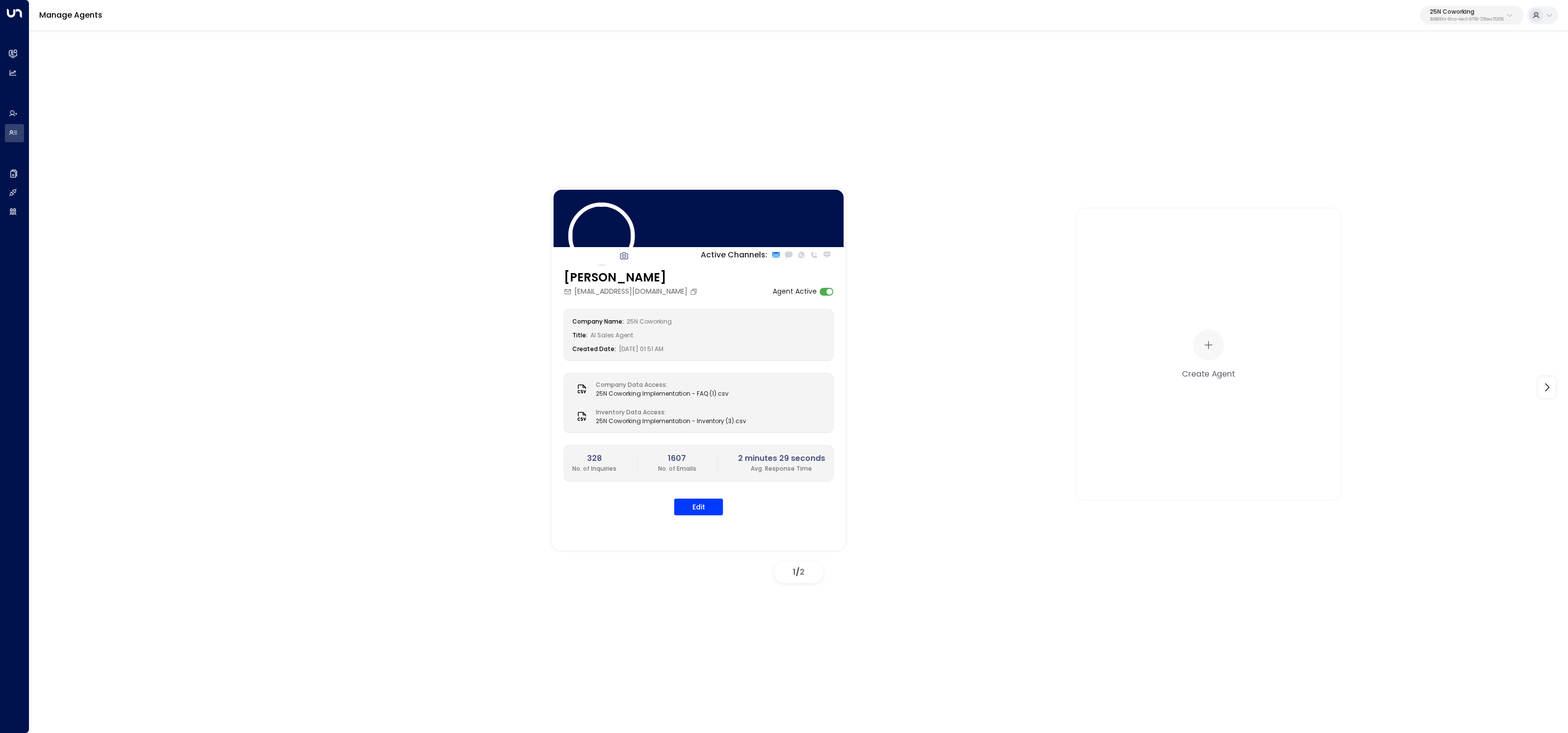
click at [1480, 18] on p "3b9800f4-81ca-4ec0-8758-72fbe4763f36" at bounding box center [1467, 20] width 74 height 4
type input "******"
click at [1394, 81] on span "ID: 17248963-7bae-4f68-a6e0-04e589c1c15e" at bounding box center [1442, 83] width 135 height 9
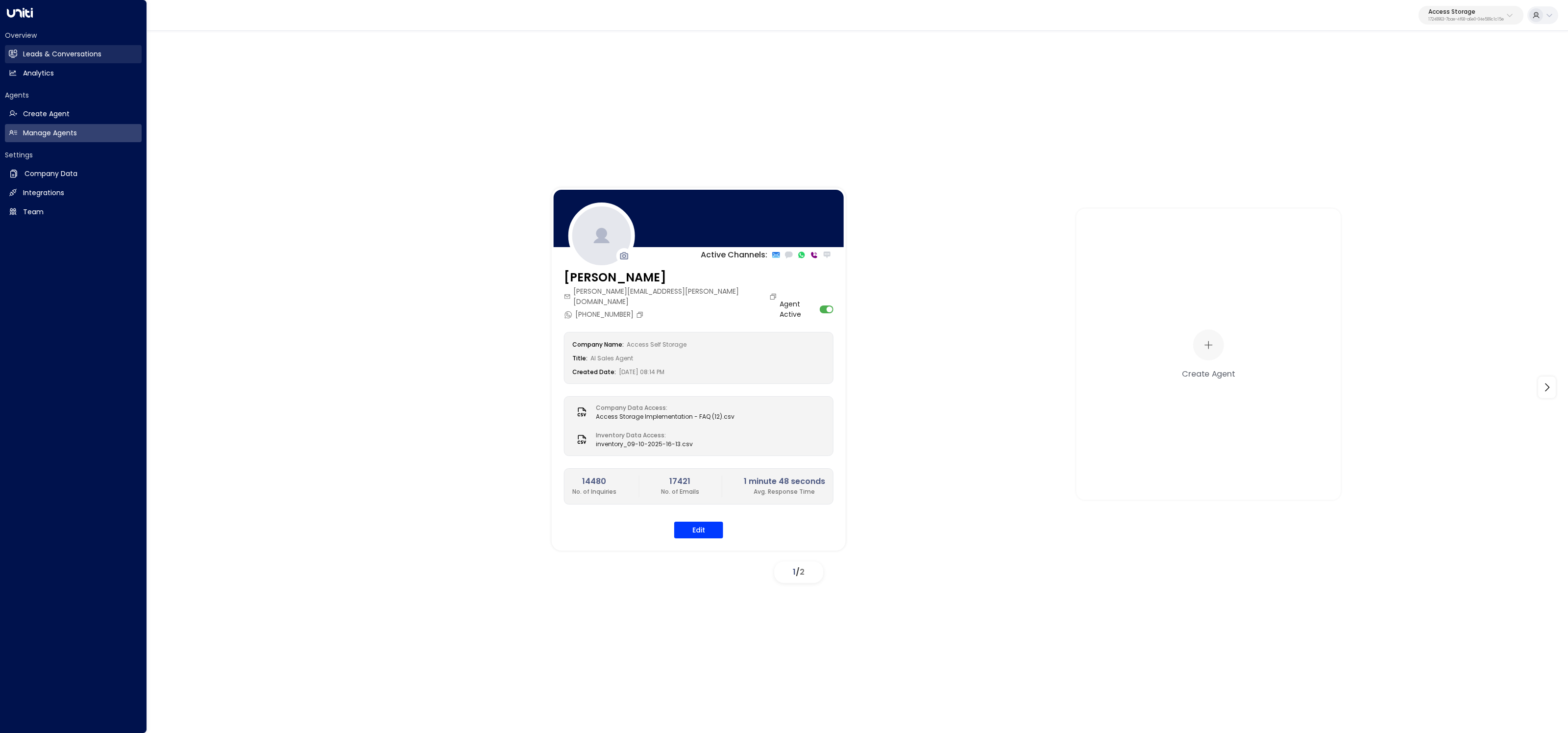
click at [67, 54] on h2 "Leads & Conversations" at bounding box center [61, 54] width 78 height 10
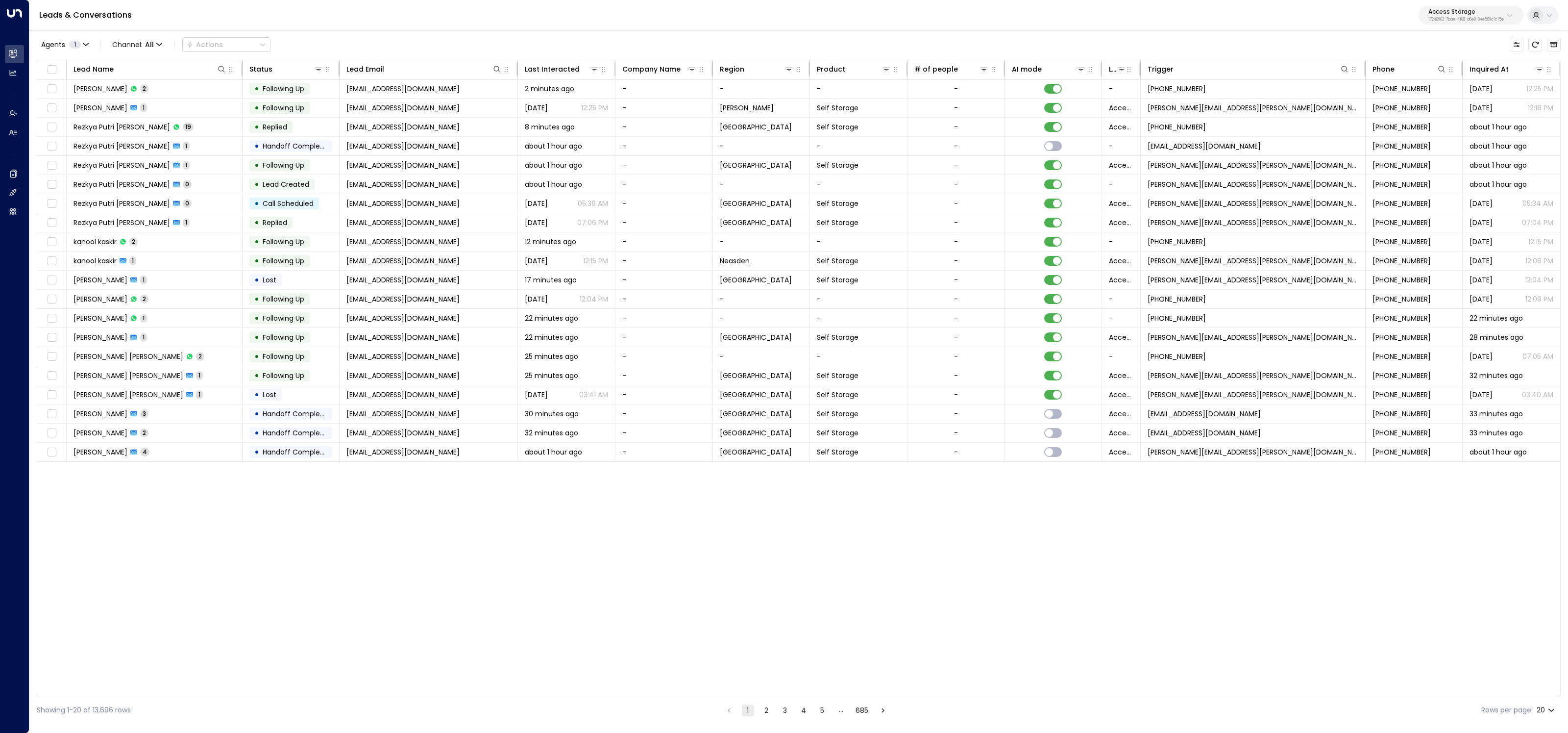
click at [864, 712] on button "685" at bounding box center [862, 710] width 17 height 11
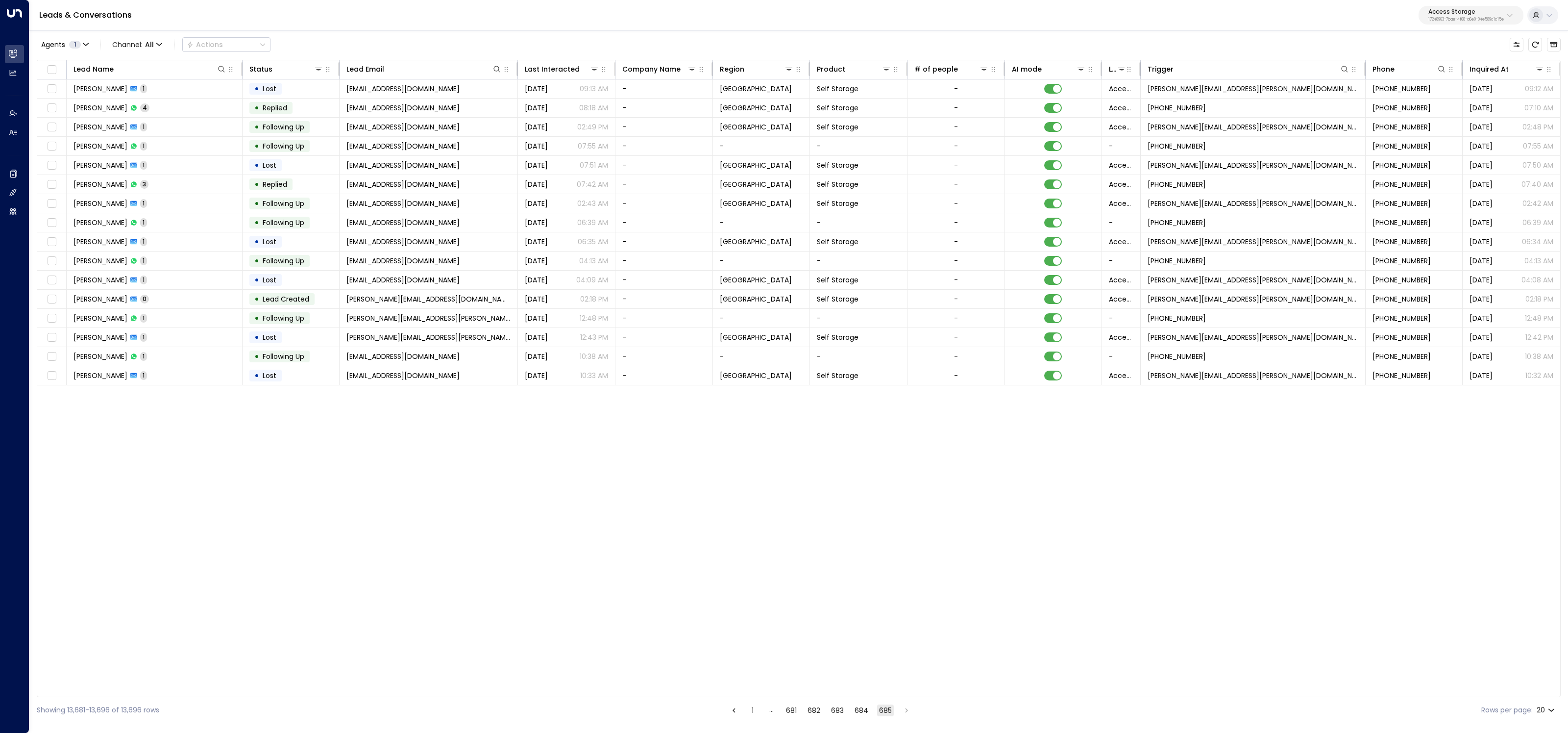
click at [794, 712] on button "681" at bounding box center [792, 710] width 15 height 11
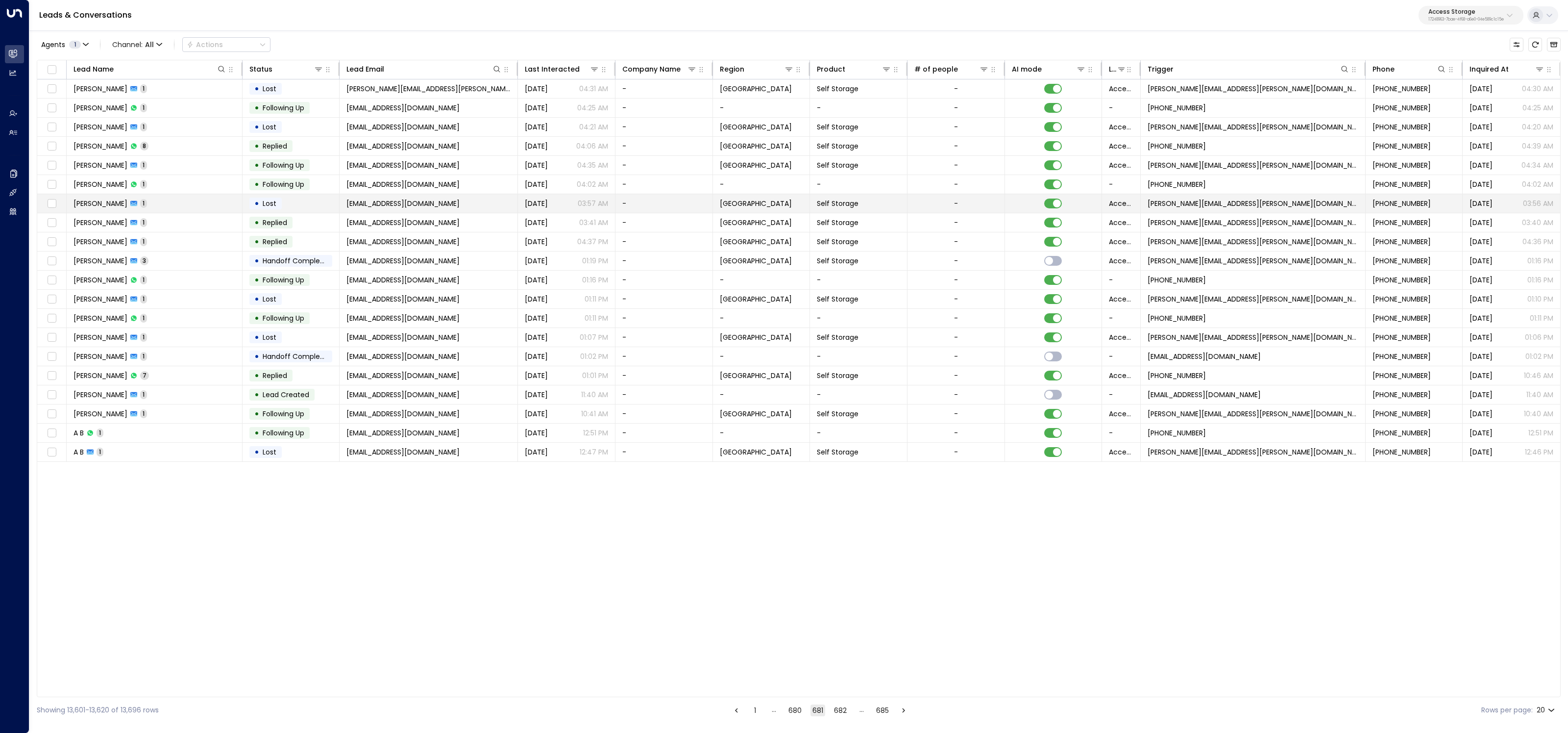
click at [145, 196] on td "[PERSON_NAME] 1" at bounding box center [155, 204] width 176 height 19
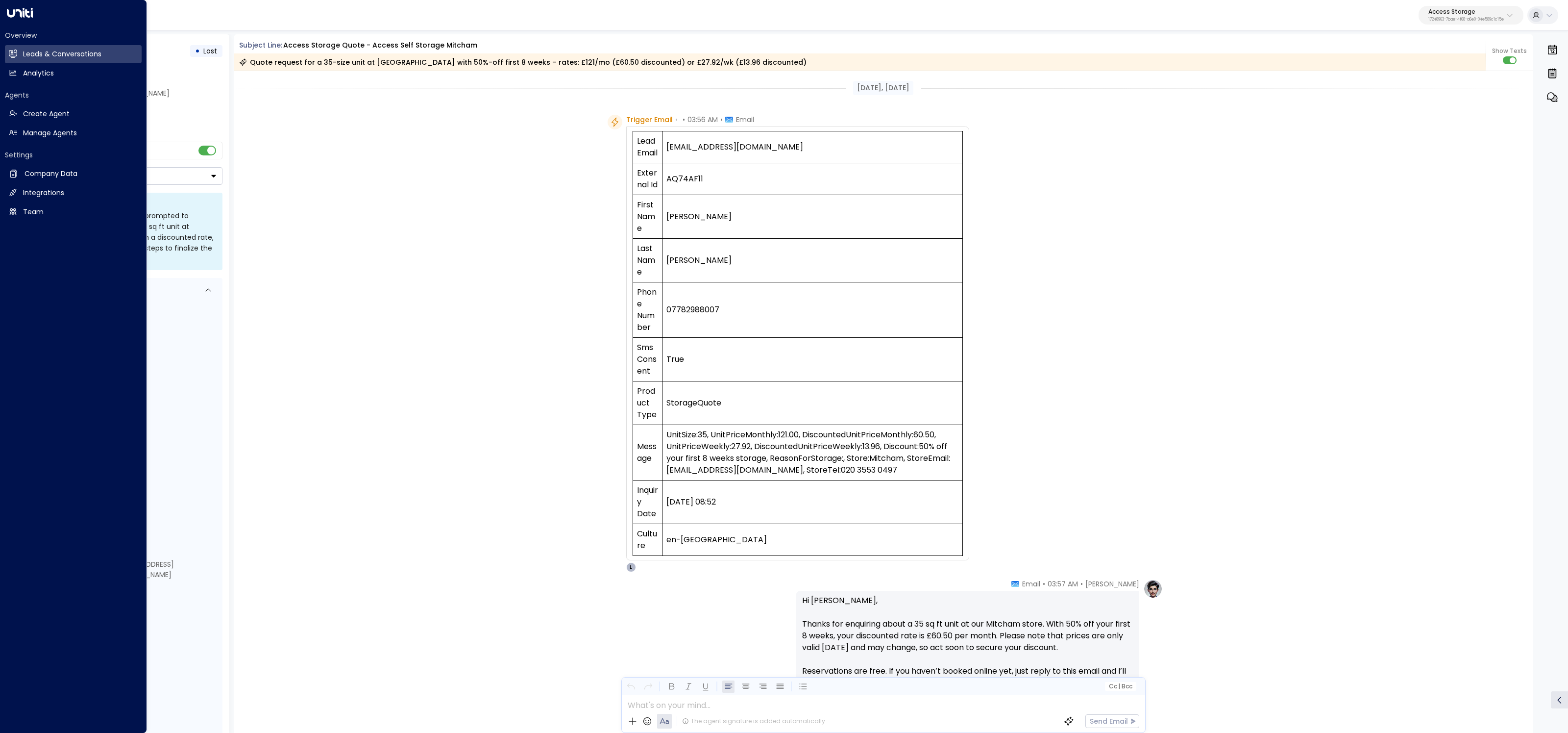
click at [4, 133] on div "Overview Leads & Conversations Leads & Conversations Analytics Analytics Agents…" at bounding box center [74, 366] width 147 height 733
click at [30, 132] on h2 "Manage Agents" at bounding box center [49, 133] width 54 height 10
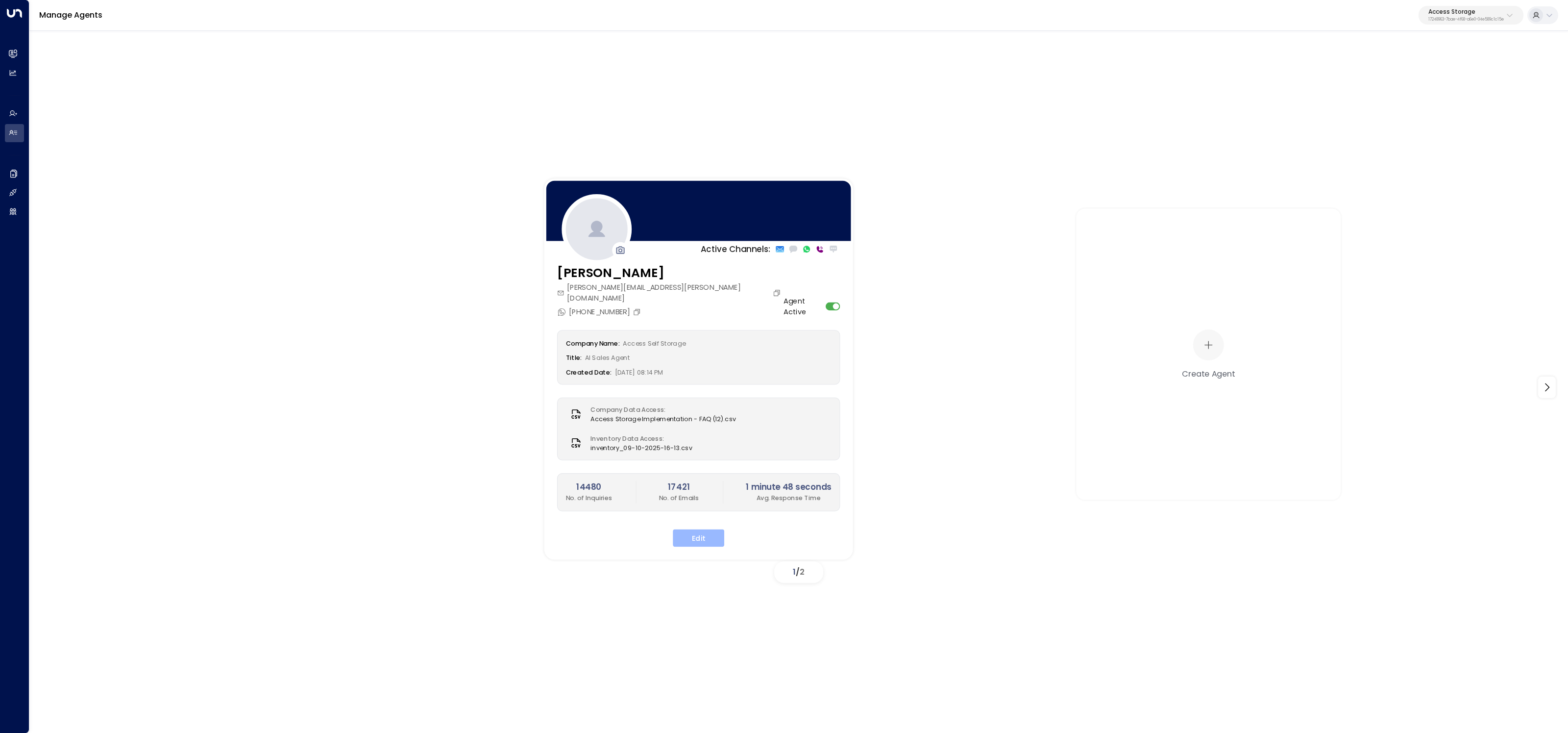
click at [717, 530] on button "Edit" at bounding box center [699, 538] width 52 height 18
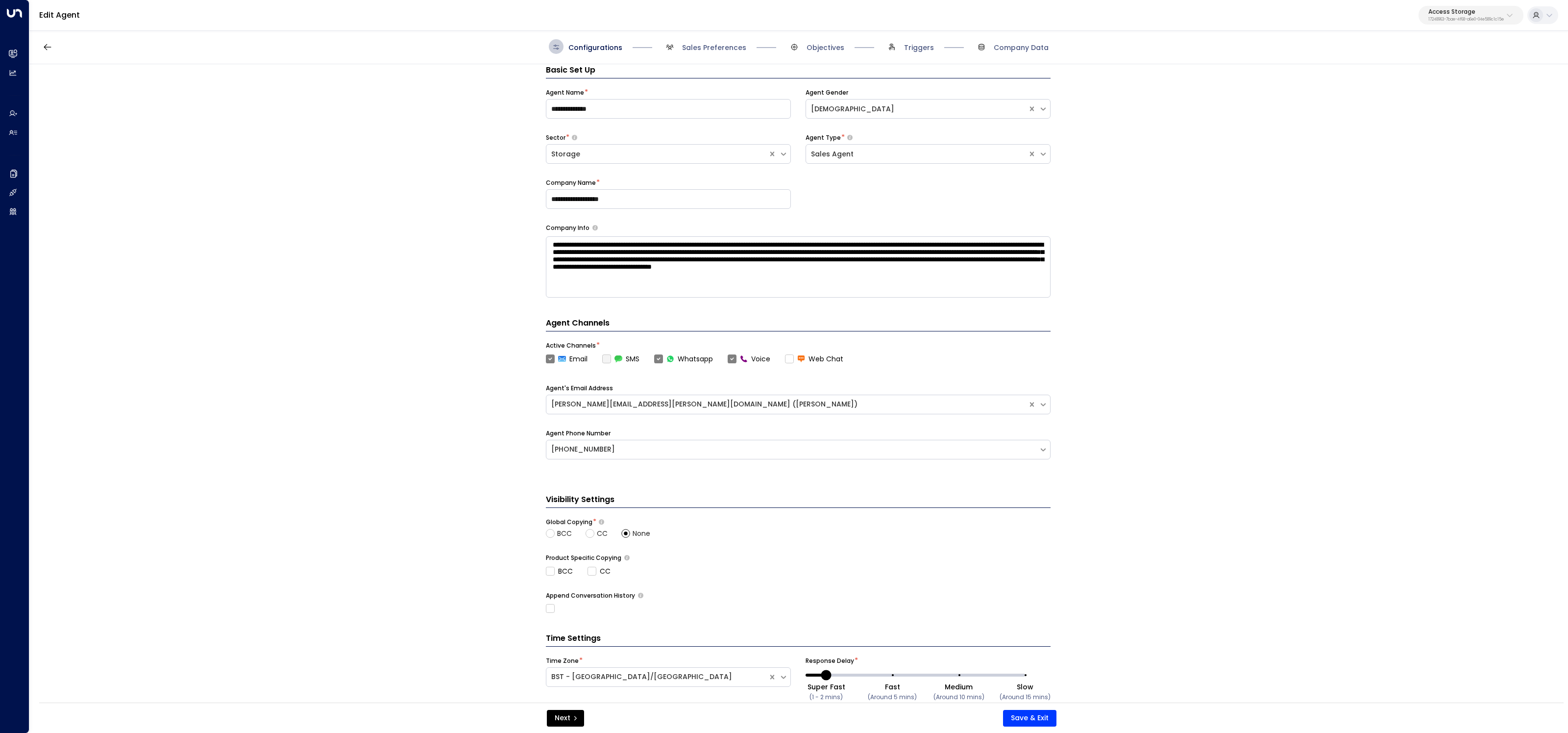
scroll to position [41, 0]
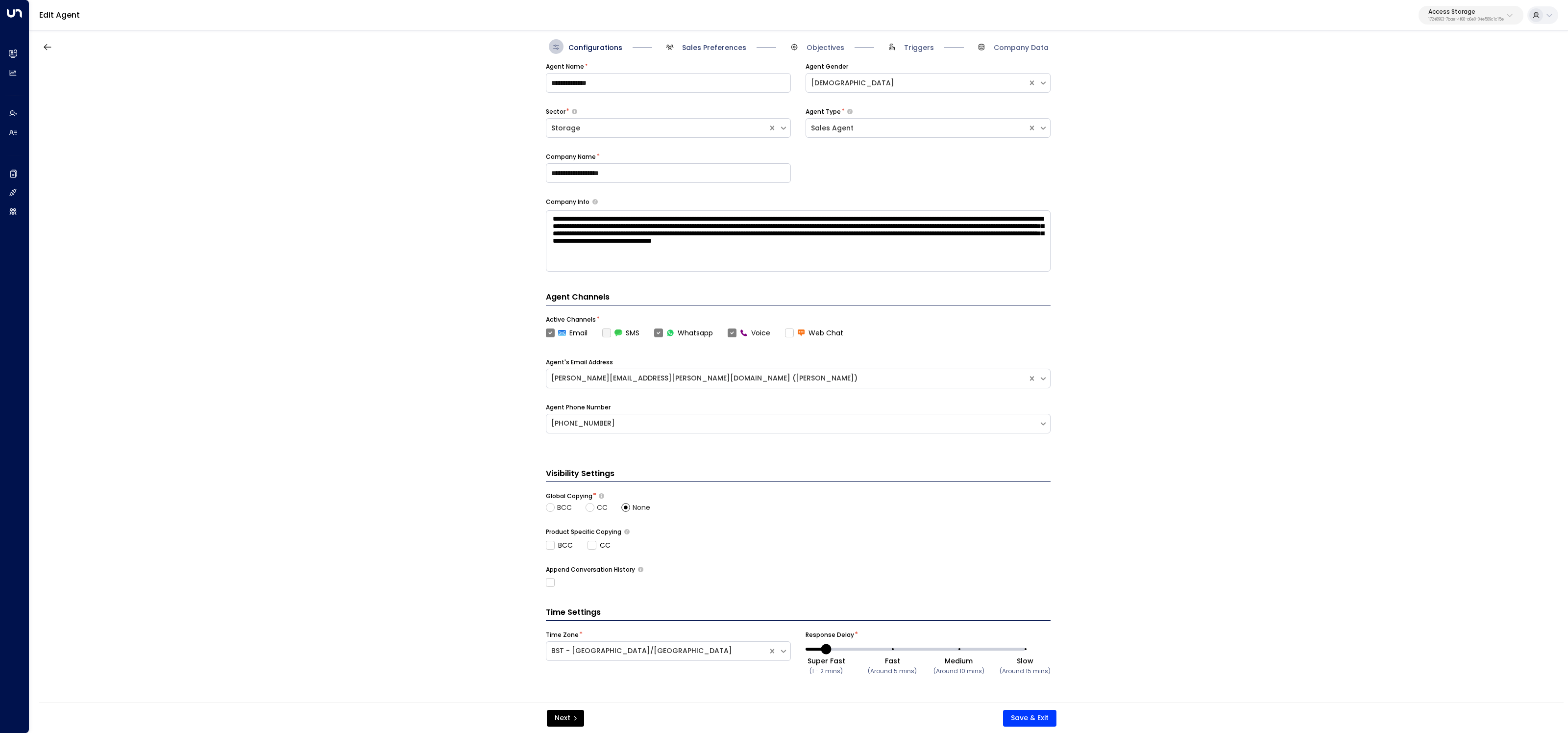
click at [687, 52] on span "Sales Preferences" at bounding box center [715, 47] width 64 height 9
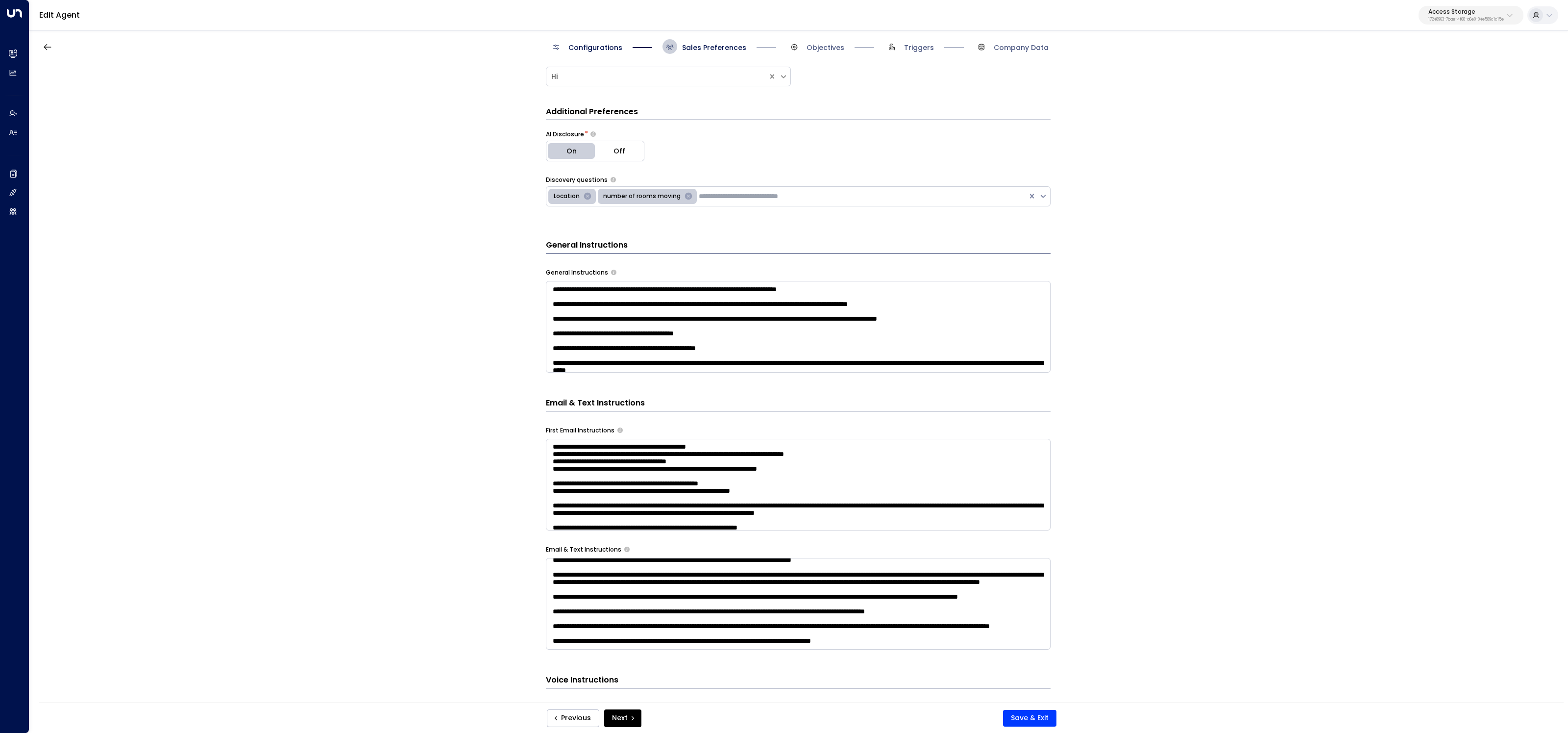
scroll to position [94, 0]
click at [1482, 18] on p "17248963-7bae-4f68-a6e0-04e589c1c15e" at bounding box center [1466, 20] width 76 height 4
click at [1095, 680] on div "**********" at bounding box center [798, 386] width 1538 height 645
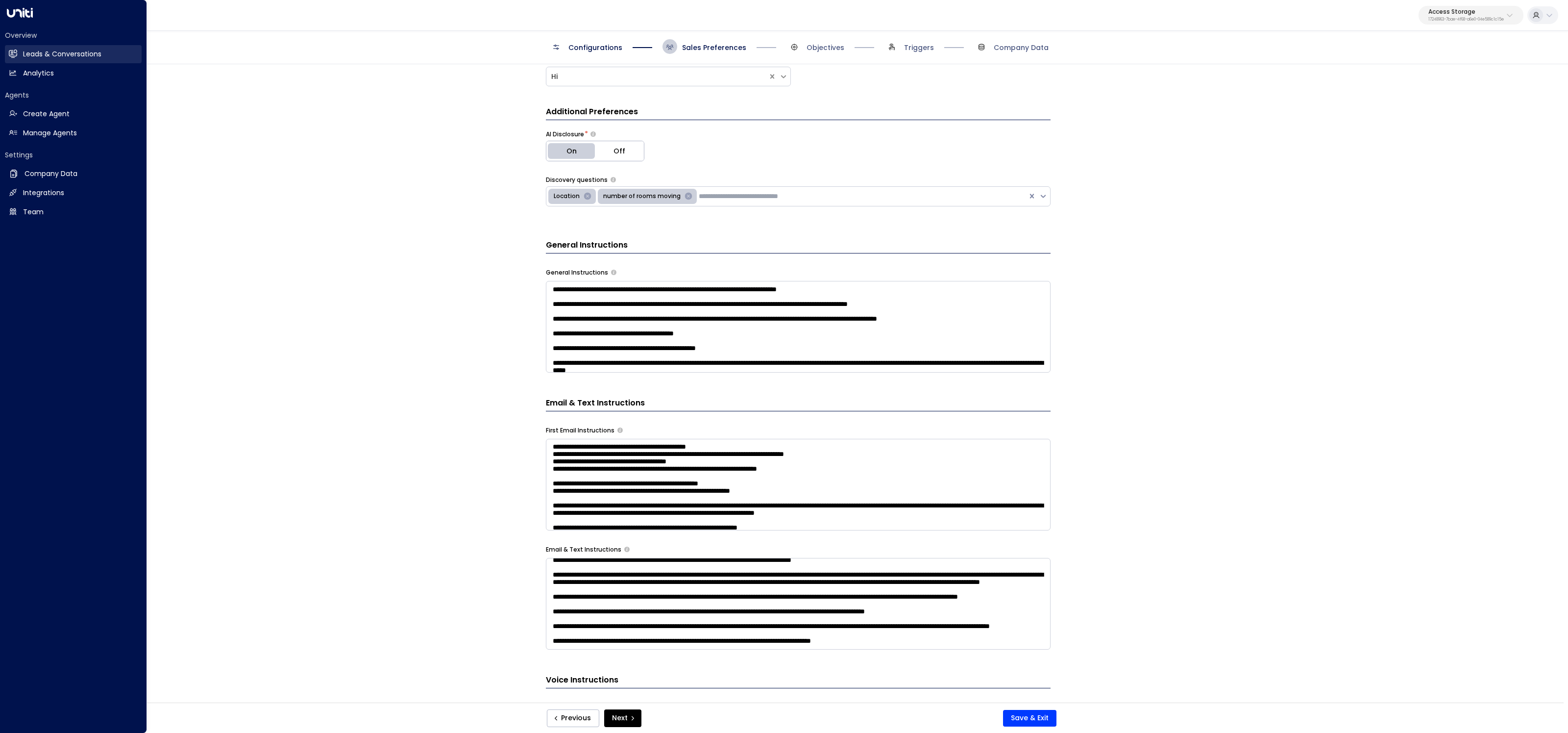
click at [15, 54] on icon at bounding box center [13, 53] width 8 height 6
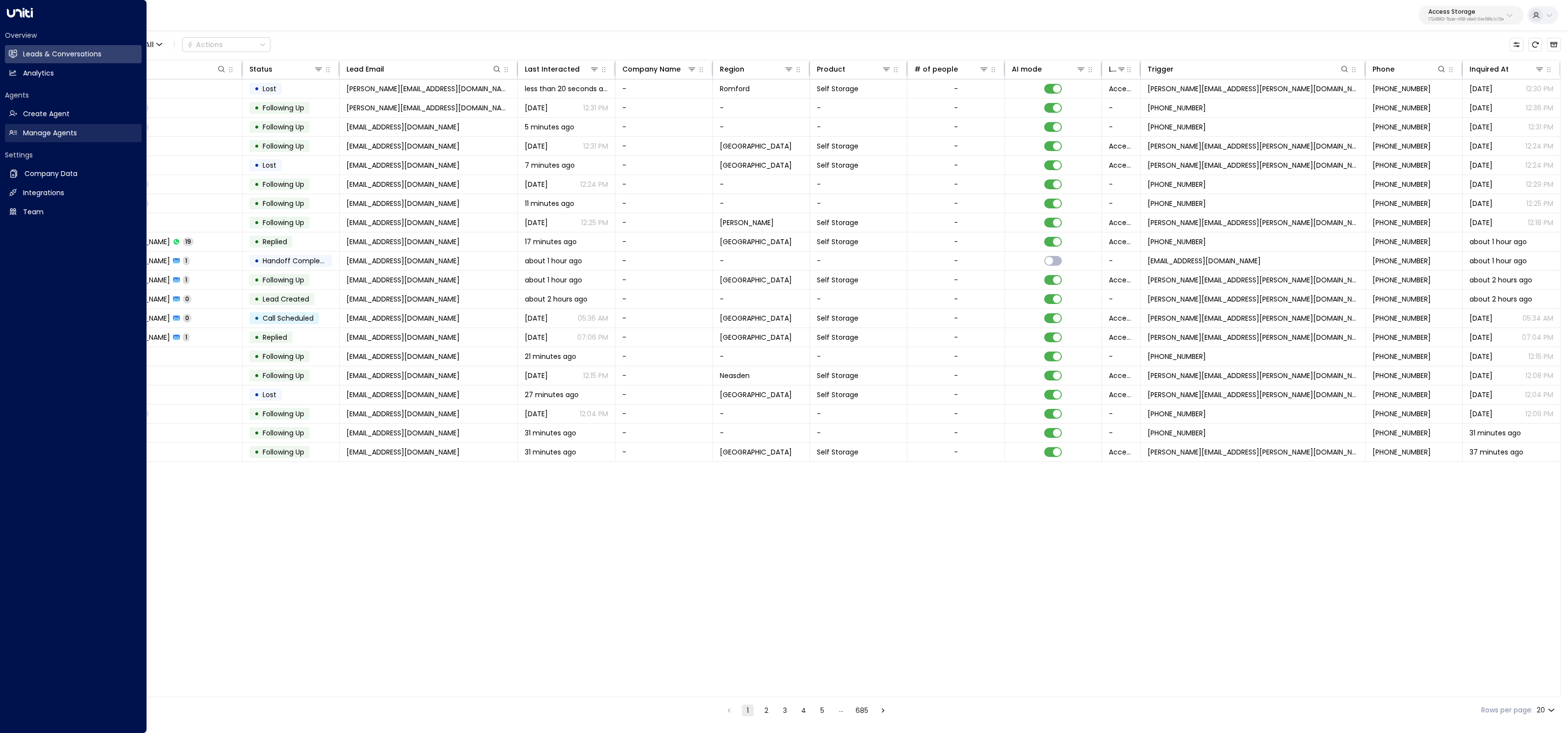
click at [44, 140] on link "Manage Agents Manage Agents" at bounding box center [73, 132] width 137 height 18
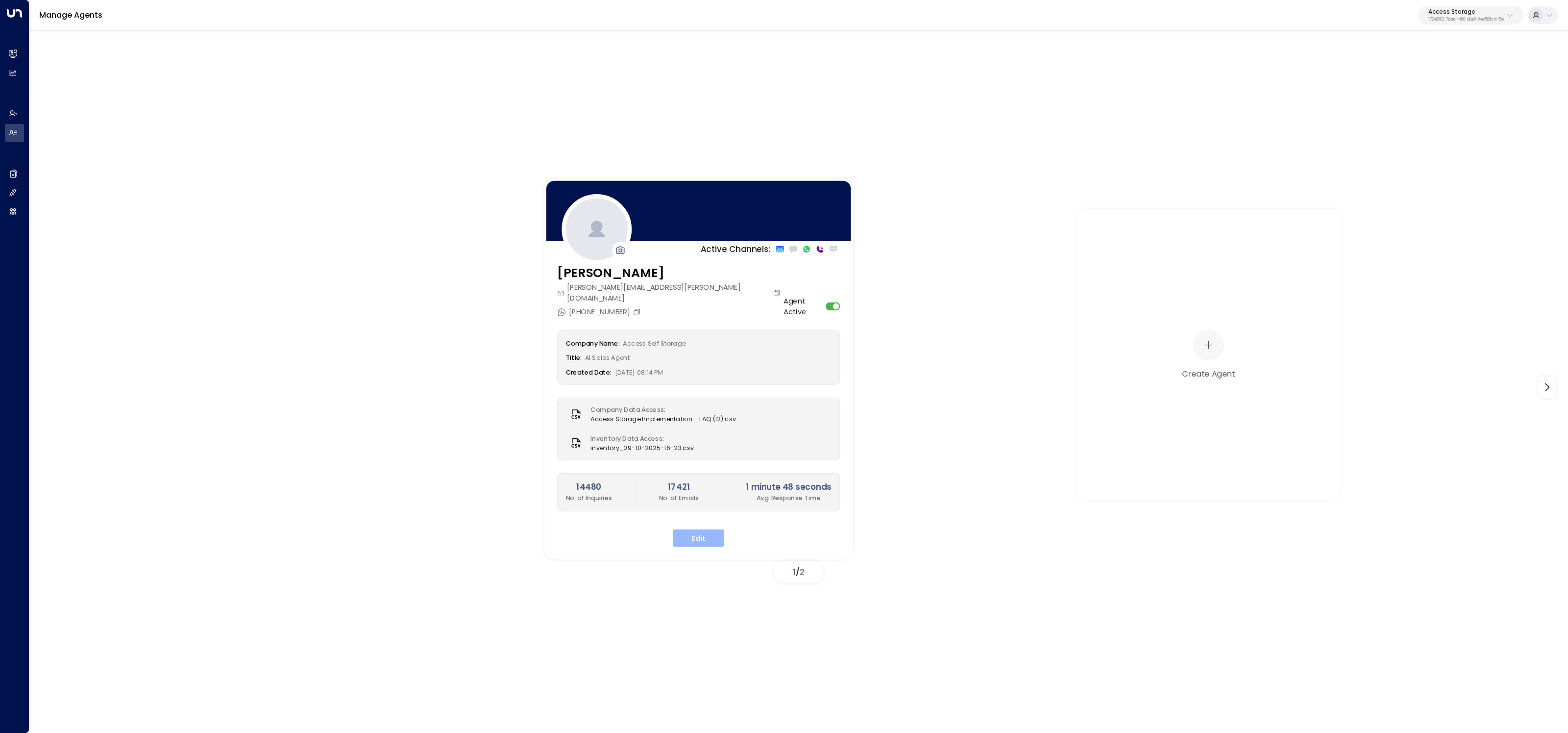
click at [705, 532] on button "Edit" at bounding box center [699, 538] width 52 height 18
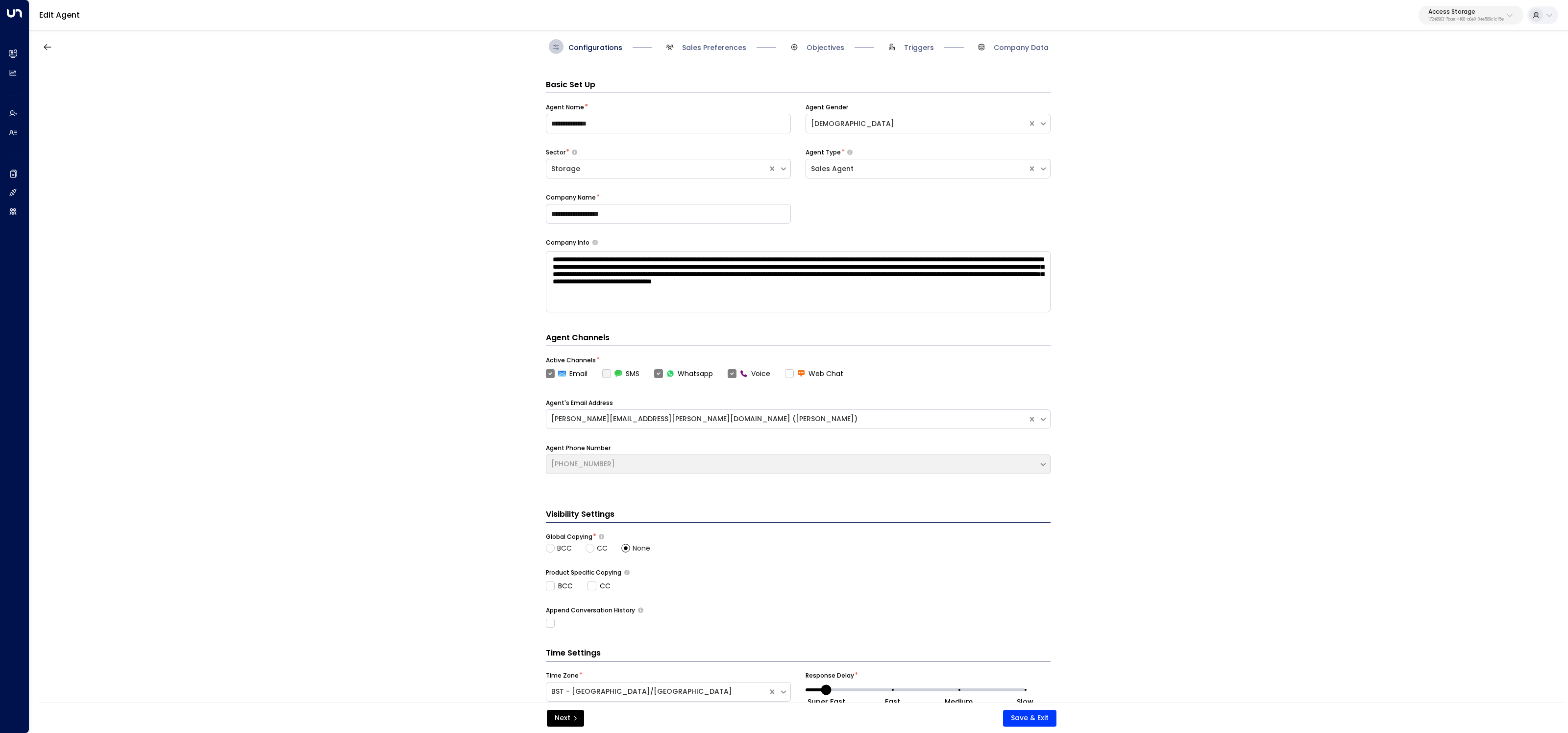
scroll to position [15, 0]
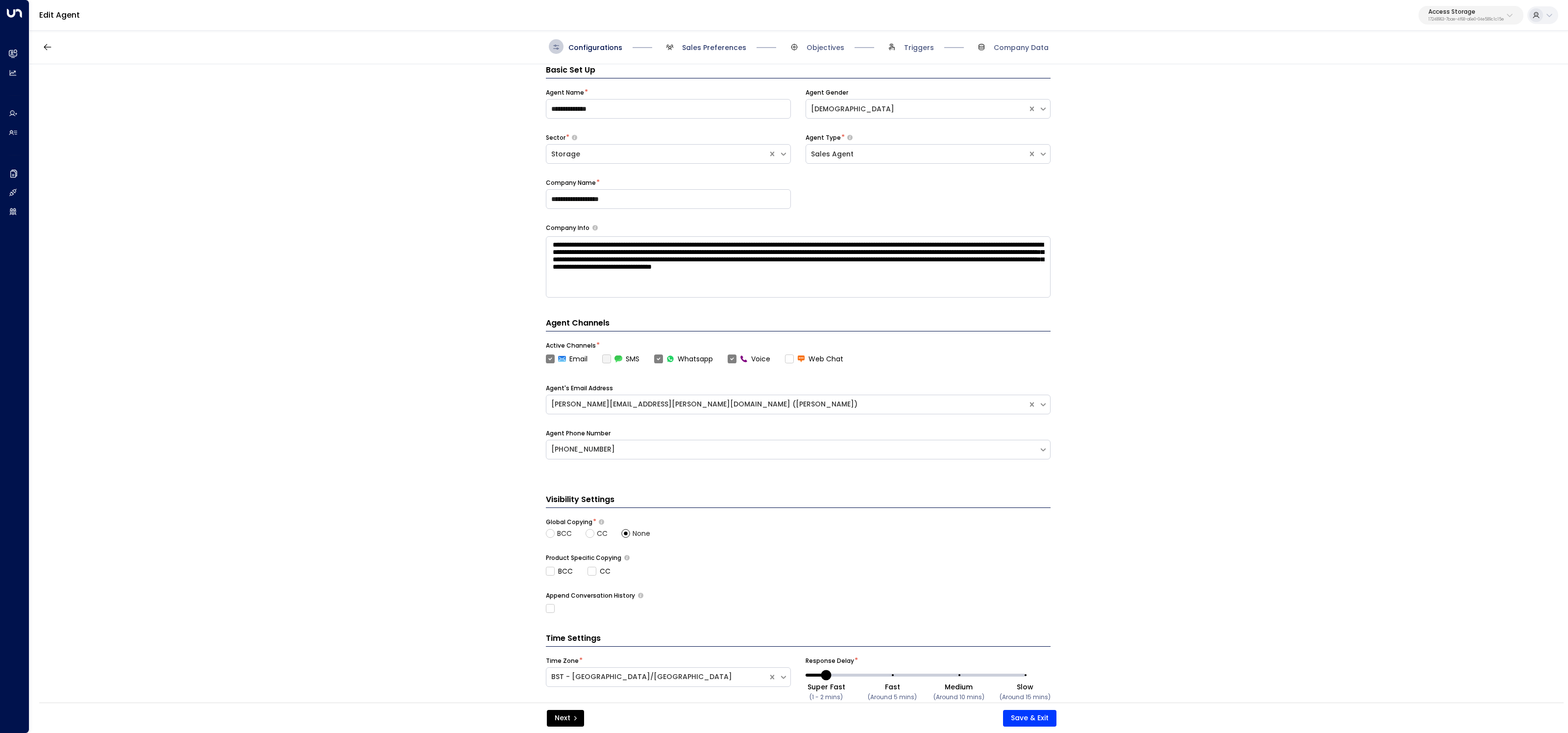
click at [725, 45] on span "Sales Preferences" at bounding box center [715, 47] width 64 height 9
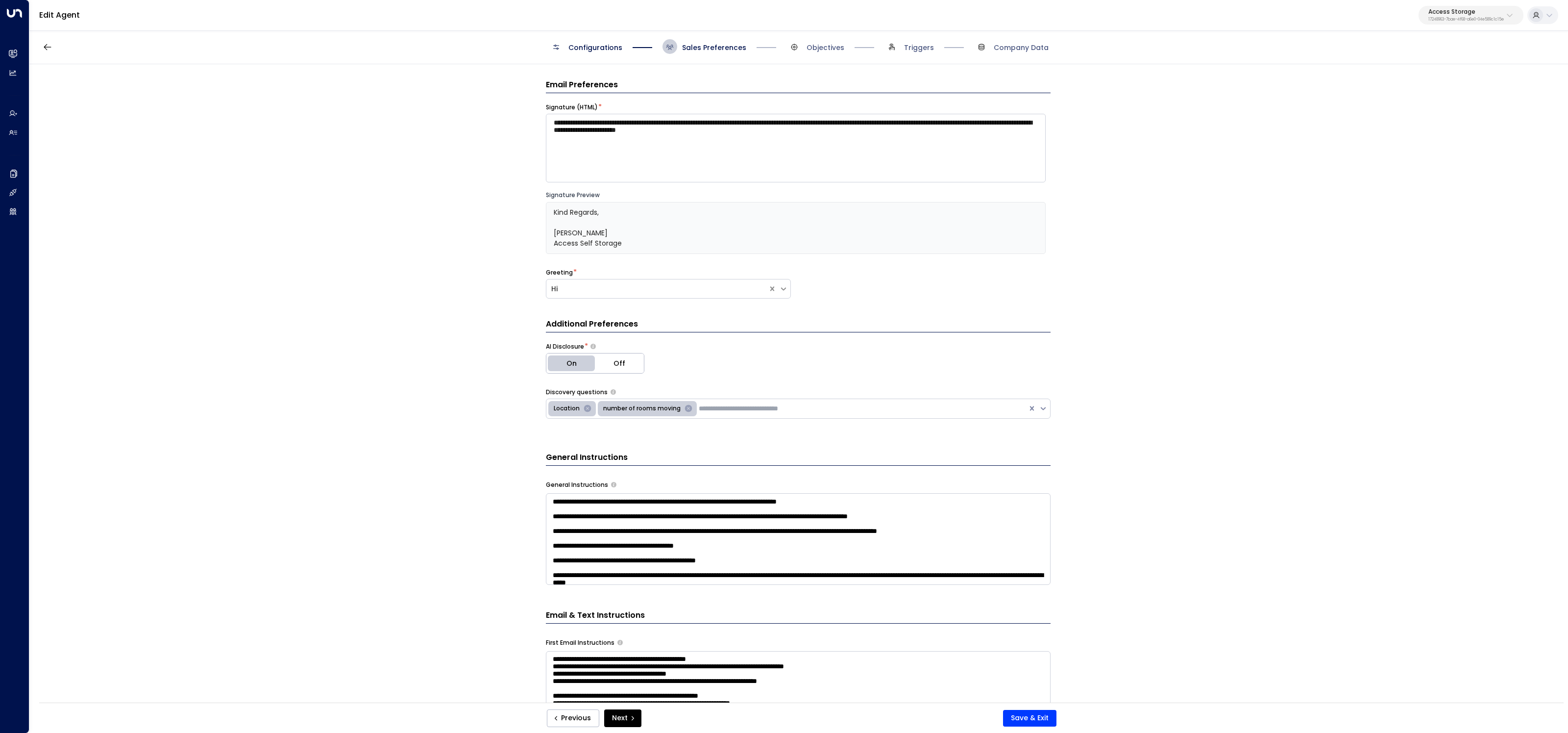
scroll to position [189, 0]
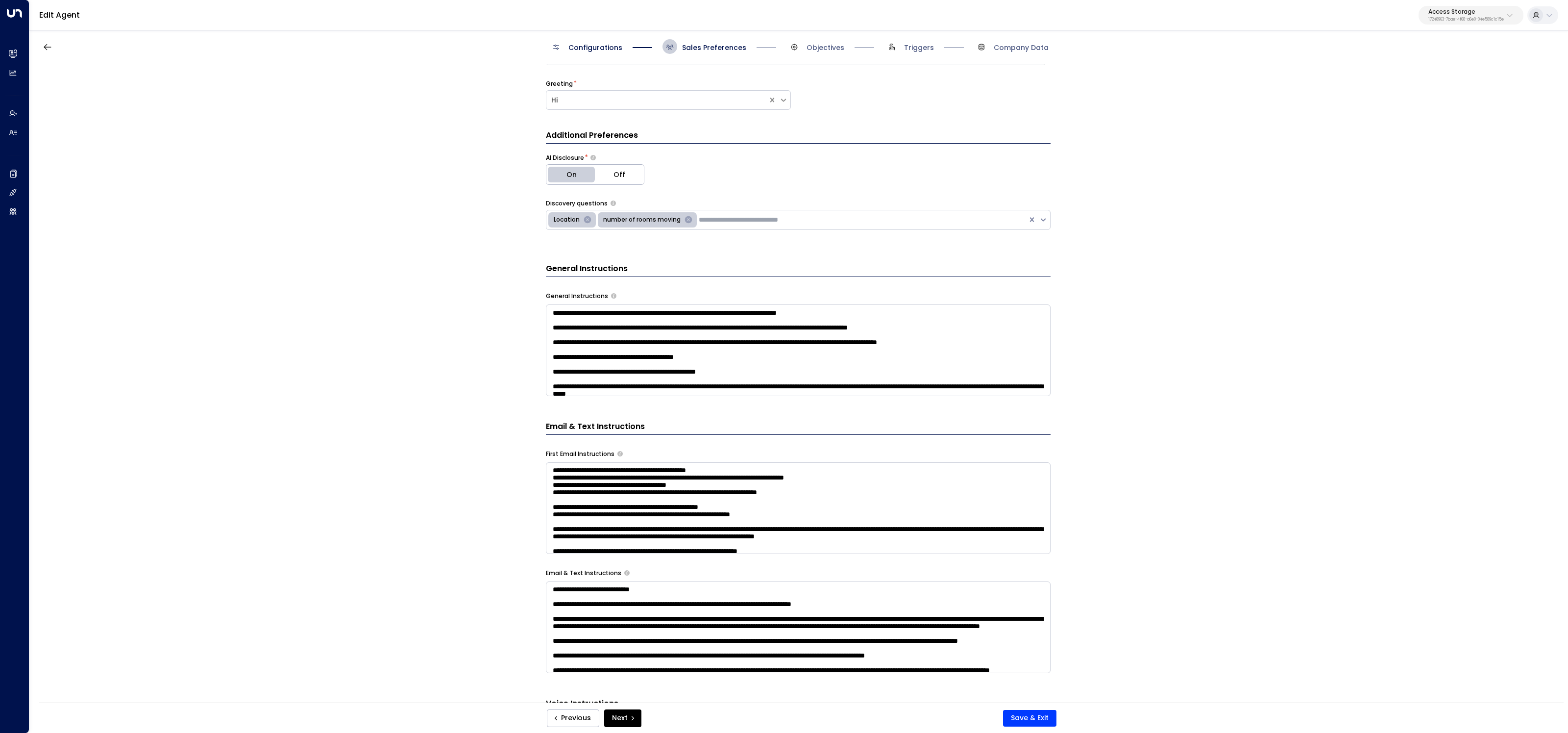
click at [640, 493] on textarea at bounding box center [798, 508] width 505 height 92
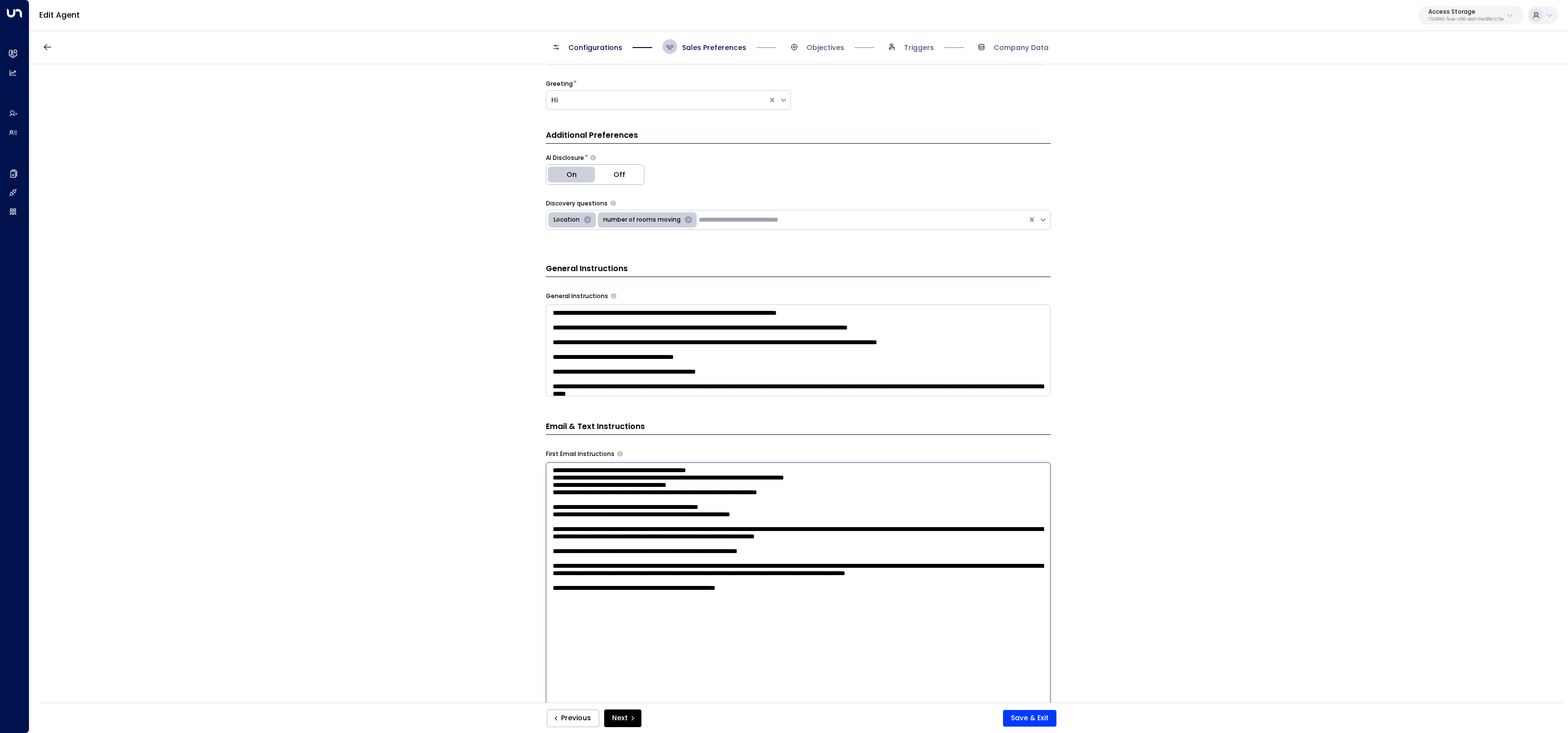
click at [616, 493] on textarea at bounding box center [798, 591] width 505 height 257
click at [654, 493] on textarea at bounding box center [798, 591] width 505 height 257
click at [801, 490] on textarea at bounding box center [798, 591] width 505 height 257
drag, startPoint x: 801, startPoint y: 490, endPoint x: 671, endPoint y: 494, distance: 130.1
click at [671, 494] on textarea at bounding box center [798, 591] width 505 height 257
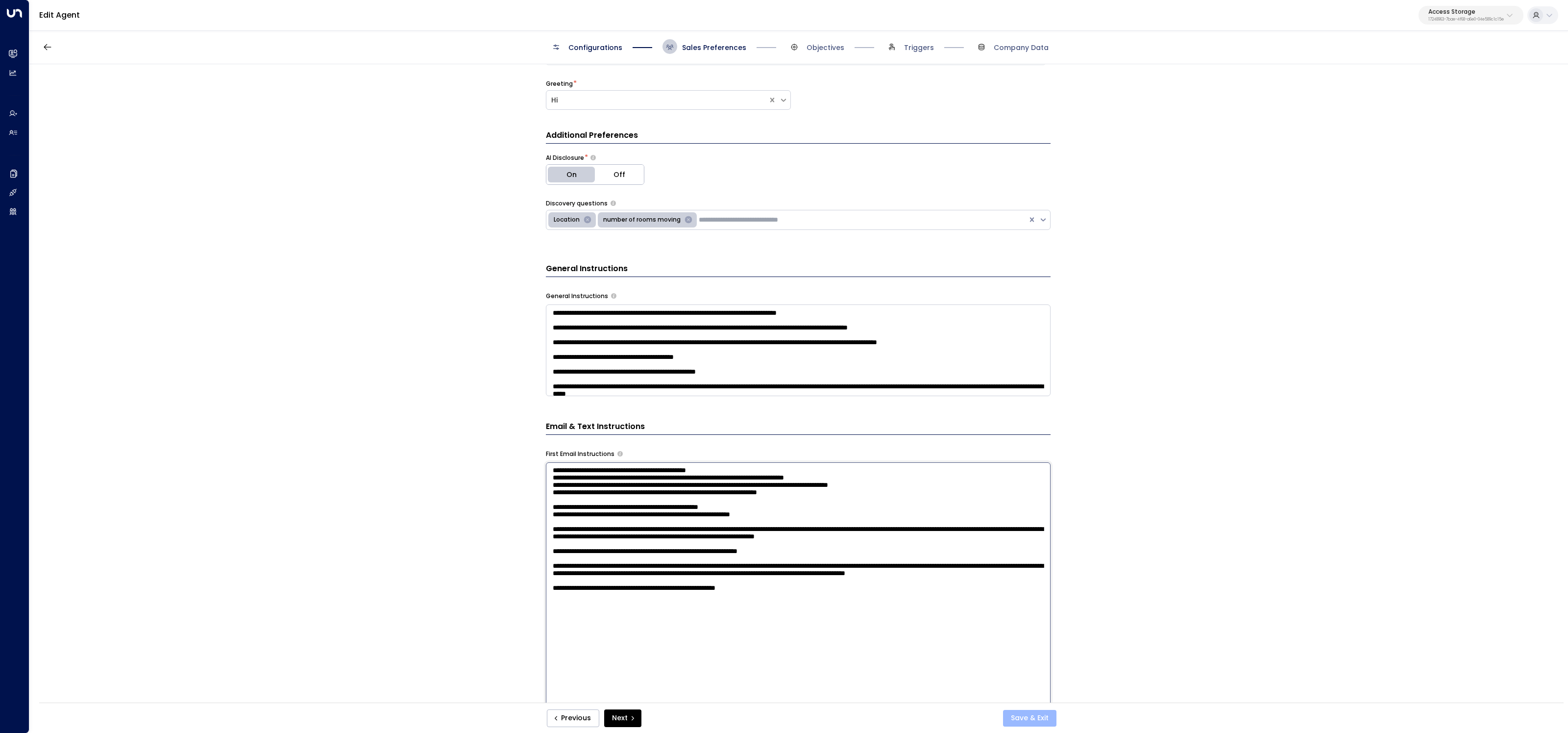
type textarea "**********"
click at [1048, 712] on button "Save & Exit" at bounding box center [1030, 719] width 54 height 17
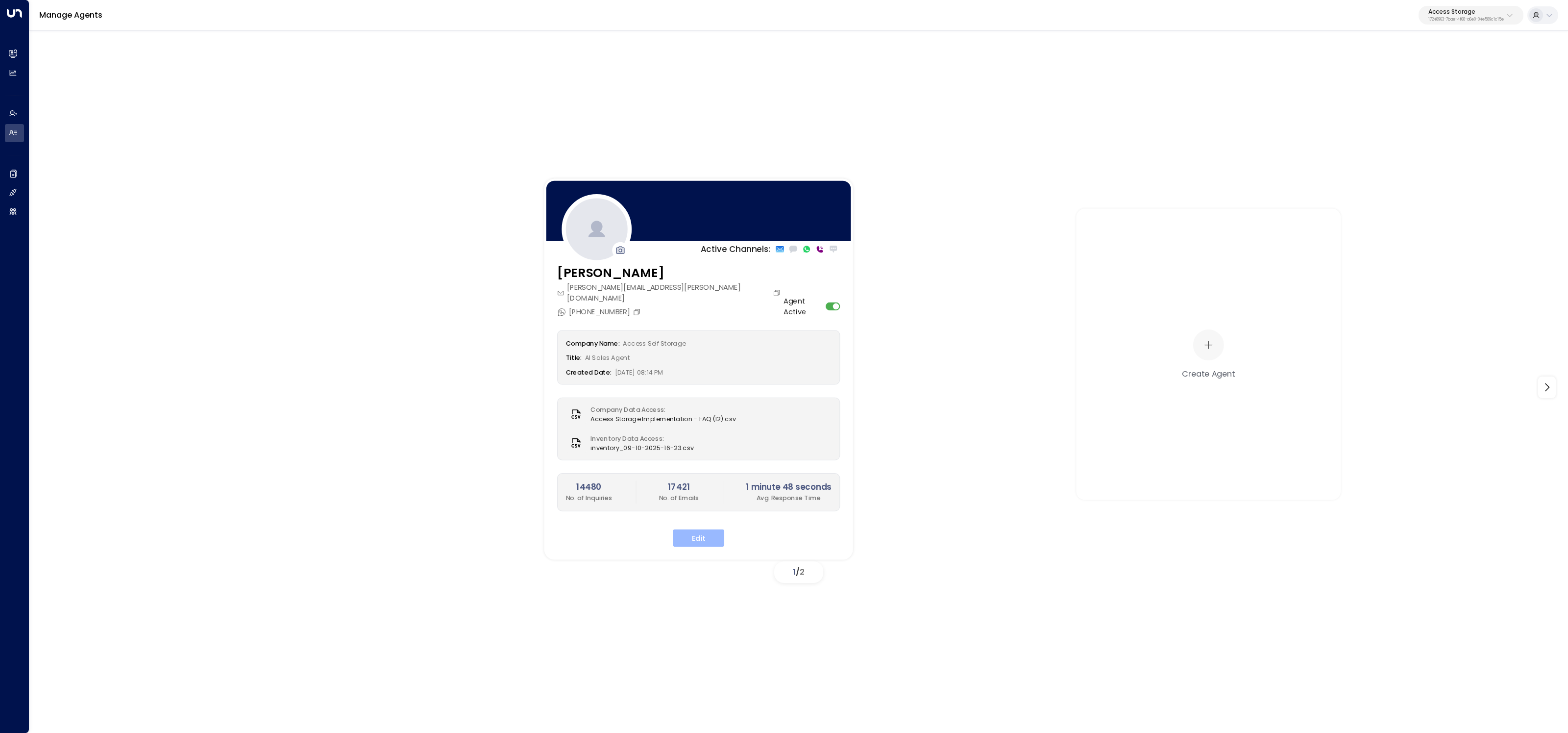
click at [711, 530] on button "Edit" at bounding box center [699, 538] width 52 height 18
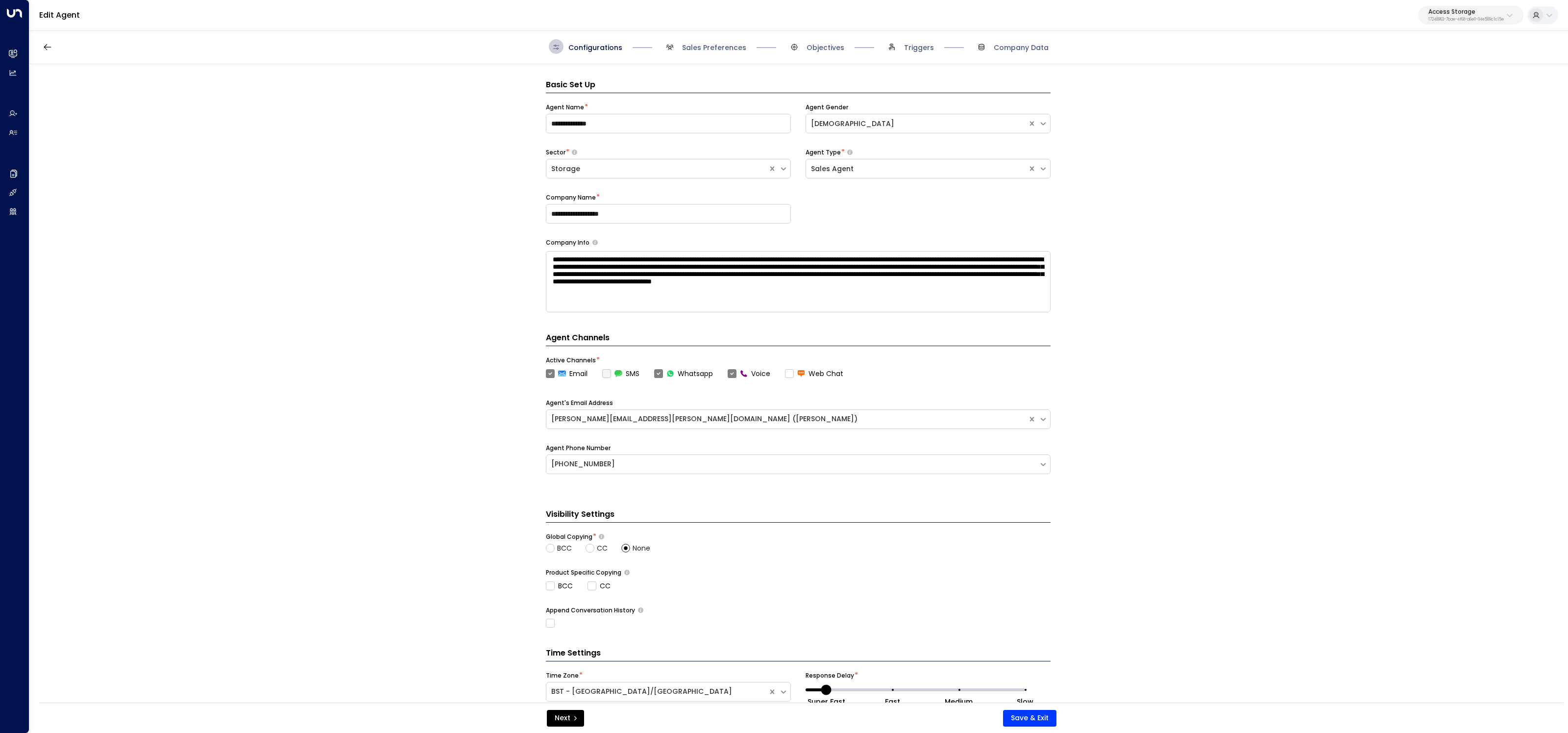
scroll to position [15, 0]
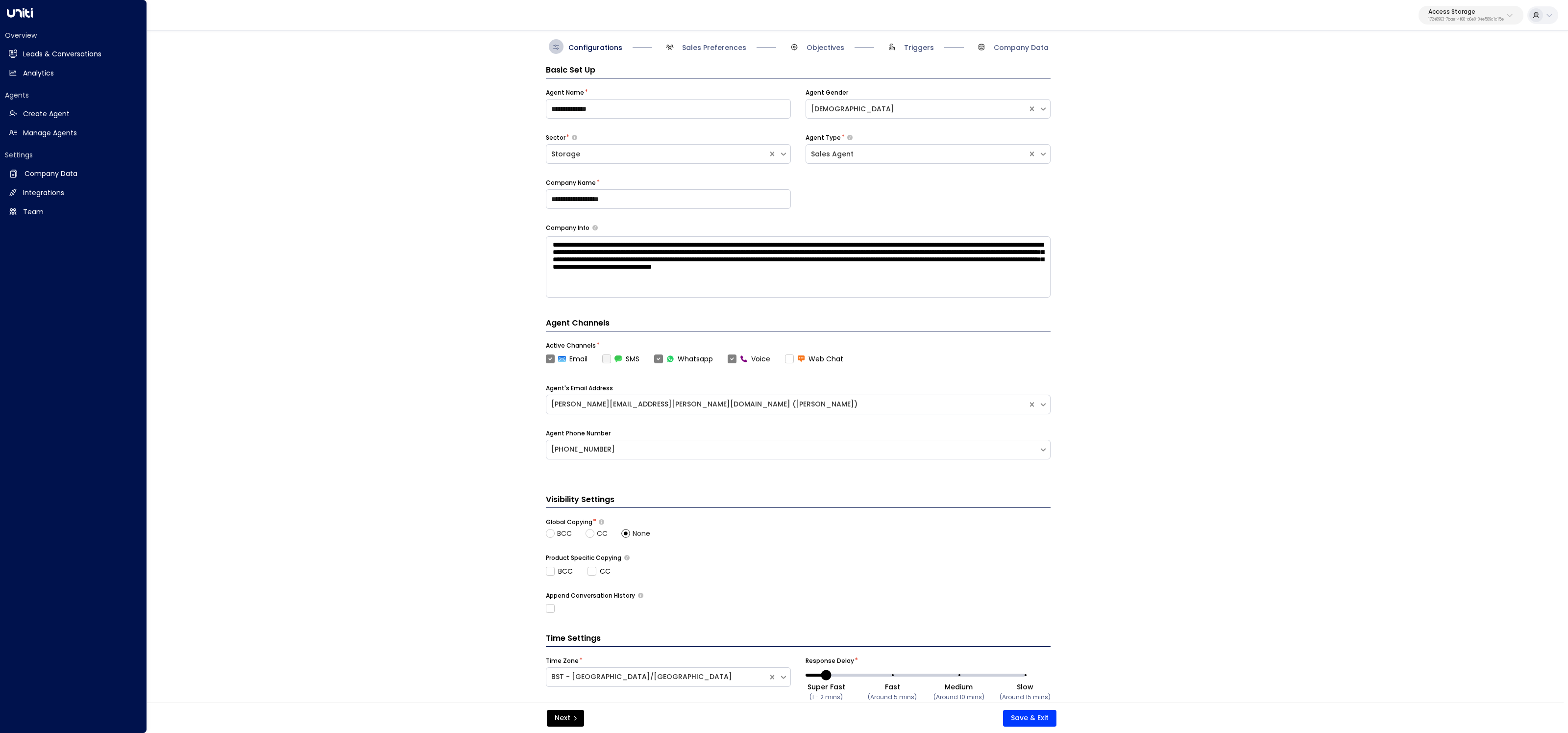
drag, startPoint x: 18, startPoint y: 49, endPoint x: 113, endPoint y: 83, distance: 100.9
click at [18, 49] on link "Leads & Conversations Leads & Conversations" at bounding box center [73, 54] width 137 height 18
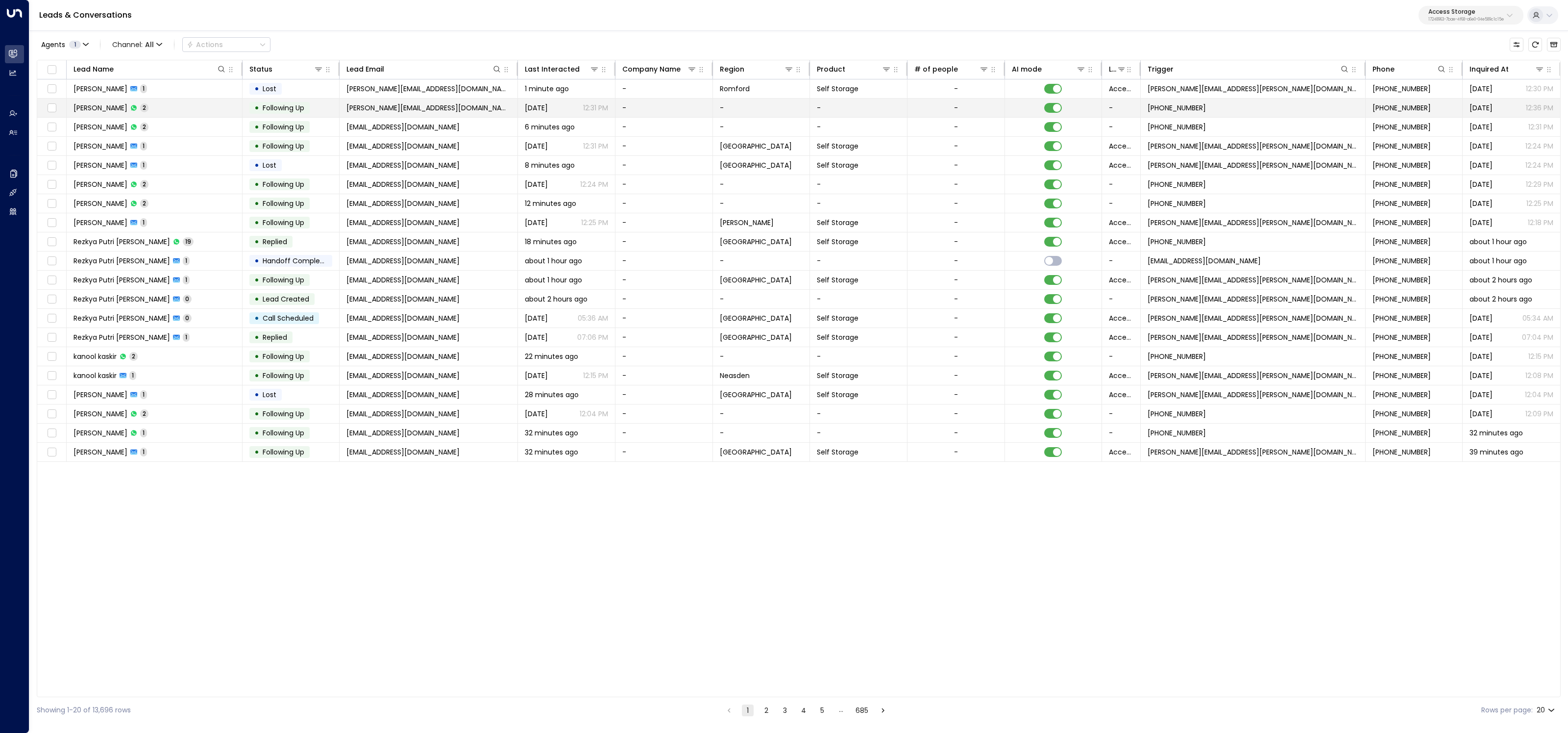
click at [167, 109] on td "Angela Watson 2" at bounding box center [155, 108] width 176 height 19
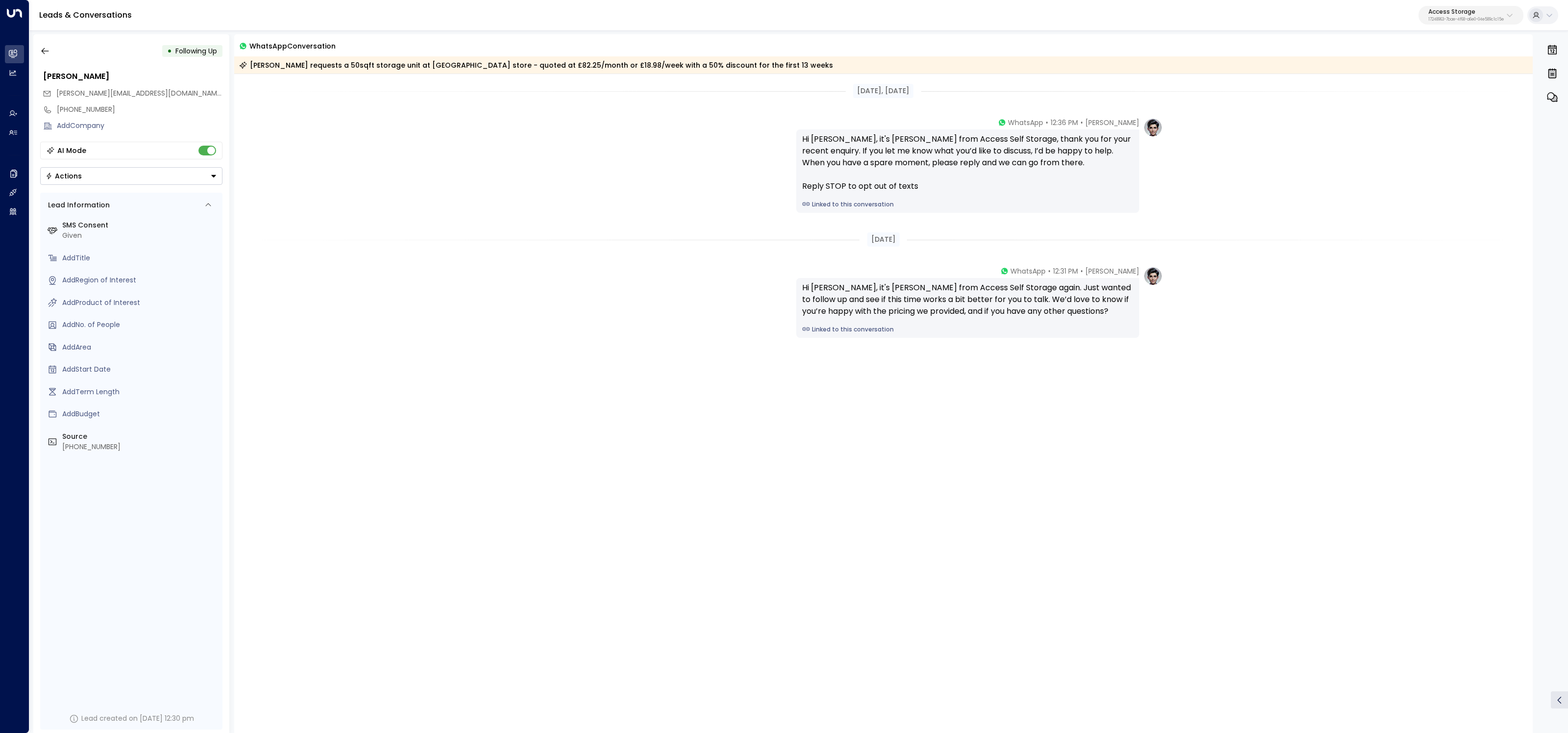
click at [1498, 7] on button "Access Storage 17248963-7bae-4f68-a6e0-04e589c1c15e" at bounding box center [1471, 15] width 105 height 19
type input "*******"
click at [1447, 74] on div "Inspire Communities ID: 5ac0484e-0702-4bbb-8380-6168aea91a66" at bounding box center [1445, 77] width 142 height 20
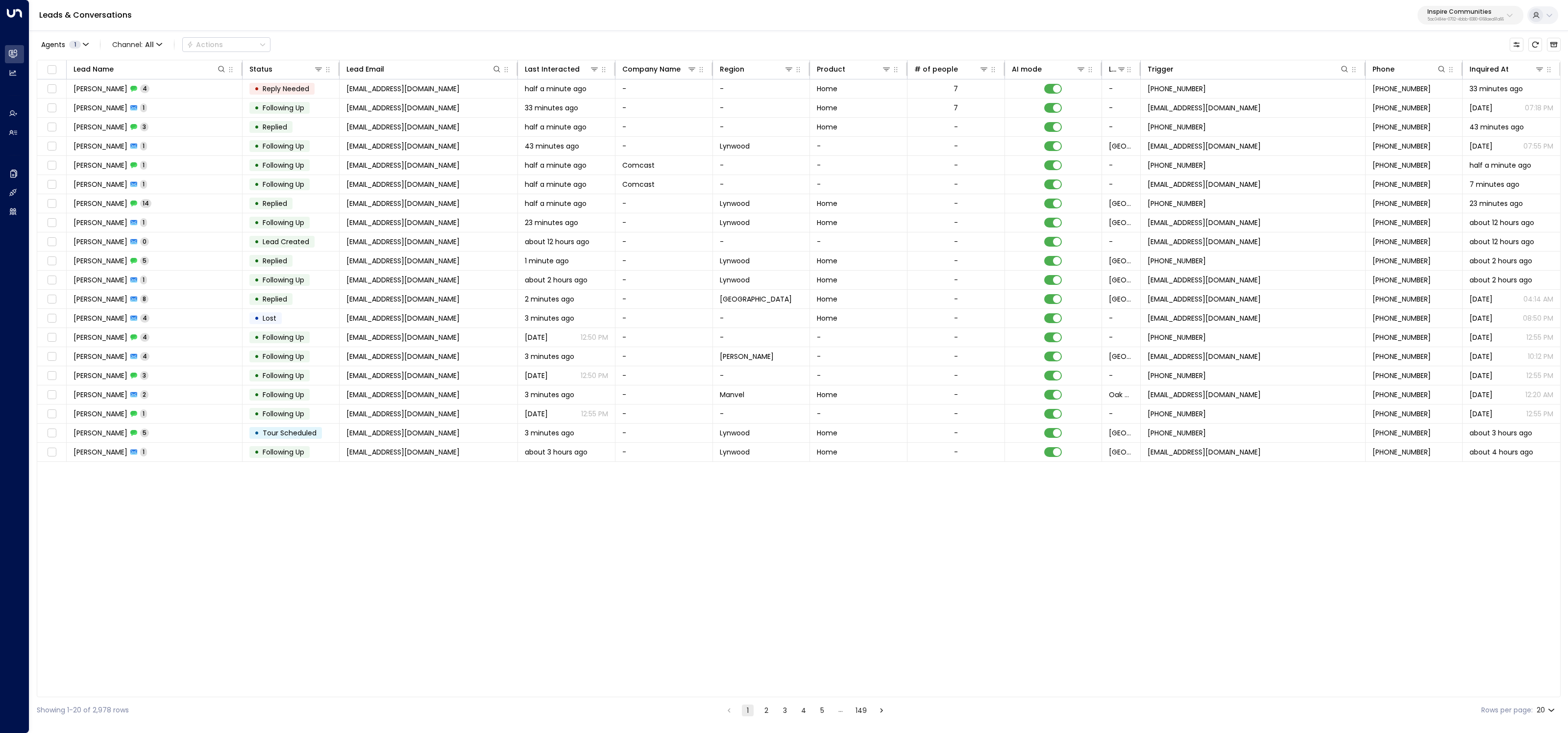
click at [1499, 16] on div "Inspire Communities 5ac0484e-0702-4bbb-8380-6168aea91a66" at bounding box center [1465, 14] width 76 height 12
type input "****"
click at [1523, 87] on li "Venture X / Office Evolution - Colorado ID: 55add3b1-1b83-41a7-91ae-b657300f4a1a" at bounding box center [1488, 78] width 149 height 26
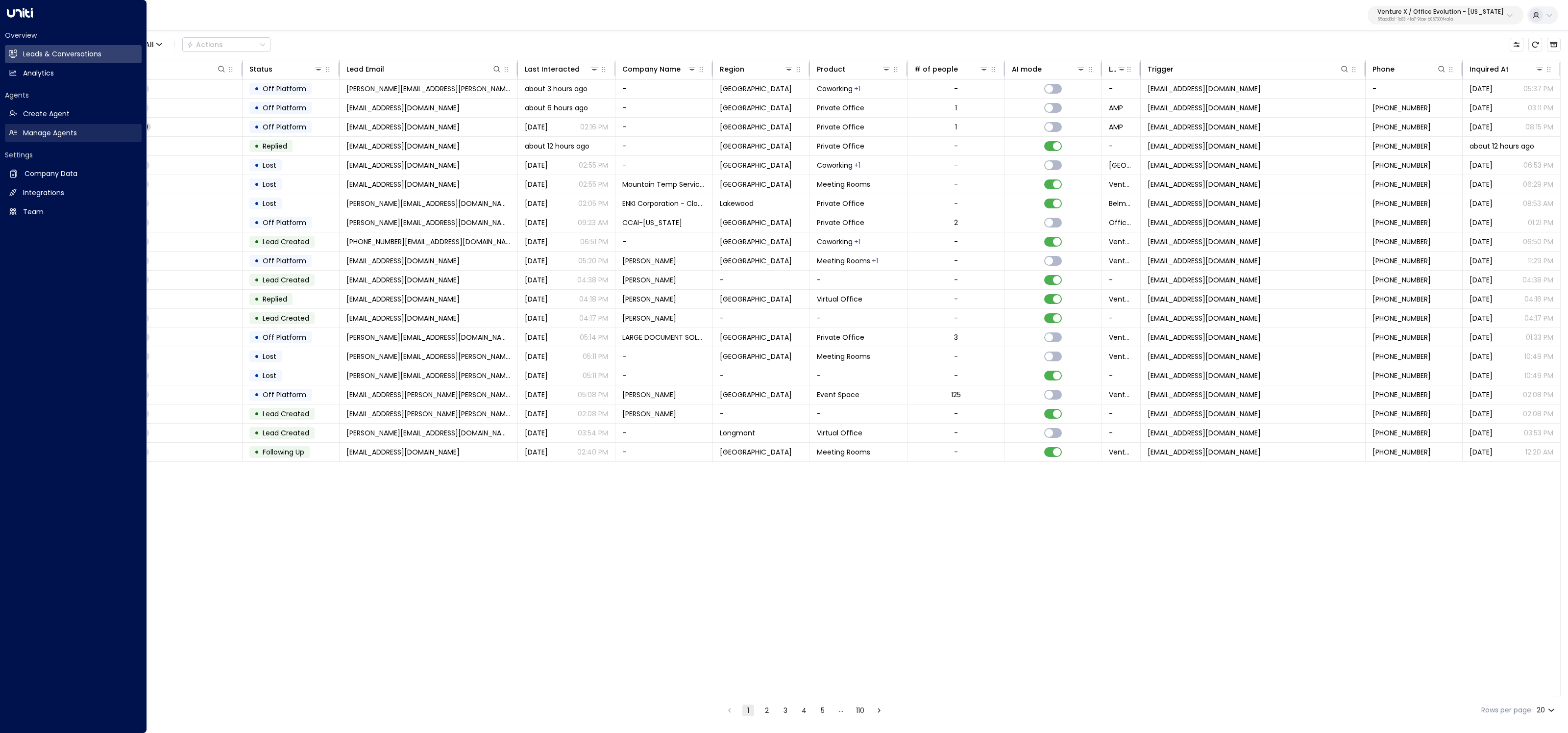
click at [22, 128] on link "Manage Agents Manage Agents" at bounding box center [73, 132] width 137 height 18
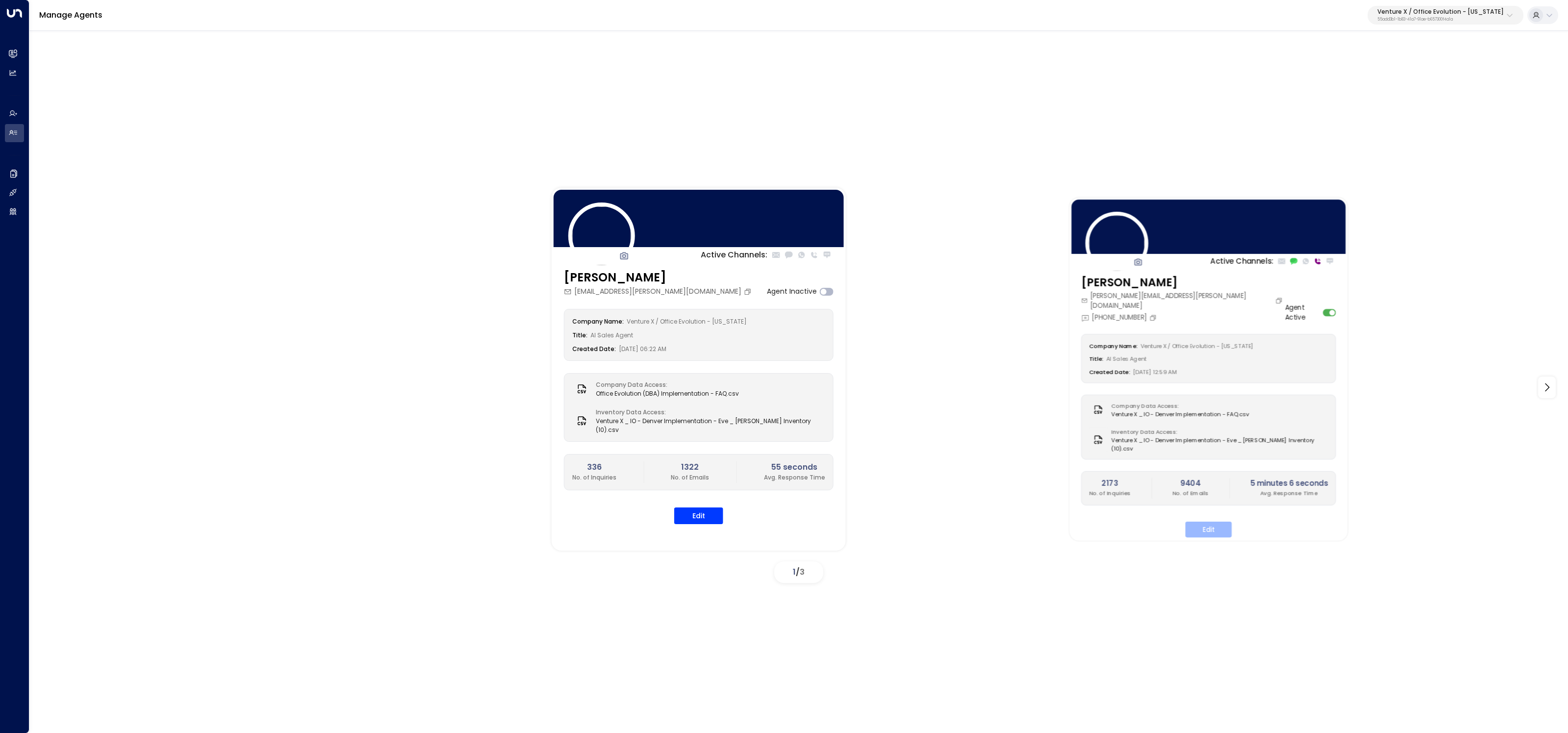
click at [1222, 521] on button "Edit" at bounding box center [1208, 529] width 46 height 16
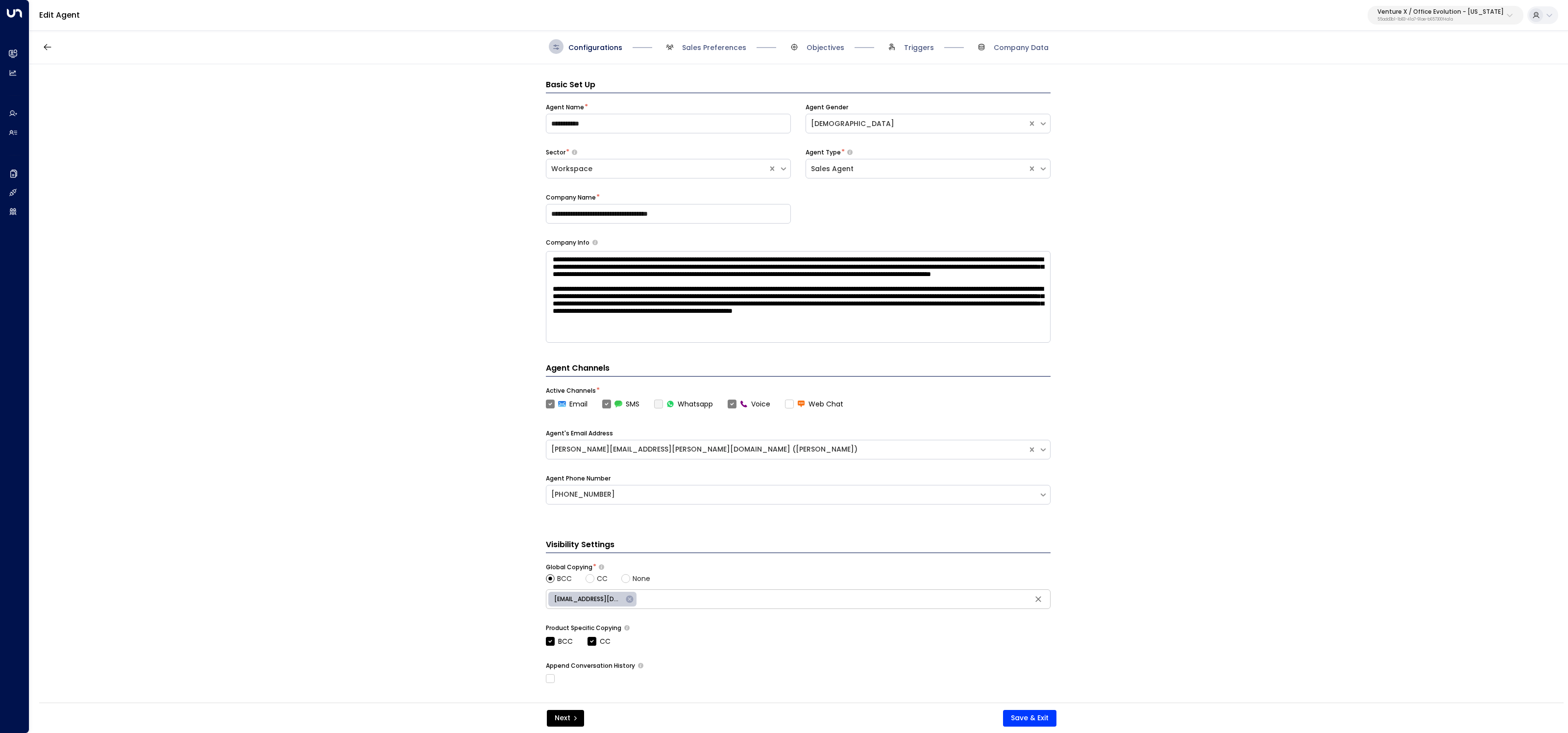
scroll to position [32, 0]
click at [1012, 331] on textarea at bounding box center [798, 297] width 505 height 92
paste textarea "**********"
drag, startPoint x: 569, startPoint y: 328, endPoint x: 681, endPoint y: 324, distance: 112.1
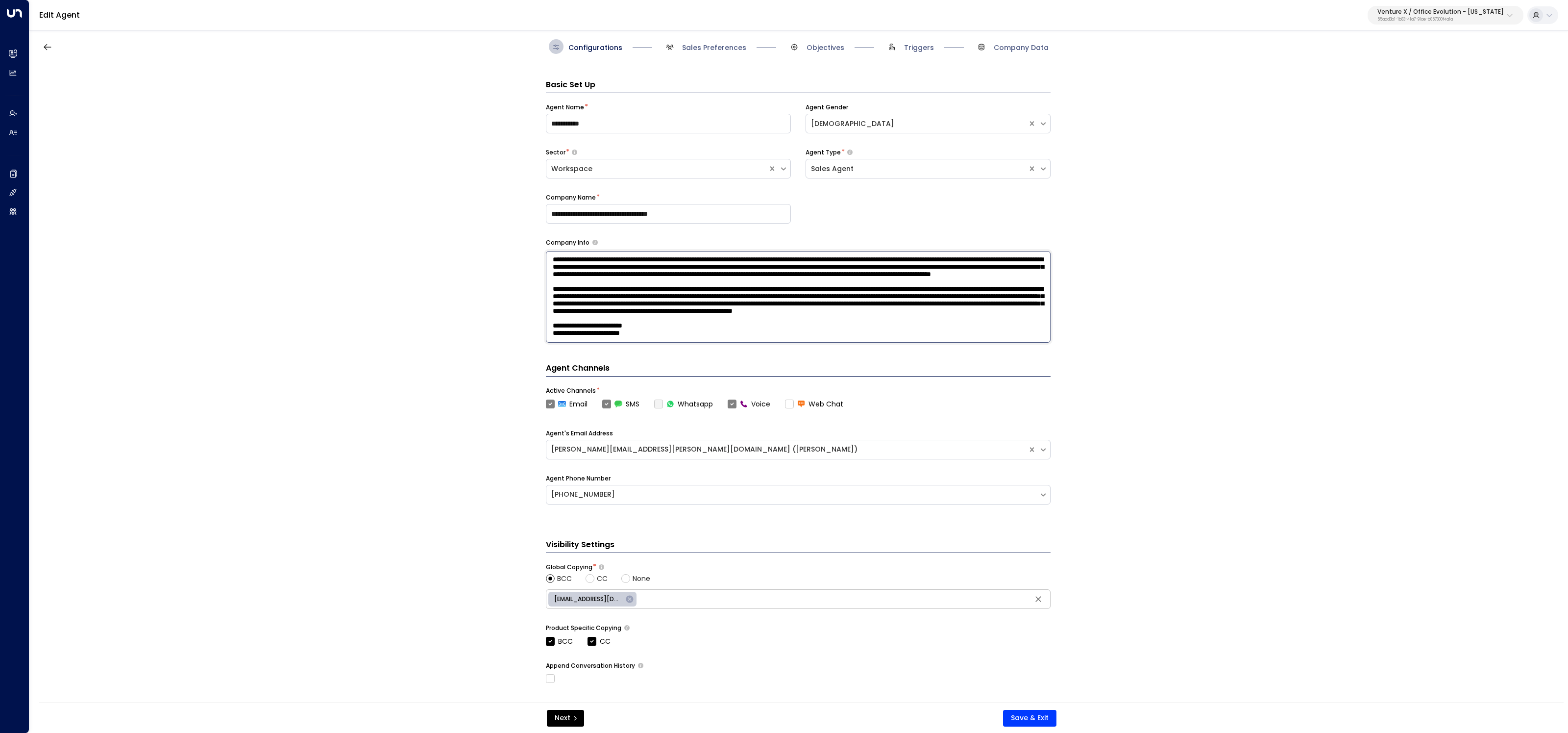
click at [681, 324] on textarea at bounding box center [798, 297] width 505 height 92
drag, startPoint x: 679, startPoint y: 324, endPoint x: 567, endPoint y: 329, distance: 112.1
click at [567, 329] on textarea at bounding box center [798, 297] width 505 height 92
type textarea "**********"
click at [689, 593] on input "text" at bounding box center [844, 600] width 410 height 15
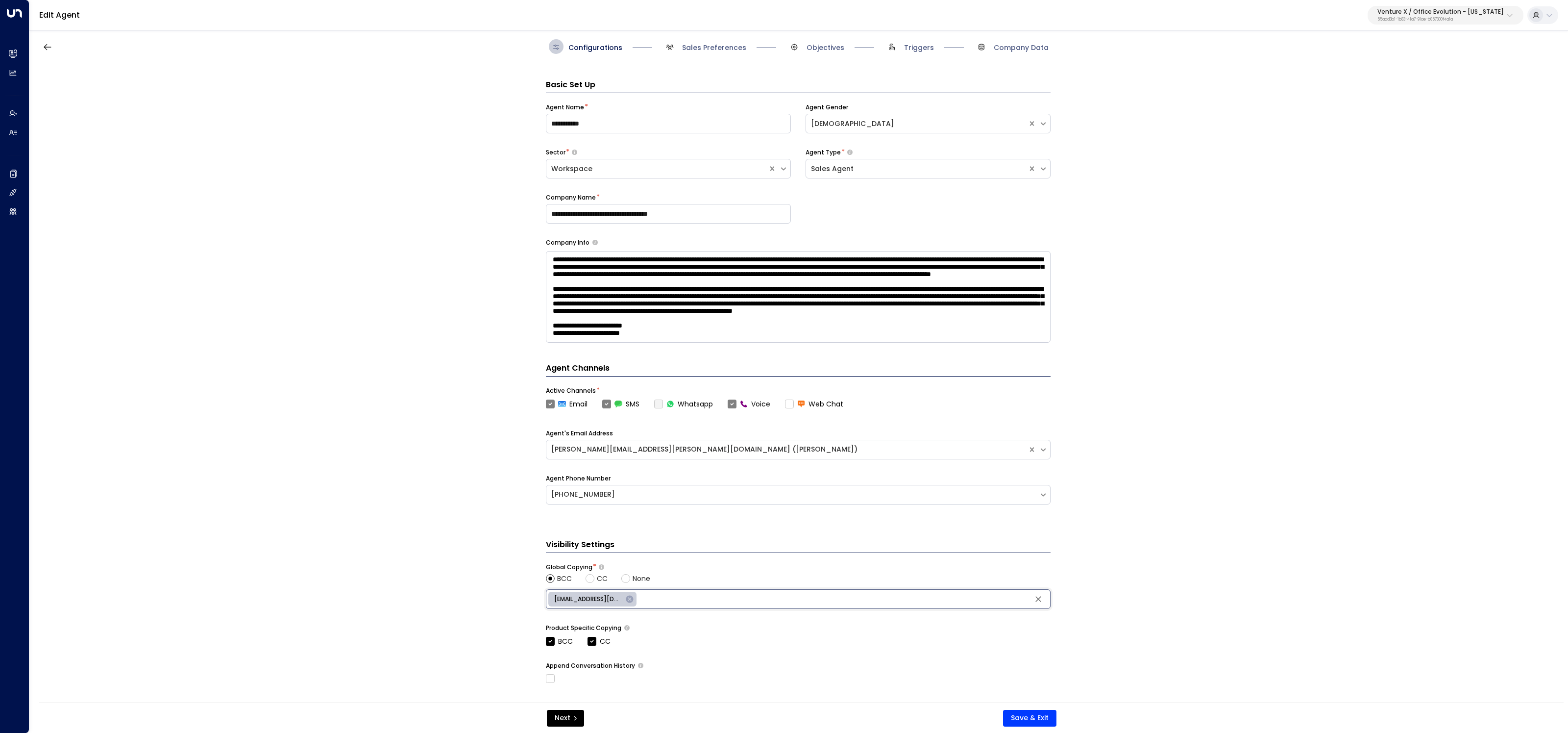
paste input "**********"
type input "**********"
drag, startPoint x: 663, startPoint y: 338, endPoint x: 564, endPoint y: 333, distance: 99.1
click at [564, 333] on textarea at bounding box center [798, 297] width 505 height 92
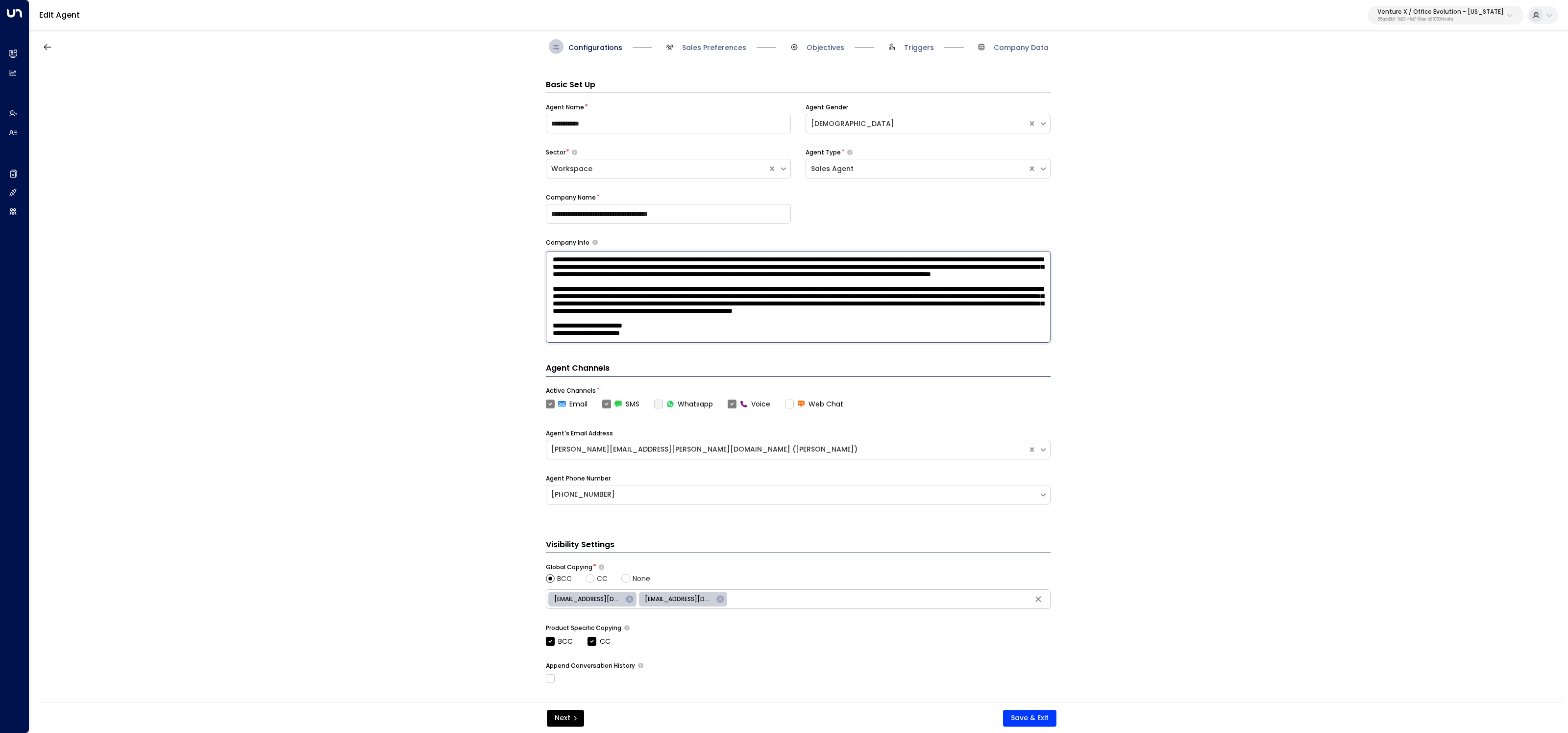
click at [767, 603] on input "text" at bounding box center [888, 600] width 318 height 15
paste input "**********"
type input "**********"
drag, startPoint x: 666, startPoint y: 340, endPoint x: 522, endPoint y: 313, distance: 146.5
click at [522, 313] on div "**********" at bounding box center [798, 386] width 1538 height 645
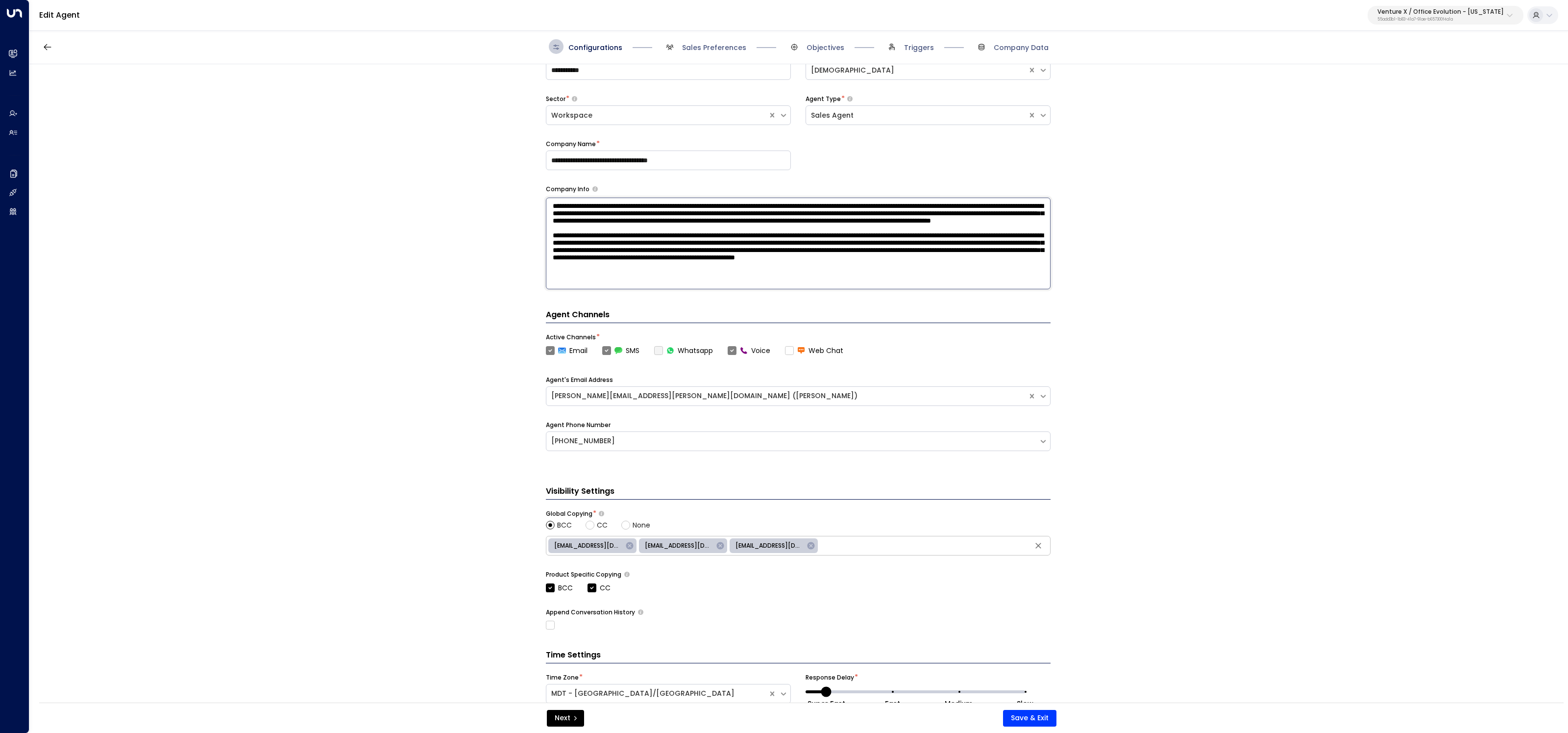
scroll to position [74, 0]
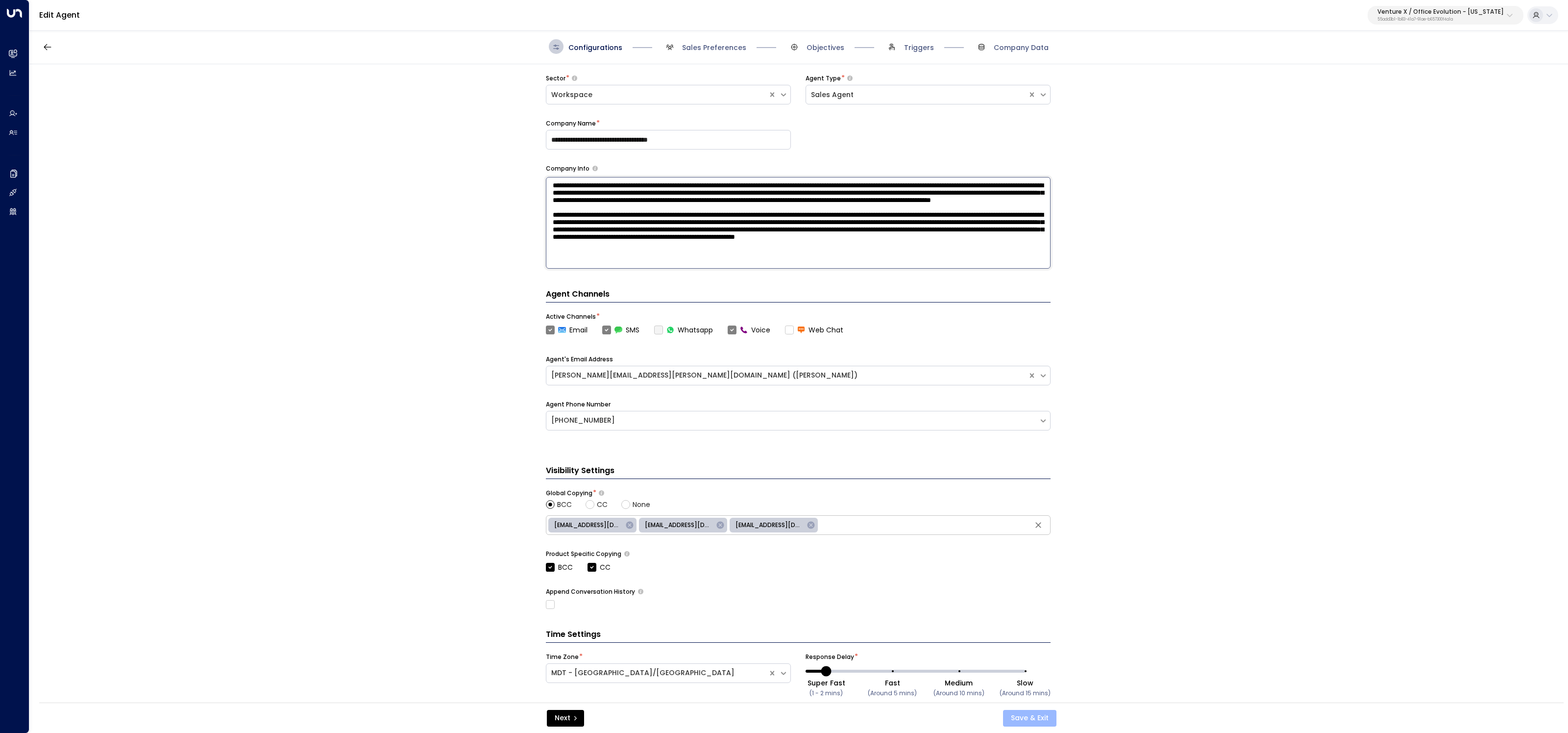
type textarea "**********"
click at [1035, 719] on button "Save & Exit" at bounding box center [1030, 719] width 54 height 17
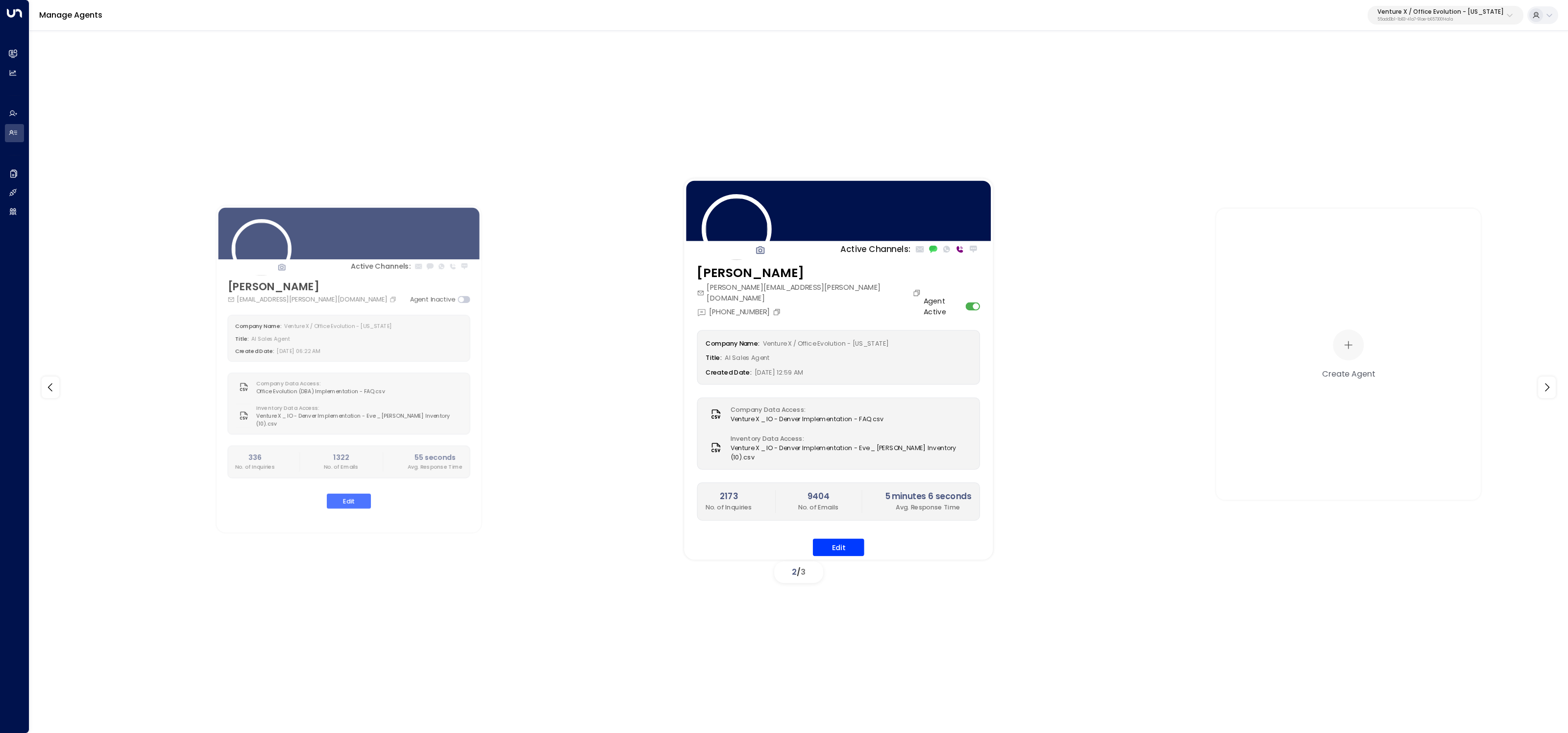
click at [735, 235] on div at bounding box center [838, 212] width 309 height 64
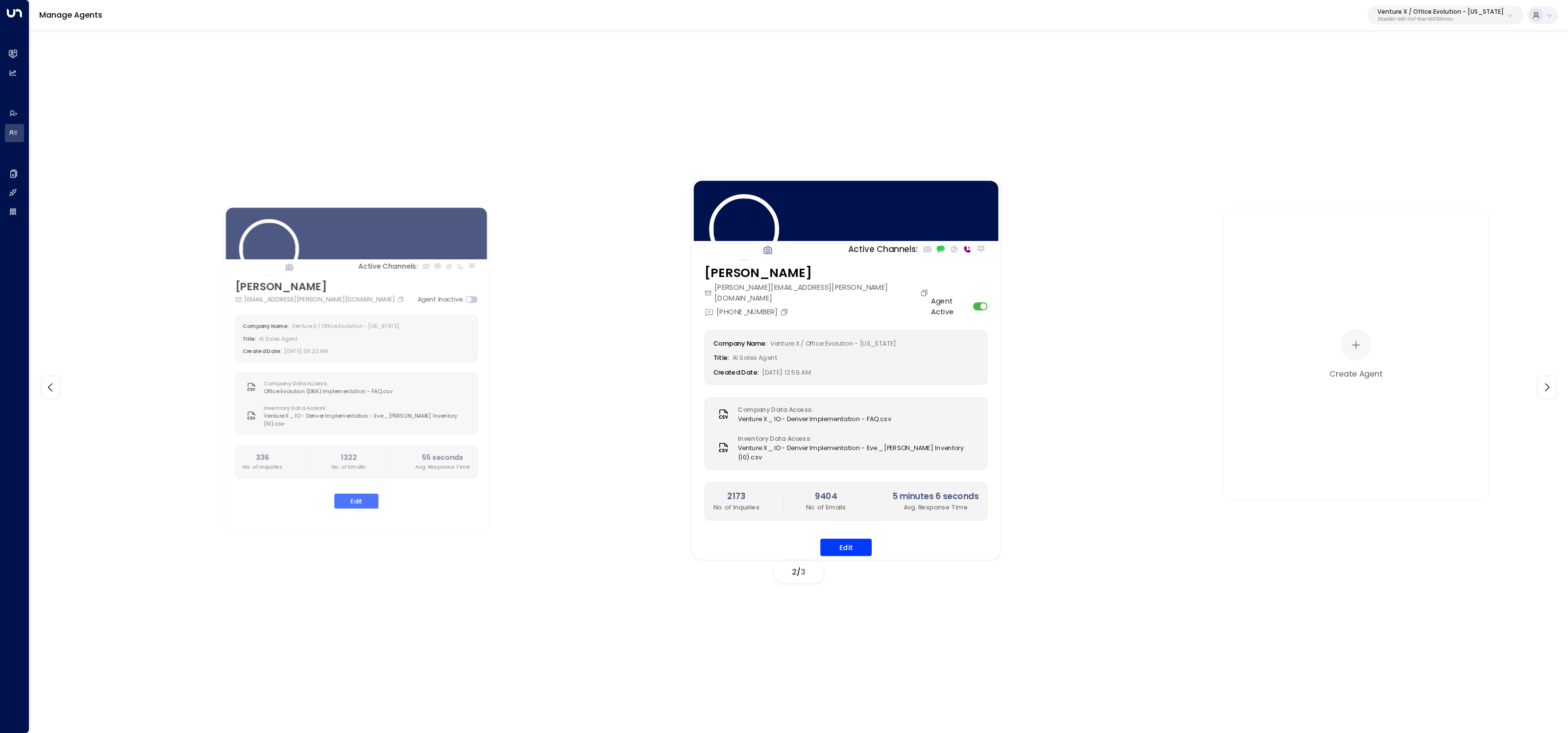
click at [771, 202] on div at bounding box center [846, 212] width 309 height 64
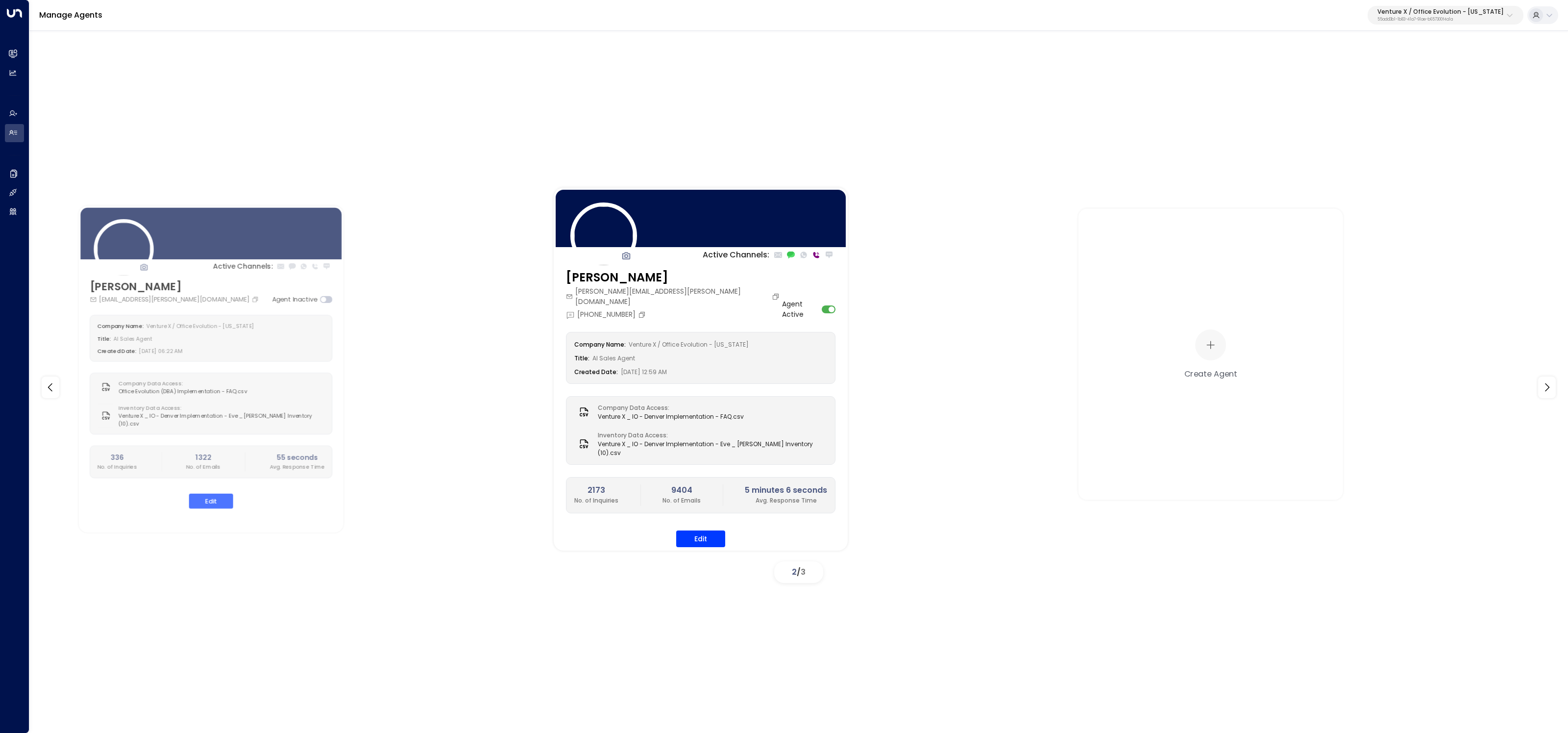
click at [1464, 15] on p "Venture X / Office Evolution - [US_STATE]" at bounding box center [1441, 11] width 126 height 6
type input "******"
click at [1424, 76] on div "Access Storage ID: 17248963-7bae-4f68-a6e0-04e589c1c15e" at bounding box center [1455, 77] width 135 height 20
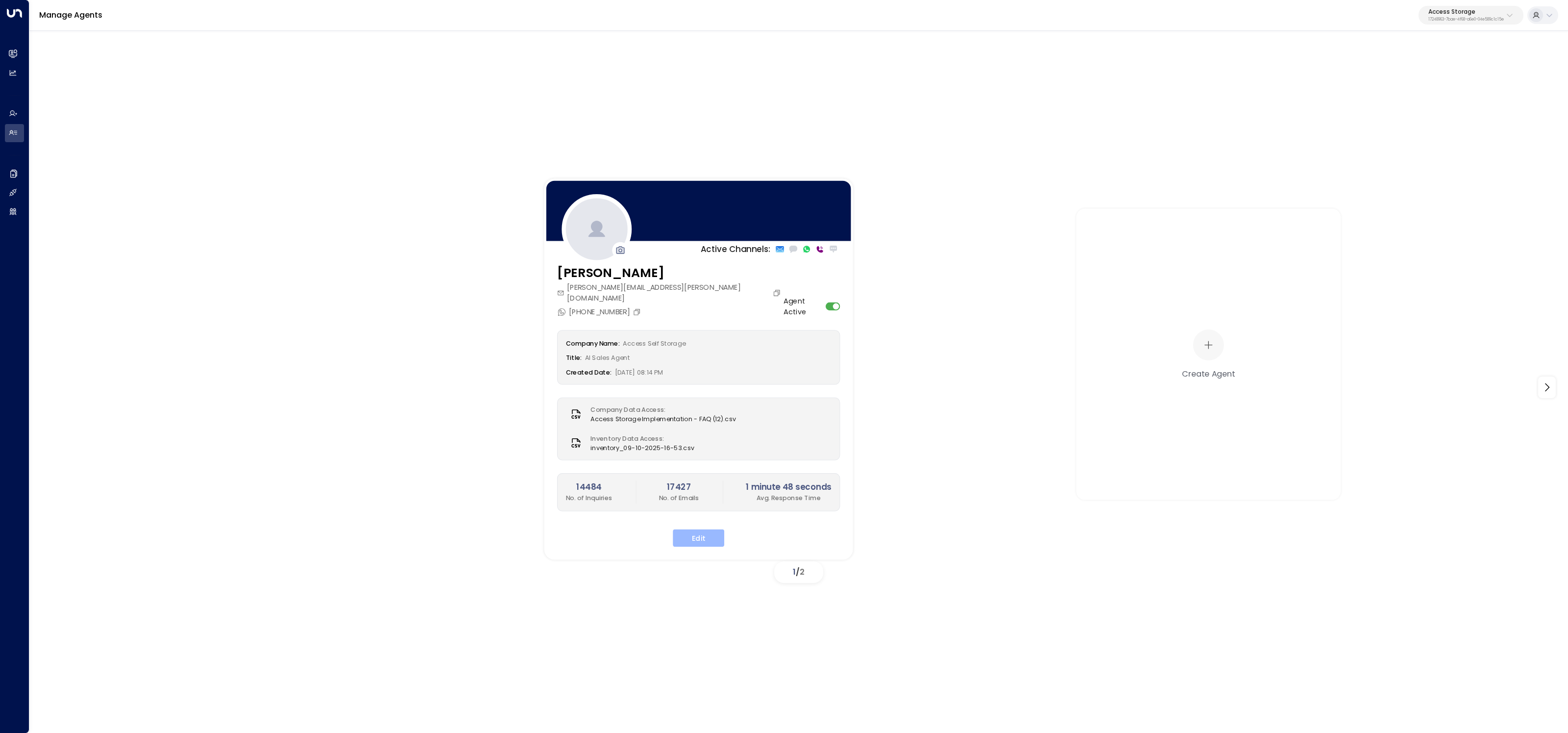
click at [695, 530] on button "Edit" at bounding box center [699, 538] width 52 height 18
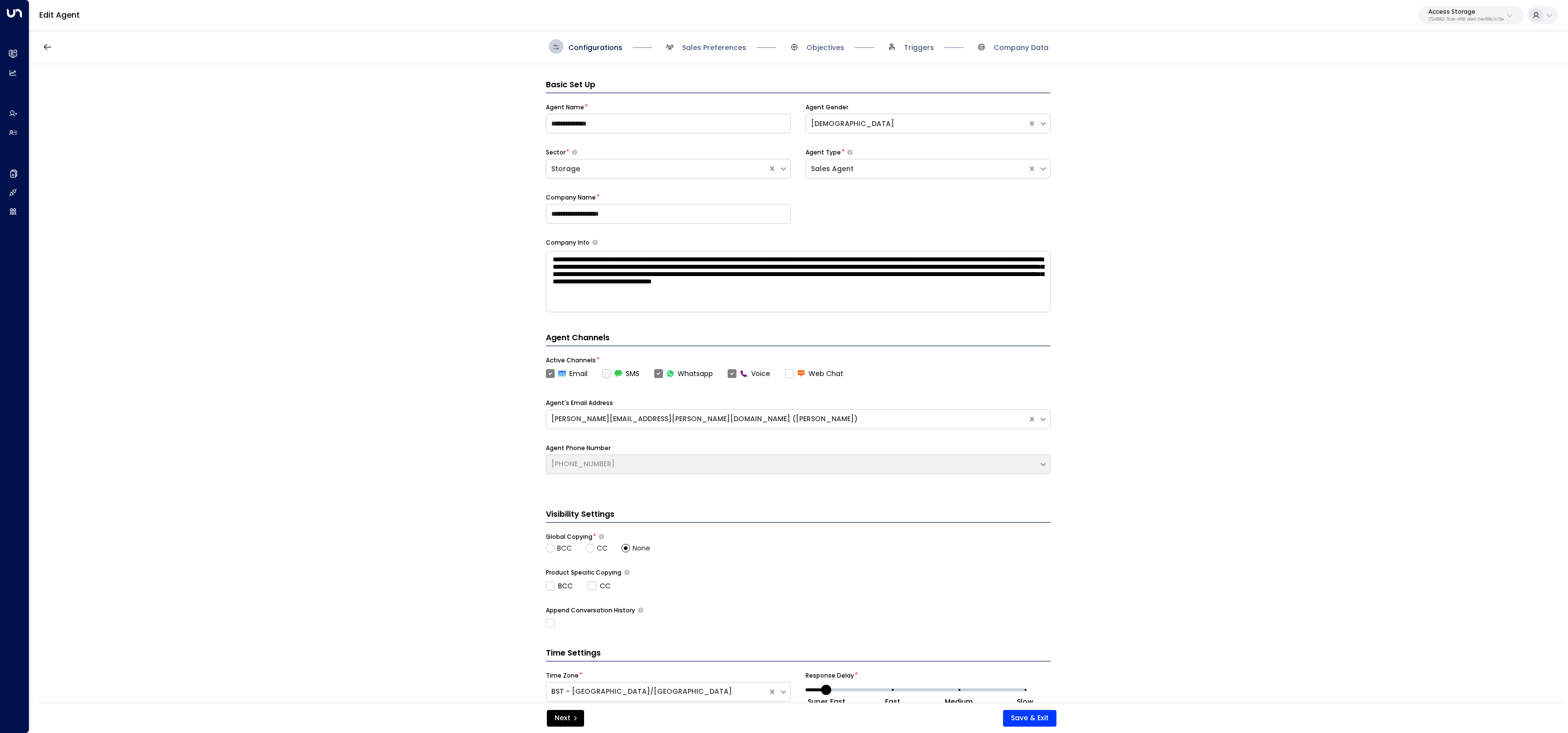
scroll to position [15, 0]
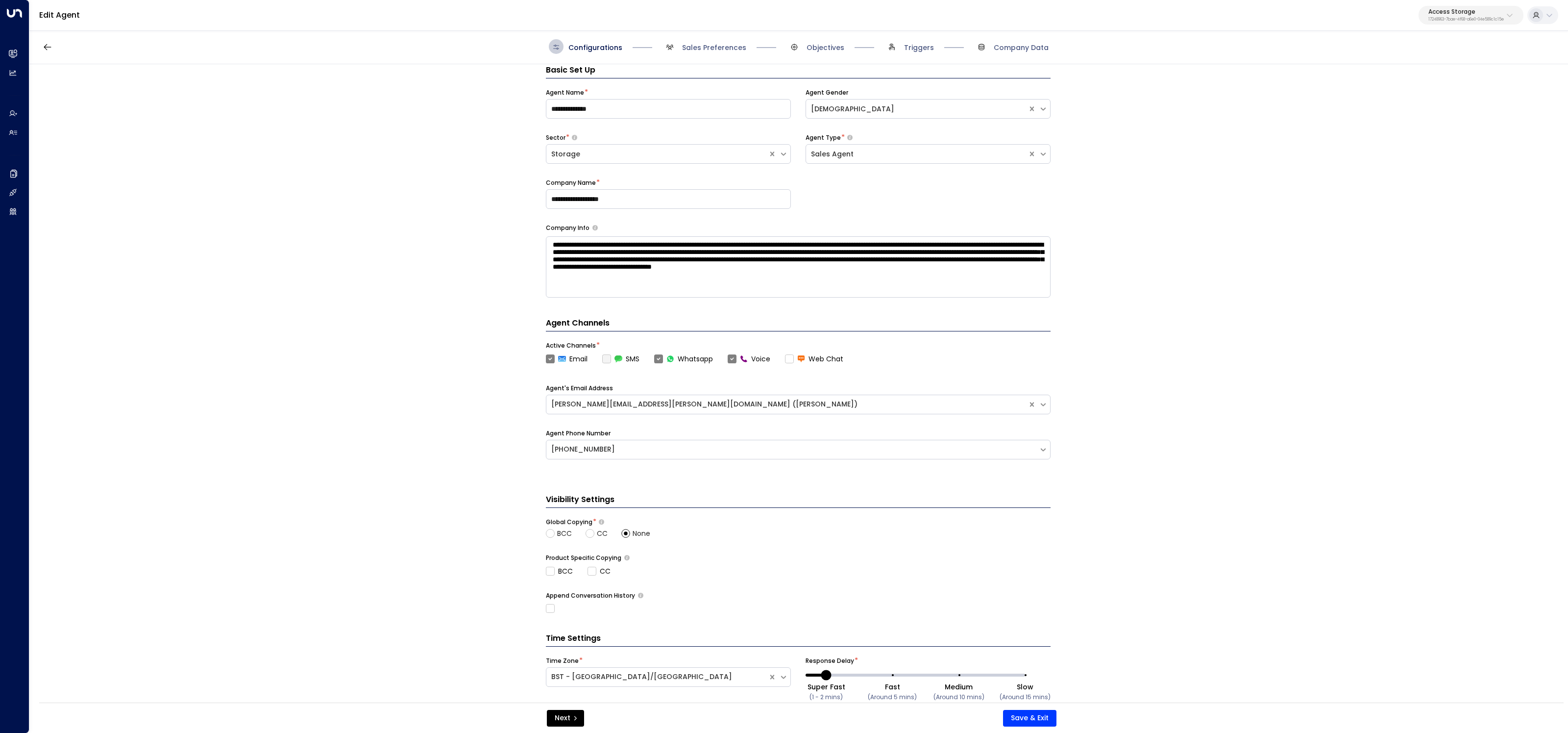
drag, startPoint x: 700, startPoint y: 45, endPoint x: 695, endPoint y: 61, distance: 16.8
click at [700, 45] on span "Sales Preferences" at bounding box center [715, 47] width 64 height 9
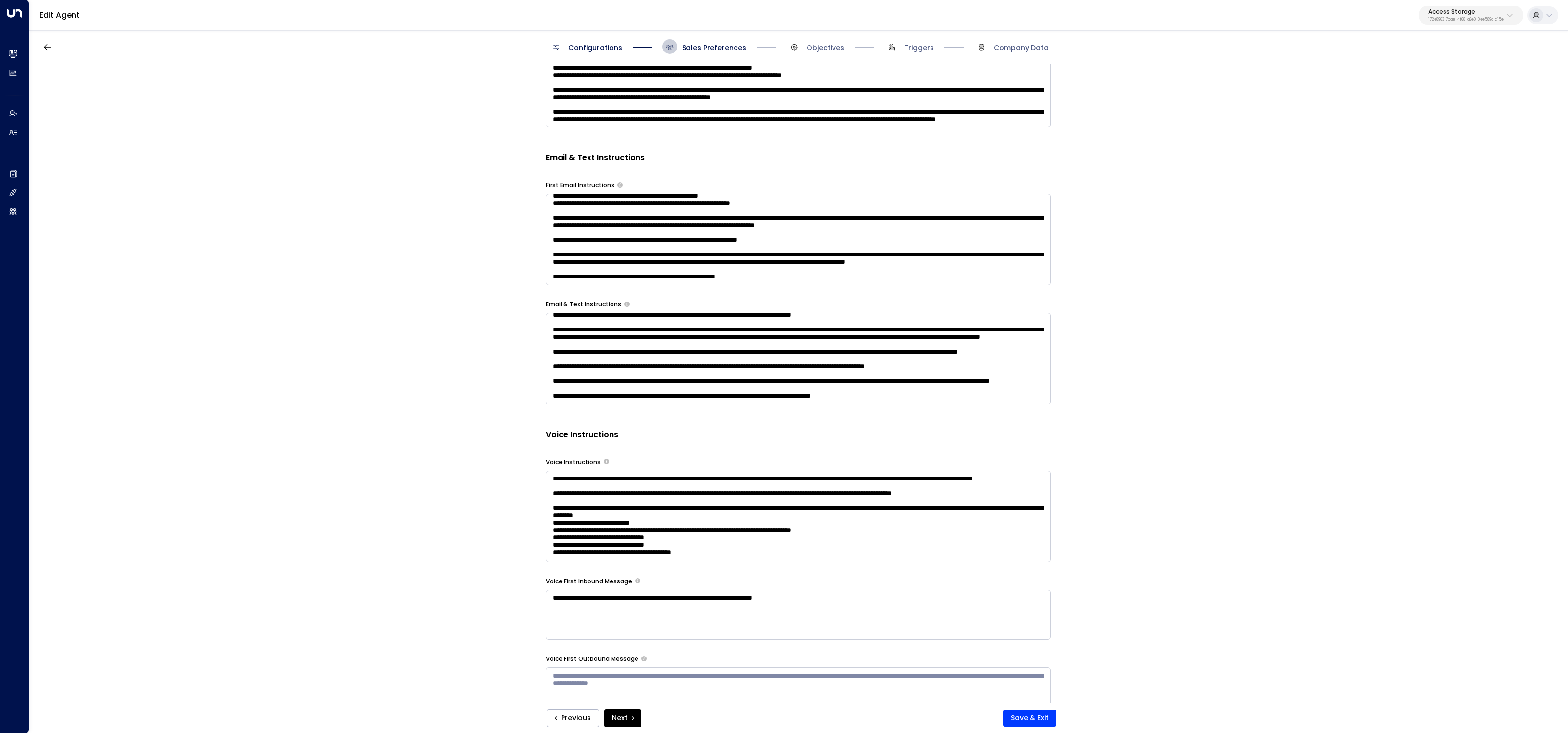
scroll to position [474, 0]
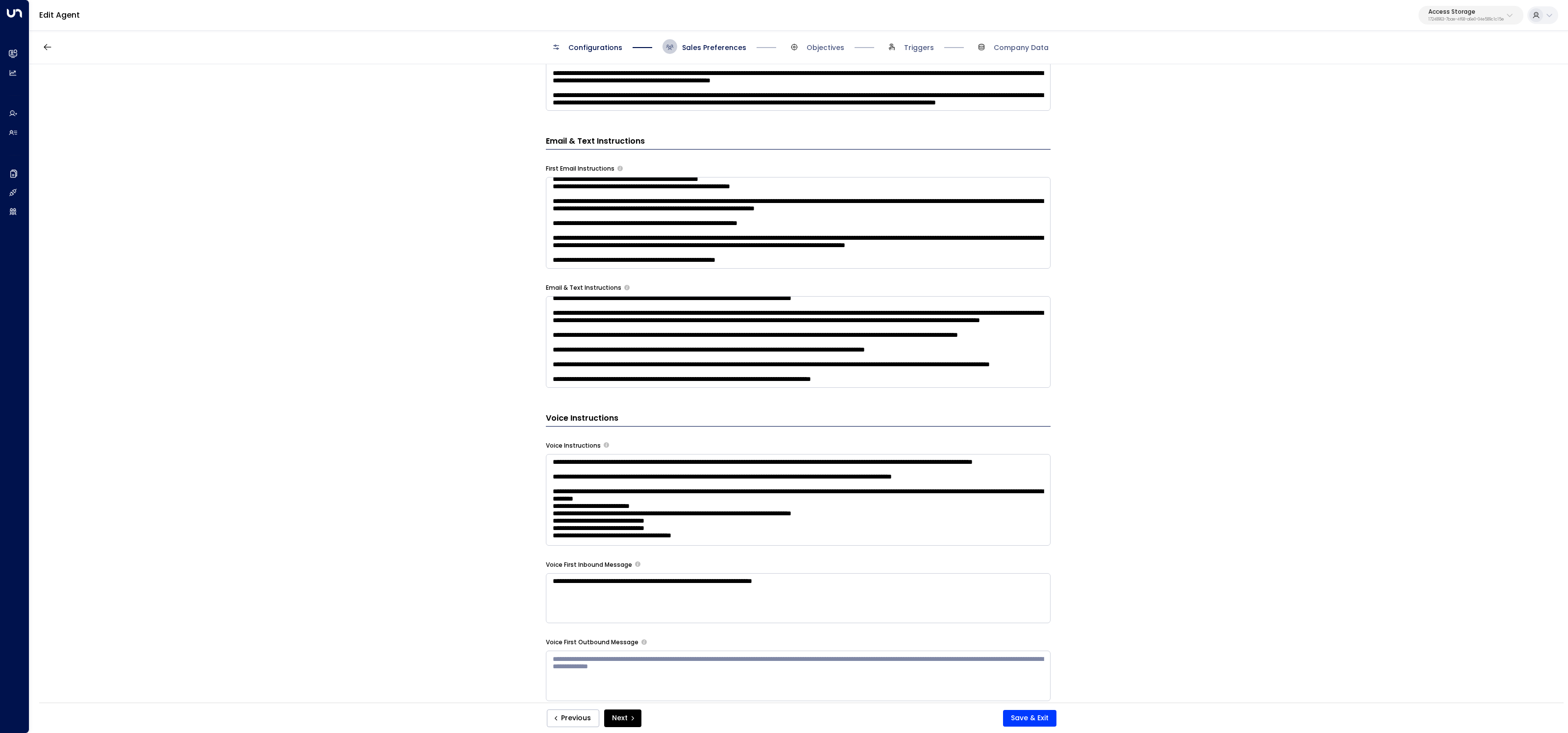
click at [868, 252] on textarea at bounding box center [798, 222] width 505 height 92
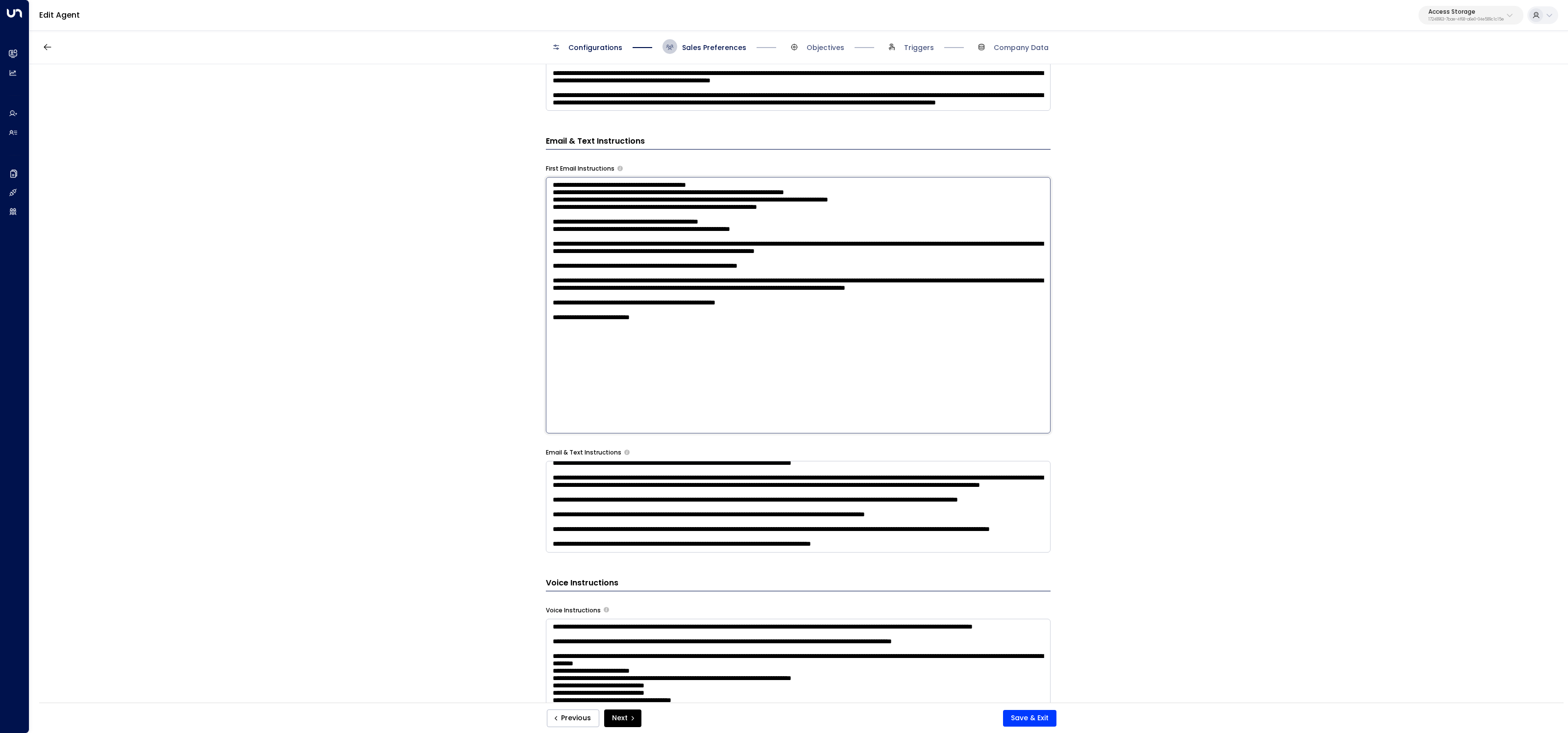
click at [620, 383] on textarea at bounding box center [798, 305] width 505 height 257
click at [734, 389] on textarea at bounding box center [798, 305] width 505 height 257
type textarea "**********"
click at [1026, 713] on button "Save & Exit" at bounding box center [1030, 719] width 54 height 17
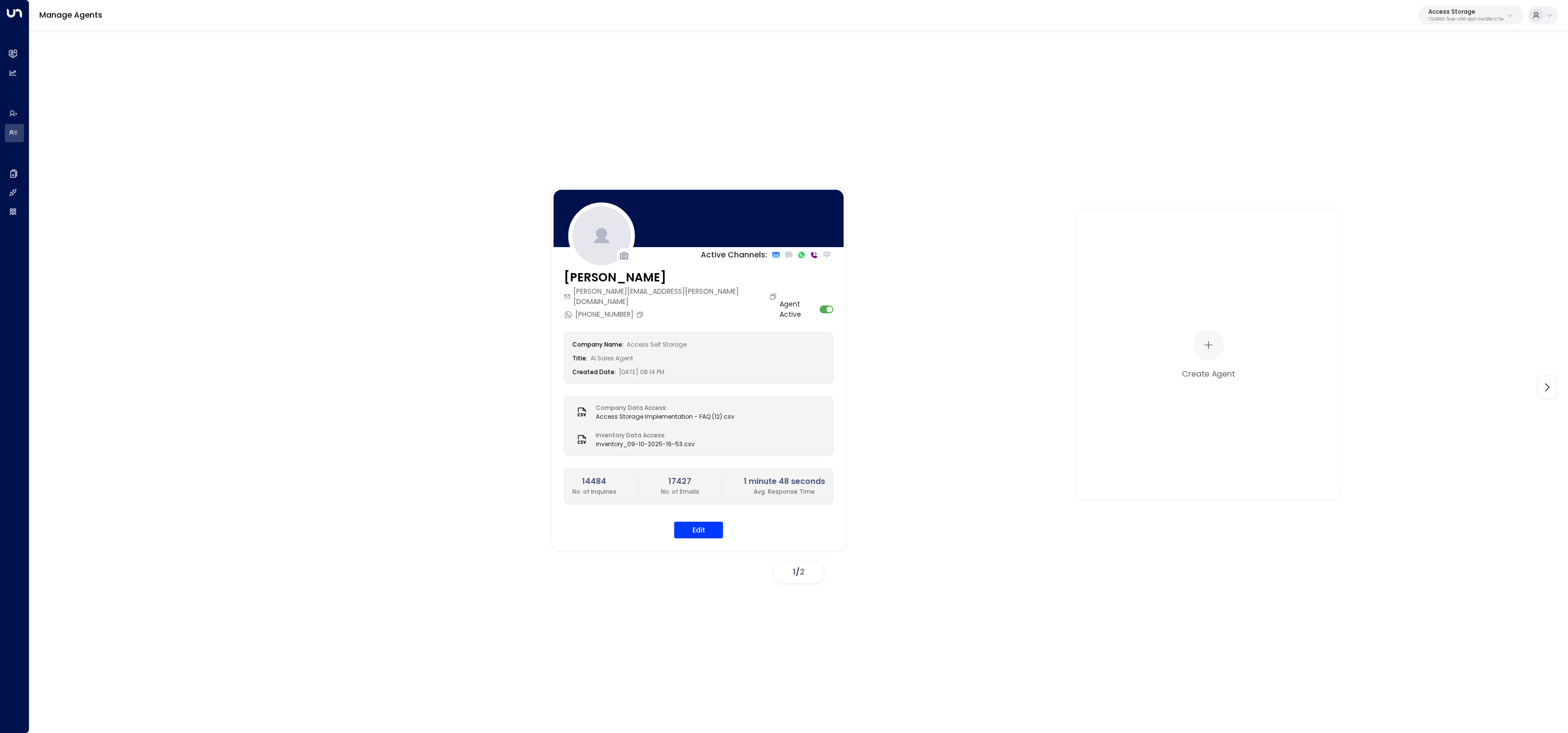
drag, startPoint x: 1473, startPoint y: 11, endPoint x: 1461, endPoint y: 20, distance: 15.0
click at [1473, 11] on p "Access Storage" at bounding box center [1466, 11] width 76 height 6
type input "*****"
click at [1422, 79] on span "ID: 2e8ce2f4-f9a3-4c66-9e54-41e64d227c04" at bounding box center [1442, 83] width 136 height 9
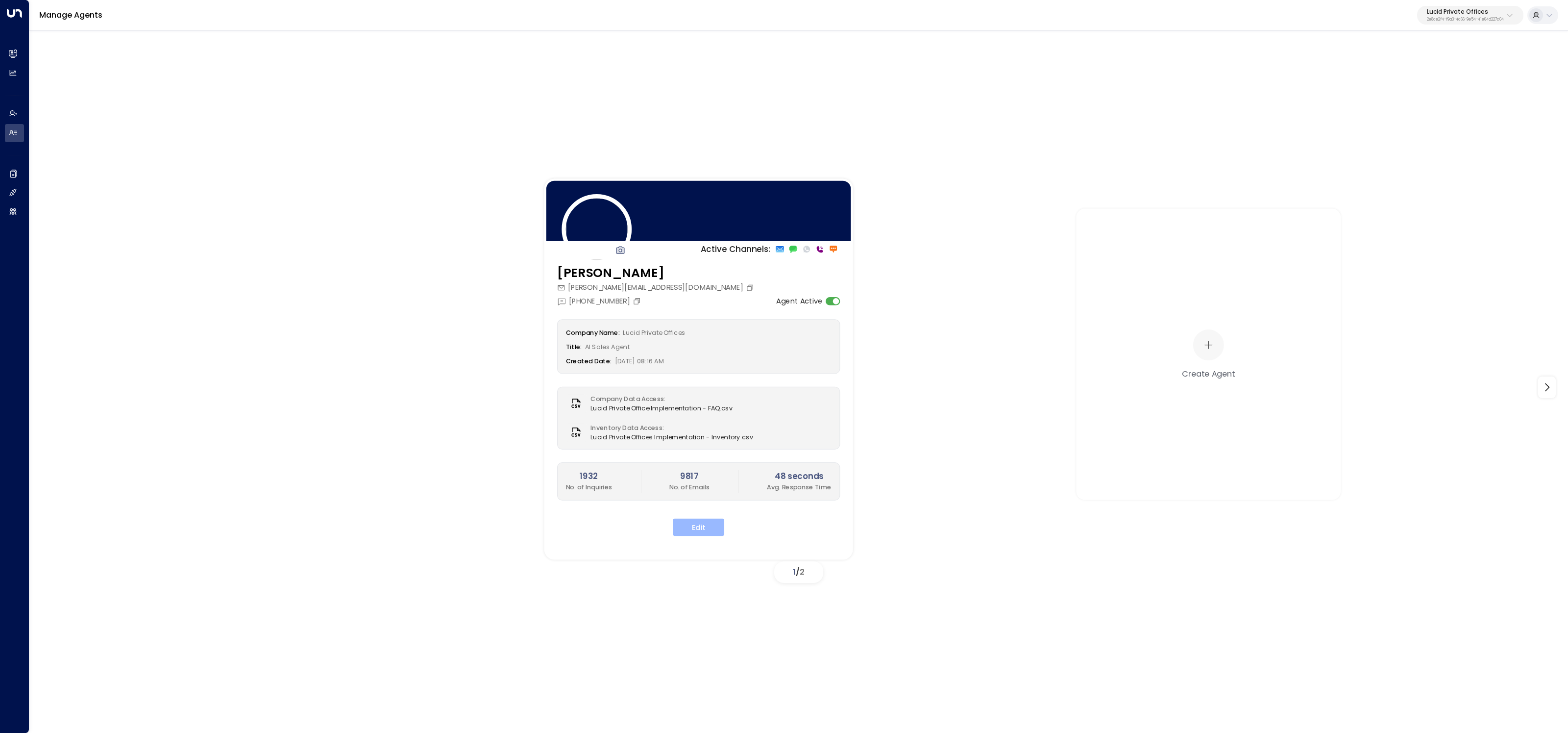
click at [705, 525] on button "Edit" at bounding box center [699, 527] width 52 height 18
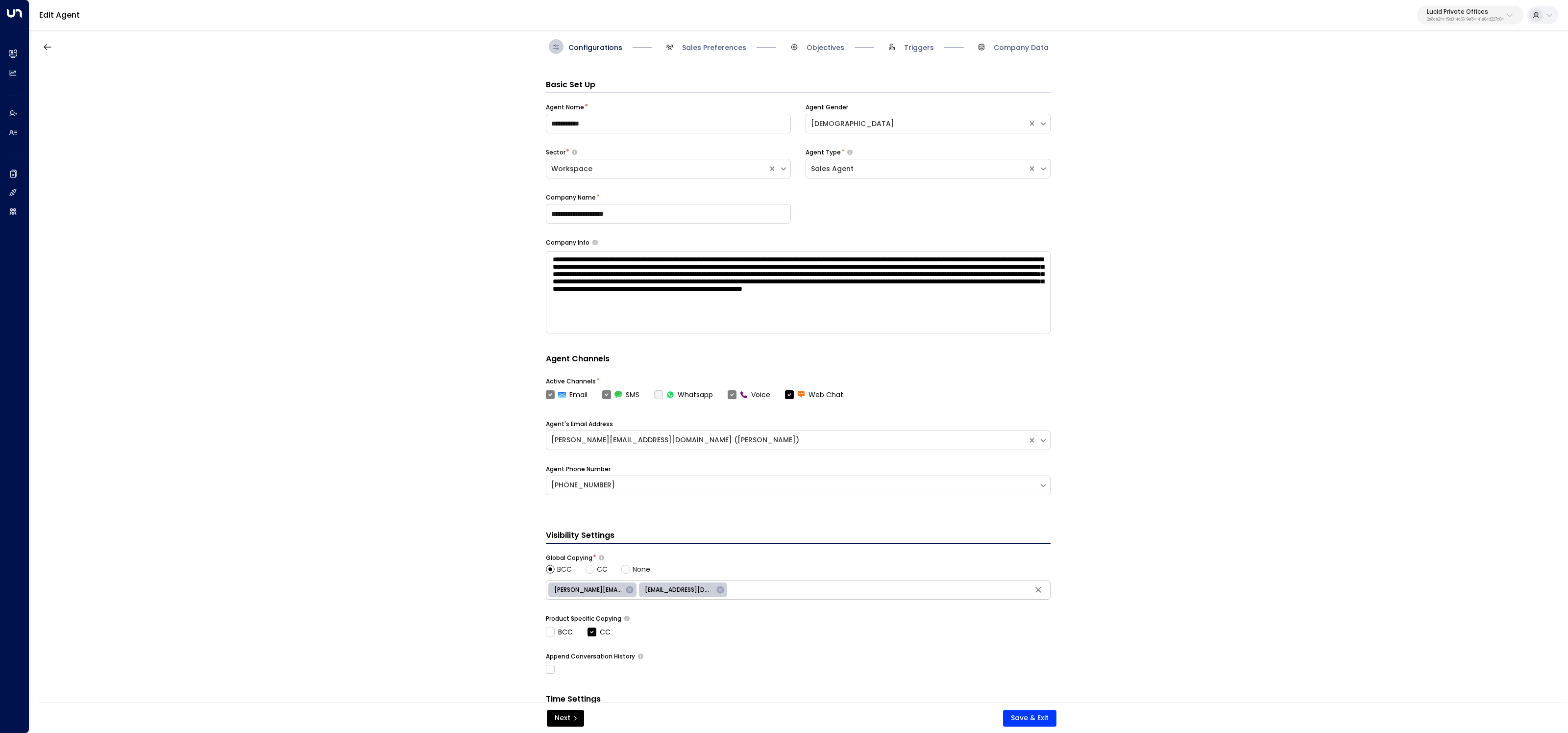
scroll to position [15, 0]
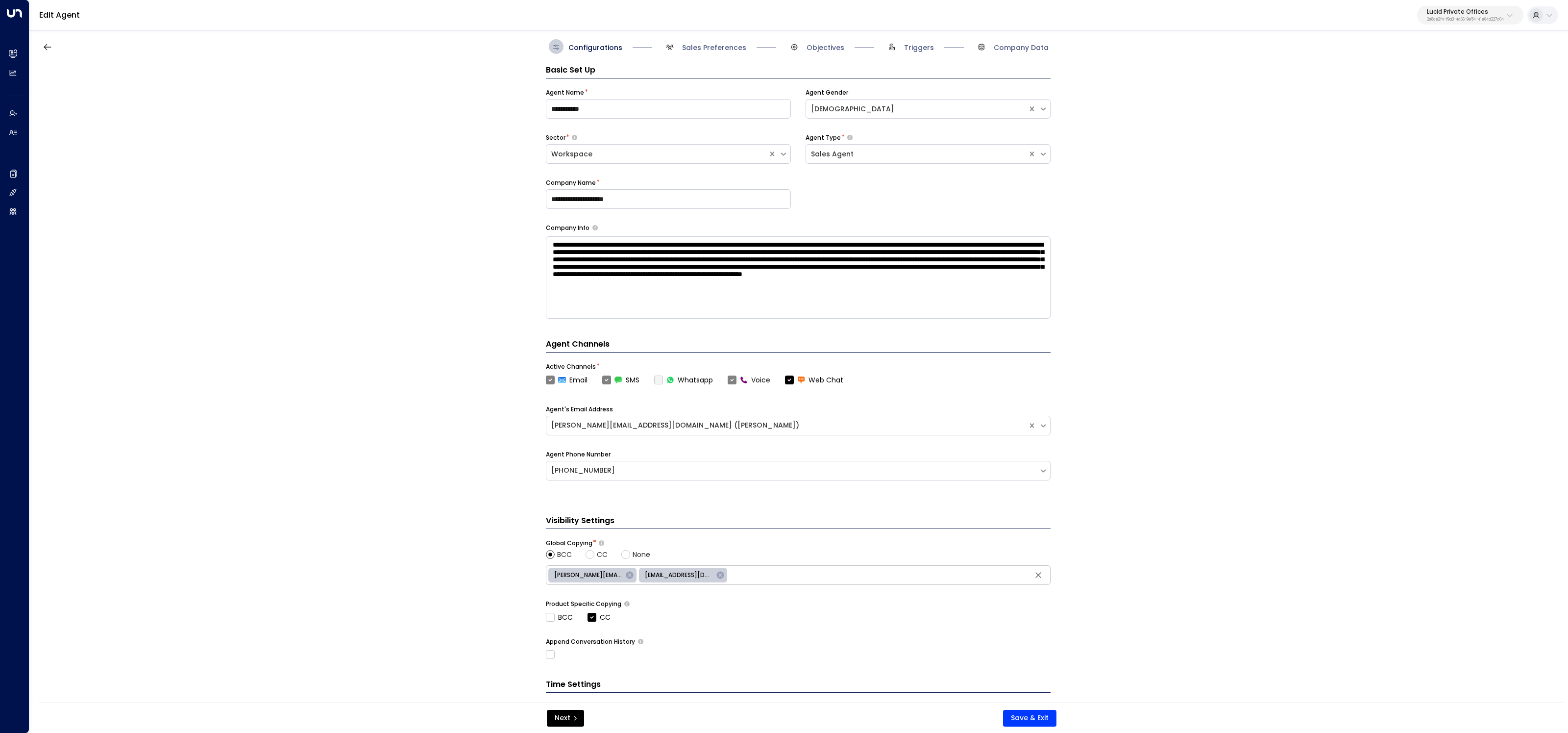
click at [601, 571] on span "tosha@lucidprivateoffices.com" at bounding box center [588, 574] width 80 height 9
type input "**********"
drag, startPoint x: 876, startPoint y: 573, endPoint x: 725, endPoint y: 577, distance: 151.1
click at [725, 577] on div "**********" at bounding box center [798, 575] width 505 height 20
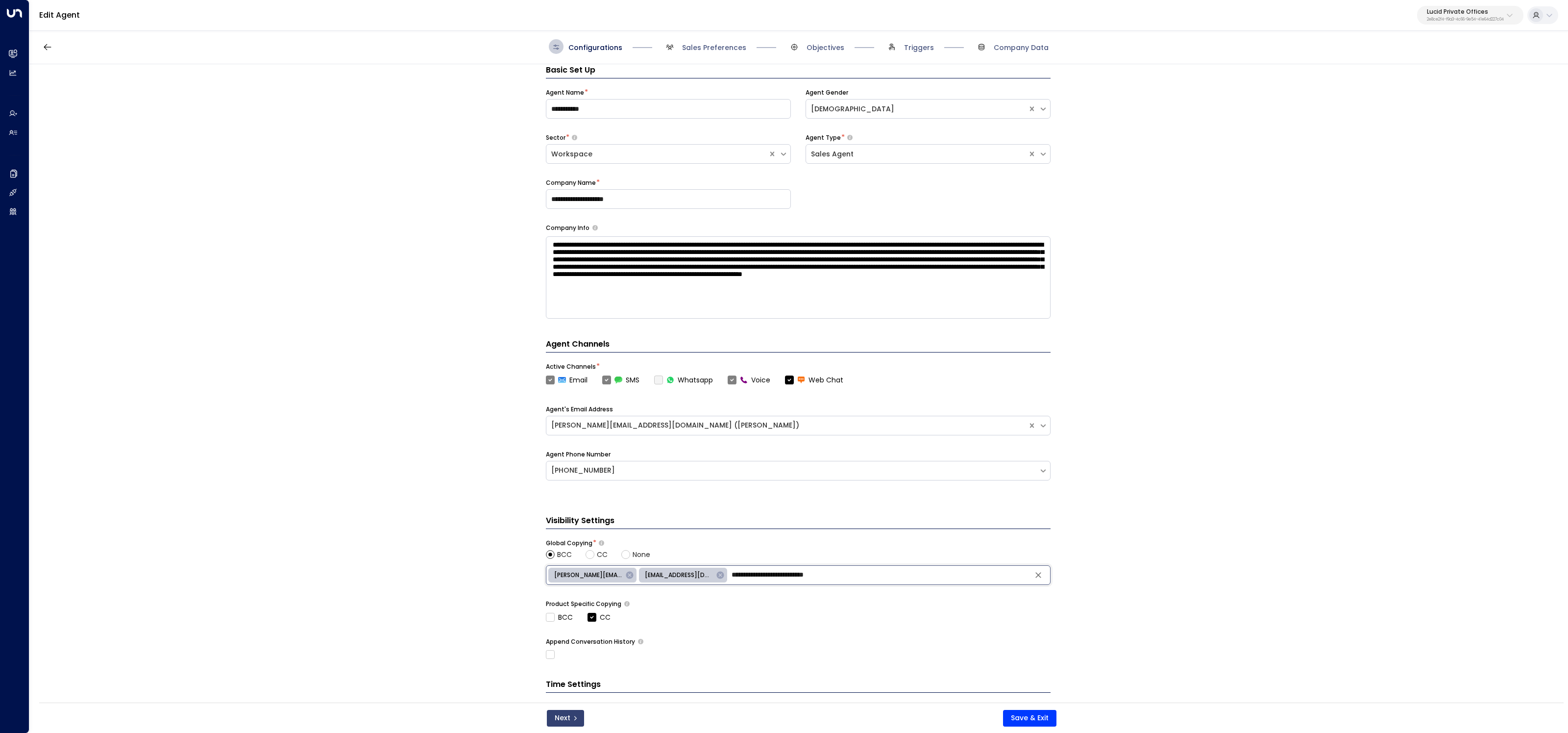
click at [574, 713] on button "Next" at bounding box center [565, 719] width 37 height 17
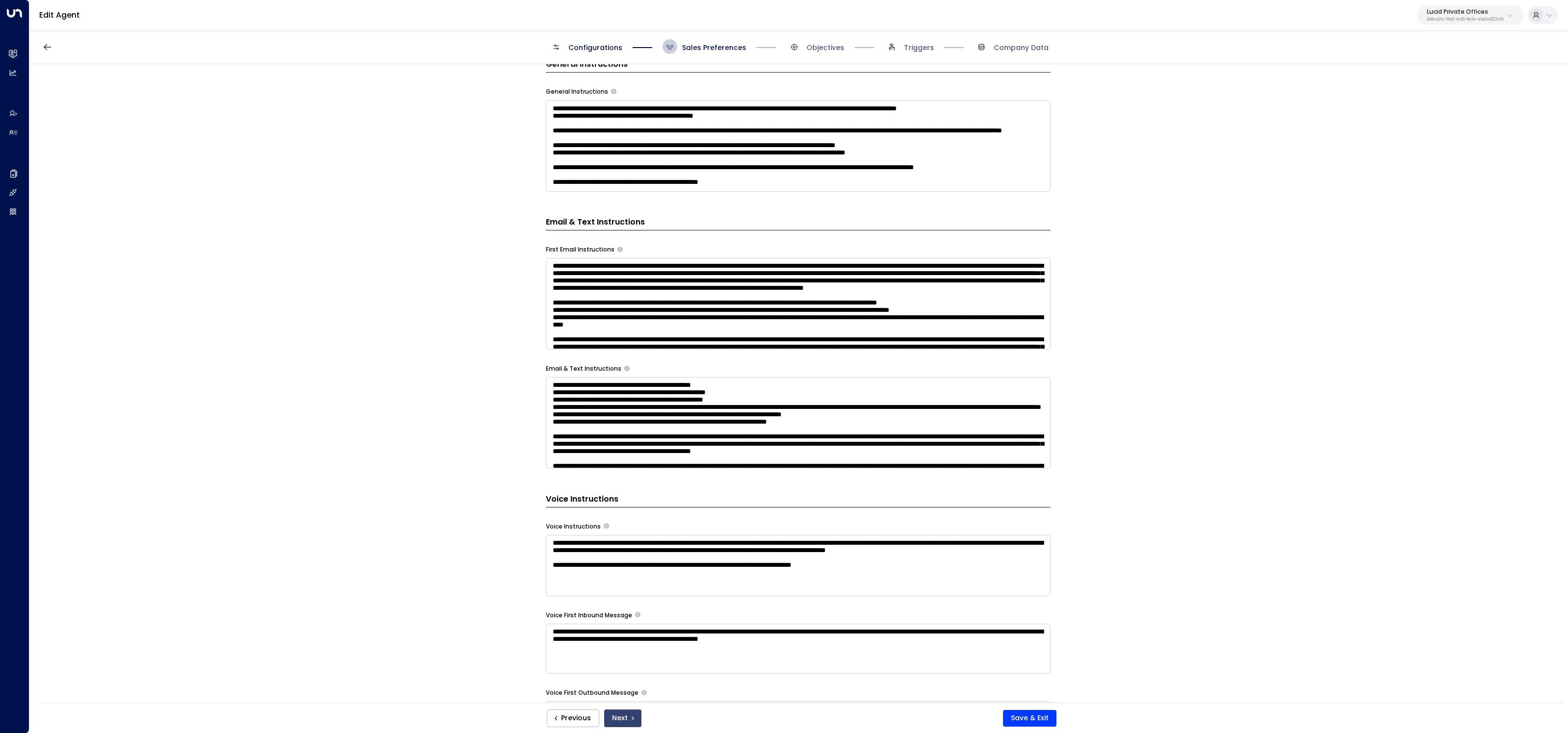
click at [635, 717] on button "Next" at bounding box center [622, 718] width 37 height 18
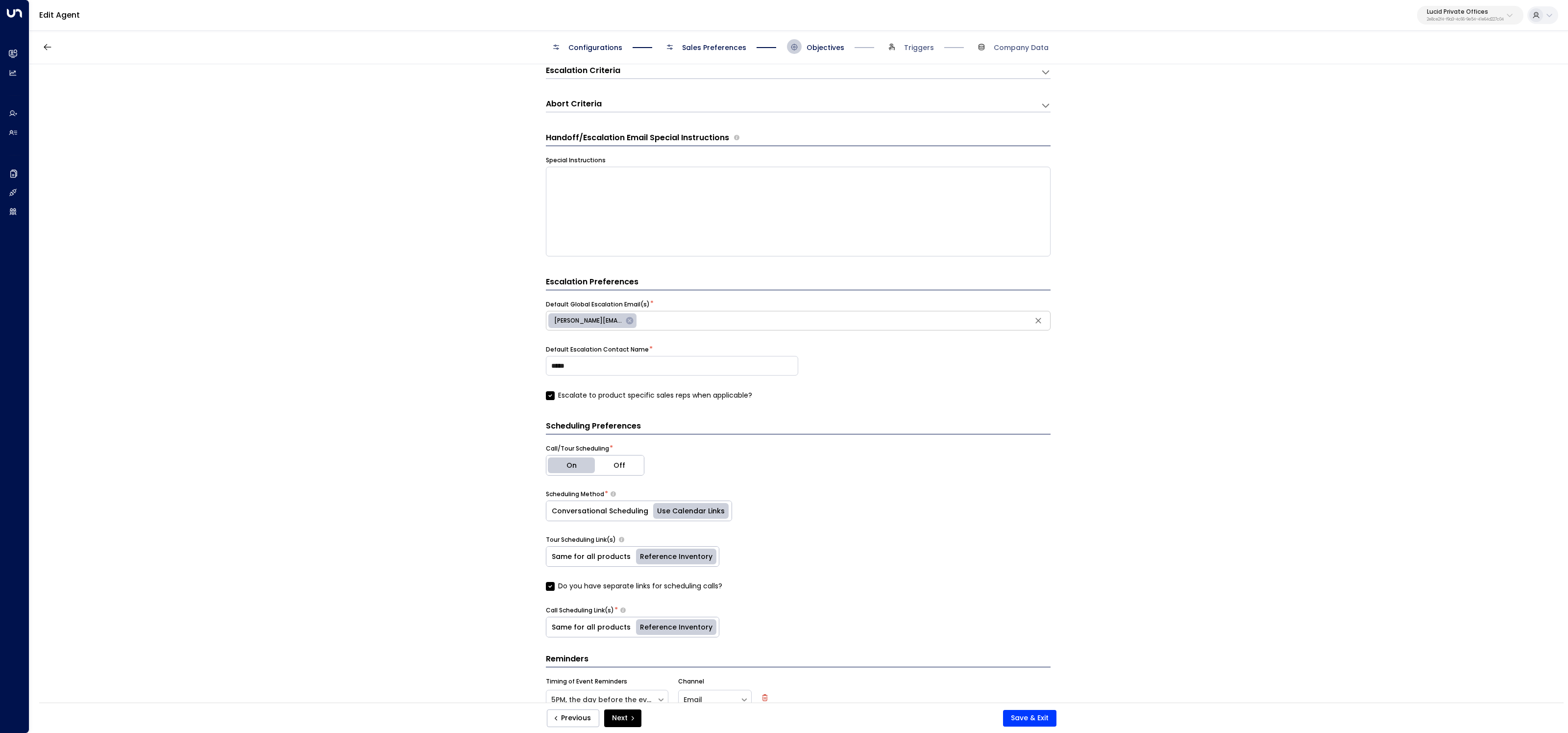
scroll to position [223, 0]
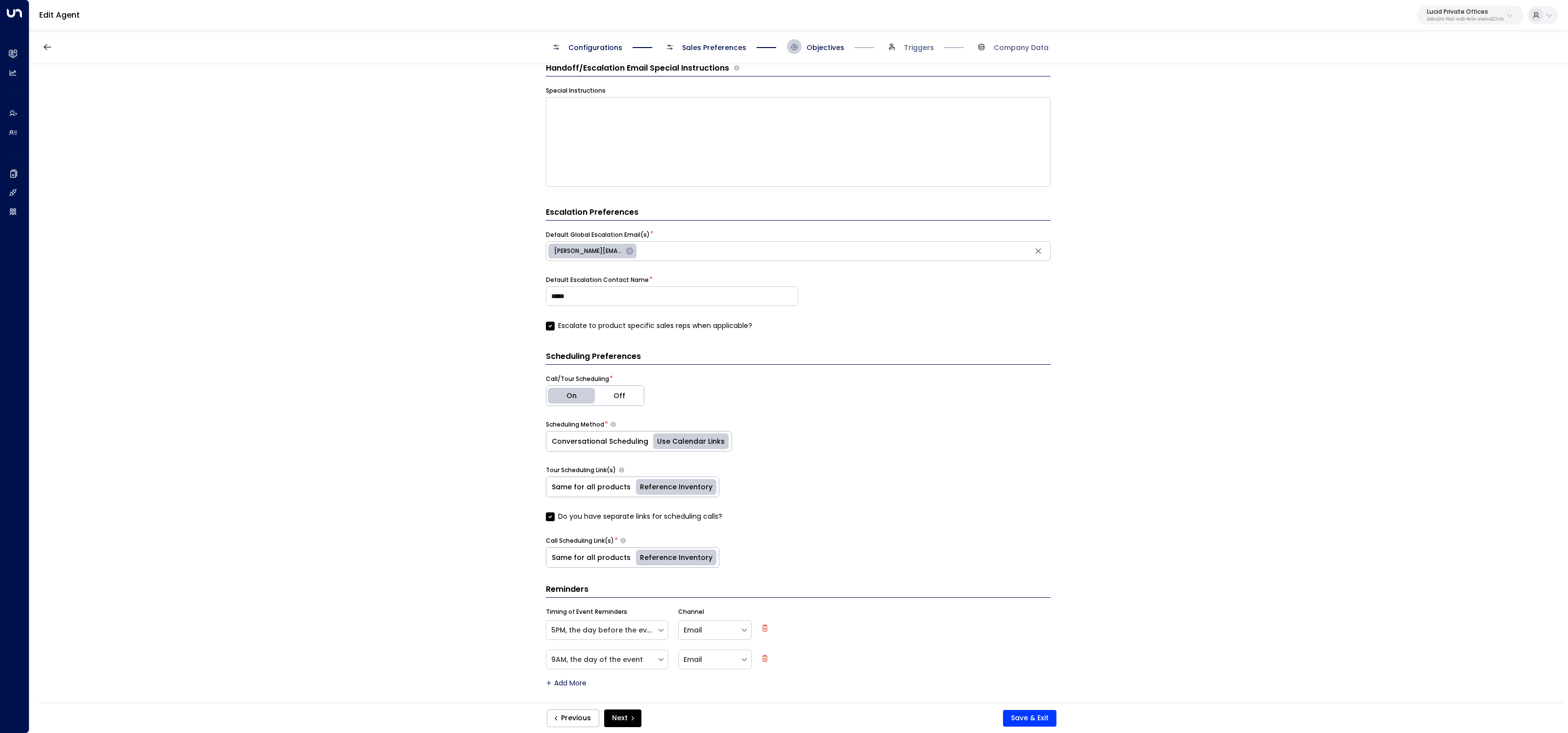
click at [633, 442] on button "Conversational Scheduling" at bounding box center [600, 441] width 108 height 20
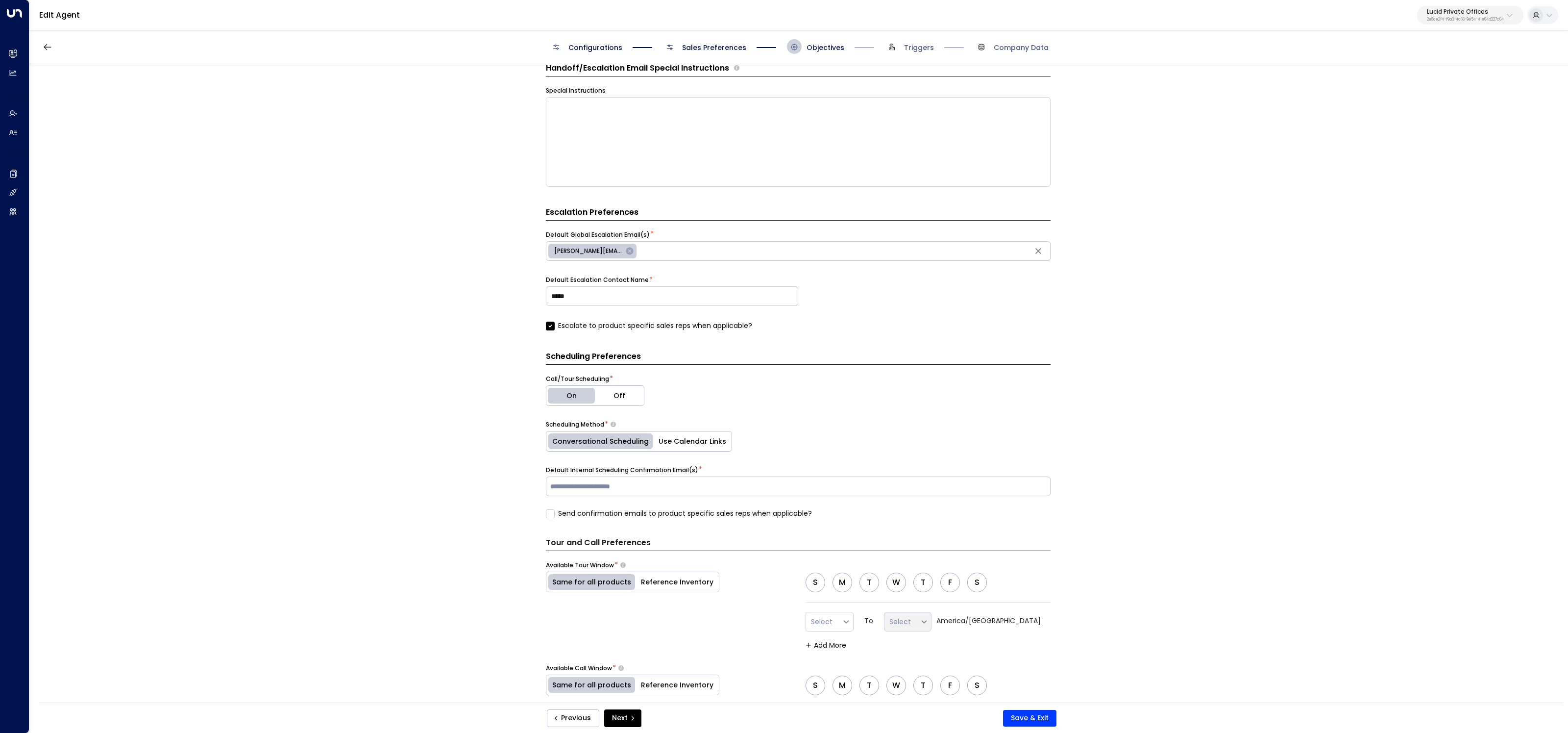
click at [661, 487] on input "text" at bounding box center [799, 486] width 500 height 15
paste input "**********"
type input "**********"
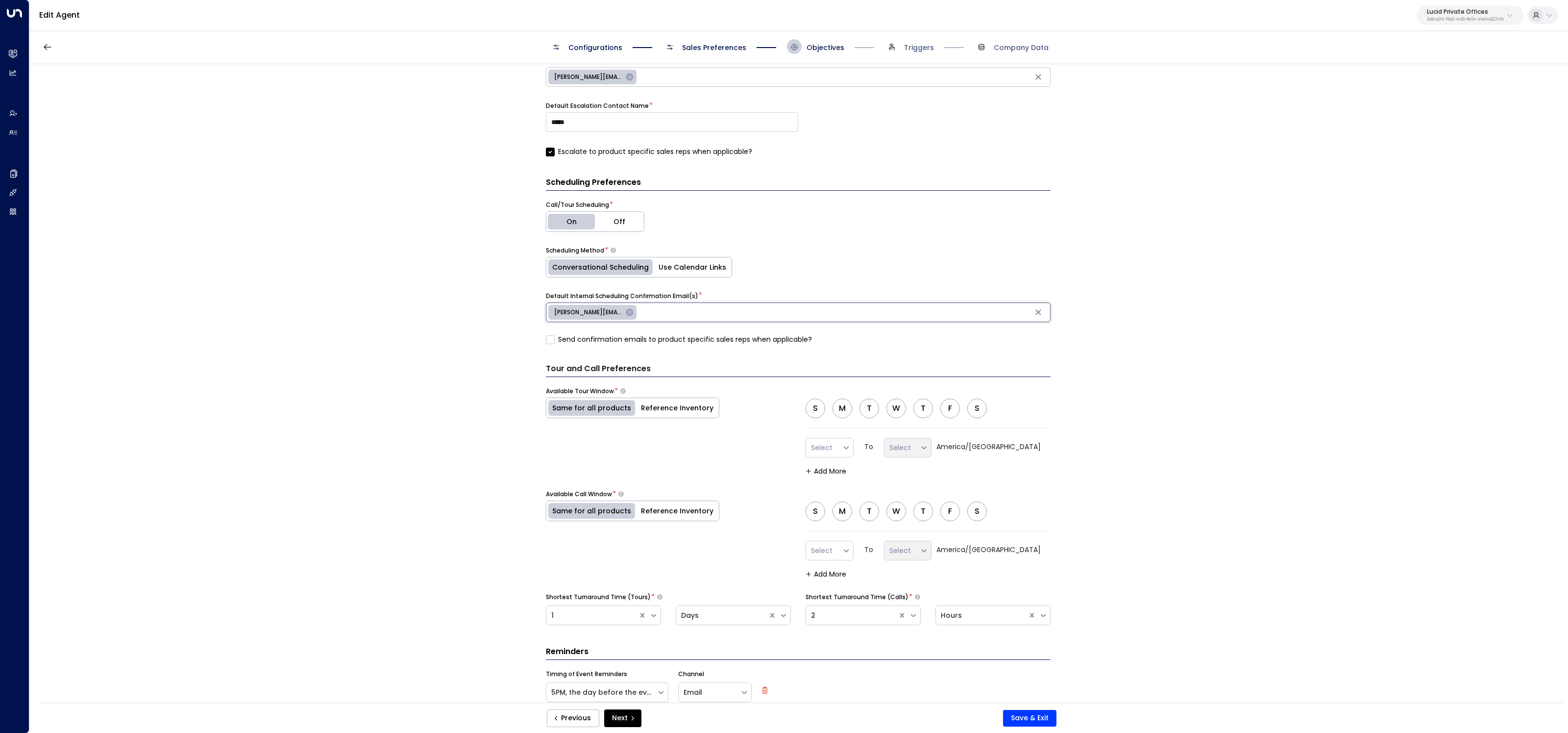
scroll to position [413, 0]
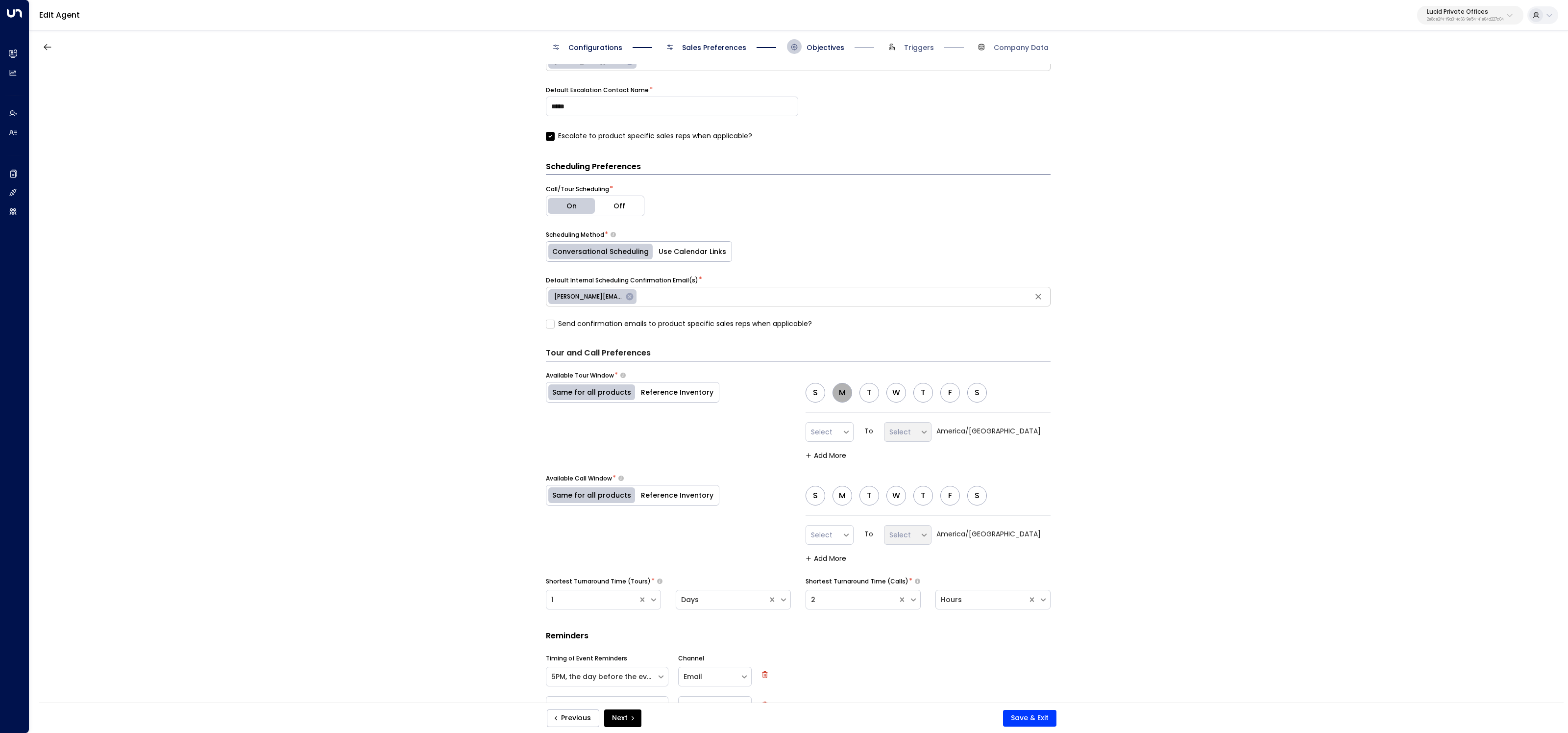
click at [847, 394] on button "M" at bounding box center [842, 392] width 20 height 20
drag, startPoint x: 869, startPoint y: 394, endPoint x: 903, endPoint y: 392, distance: 34.1
click at [869, 394] on button "T" at bounding box center [869, 392] width 20 height 20
click at [903, 392] on button "W" at bounding box center [896, 392] width 20 height 20
click at [921, 394] on button "T" at bounding box center [923, 392] width 20 height 20
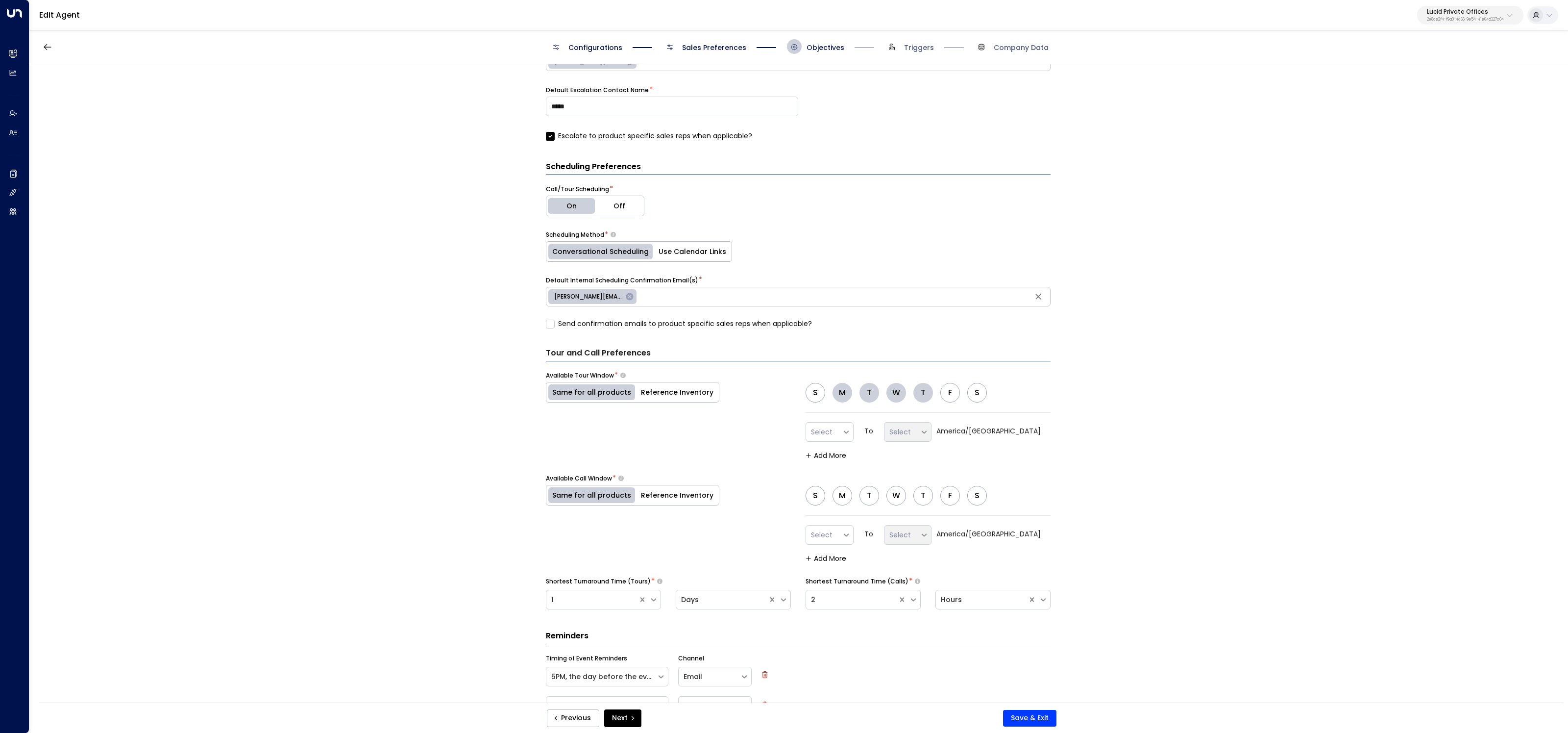
click at [950, 393] on button "F" at bounding box center [950, 392] width 20 height 20
click at [851, 428] on icon at bounding box center [846, 432] width 8 height 9
click at [828, 512] on div "9:30" at bounding box center [830, 515] width 48 height 18
drag, startPoint x: 923, startPoint y: 429, endPoint x: 934, endPoint y: 432, distance: 11.4
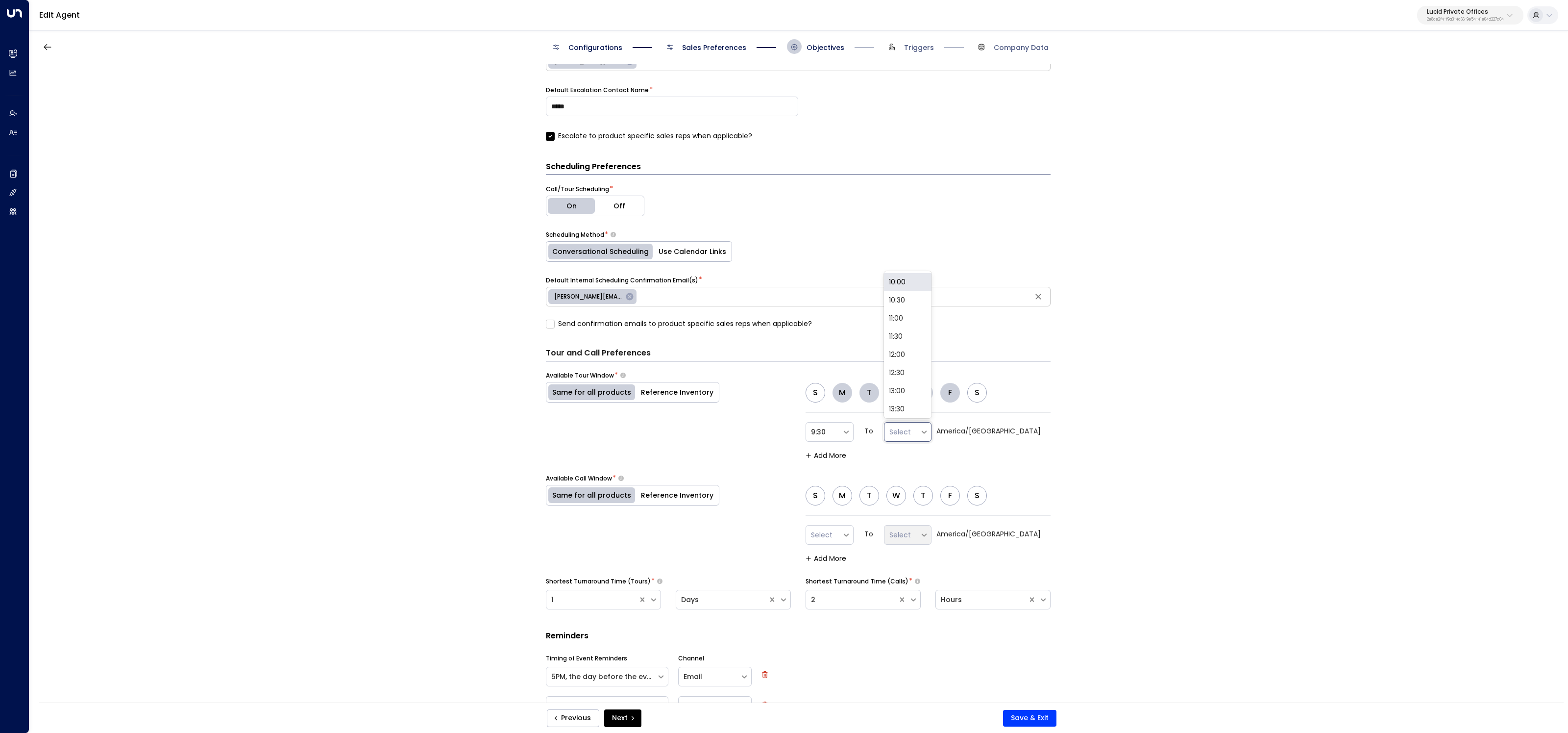
click at [916, 429] on div at bounding box center [902, 432] width 26 height 12
click at [927, 431] on icon at bounding box center [924, 432] width 5 height 3
click at [933, 272] on div "17:00" at bounding box center [908, 274] width 48 height 18
click at [723, 442] on div "Available Tour Window * Same for all products Reference Inventory S M T W T F S…" at bounding box center [798, 415] width 505 height 88
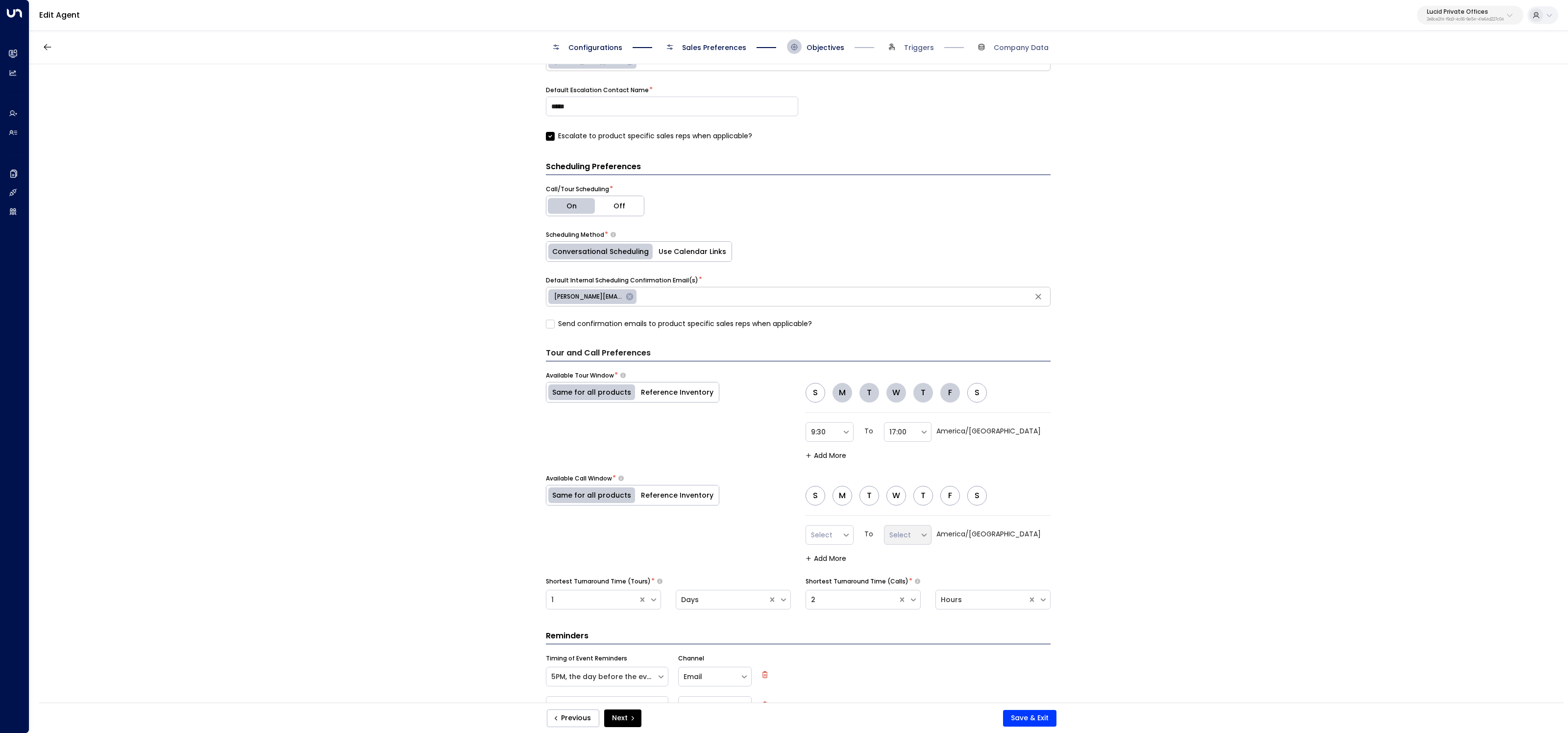
click at [840, 490] on button "M" at bounding box center [842, 496] width 20 height 20
click at [871, 488] on button "T" at bounding box center [869, 496] width 20 height 20
click at [900, 492] on button "W" at bounding box center [896, 496] width 20 height 20
click at [925, 496] on button "T" at bounding box center [923, 496] width 20 height 20
drag, startPoint x: 952, startPoint y: 497, endPoint x: 937, endPoint y: 496, distance: 15.0
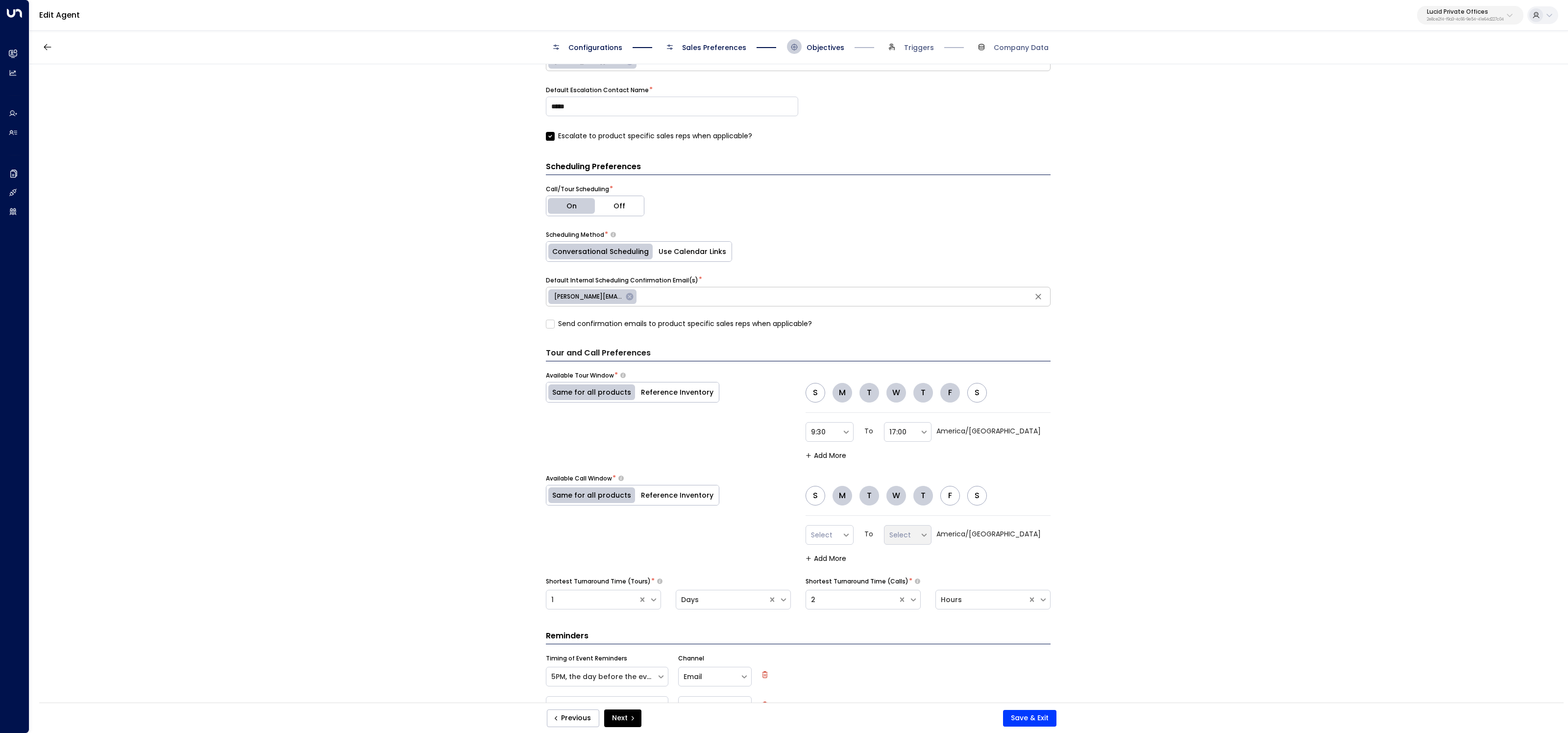
click at [951, 497] on button "F" at bounding box center [950, 496] width 20 height 20
click at [853, 536] on div "Select" at bounding box center [830, 535] width 48 height 20
click at [835, 433] on div "9:30" at bounding box center [830, 440] width 48 height 18
click at [916, 529] on div at bounding box center [902, 535] width 26 height 12
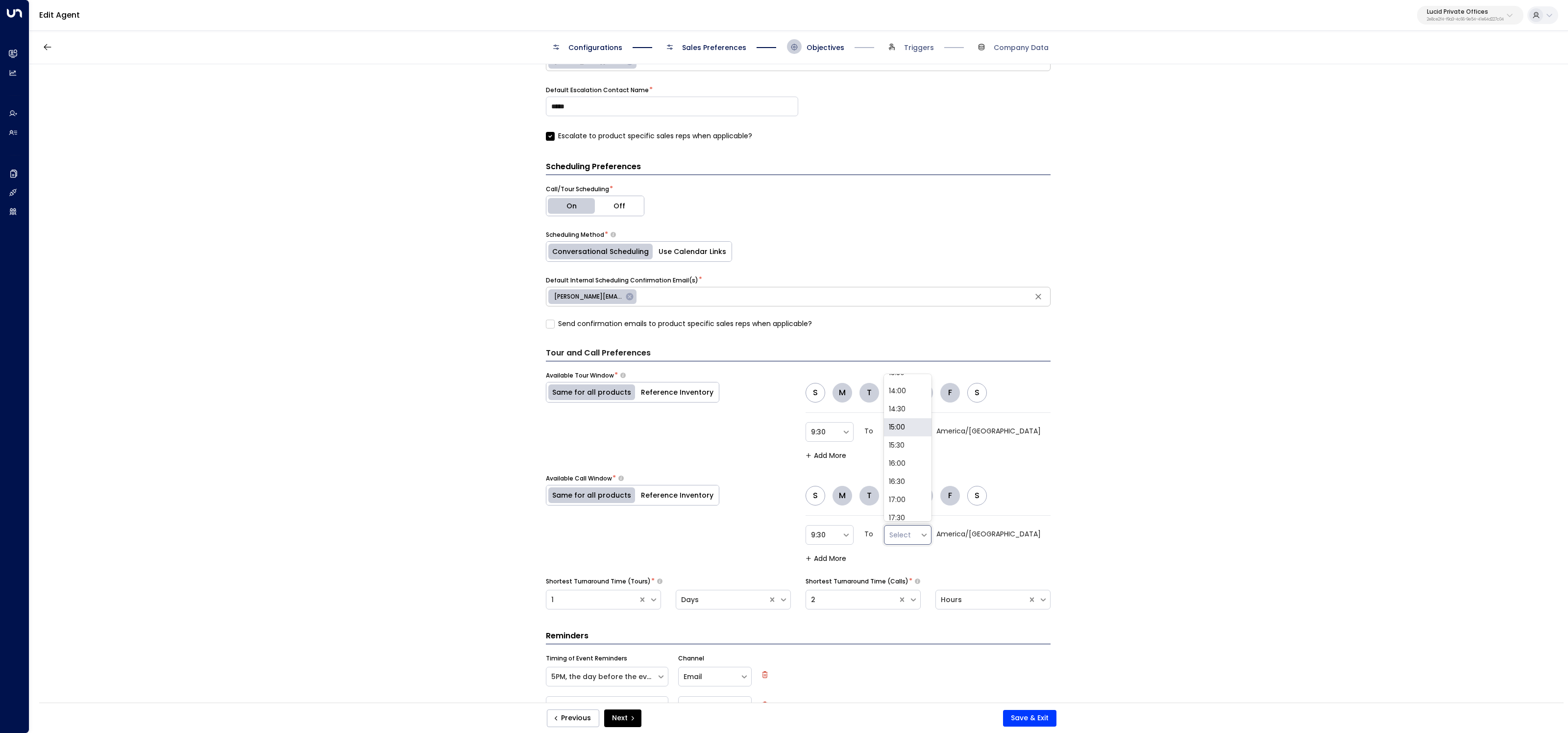
scroll to position [140, 0]
click at [933, 490] on div "17:00" at bounding box center [908, 499] width 48 height 18
click at [1084, 494] on div "**********" at bounding box center [798, 386] width 1538 height 645
click at [842, 435] on div "9:30" at bounding box center [824, 432] width 36 height 16
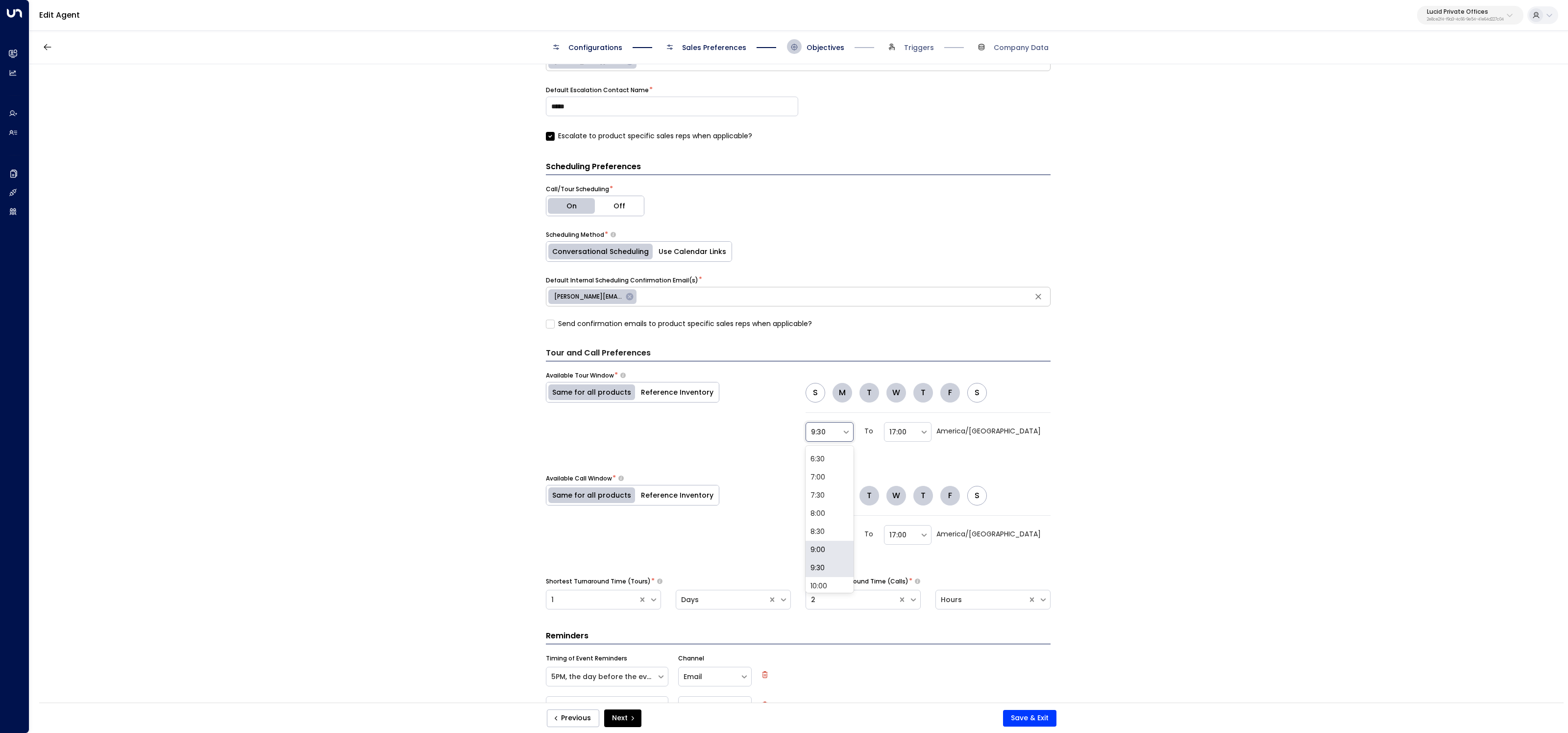
click at [833, 551] on div "9:00" at bounding box center [830, 550] width 48 height 18
click at [916, 428] on div at bounding box center [902, 432] width 26 height 12
click at [933, 374] on div "16:30" at bounding box center [908, 380] width 48 height 18
click at [927, 534] on icon at bounding box center [924, 535] width 5 height 3
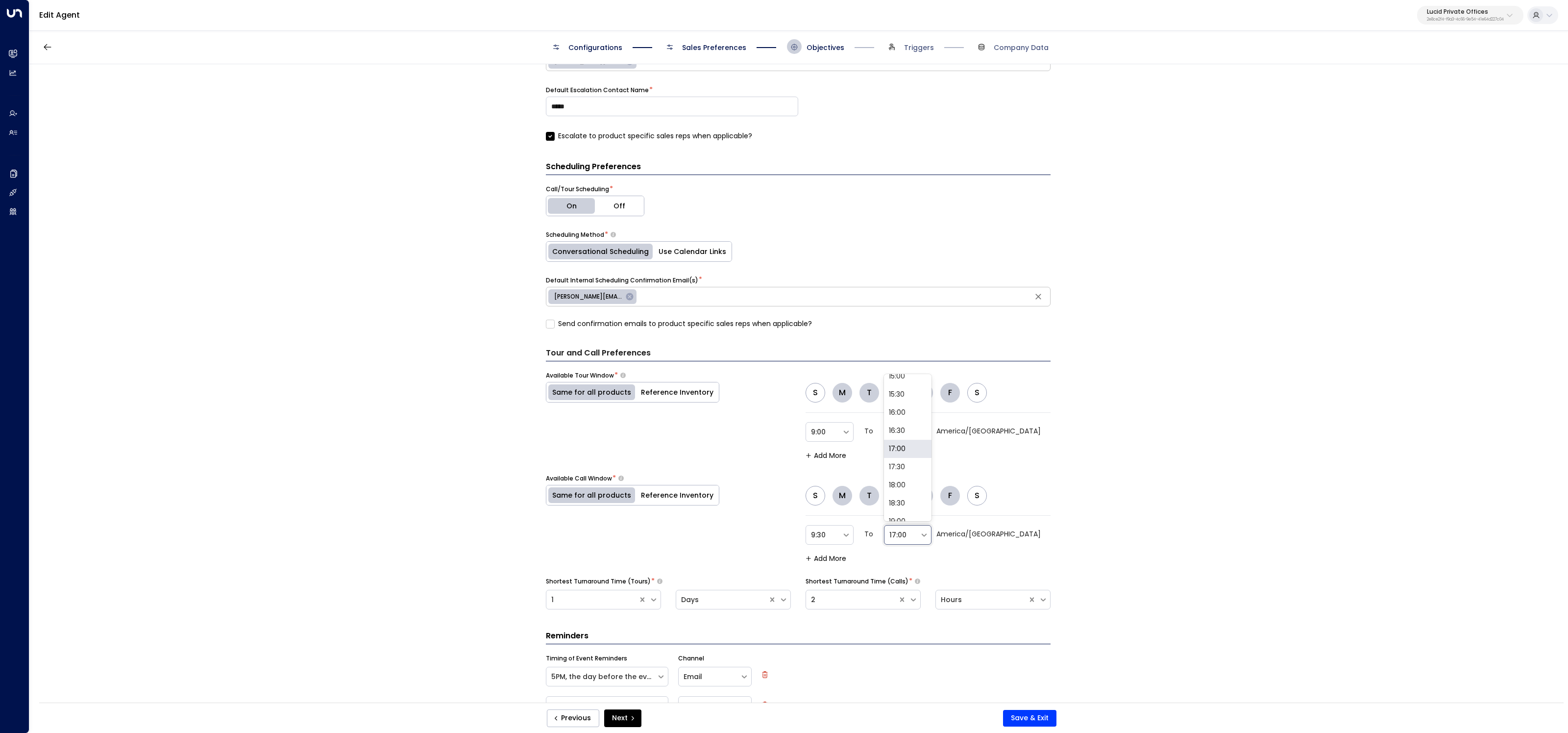
scroll to position [178, 0]
click at [933, 434] on div "16:30" at bounding box center [908, 442] width 48 height 18
click at [851, 531] on icon at bounding box center [846, 535] width 8 height 9
click at [838, 481] on div "9:00" at bounding box center [830, 489] width 48 height 18
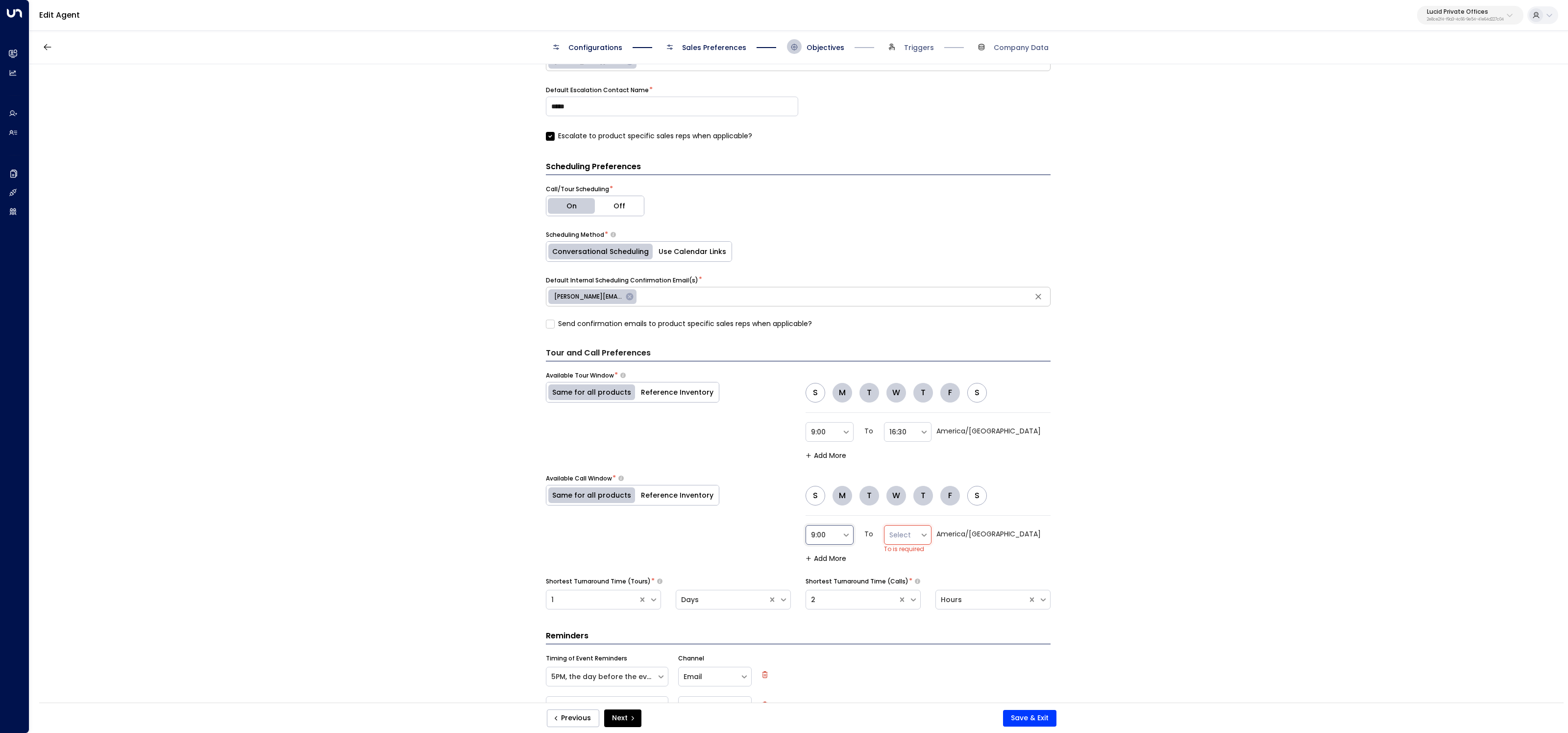
click at [722, 541] on div "Available Call Window * Same for all products Reference Inventory S M T W T F S…" at bounding box center [798, 518] width 505 height 88
click at [929, 531] on icon at bounding box center [924, 535] width 8 height 9
click at [933, 464] on div "16:30" at bounding box center [908, 463] width 48 height 18
click at [1087, 519] on div "**********" at bounding box center [798, 386] width 1538 height 645
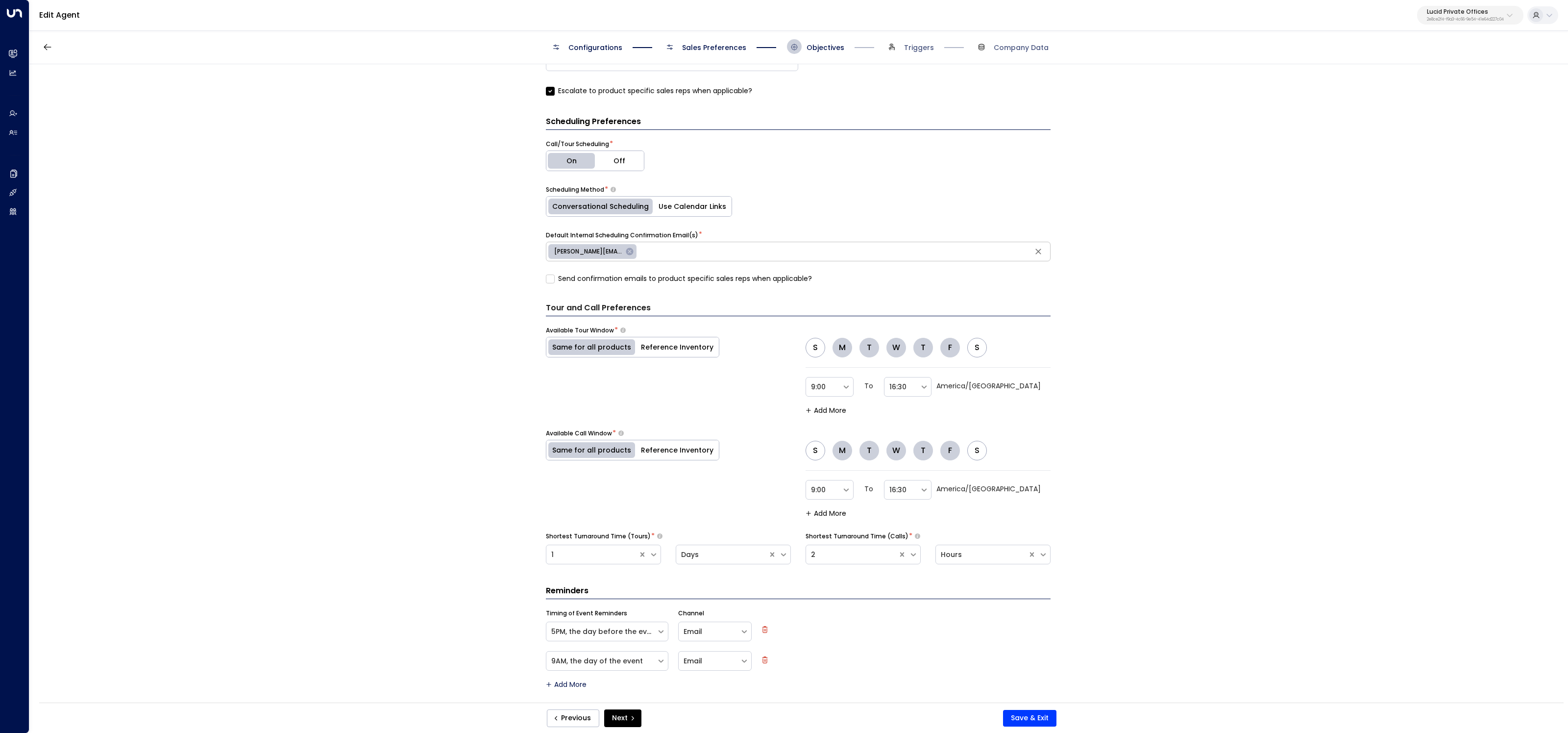
scroll to position [459, 0]
click at [1055, 718] on button "Save & Exit" at bounding box center [1030, 719] width 54 height 17
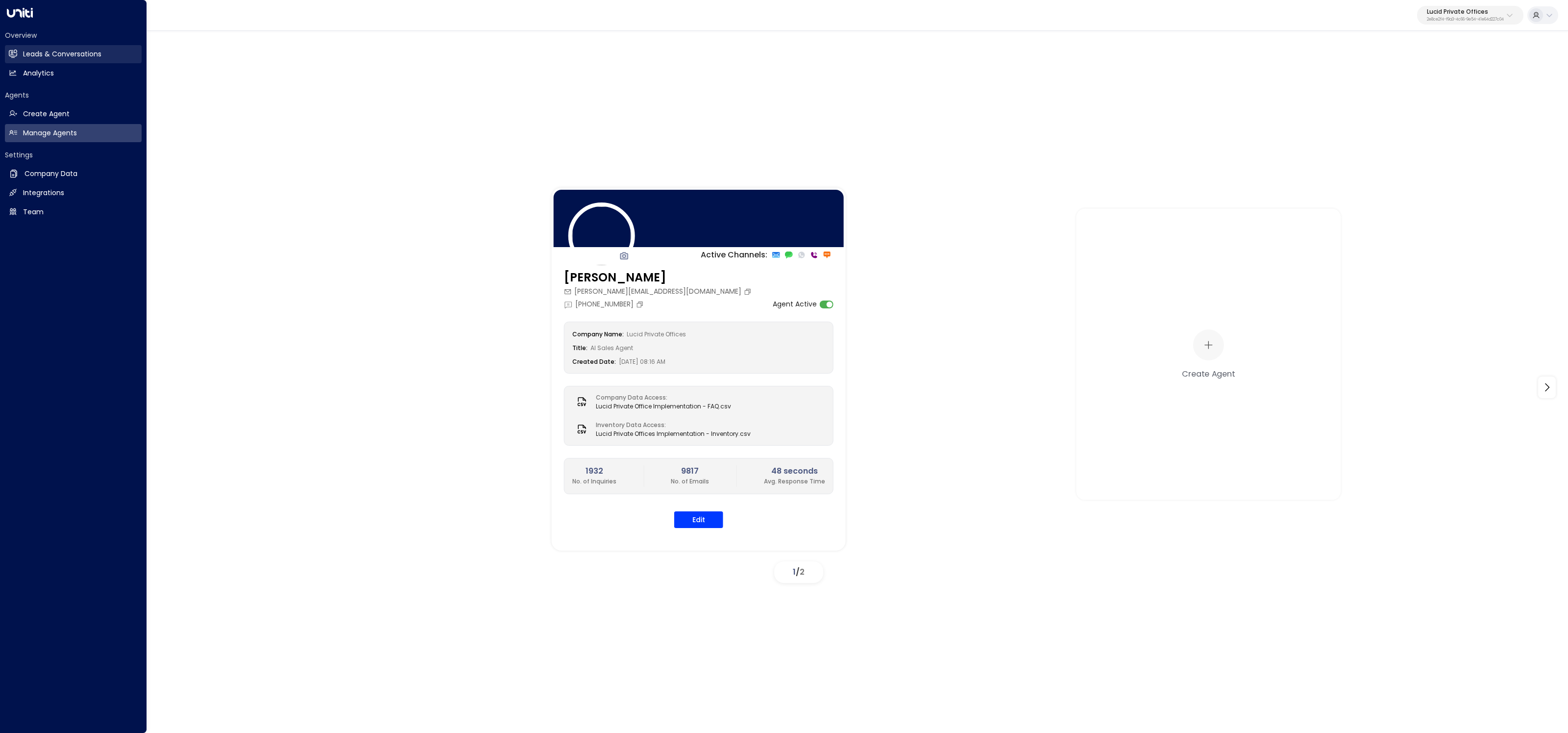
click at [24, 54] on h2 "Leads & Conversations" at bounding box center [61, 54] width 78 height 10
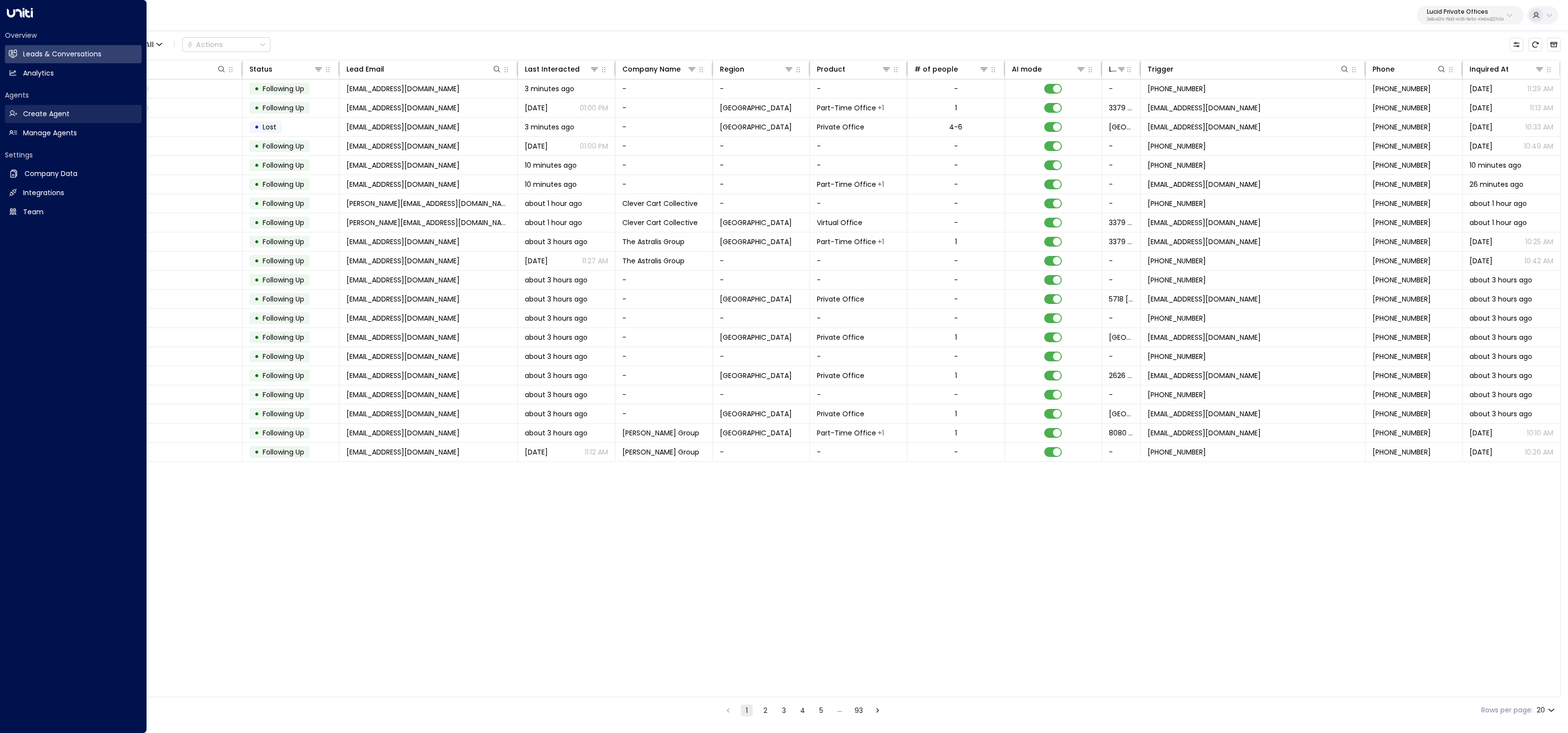
click at [9, 108] on link "Create Agent Create Agent" at bounding box center [73, 113] width 137 height 18
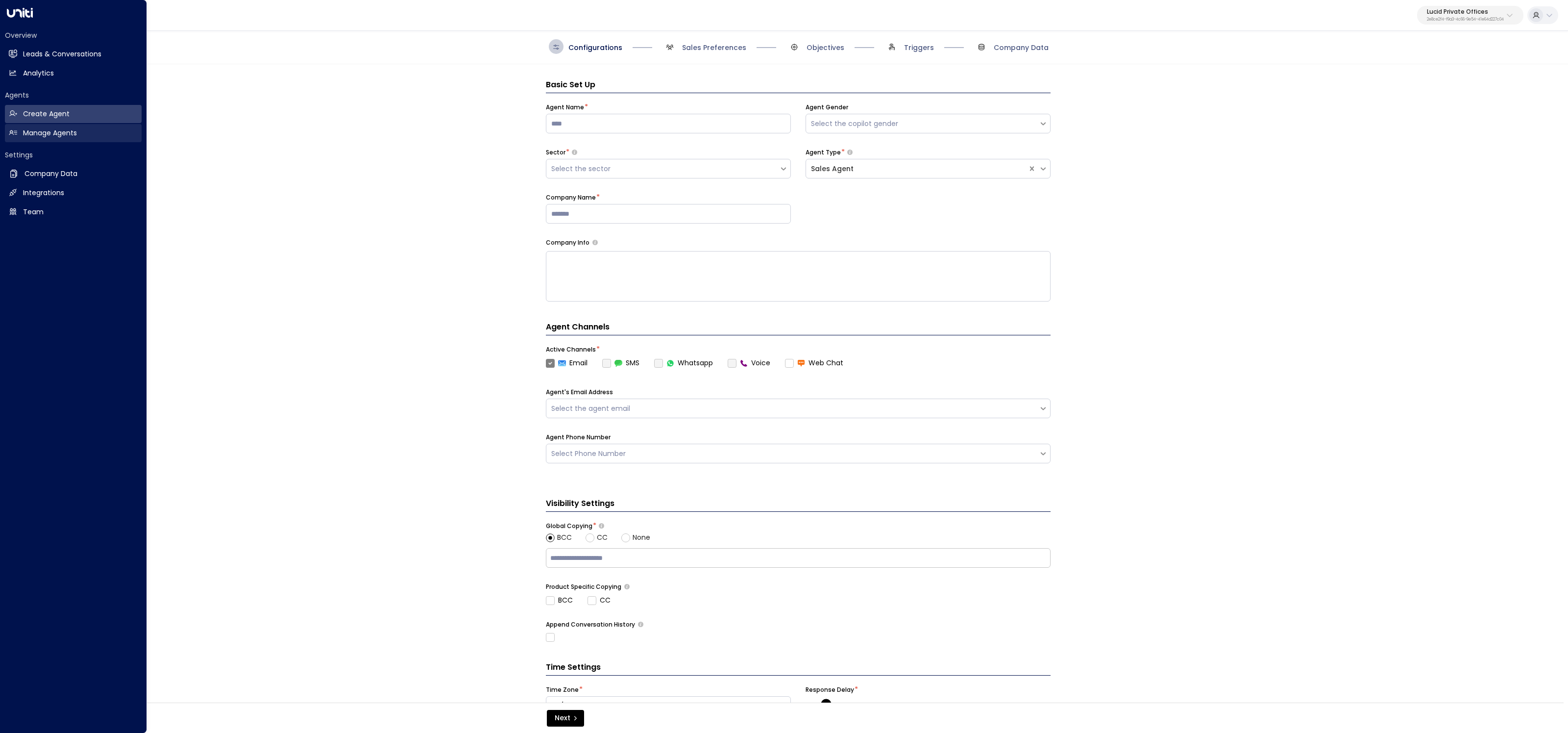
scroll to position [15, 0]
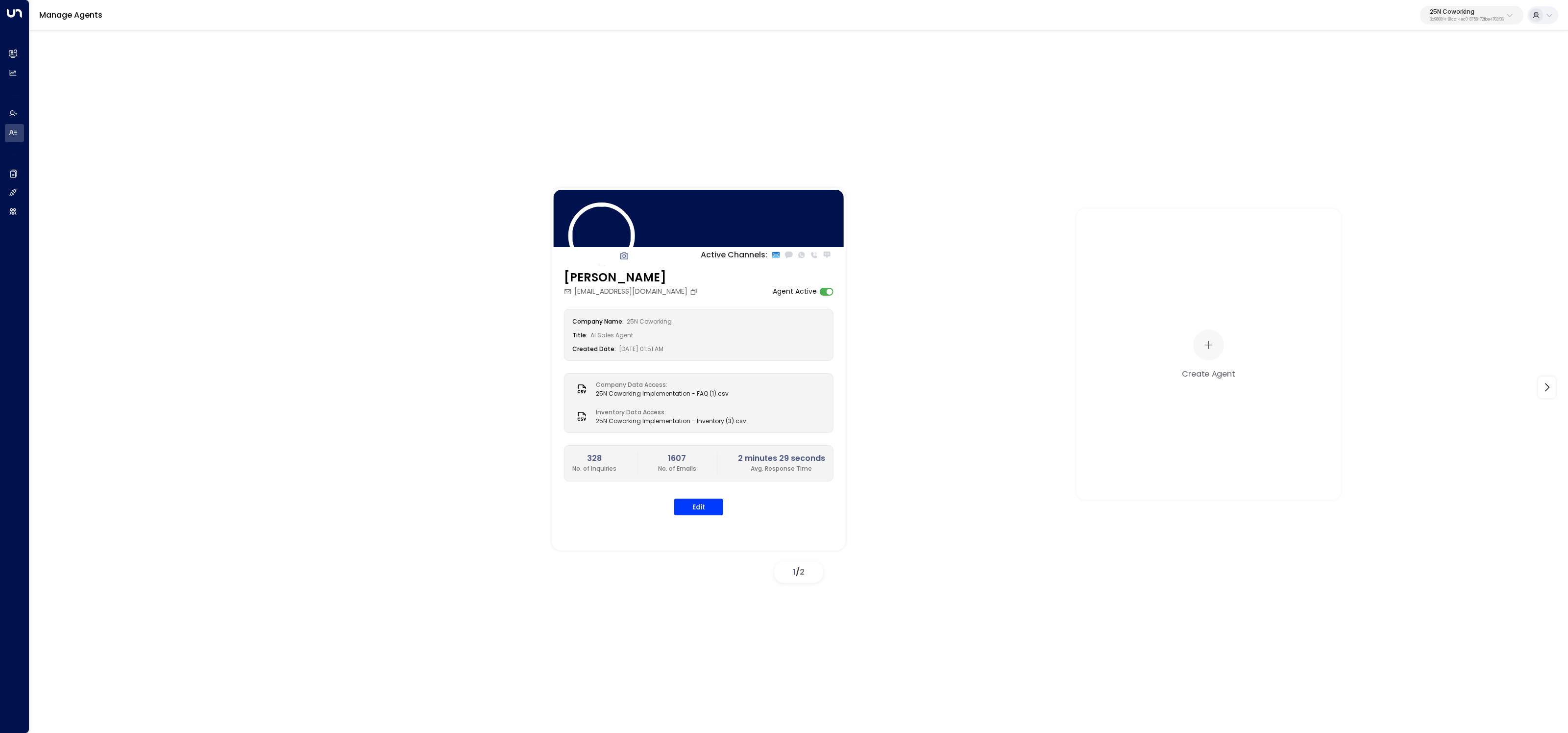
click at [1458, 26] on div "Manage Agents 25N Coworking 3b9800f4-81ca-4ec0-8758-72fbe4763f36" at bounding box center [799, 15] width 1539 height 31
click at [1454, 18] on p "3b9800f4-81ca-4ec0-8758-72fbe4763f36" at bounding box center [1467, 20] width 74 height 4
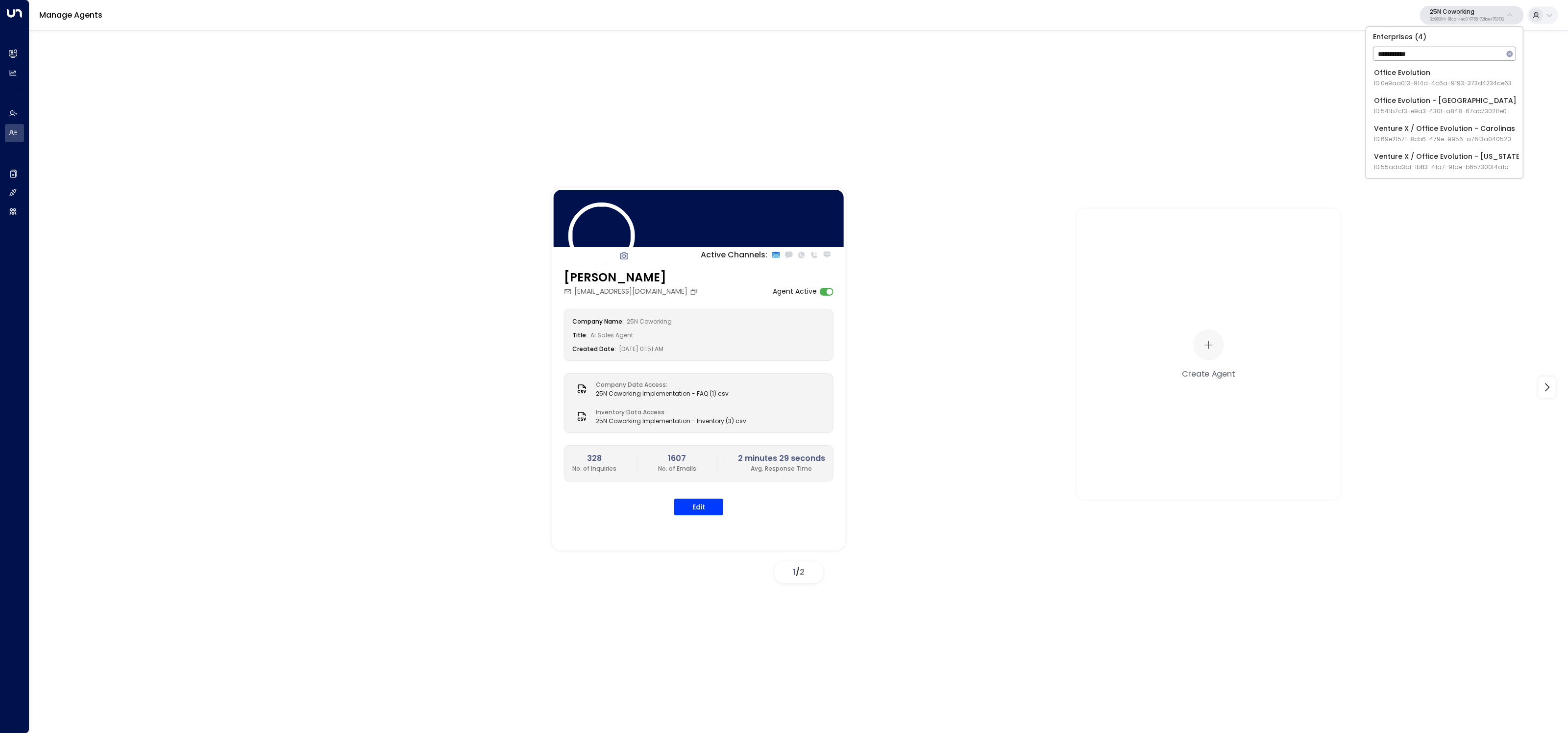
type input "**********"
click at [1386, 165] on span "ID: 55add3b1-1b83-41a7-91ae-b657300f4a1a" at bounding box center [1449, 166] width 149 height 9
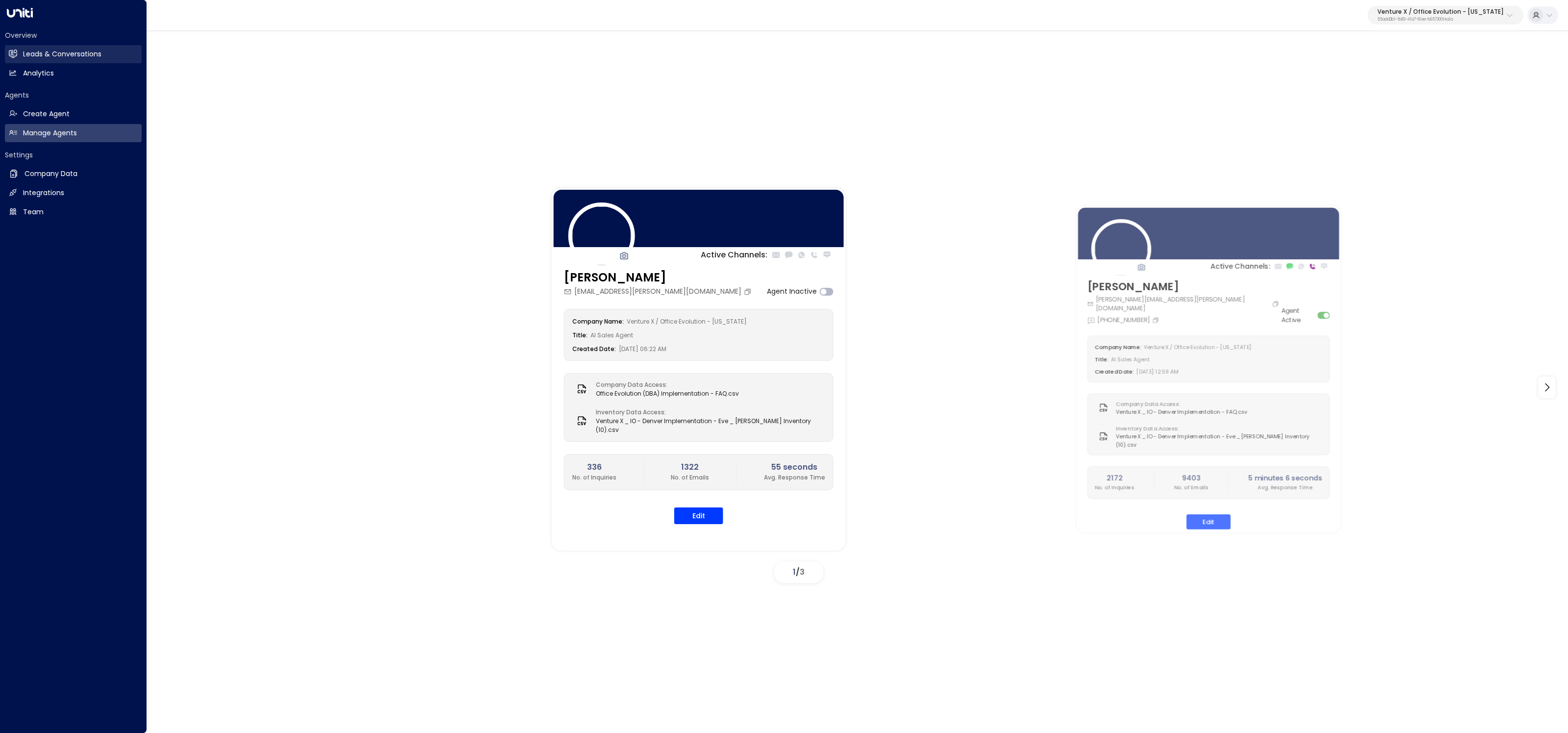
click at [22, 54] on link "Leads & Conversations Leads & Conversations" at bounding box center [73, 54] width 137 height 18
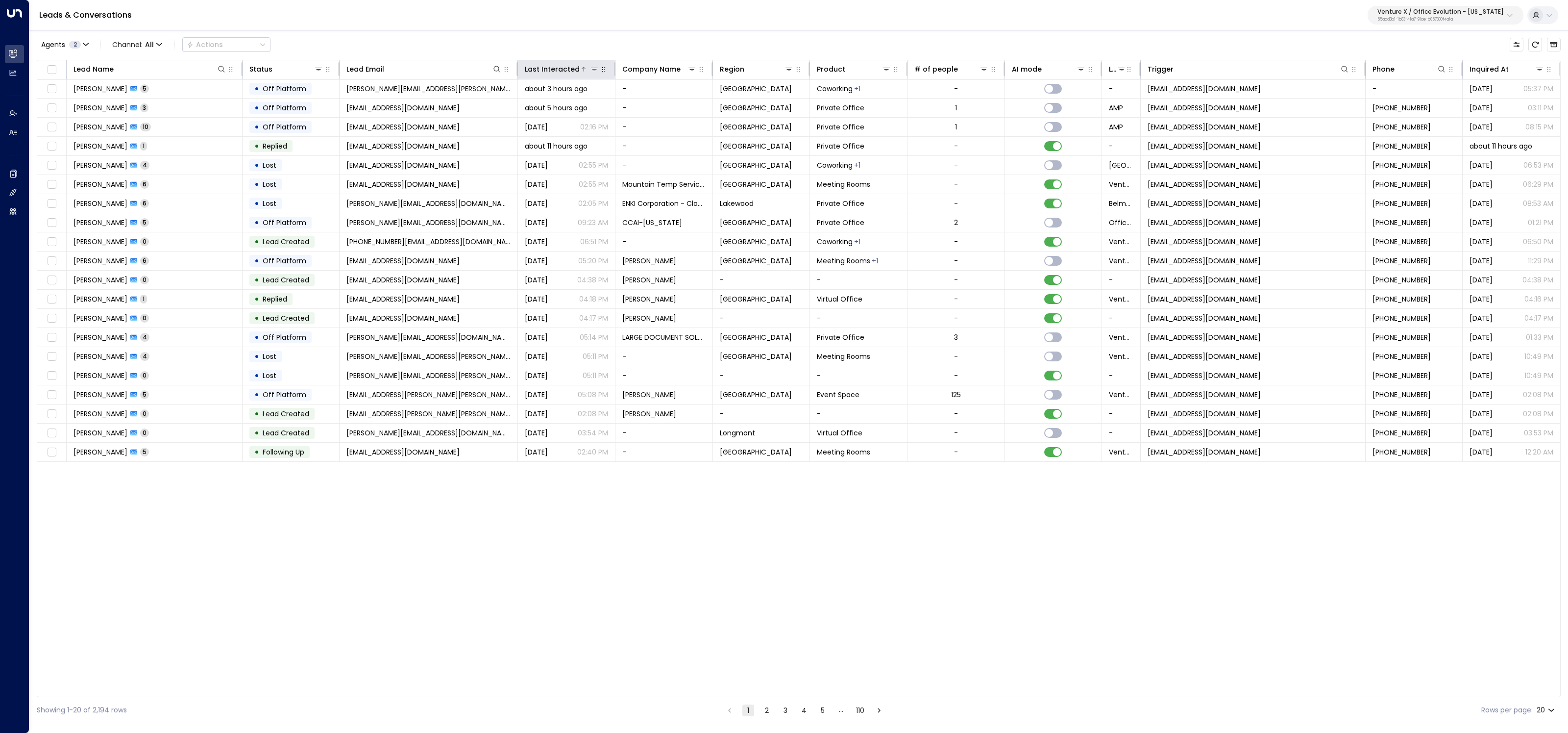
click at [580, 63] on div "Last Interacted" at bounding box center [562, 69] width 75 height 11
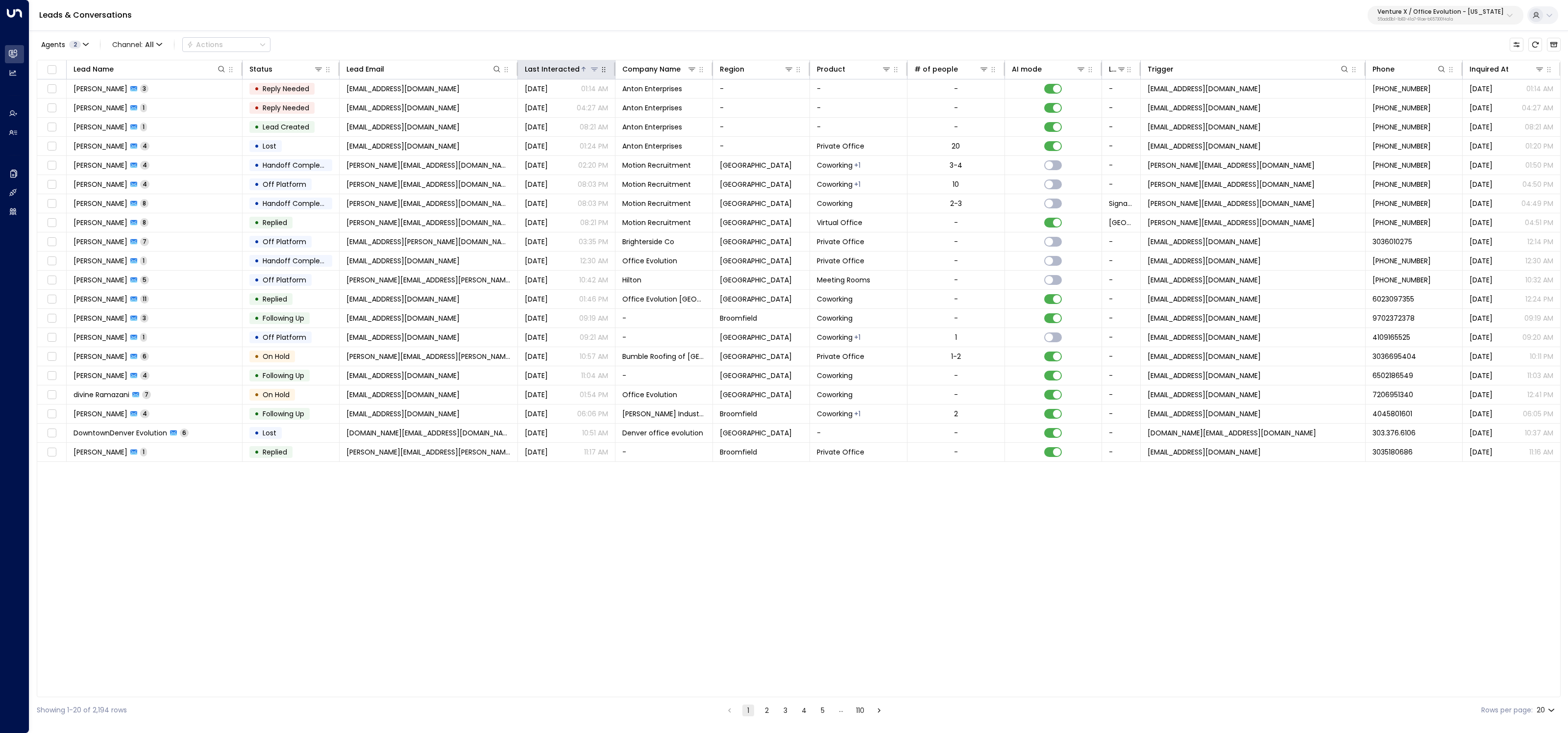
click at [580, 63] on div "Last Interacted" at bounding box center [562, 69] width 75 height 11
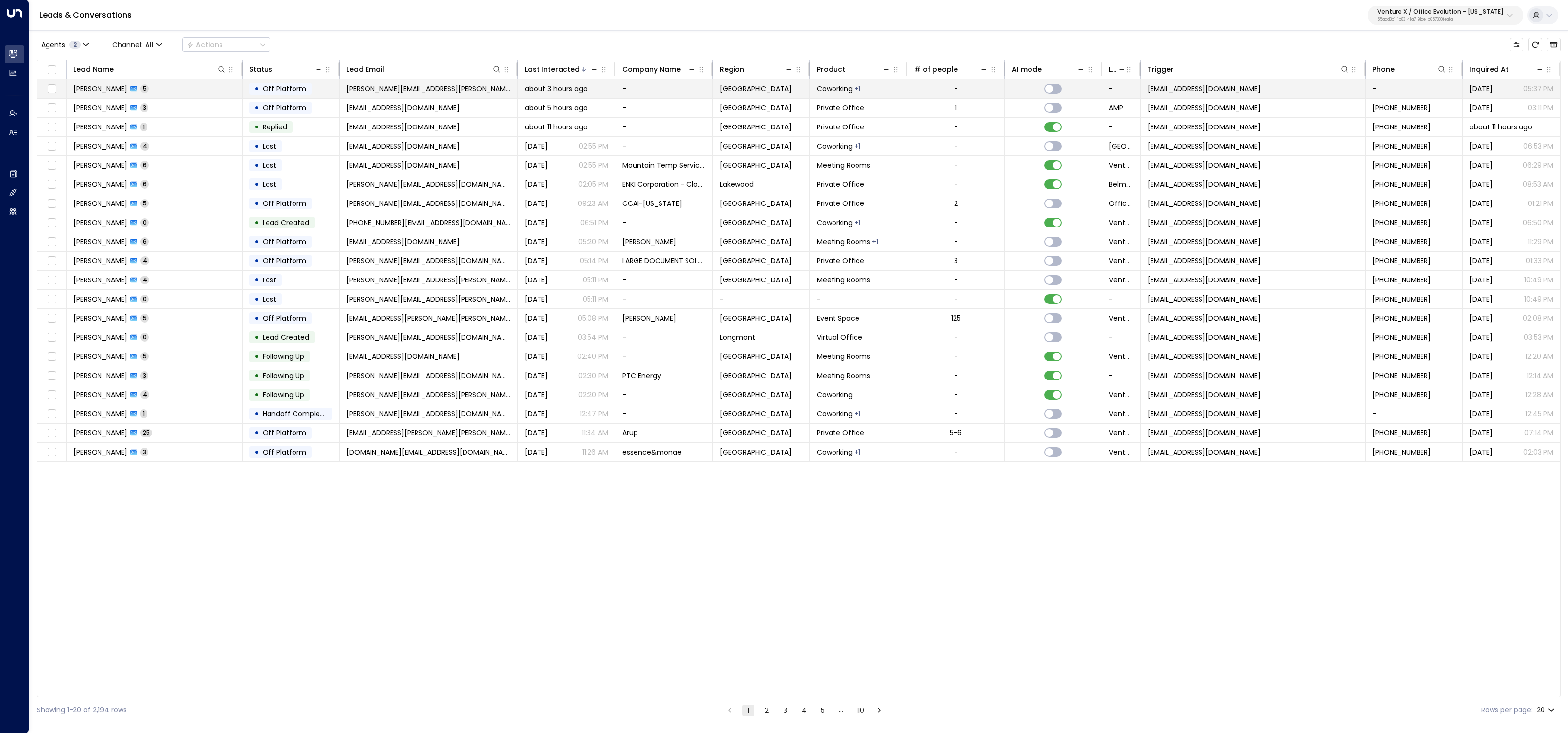
click at [328, 86] on td "• Off Platform" at bounding box center [291, 89] width 97 height 19
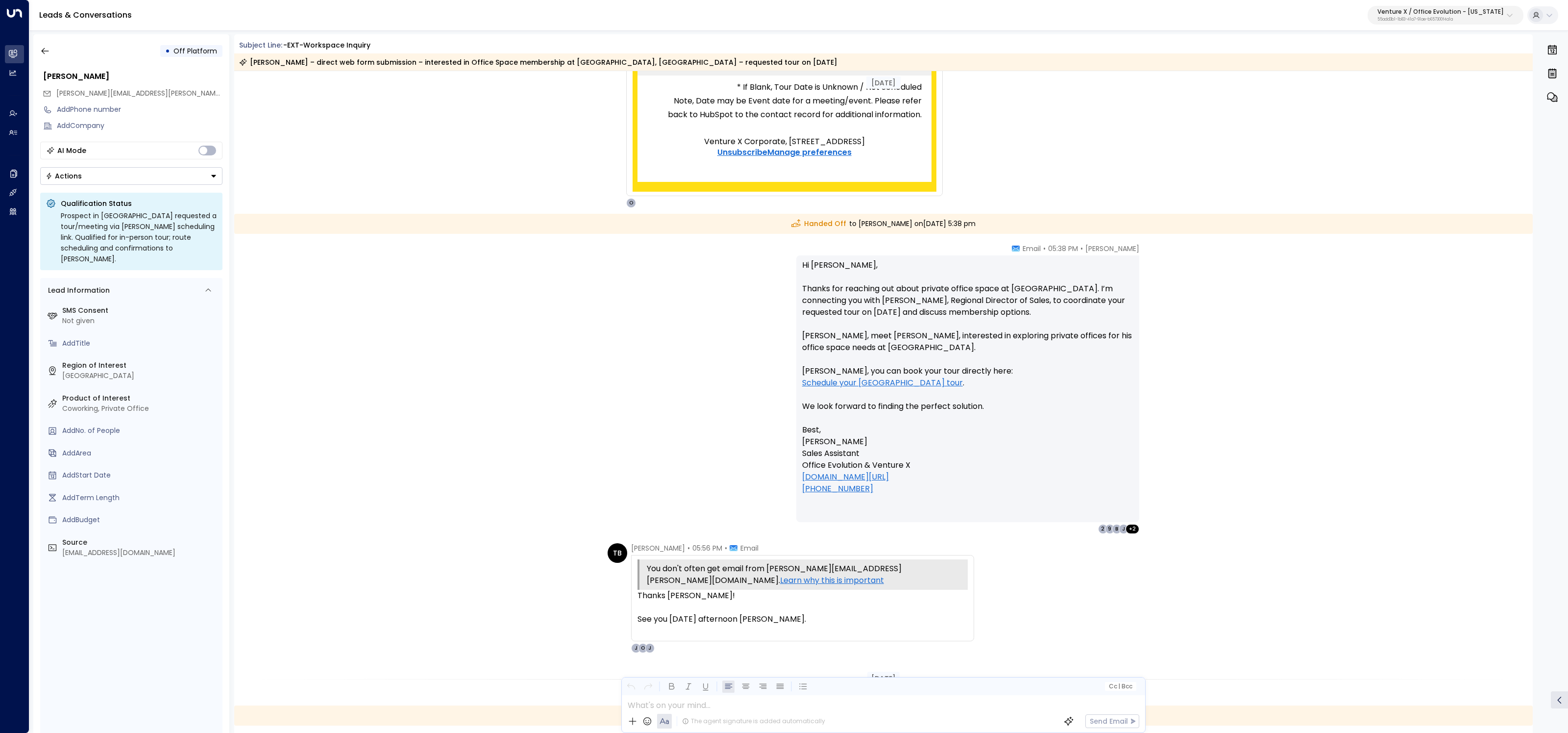
scroll to position [487, 0]
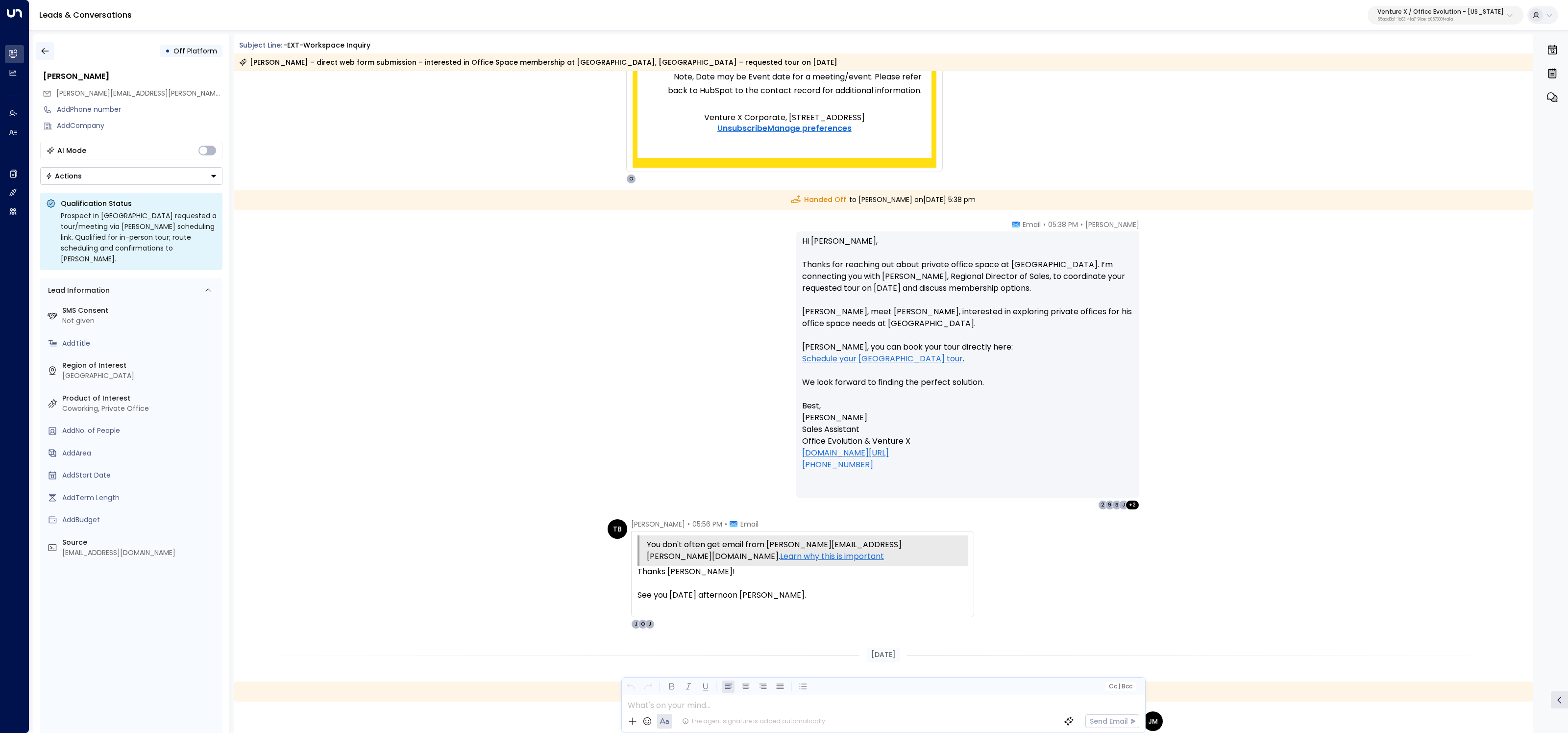
click at [38, 50] on button "button" at bounding box center [44, 51] width 18 height 18
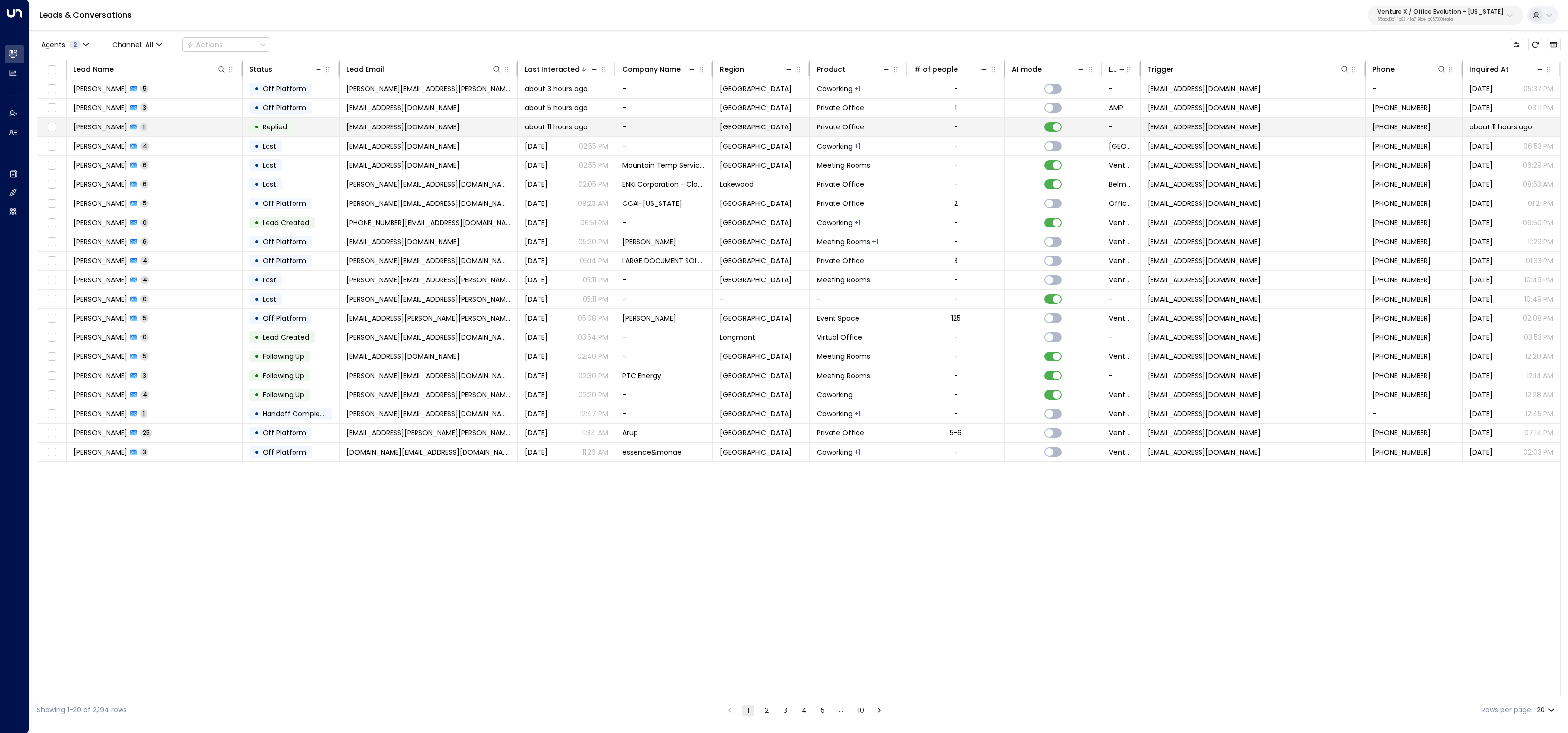
click at [168, 132] on td "[PERSON_NAME] 1" at bounding box center [155, 128] width 176 height 19
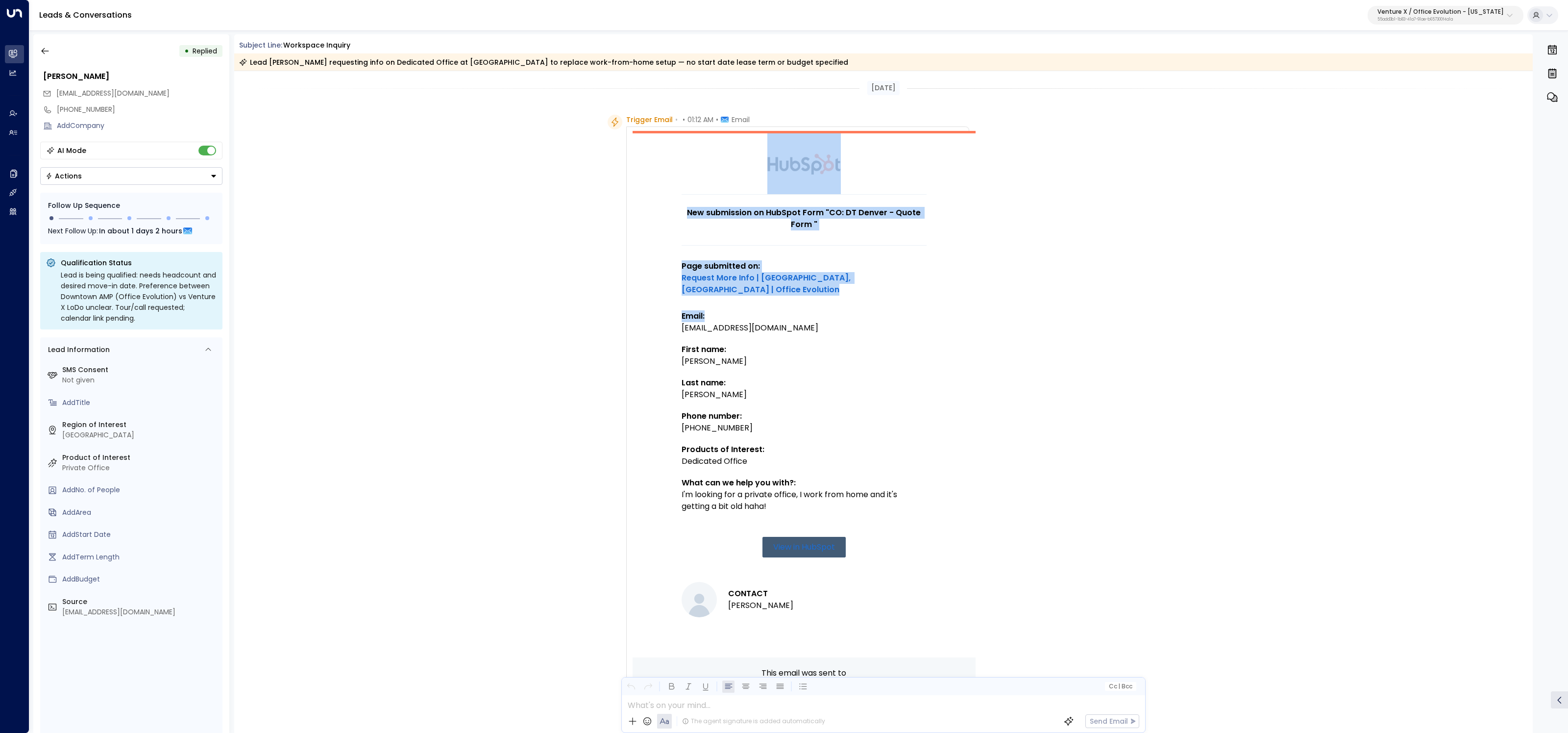
drag, startPoint x: 818, startPoint y: 306, endPoint x: 655, endPoint y: 312, distance: 163.1
click at [649, 313] on td "New submission on HubSpot Form "CO: DT Denver - Quote Form " Page submitted on:…" at bounding box center [803, 395] width 343 height 527
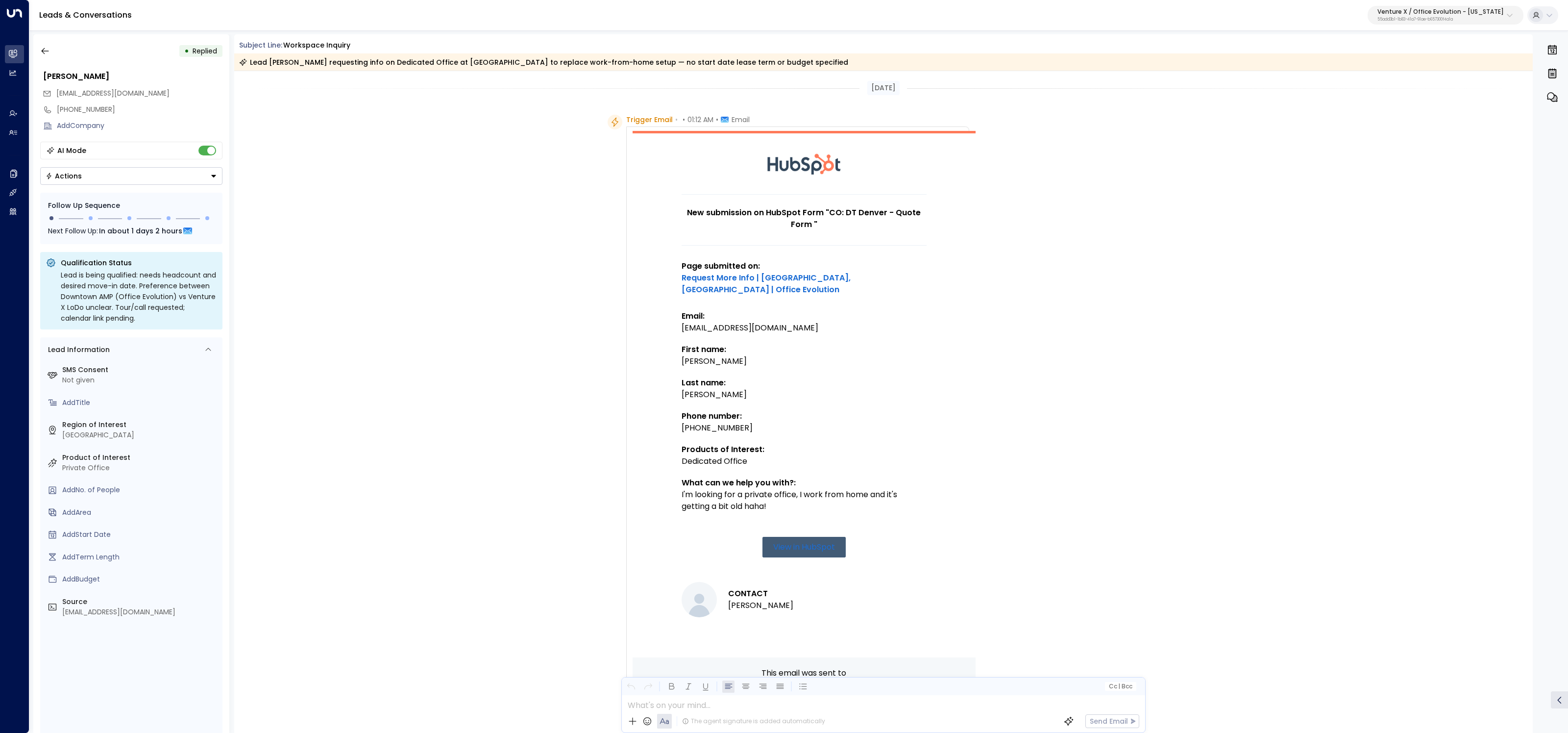
click at [733, 322] on div "[EMAIL_ADDRESS][DOMAIN_NAME]" at bounding box center [804, 328] width 245 height 11
click at [747, 322] on div "[EMAIL_ADDRESS][DOMAIN_NAME]" at bounding box center [804, 328] width 245 height 11
copy div "gmail"
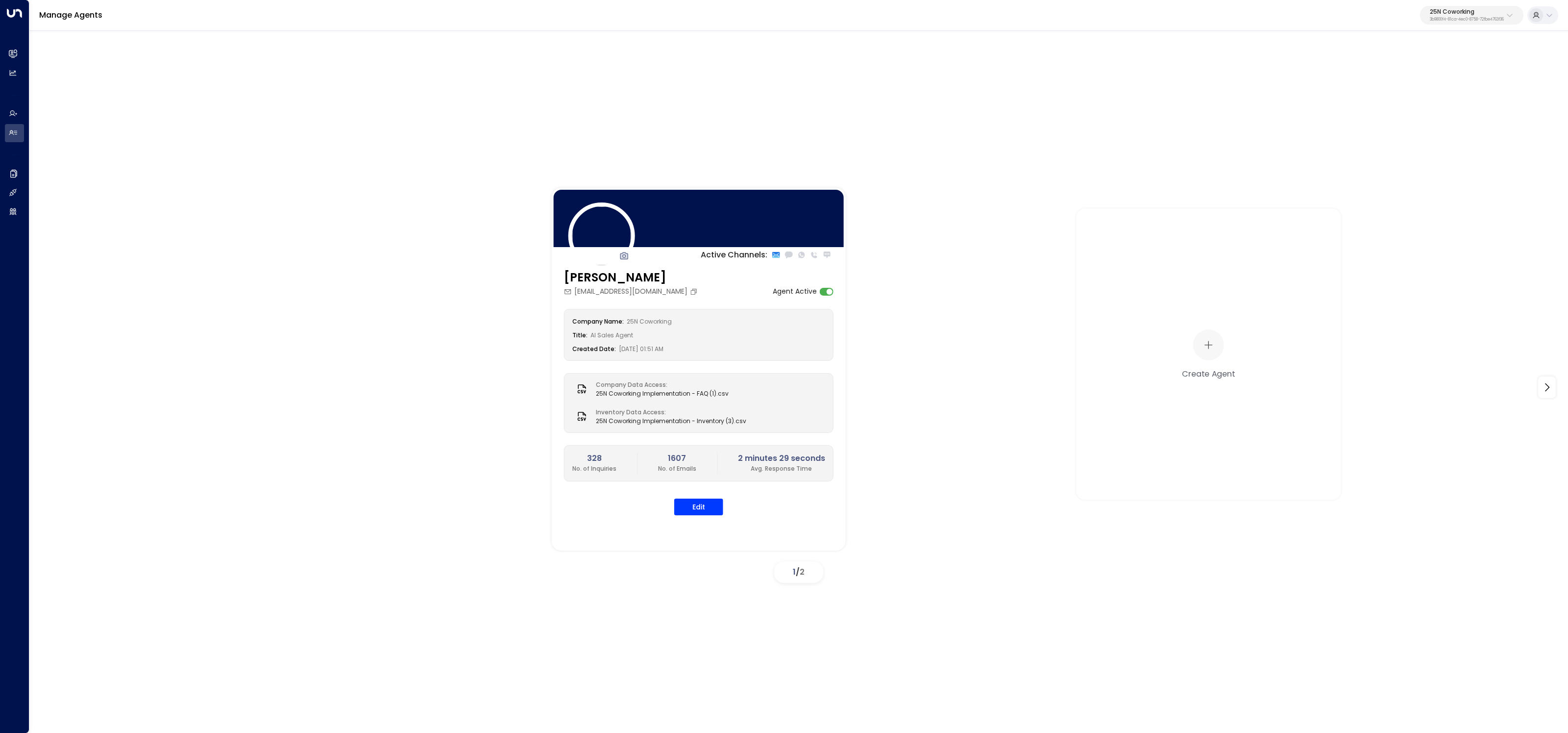
click at [1467, 13] on p "25N Coworking" at bounding box center [1467, 11] width 74 height 6
type input "*****"
click at [1406, 69] on div "Lucid Private Offices ID: 2e8ce2f4-f9a3-4c66-9e54-41e64d227c04" at bounding box center [1442, 77] width 136 height 20
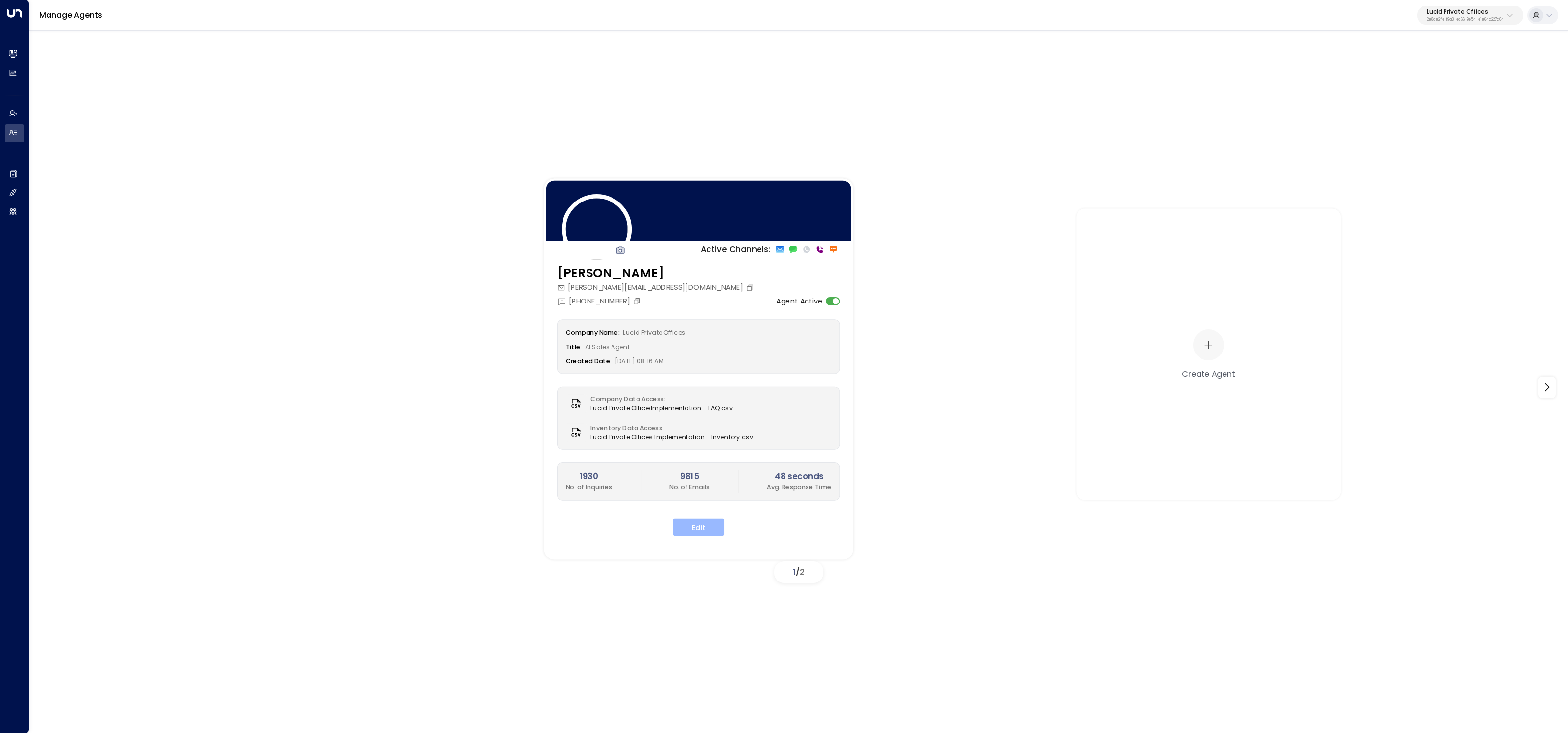
click at [715, 530] on button "Edit" at bounding box center [699, 527] width 52 height 18
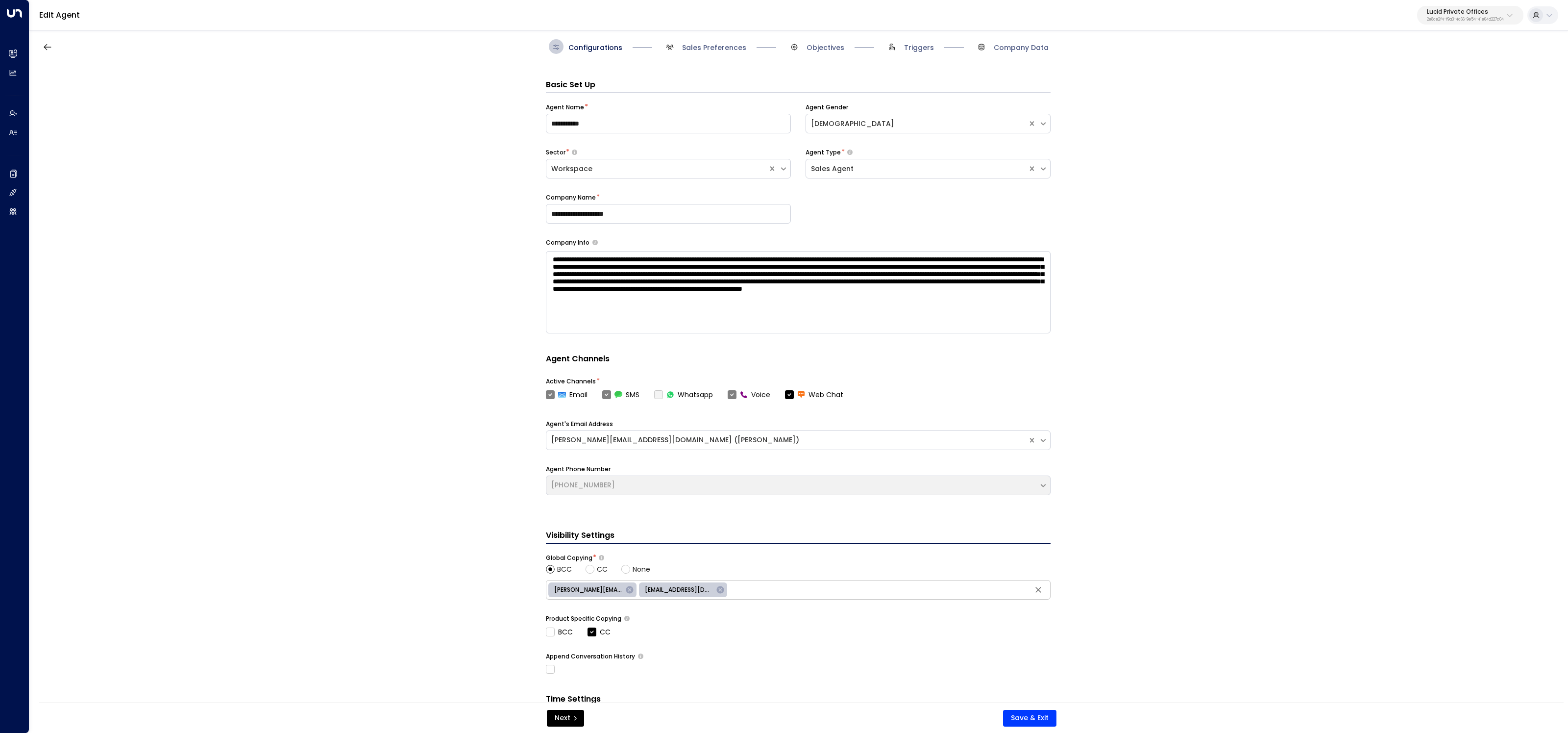
scroll to position [15, 0]
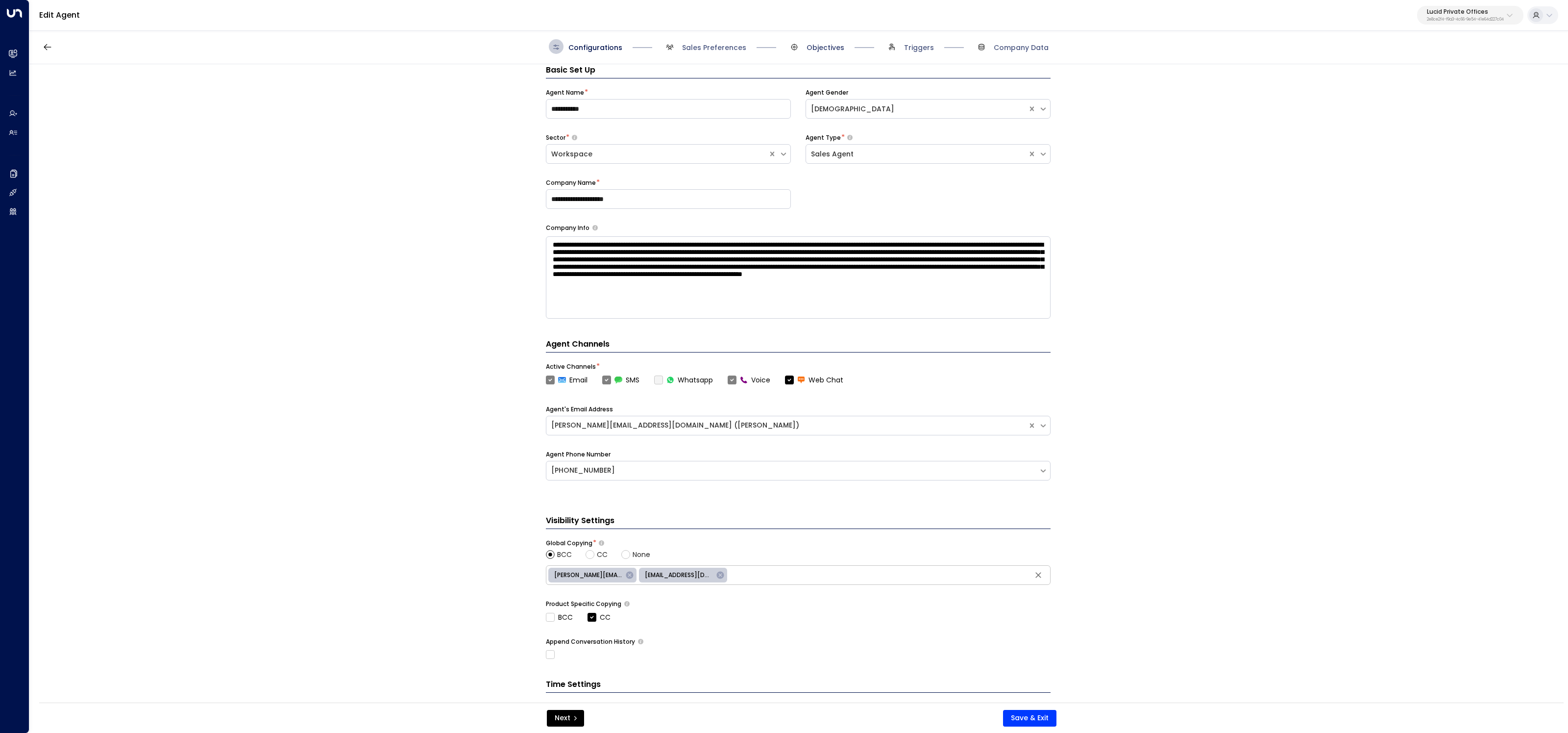
click at [814, 43] on span "Objectives" at bounding box center [826, 47] width 38 height 9
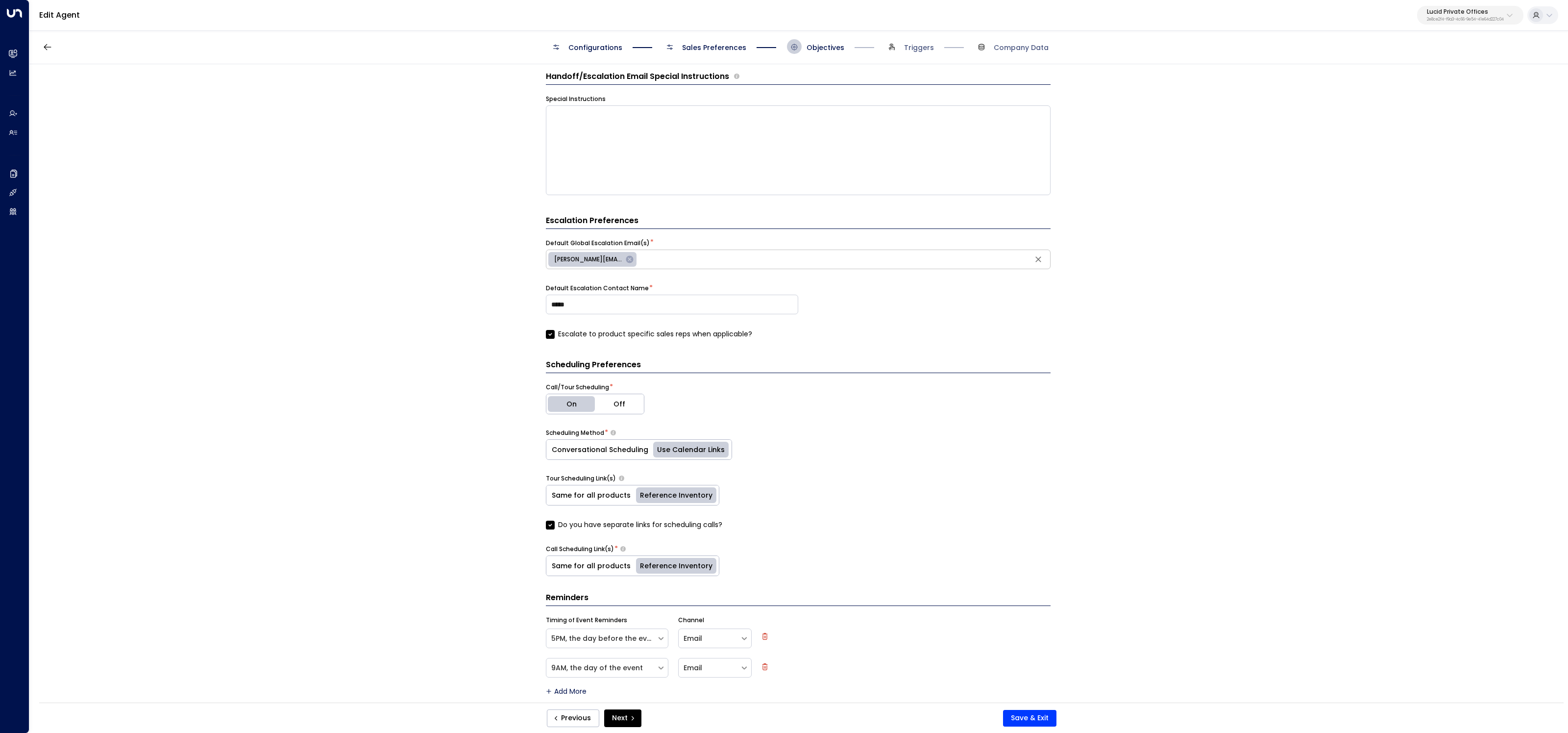
scroll to position [223, 0]
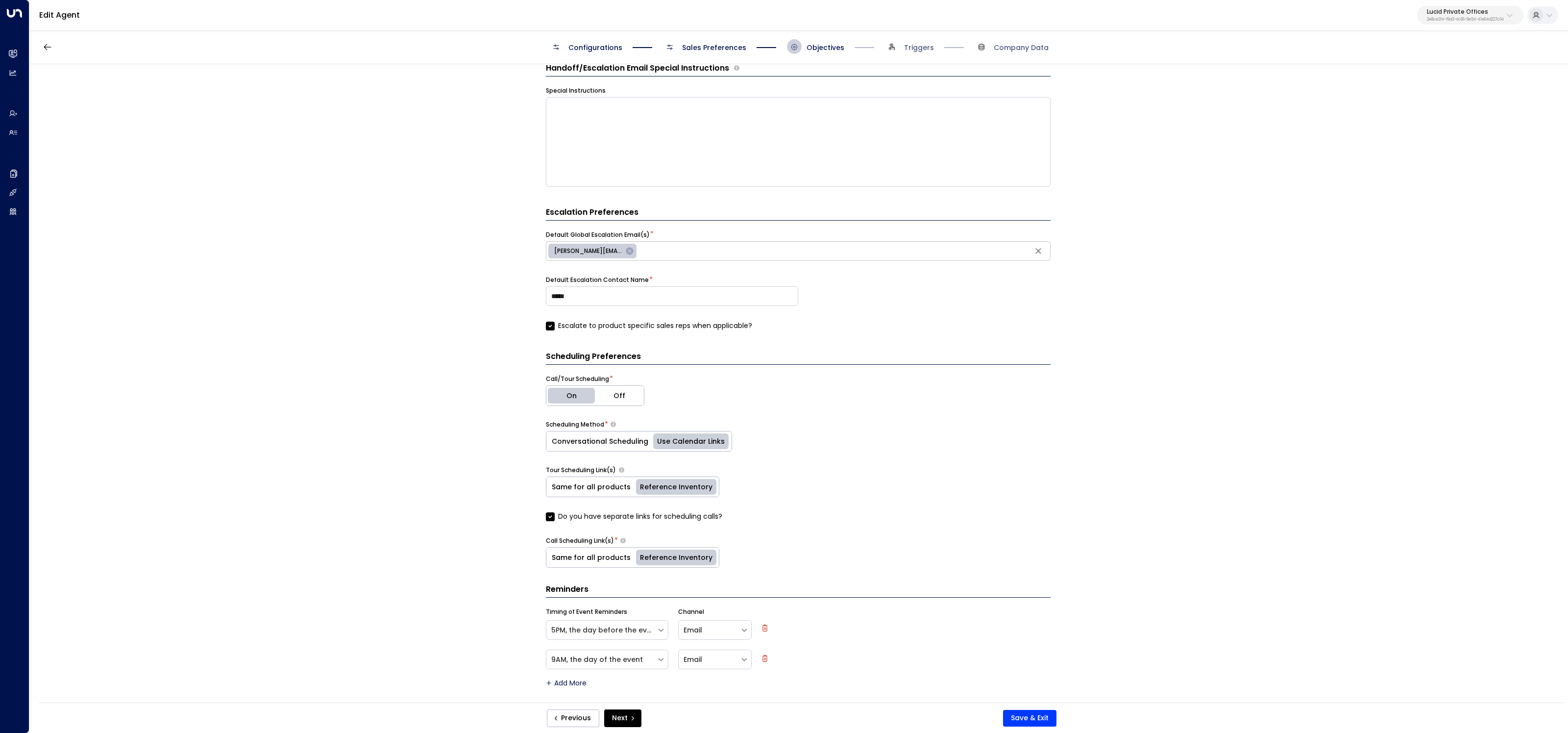
click at [583, 438] on button "Conversational Scheduling" at bounding box center [600, 441] width 108 height 20
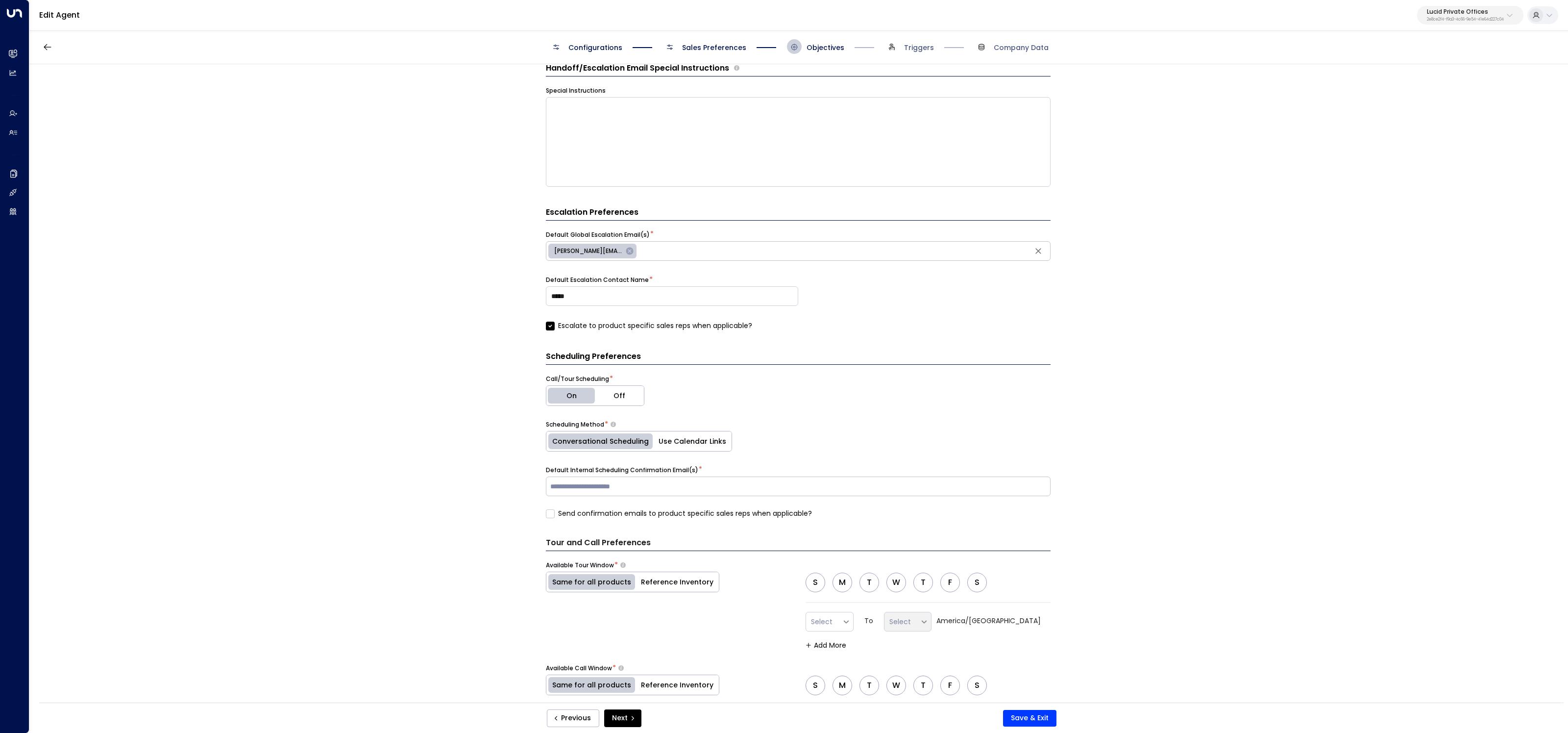
click at [625, 483] on input "text" at bounding box center [799, 486] width 500 height 15
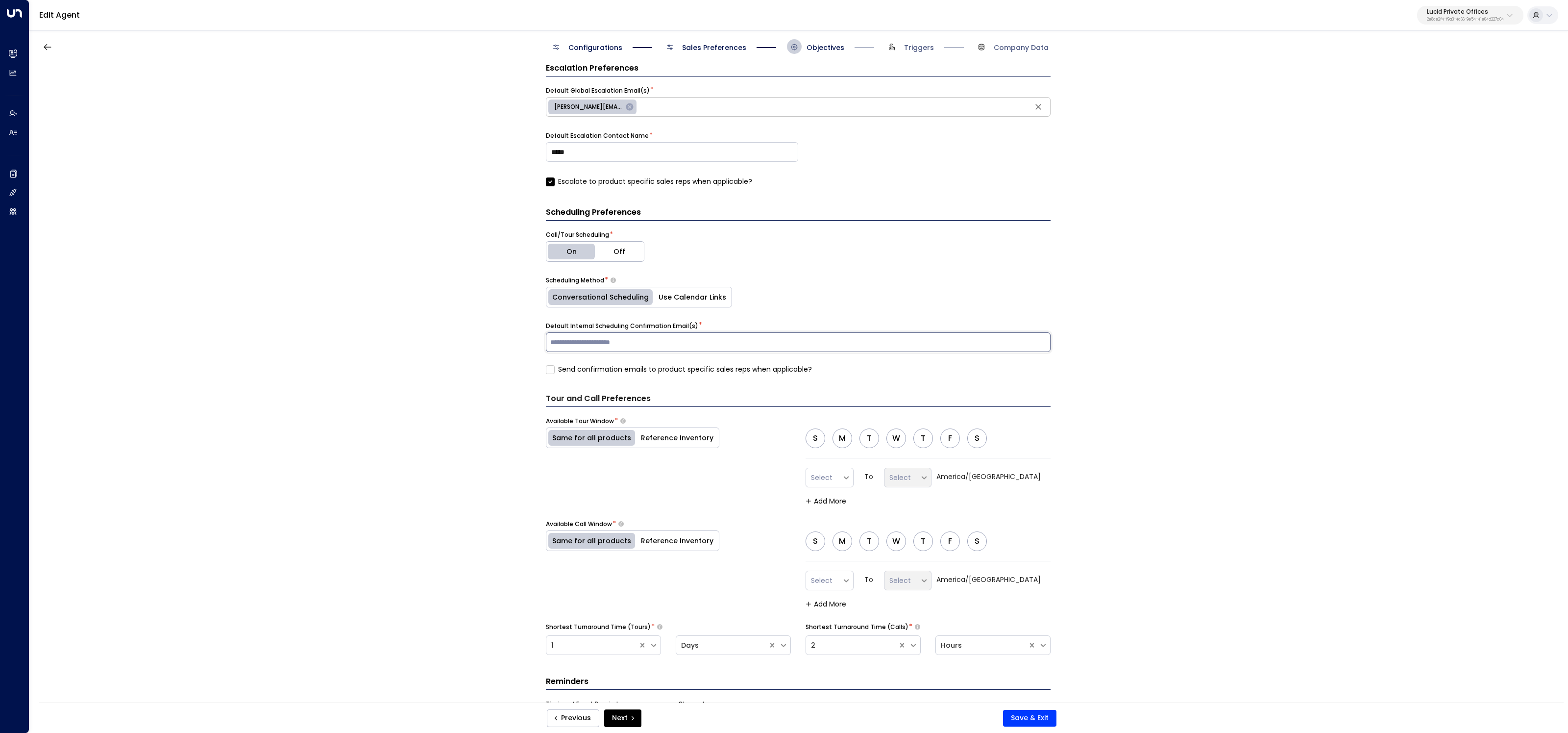
scroll to position [369, 0]
click at [642, 366] on div "Default Internal Scheduling Confirmation Email(s) * ​ Send confirmation emails …" at bounding box center [798, 346] width 505 height 53
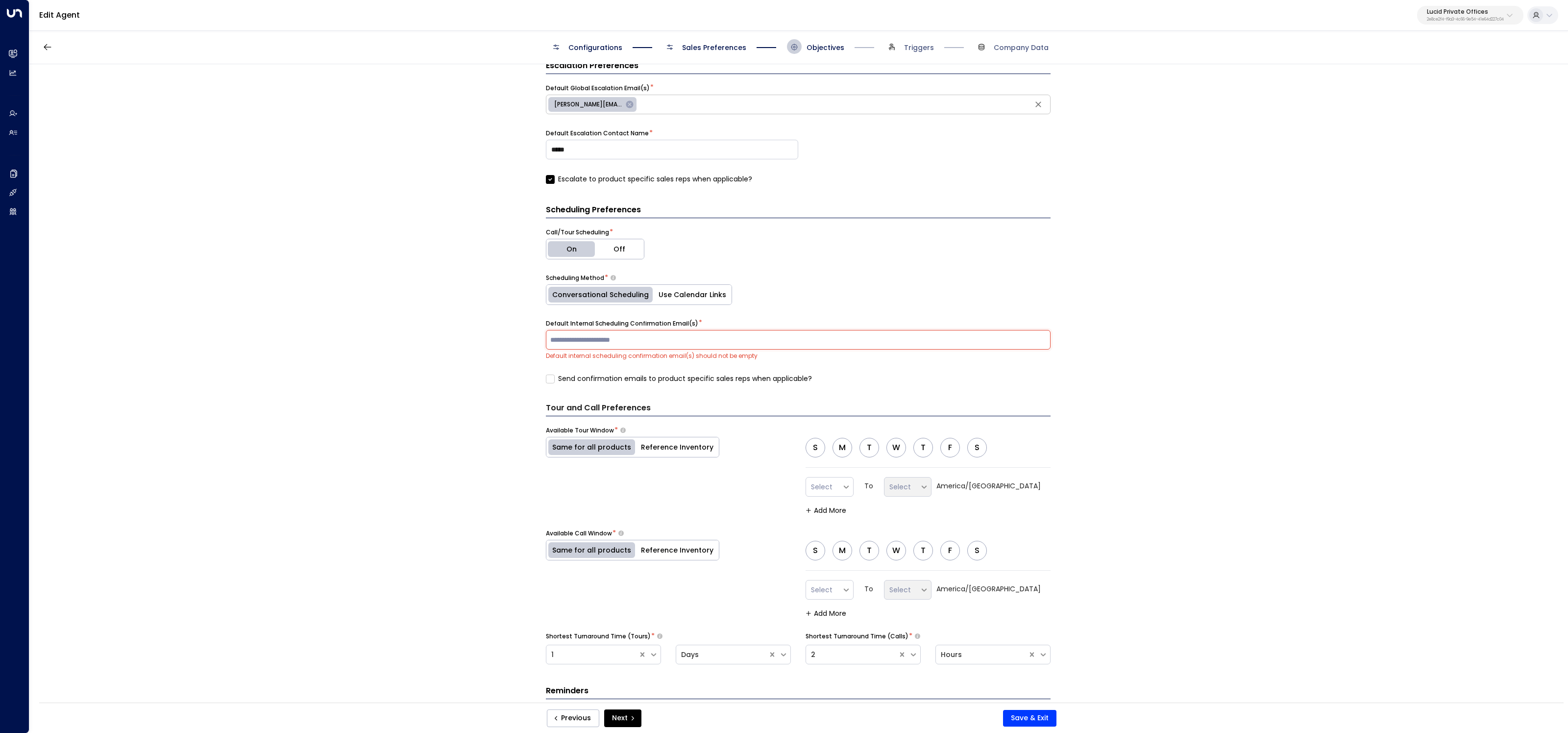
click at [679, 344] on input "text" at bounding box center [799, 340] width 500 height 15
paste input "**********"
click at [560, 342] on input "**********" at bounding box center [799, 340] width 500 height 15
type input "**********"
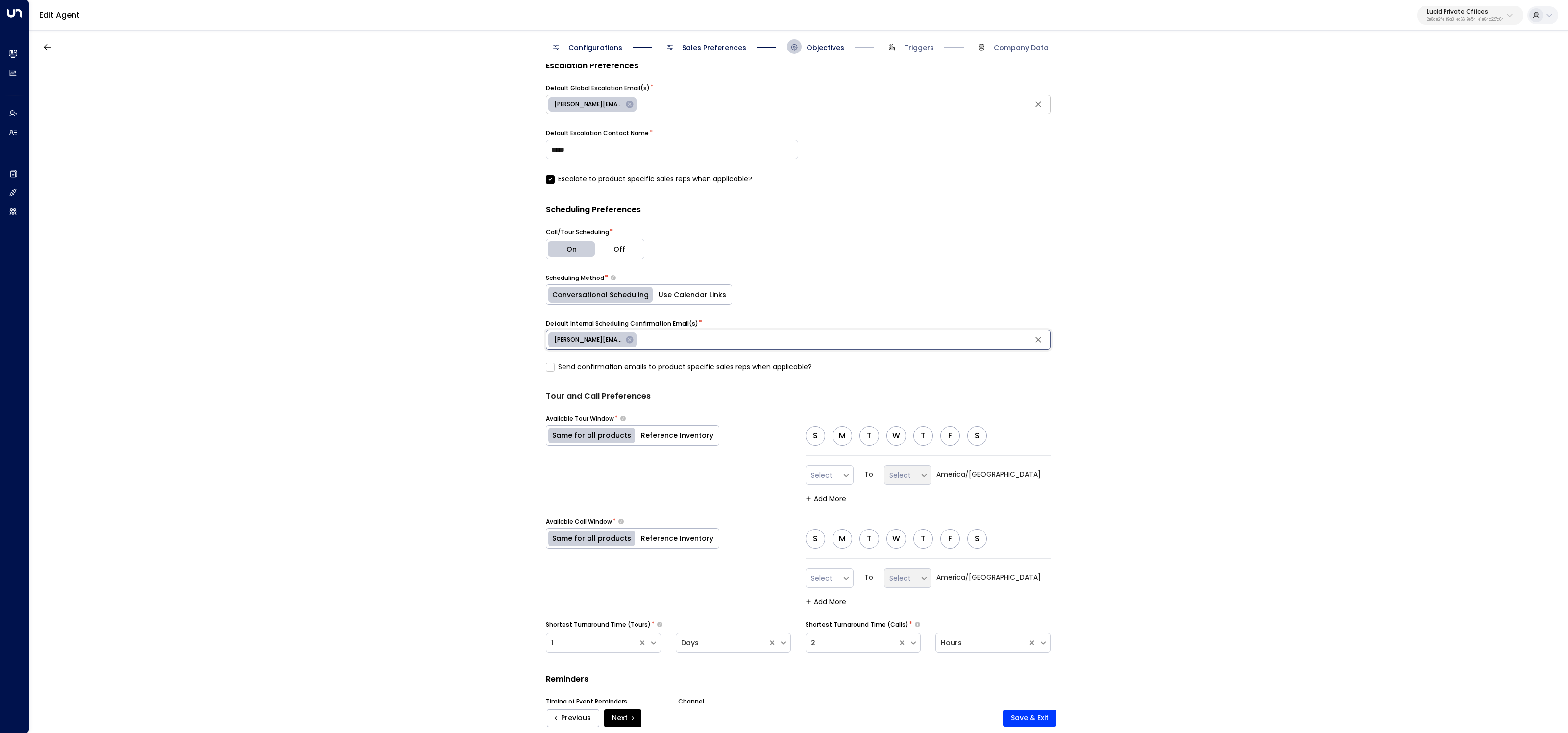
click at [587, 364] on label "Send confirmation emails to product specific sales reps when applicable?" at bounding box center [679, 366] width 266 height 10
click at [666, 426] on button "Reference Inventory" at bounding box center [677, 435] width 83 height 20
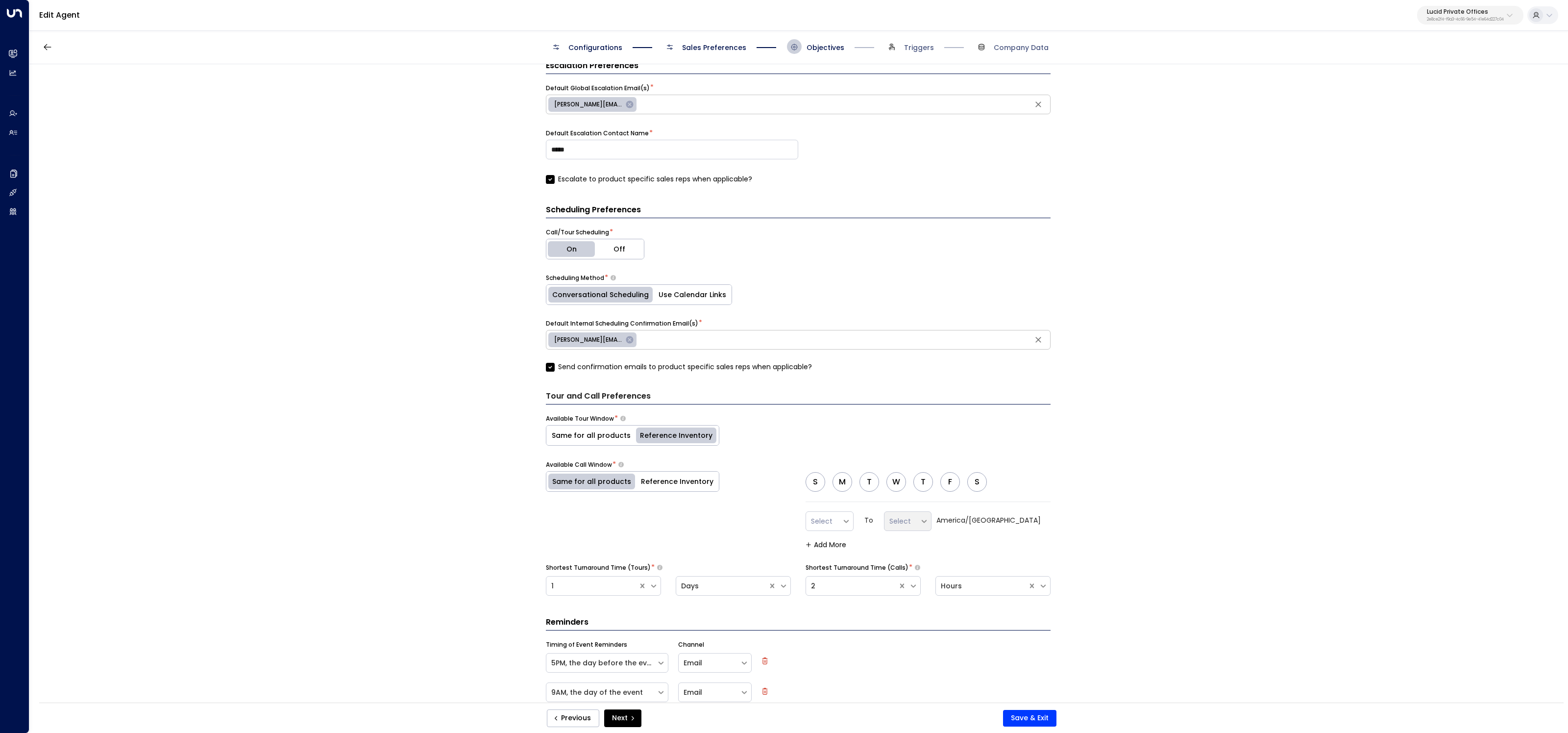
click at [657, 471] on button "Reference Inventory" at bounding box center [677, 481] width 83 height 20
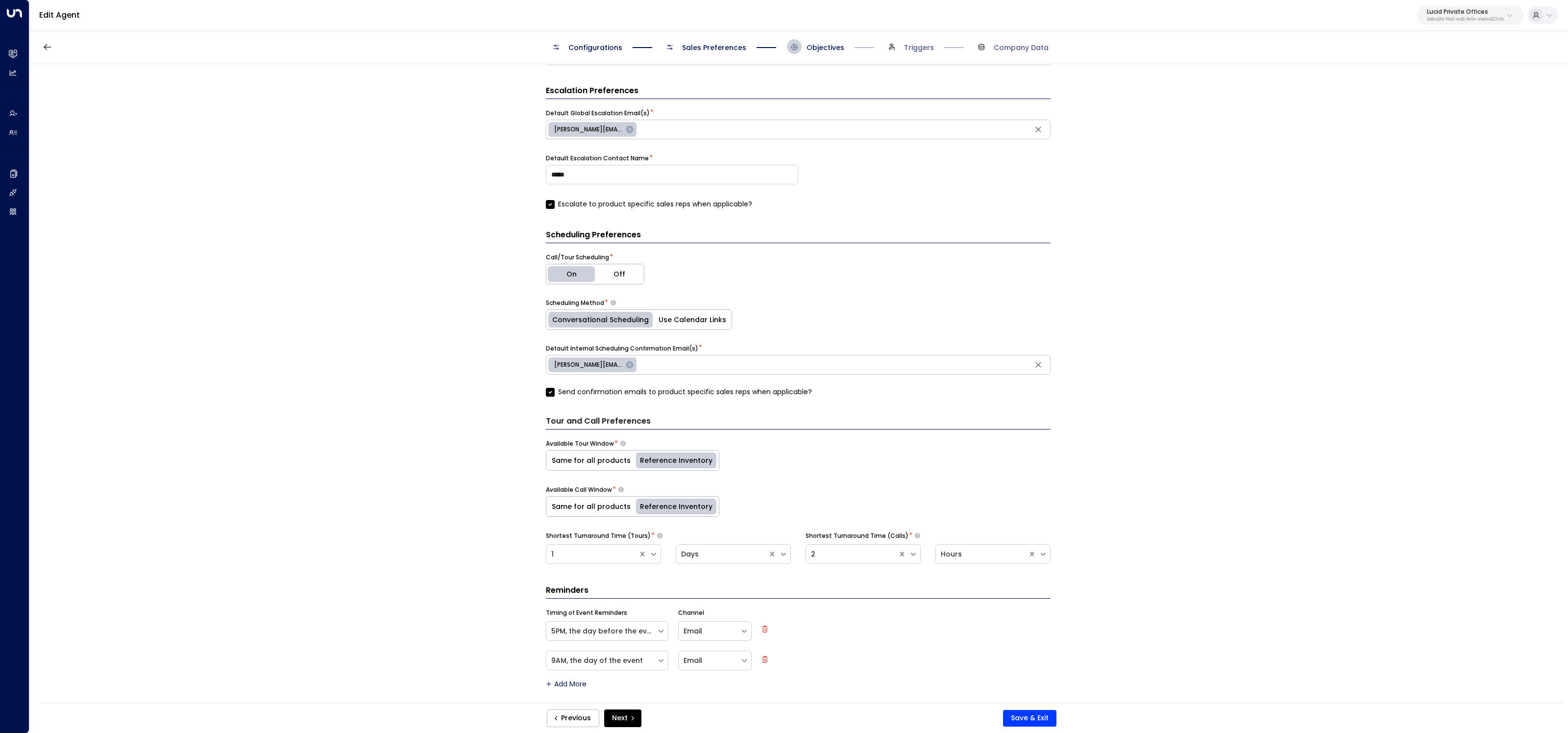
click at [590, 452] on div "Same for all products Reference Inventory" at bounding box center [632, 461] width 174 height 21
click at [595, 468] on div "Tour and Call Preferences Available Tour Window * Same for all products Referen…" at bounding box center [798, 494] width 505 height 157
click at [598, 459] on button "Same for all products" at bounding box center [591, 460] width 90 height 20
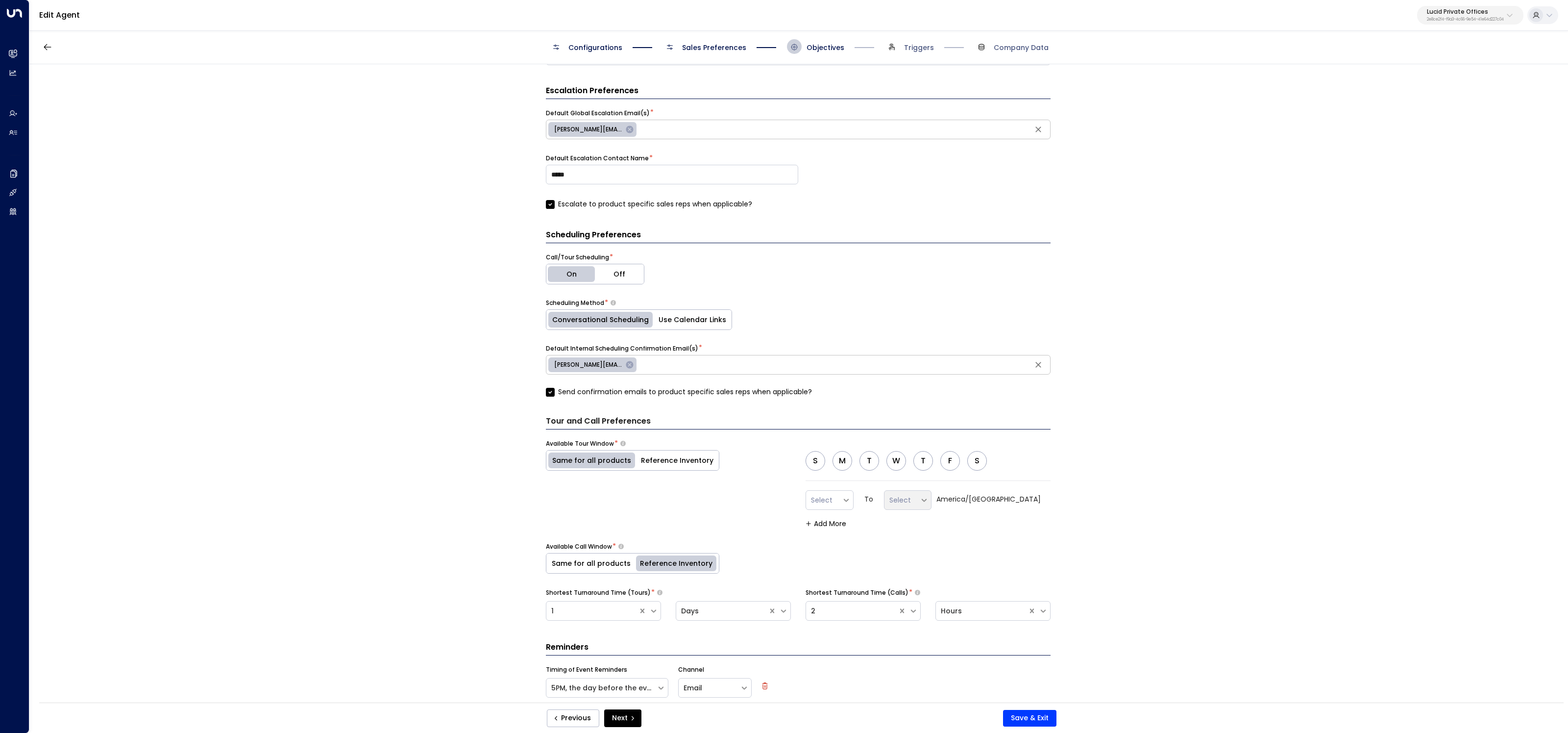
click at [616, 559] on button "Same for all products" at bounding box center [591, 563] width 90 height 20
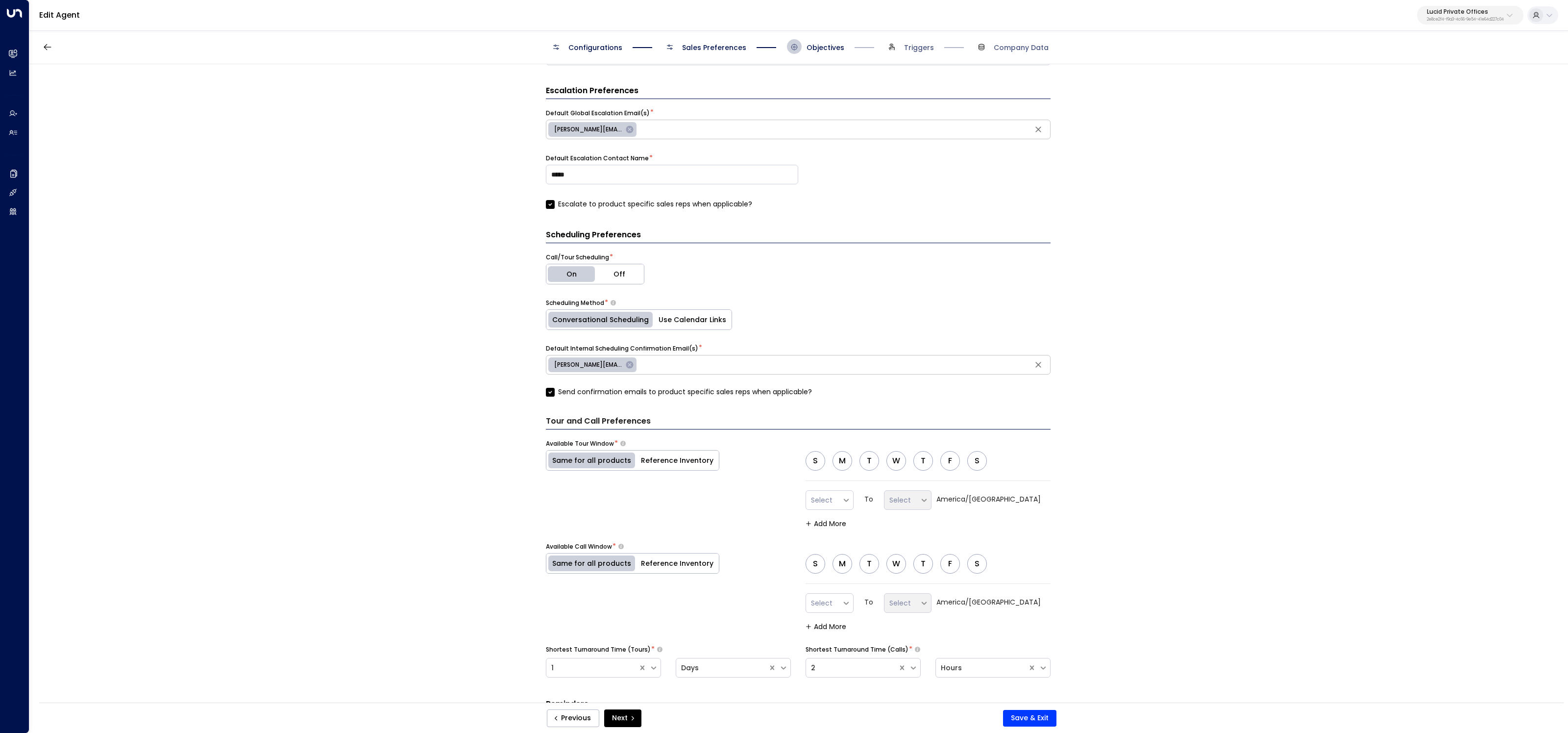
drag, startPoint x: 841, startPoint y: 461, endPoint x: 851, endPoint y: 459, distance: 10.2
click at [842, 460] on button "M" at bounding box center [842, 461] width 20 height 20
click at [871, 461] on button "T" at bounding box center [869, 461] width 20 height 20
drag, startPoint x: 897, startPoint y: 454, endPoint x: 908, endPoint y: 454, distance: 11.0
click at [898, 454] on button "W" at bounding box center [896, 461] width 20 height 20
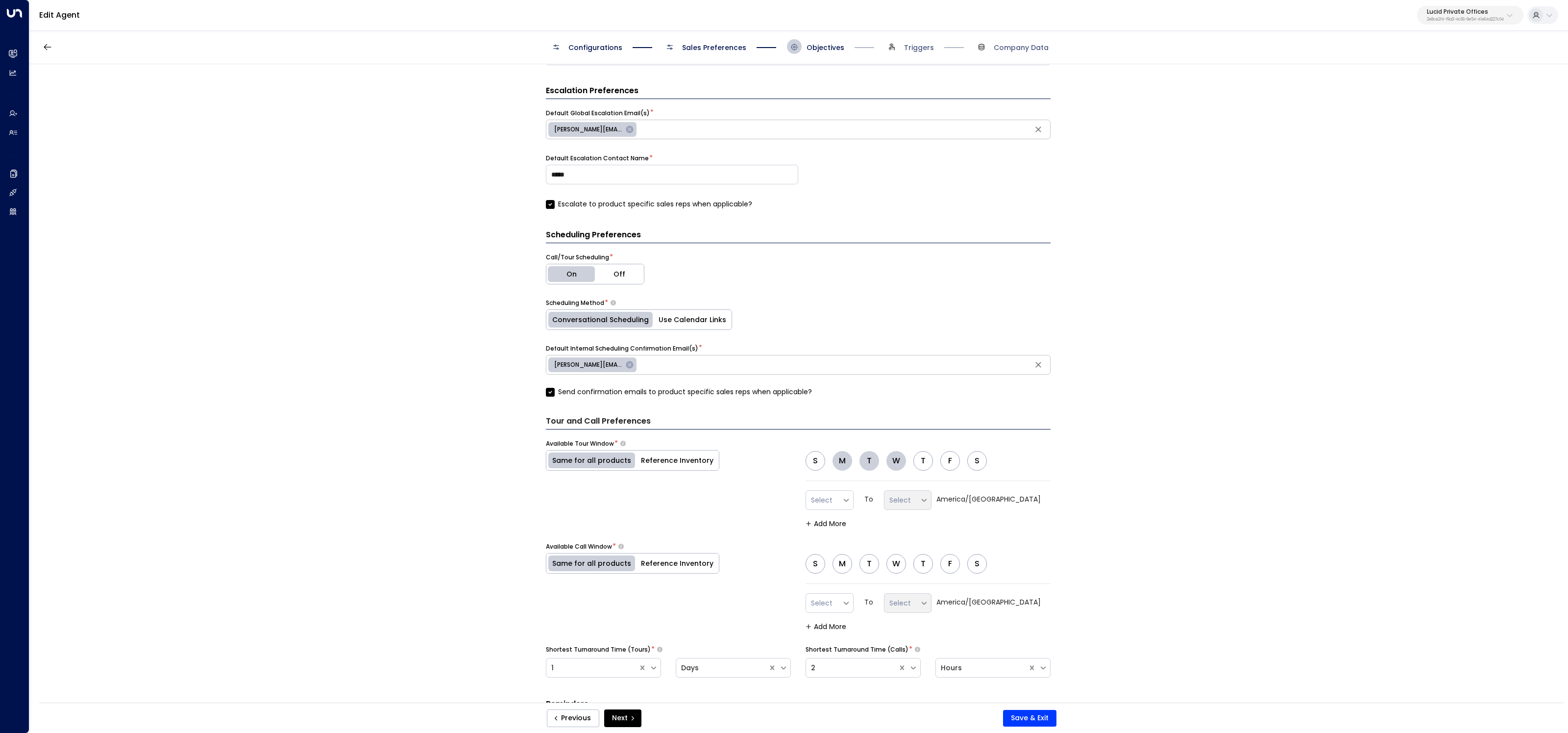
click at [925, 456] on button "T" at bounding box center [923, 461] width 20 height 20
click at [950, 458] on button "F" at bounding box center [950, 461] width 20 height 20
click at [842, 503] on div "Select" at bounding box center [824, 500] width 36 height 16
click at [837, 359] on div "9:00" at bounding box center [830, 363] width 48 height 18
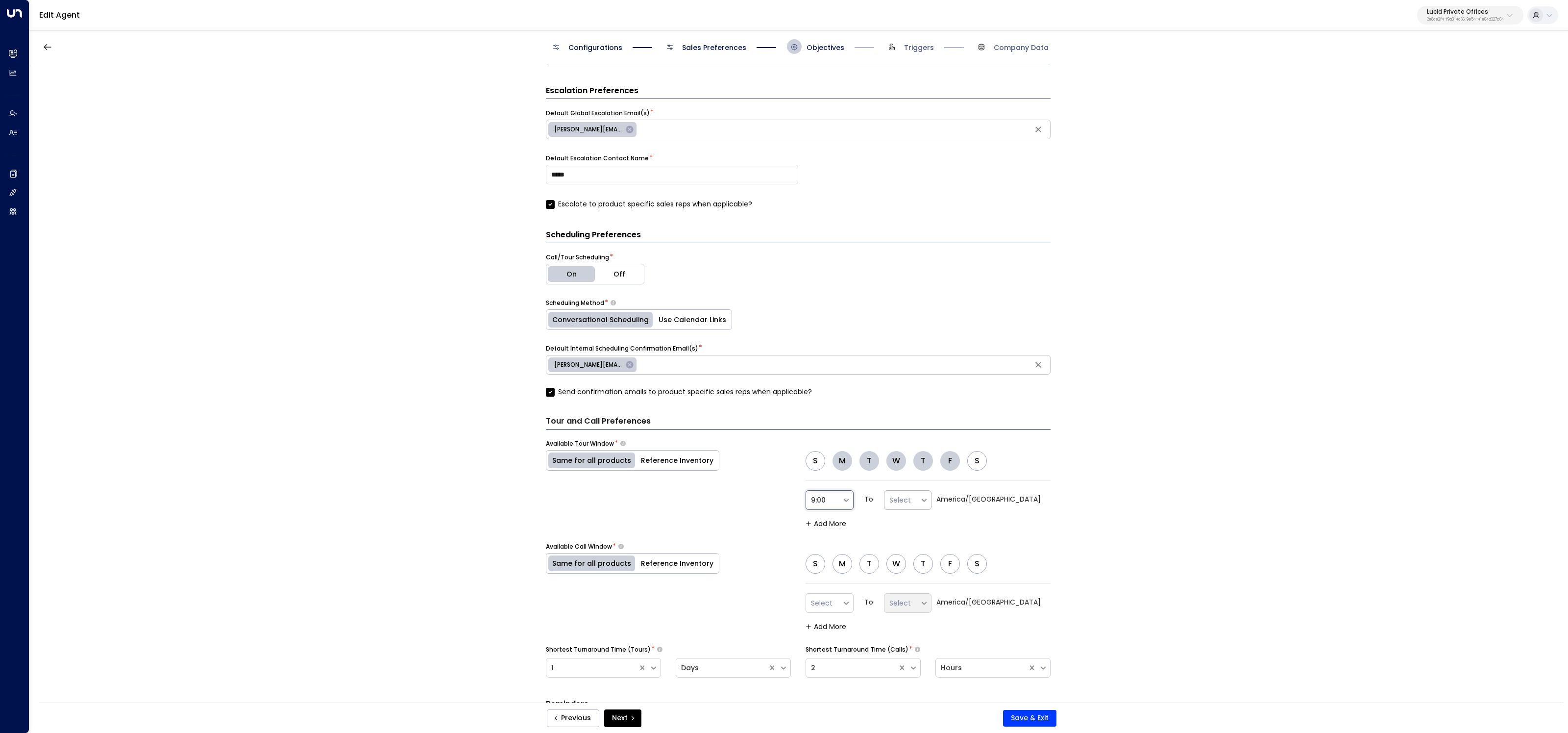
click at [916, 494] on div at bounding box center [902, 500] width 26 height 12
click at [933, 460] on div "16:30" at bounding box center [908, 468] width 48 height 18
click at [1003, 495] on label "America/[GEOGRAPHIC_DATA]" at bounding box center [988, 499] width 105 height 10
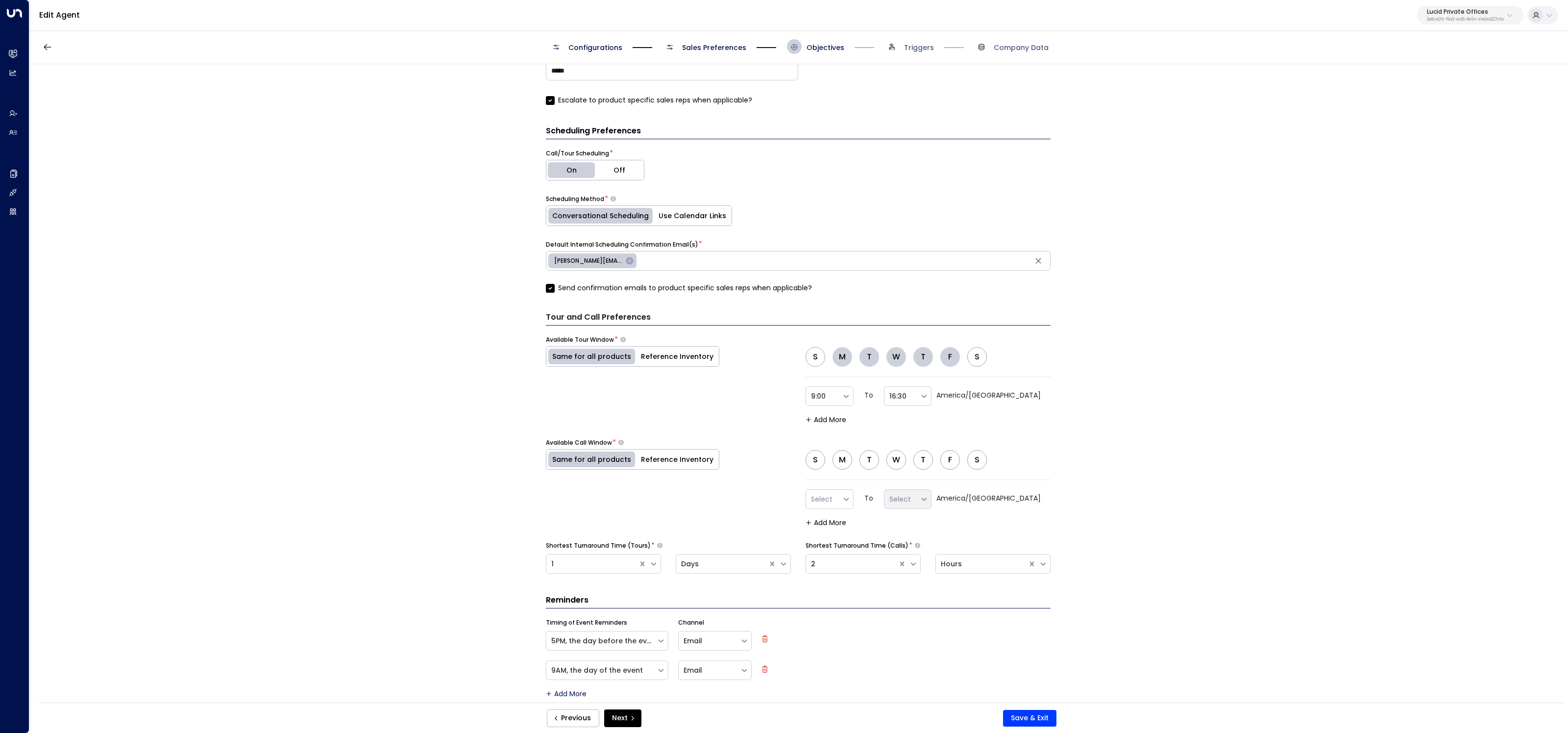
scroll to position [459, 0]
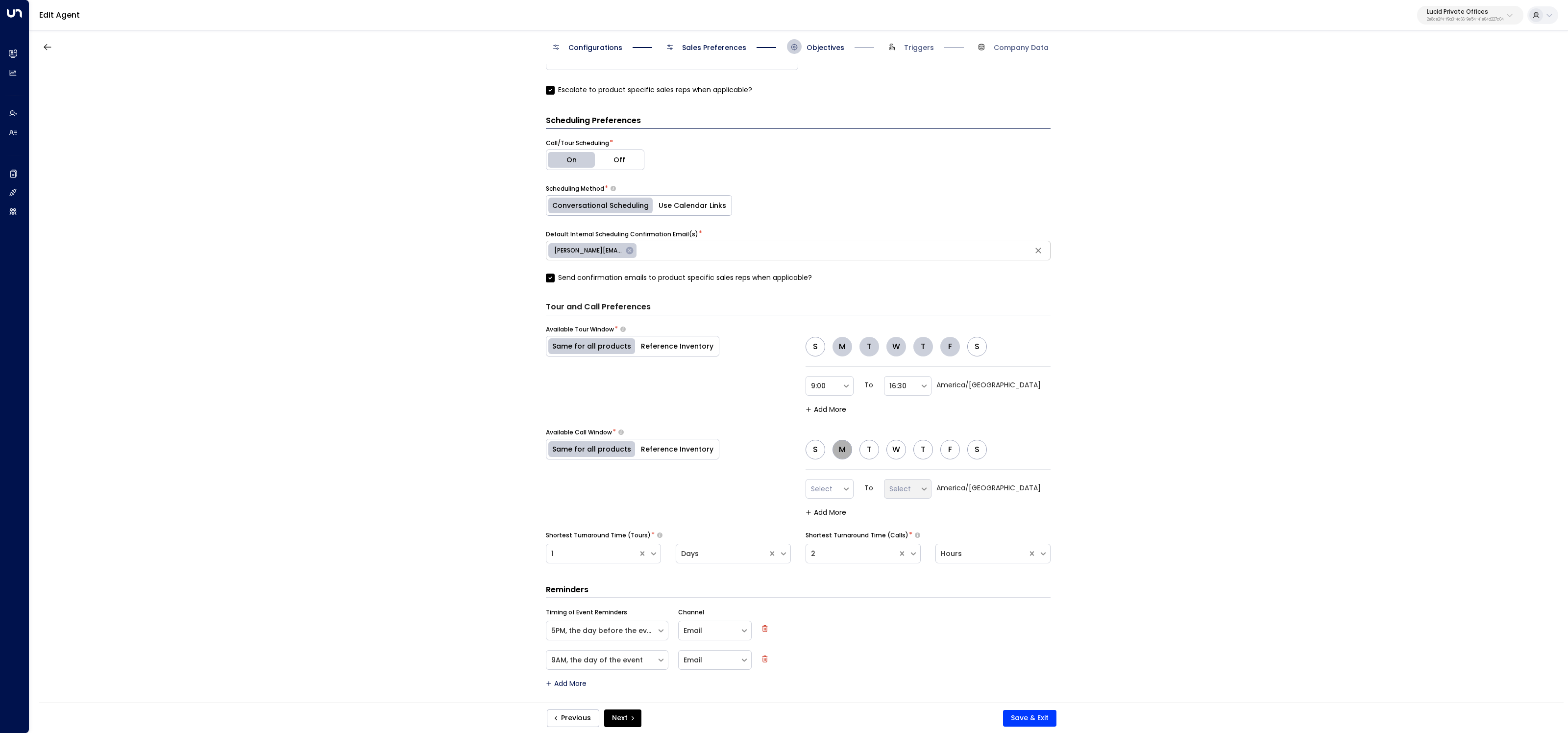
drag, startPoint x: 838, startPoint y: 447, endPoint x: 870, endPoint y: 448, distance: 32.0
click at [838, 447] on button "M" at bounding box center [842, 450] width 20 height 20
click at [870, 448] on button "T" at bounding box center [869, 450] width 20 height 20
click at [900, 447] on button "W" at bounding box center [896, 450] width 20 height 20
click at [914, 445] on button "T" at bounding box center [923, 450] width 20 height 20
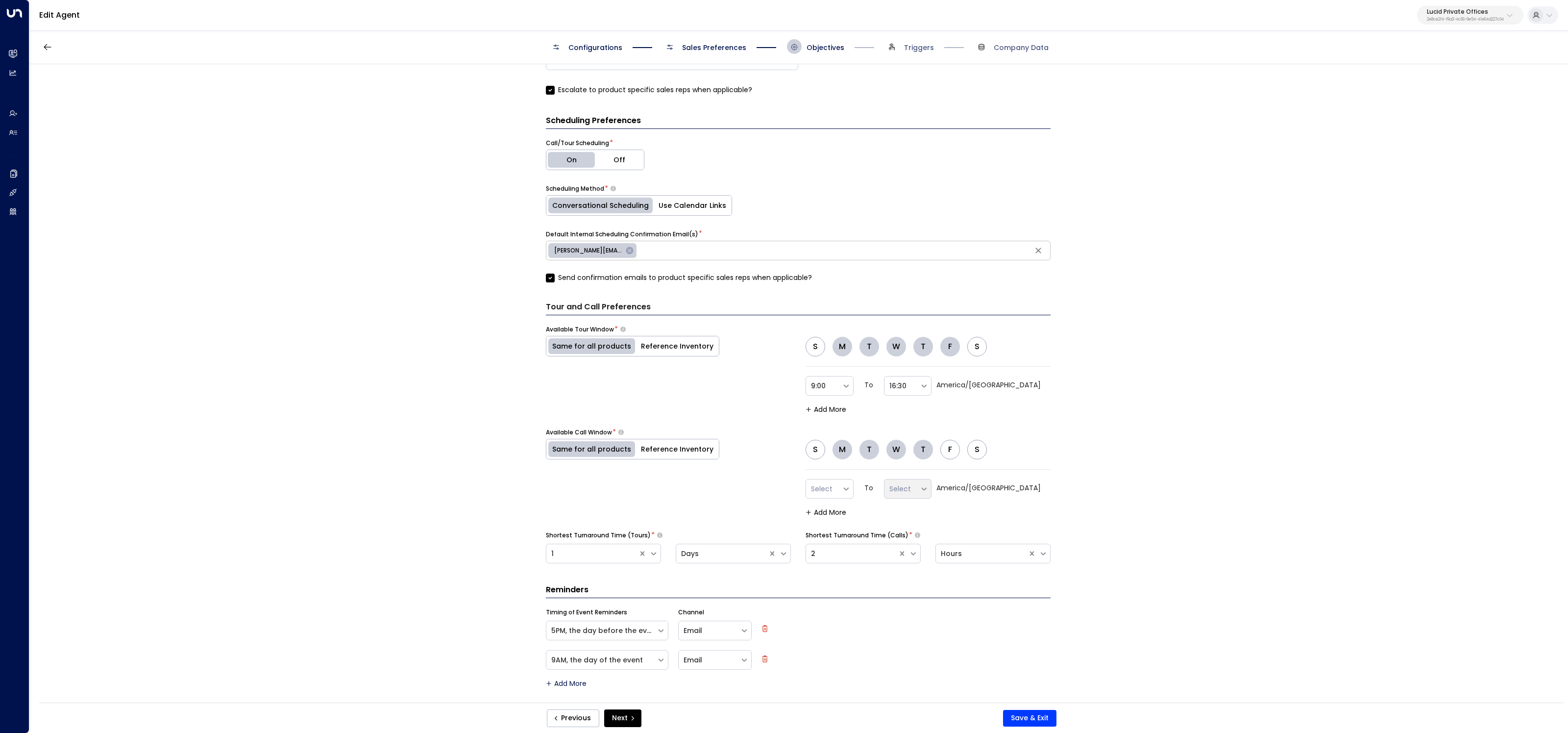
click at [945, 446] on button "F" at bounding box center [950, 450] width 20 height 20
click at [842, 486] on div "Select" at bounding box center [824, 488] width 36 height 16
click at [829, 448] on div "9:00" at bounding box center [830, 447] width 48 height 18
click at [931, 482] on div at bounding box center [926, 488] width 11 height 14
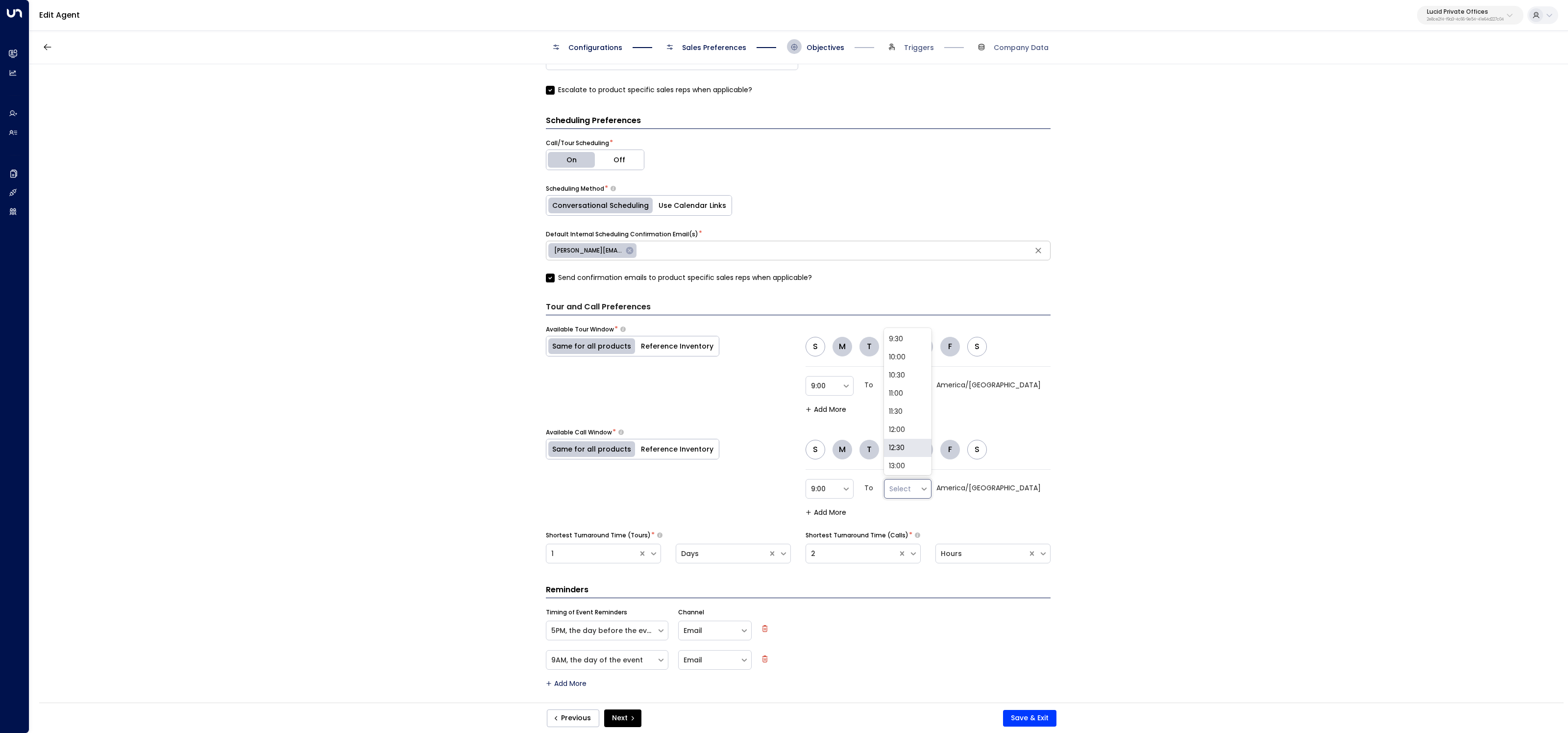
scroll to position [213, 0]
click at [933, 376] on div "16:30" at bounding box center [908, 379] width 48 height 18
click at [1123, 474] on div "**********" at bounding box center [798, 386] width 1538 height 645
click at [1035, 710] on button "Save & Exit" at bounding box center [1030, 719] width 54 height 17
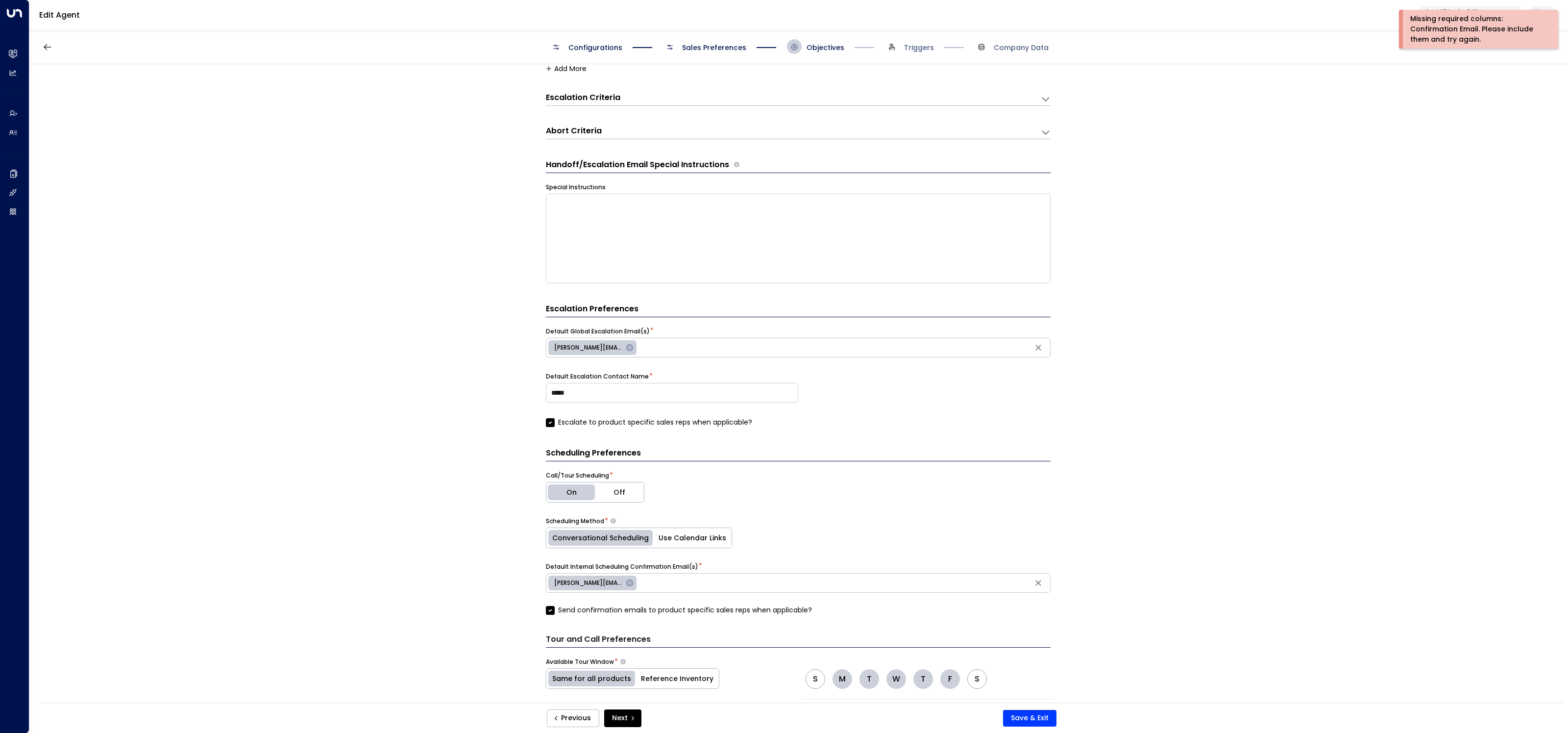
scroll to position [0, 0]
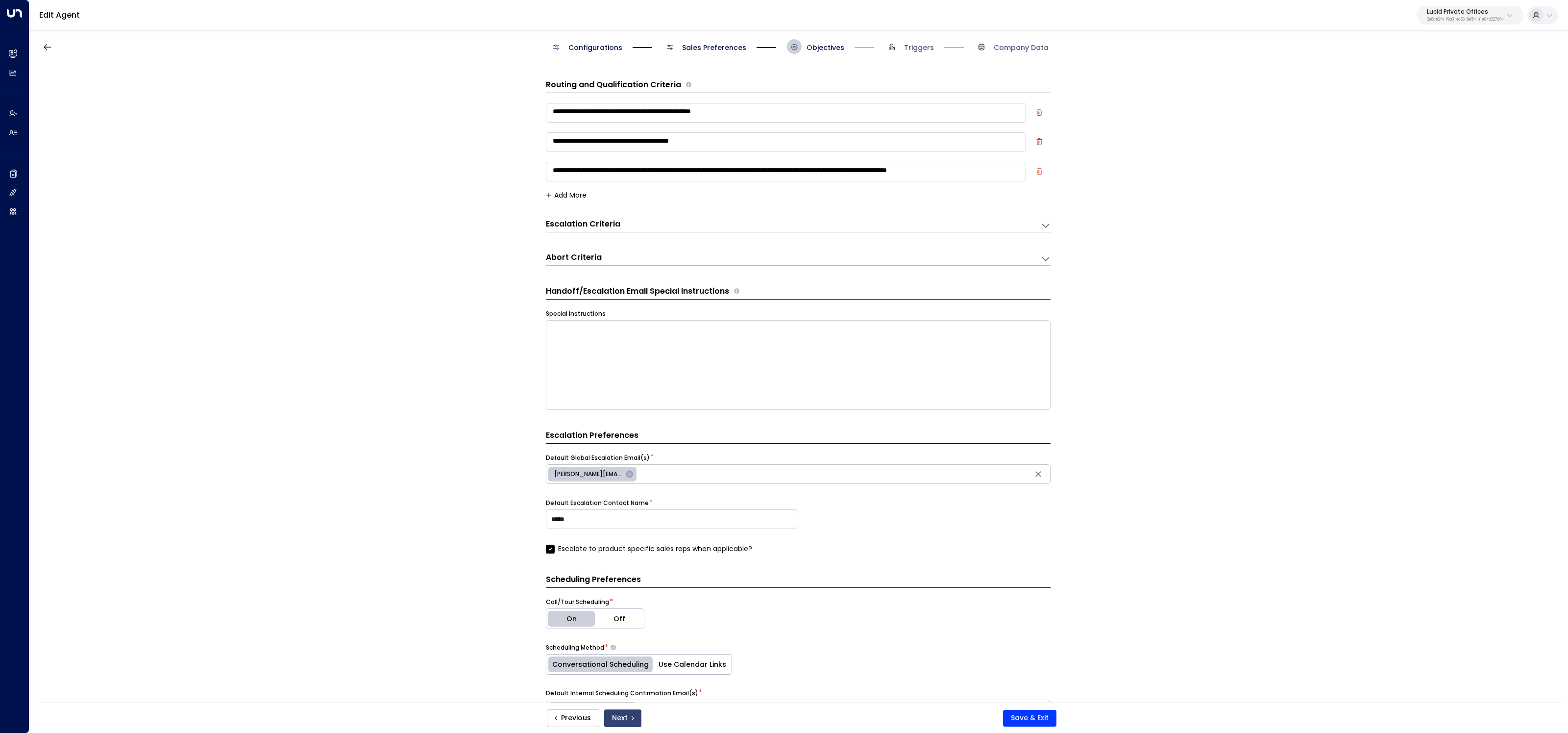
click at [630, 720] on icon "submit" at bounding box center [632, 718] width 6 height 6
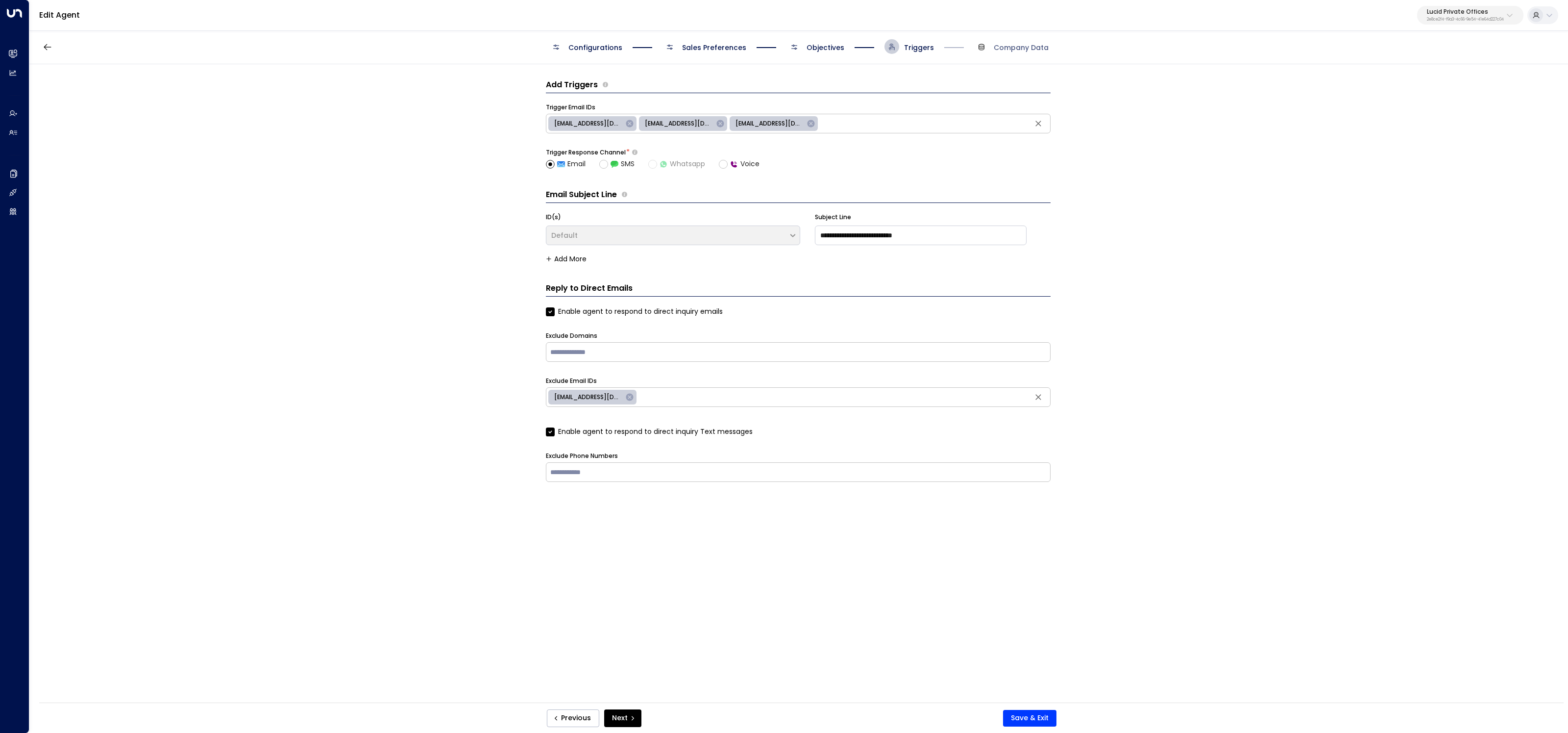
click at [630, 720] on icon "submit" at bounding box center [632, 718] width 6 height 6
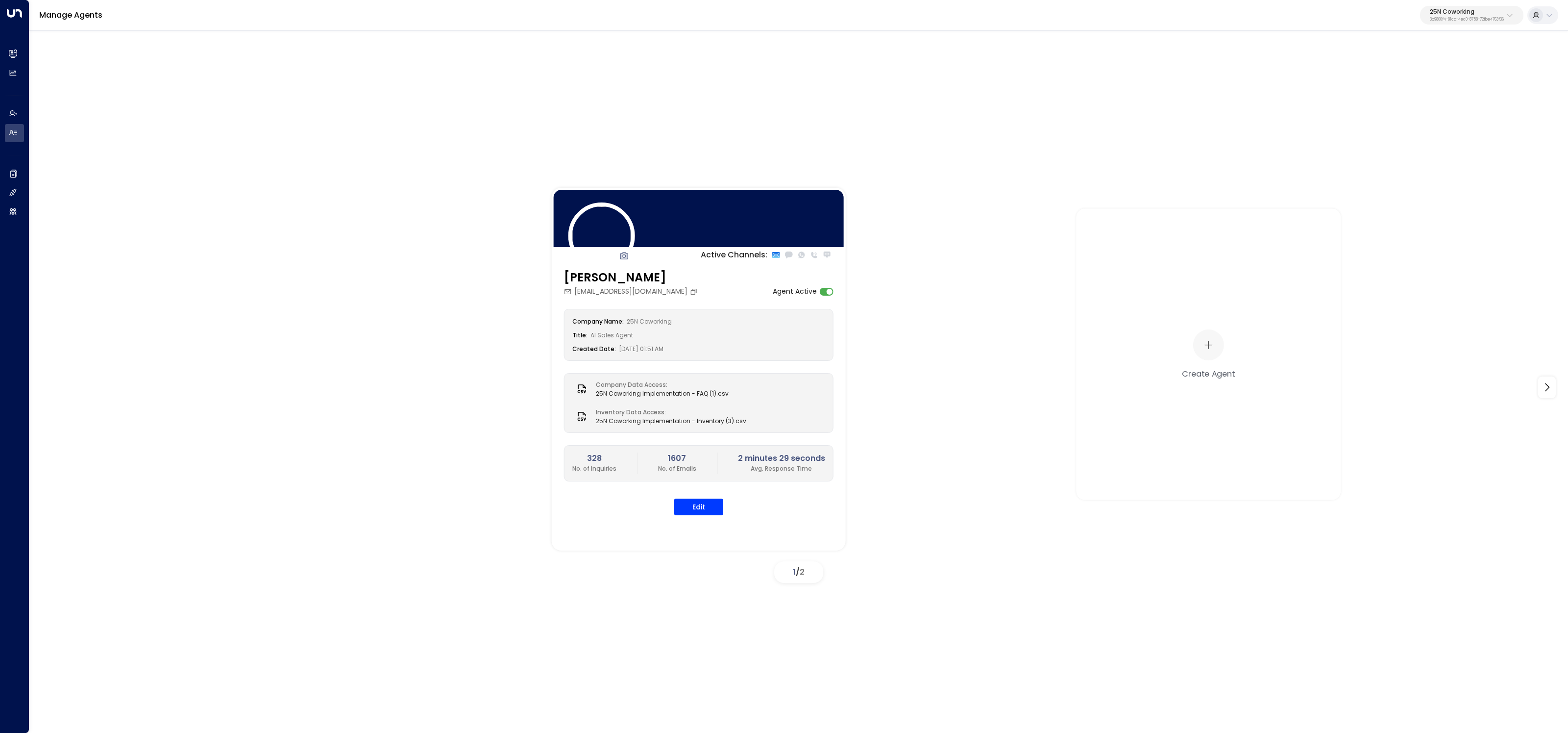
click at [1457, 19] on p "3b9800f4-81ca-4ec0-8758-72fbe4763f36" at bounding box center [1467, 20] width 74 height 4
type input "*****"
click at [1376, 80] on span "ID: 2e8ce2f4-f9a3-4c66-9e54-41e64d227c04" at bounding box center [1442, 83] width 136 height 9
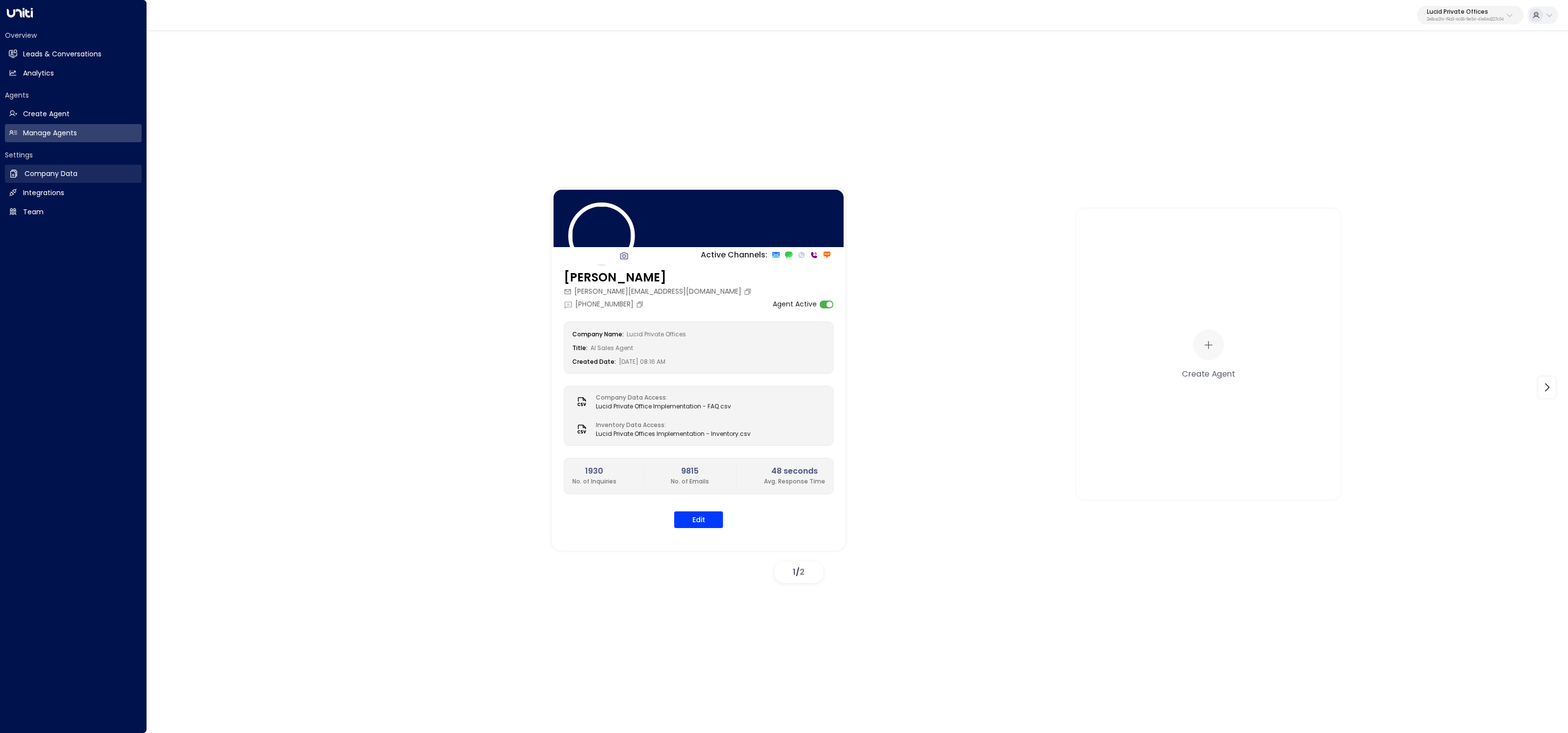
click at [65, 179] on link "Company Data Company Data" at bounding box center [73, 173] width 137 height 18
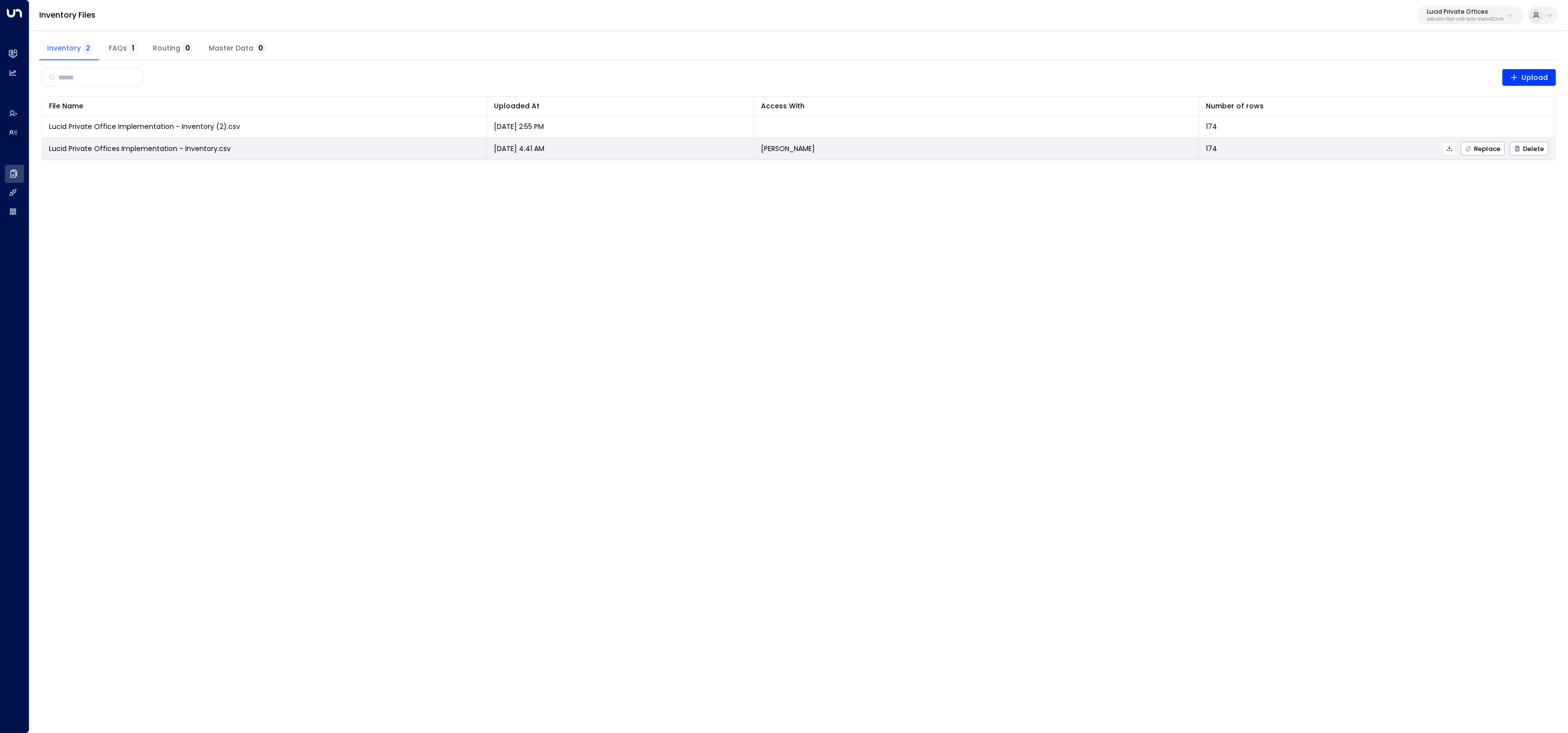
click at [1449, 147] on icon at bounding box center [1449, 148] width 7 height 7
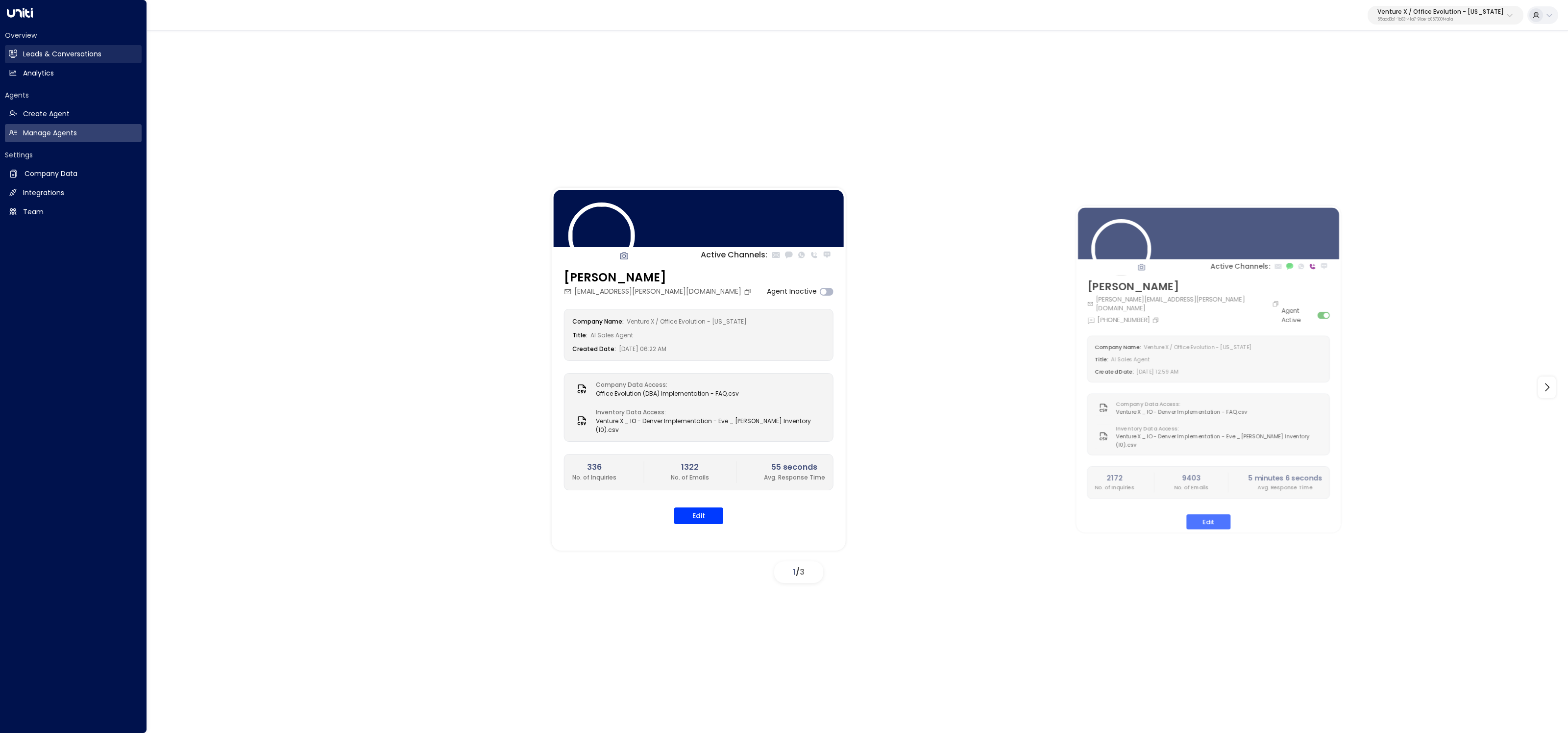
click at [26, 52] on h2 "Leads & Conversations" at bounding box center [61, 54] width 78 height 10
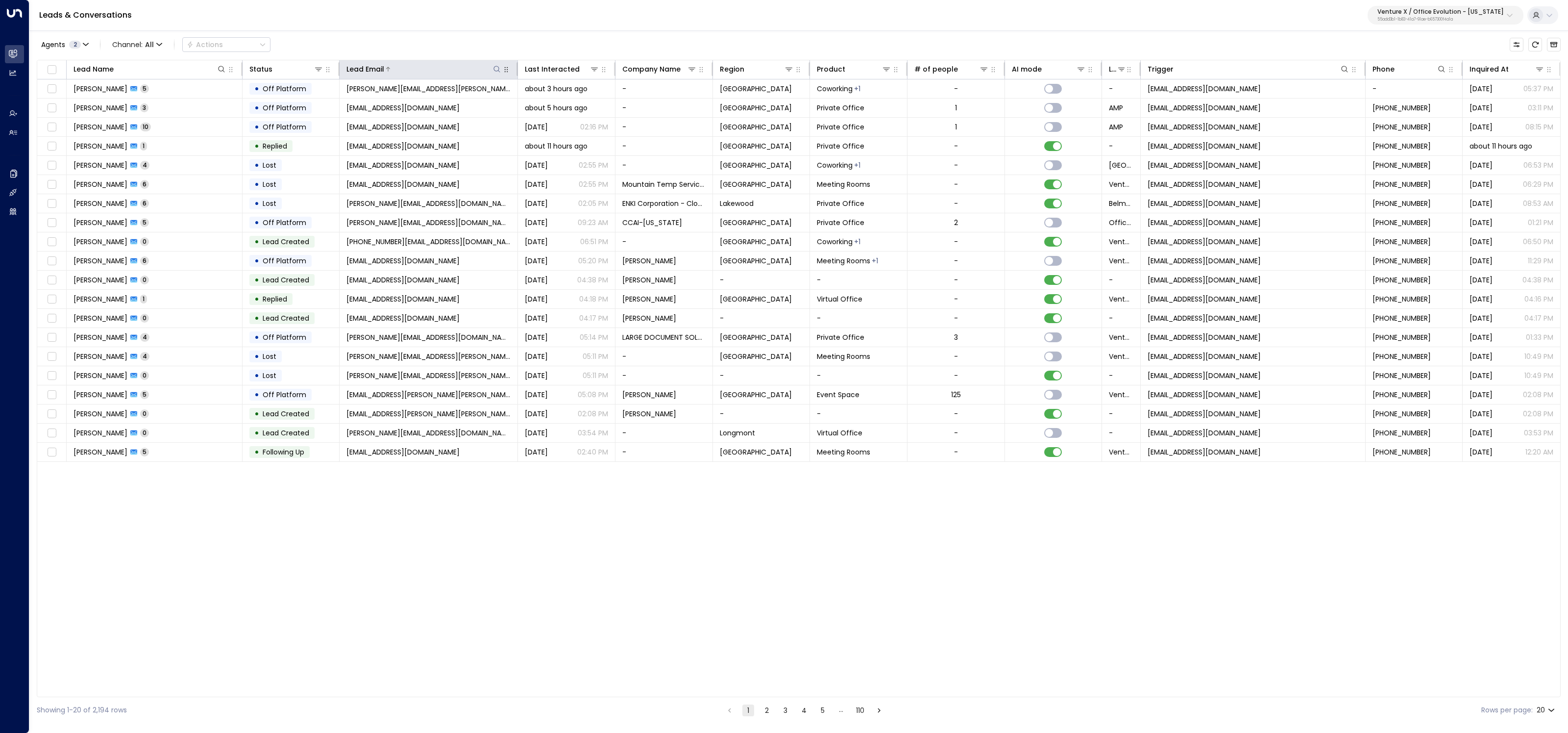
click at [500, 70] on icon at bounding box center [497, 69] width 8 height 8
type input "**********"
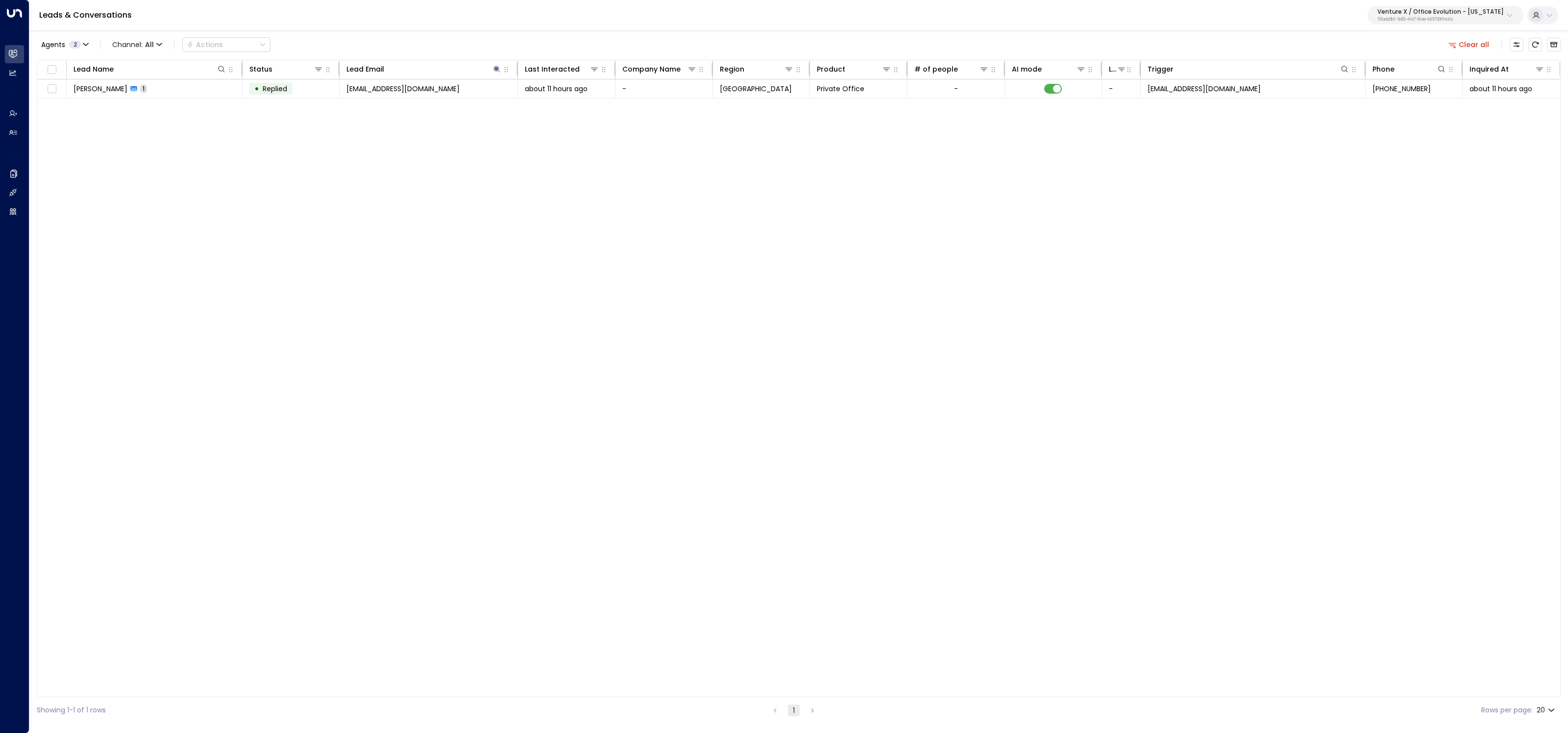
drag, startPoint x: 397, startPoint y: 45, endPoint x: 335, endPoint y: 69, distance: 66.5
click at [396, 45] on div "Agents 2 Channel: All Actions Clear all" at bounding box center [799, 44] width 1525 height 21
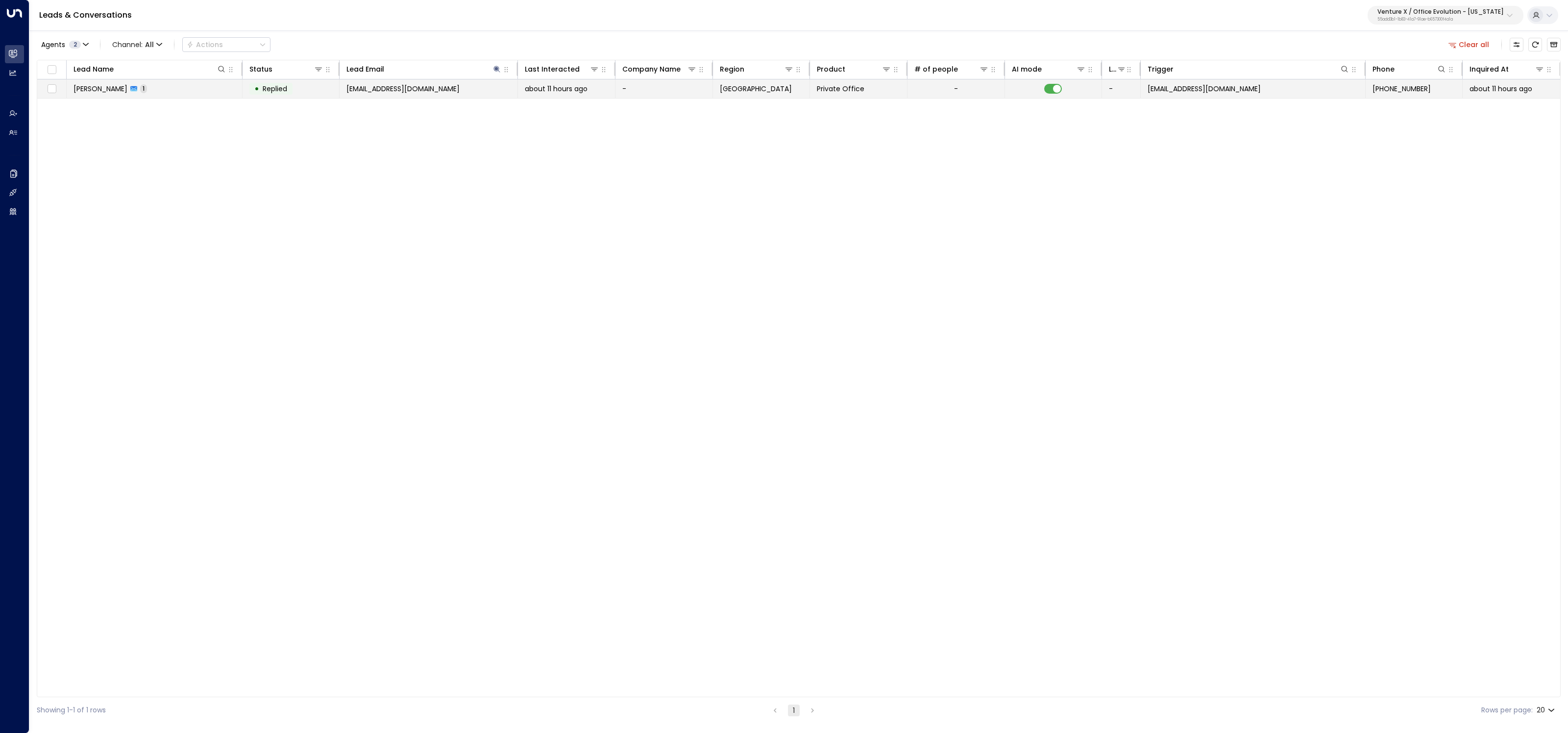
click at [322, 89] on td "• Replied" at bounding box center [291, 89] width 97 height 19
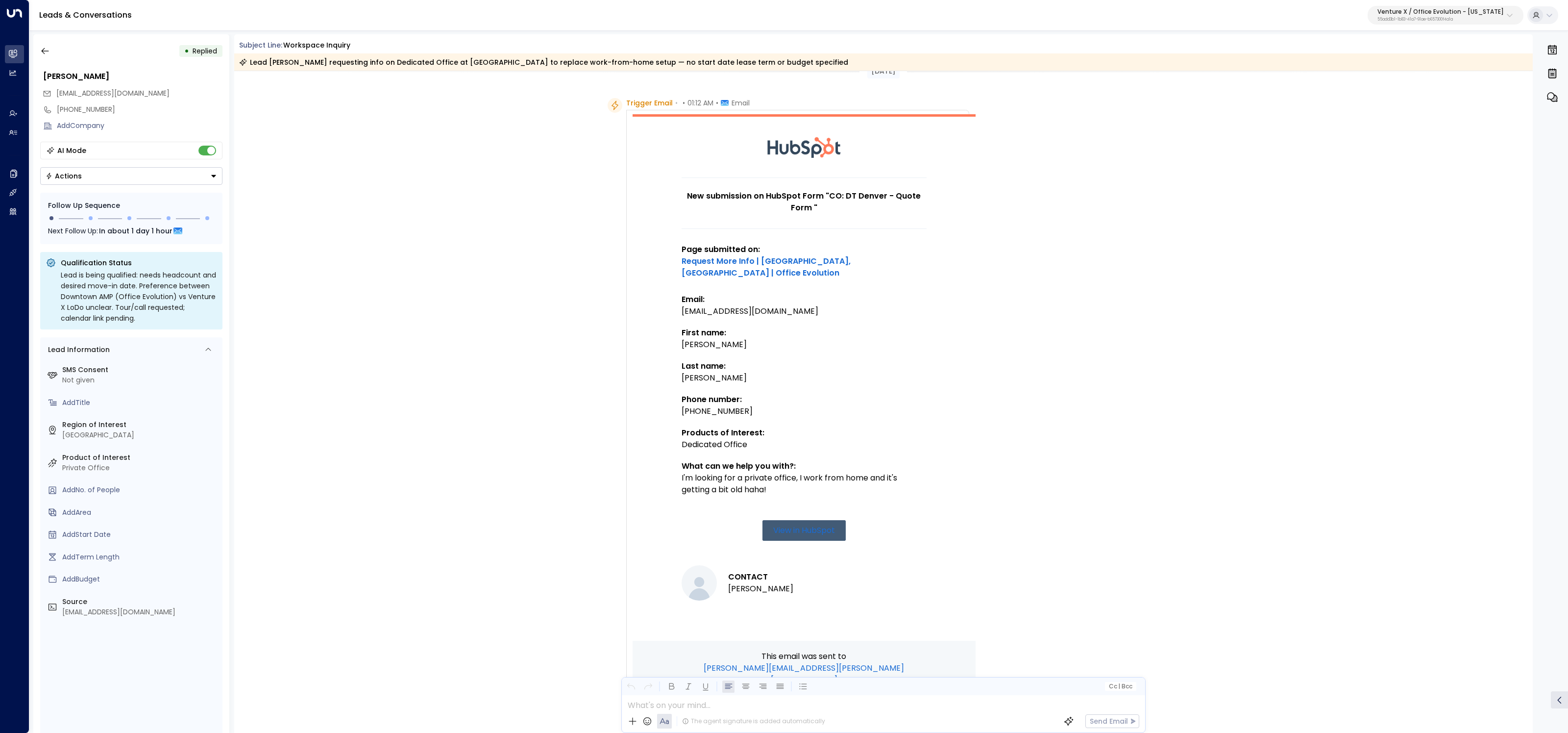
scroll to position [17, 0]
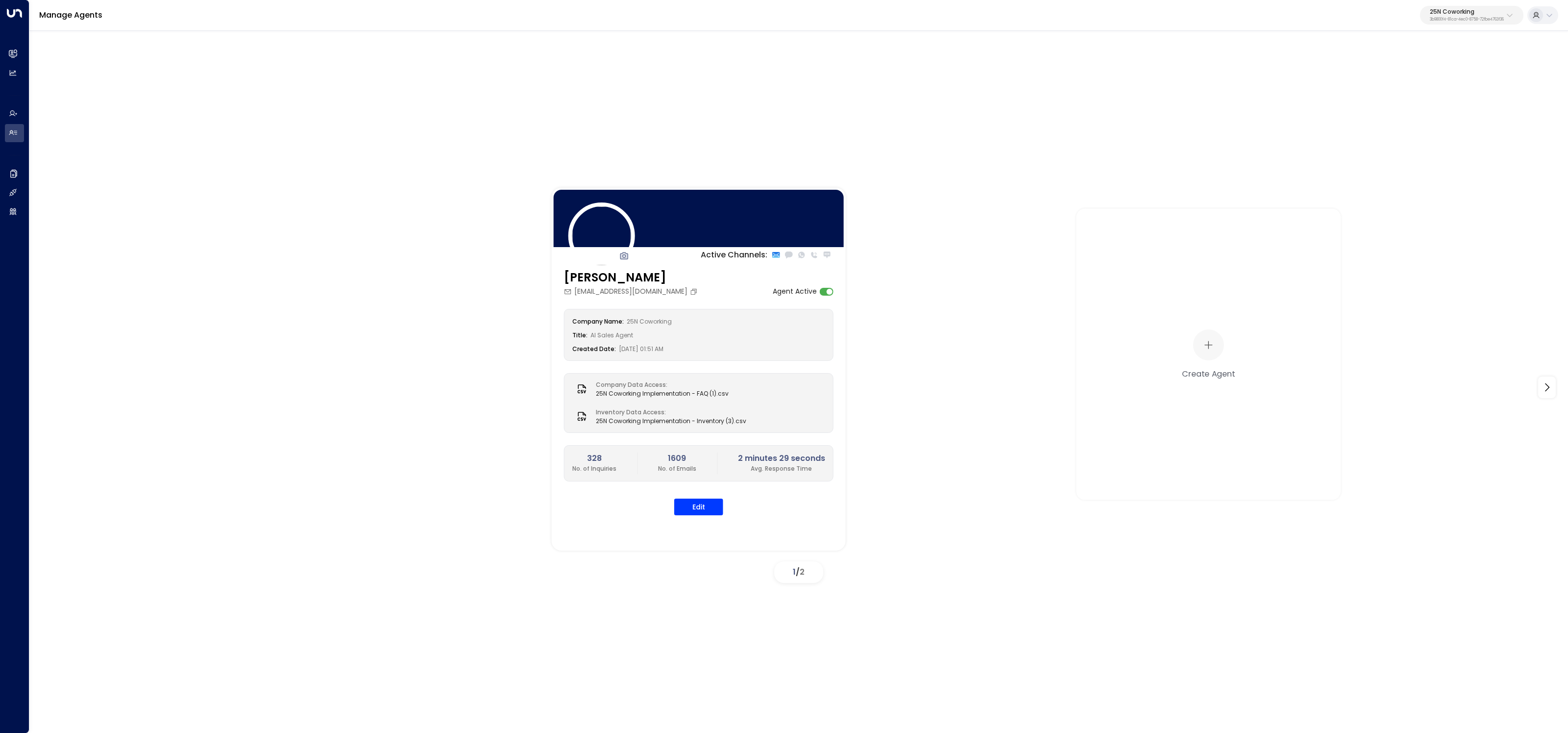
click at [1467, 9] on p "25N Coworking" at bounding box center [1467, 11] width 74 height 6
type input "*******"
click at [1392, 79] on span "ID: 5ac0484e-0702-4bbb-8380-6168aea91a66" at bounding box center [1445, 83] width 142 height 9
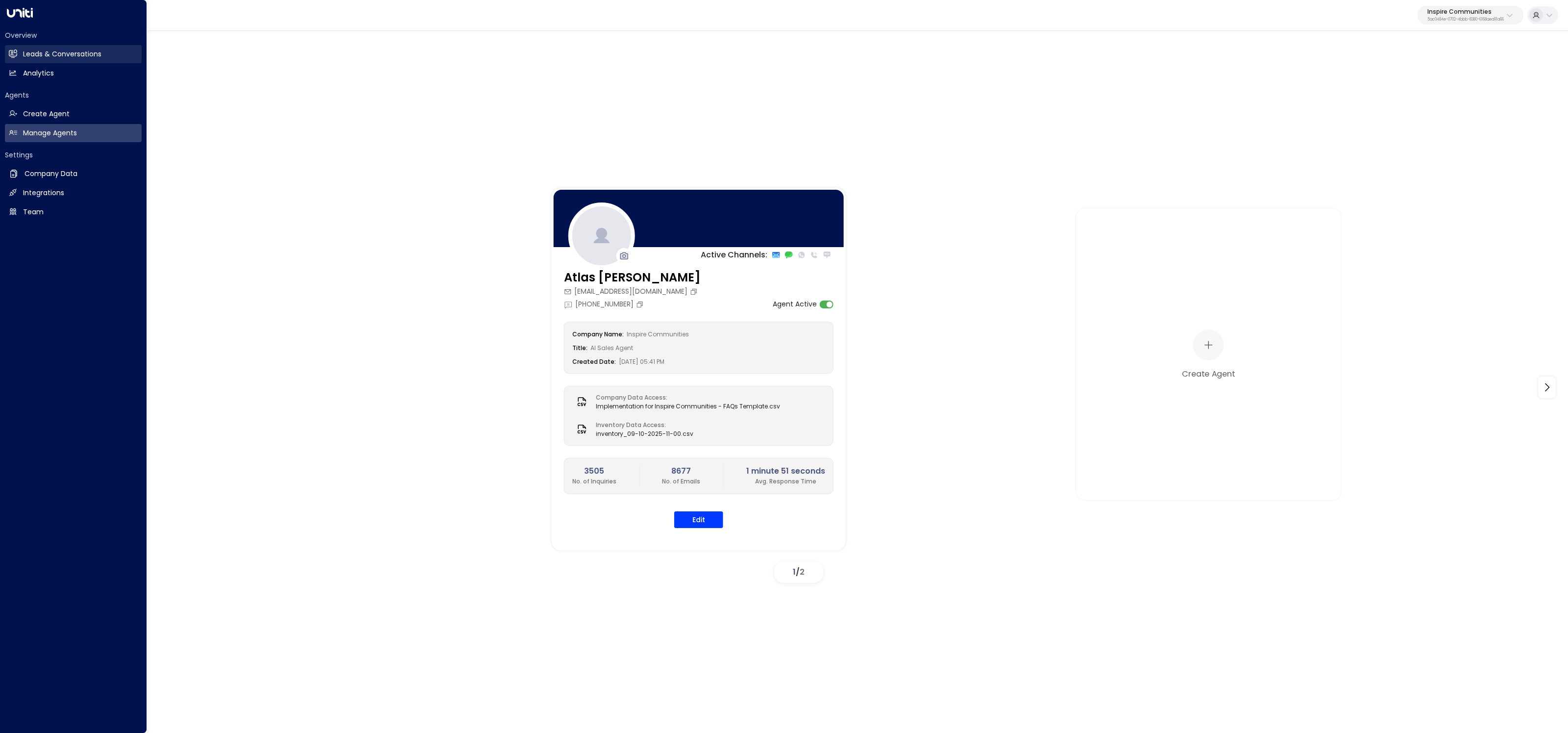
click at [22, 52] on link "Leads & Conversations Leads & Conversations" at bounding box center [73, 54] width 137 height 18
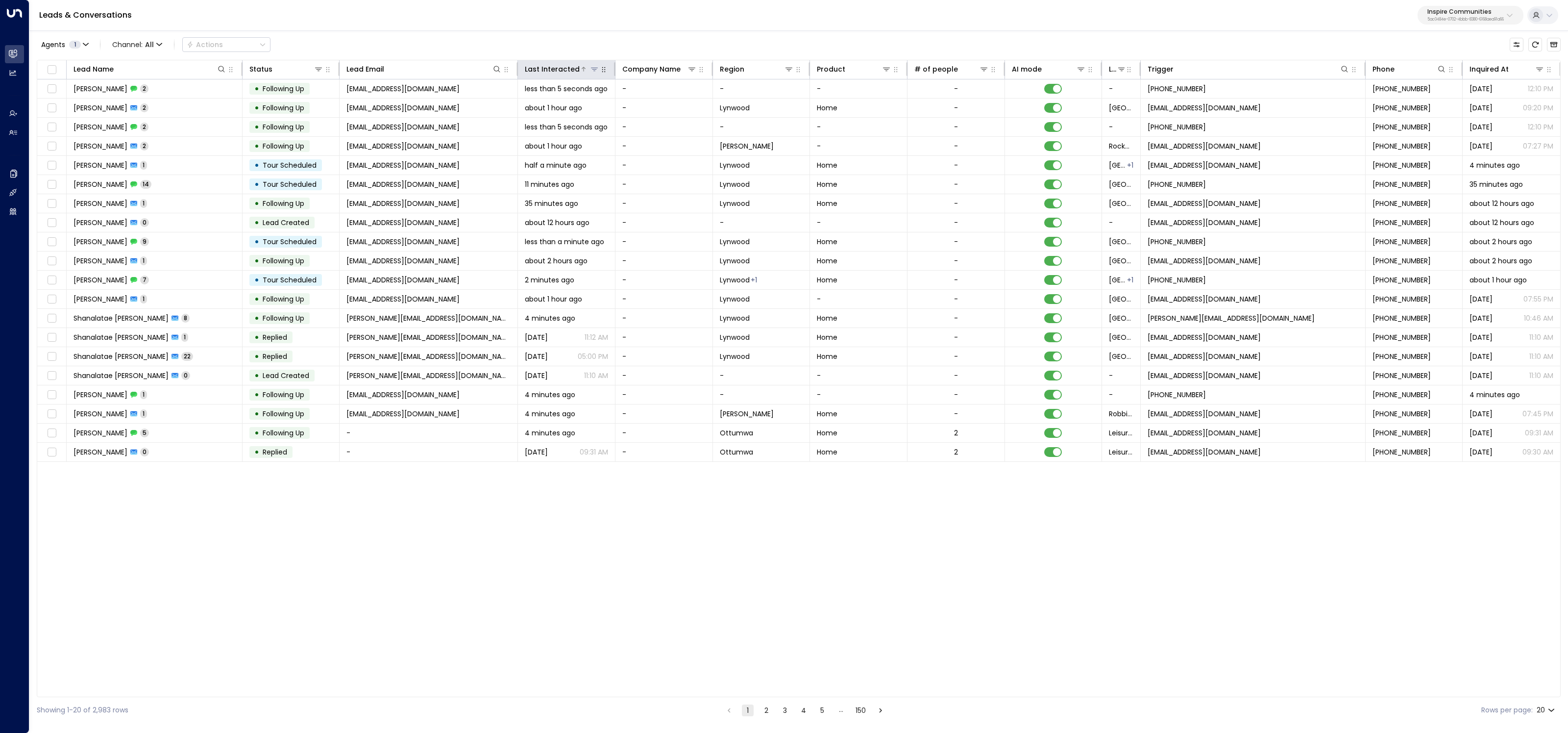
click at [594, 68] on icon at bounding box center [594, 70] width 7 height 4
click at [599, 26] on div "Leads & Conversations Inspire Communities 5ac0484e-0702-4bbb-8380-6168aea91a66" at bounding box center [799, 15] width 1539 height 31
click at [320, 67] on icon at bounding box center [318, 69] width 8 height 8
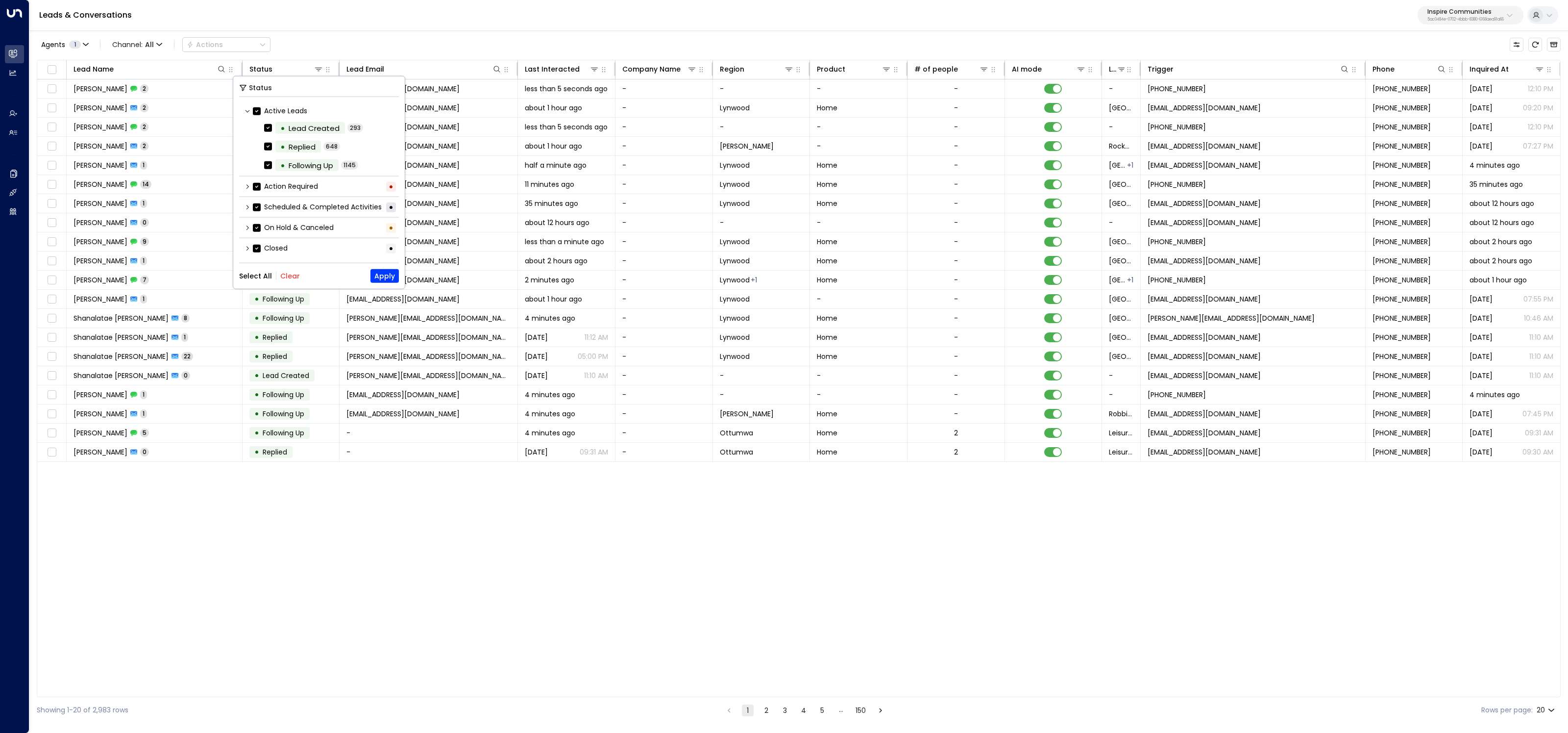
click at [291, 275] on button "Clear" at bounding box center [290, 276] width 20 height 8
click at [244, 203] on icon at bounding box center [247, 206] width 6 height 6
click at [319, 232] on div "Tour Scheduled" at bounding box center [317, 229] width 57 height 11
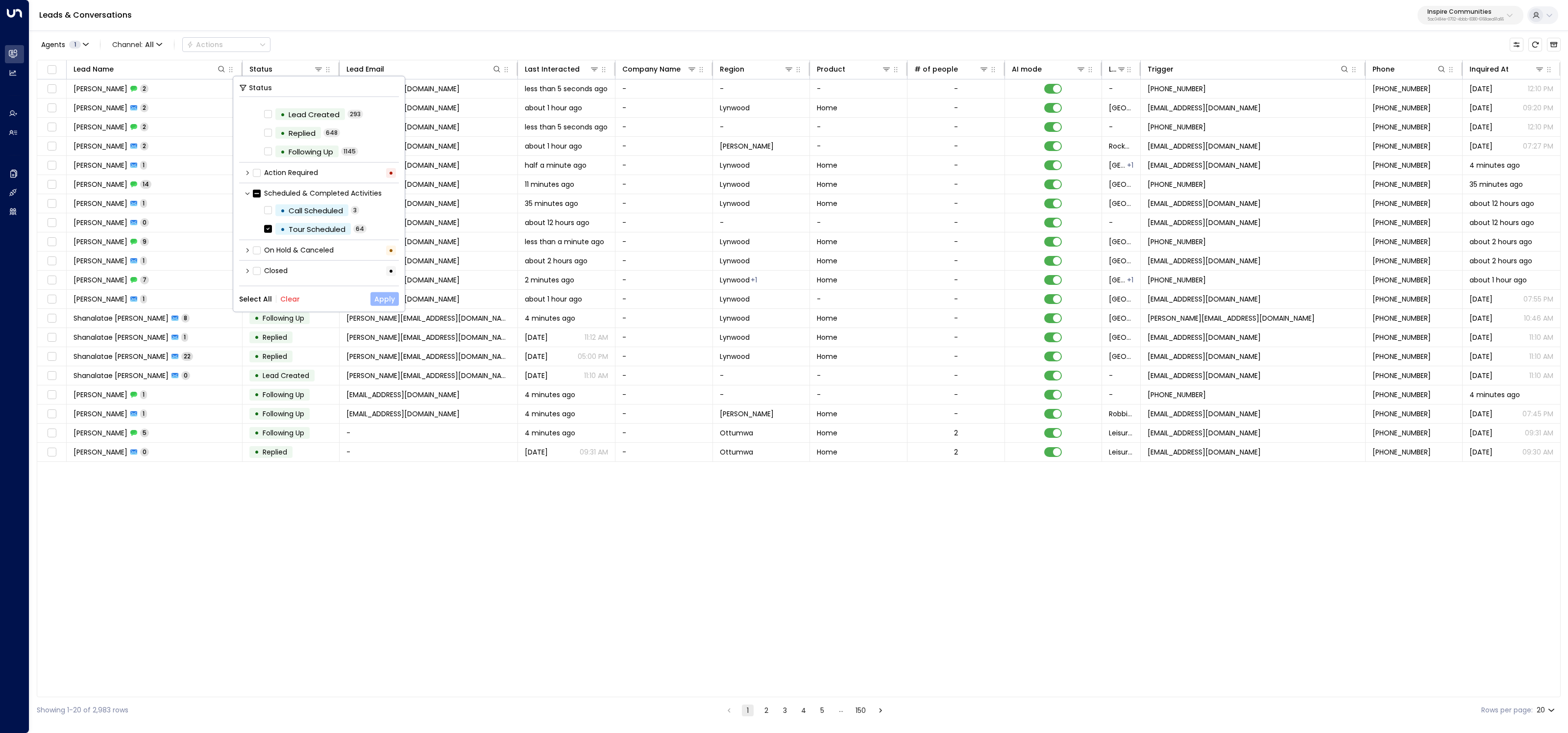
click at [391, 302] on button "Apply" at bounding box center [385, 298] width 28 height 14
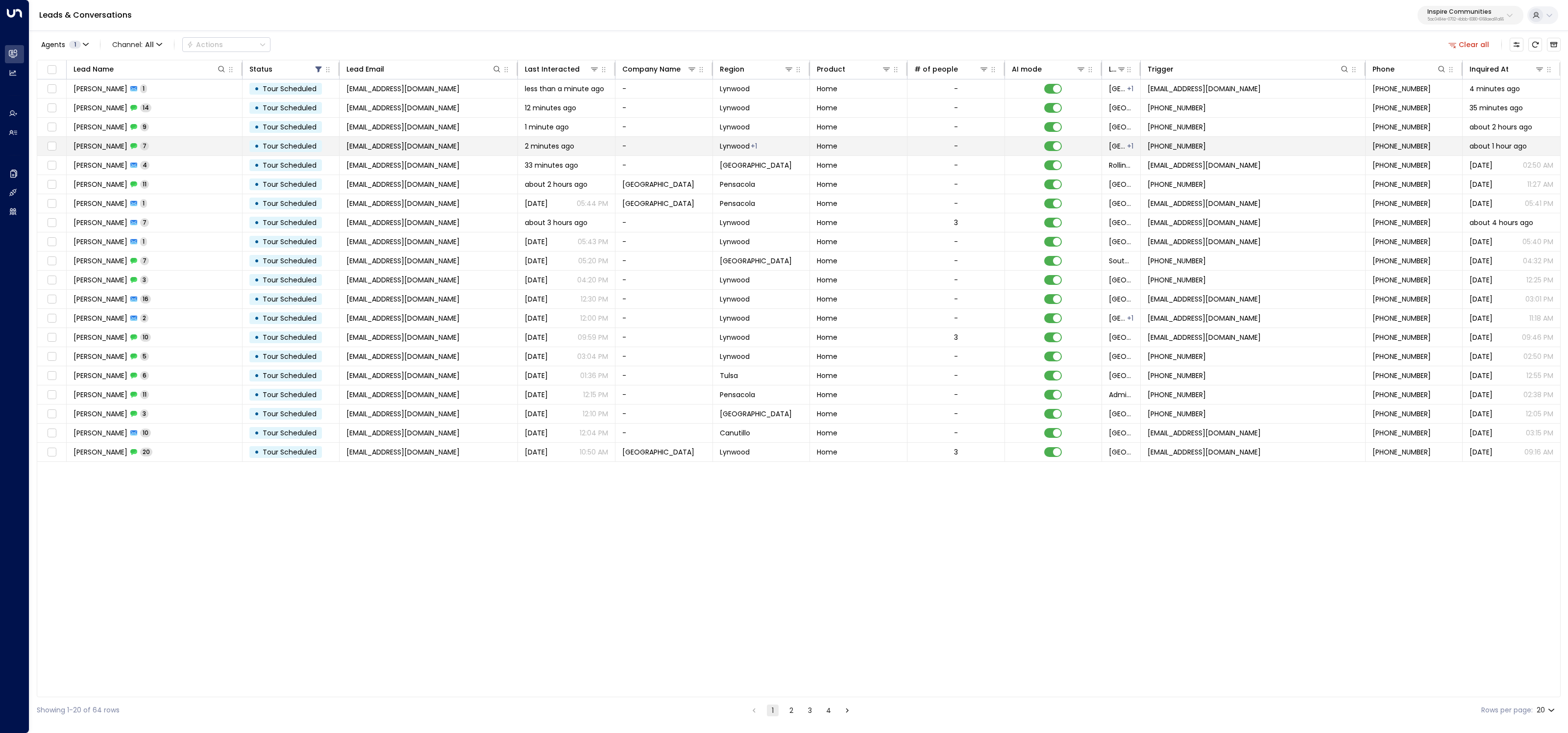
click at [442, 138] on td "[EMAIL_ADDRESS][DOMAIN_NAME]" at bounding box center [429, 146] width 178 height 19
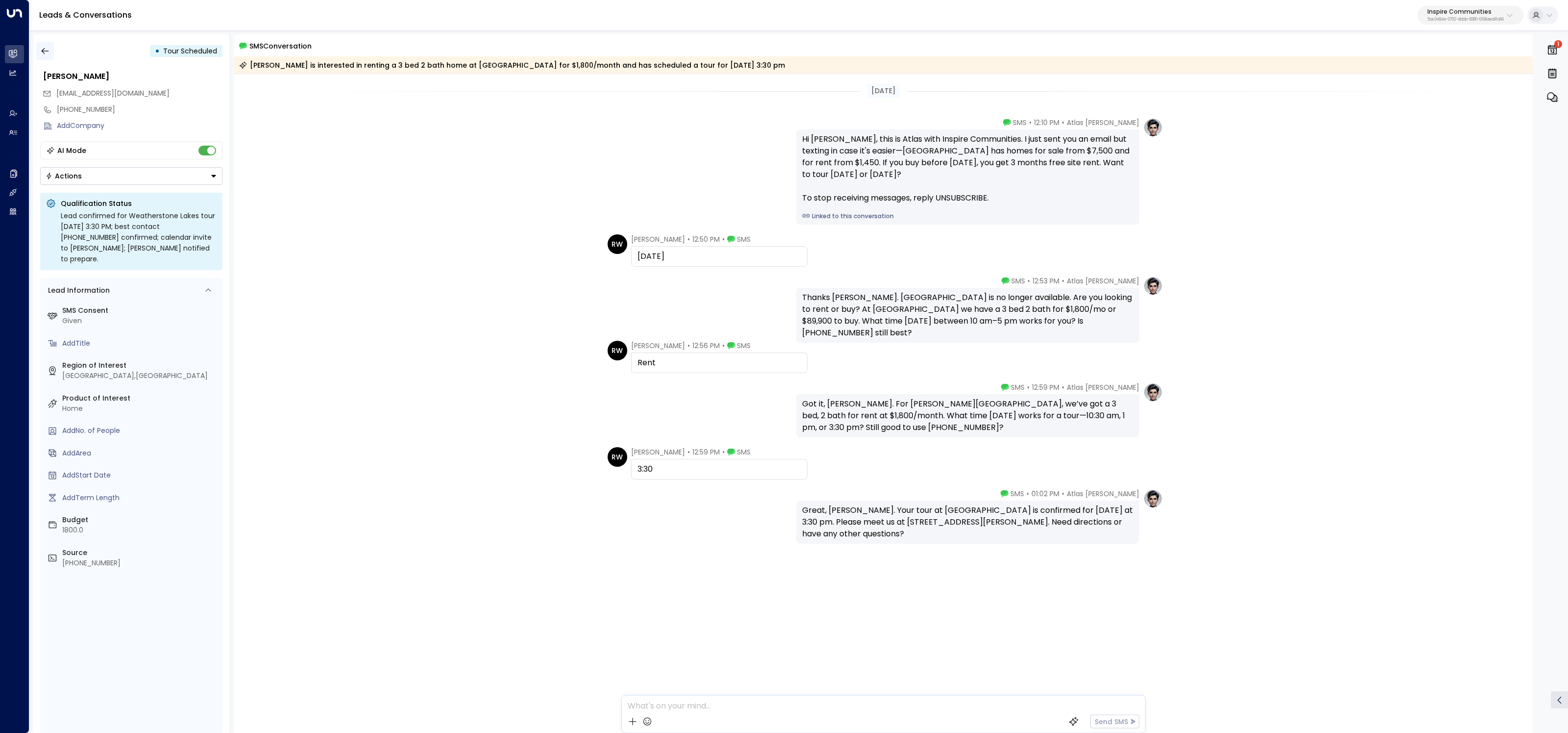
click at [44, 51] on icon "button" at bounding box center [45, 51] width 8 height 7
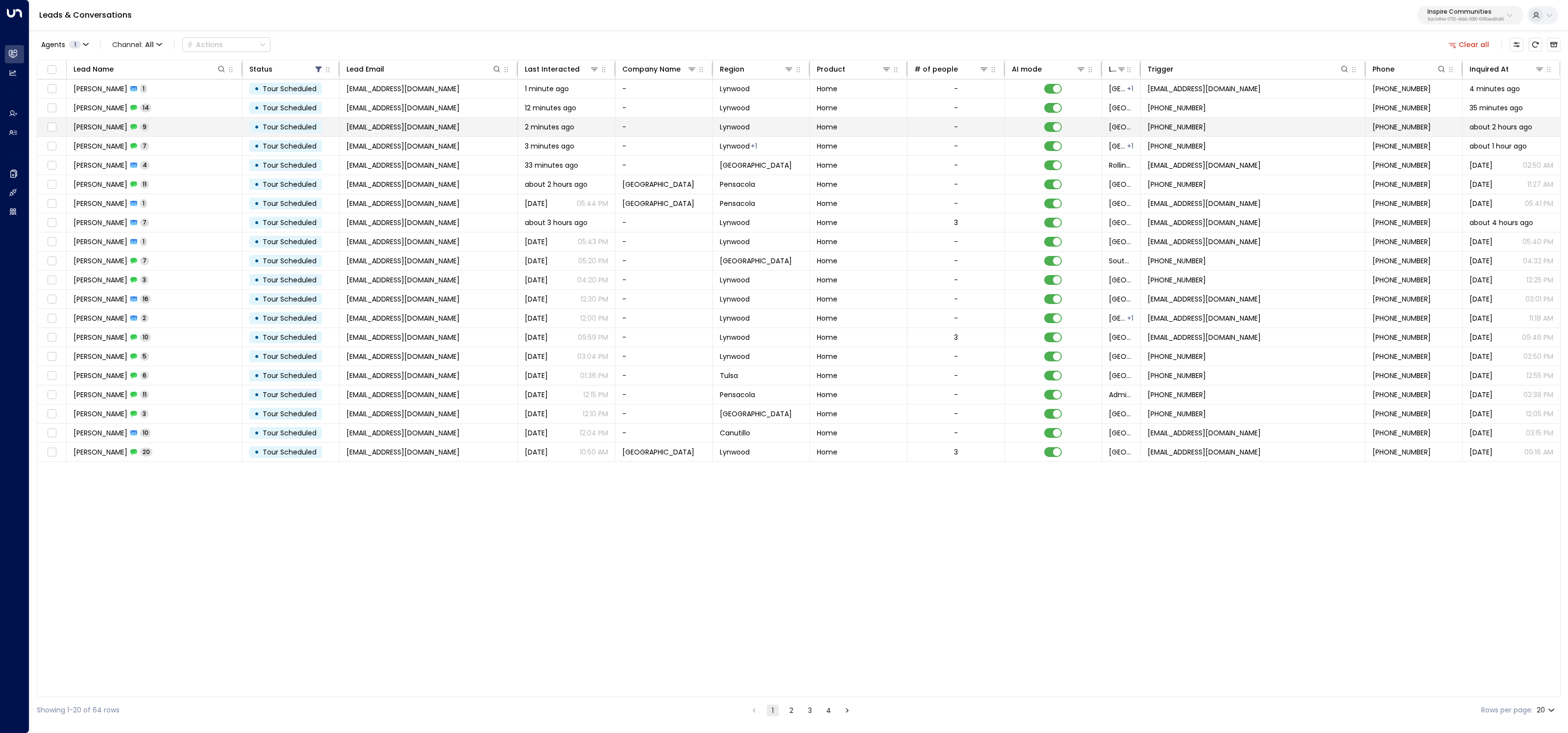
click at [169, 130] on td "[PERSON_NAME] 9" at bounding box center [155, 128] width 176 height 19
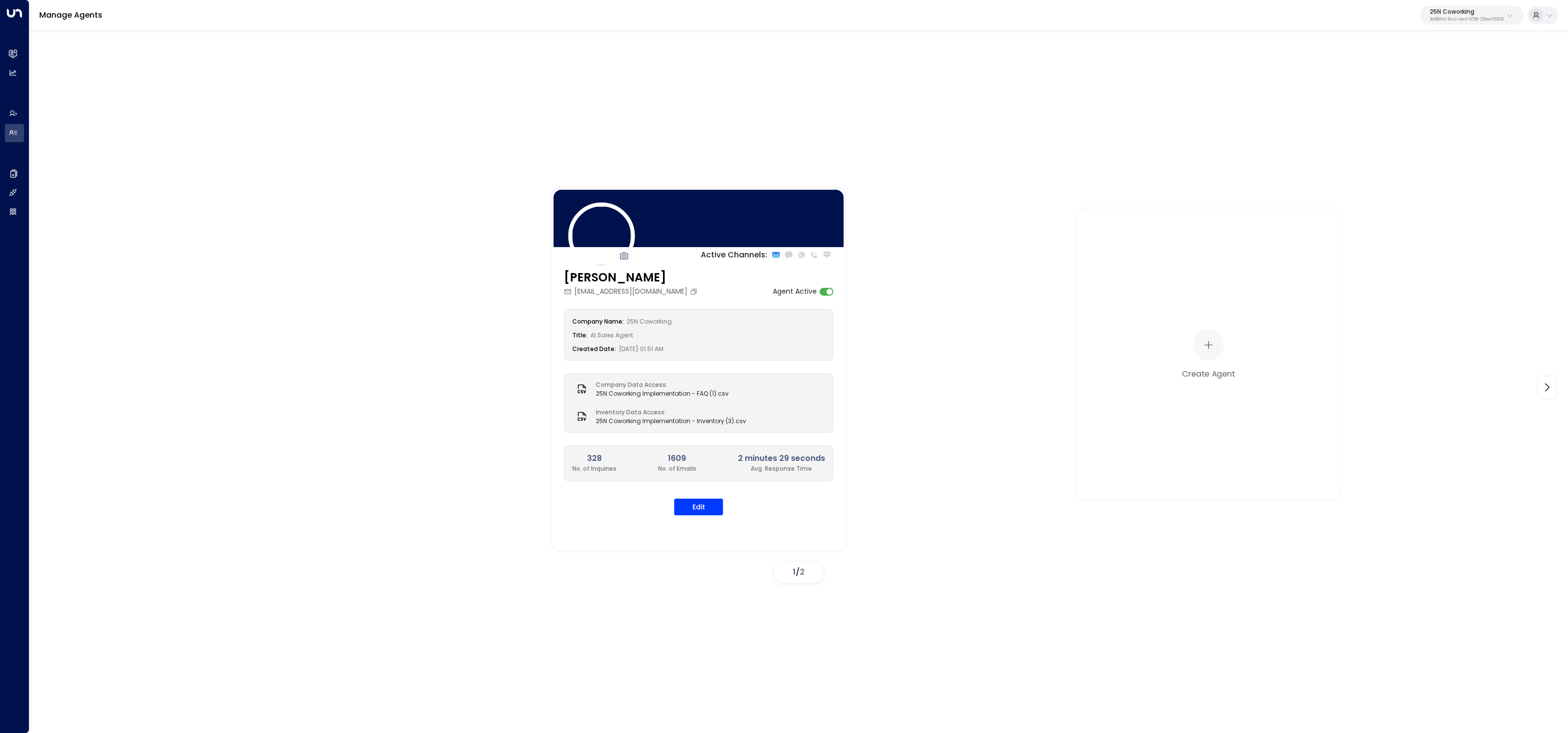
click at [1460, 18] on p "3b9800f4-81ca-4ec0-8758-72fbe4763f36" at bounding box center [1467, 20] width 74 height 4
type input "*****"
click at [1417, 77] on div "Lucid Private Offices ID: 2e8ce2f4-f9a3-4c66-9e54-41e64d227c04" at bounding box center [1442, 77] width 136 height 20
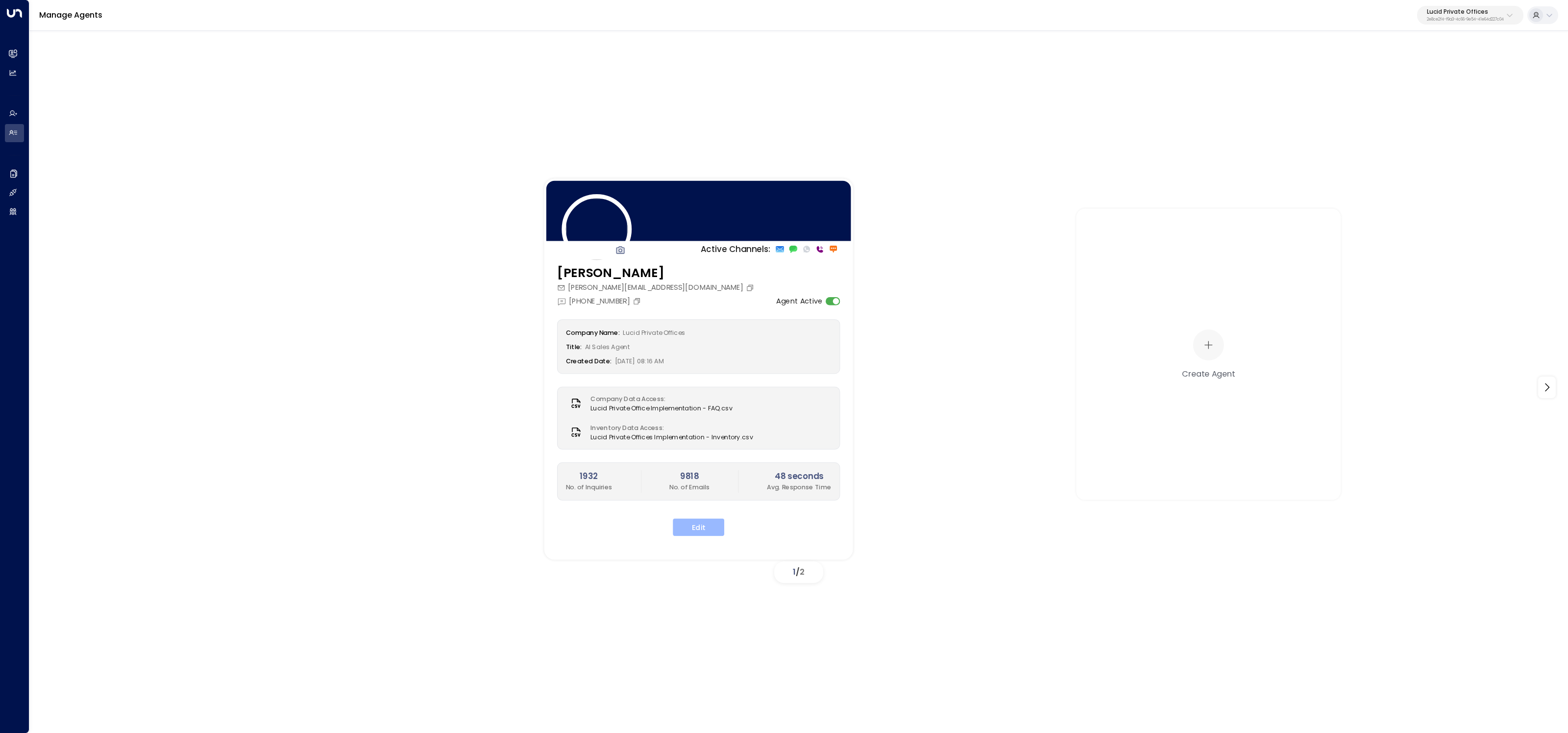
click at [700, 531] on button "Edit" at bounding box center [699, 527] width 52 height 18
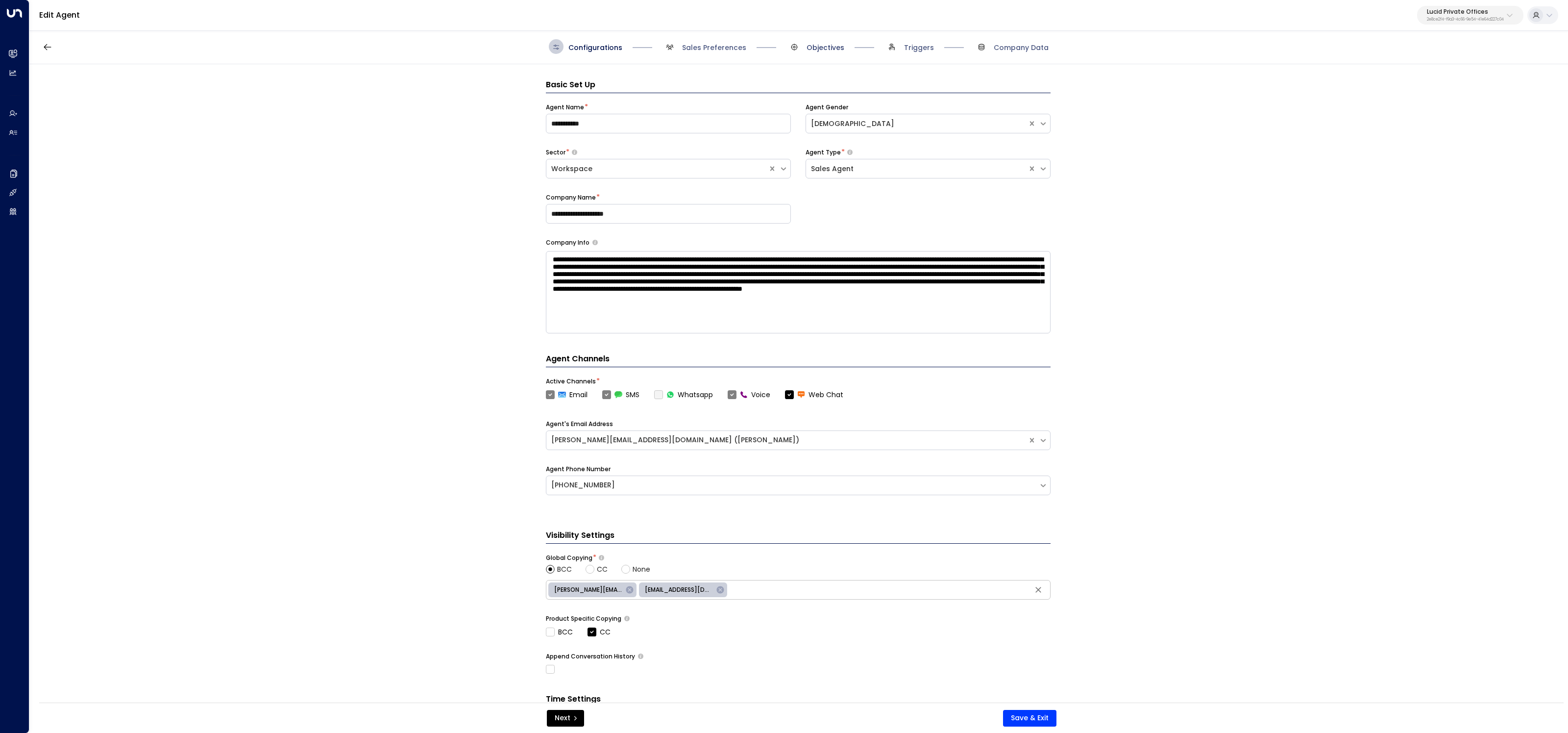
click at [823, 48] on span "Objectives" at bounding box center [826, 47] width 38 height 9
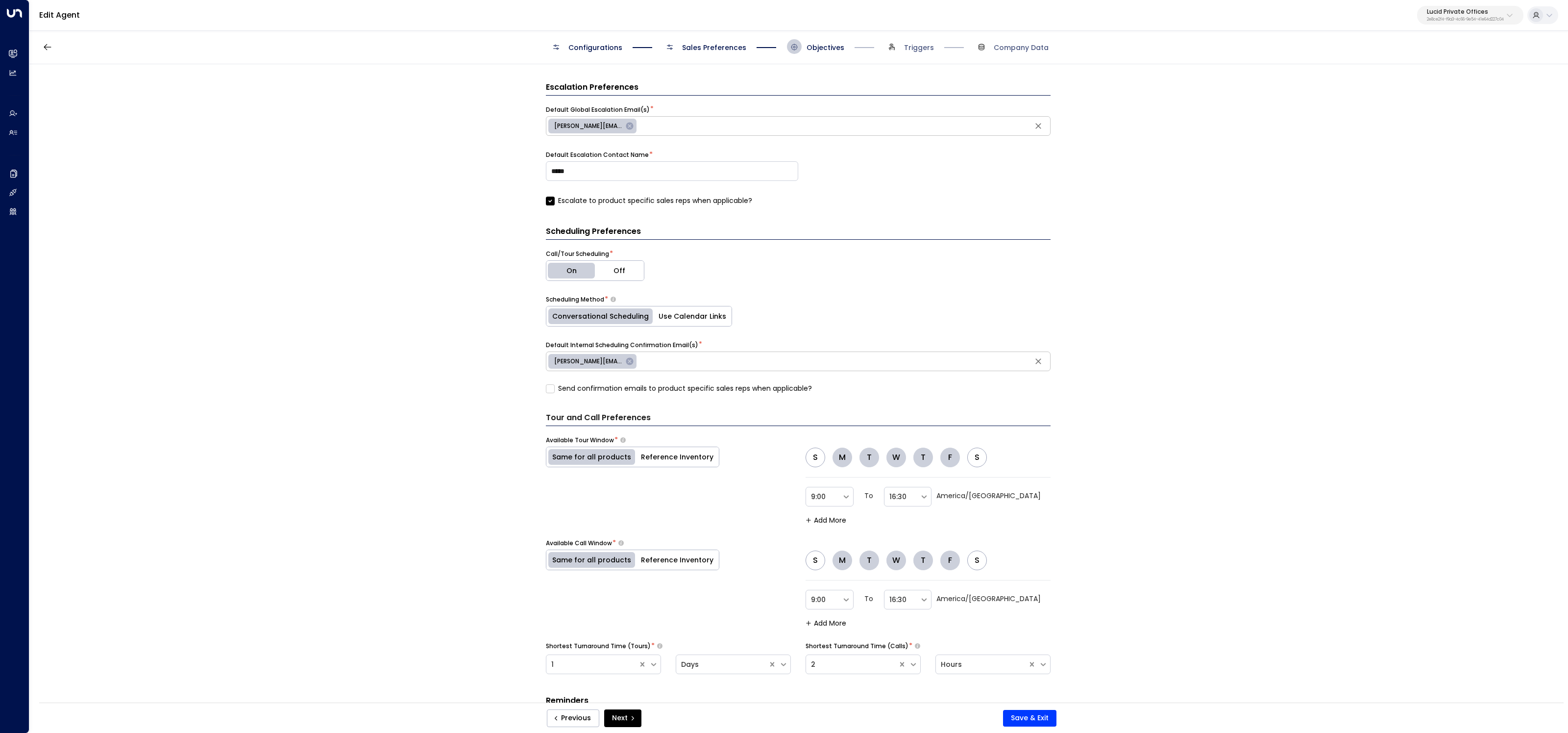
scroll to position [459, 0]
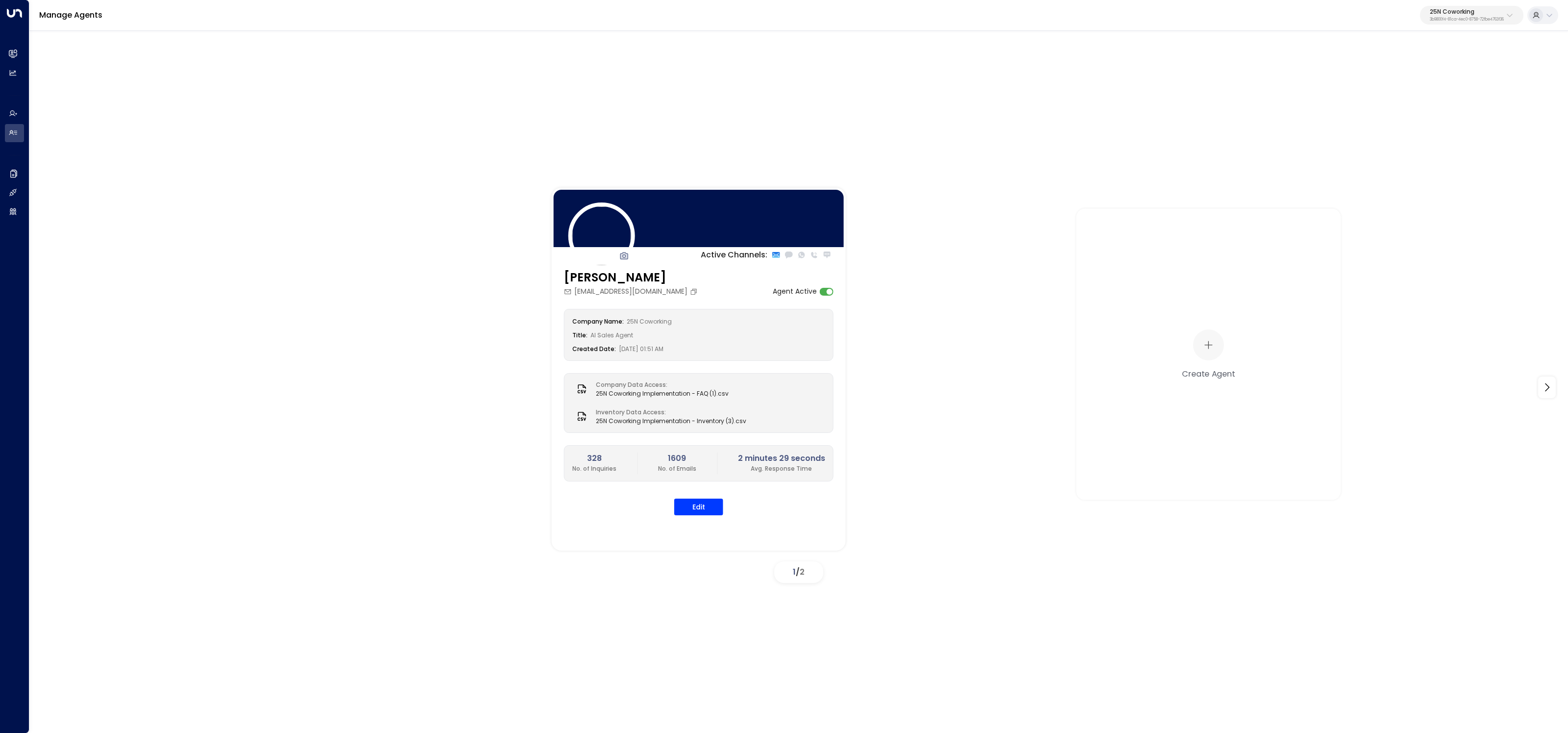
click at [1451, 25] on div "Manage Agents 25N Coworking 3b9800f4-81ca-4ec0-8758-72fbe4763f36" at bounding box center [799, 15] width 1539 height 31
click at [1458, 9] on p "25N Coworking" at bounding box center [1467, 11] width 74 height 6
type input "******"
click at [1403, 70] on div "Access Storage ID: 17248963-7bae-4f68-a6e0-04e589c1c15e" at bounding box center [1442, 77] width 135 height 20
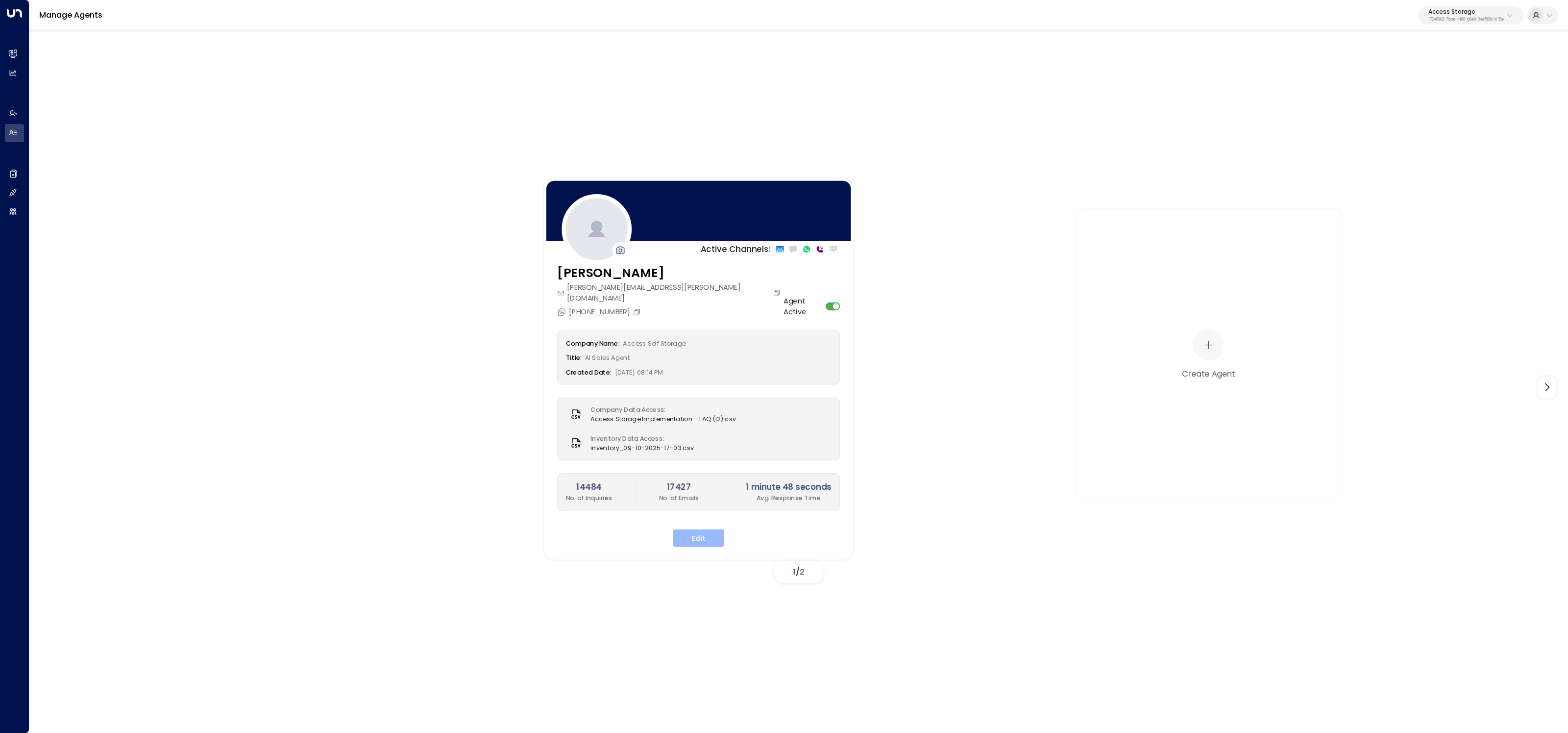
click at [700, 530] on button "Edit" at bounding box center [699, 538] width 52 height 18
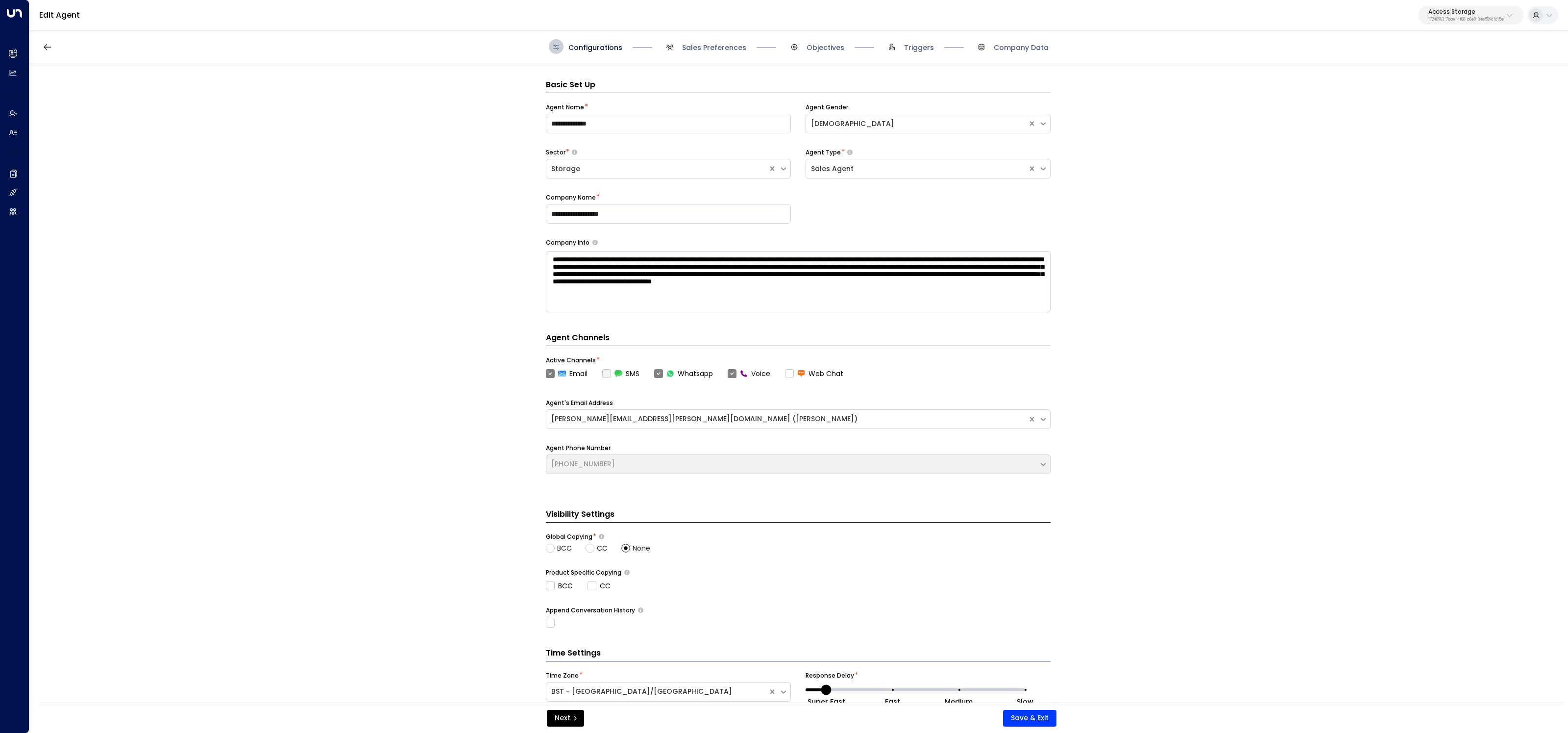
scroll to position [15, 0]
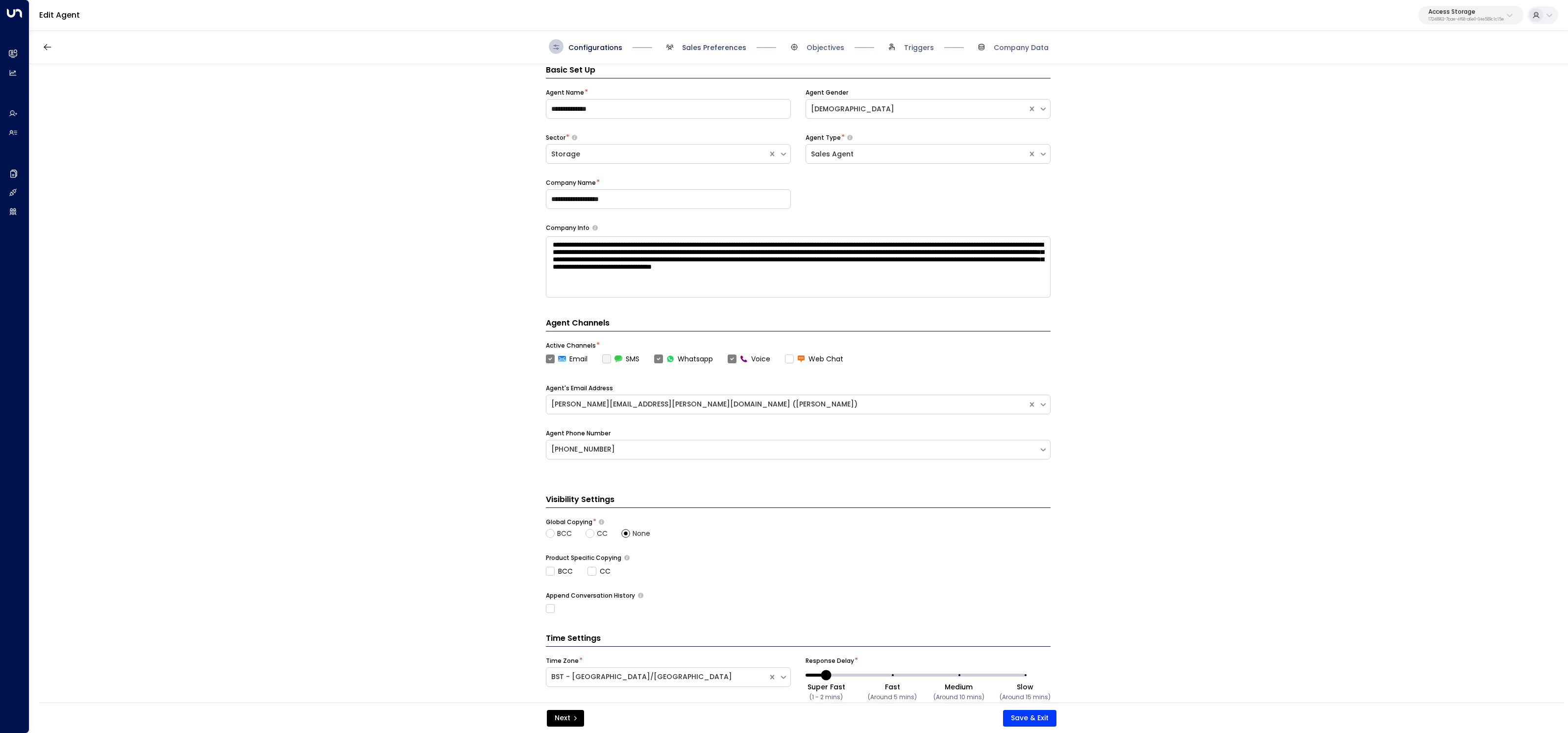
click at [705, 48] on span "Sales Preferences" at bounding box center [715, 47] width 64 height 9
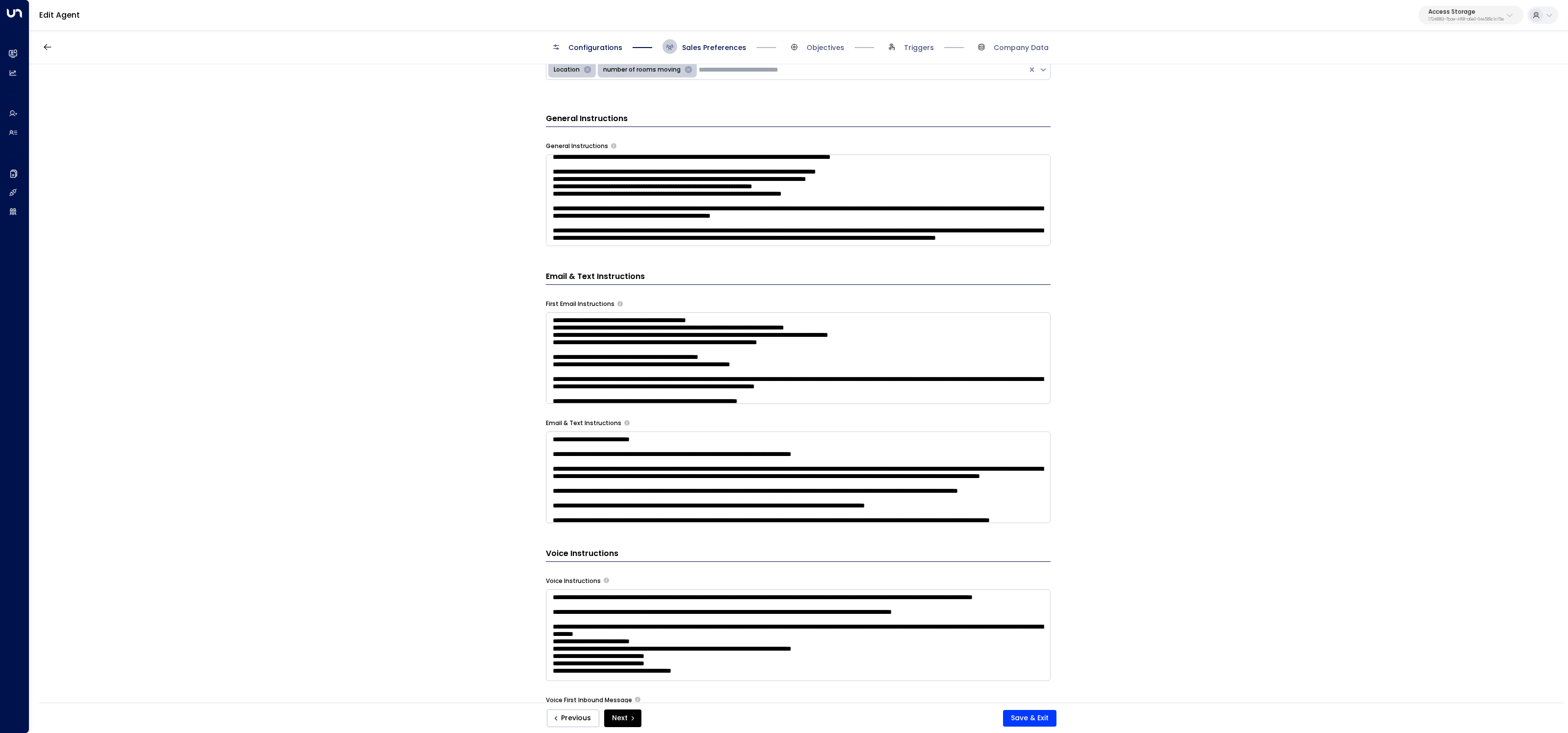
scroll to position [357, 0]
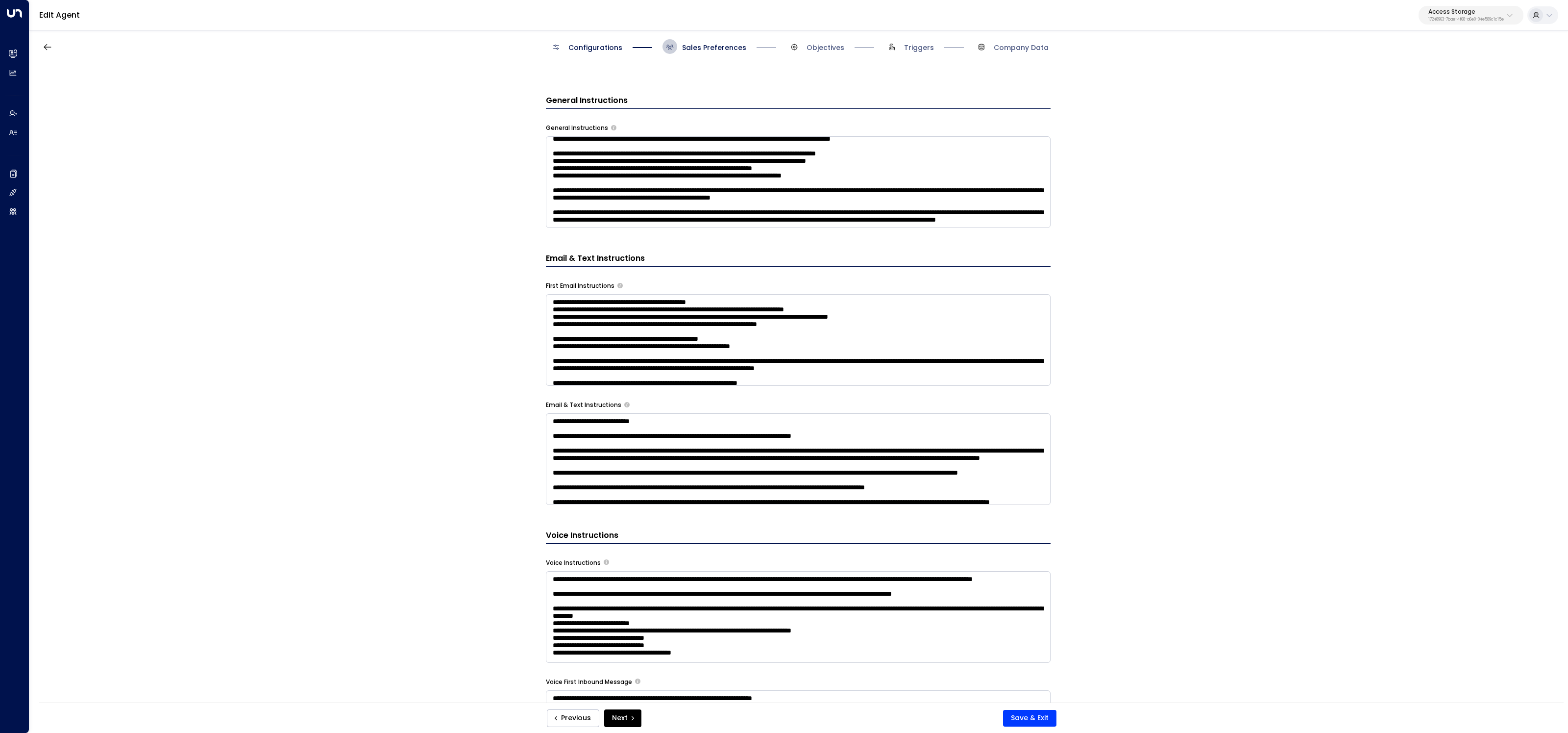
click at [908, 220] on textarea at bounding box center [798, 181] width 505 height 92
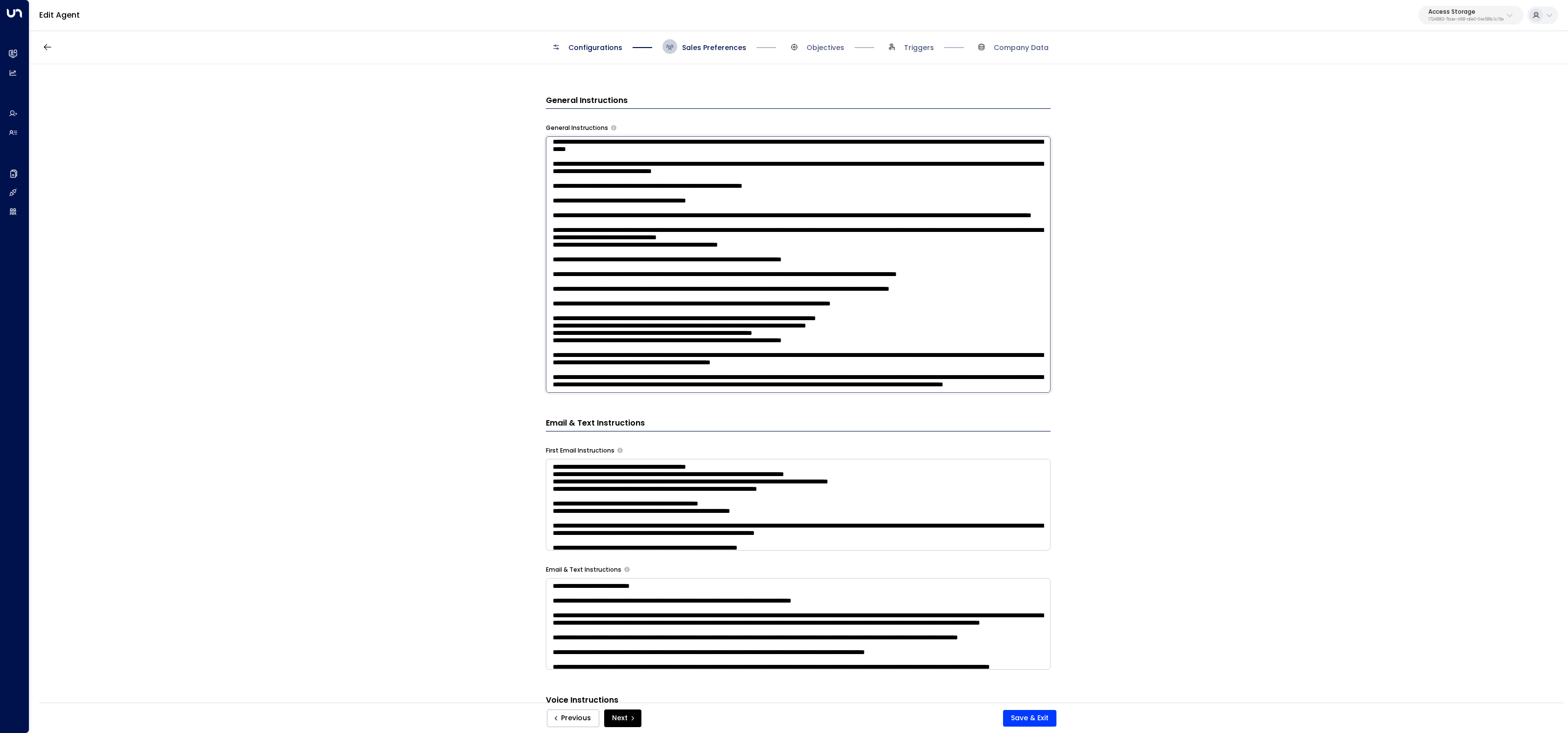
scroll to position [259, 0]
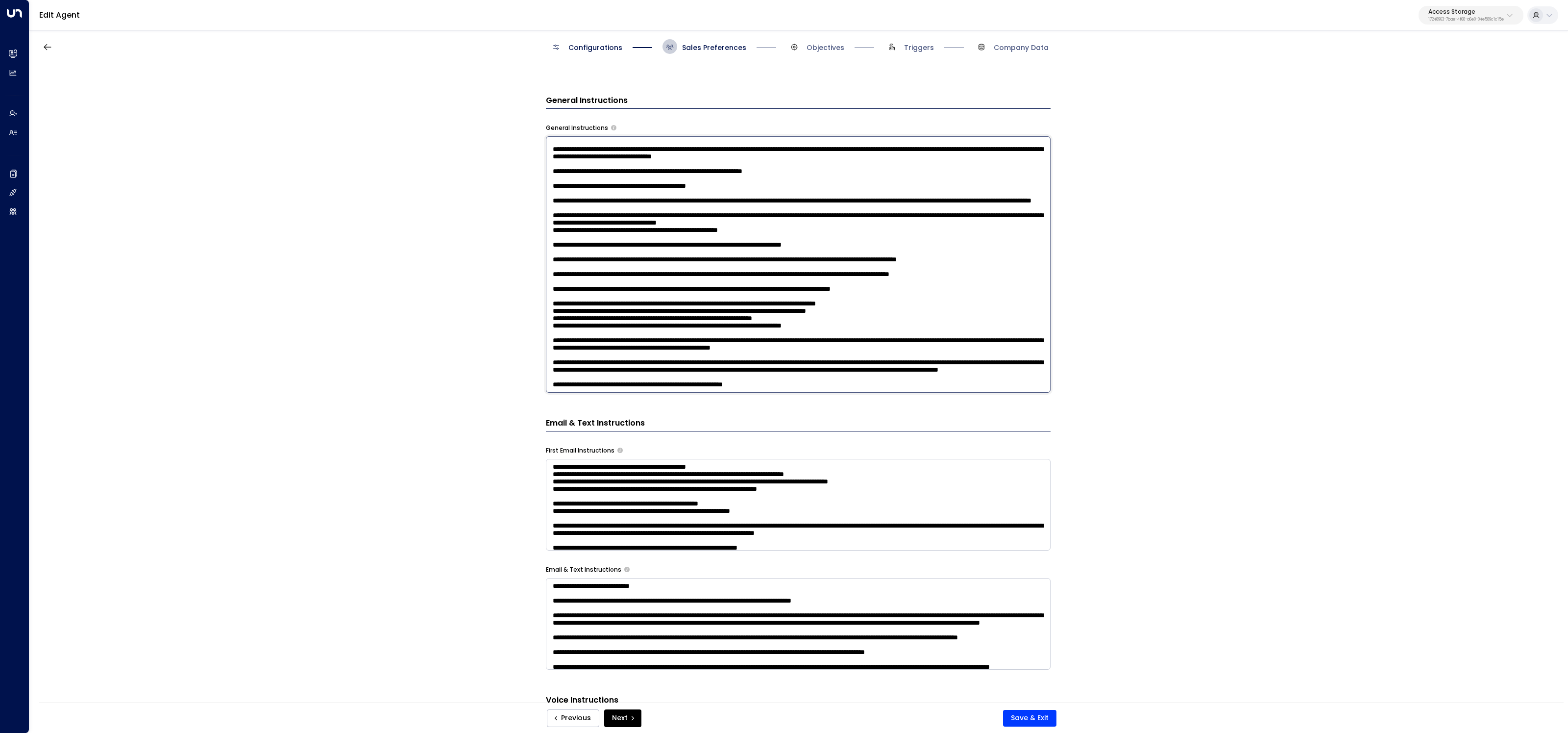
click at [758, 383] on textarea at bounding box center [798, 264] width 505 height 257
click at [765, 381] on textarea at bounding box center [798, 264] width 505 height 257
click at [827, 381] on textarea at bounding box center [798, 264] width 505 height 257
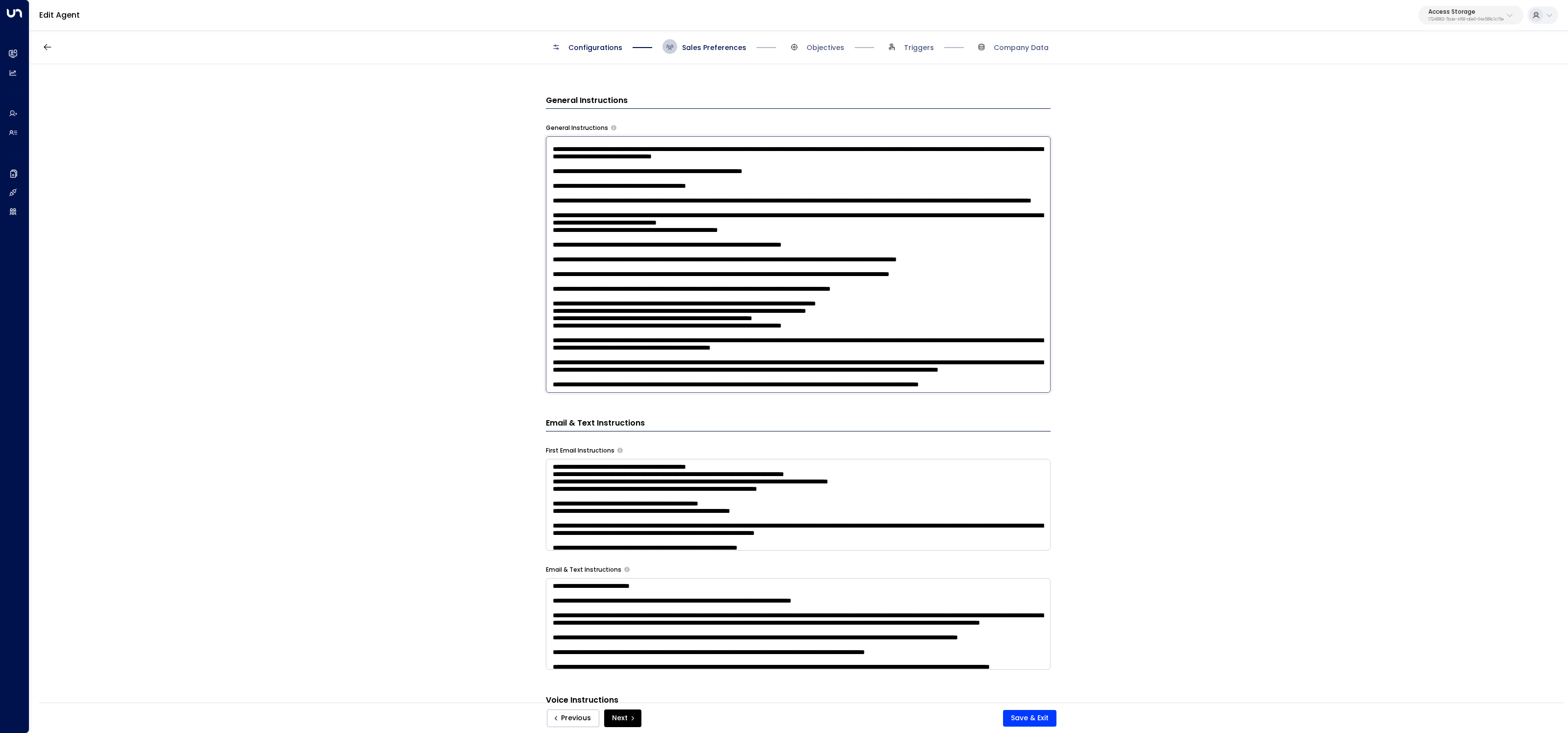
scroll to position [269, 0]
drag, startPoint x: 623, startPoint y: 382, endPoint x: 511, endPoint y: 378, distance: 112.1
click at [511, 378] on div "**********" at bounding box center [798, 386] width 1538 height 645
type textarea "**********"
click at [625, 718] on button "Next" at bounding box center [622, 718] width 37 height 18
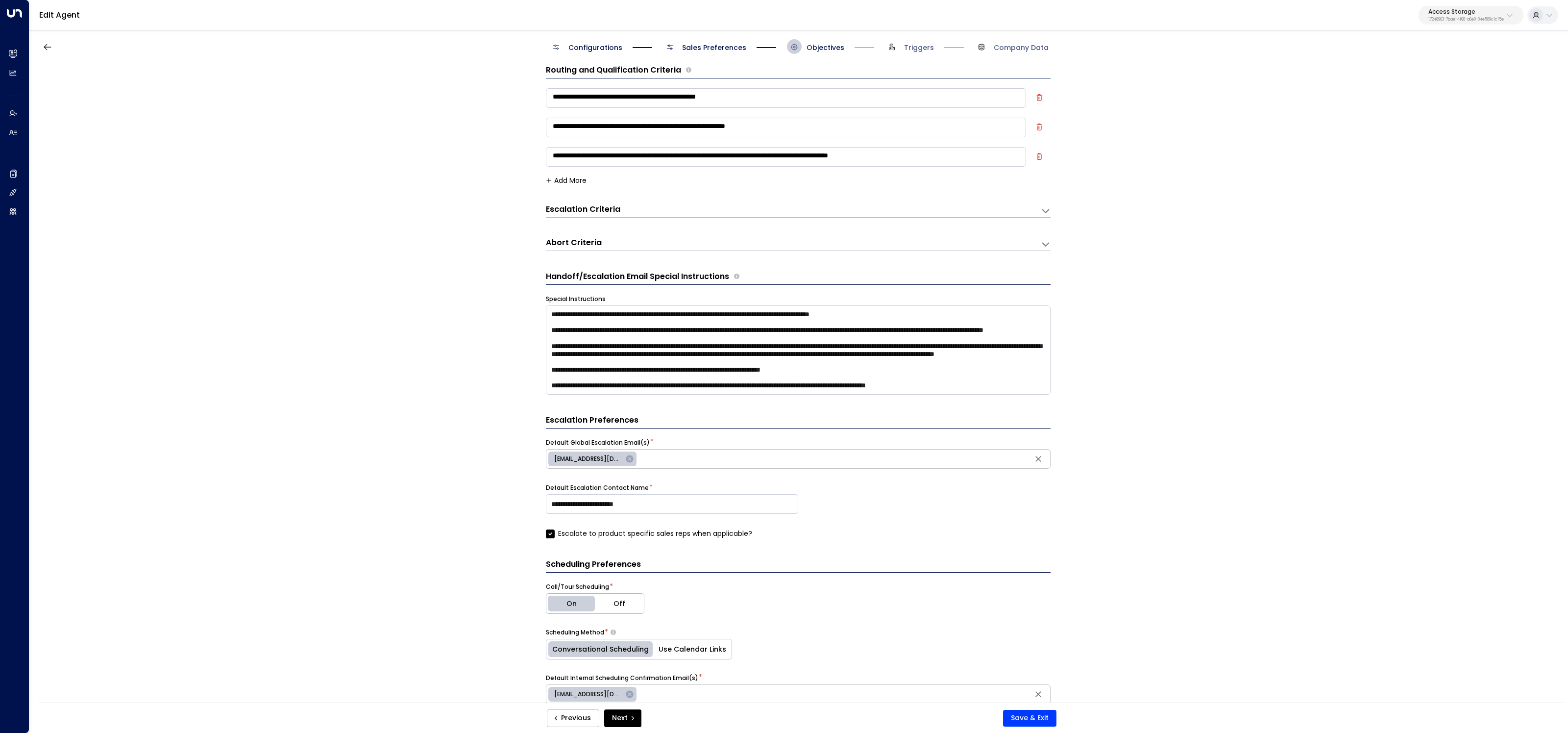
scroll to position [32, 0]
click at [1018, 375] on textarea "**********" at bounding box center [798, 349] width 505 height 89
click at [1019, 391] on textarea "**********" at bounding box center [798, 349] width 505 height 89
paste textarea "**********"
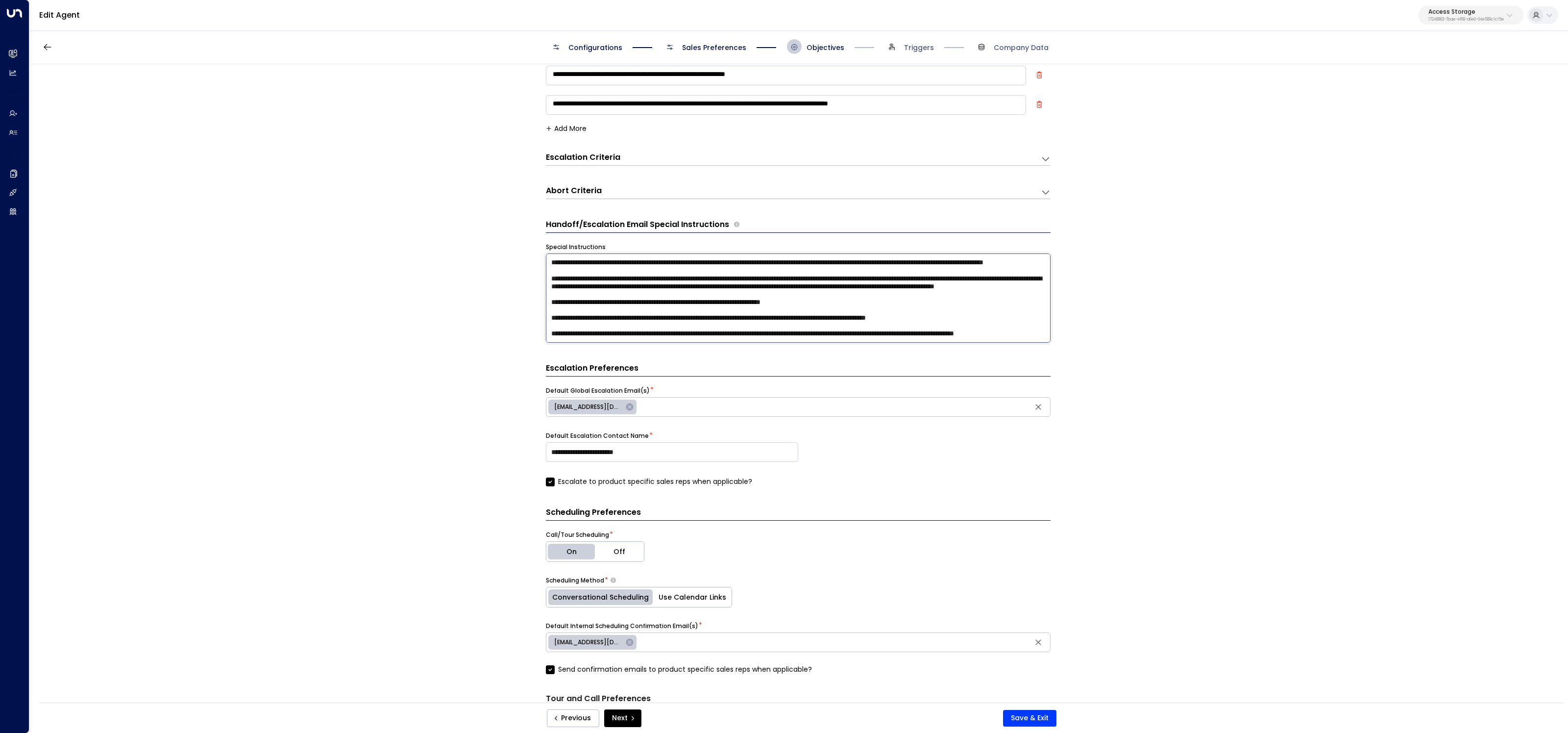
scroll to position [117, 0]
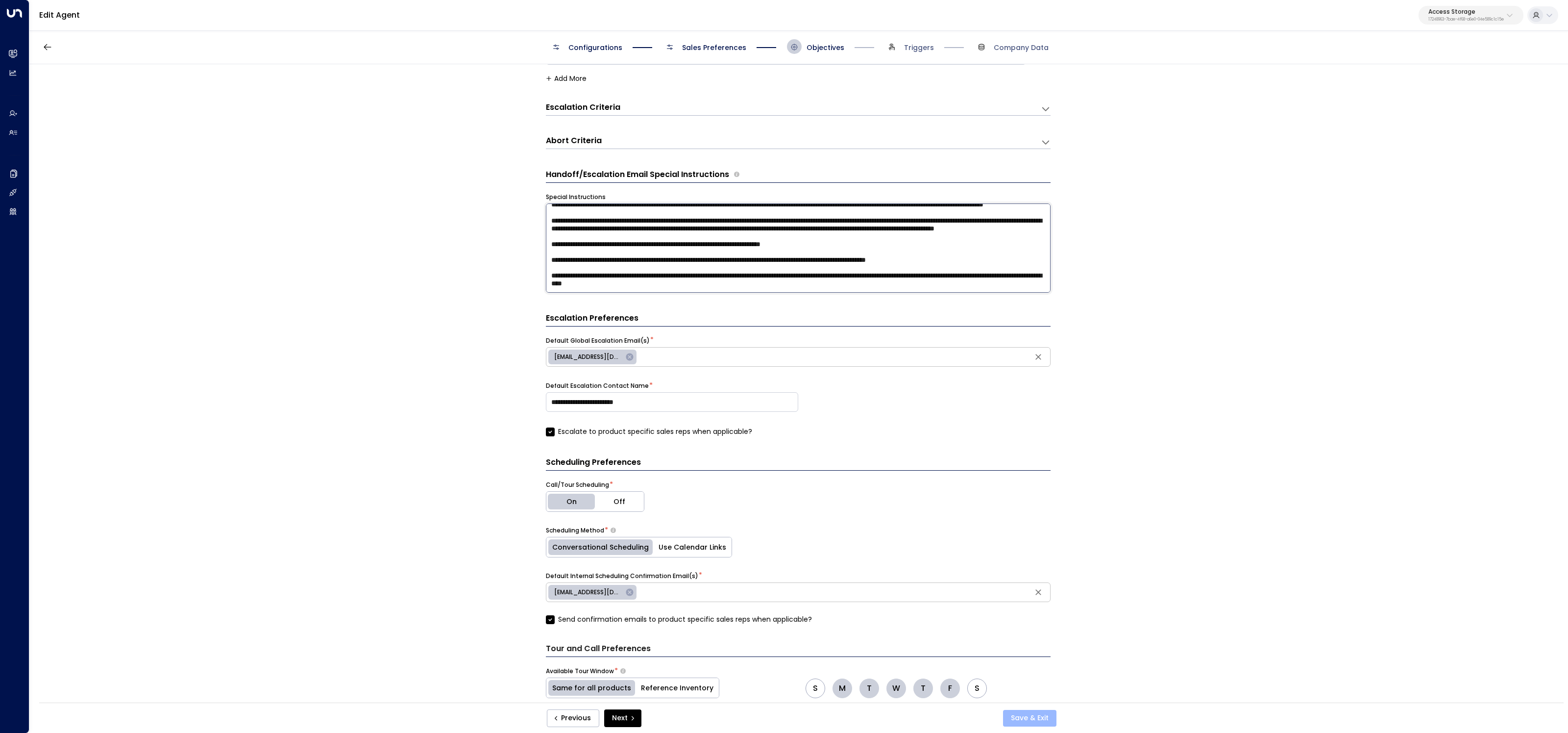
type textarea "**********"
click at [1037, 723] on button "Save & Exit" at bounding box center [1030, 719] width 54 height 17
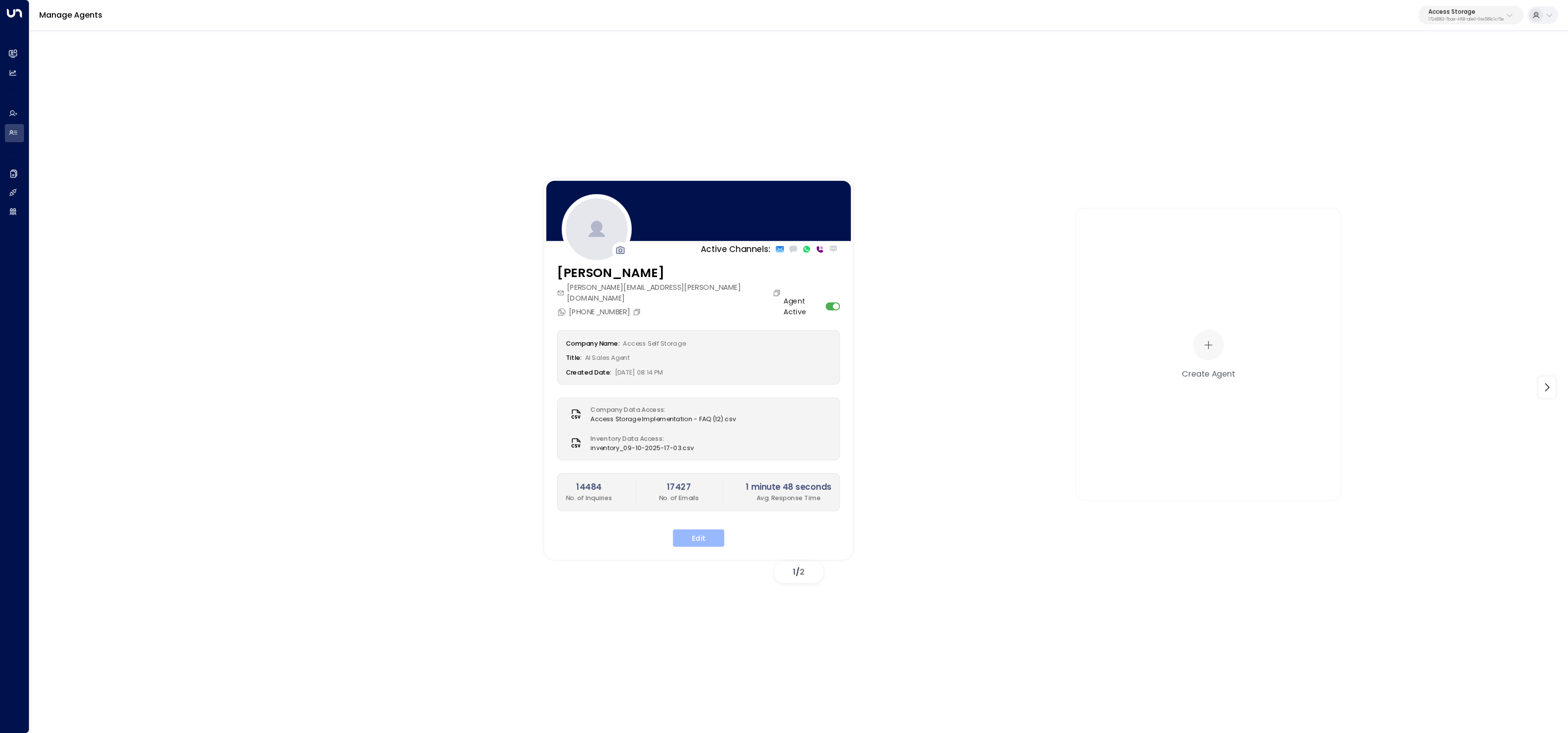
click at [718, 533] on button "Edit" at bounding box center [699, 538] width 52 height 18
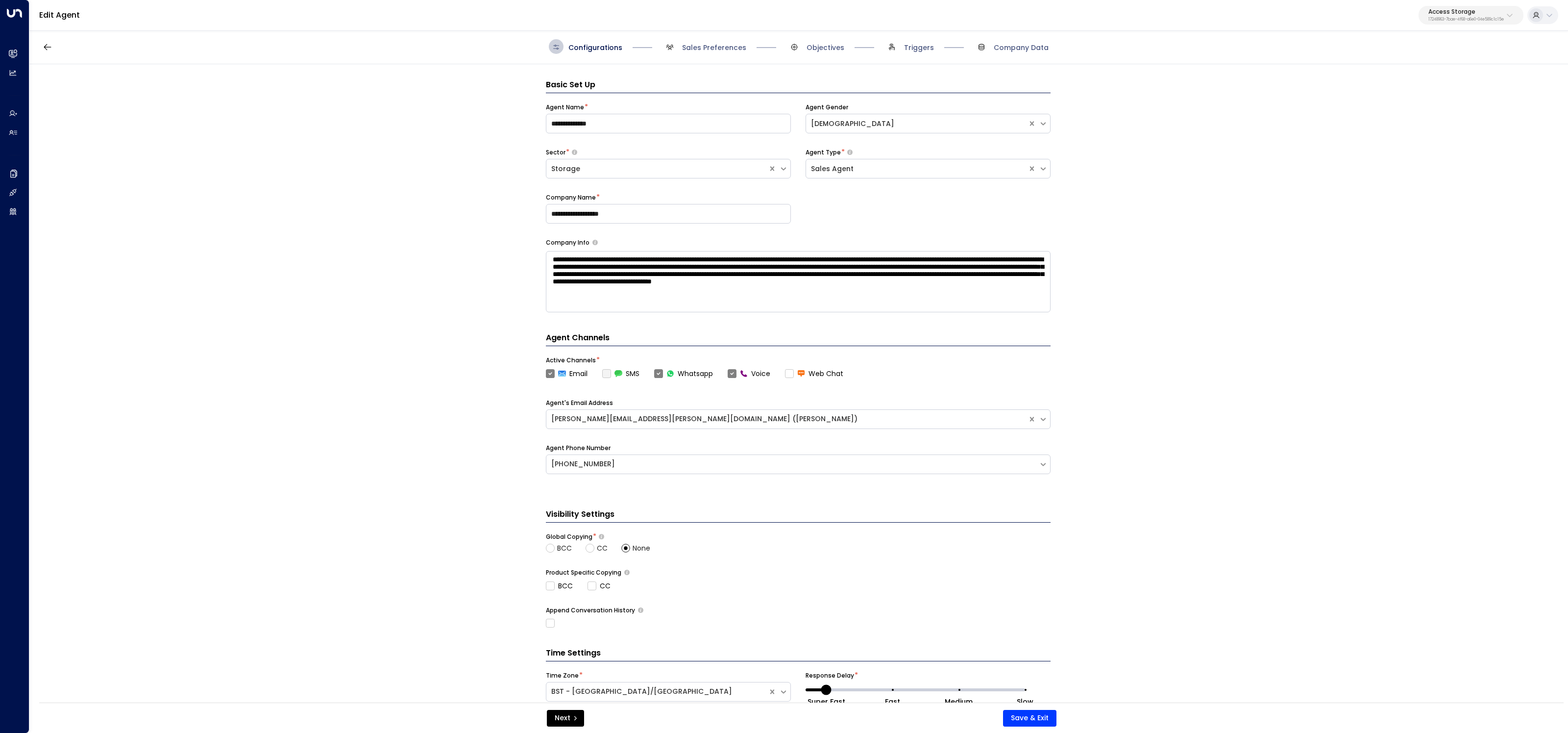
scroll to position [15, 0]
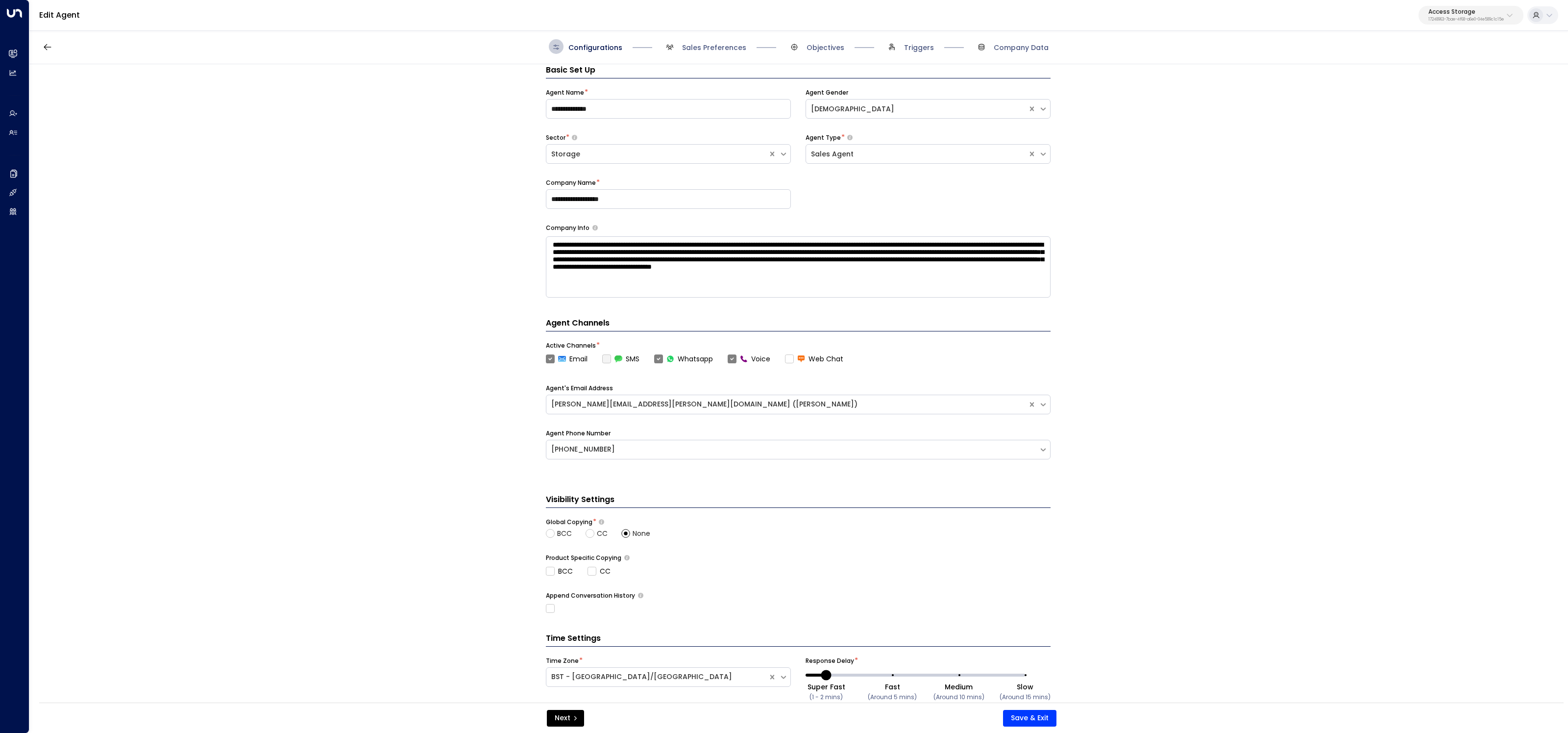
click at [744, 269] on textarea "**********" at bounding box center [798, 266] width 505 height 61
drag, startPoint x: 744, startPoint y: 269, endPoint x: 713, endPoint y: 267, distance: 31.1
click at [713, 267] on textarea "**********" at bounding box center [798, 266] width 505 height 61
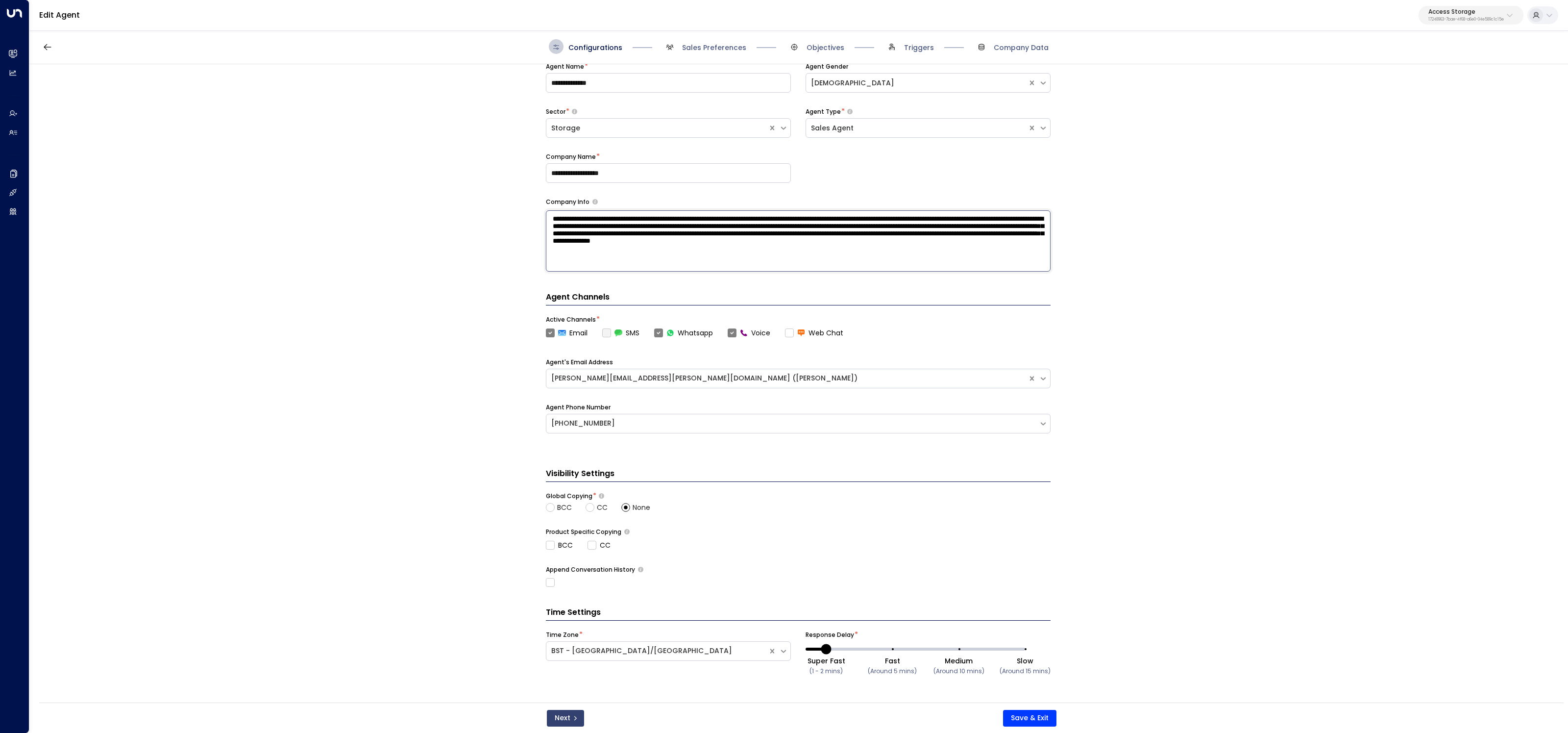
type textarea "**********"
click at [565, 712] on button "Next" at bounding box center [565, 719] width 37 height 17
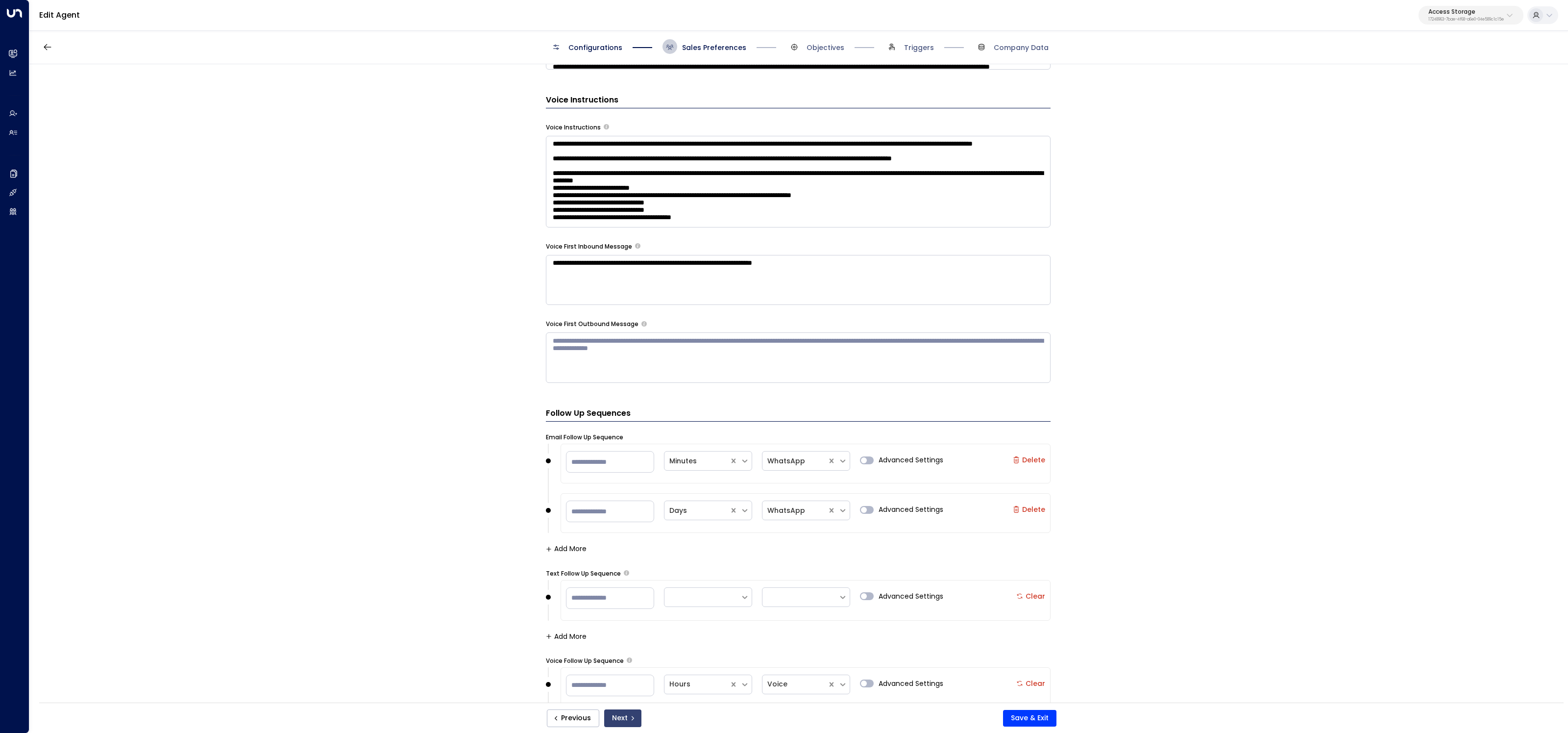
click at [625, 721] on button "Next" at bounding box center [622, 718] width 37 height 18
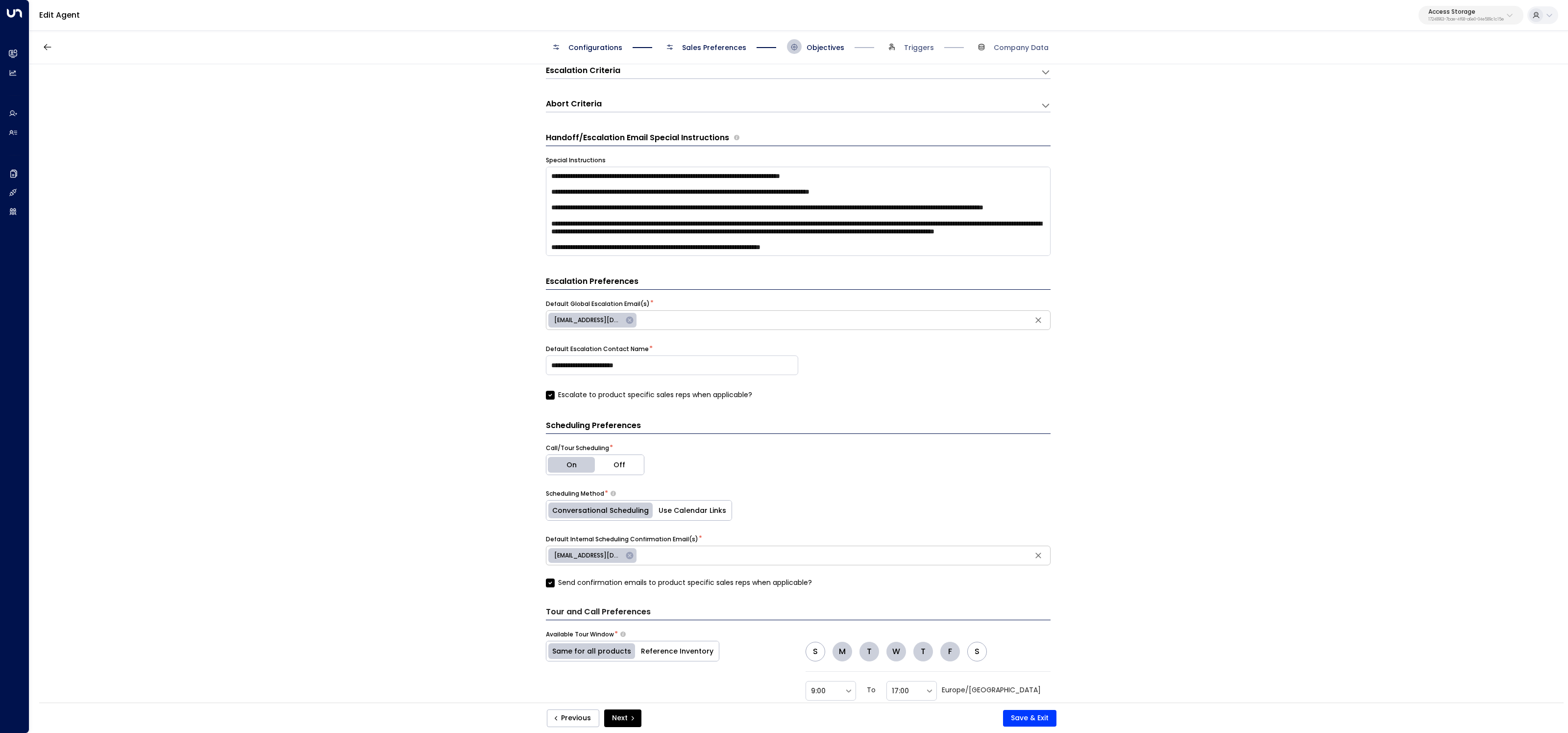
scroll to position [391, 0]
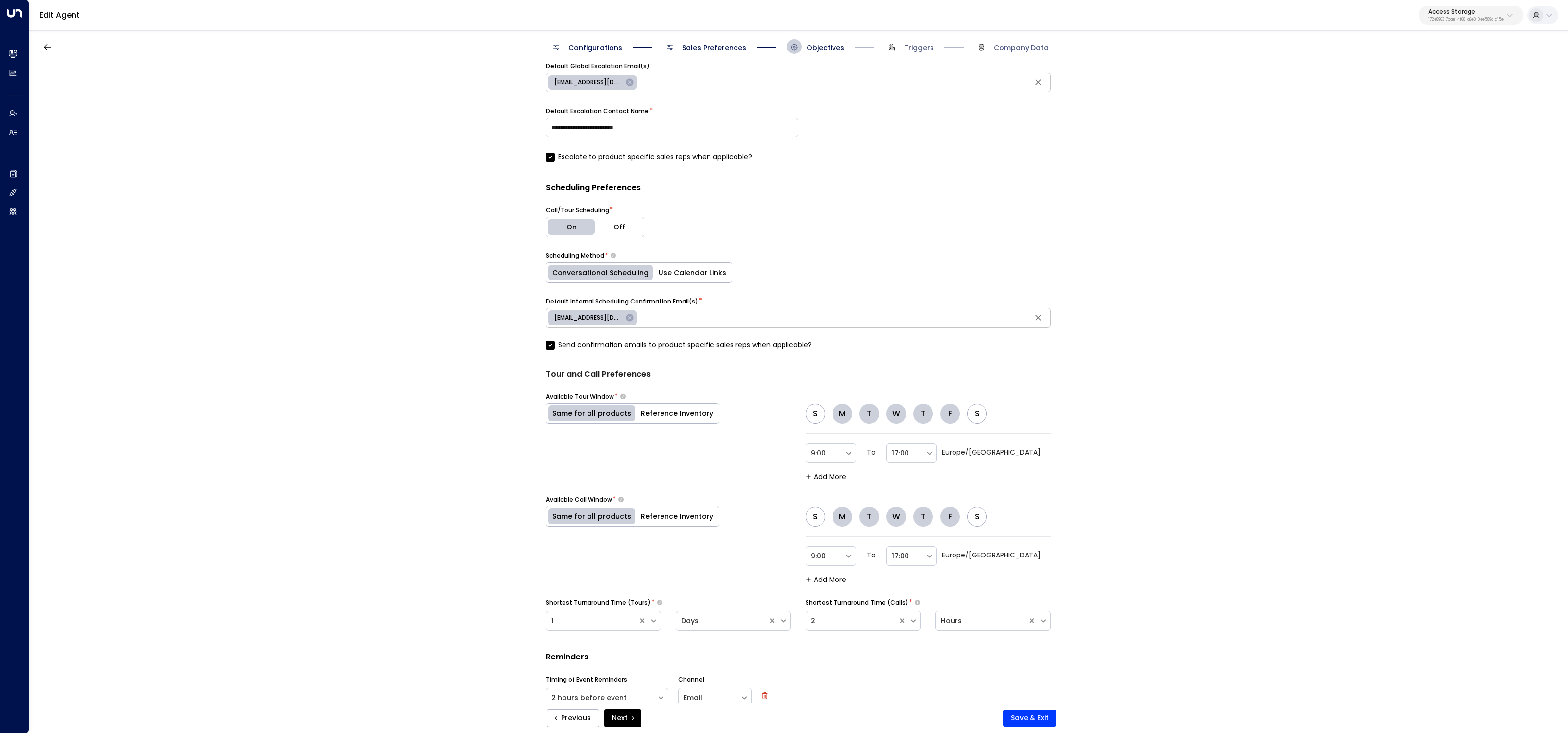
drag, startPoint x: 622, startPoint y: 723, endPoint x: 636, endPoint y: 698, distance: 28.7
click at [623, 722] on button "Next" at bounding box center [622, 718] width 37 height 18
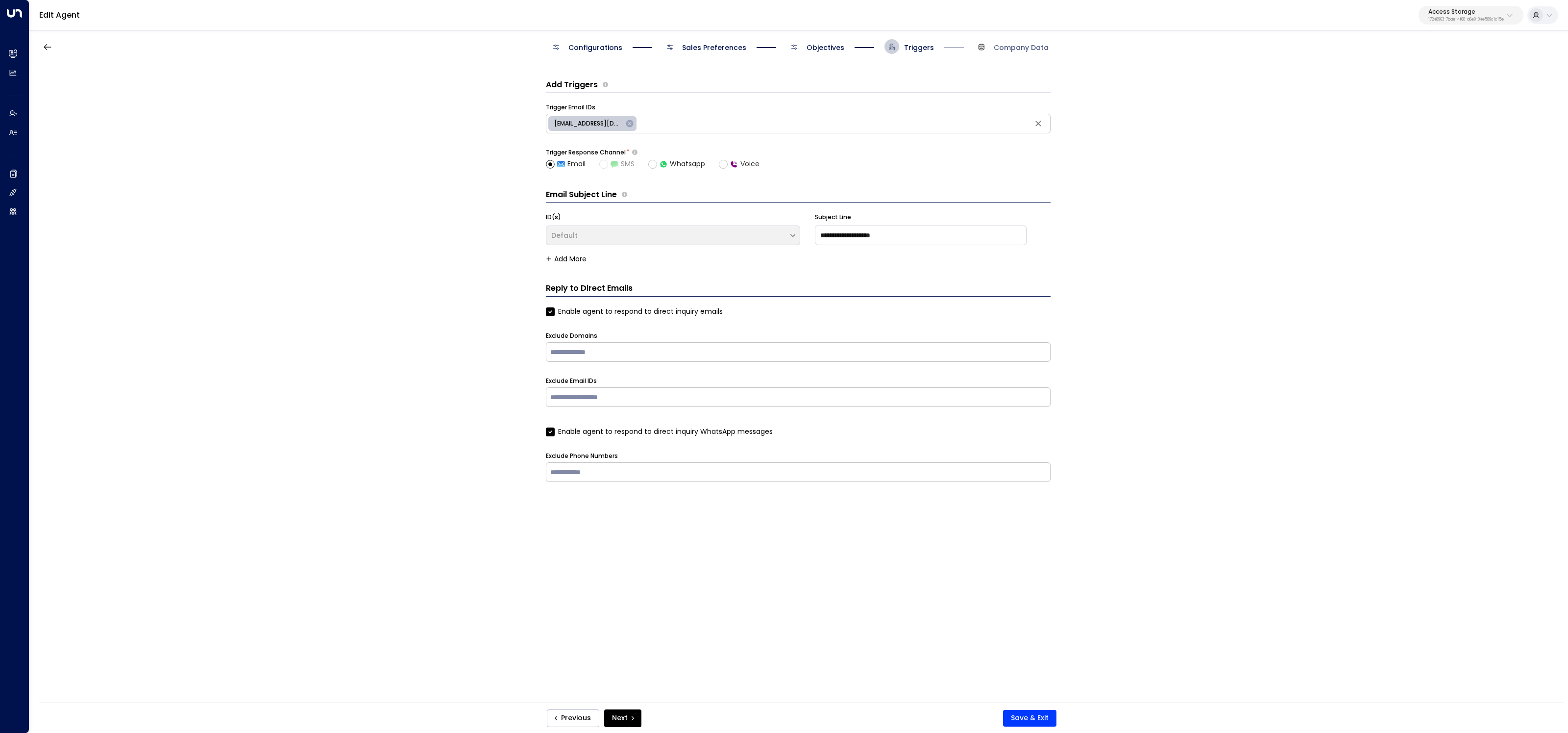
scroll to position [0, 0]
click at [597, 40] on span "Configurations" at bounding box center [585, 47] width 74 height 15
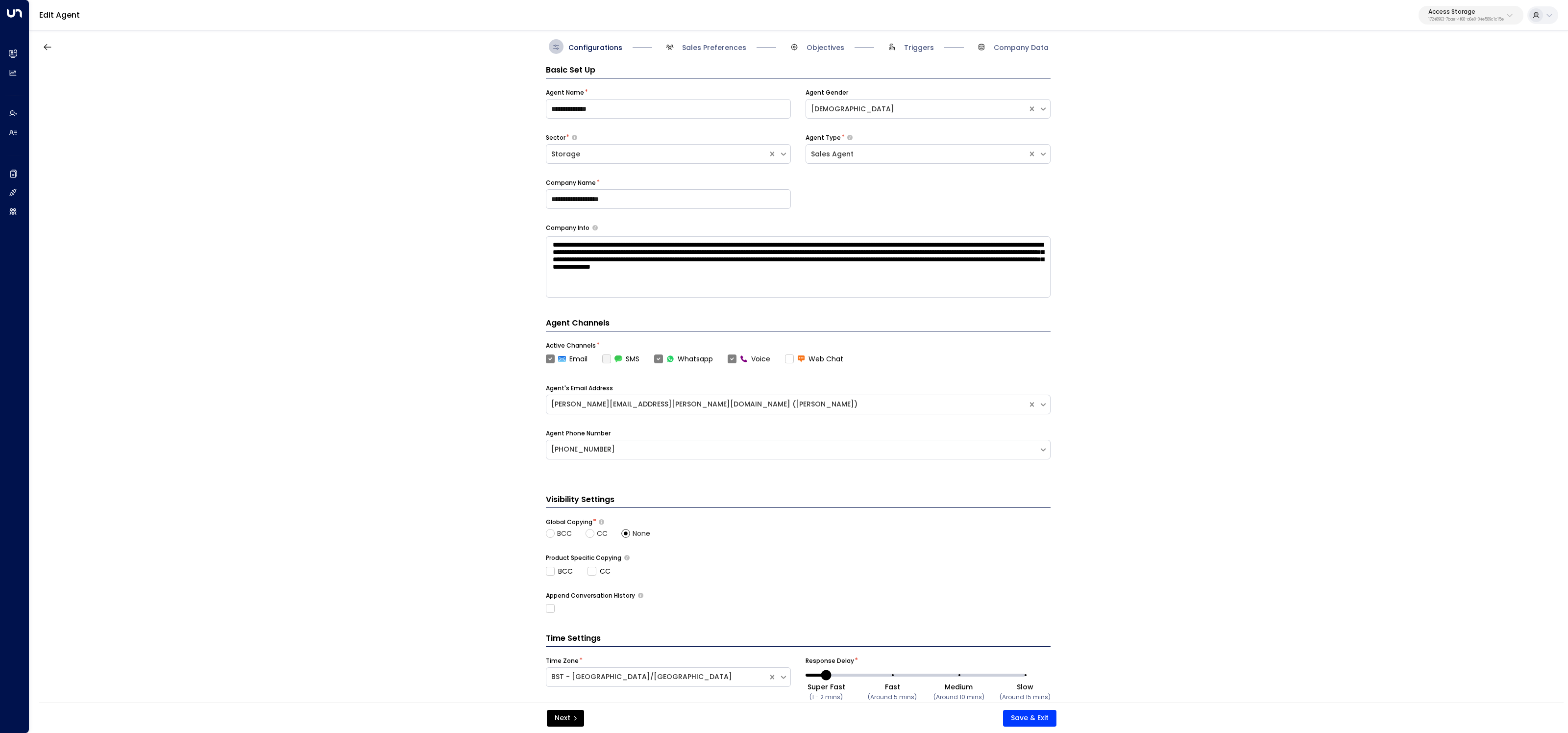
scroll to position [41, 0]
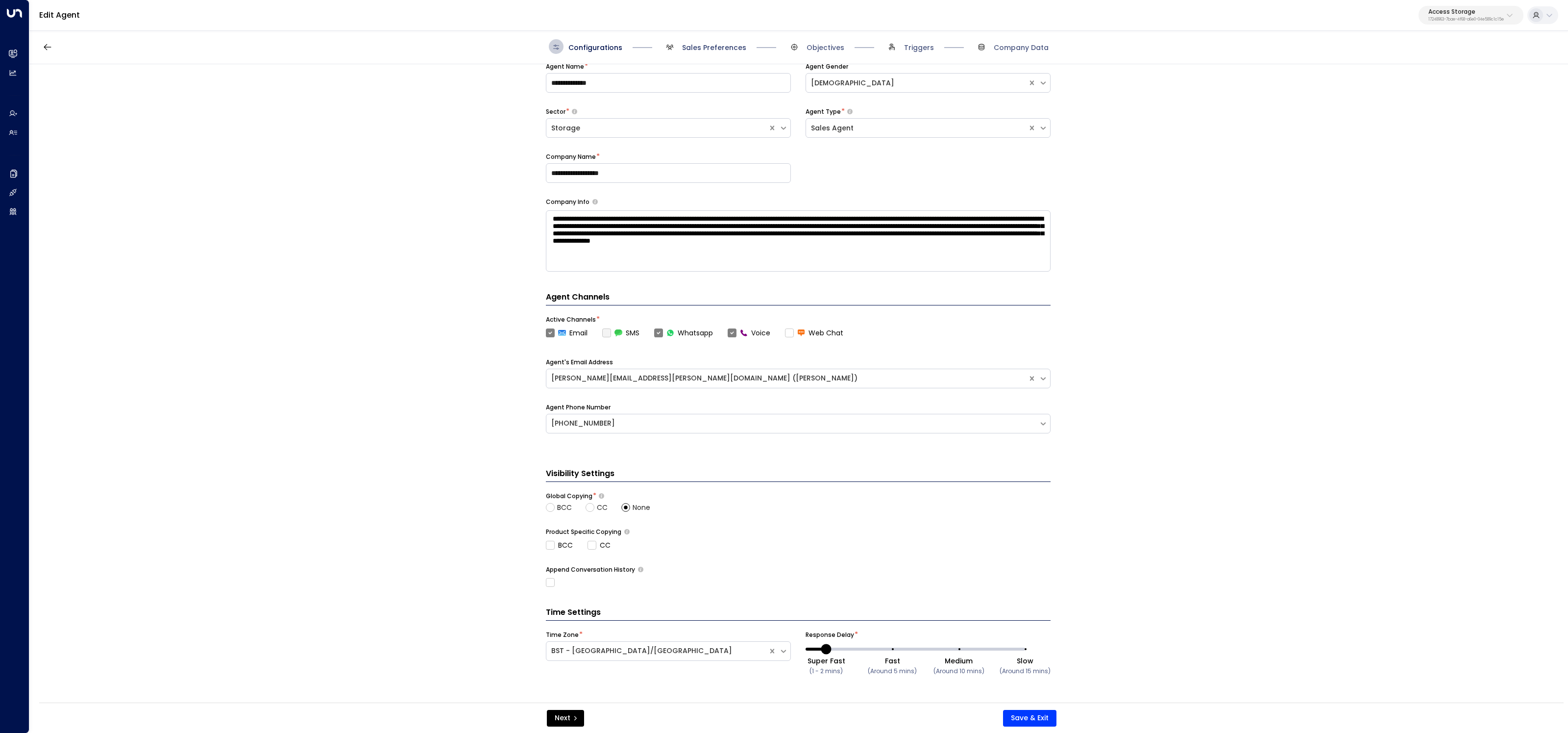
click at [693, 49] on span "Sales Preferences" at bounding box center [715, 47] width 64 height 9
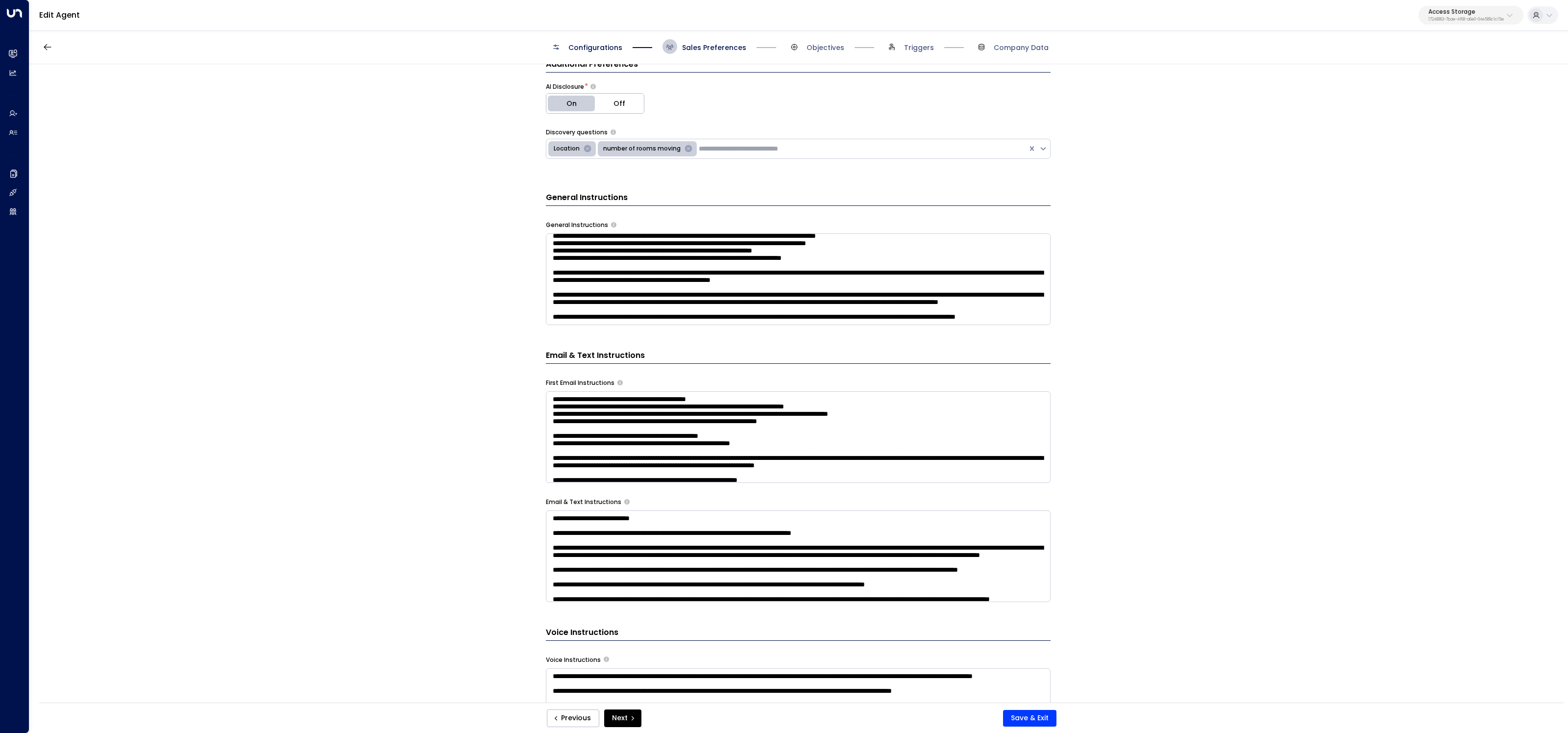
scroll to position [274, 0]
click at [701, 313] on textarea at bounding box center [798, 279] width 505 height 92
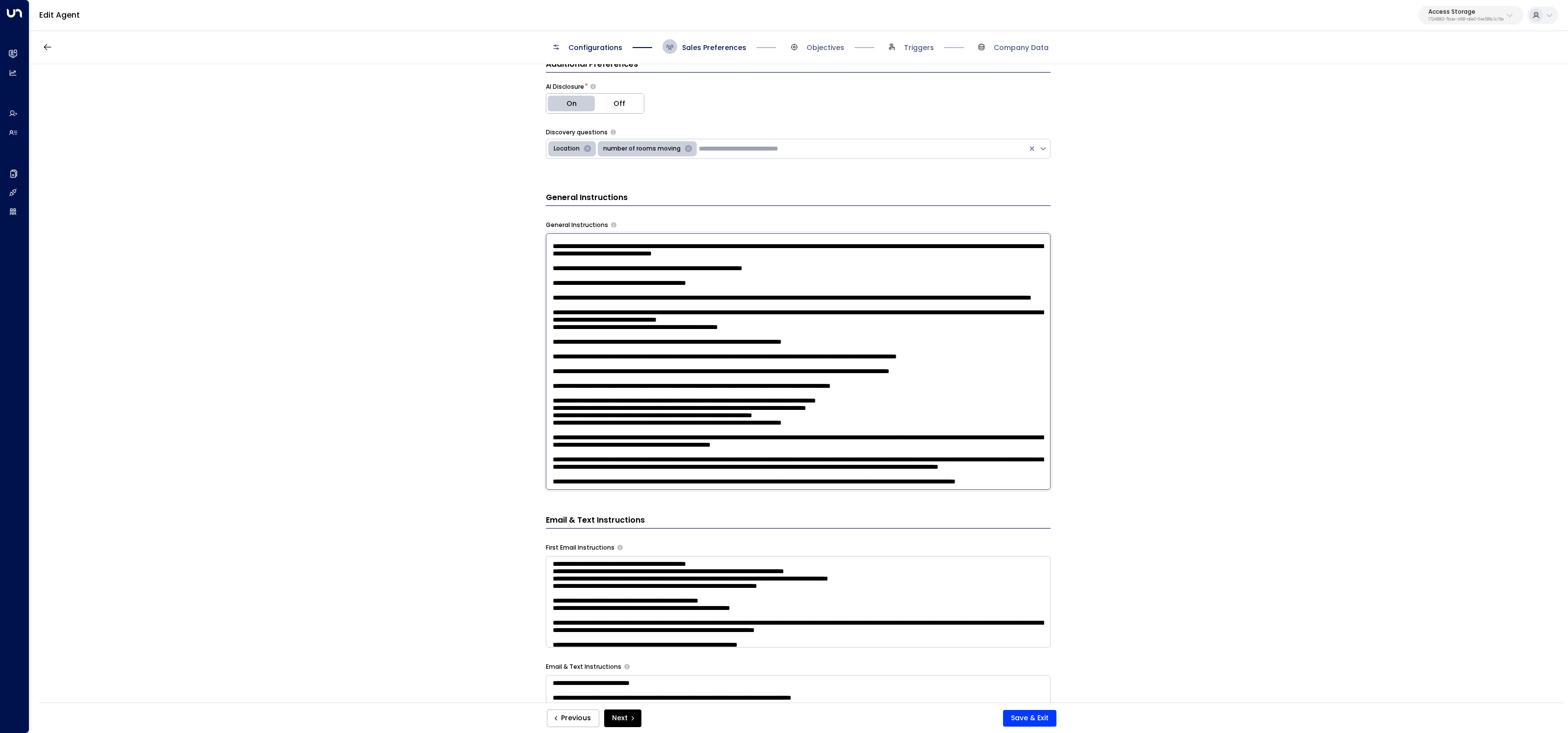
click at [653, 482] on textarea at bounding box center [798, 362] width 505 height 257
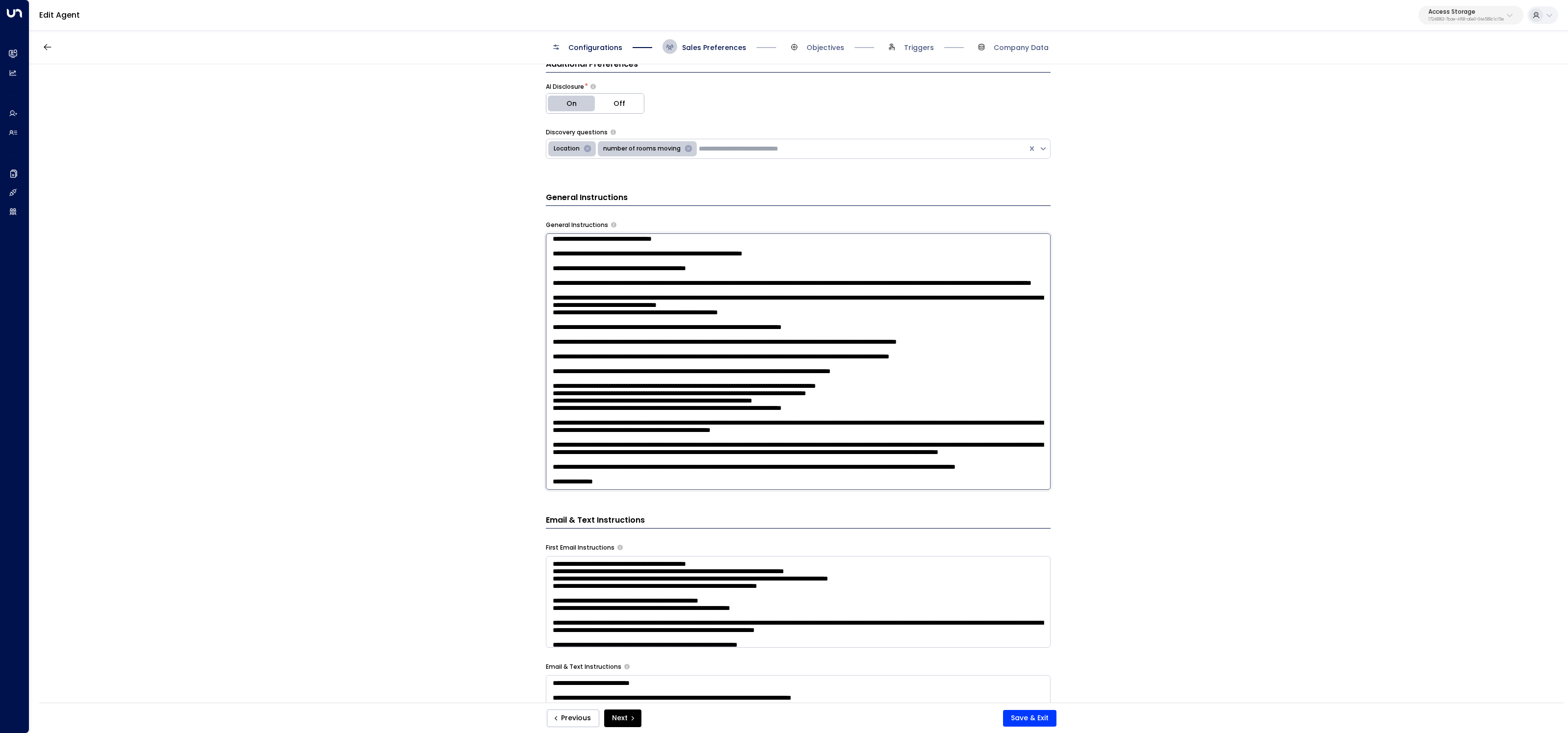
paste textarea "**********"
type textarea "**********"
click at [1043, 715] on button "Save & Exit" at bounding box center [1030, 719] width 54 height 17
